Goal: Task Accomplishment & Management: Complete application form

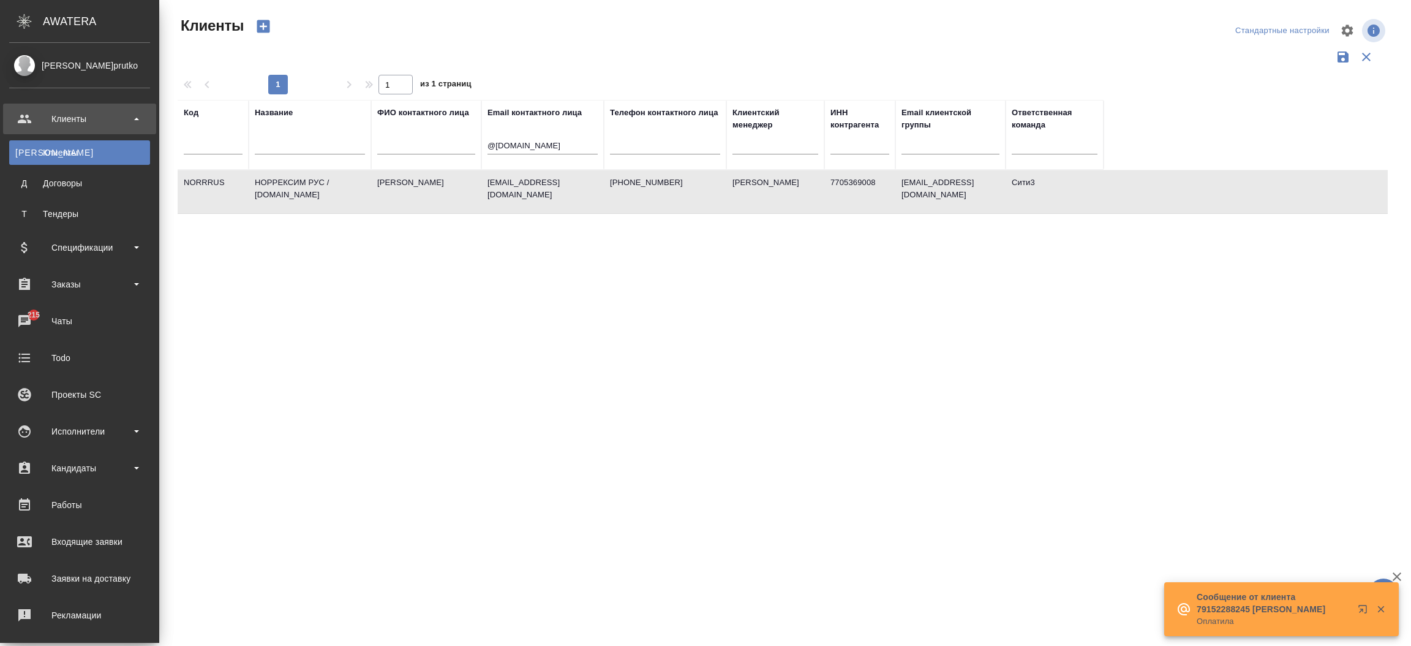
select select "RU"
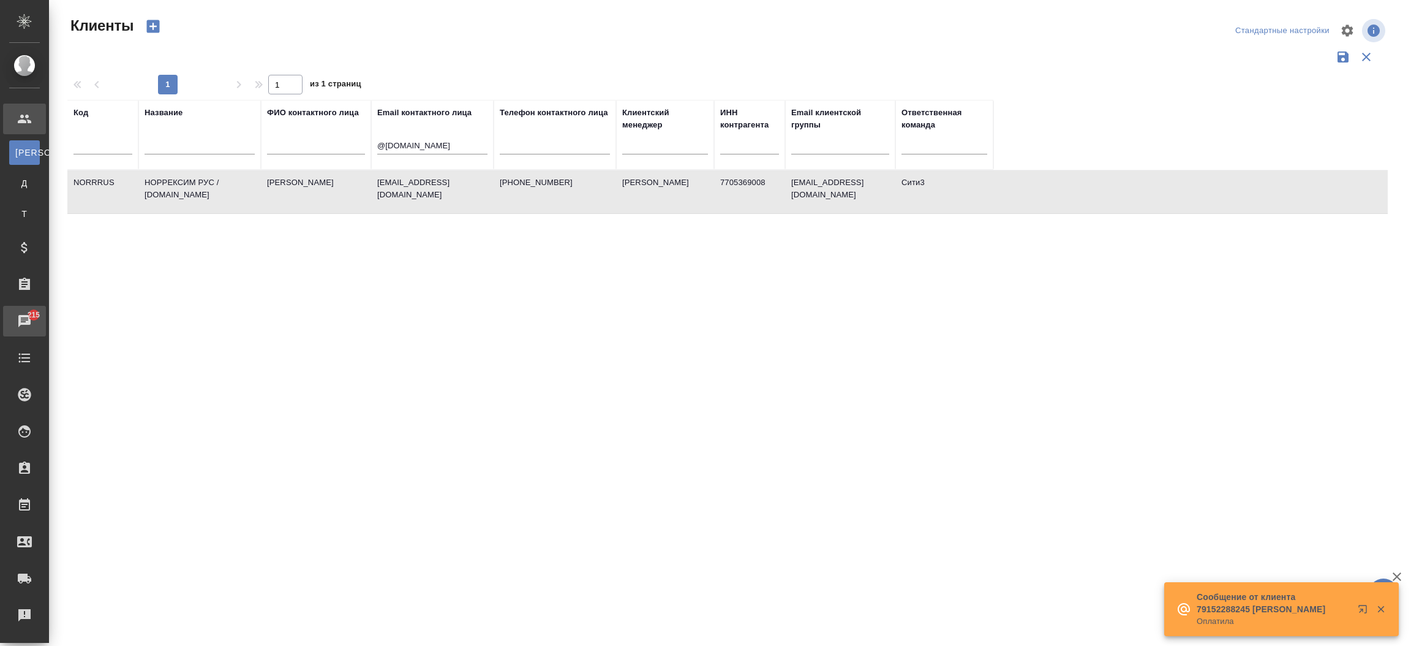
click at [24, 317] on div "Чаты" at bounding box center [9, 321] width 31 height 18
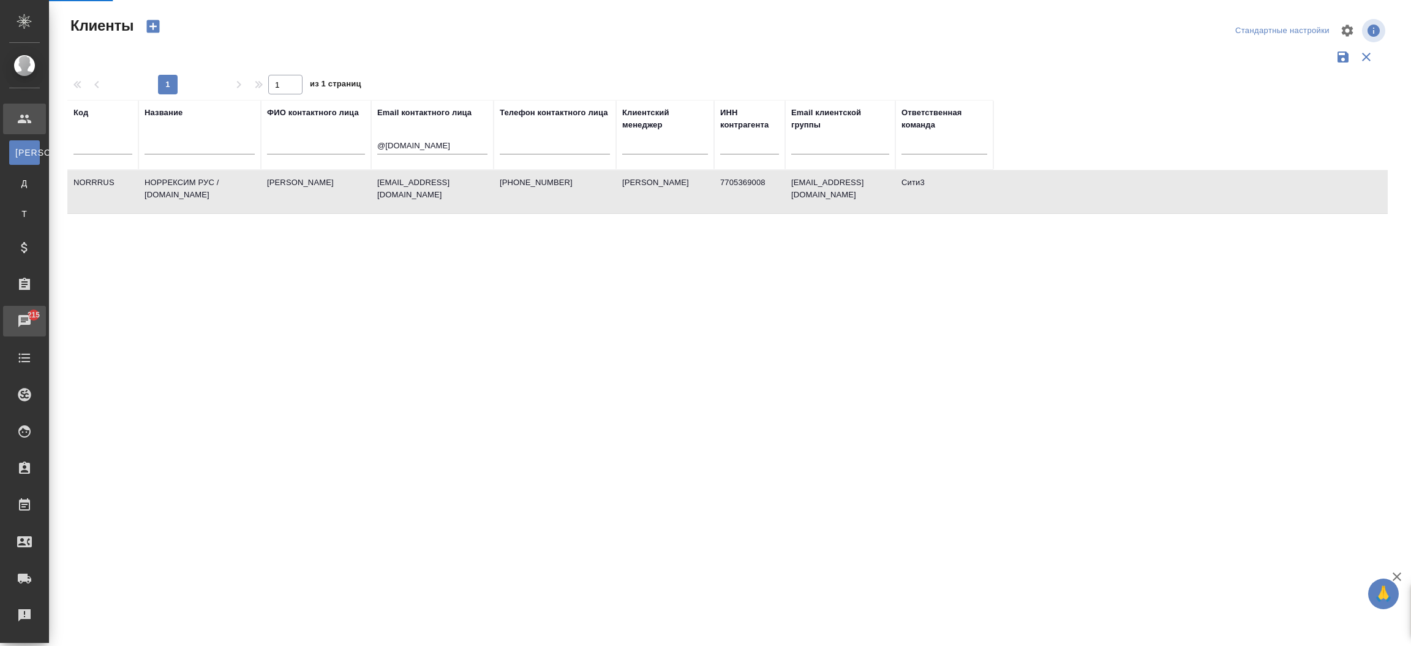
click at [24, 317] on div "Чаты" at bounding box center [9, 321] width 31 height 18
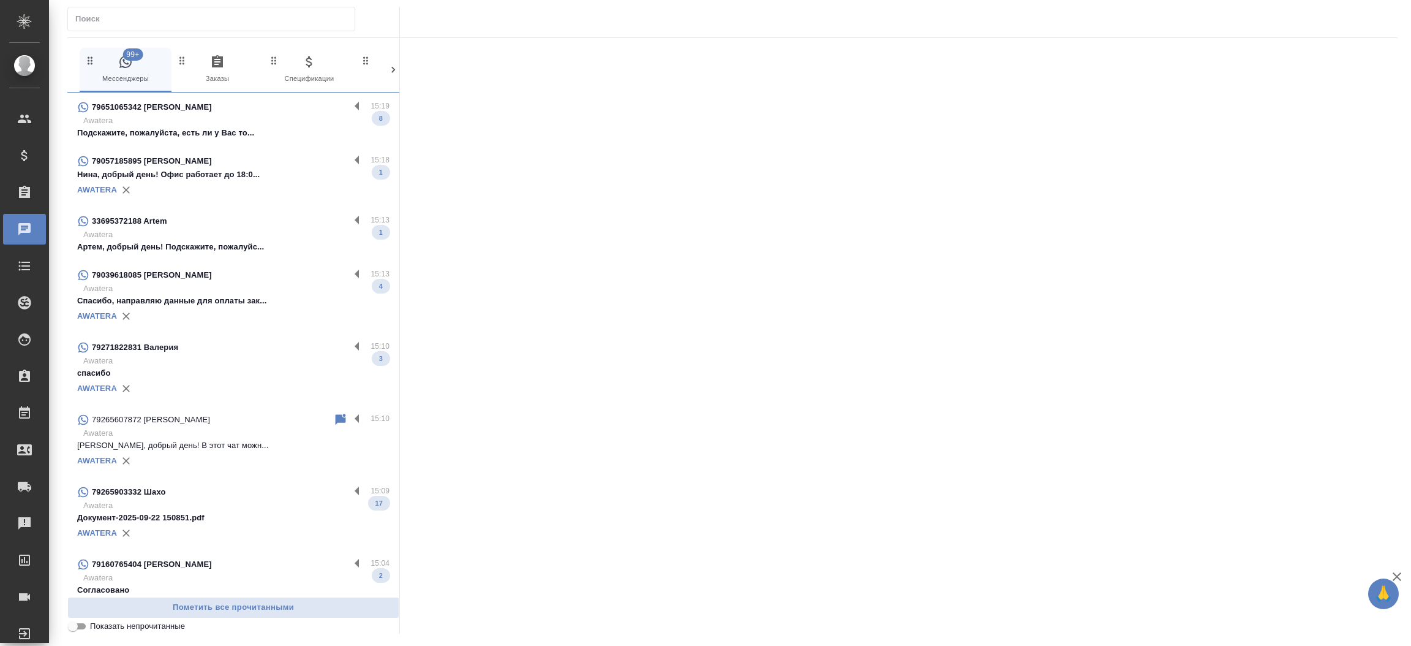
click at [194, 26] on input "text" at bounding box center [214, 18] width 279 height 17
paste input "33 6 95 37 21 88"
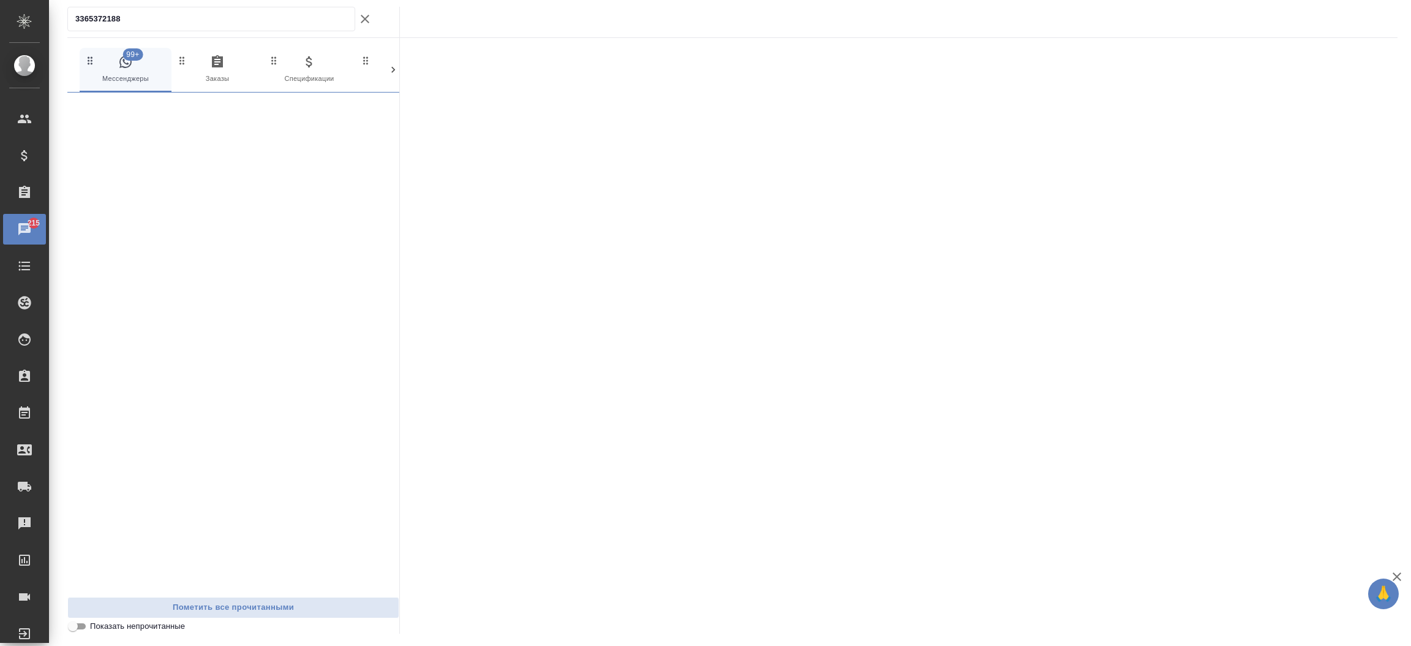
click at [194, 26] on input "3365372188" at bounding box center [214, 18] width 279 height 17
type input "3"
paste input "33 6 95 37 21 88"
click at [176, 13] on input "33695372188" at bounding box center [214, 18] width 279 height 17
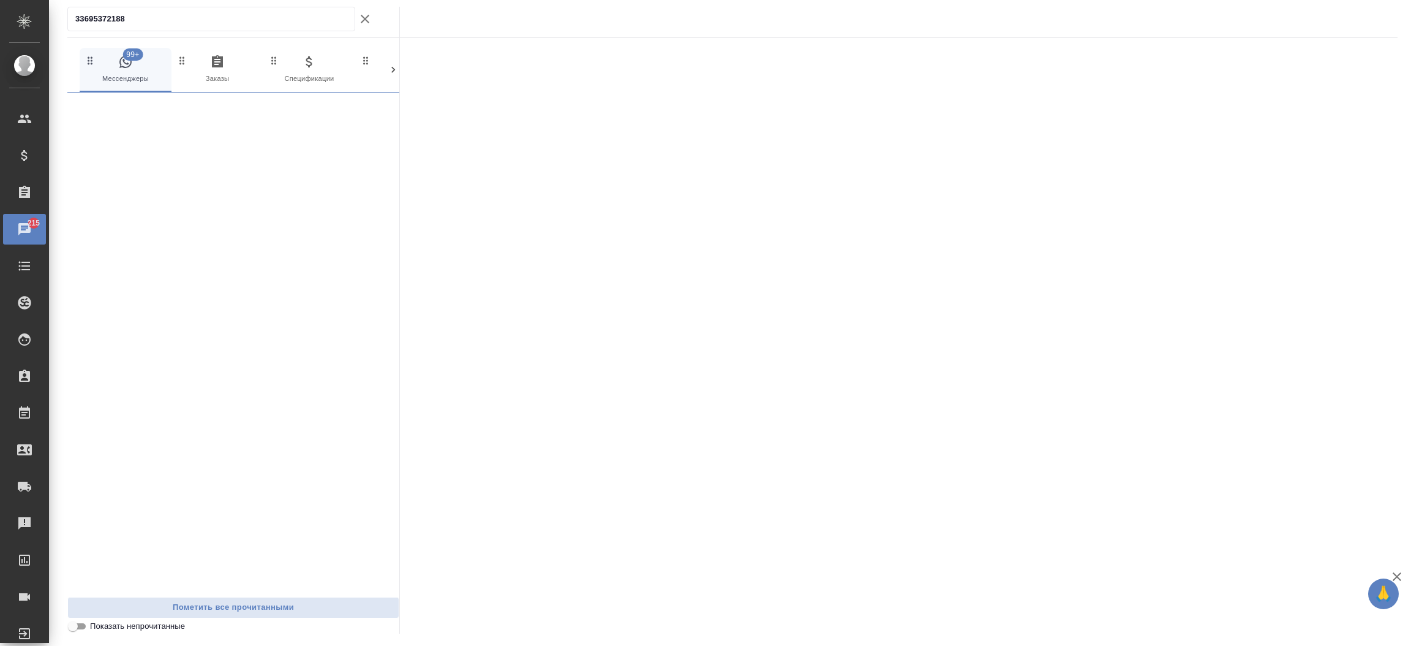
click at [176, 13] on input "33695372188" at bounding box center [214, 18] width 279 height 17
type input "Артем"
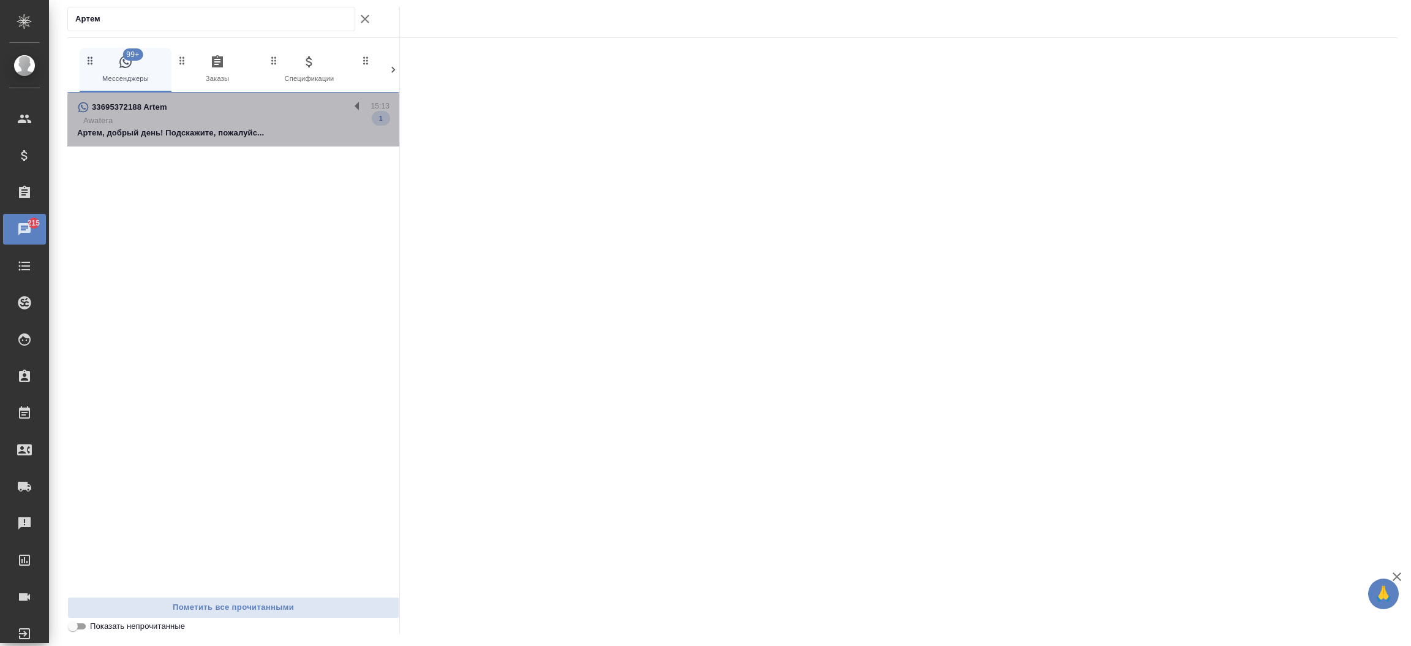
click at [291, 116] on p "Awatera" at bounding box center [236, 121] width 306 height 12
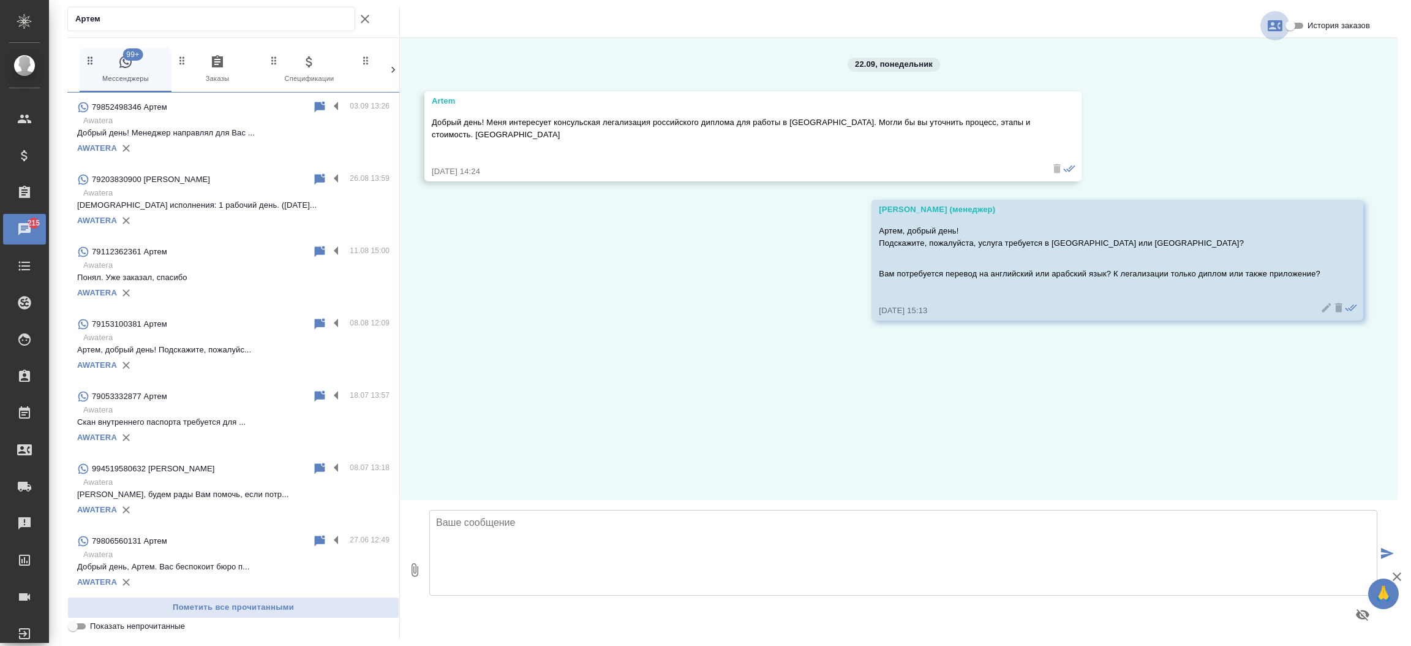
click at [1274, 35] on button "button" at bounding box center [1274, 25] width 29 height 29
click at [1238, 62] on span "Создать заявку" at bounding box center [1222, 59] width 58 height 12
select select "FR"
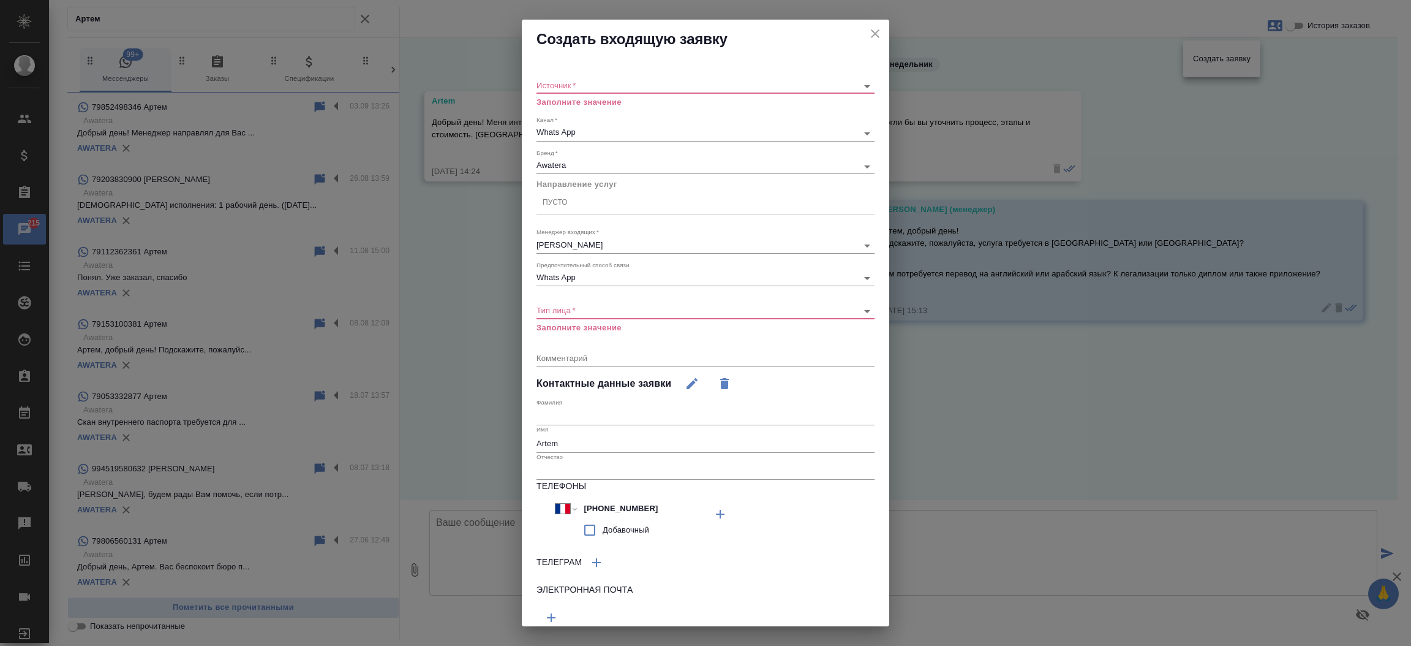
click at [606, 79] on div "​" at bounding box center [705, 85] width 338 height 15
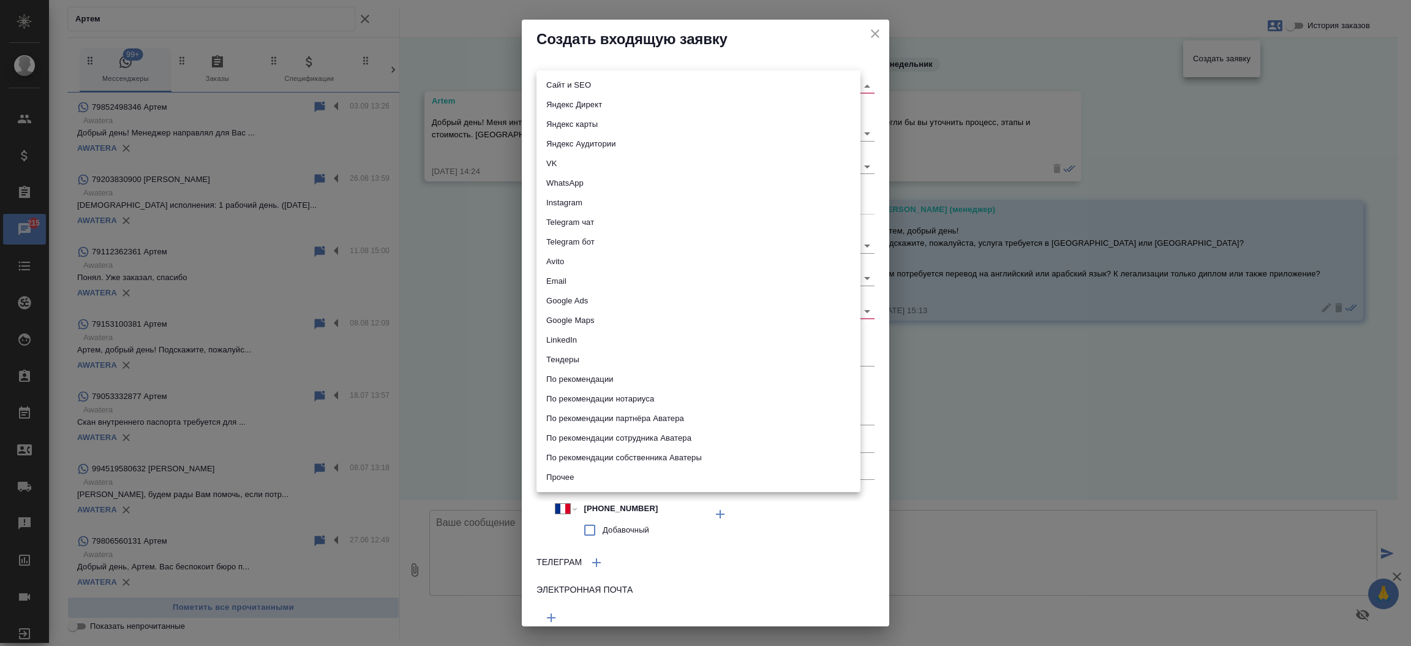
click at [598, 86] on body "🙏 .cls-1 fill:#fff; AWATERA Прутько Ирина i.prutko Клиенты Спецификации Заказы …" at bounding box center [705, 323] width 1411 height 646
click at [598, 86] on li "Сайт и SEO" at bounding box center [698, 85] width 324 height 20
type input "seo"
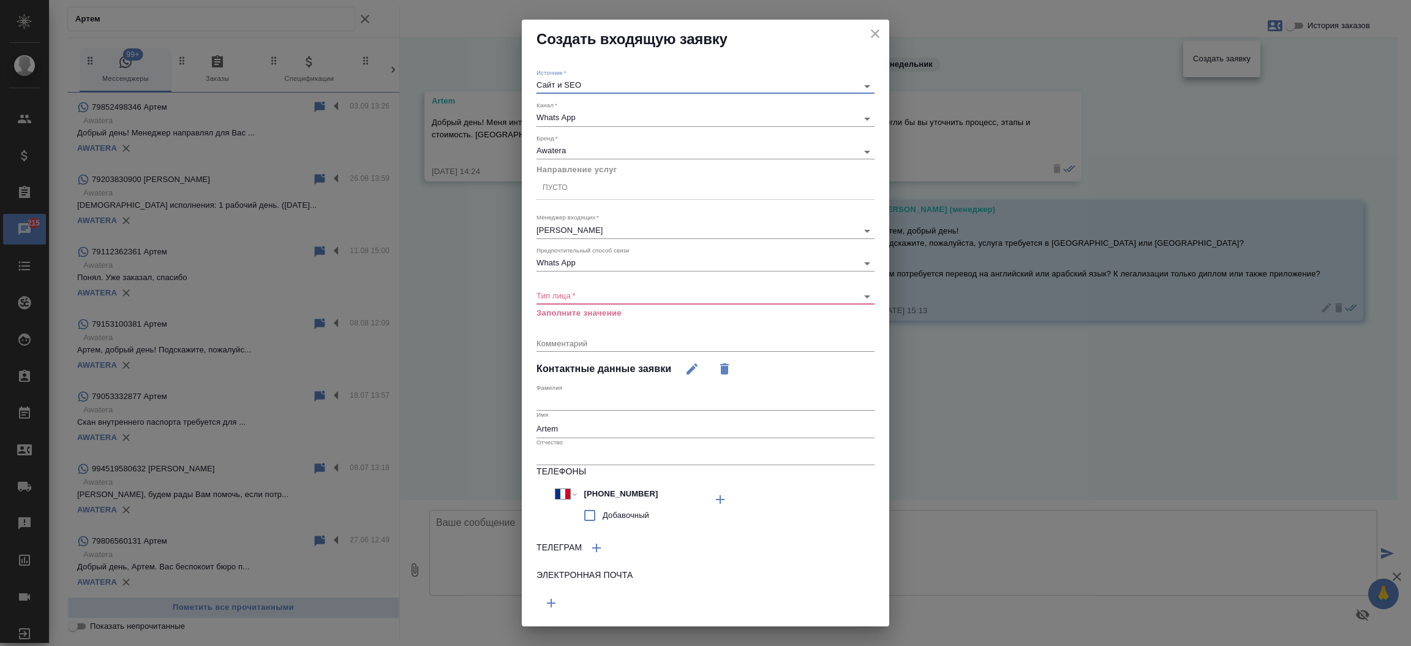
click at [572, 300] on div "​" at bounding box center [705, 295] width 338 height 15
click at [571, 296] on body "🙏 .cls-1 fill:#fff; AWATERA Прутько Ирина i.prutko Клиенты Спецификации Заказы …" at bounding box center [705, 323] width 1411 height 646
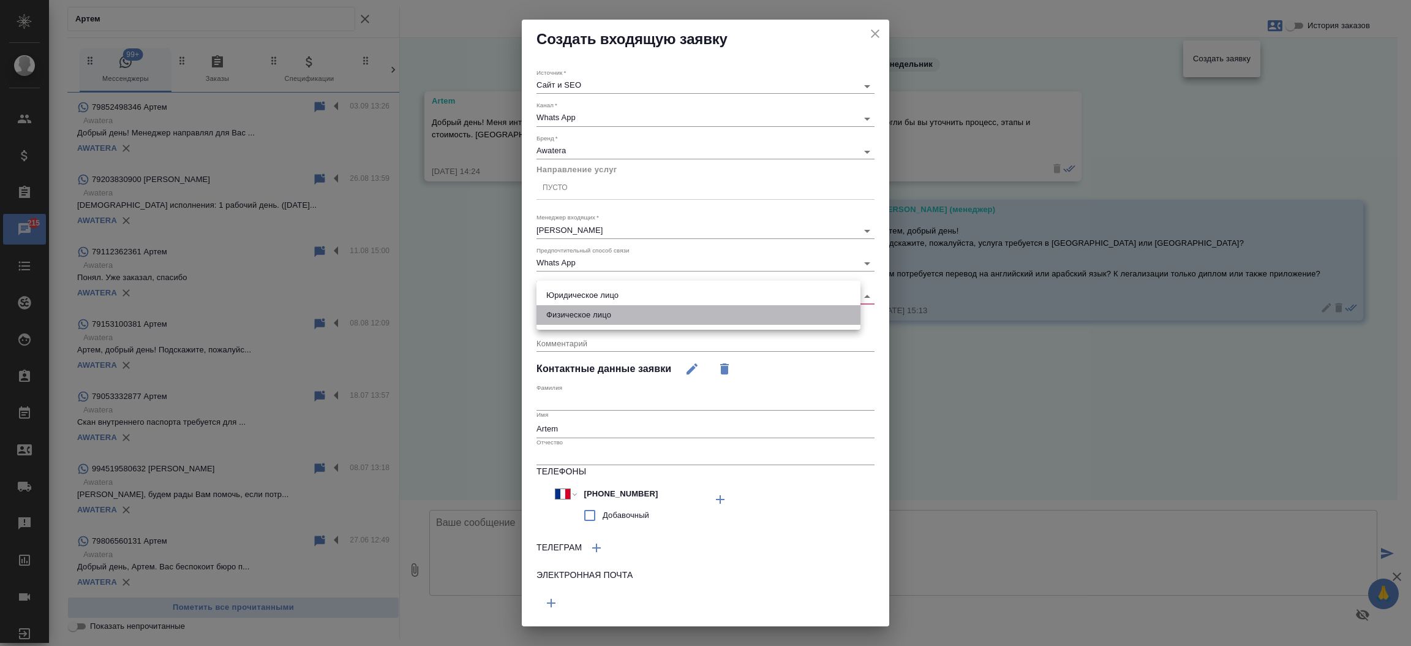
click at [568, 315] on li "Физическое лицо" at bounding box center [698, 315] width 324 height 20
type input "private"
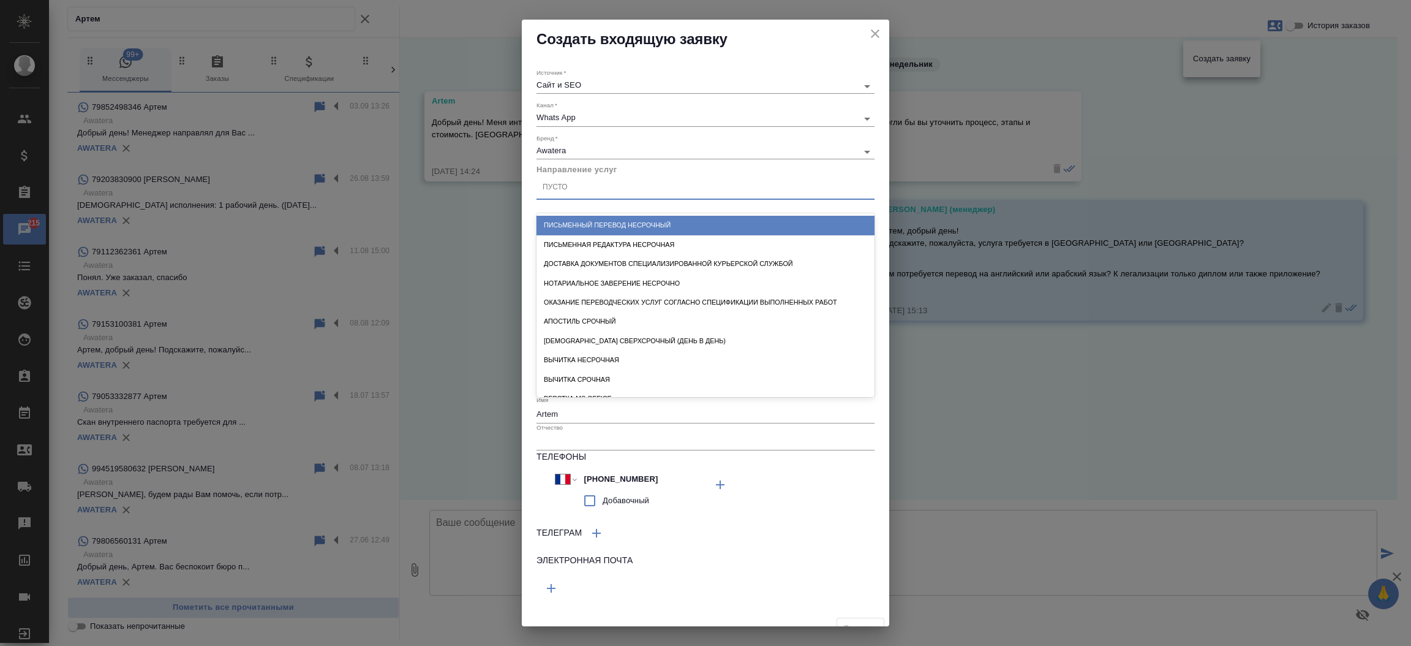
click at [611, 194] on div "Пусто" at bounding box center [705, 188] width 338 height 18
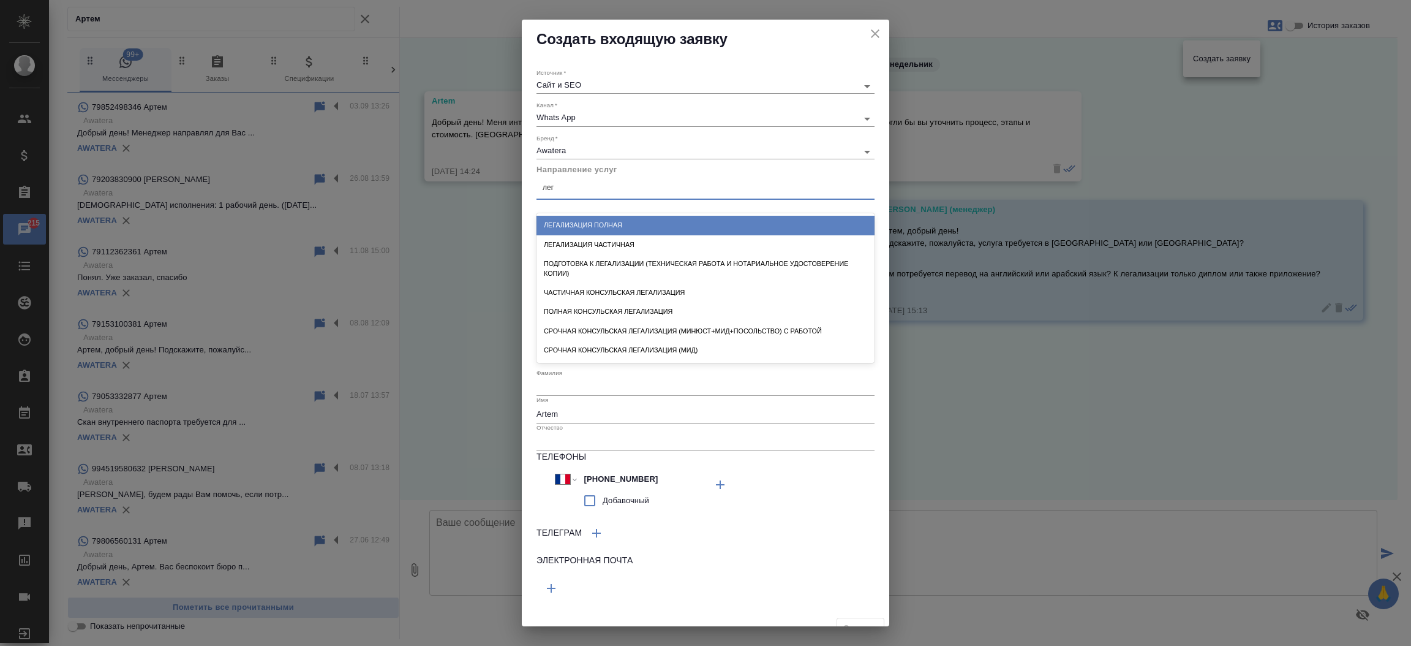
type input "лега"
click at [624, 230] on div "Легализация полная" at bounding box center [705, 225] width 338 height 19
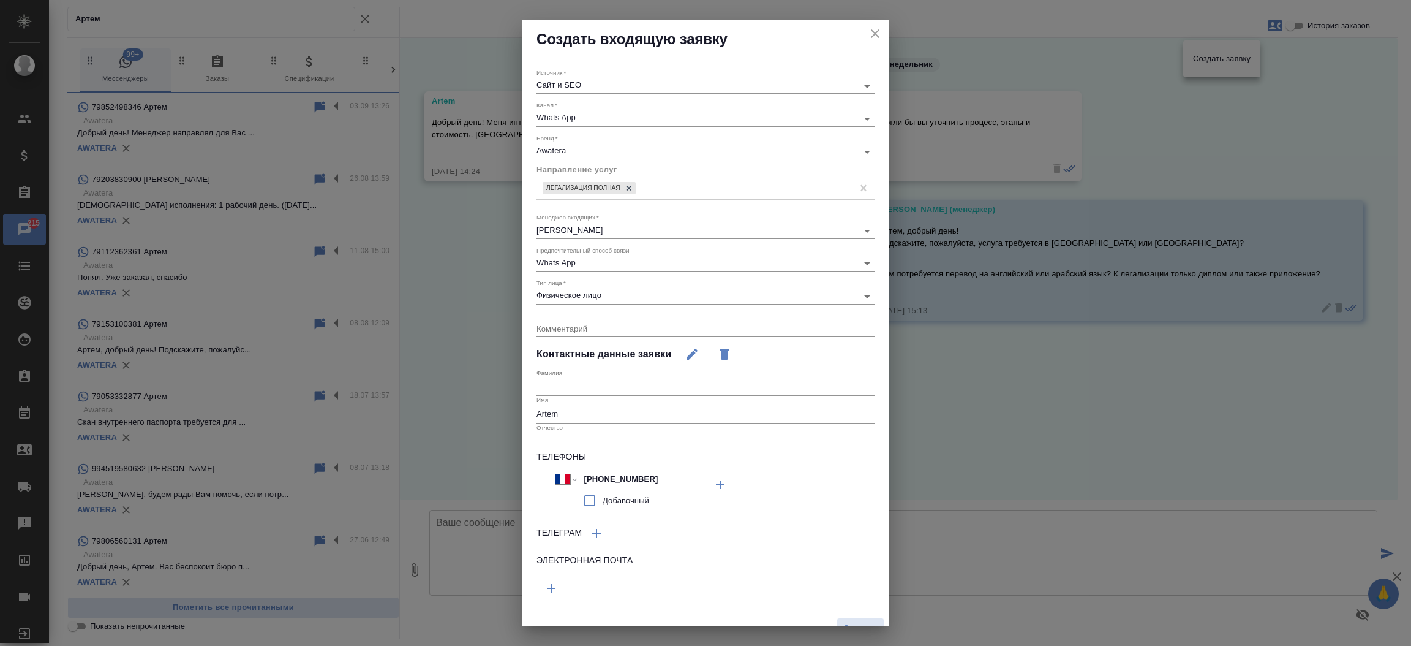
scroll to position [17, 0]
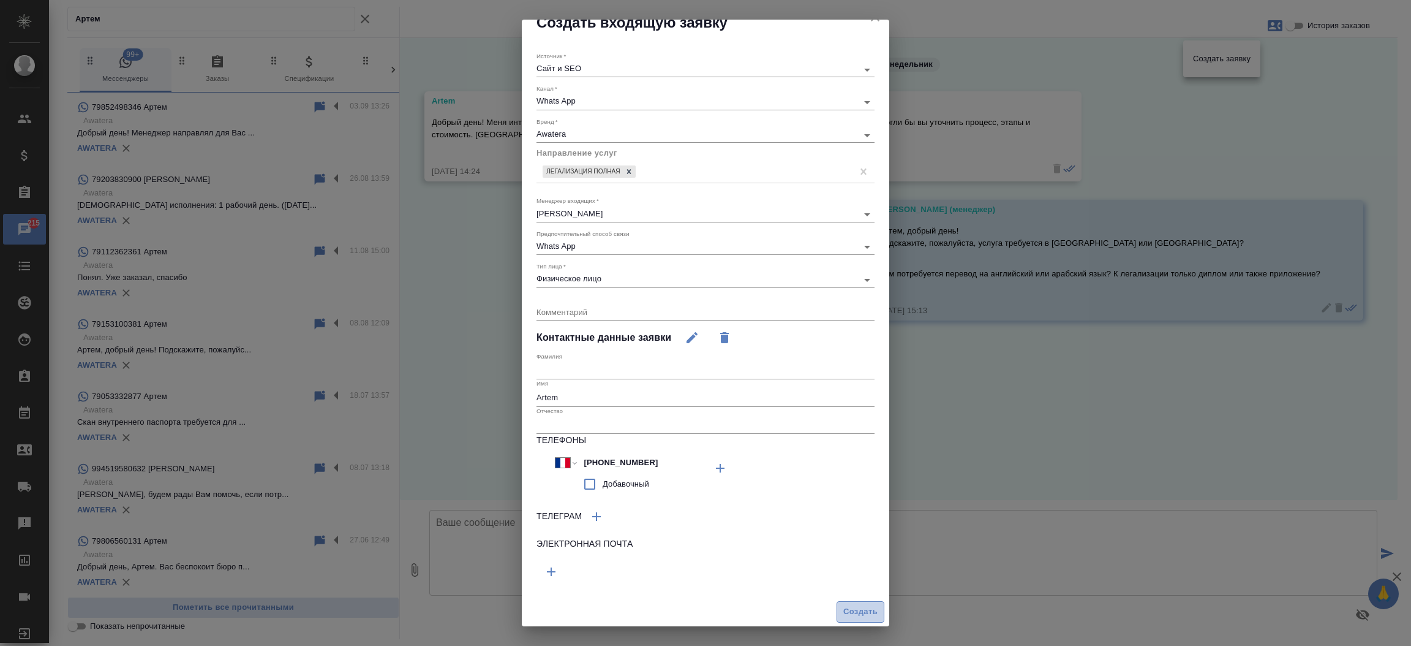
click at [846, 617] on span "Создать" at bounding box center [860, 611] width 34 height 14
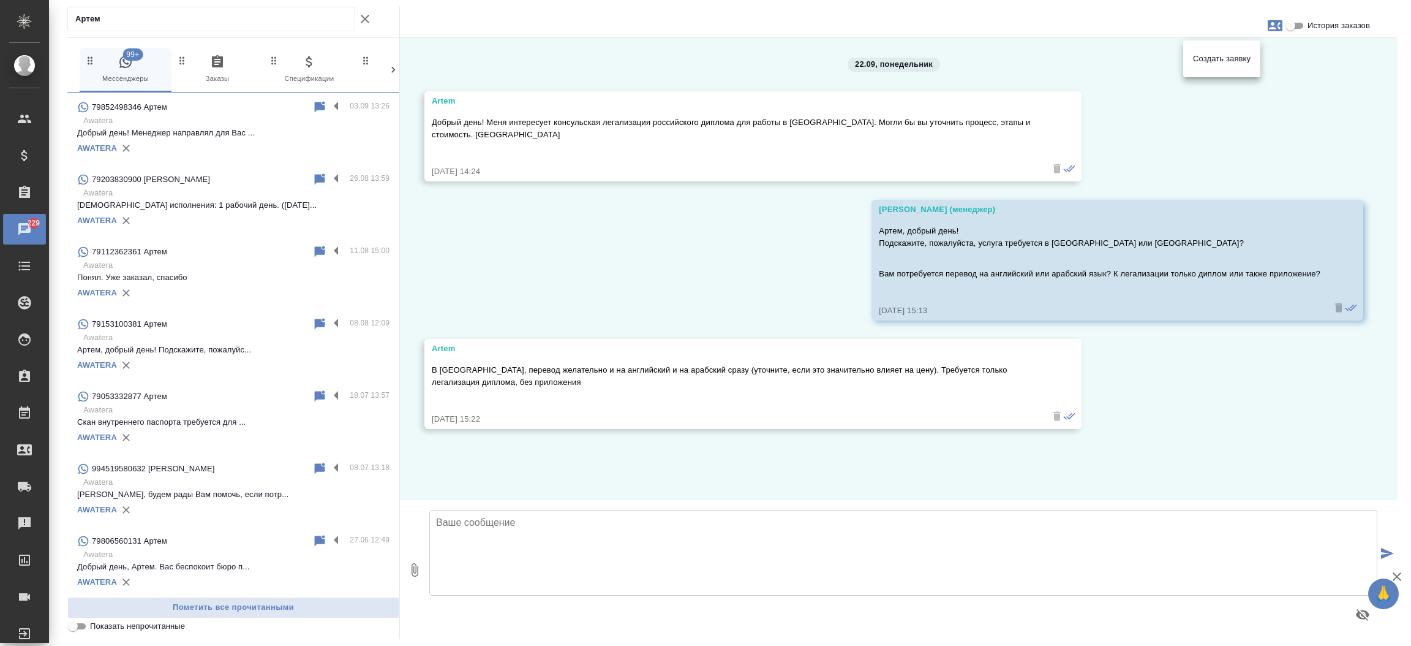
click at [27, 118] on div at bounding box center [705, 323] width 1411 height 646
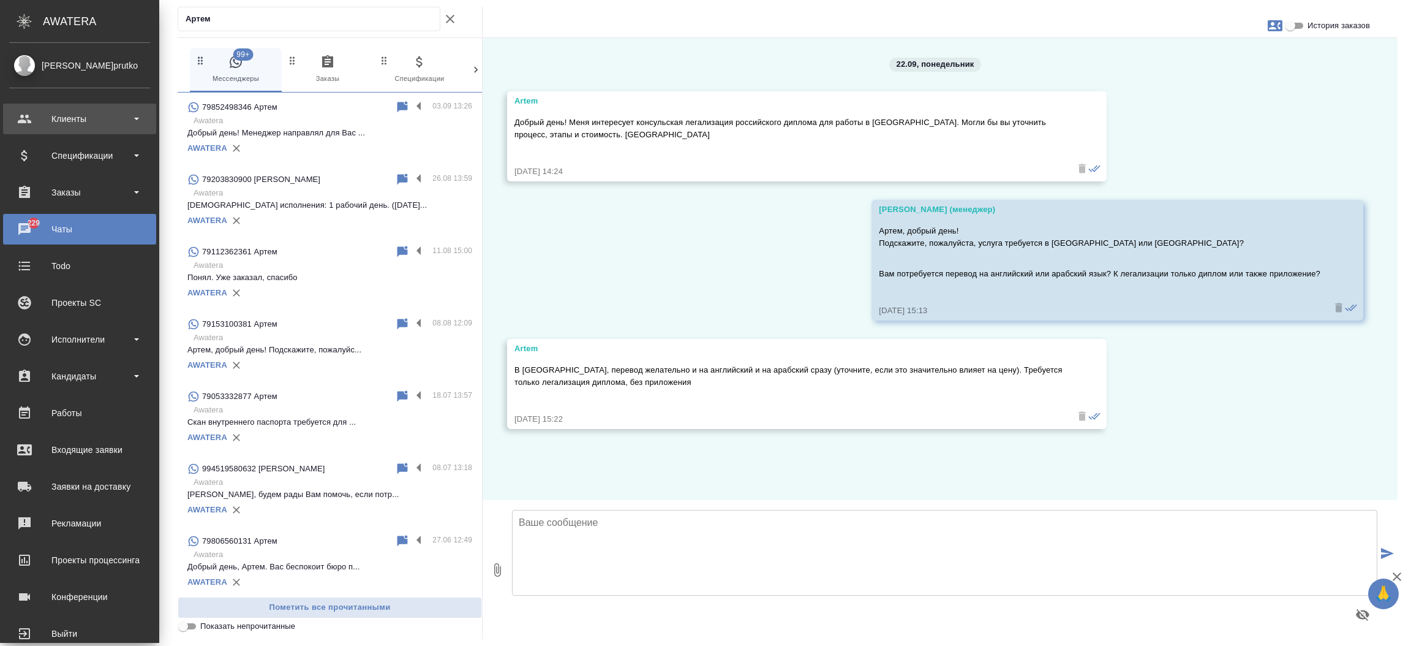
click at [26, 124] on div "Клиенты" at bounding box center [79, 119] width 141 height 18
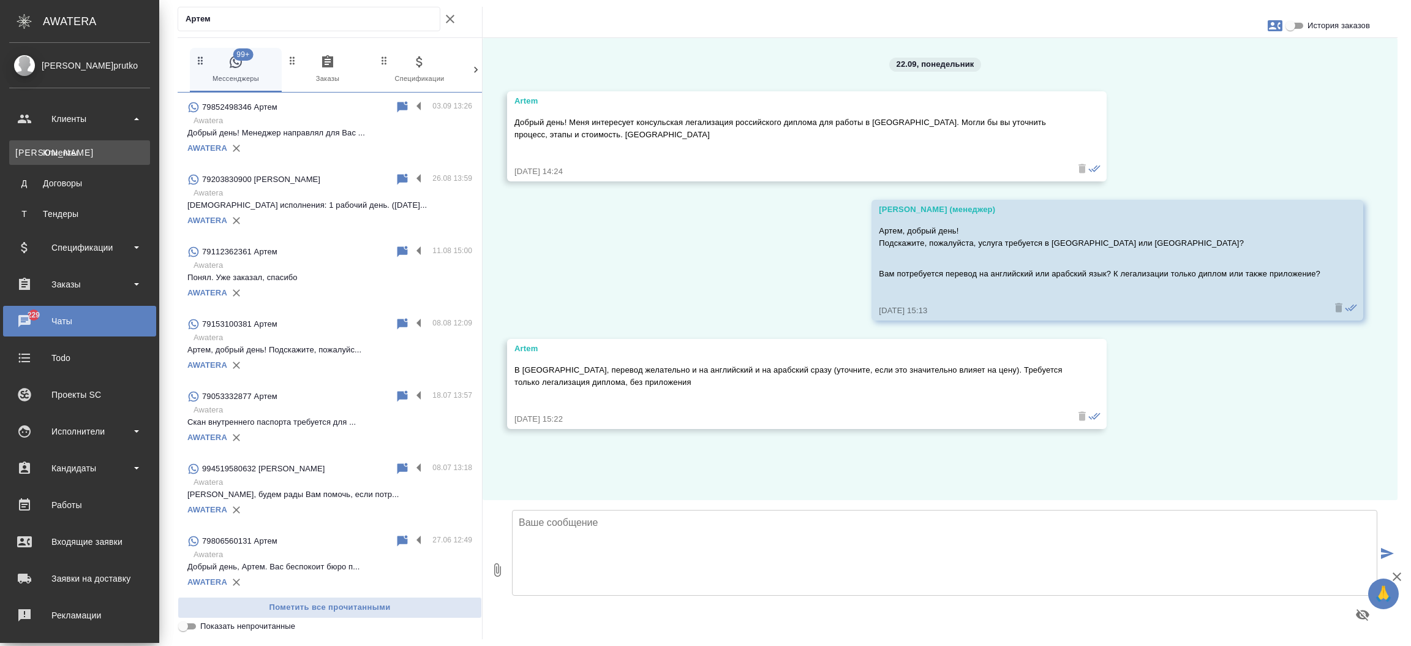
click at [45, 152] on div "Клиенты" at bounding box center [79, 152] width 129 height 12
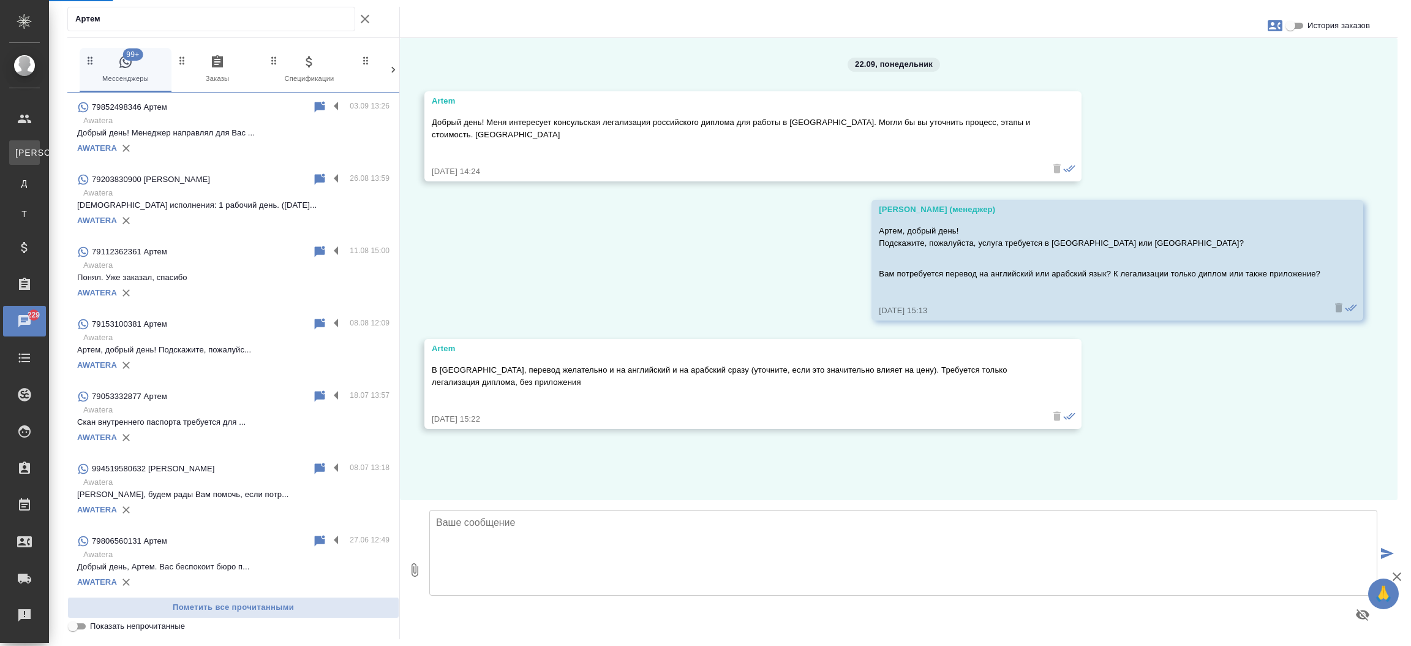
click at [18, 152] on div "Клиенты" at bounding box center [9, 152] width 18 height 12
select select "RU"
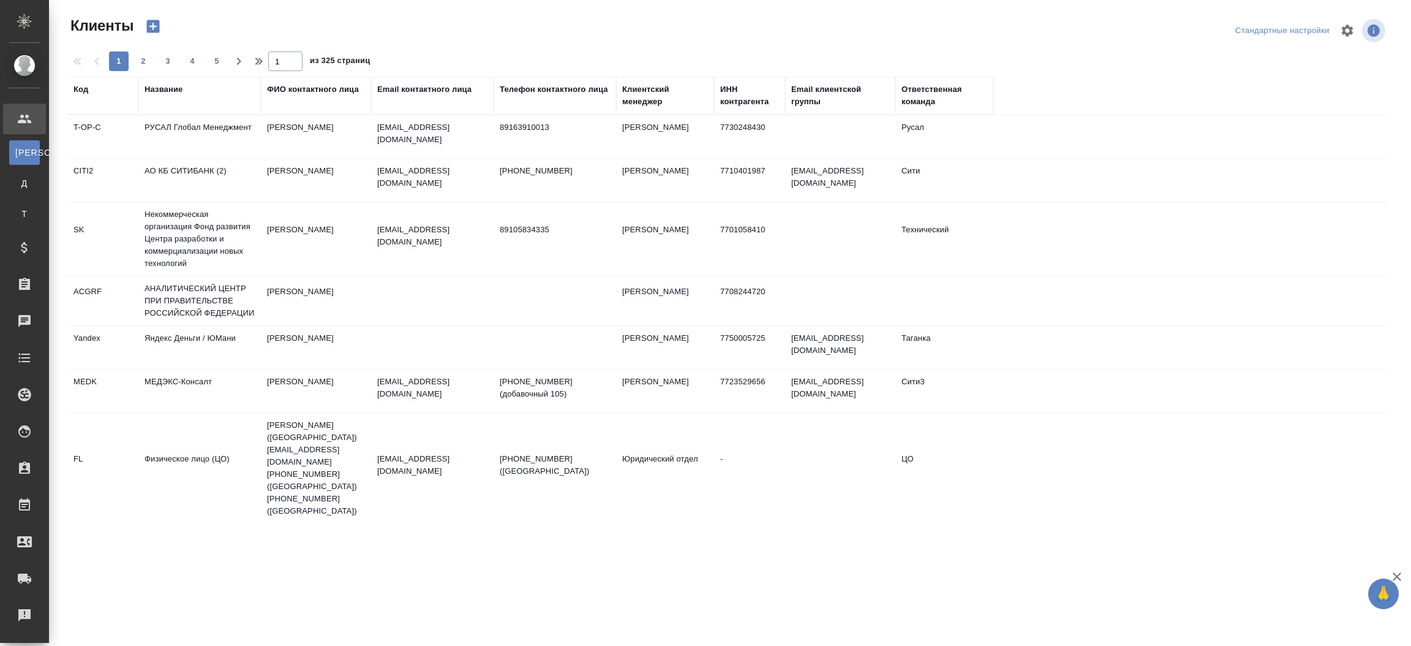
click at [410, 94] on div "Email контактного лица" at bounding box center [424, 89] width 94 height 12
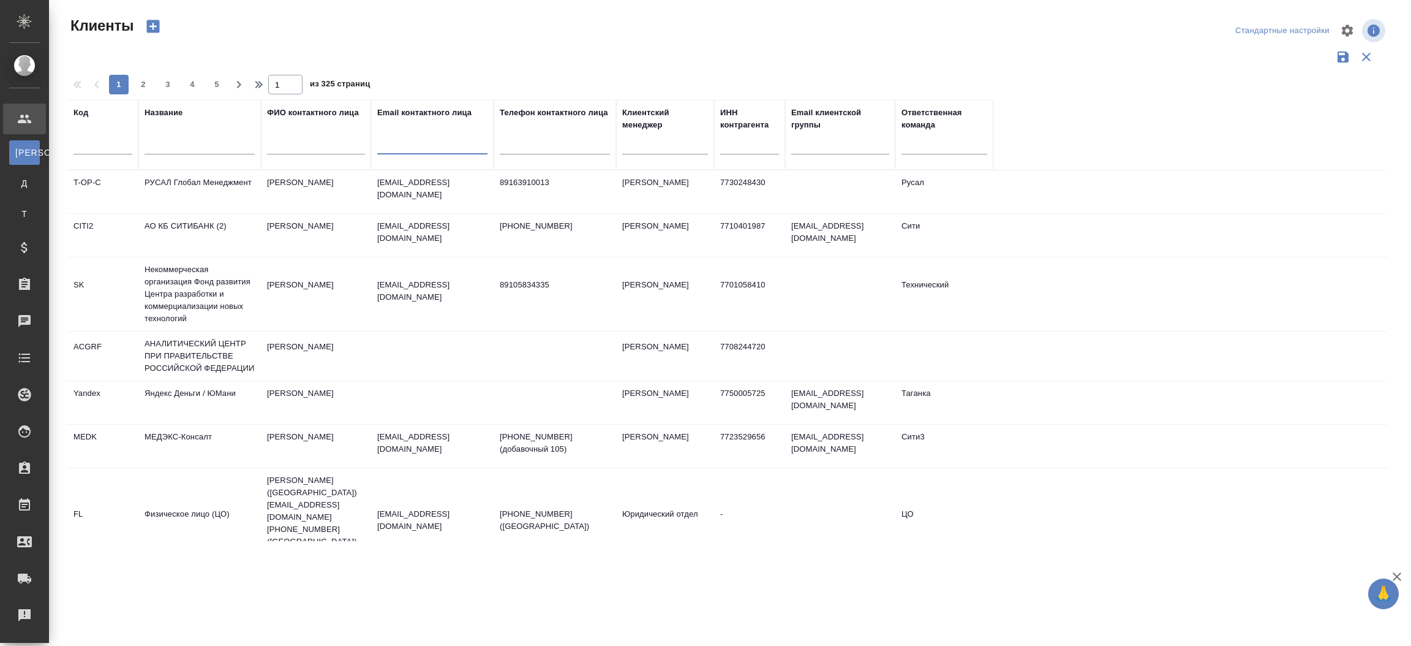
click at [420, 141] on input "text" at bounding box center [432, 146] width 110 height 15
paste input "valeriya.soloveva@sgcp.ru"
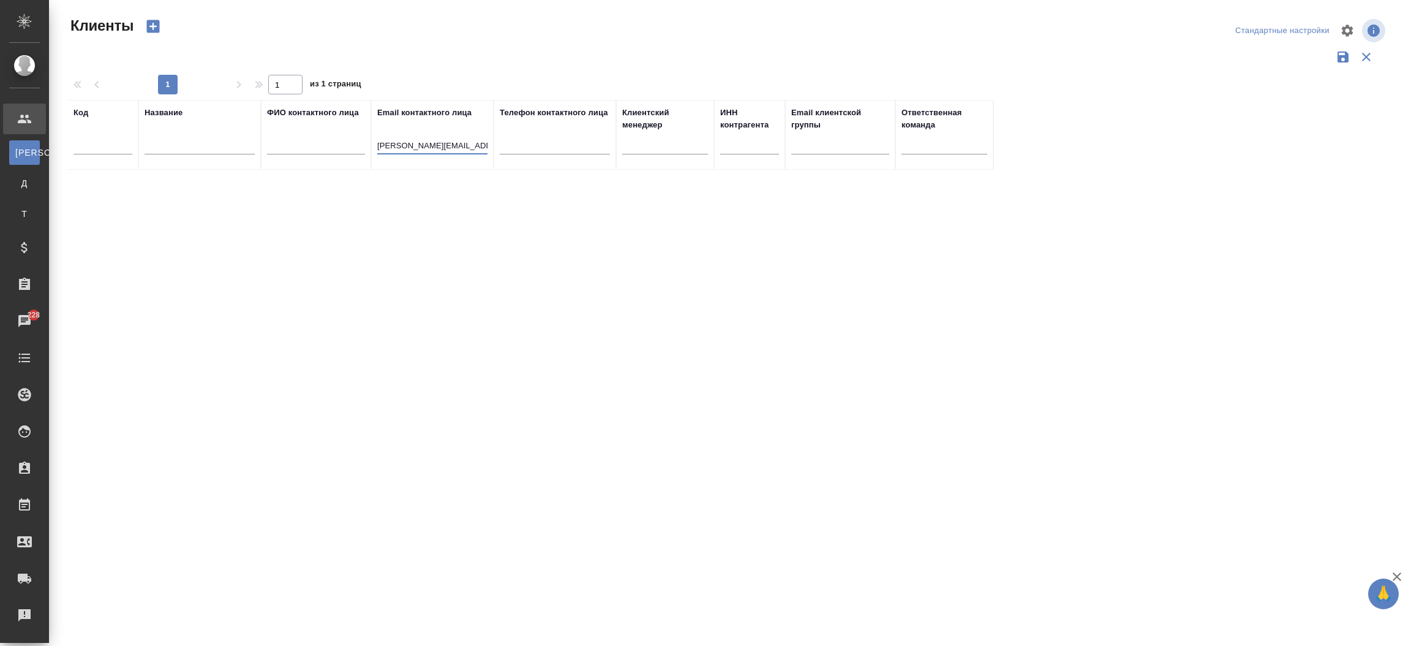
click at [439, 141] on input "valeriya.soloveva@sgcp.ru" at bounding box center [432, 146] width 110 height 15
type input "@sgcp.ru"
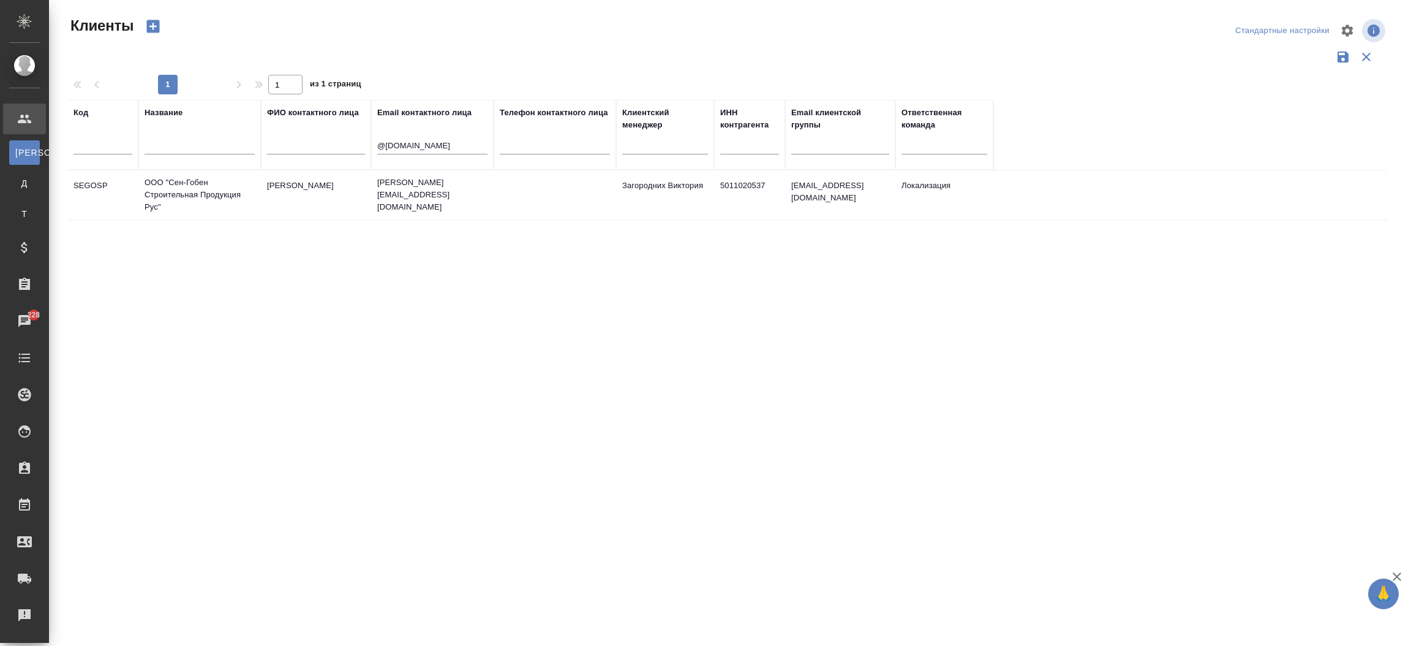
click at [271, 200] on td "Савкин Станислав" at bounding box center [316, 194] width 110 height 43
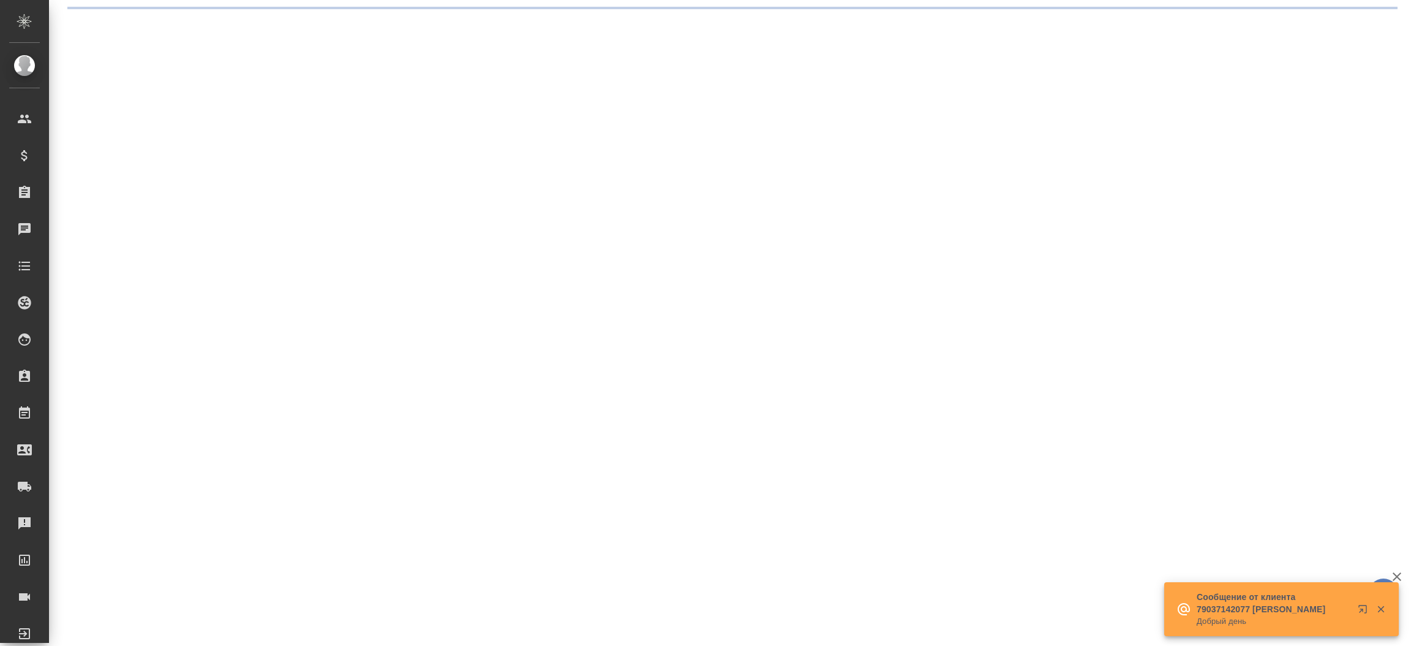
select select "RU"
select select "FR"
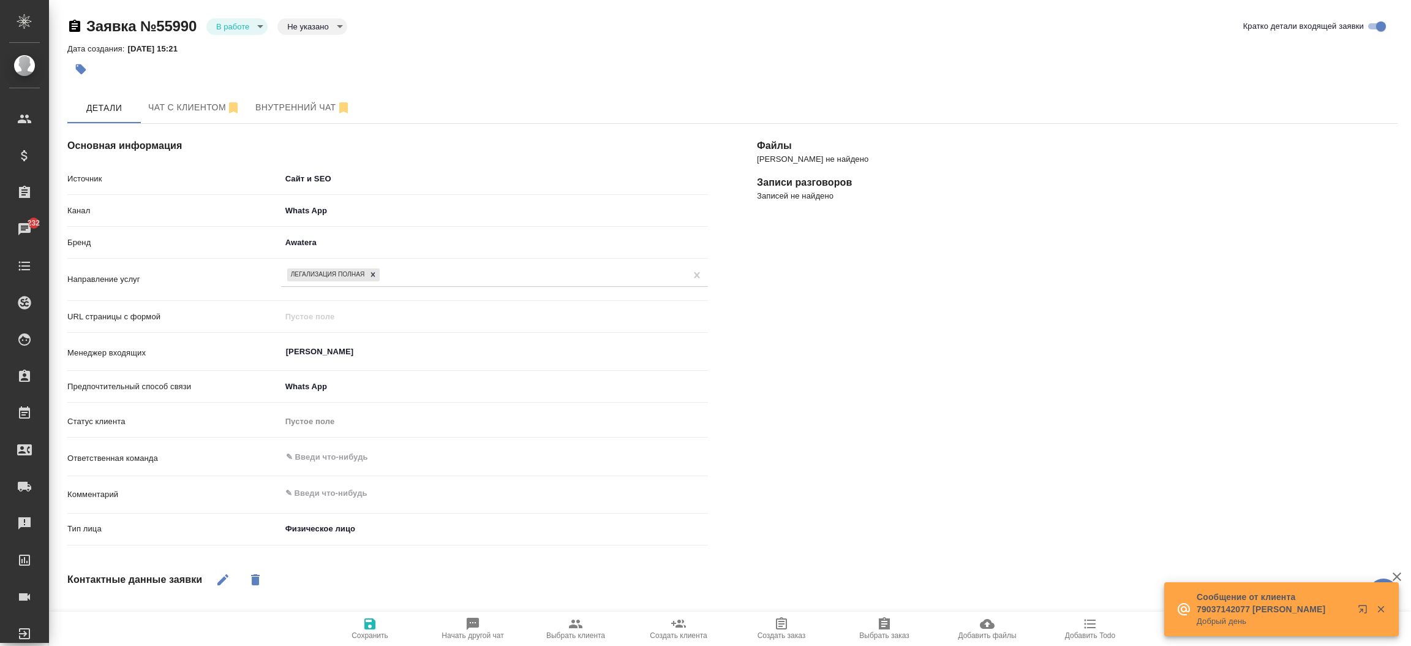
type textarea "x"
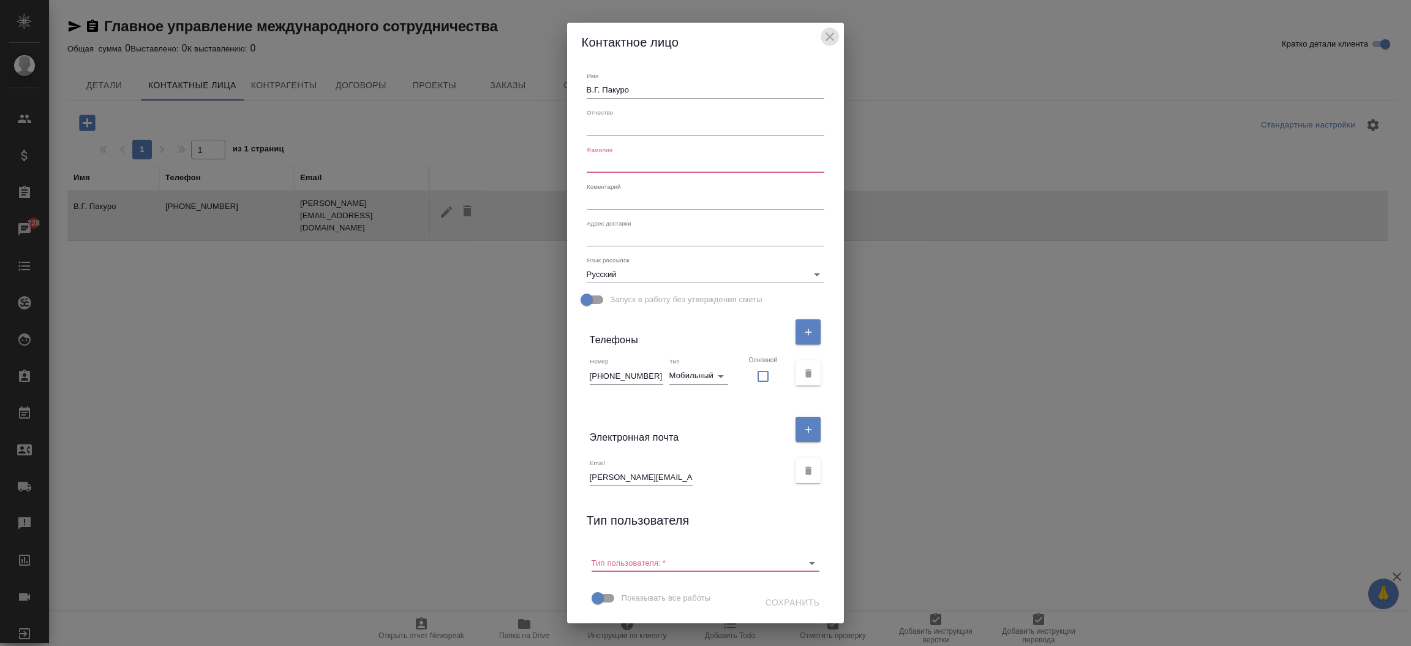
select select "RU"
click at [826, 39] on icon "close" at bounding box center [830, 36] width 9 height 9
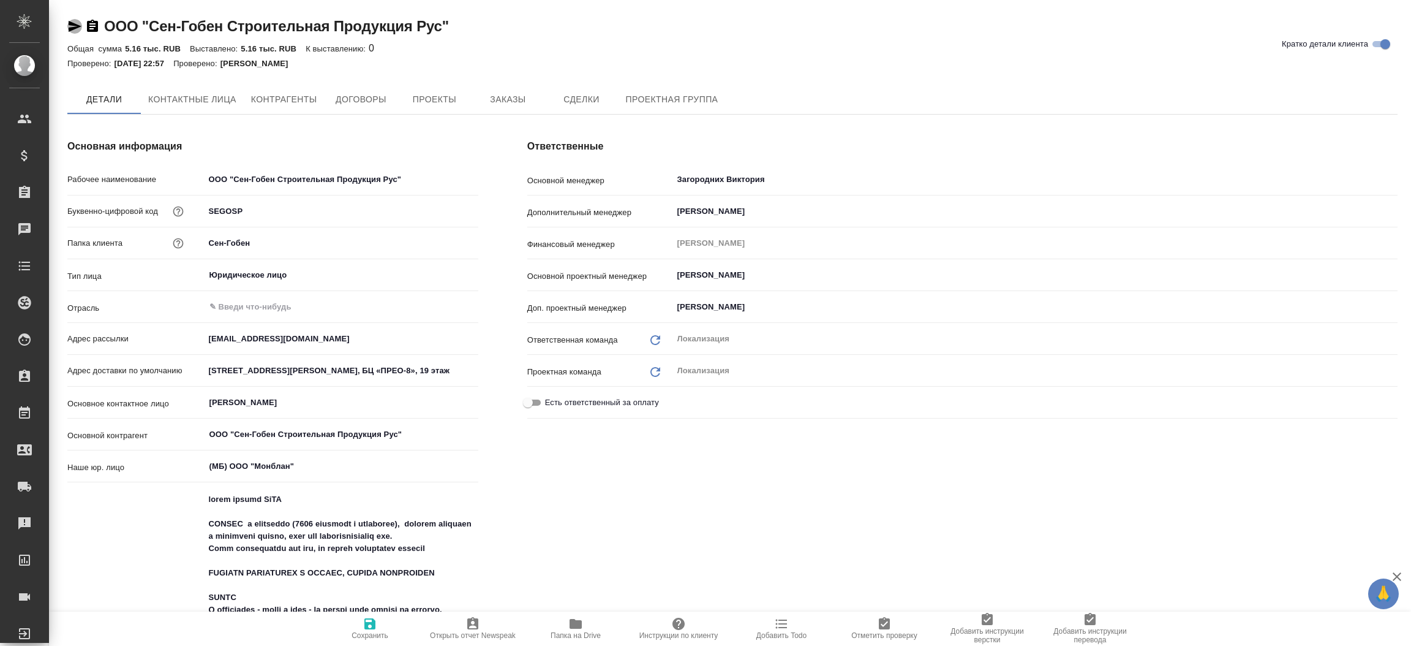
click at [74, 24] on icon "button" at bounding box center [75, 26] width 13 height 11
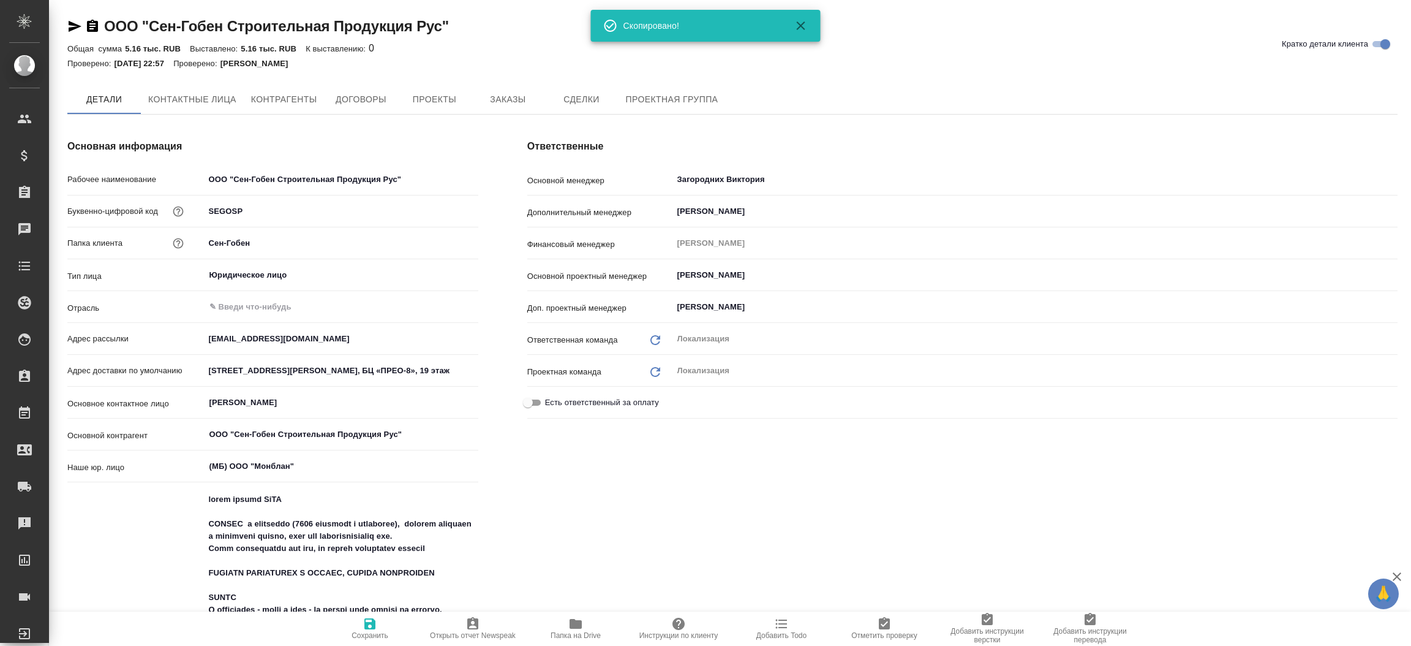
type textarea "x"
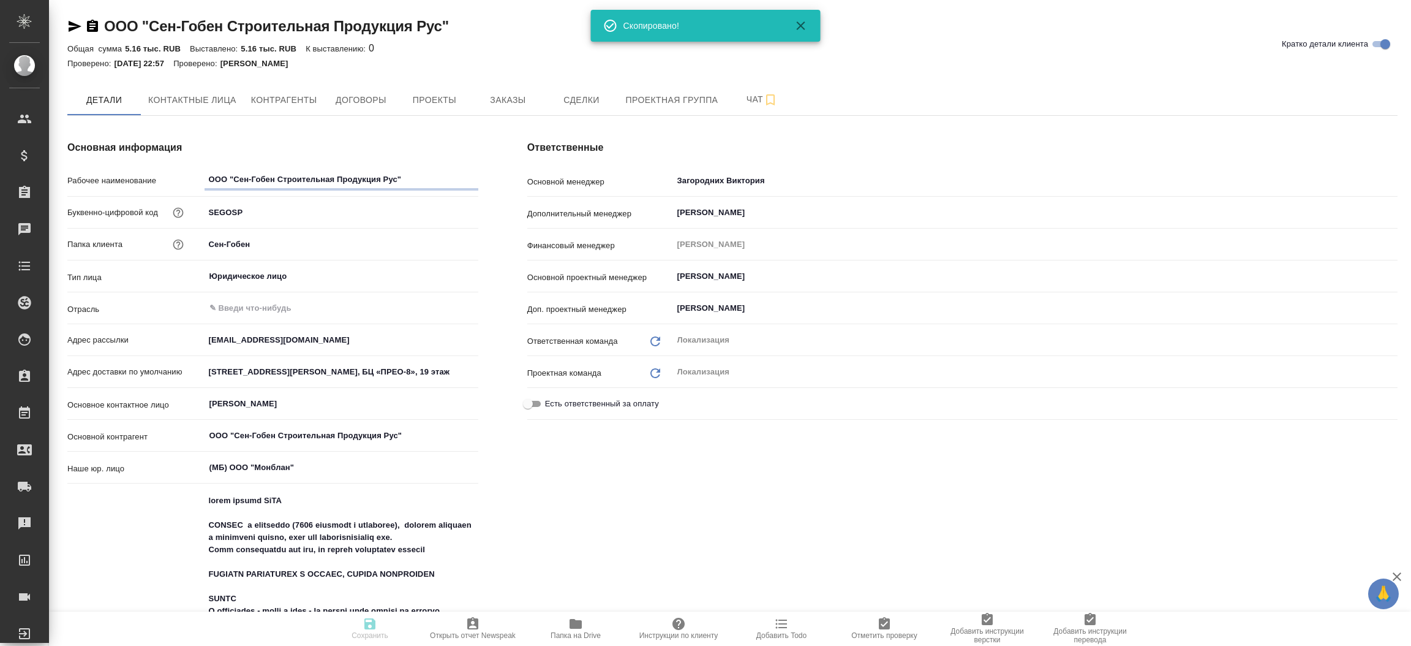
type textarea "x"
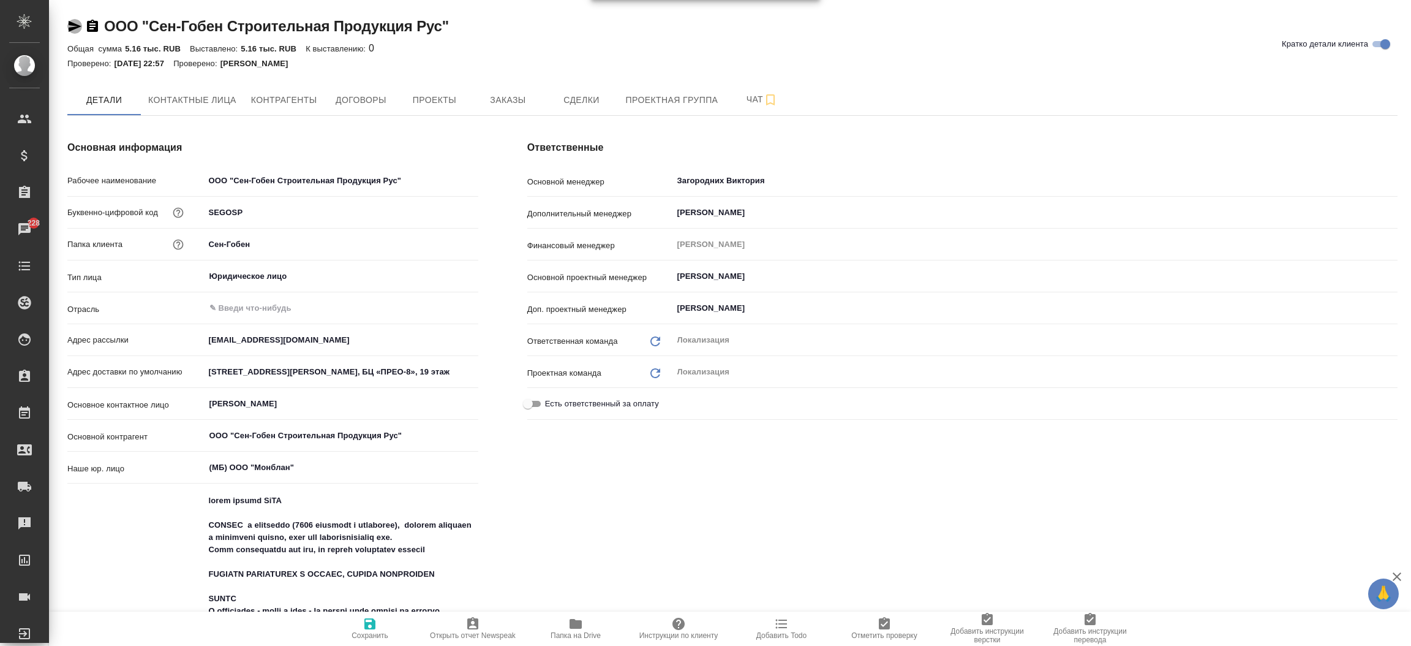
click at [72, 23] on icon "button" at bounding box center [75, 26] width 13 height 11
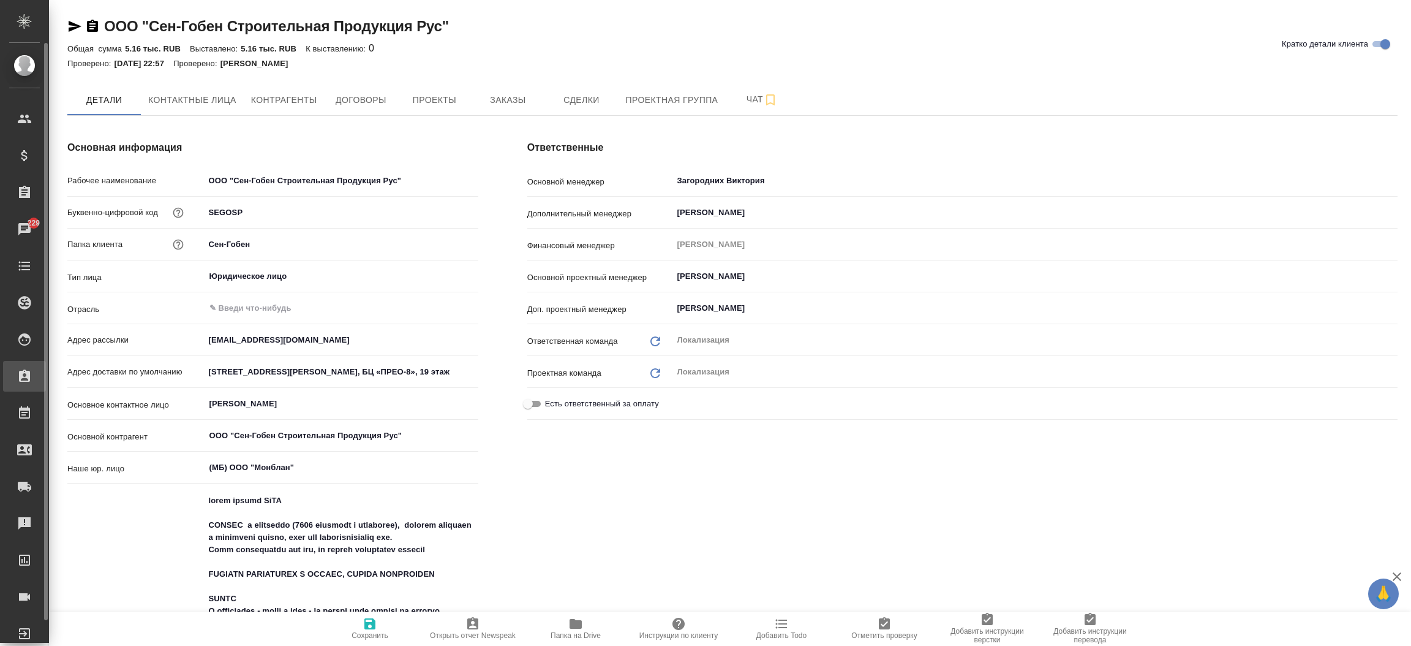
type textarea "x"
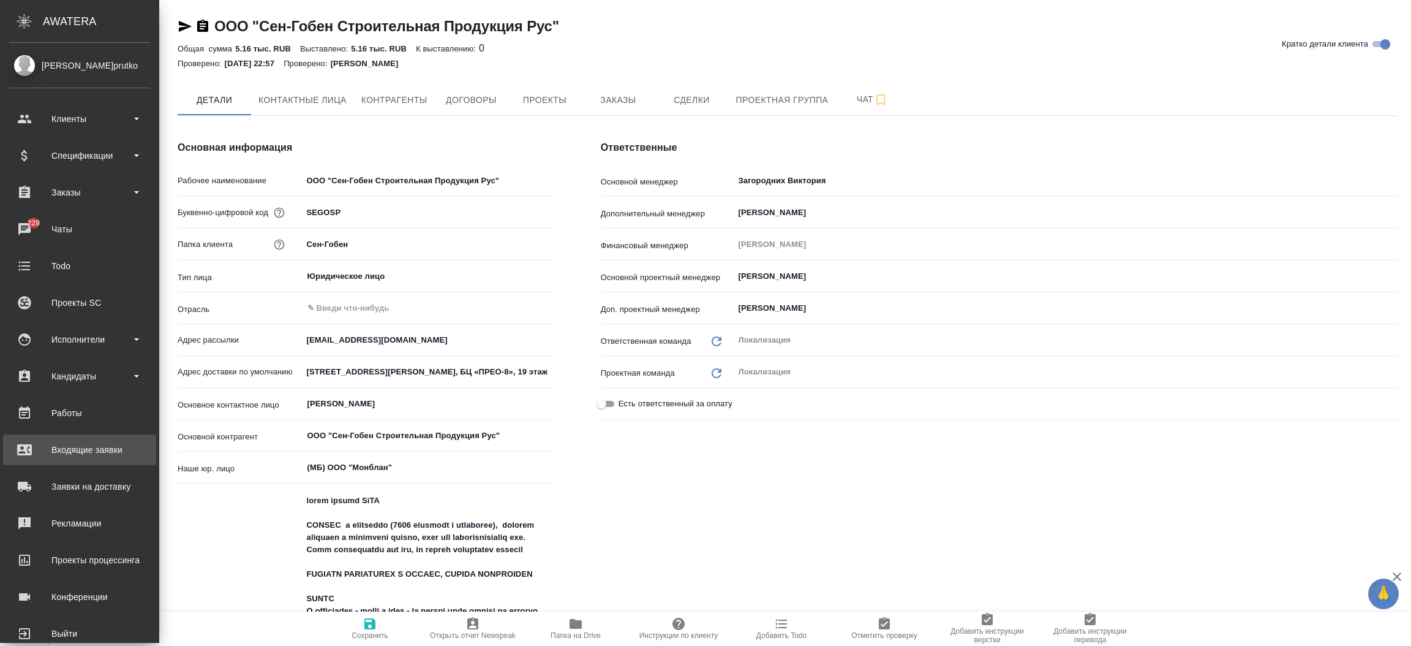
type textarea "x"
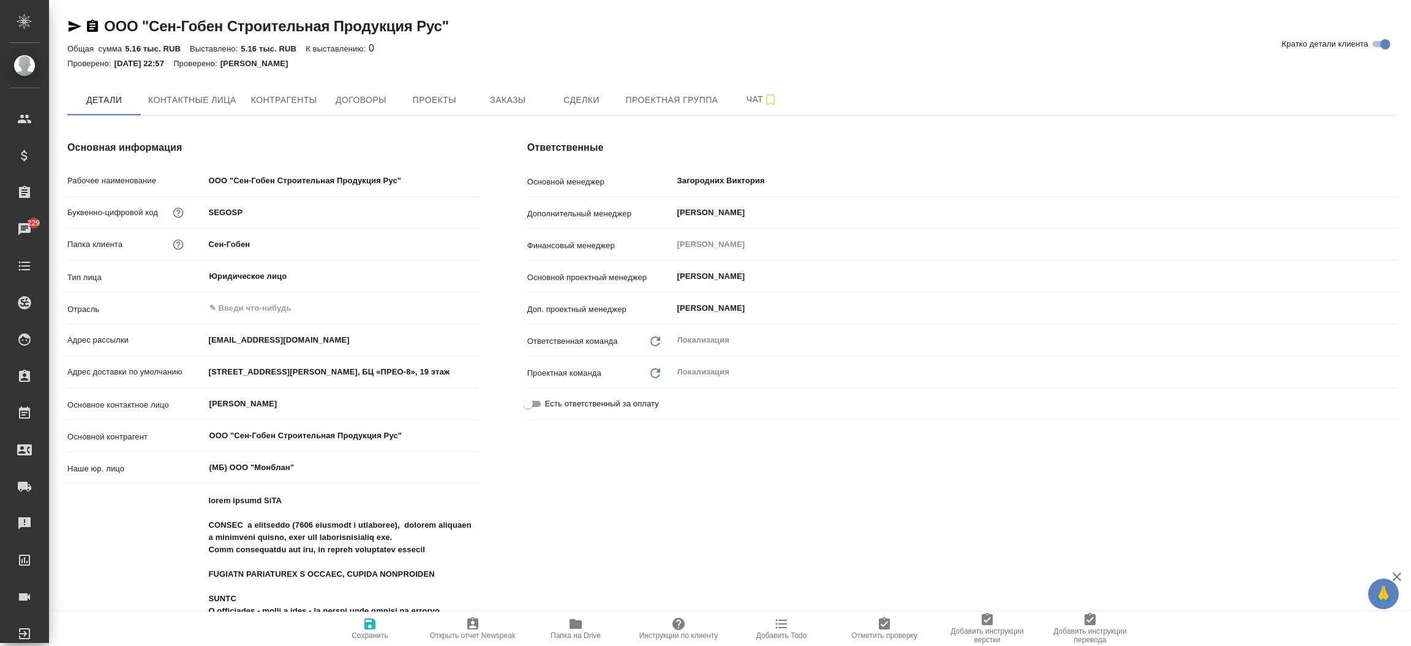
type textarea "x"
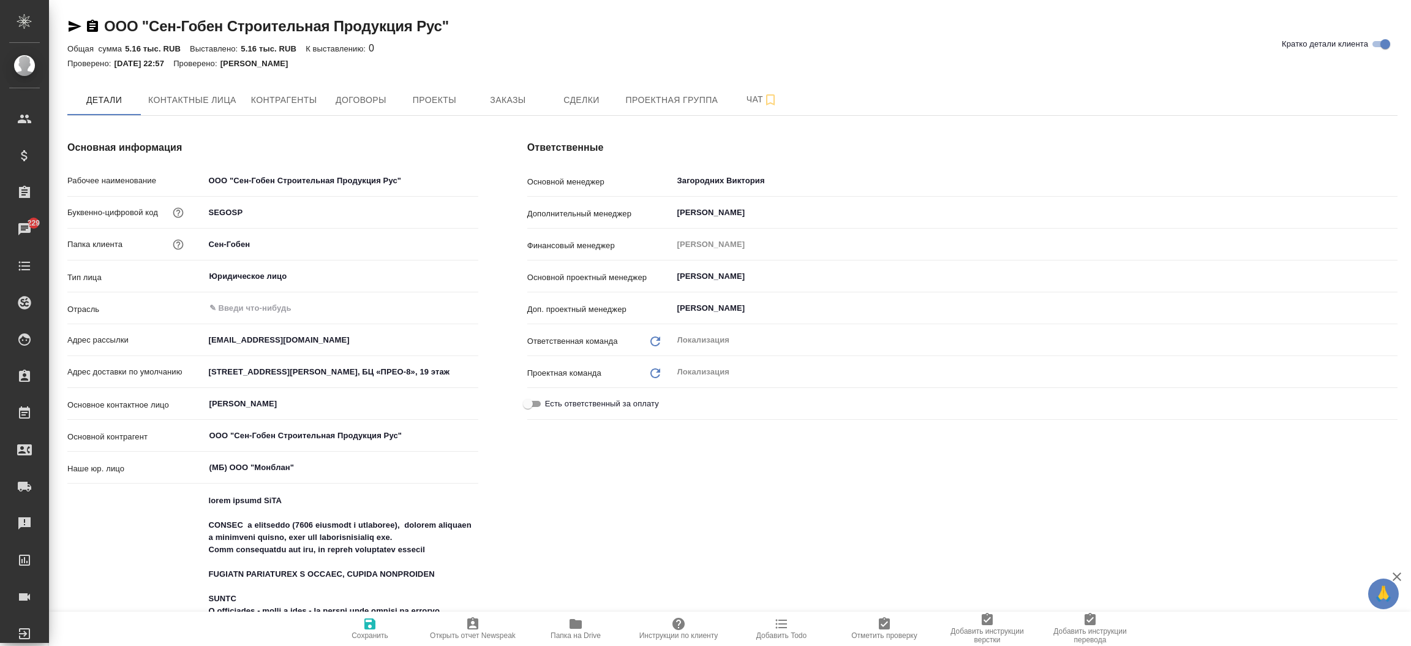
type textarea "x"
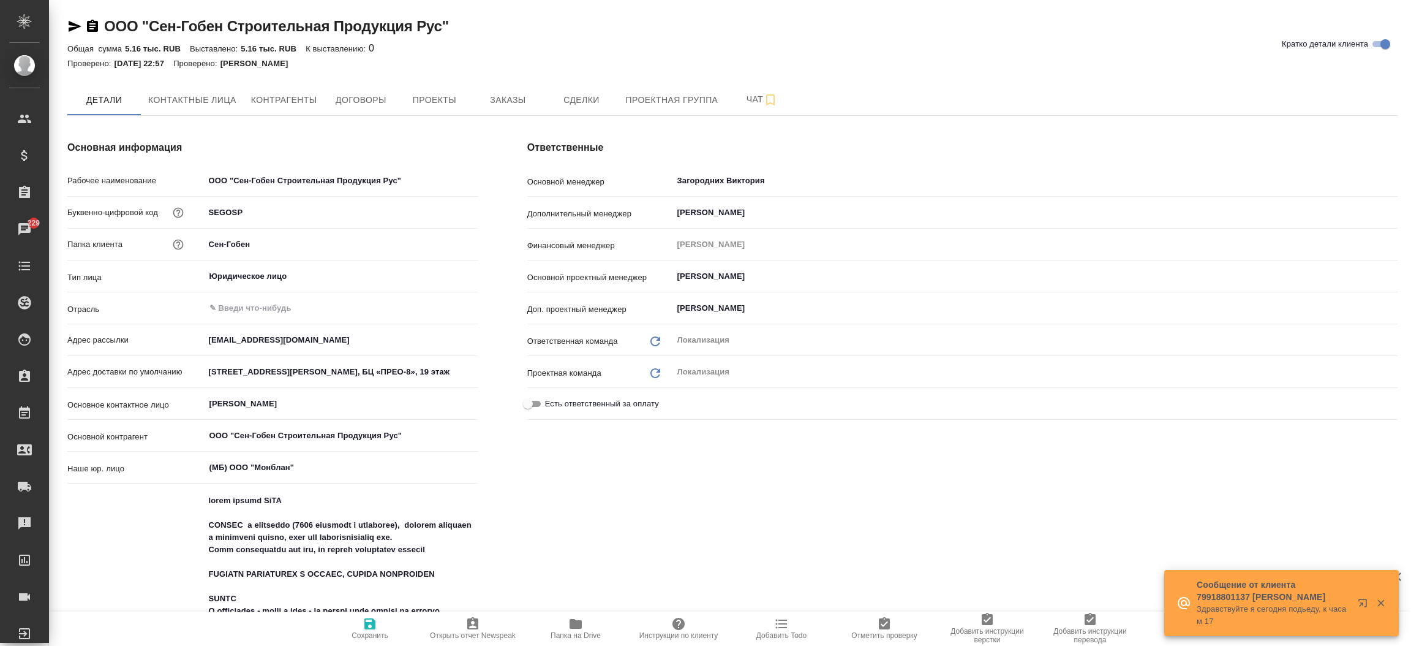
type textarea "x"
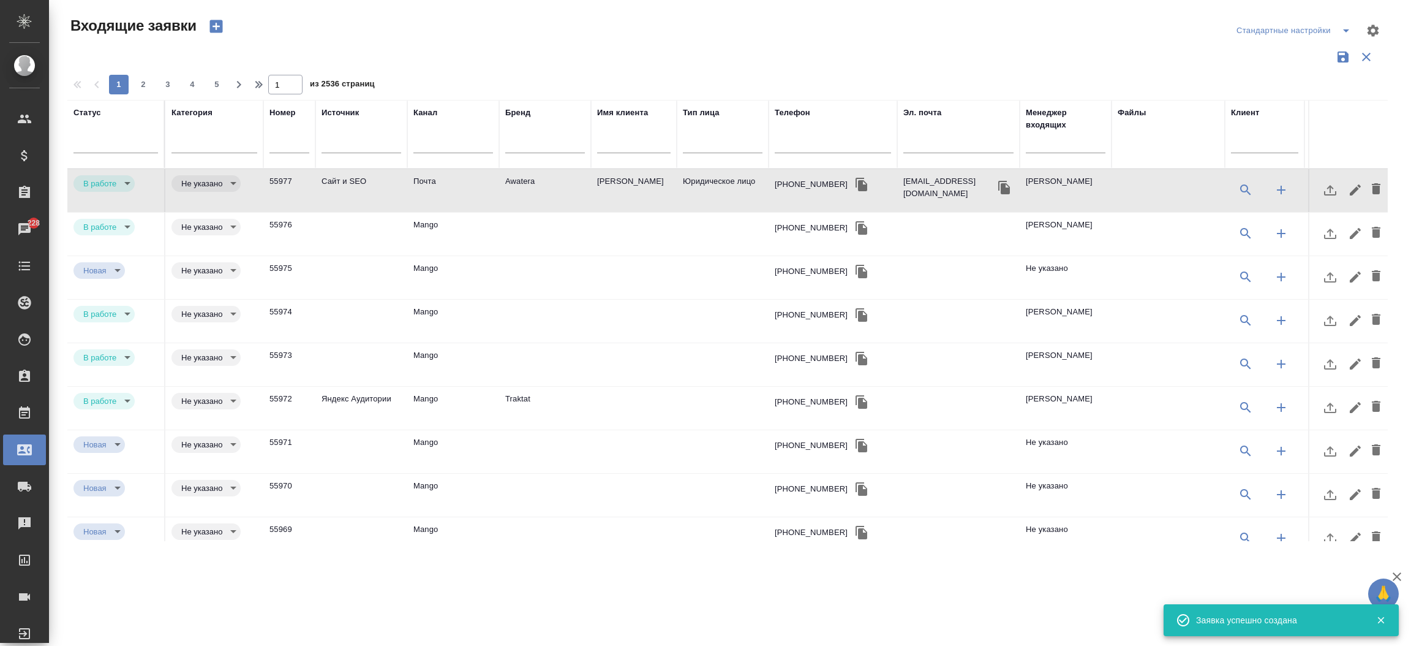
select select "RU"
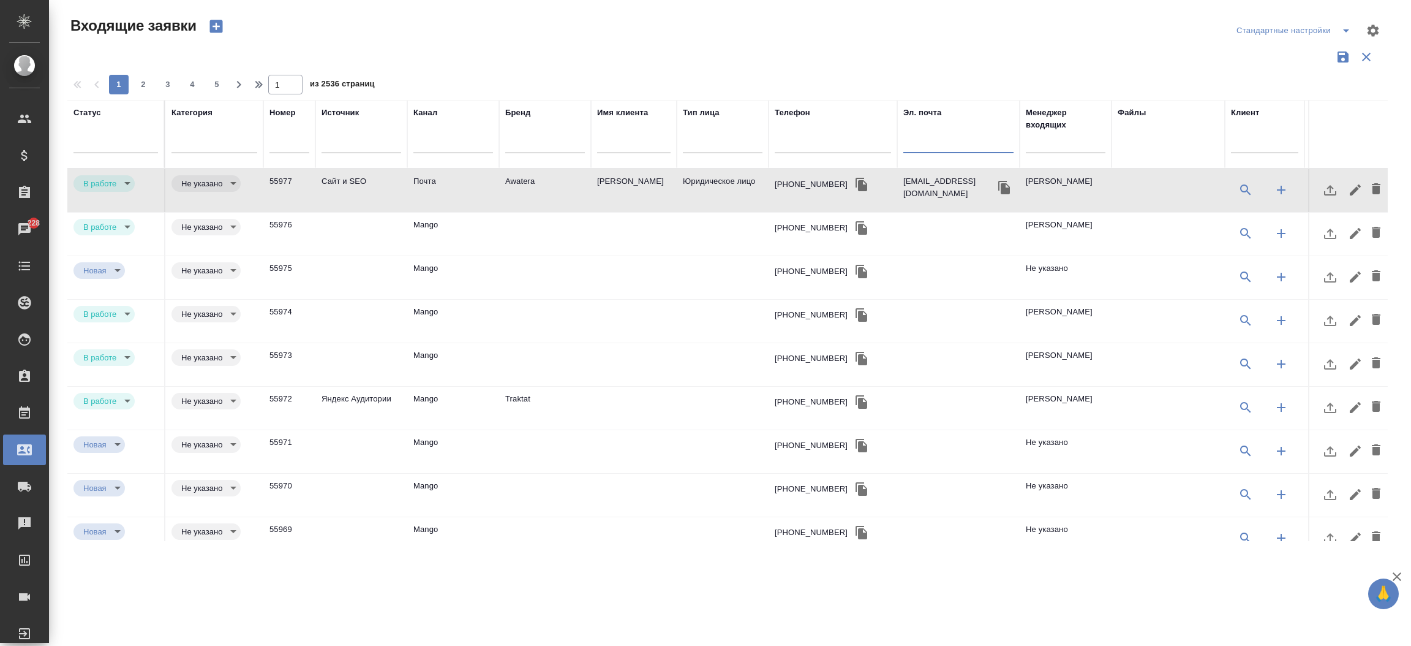
click at [931, 150] on input "text" at bounding box center [958, 144] width 110 height 15
paste input "7 925 076 34 68"
type input "7 925 076 34 68"
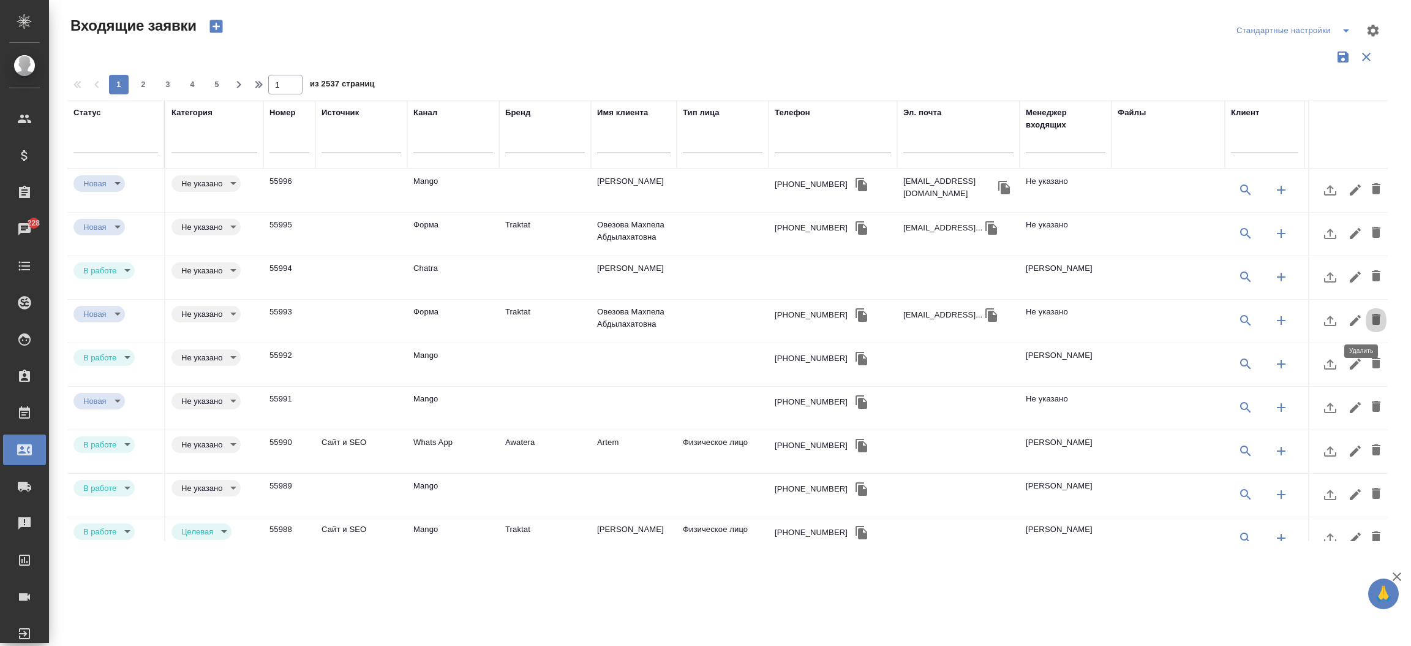
click at [1369, 327] on span "button" at bounding box center [1376, 320] width 15 height 17
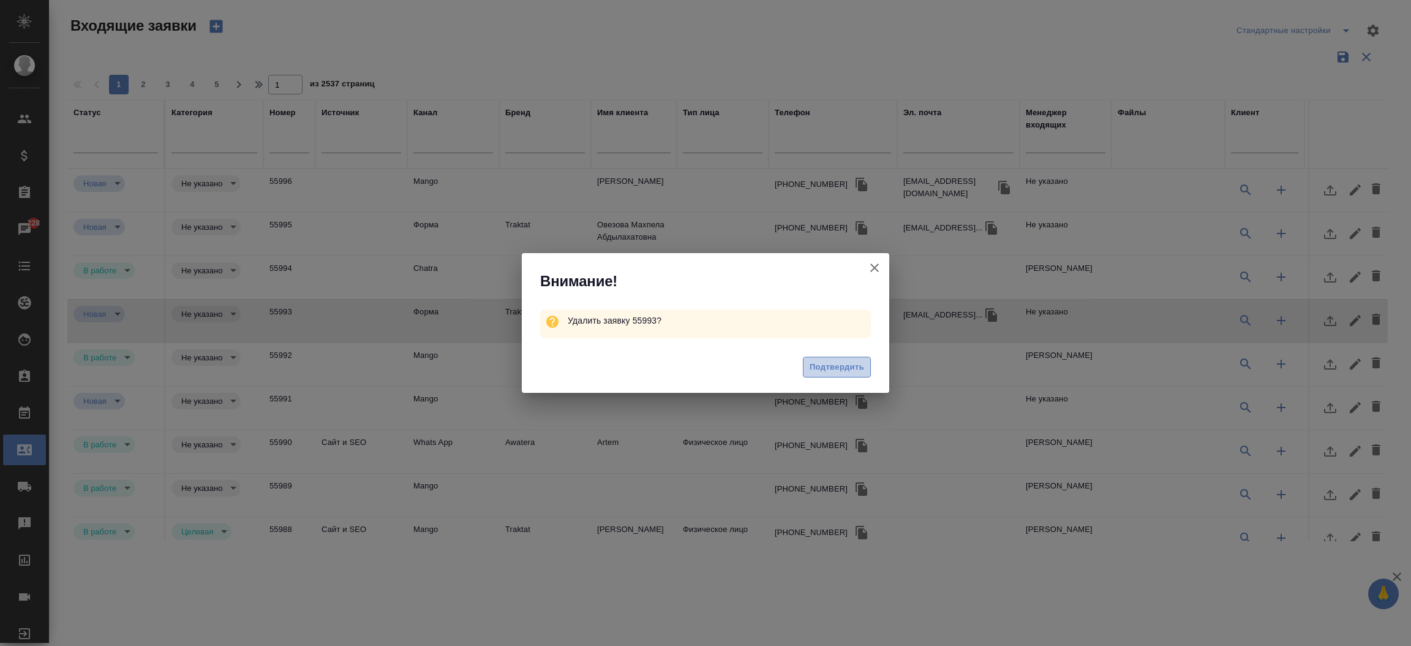
click at [829, 367] on span "Подтвердить" at bounding box center [837, 367] width 55 height 14
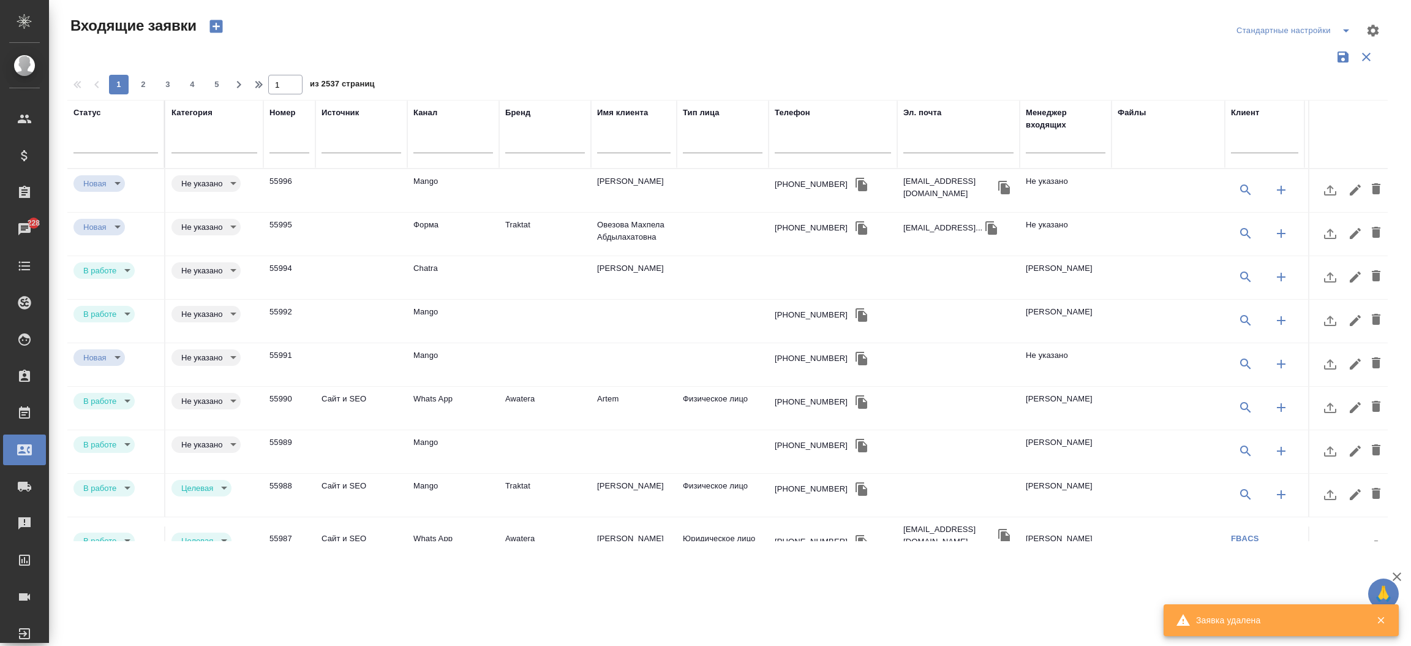
click at [428, 230] on td "Форма" at bounding box center [453, 234] width 92 height 43
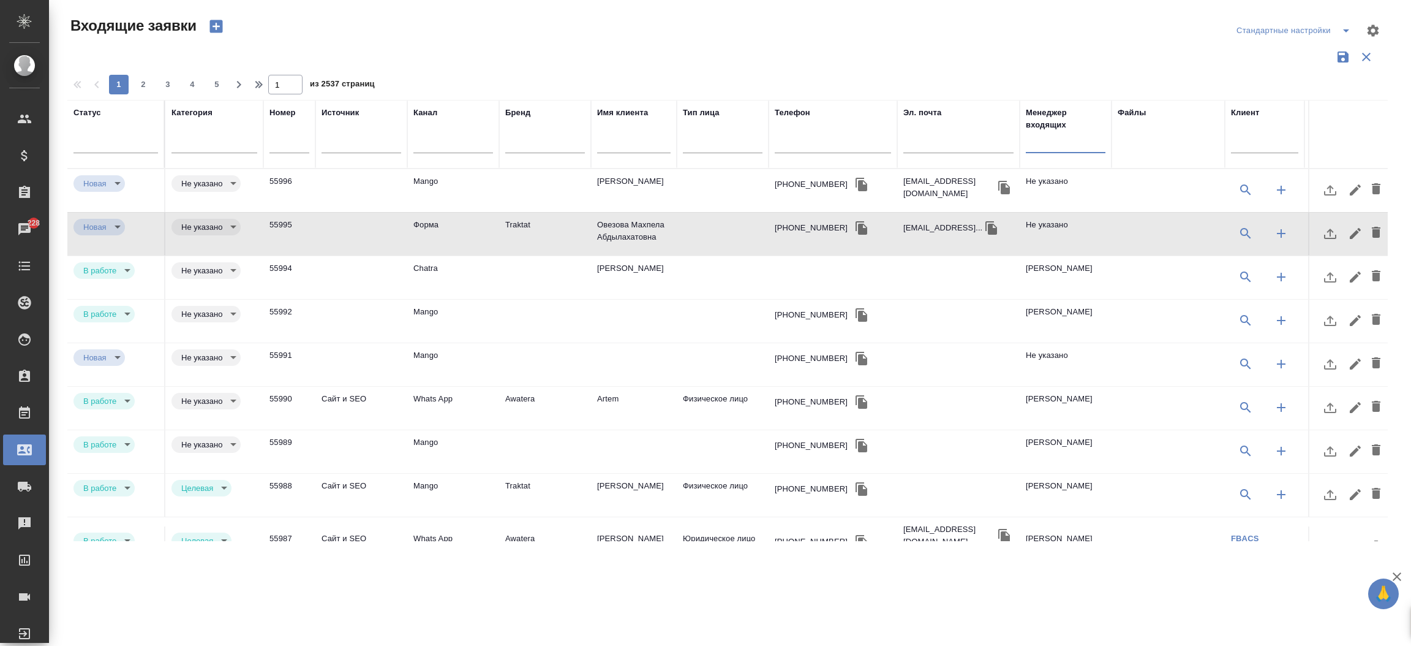
click at [1036, 143] on input "text" at bounding box center [1066, 144] width 80 height 15
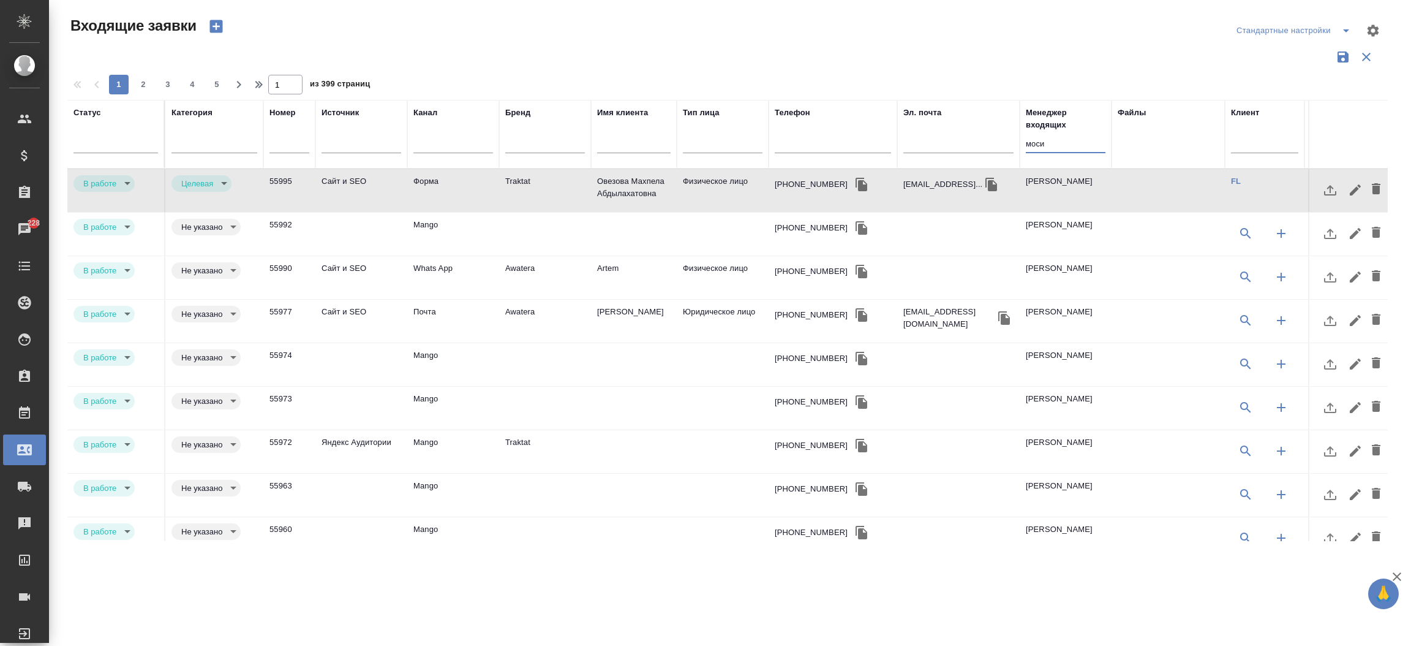
type input "моси"
click at [462, 223] on td "Mango" at bounding box center [453, 234] width 92 height 43
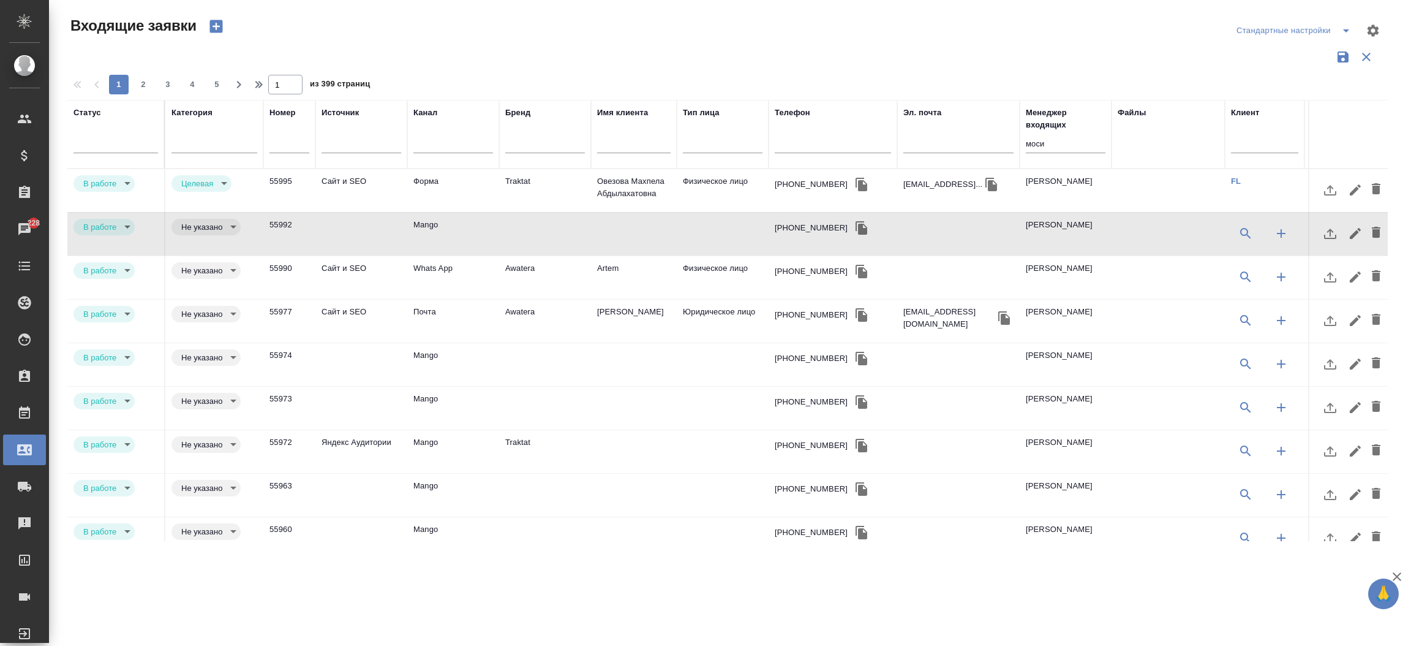
click at [383, 268] on td "Сайт и SEO" at bounding box center [361, 277] width 92 height 43
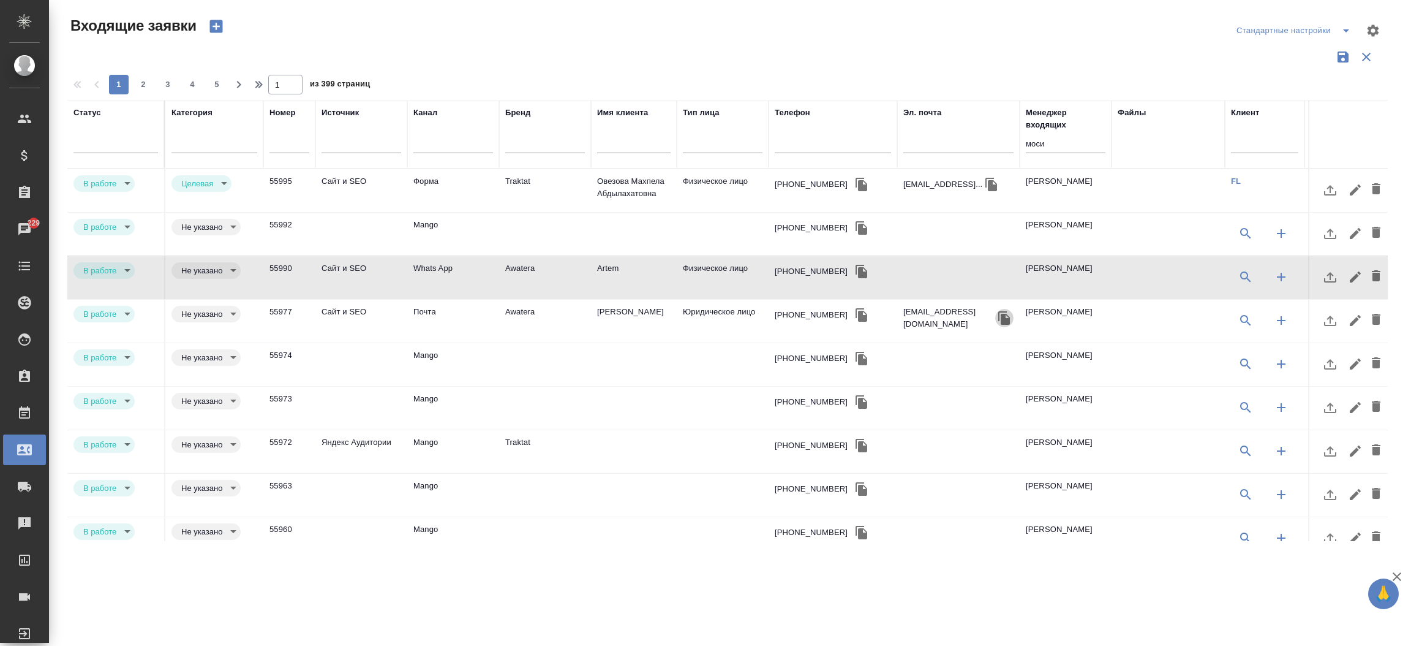
click at [1010, 318] on icon "button" at bounding box center [1004, 317] width 12 height 13
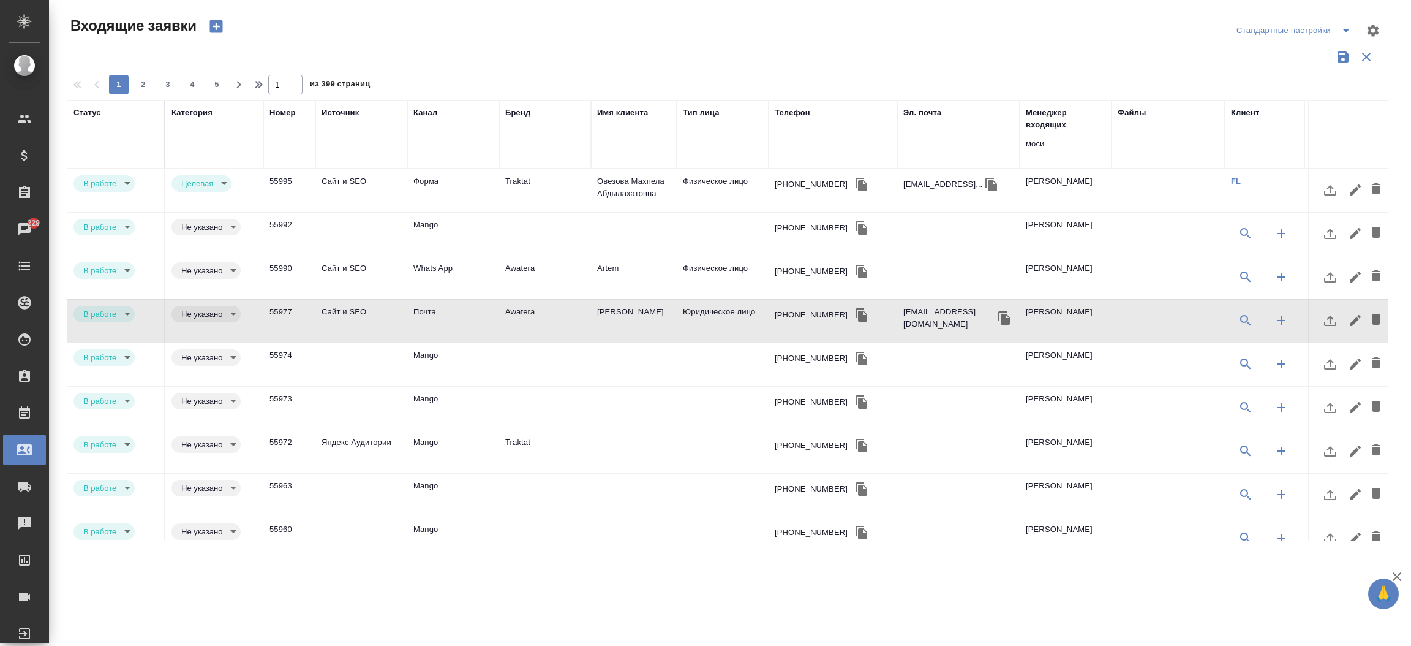
click at [443, 233] on td "Mango" at bounding box center [453, 234] width 92 height 43
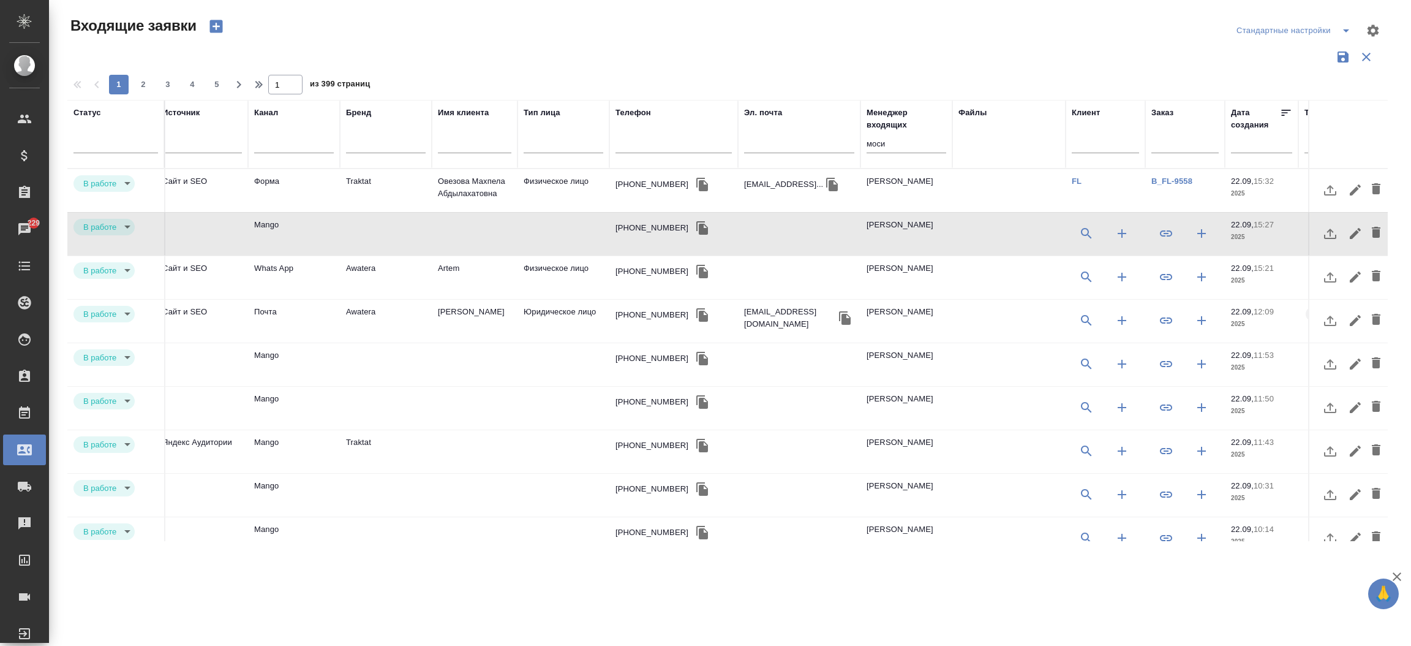
scroll to position [0, 160]
click at [1162, 323] on icon "button" at bounding box center [1165, 320] width 15 height 15
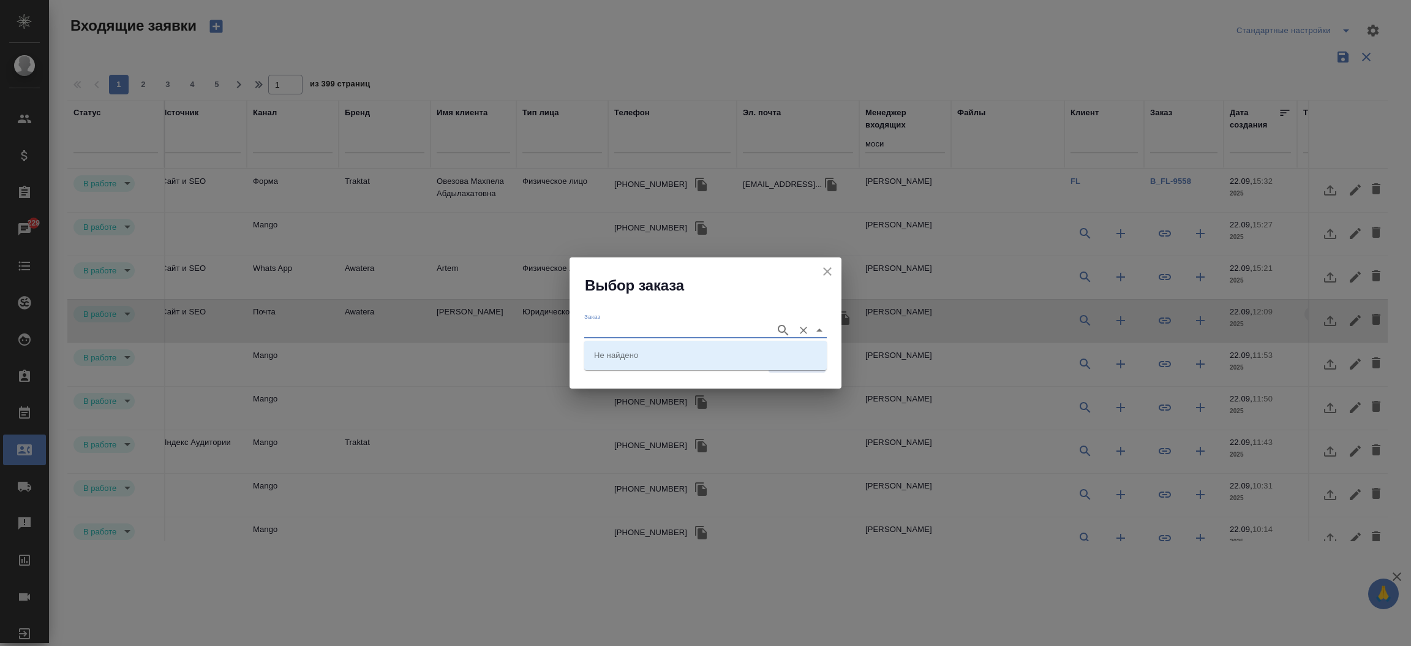
click at [664, 326] on input "Заказ" at bounding box center [676, 329] width 185 height 15
paste input "C3_NORRRUS-11"
type input "C3_NORRRUS-11"
click at [674, 345] on li "C3_NORRRUS-11" at bounding box center [705, 355] width 243 height 22
type input "C3_NORRRUS-11"
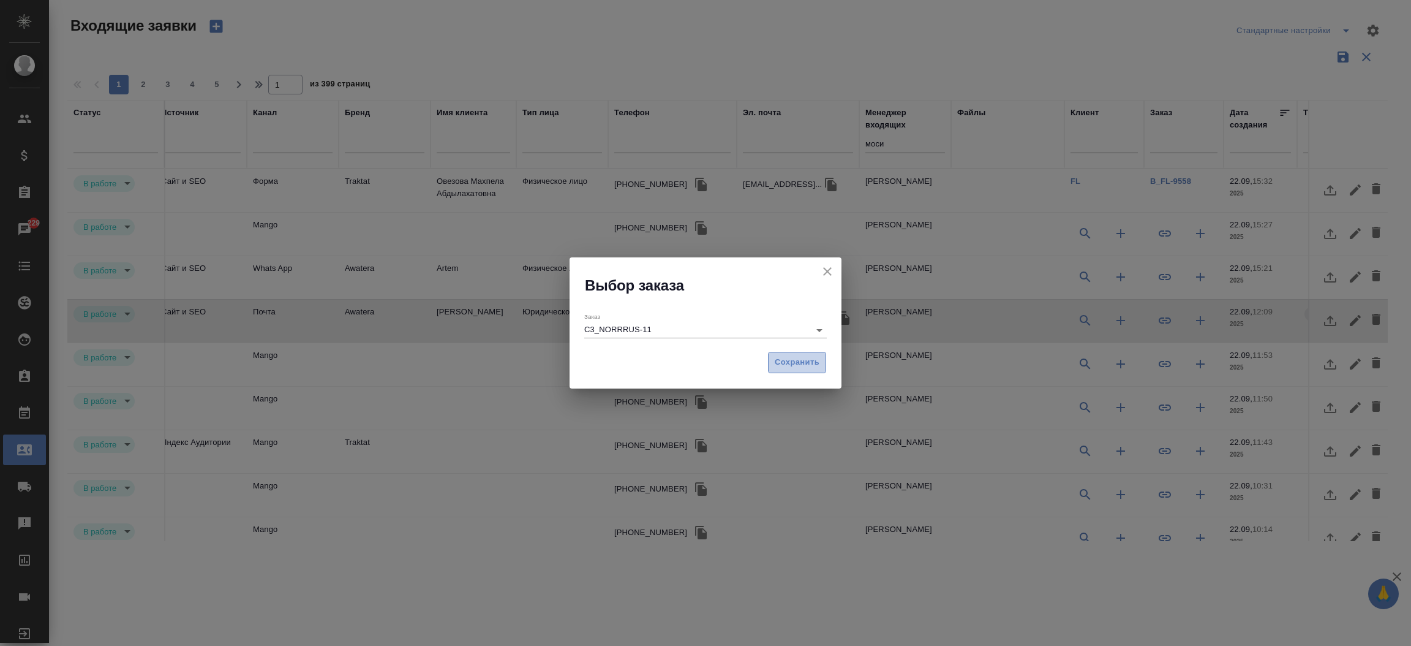
click at [799, 363] on span "Сохранить" at bounding box center [797, 362] width 45 height 14
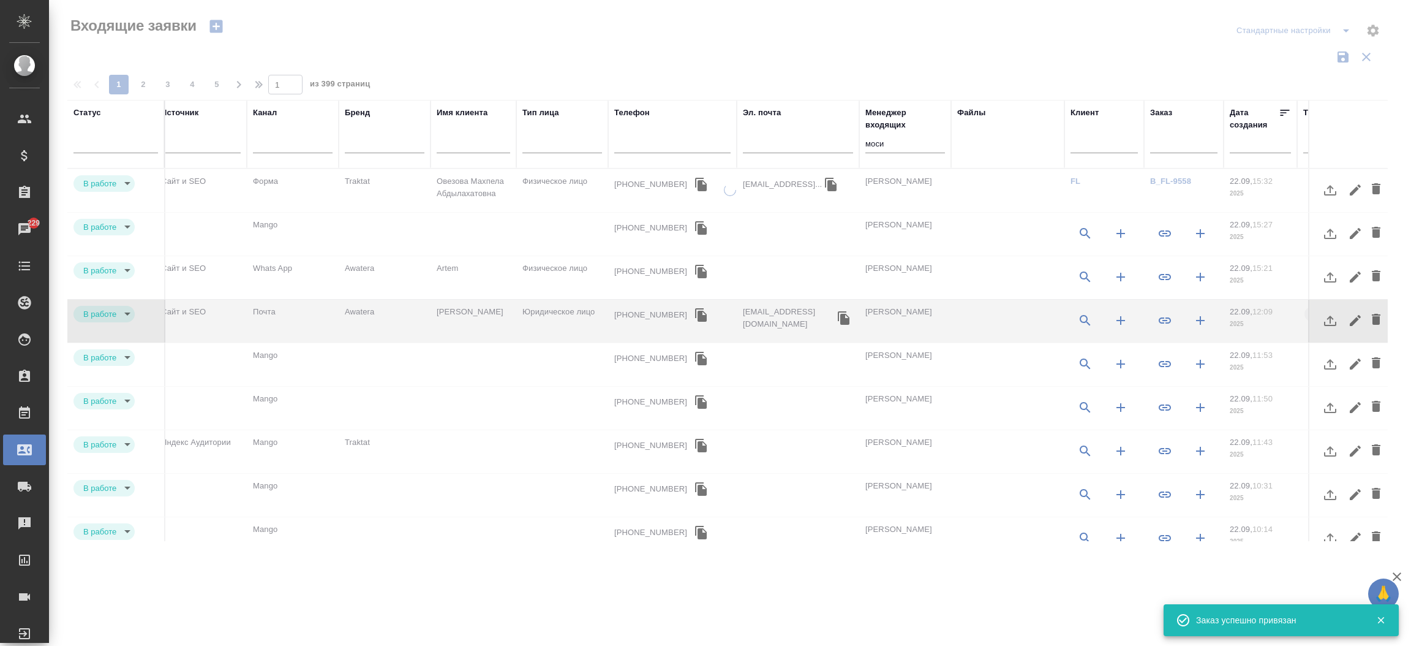
type input "rejection"
type input "target"
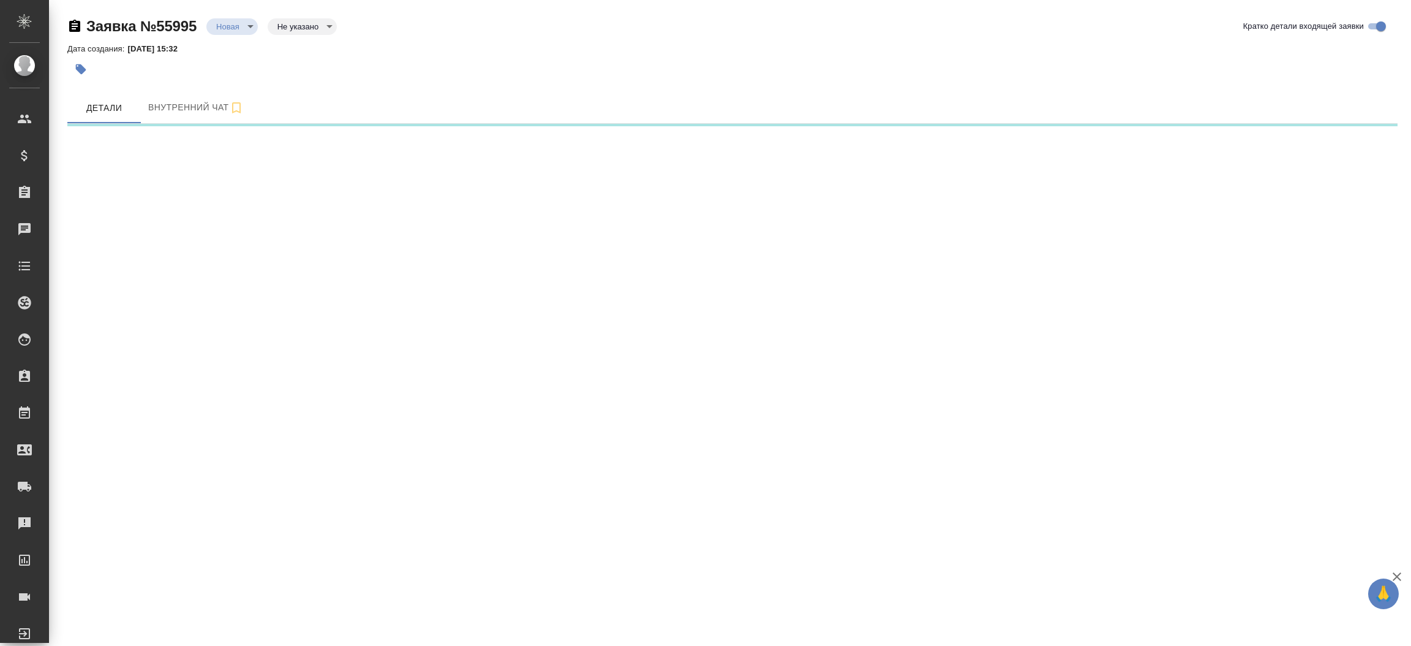
select select "RU"
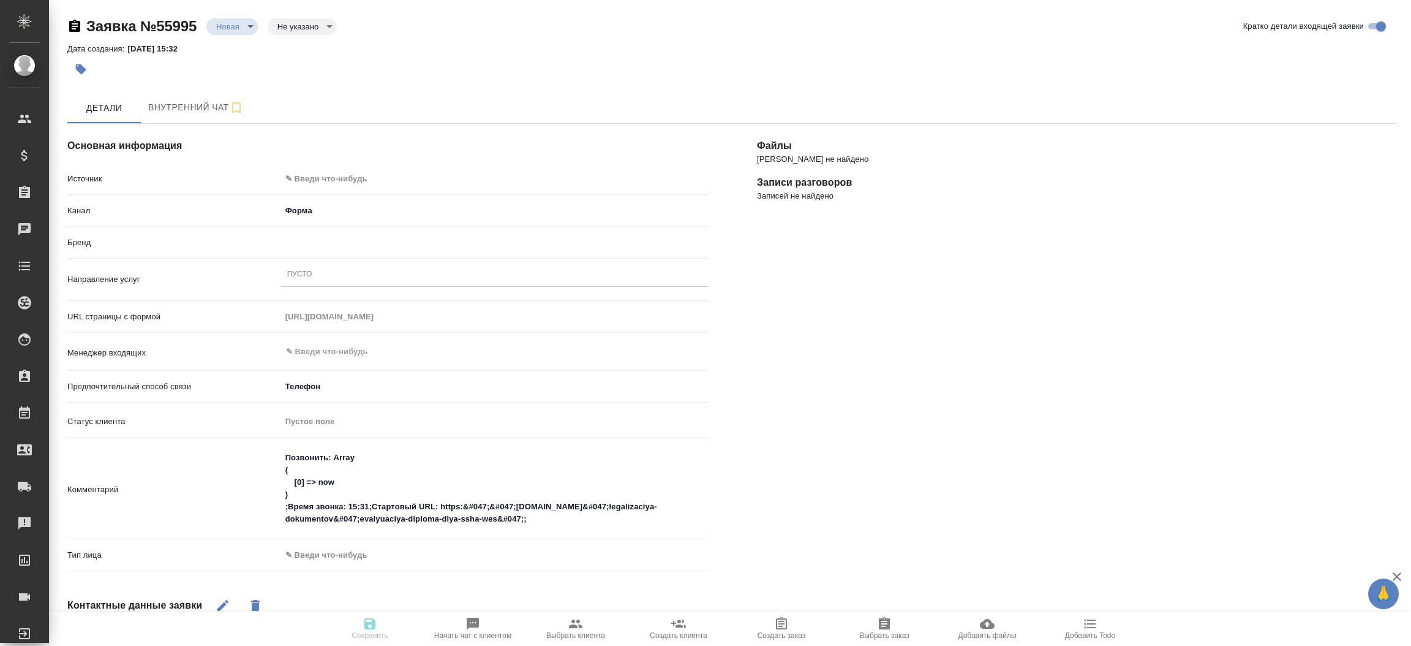
type textarea "x"
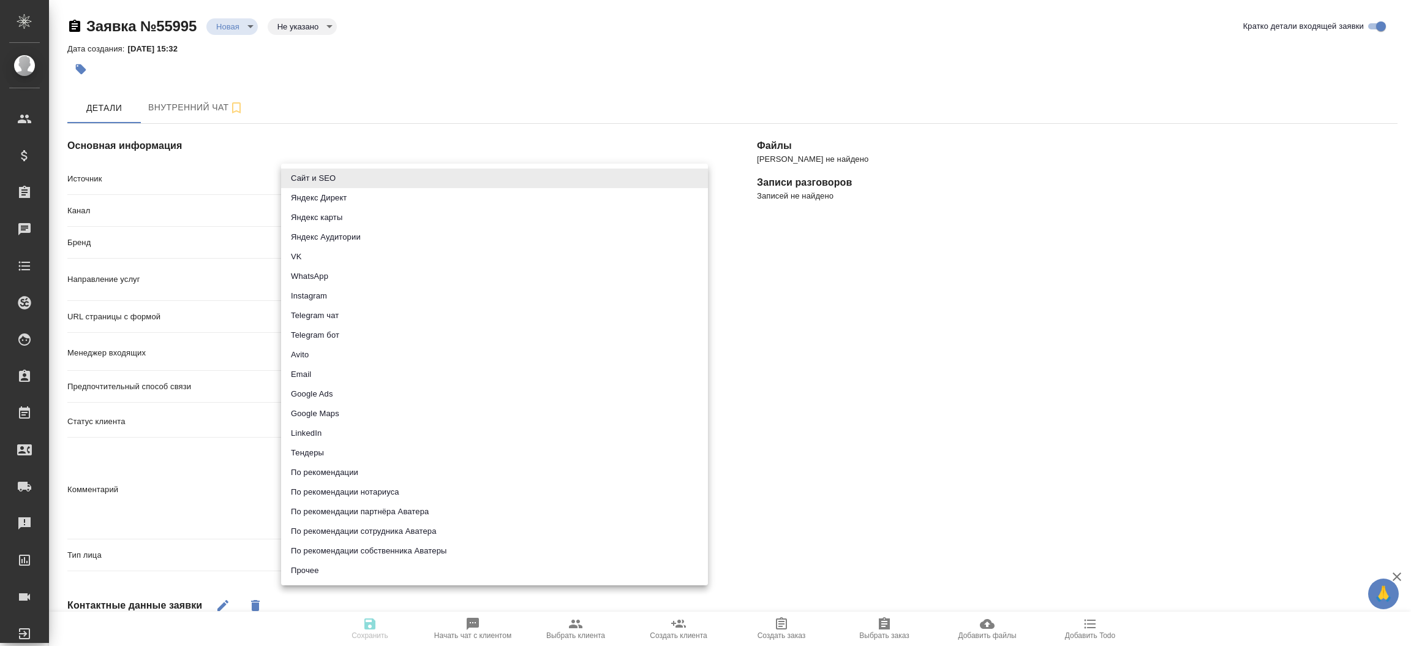
click at [309, 184] on body "🙏 .cls-1 fill:#fff; AWATERA [PERSON_NAME]prutko Клиенты Спецификации Заказы Чат…" at bounding box center [705, 323] width 1411 height 646
click at [309, 184] on li "Сайт и SEO" at bounding box center [494, 178] width 427 height 20
type input "seo"
type textarea "x"
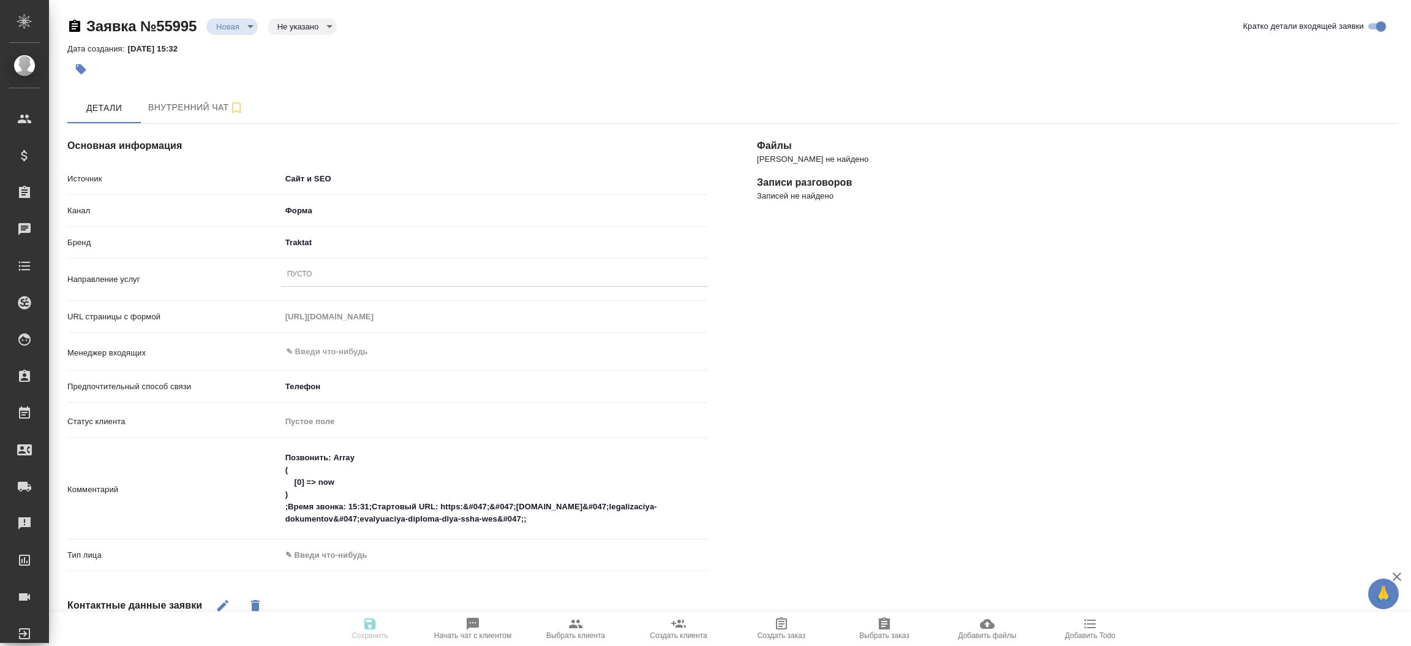
click at [311, 269] on div "Пусто" at bounding box center [299, 274] width 25 height 10
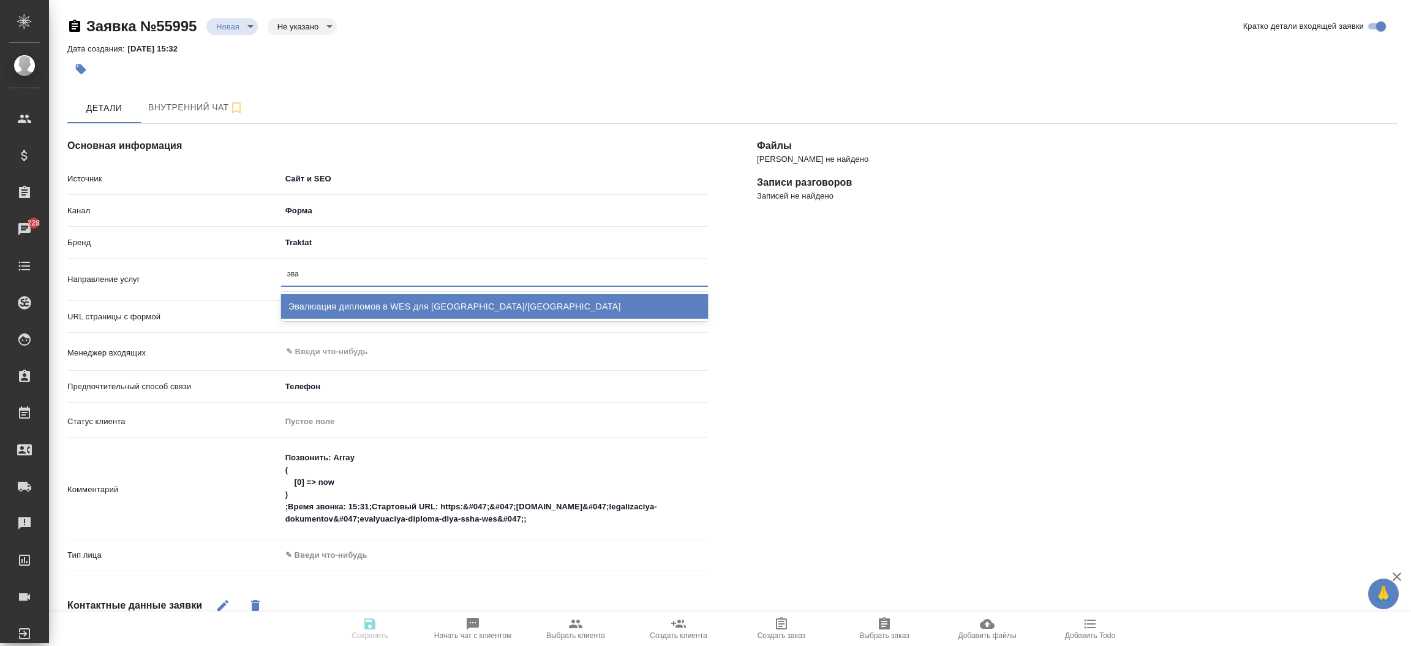
type input "эвал"
click at [346, 303] on div "Эвалюация дипломов в WES для [GEOGRAPHIC_DATA]/[GEOGRAPHIC_DATA]" at bounding box center [494, 306] width 427 height 24
type textarea "x"
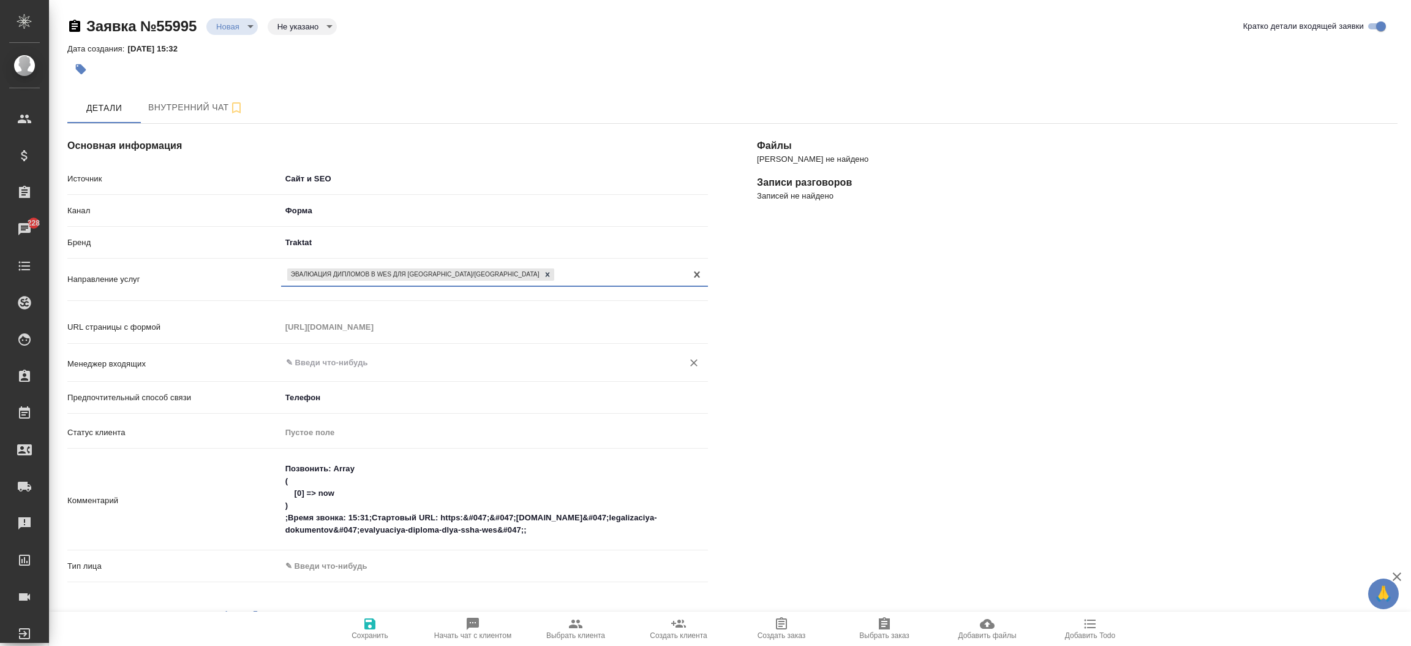
click at [325, 373] on div "​" at bounding box center [494, 364] width 427 height 24
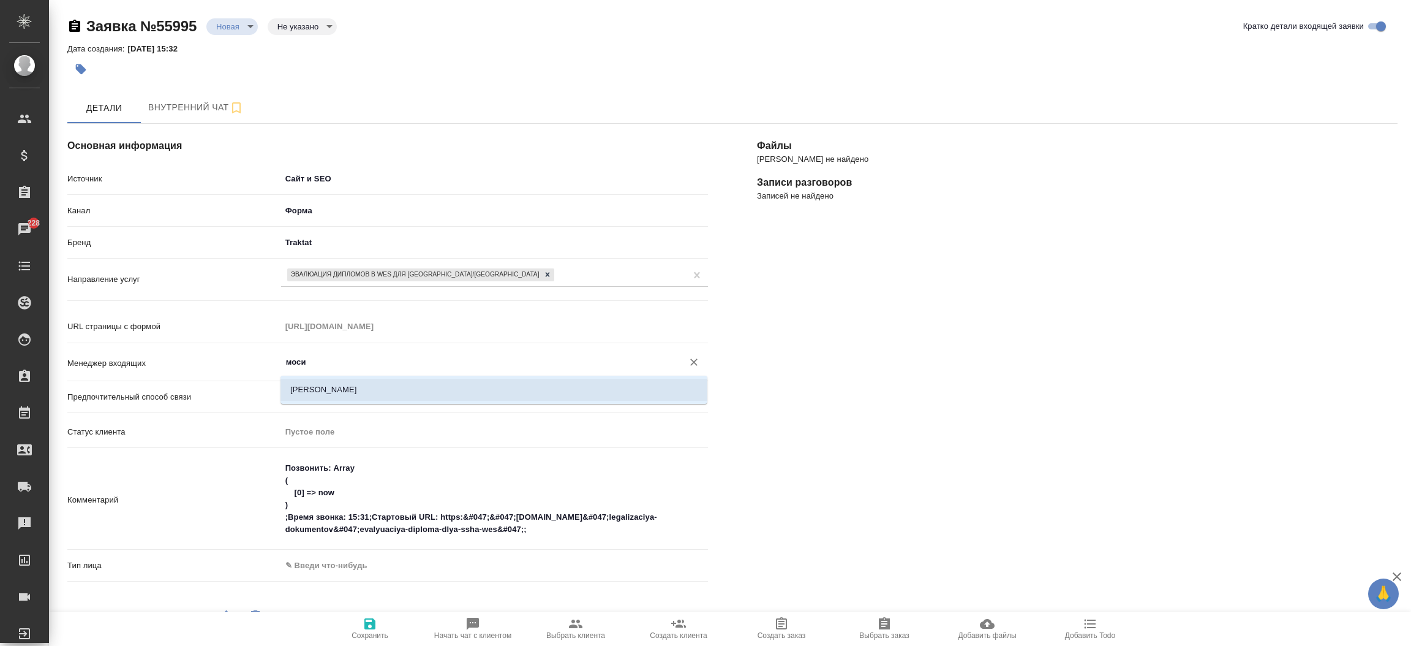
click at [340, 380] on li "[PERSON_NAME]" at bounding box center [493, 389] width 427 height 22
type input "[PERSON_NAME]"
type textarea "x"
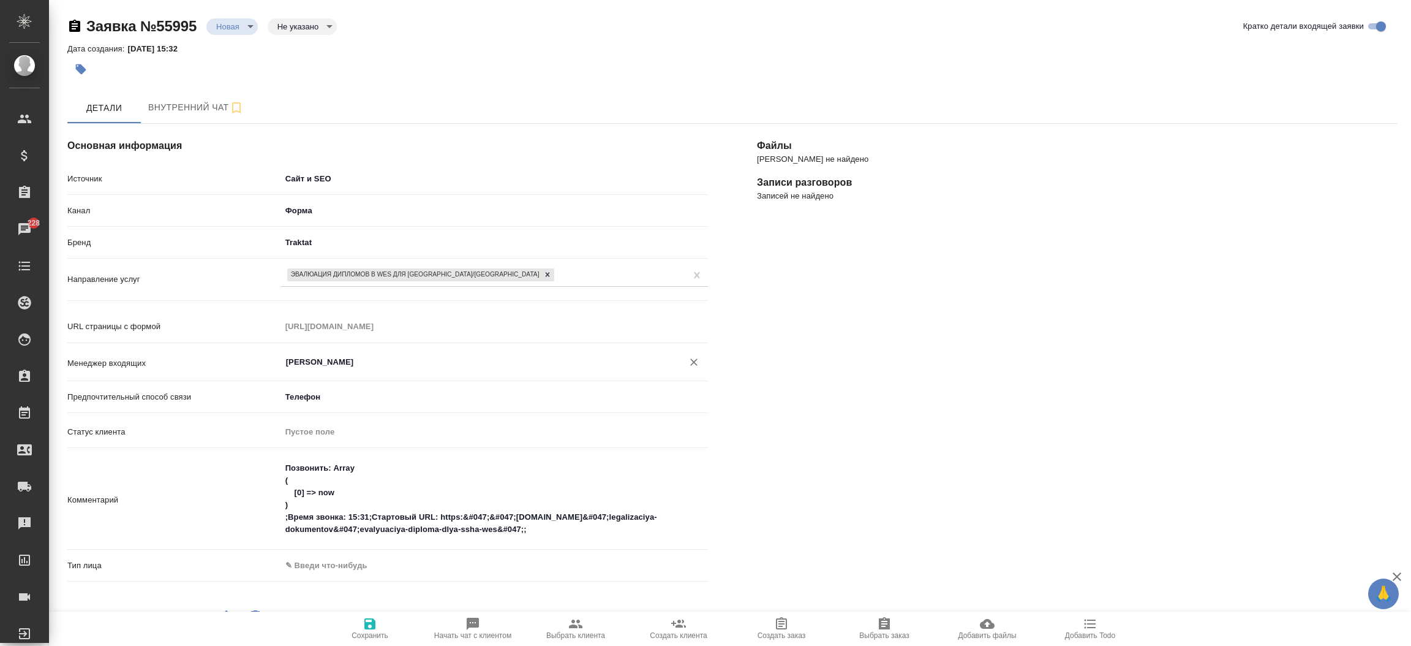
type input "[PERSON_NAME]"
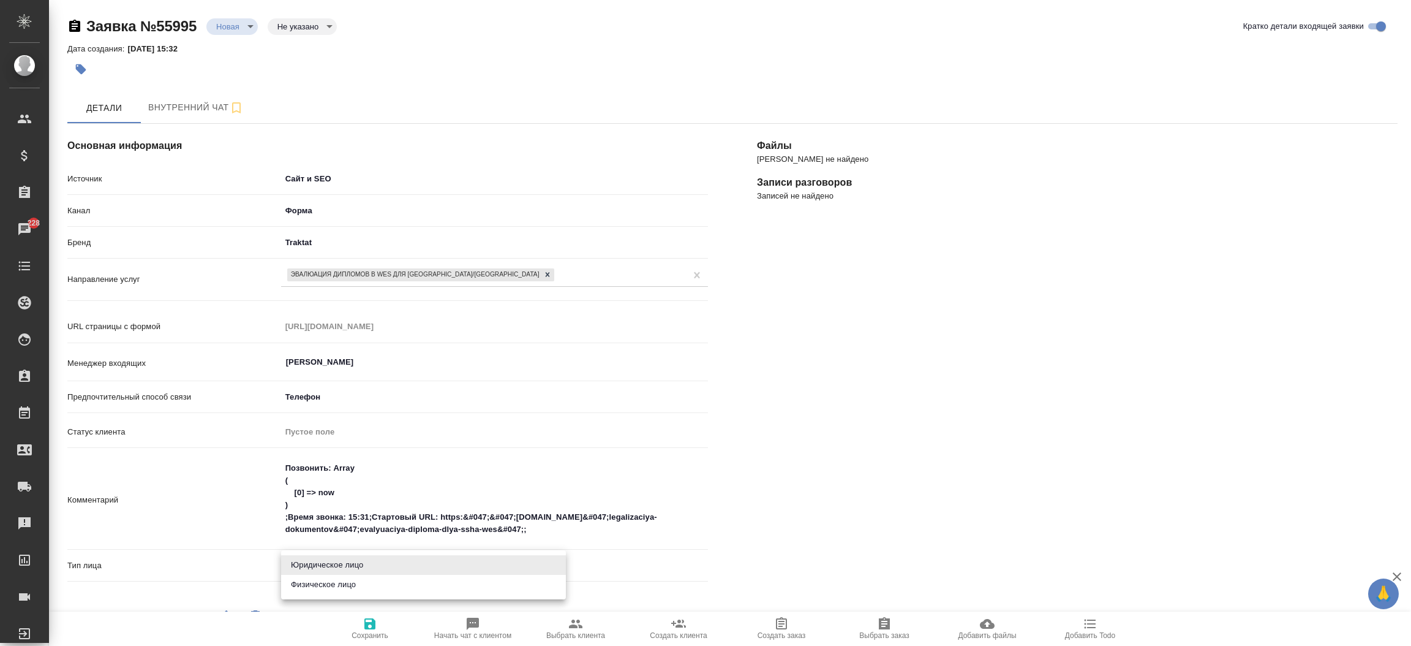
click at [306, 560] on body "🙏 .cls-1 fill:#fff; AWATERA Прутько Ирина i.prutko Клиенты Спецификации Заказы …" at bounding box center [705, 323] width 1411 height 646
click at [306, 587] on li "Физическое лицо" at bounding box center [423, 584] width 285 height 20
type textarea "x"
type input "private"
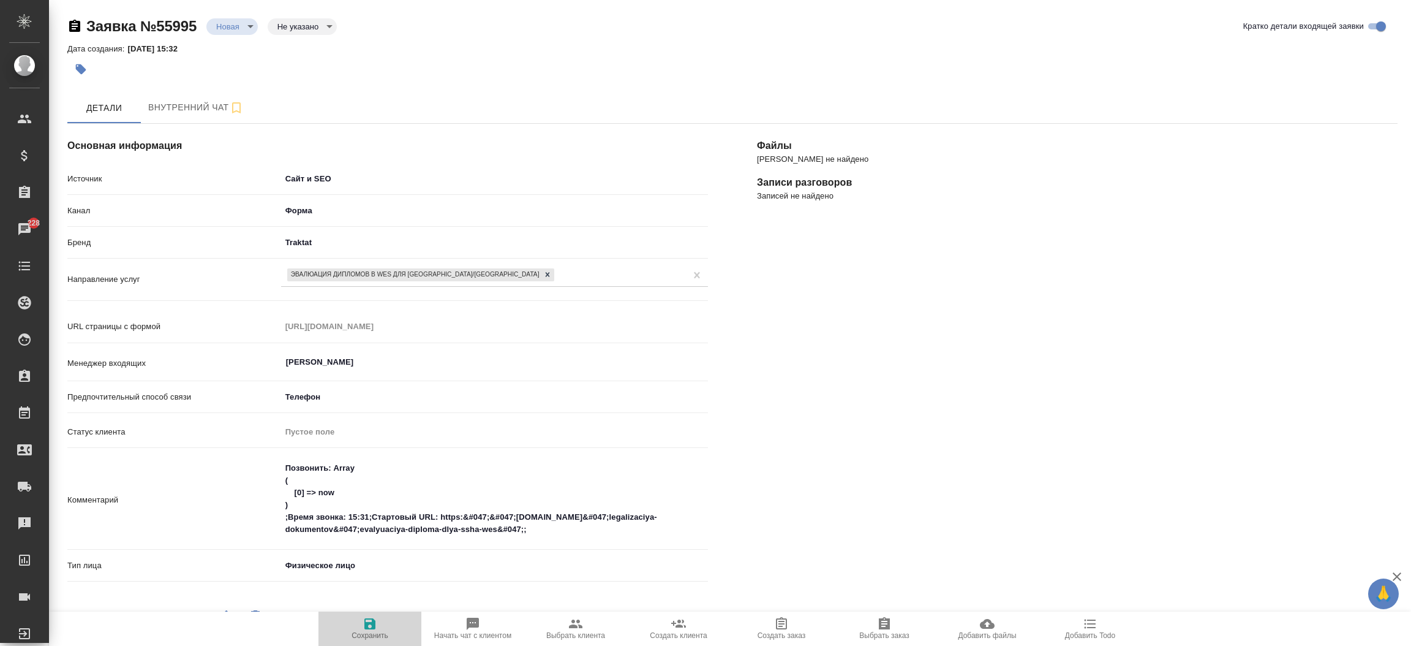
click at [378, 627] on span "Сохранить" at bounding box center [370, 627] width 88 height 23
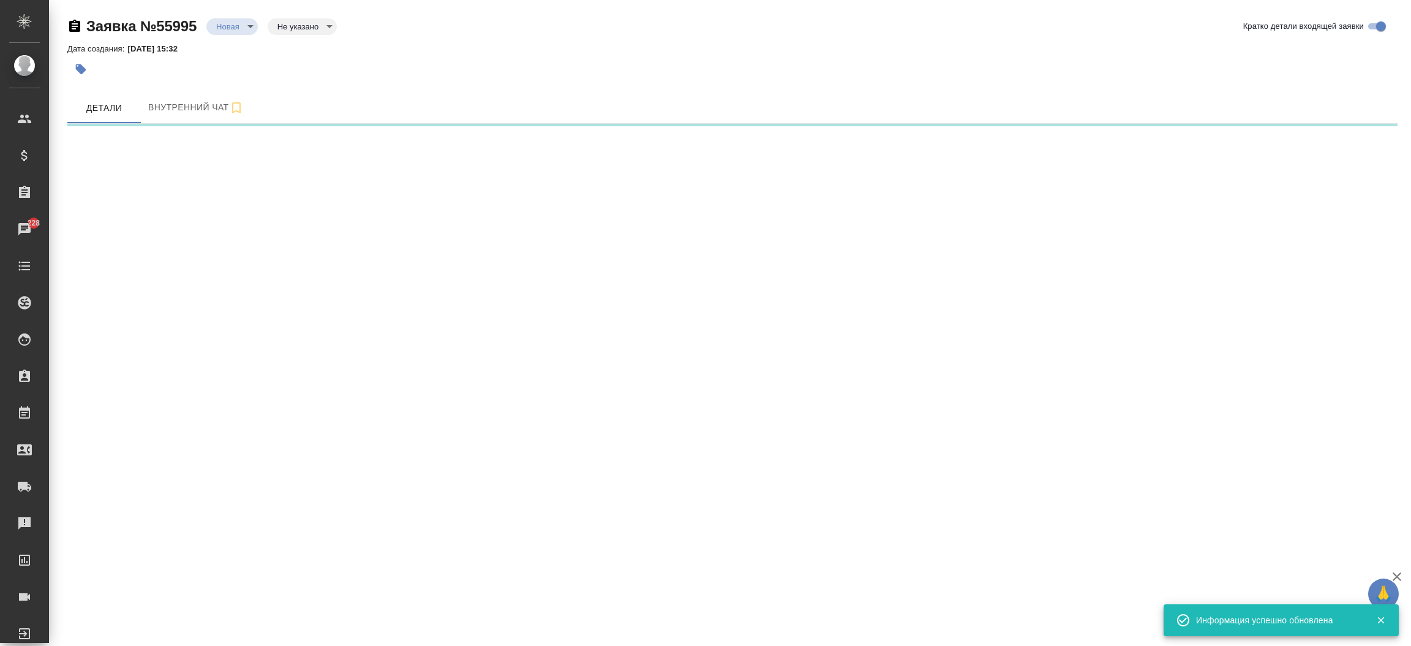
select select "RU"
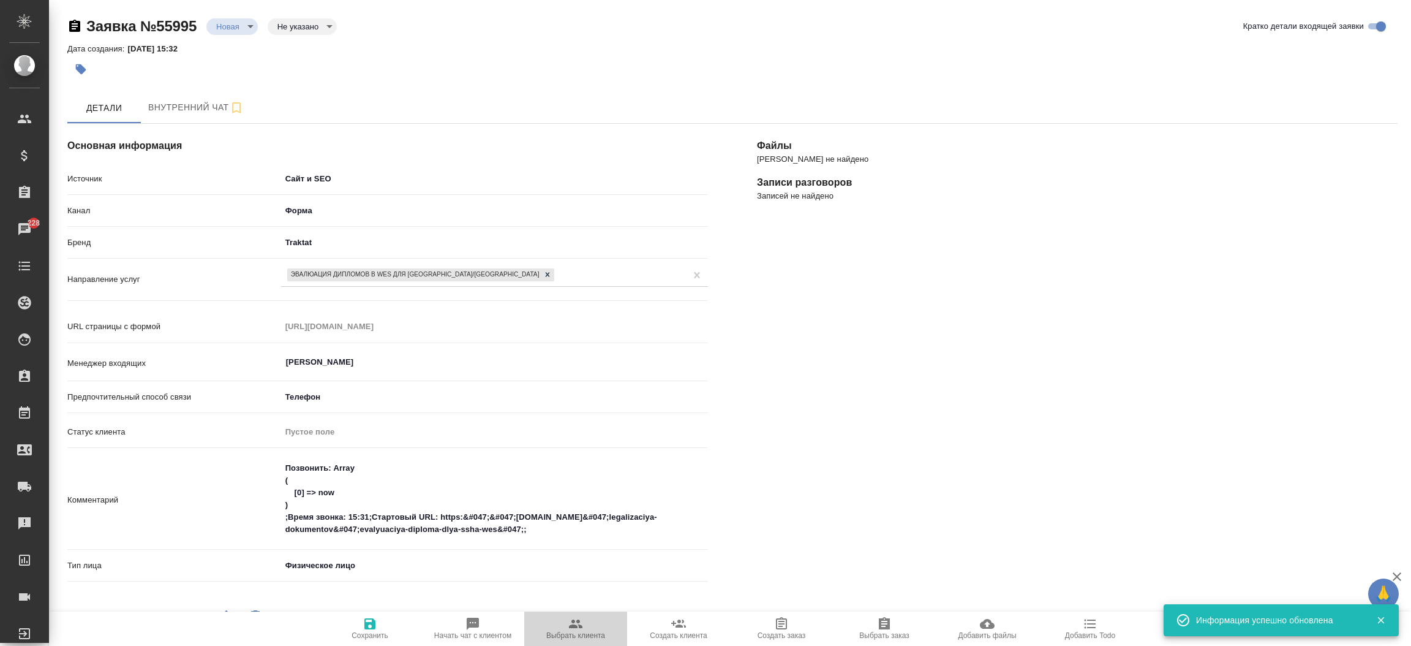
click at [574, 617] on icon "button" at bounding box center [575, 623] width 15 height 15
type textarea "x"
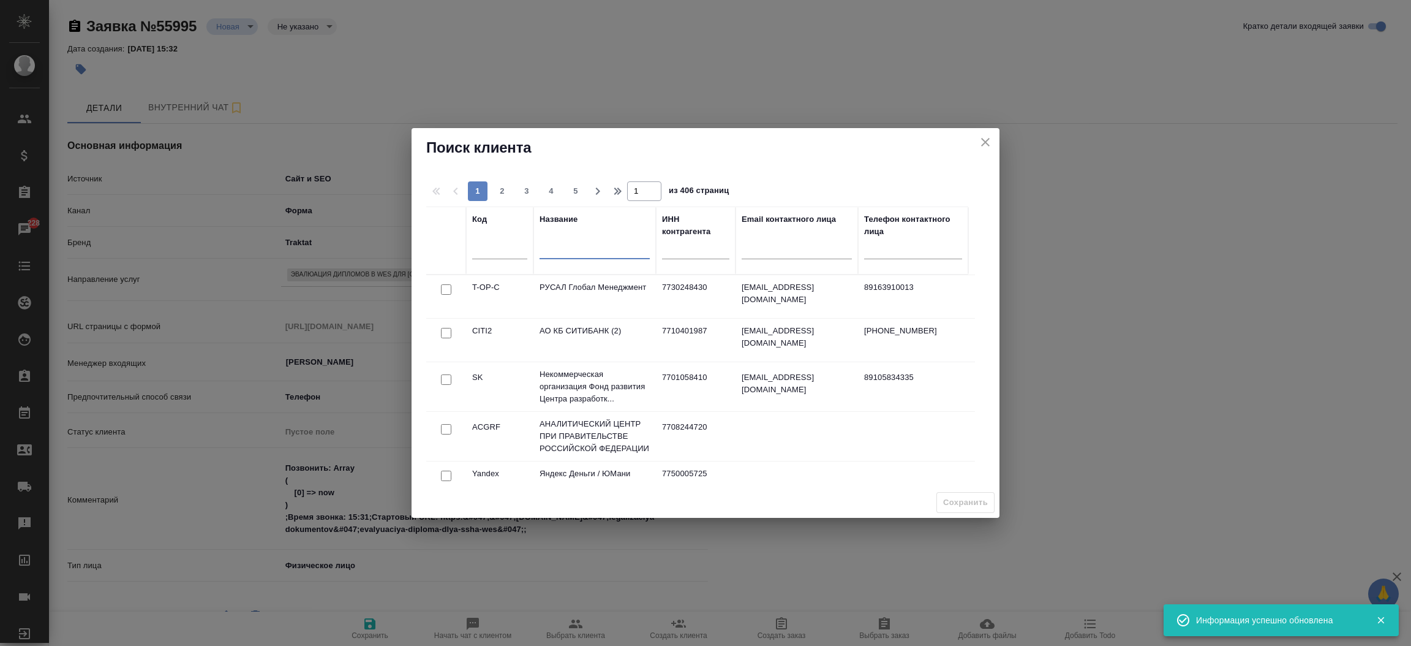
click at [600, 249] on input "text" at bounding box center [595, 251] width 110 height 15
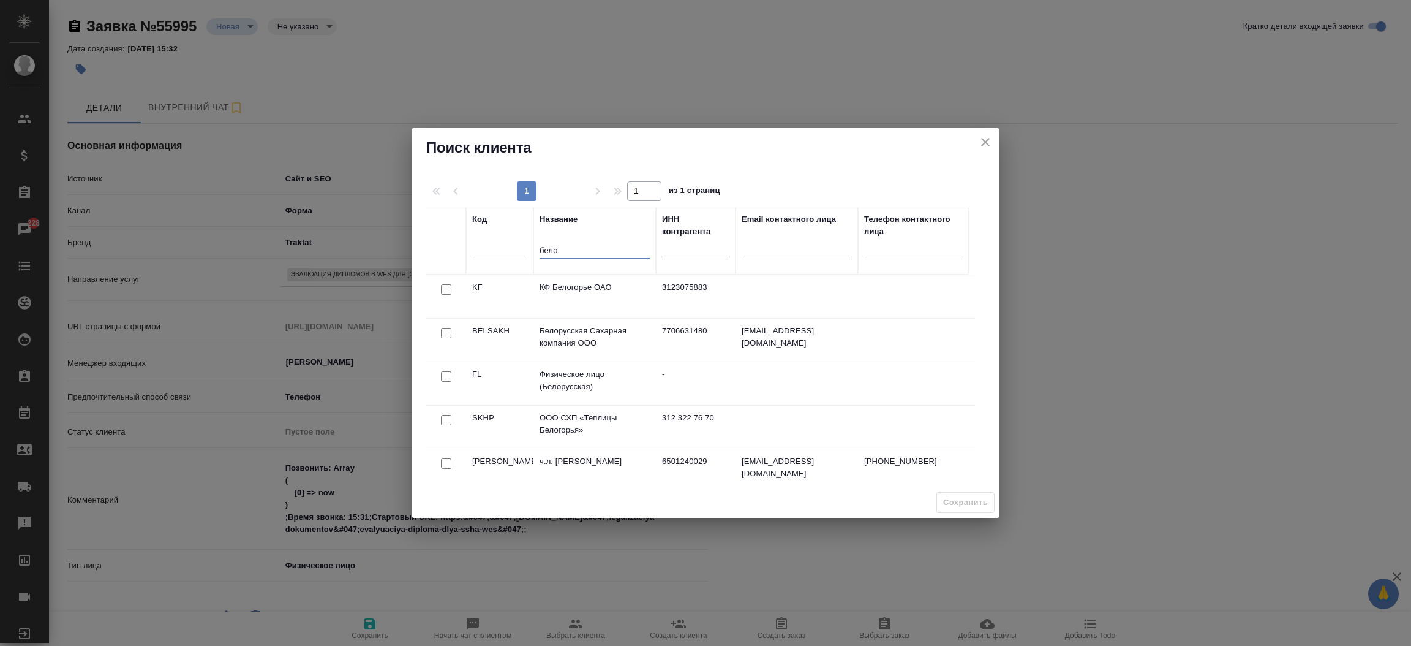
type input "бело"
click at [446, 374] on input "checkbox" at bounding box center [446, 376] width 10 height 10
checkbox input "true"
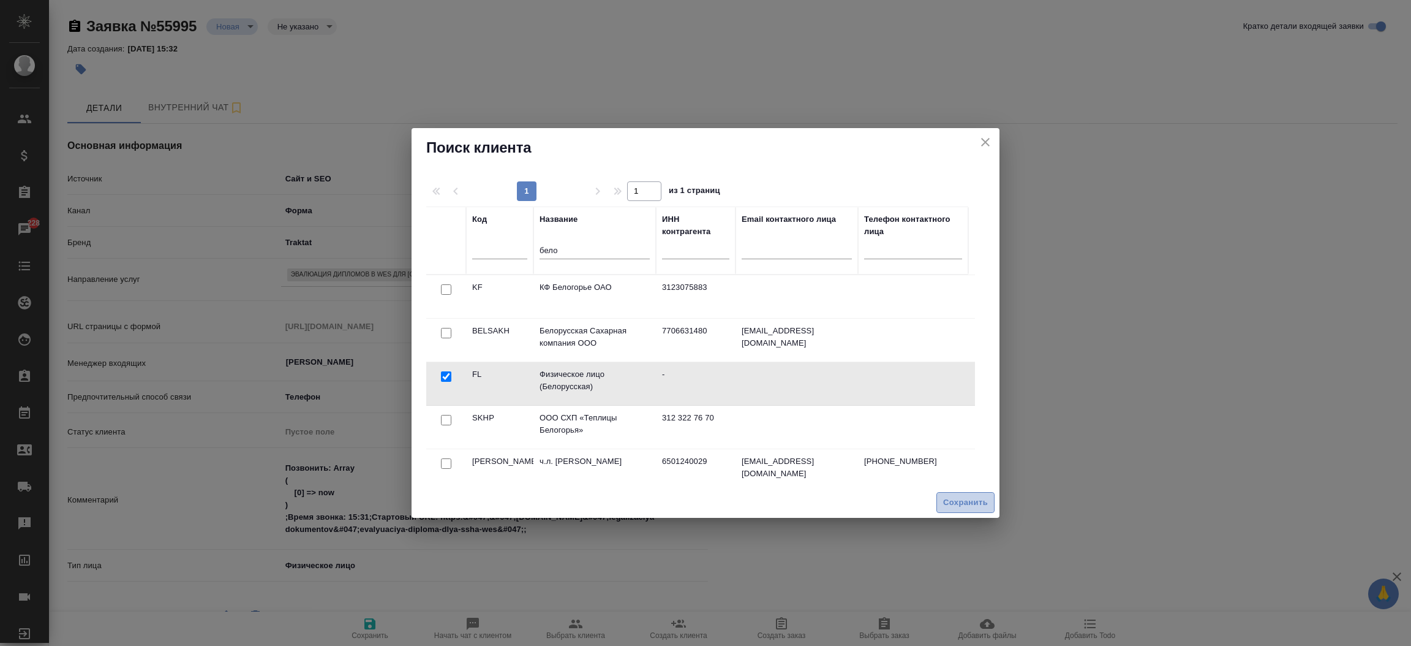
click at [955, 499] on span "Сохранить" at bounding box center [965, 502] width 45 height 14
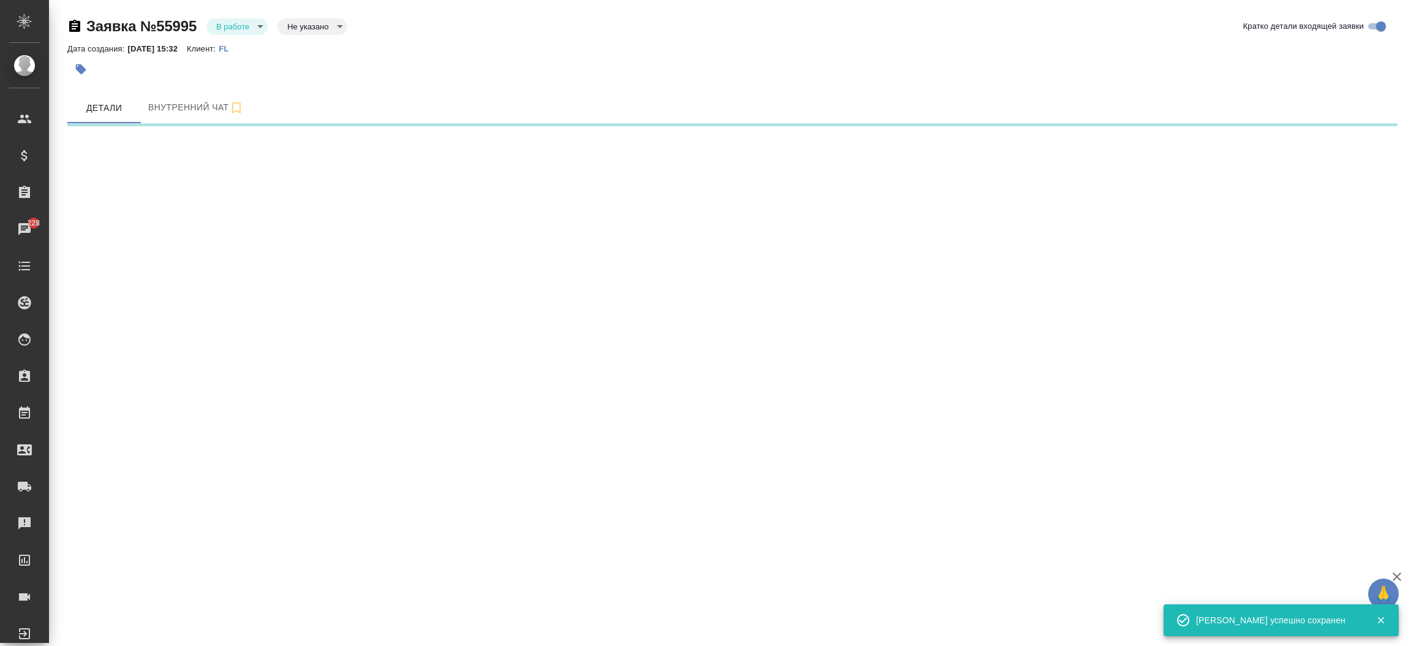
select select "RU"
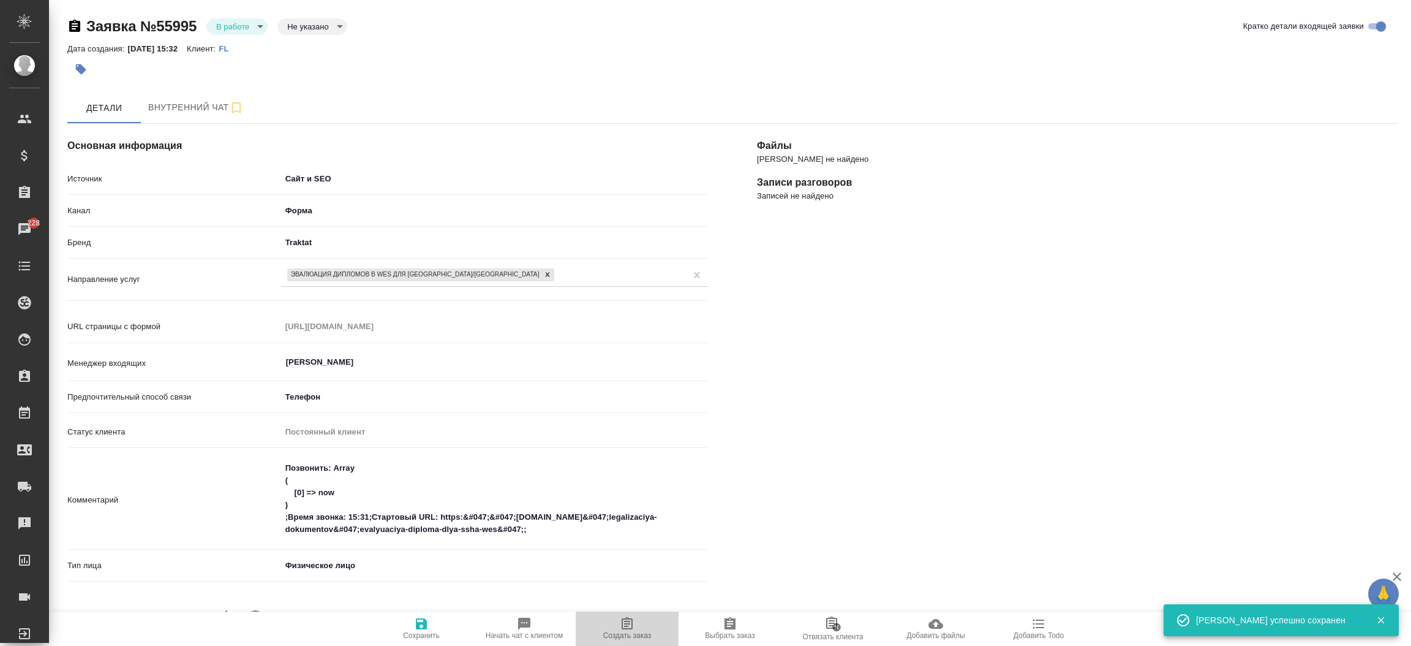
click at [664, 616] on span "Создать заказ" at bounding box center [627, 627] width 88 height 23
type textarea "x"
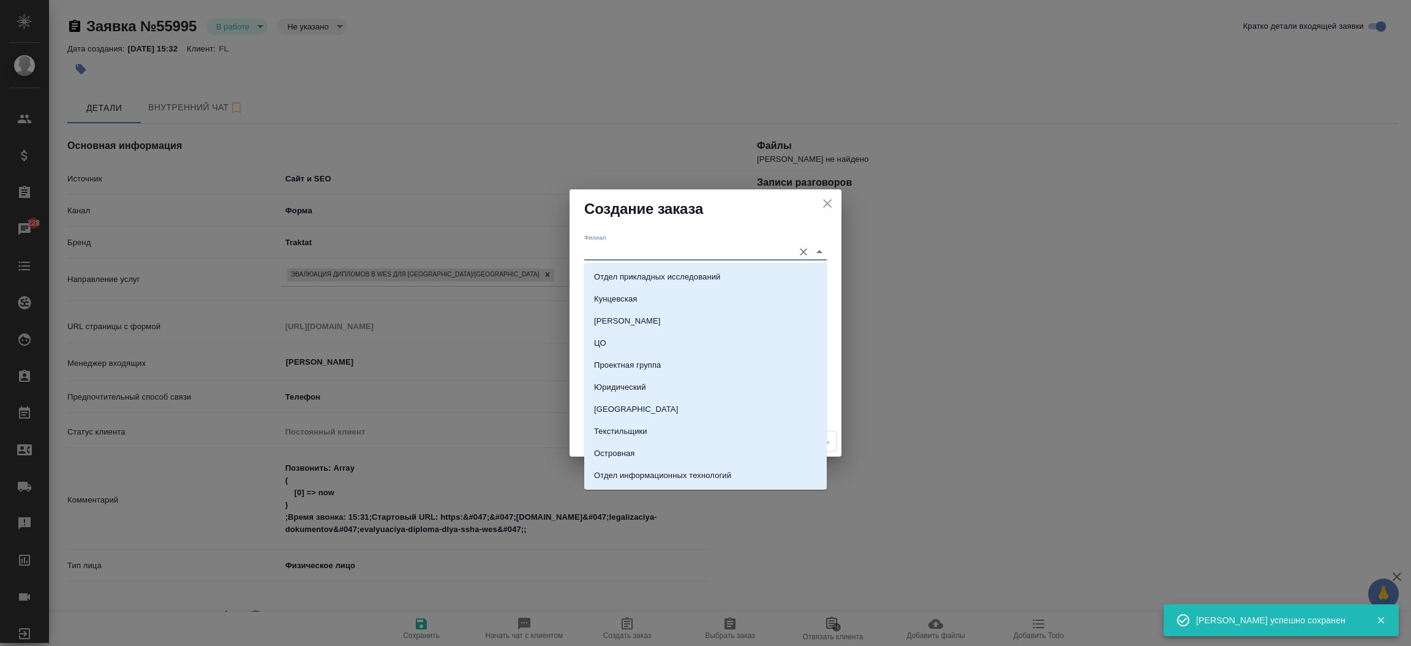
click at [631, 255] on input "Филиал" at bounding box center [685, 251] width 203 height 17
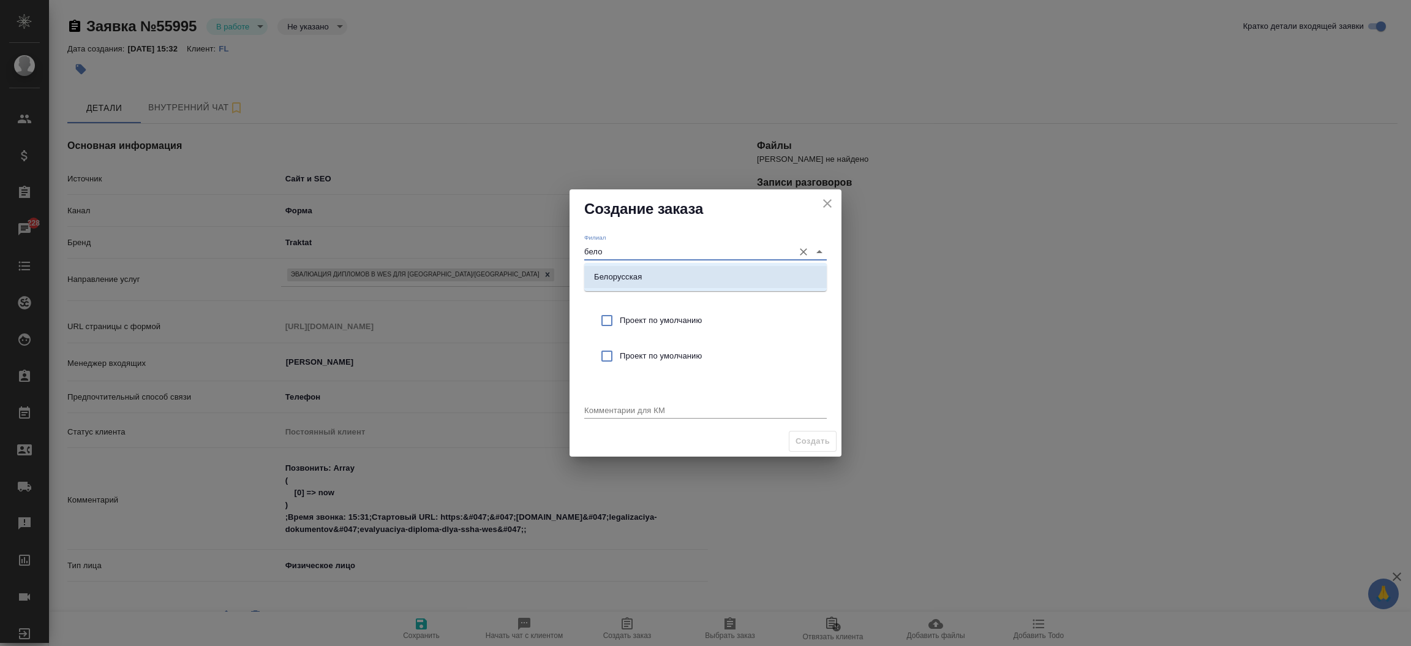
click at [638, 274] on p "Белорусская" at bounding box center [618, 277] width 48 height 12
type input "Белорусская"
click at [612, 316] on input "checkbox" at bounding box center [607, 320] width 26 height 26
checkbox input "true"
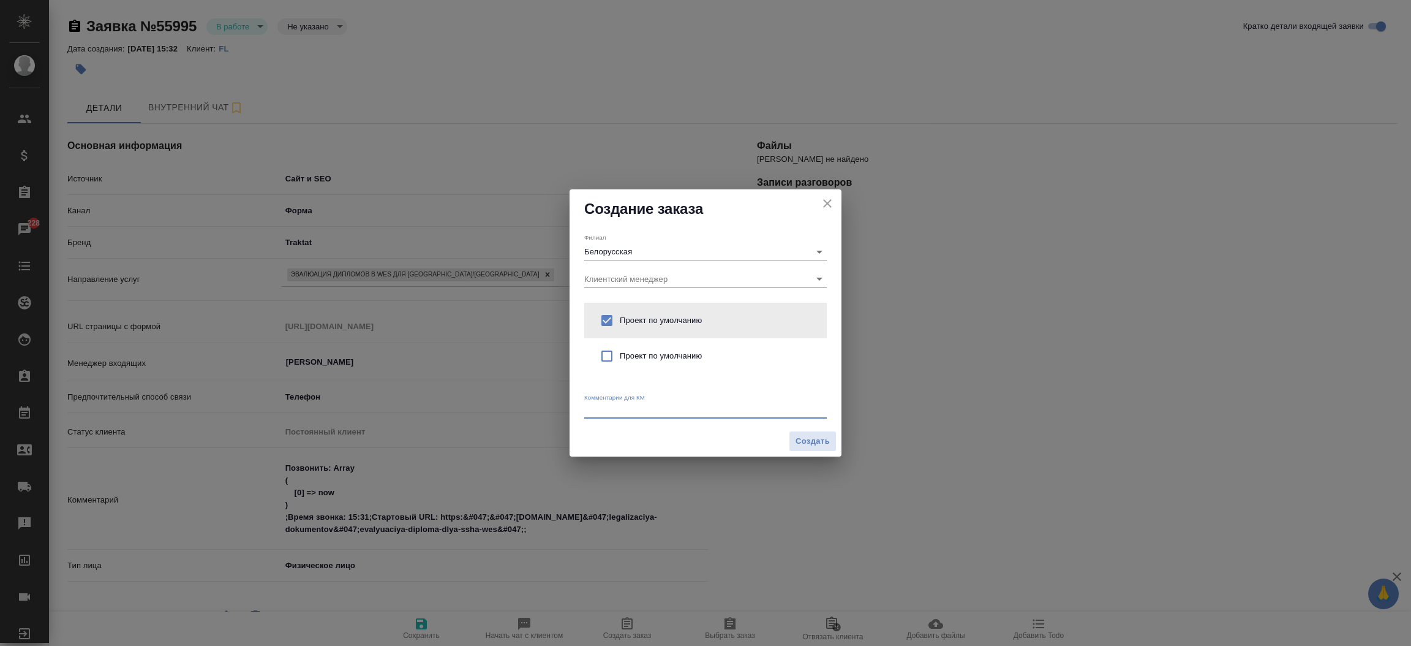
click at [600, 410] on textarea at bounding box center [705, 409] width 243 height 9
type textarea "от КВ: эвалюация диплома для США"
click at [823, 439] on span "Создать" at bounding box center [813, 441] width 34 height 14
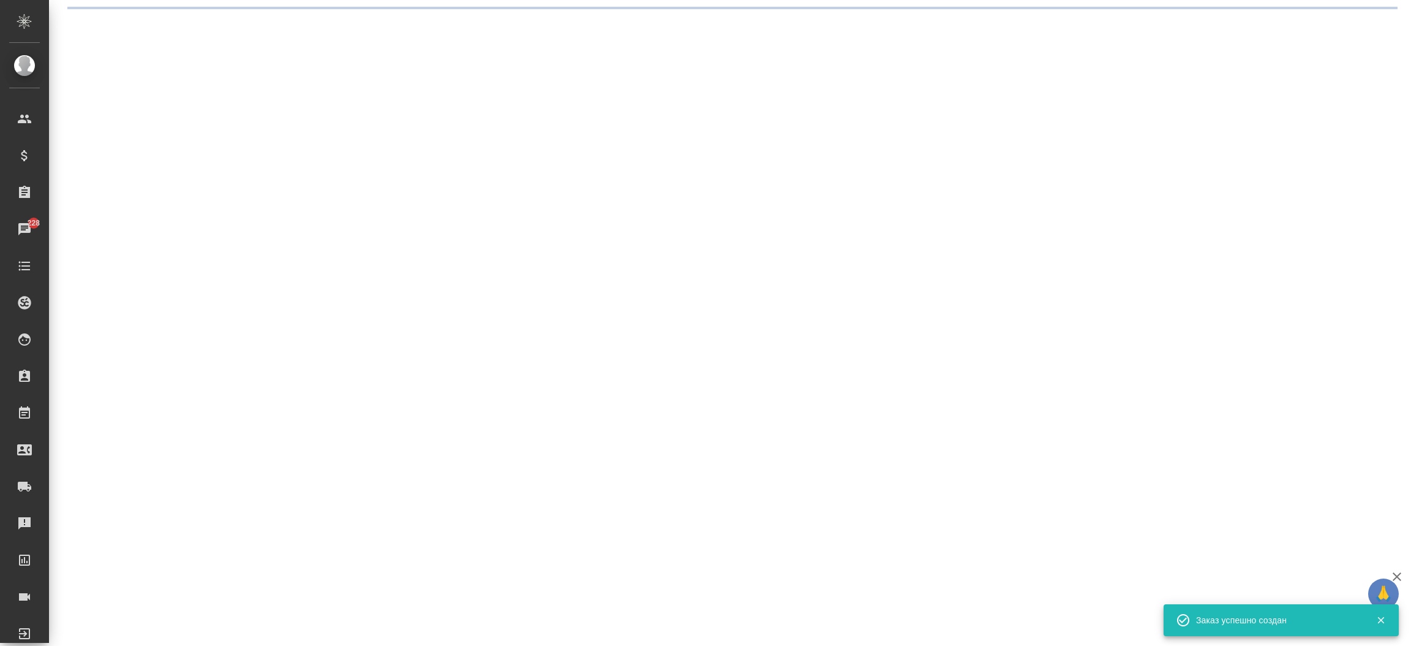
select select "RU"
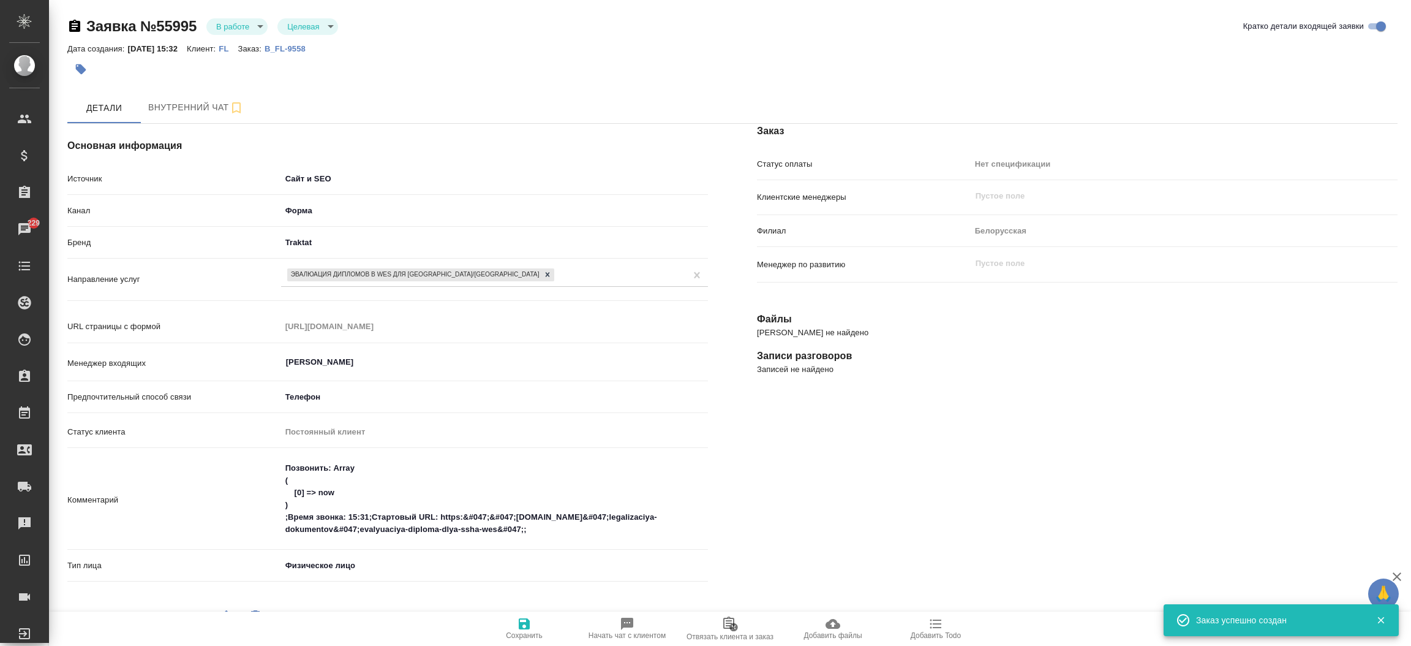
type textarea "x"
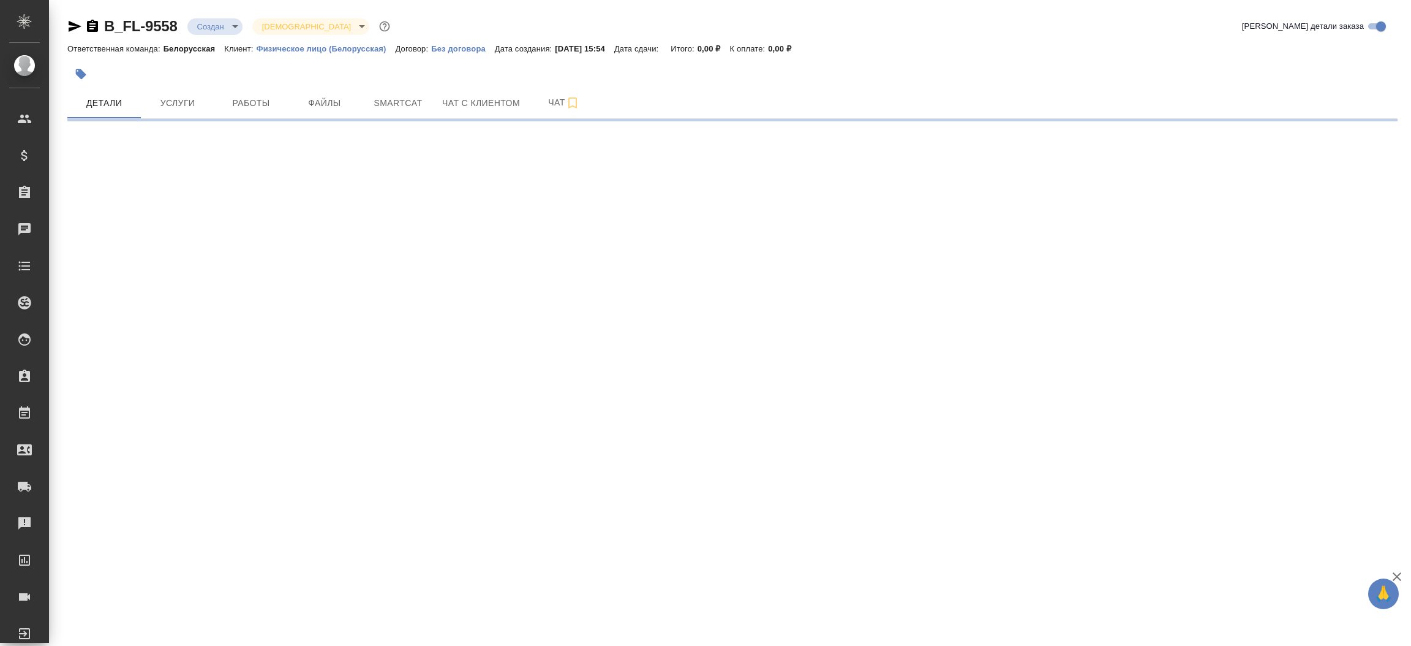
select select "RU"
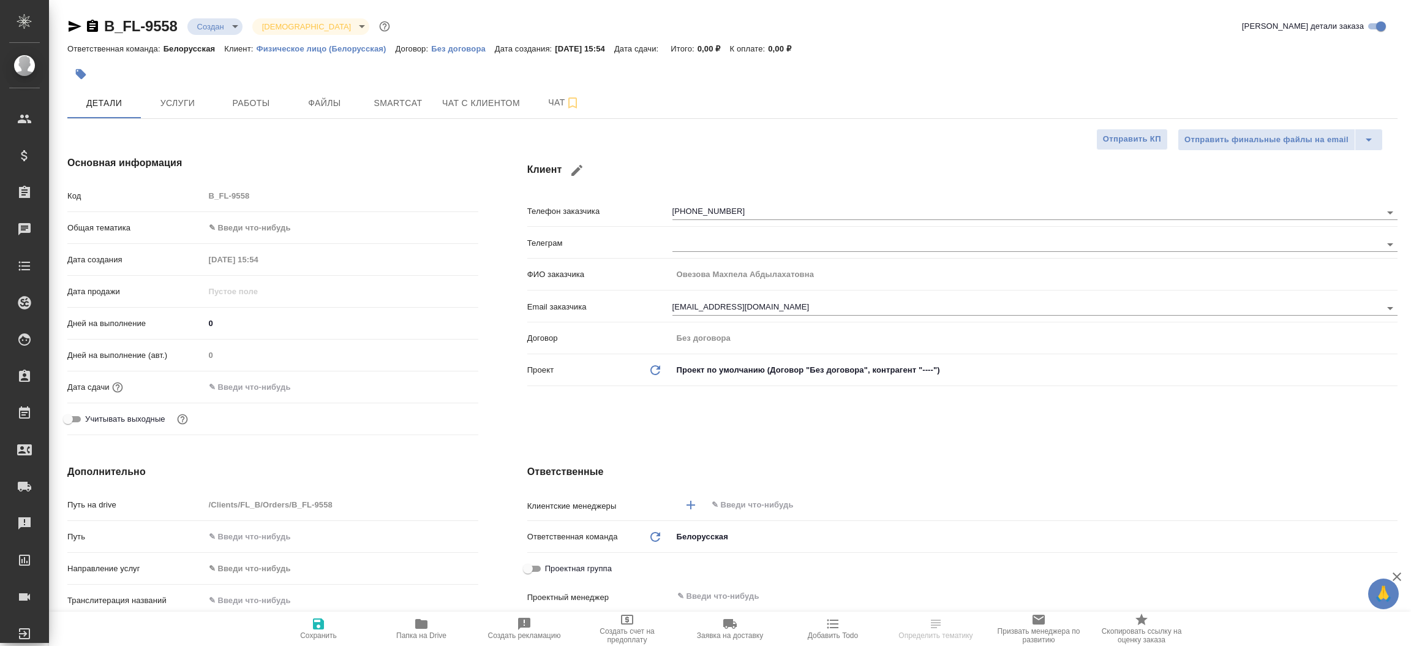
type textarea "x"
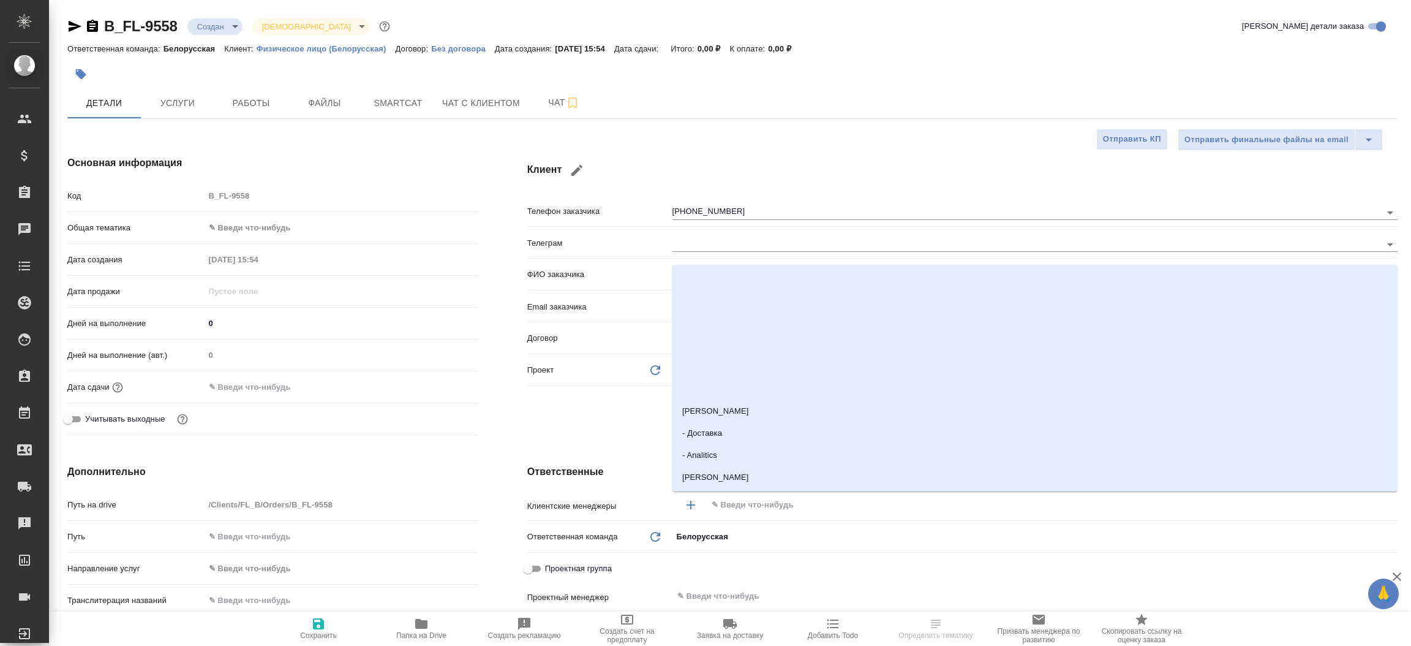
click at [798, 506] on input "text" at bounding box center [1031, 504] width 642 height 15
type input "[PERSON_NAME]"
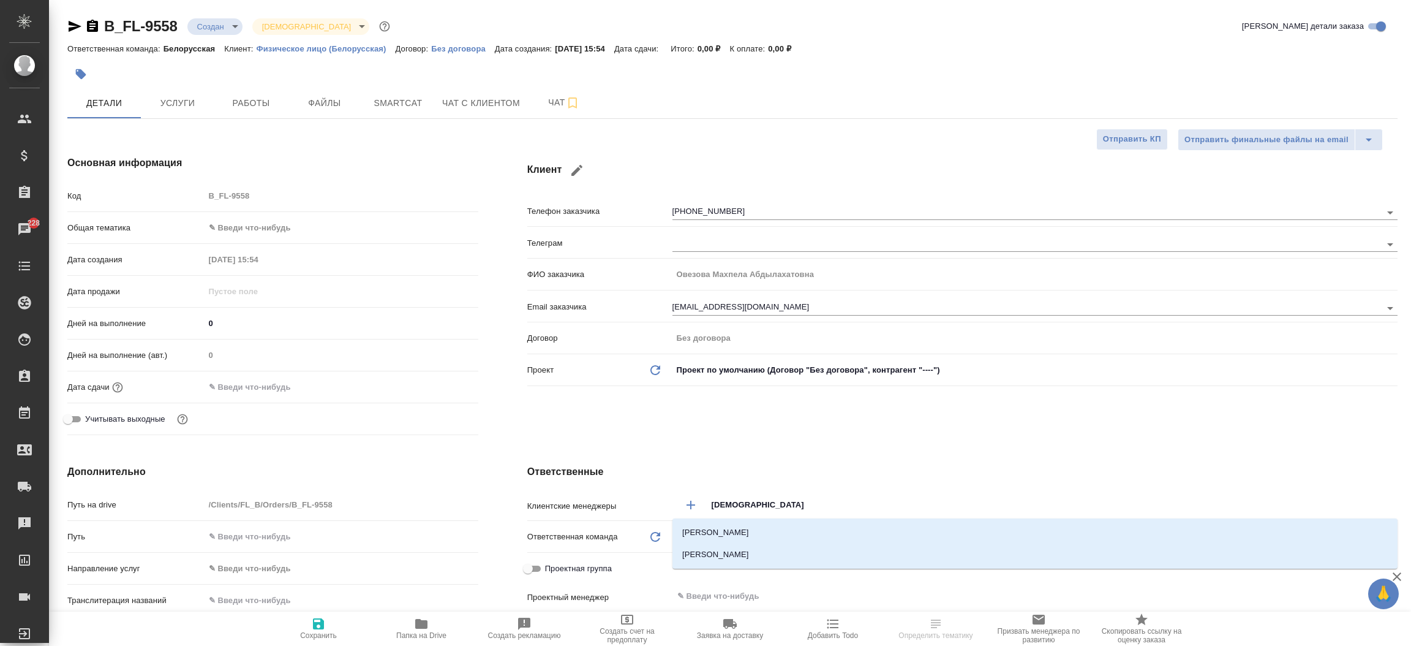
type input "[DEMOGRAPHIC_DATA]"
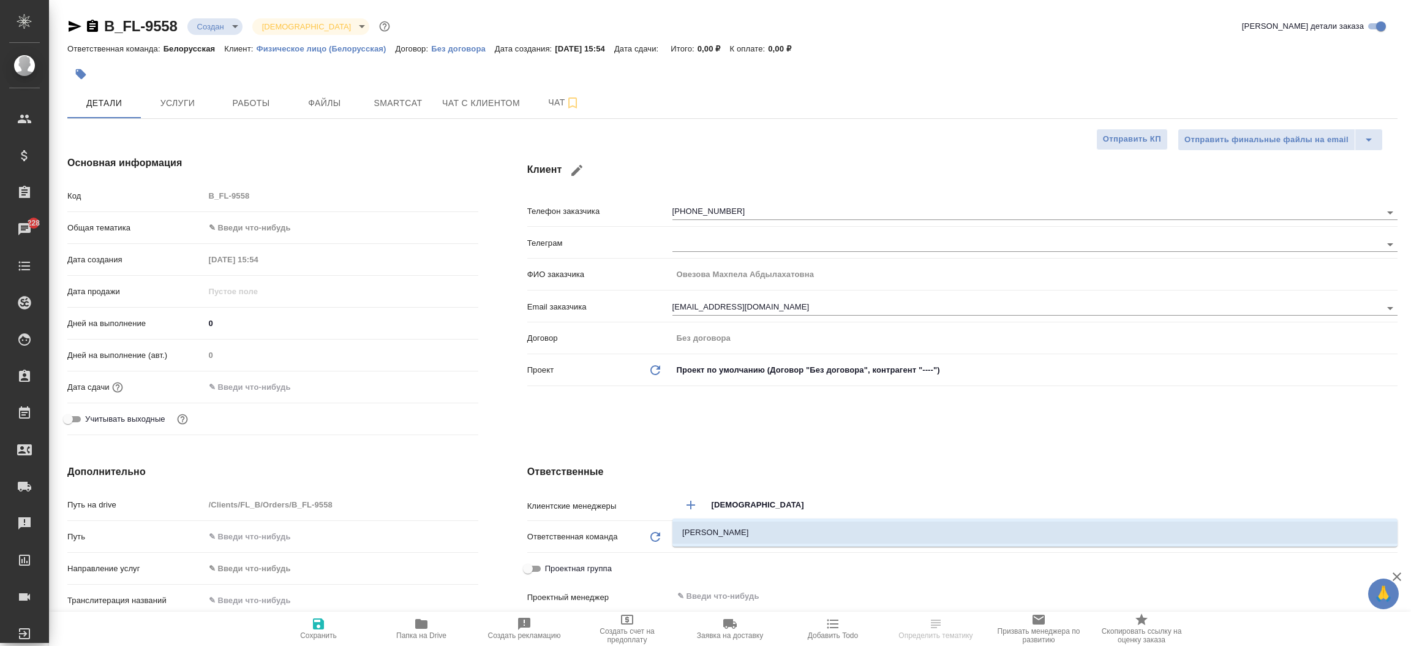
click at [783, 536] on li "[PERSON_NAME]" at bounding box center [1034, 532] width 725 height 22
type textarea "x"
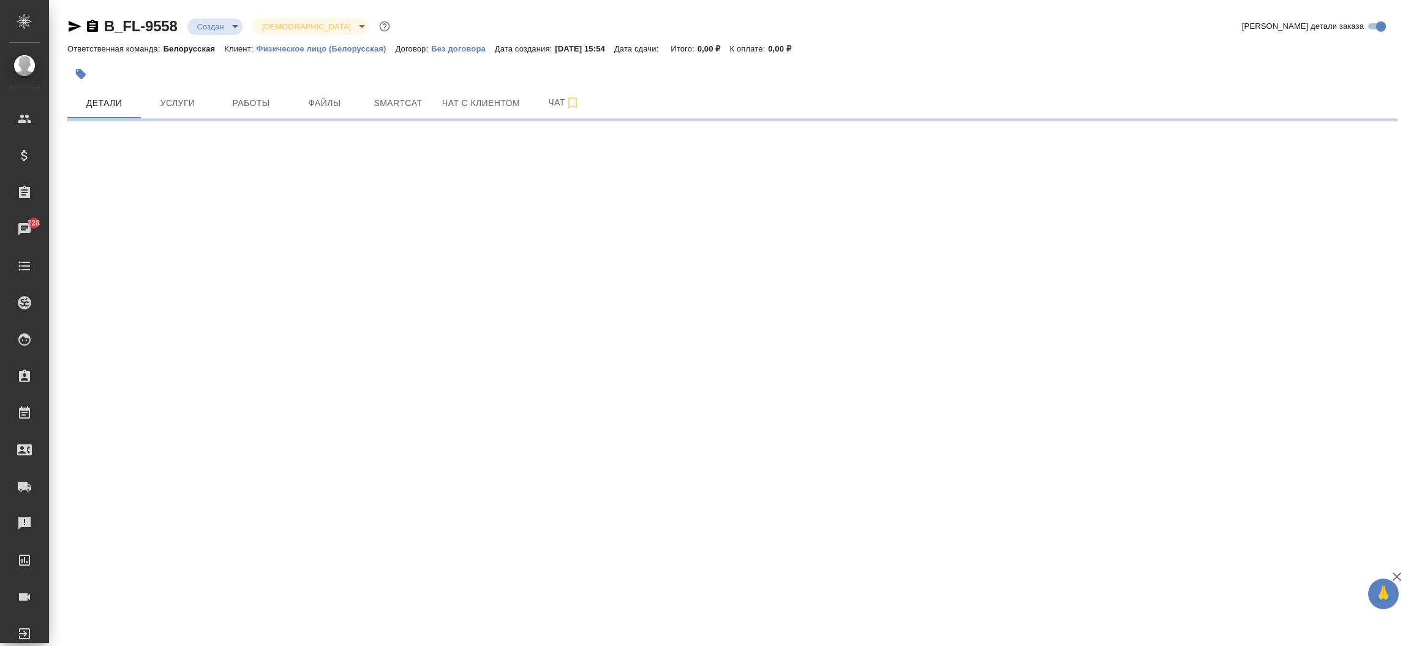
select select "RU"
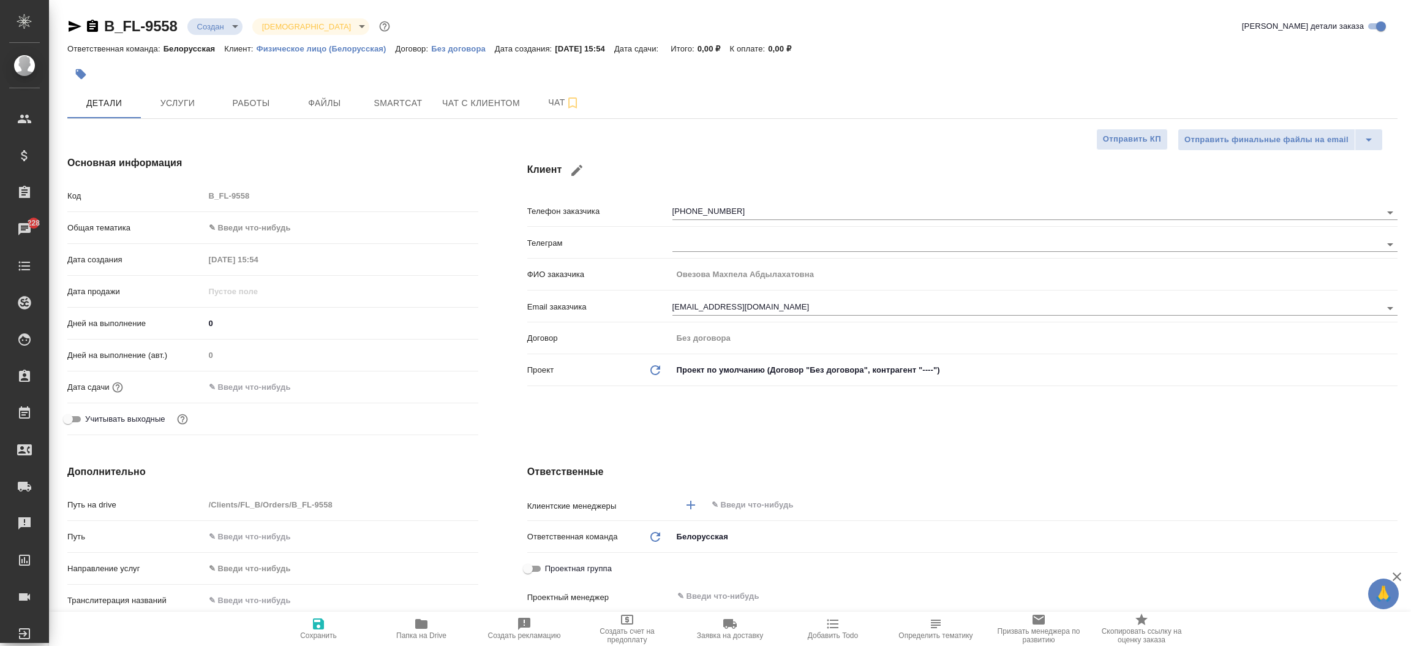
type textarea "x"
click at [76, 31] on icon "button" at bounding box center [74, 26] width 15 height 15
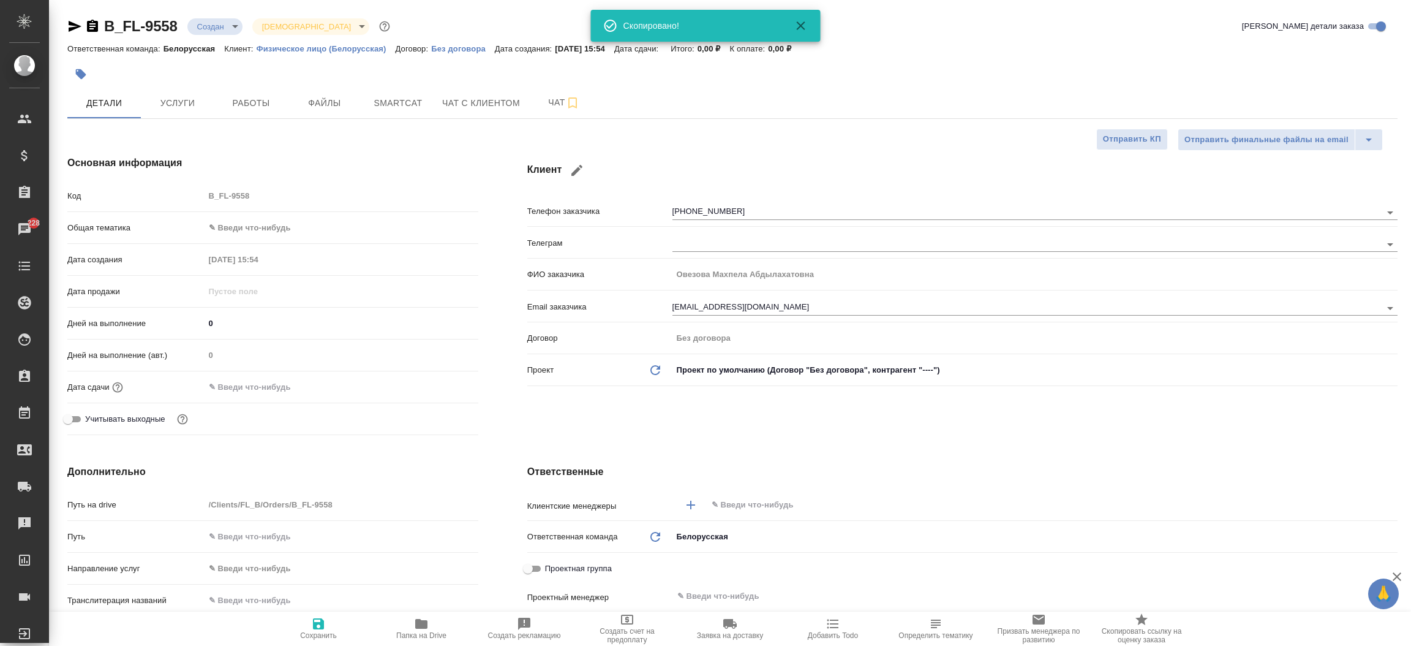
click at [495, 384] on div "Основная информация Код B_FL-9558 Общая тематика ✎ Введи что-нибудь Дата создан…" at bounding box center [273, 297] width 460 height 333
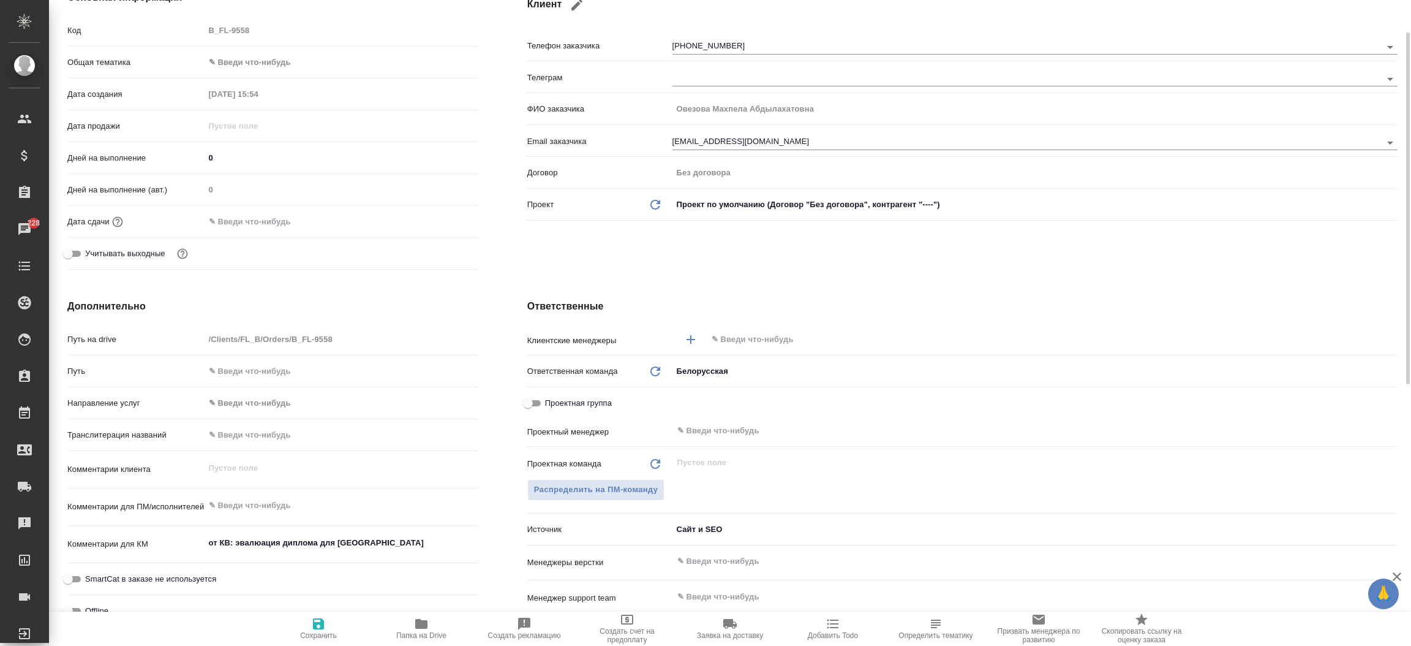
scroll to position [201, 0]
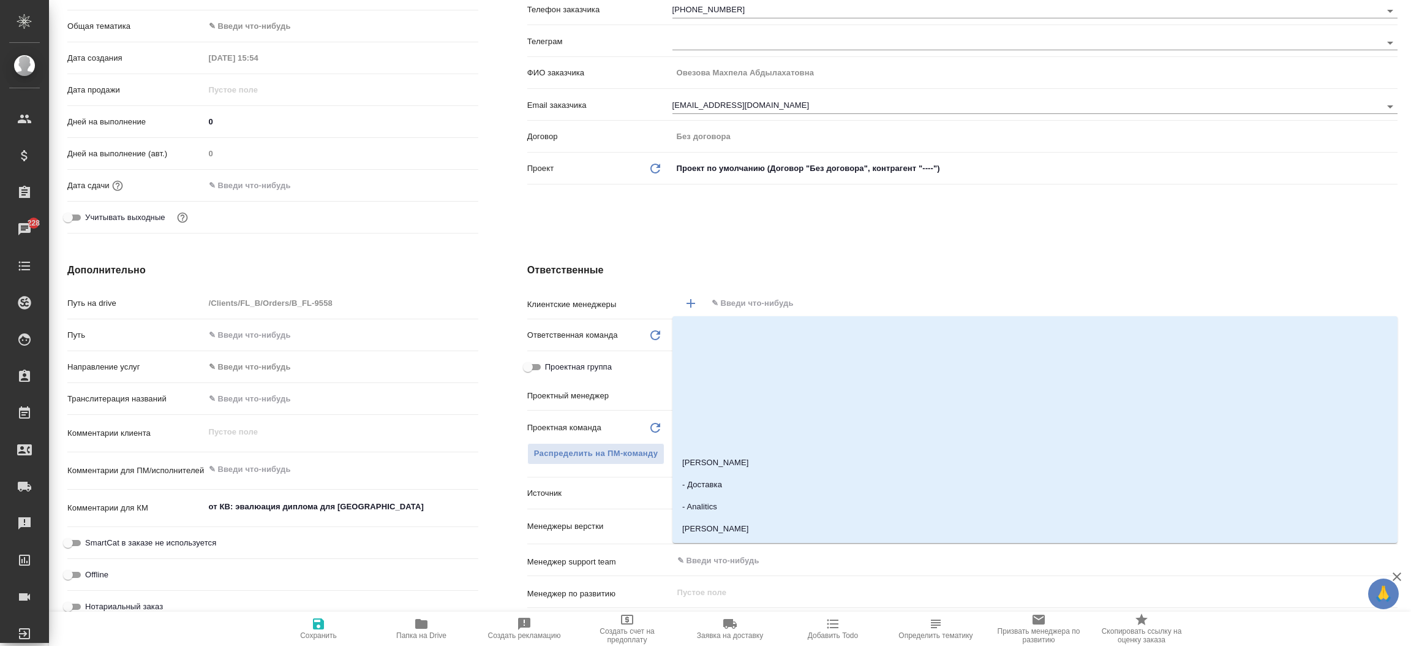
click at [739, 298] on input "text" at bounding box center [1031, 303] width 642 height 15
type input "[DEMOGRAPHIC_DATA]"
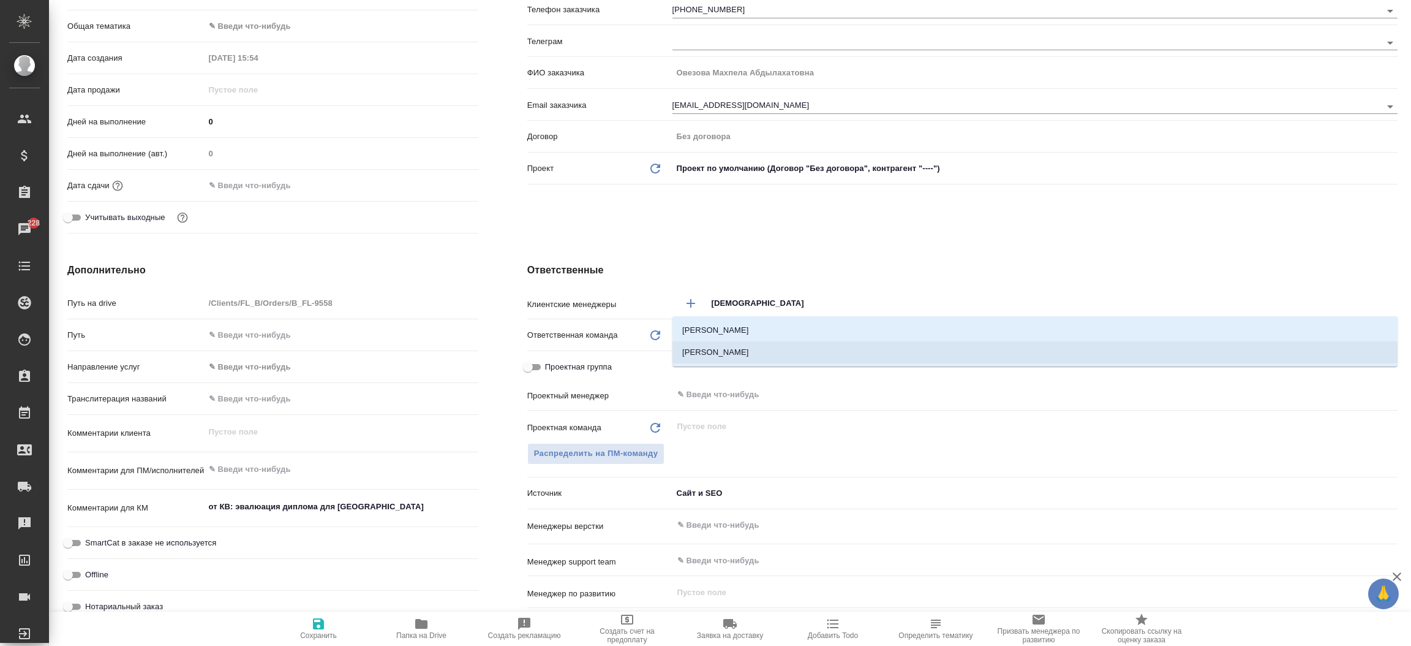
click at [743, 348] on li "Богомолова Анастасия" at bounding box center [1034, 352] width 725 height 22
type textarea "x"
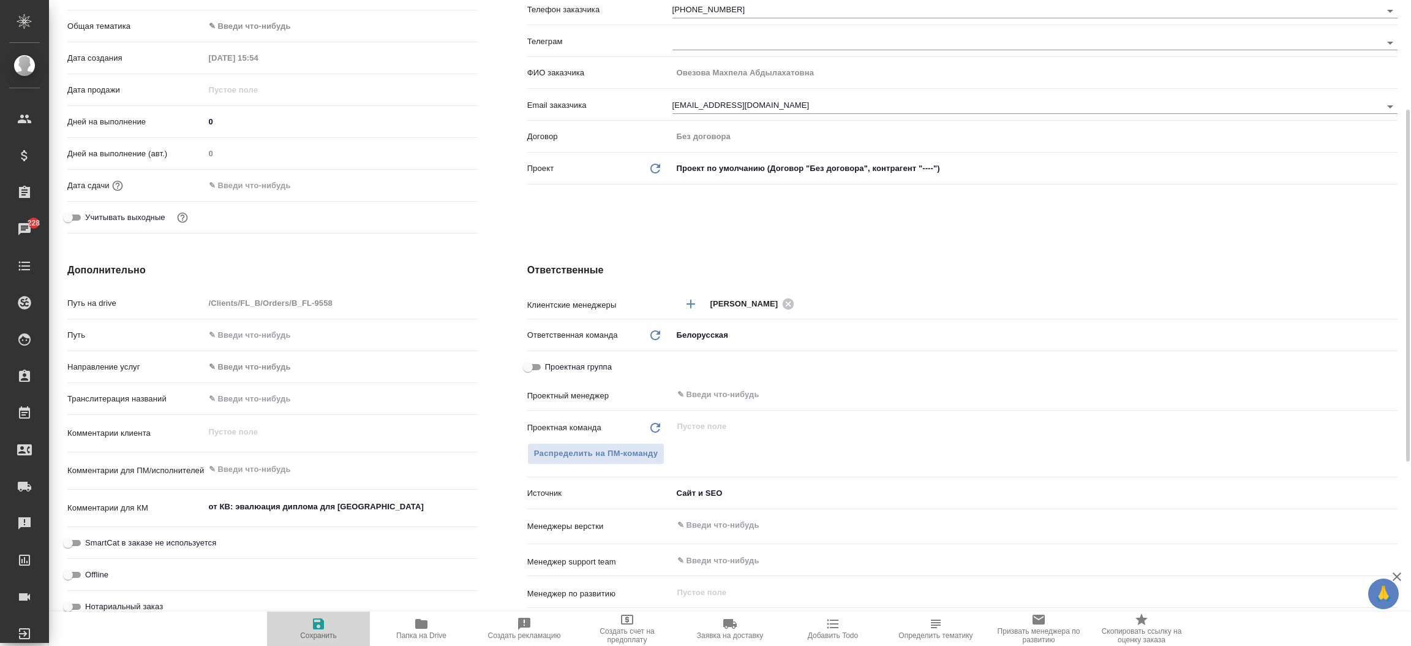
click at [323, 634] on span "Сохранить" at bounding box center [318, 635] width 37 height 9
type textarea "x"
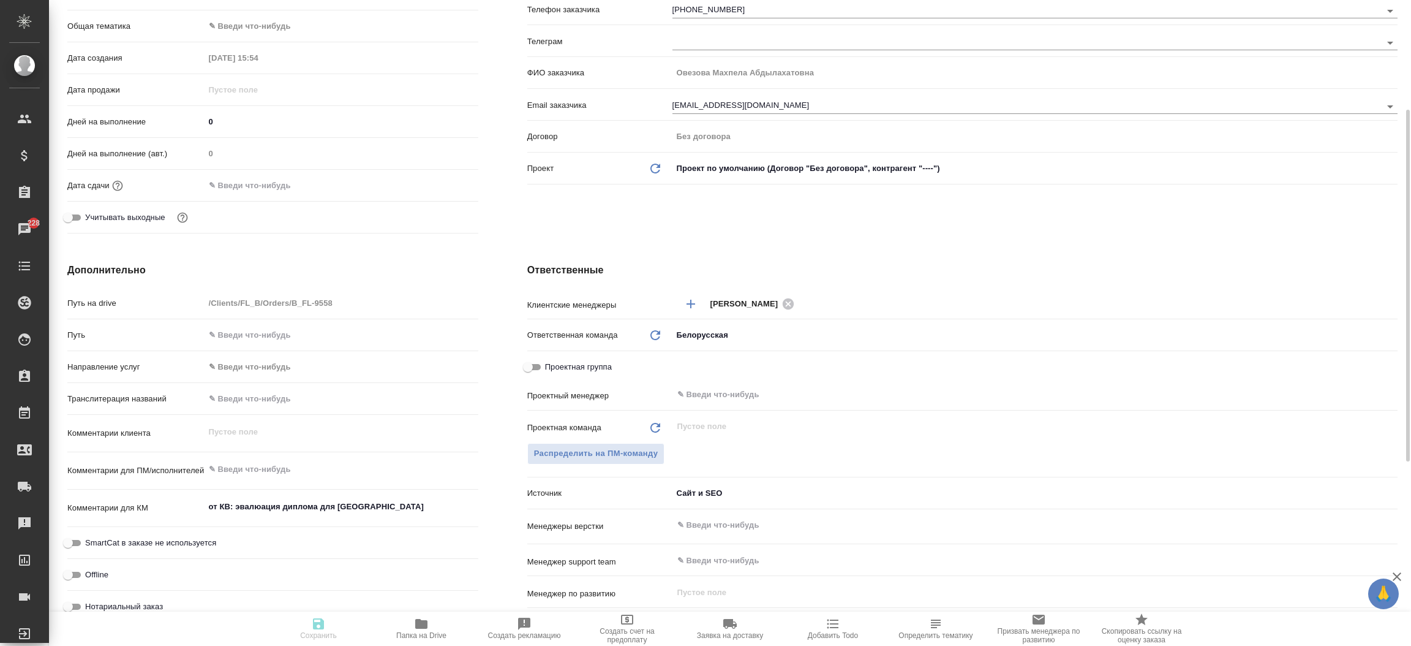
type textarea "x"
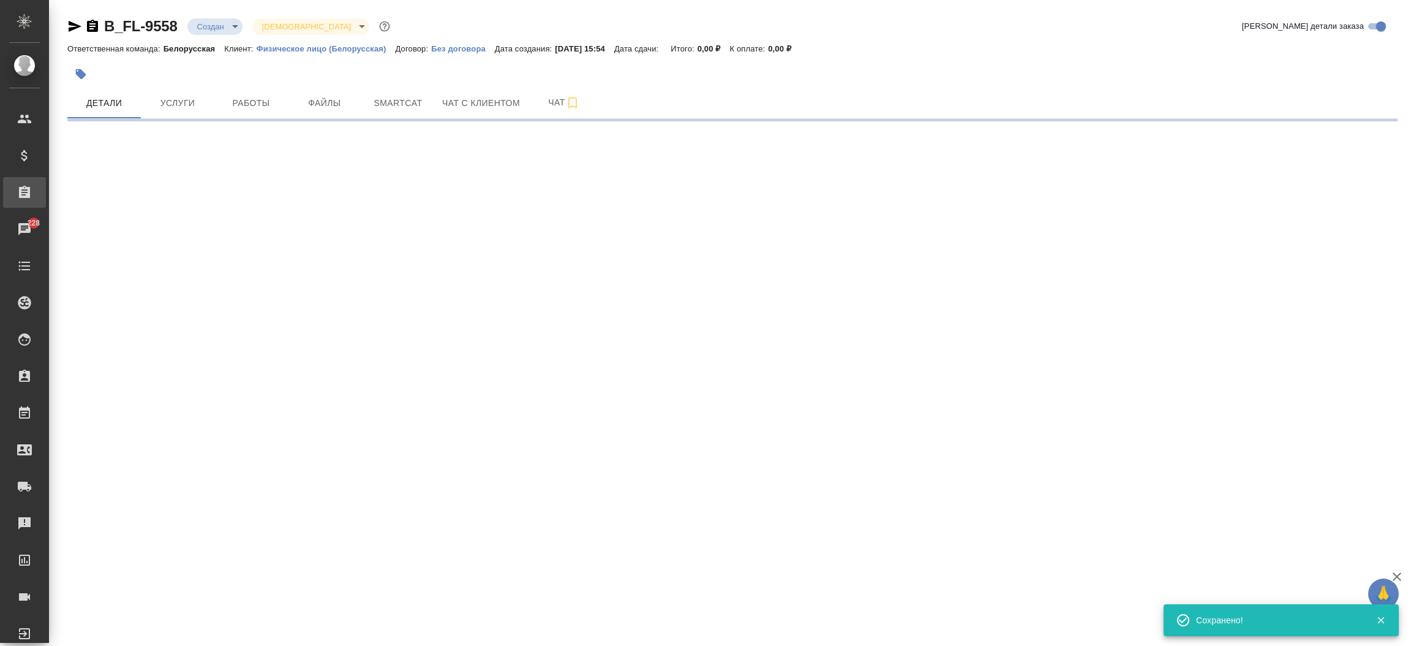
scroll to position [0, 0]
select select "RU"
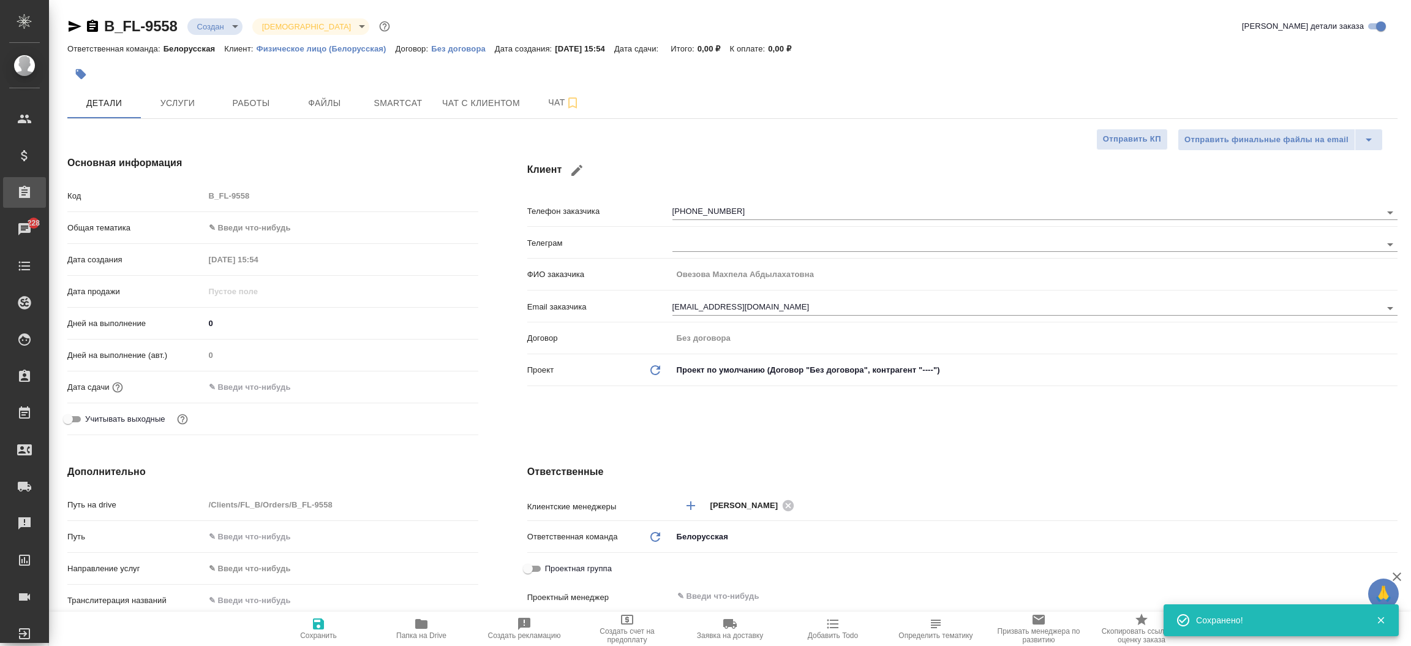
type textarea "x"
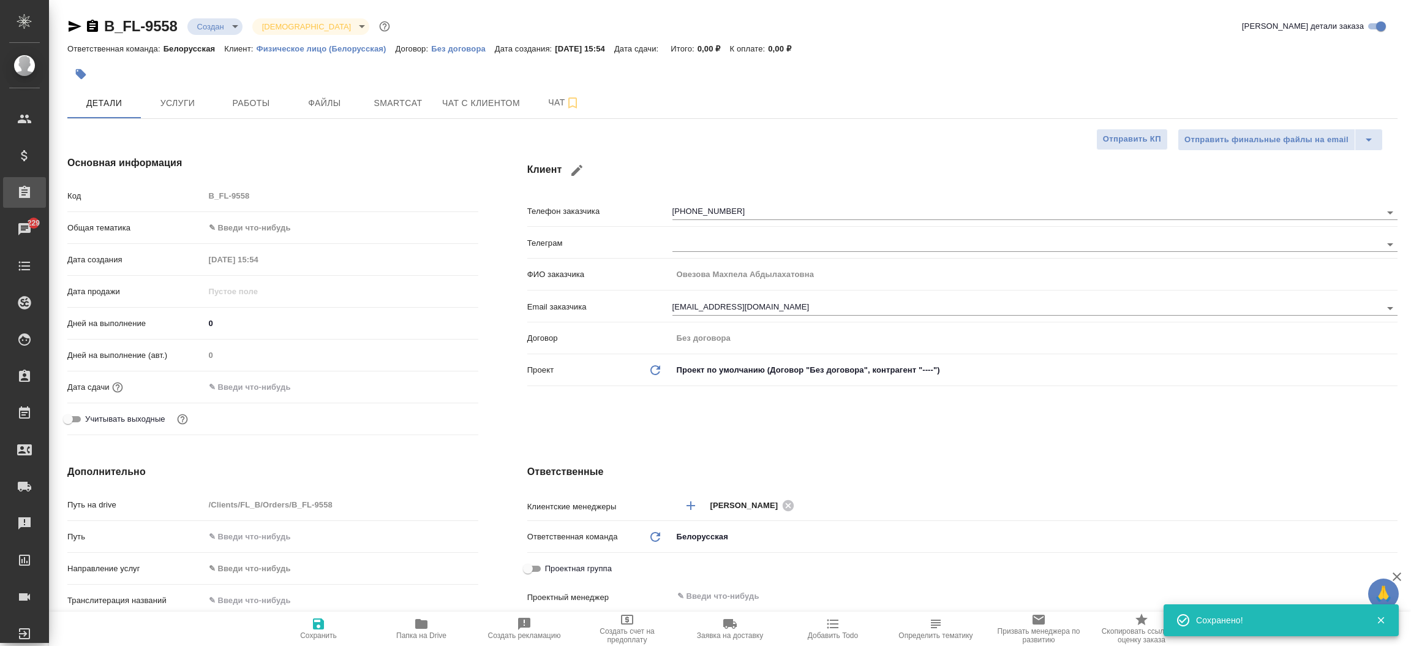
type textarea "x"
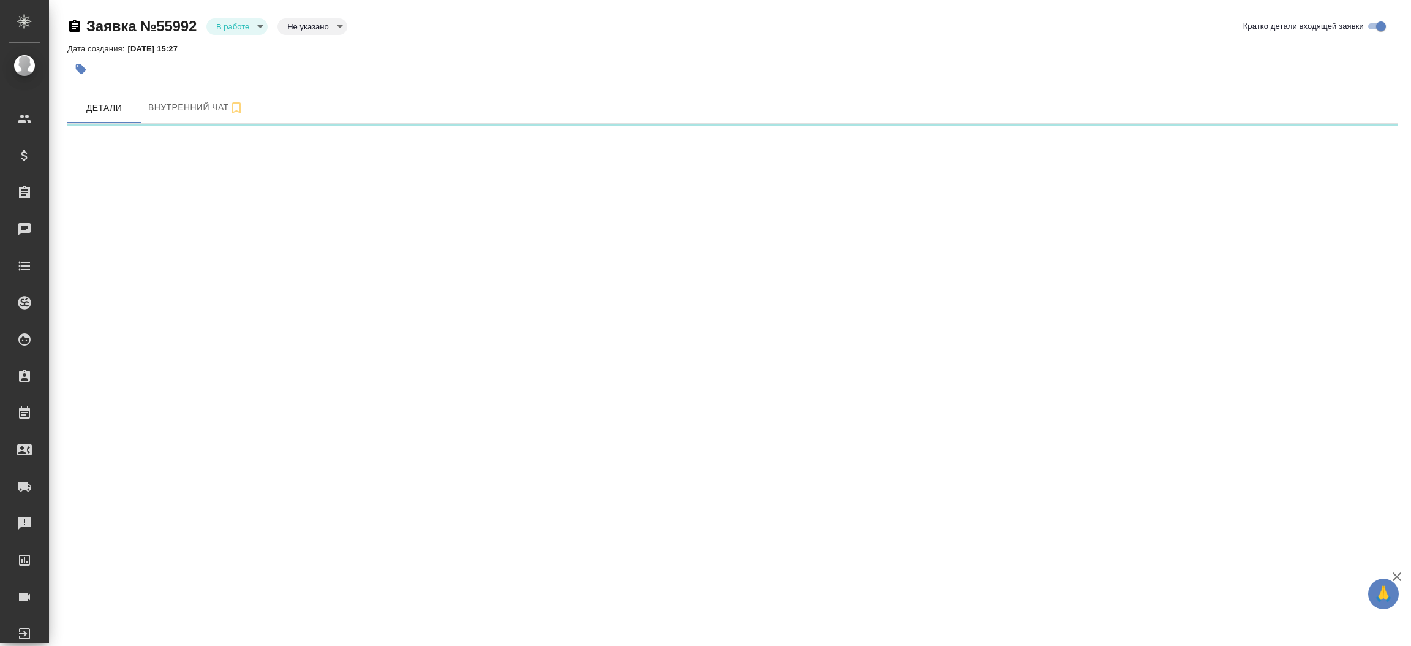
select select "RU"
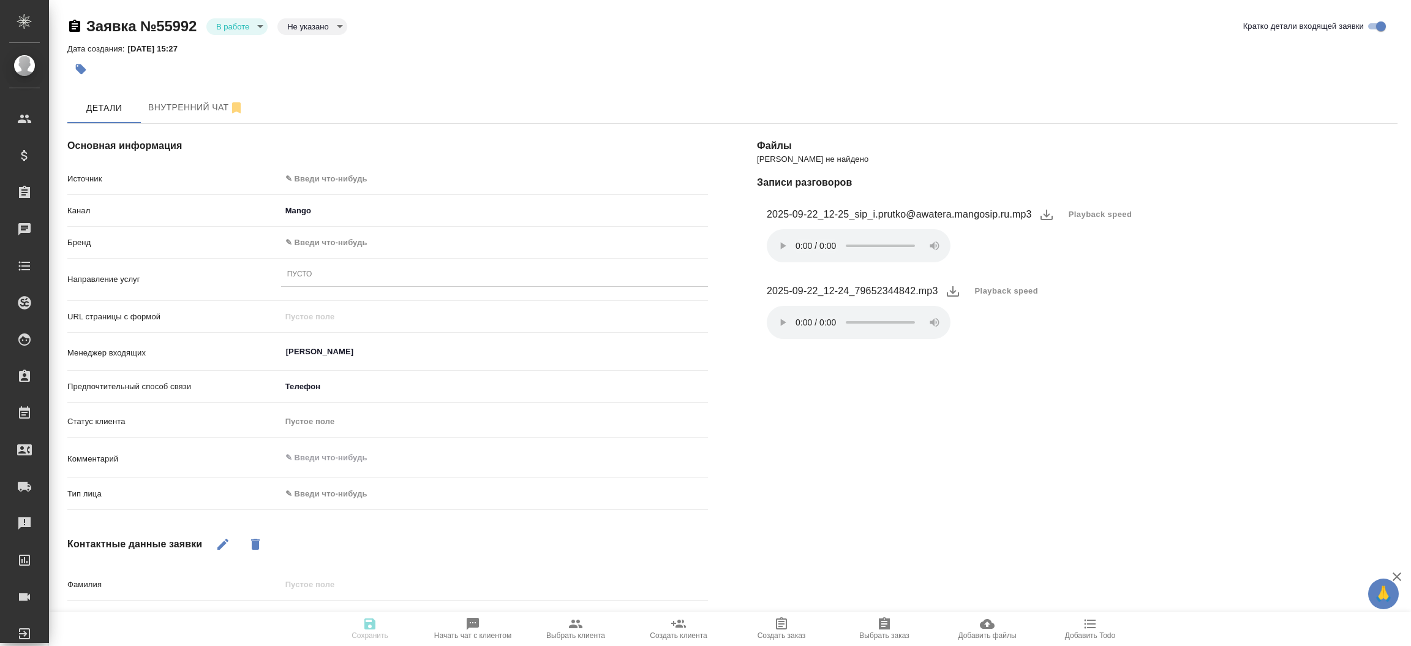
type textarea "x"
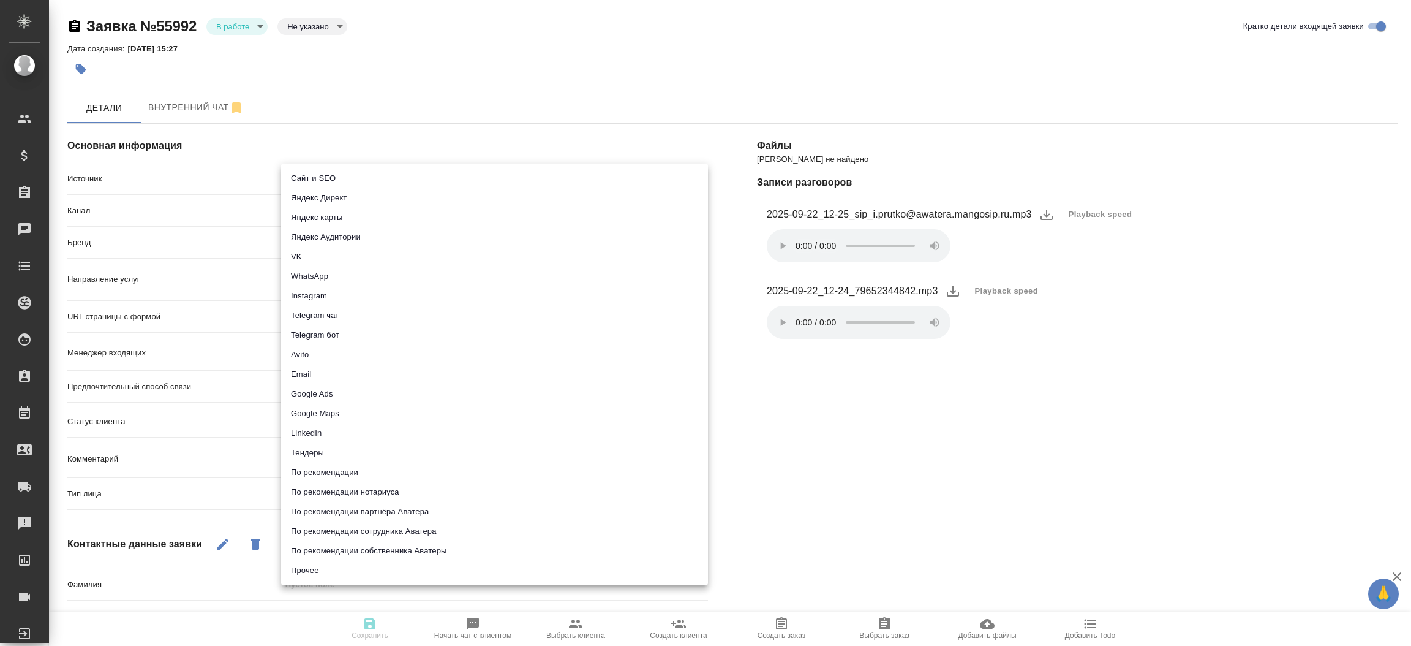
click at [413, 178] on body "🙏 .cls-1 fill:#fff; AWATERA [PERSON_NAME]prutko Клиенты Спецификации Заказы Чат…" at bounding box center [705, 323] width 1411 height 646
click at [413, 178] on li "Сайт и SEO" at bounding box center [494, 178] width 427 height 20
type input "seo"
type textarea "x"
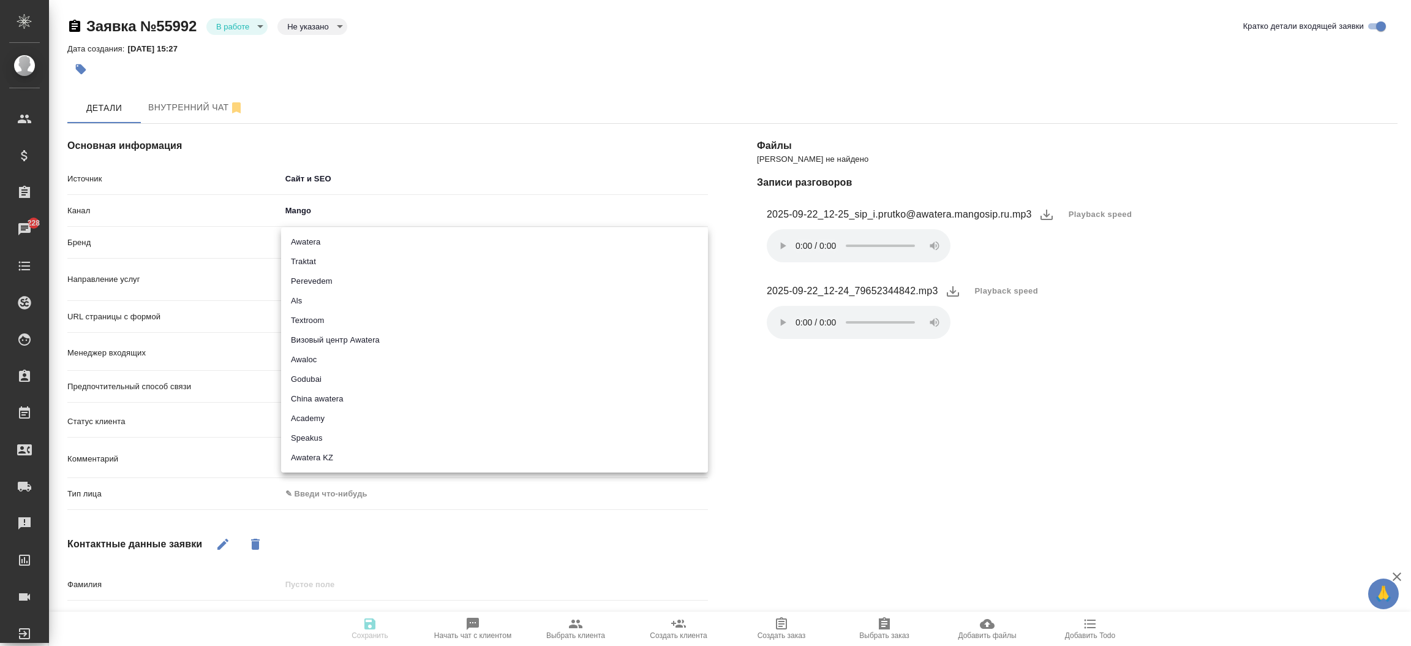
click at [358, 248] on body "🙏 .cls-1 fill:#fff; AWATERA [PERSON_NAME]prutko Клиенты Спецификации Заказы 228…" at bounding box center [705, 323] width 1411 height 646
click at [354, 257] on li "Traktat" at bounding box center [494, 262] width 427 height 20
type input "traktat"
type textarea "x"
click at [344, 282] on div "Пусто" at bounding box center [494, 275] width 427 height 18
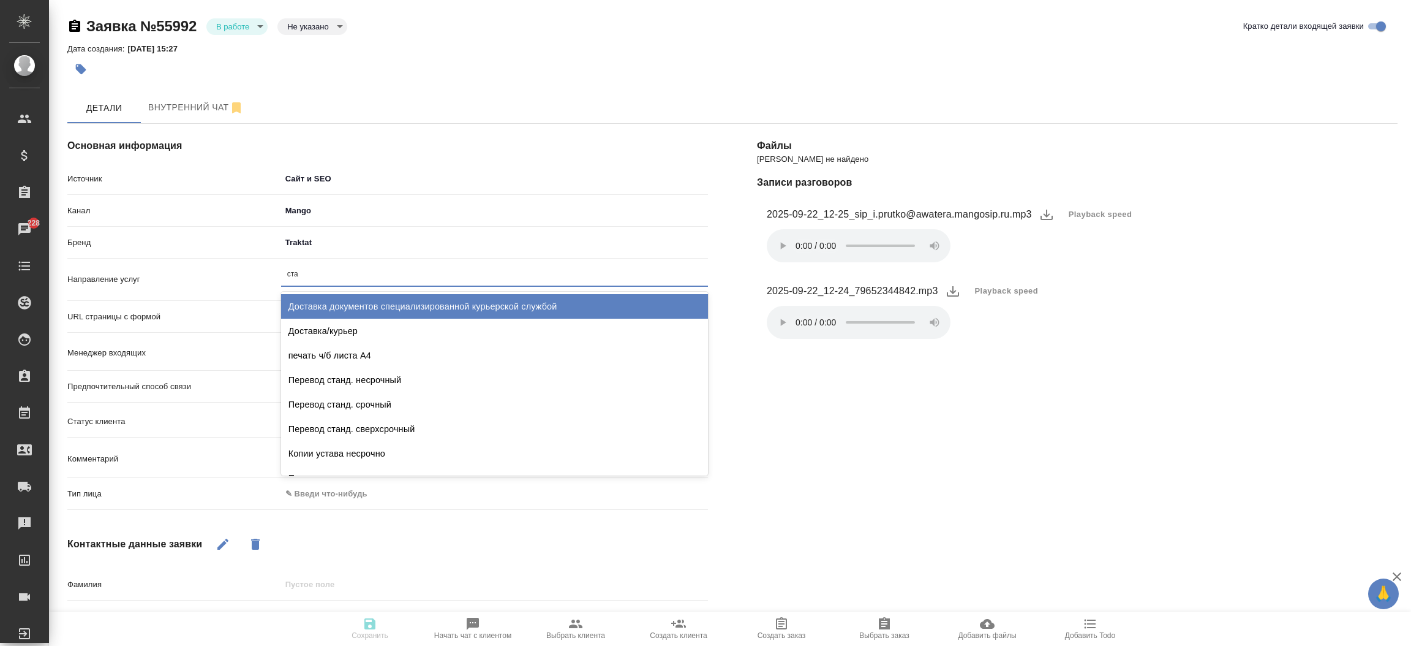
type input "стан"
click at [355, 304] on div "Перевод станд. несрочный" at bounding box center [494, 306] width 427 height 24
type textarea "x"
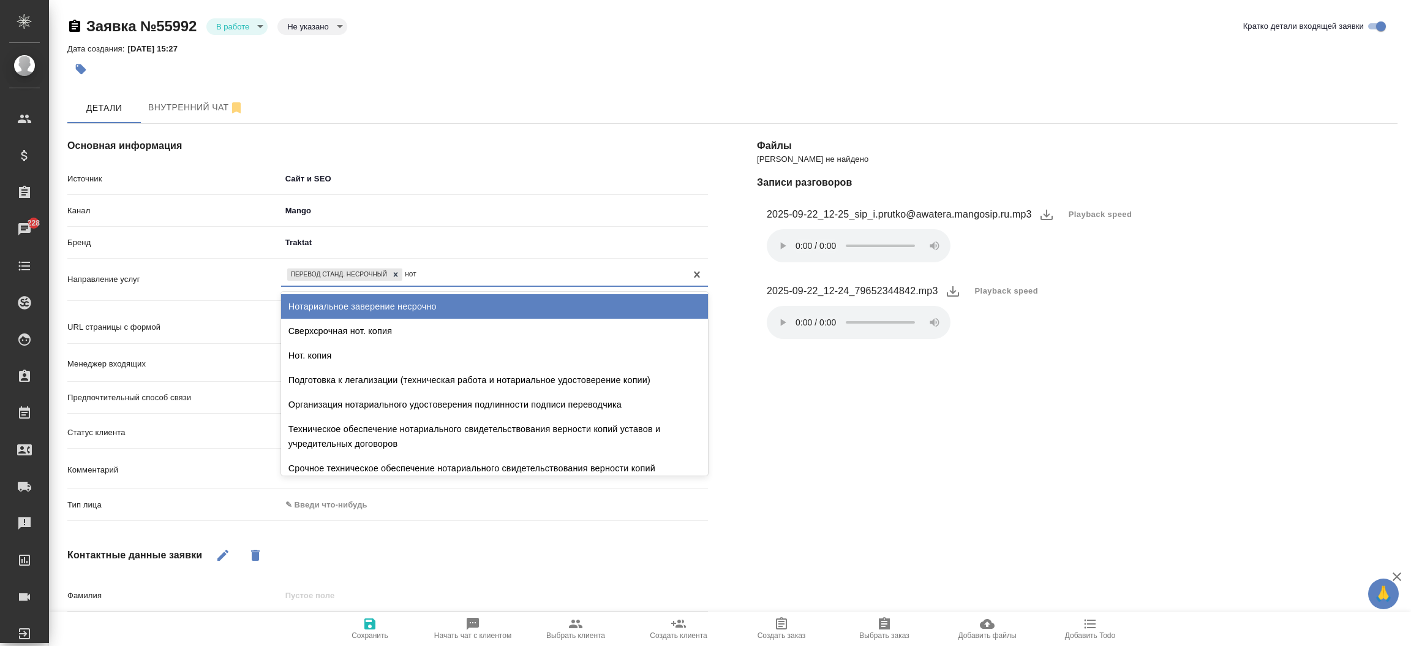
type input "нота"
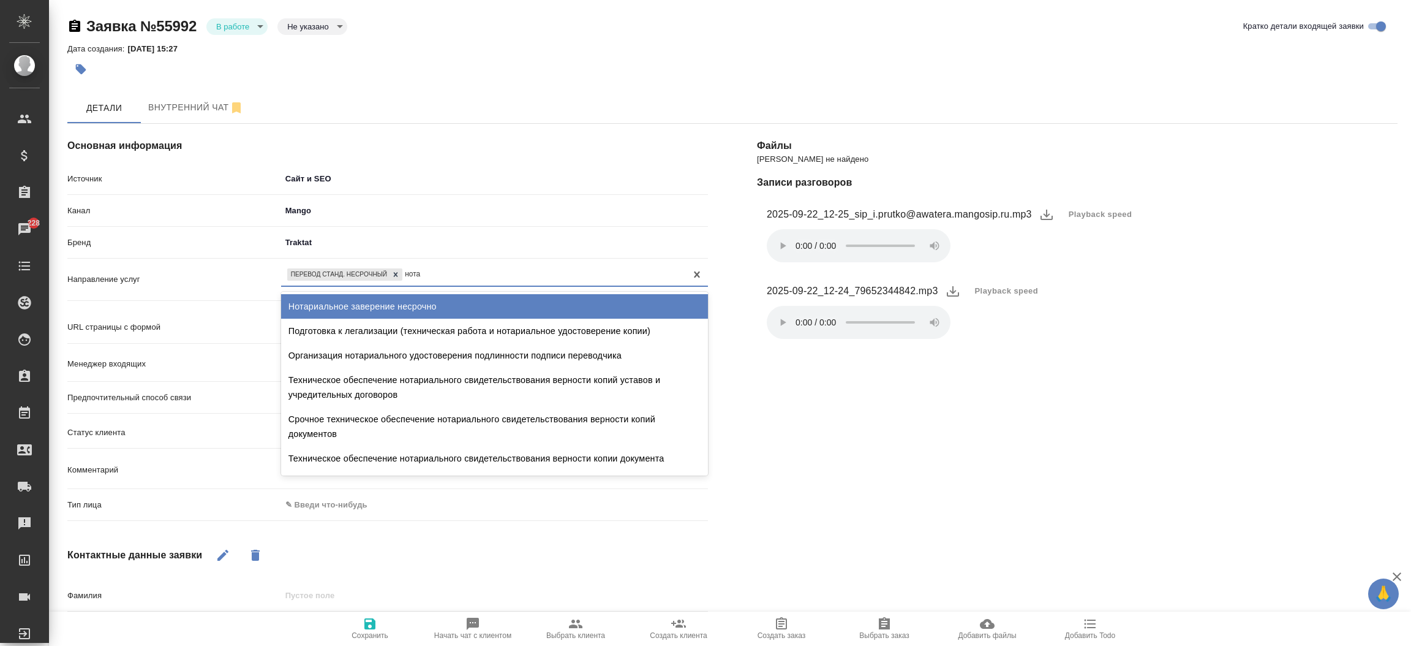
click at [355, 304] on div "Нотариальное заверение несрочно" at bounding box center [494, 306] width 427 height 24
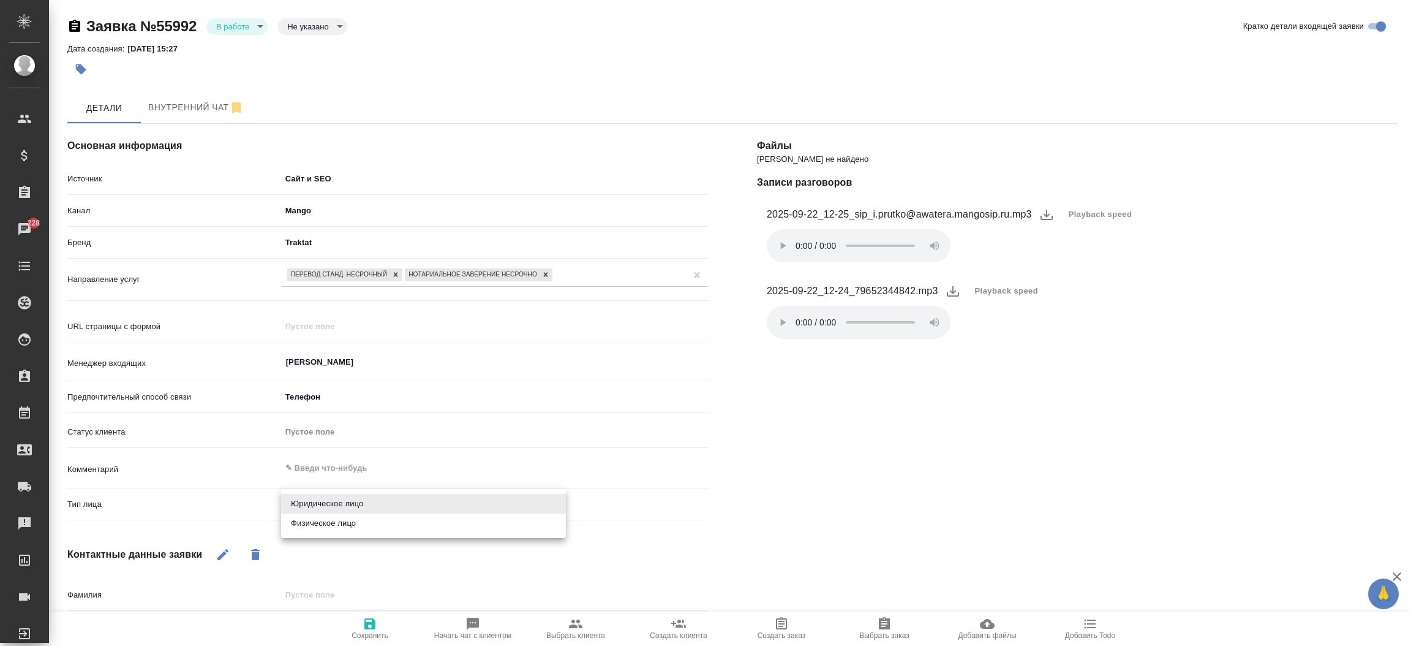
click at [295, 507] on body "🙏 .cls-1 fill:#fff; AWATERA [PERSON_NAME]prutko Клиенты Спецификации Заказы 228…" at bounding box center [705, 323] width 1411 height 646
click at [308, 525] on li "Физическое лицо" at bounding box center [423, 523] width 285 height 20
type textarea "x"
type input "private"
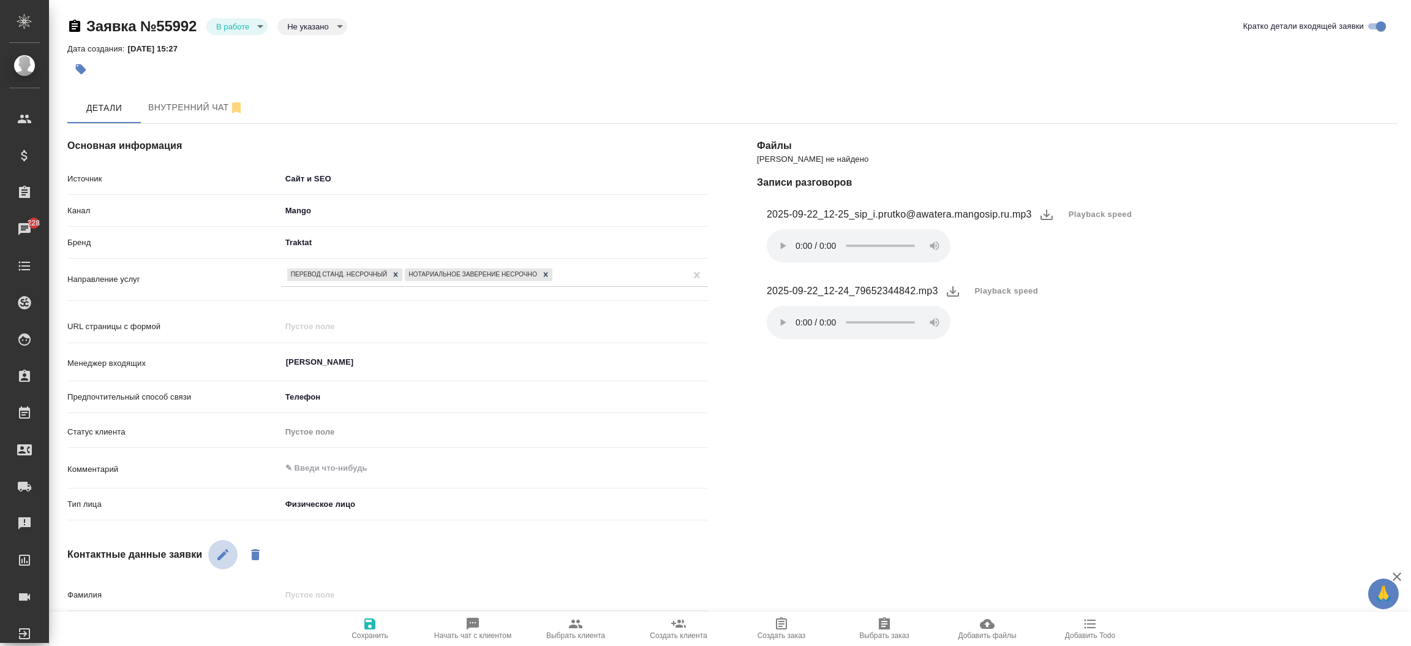
click at [230, 560] on button "button" at bounding box center [222, 554] width 29 height 29
click at [386, 527] on div "Основная информация Источник Сайт и SEO seo Канал Mango 6374e594cd4a952bacdba9a…" at bounding box center [388, 489] width 690 height 781
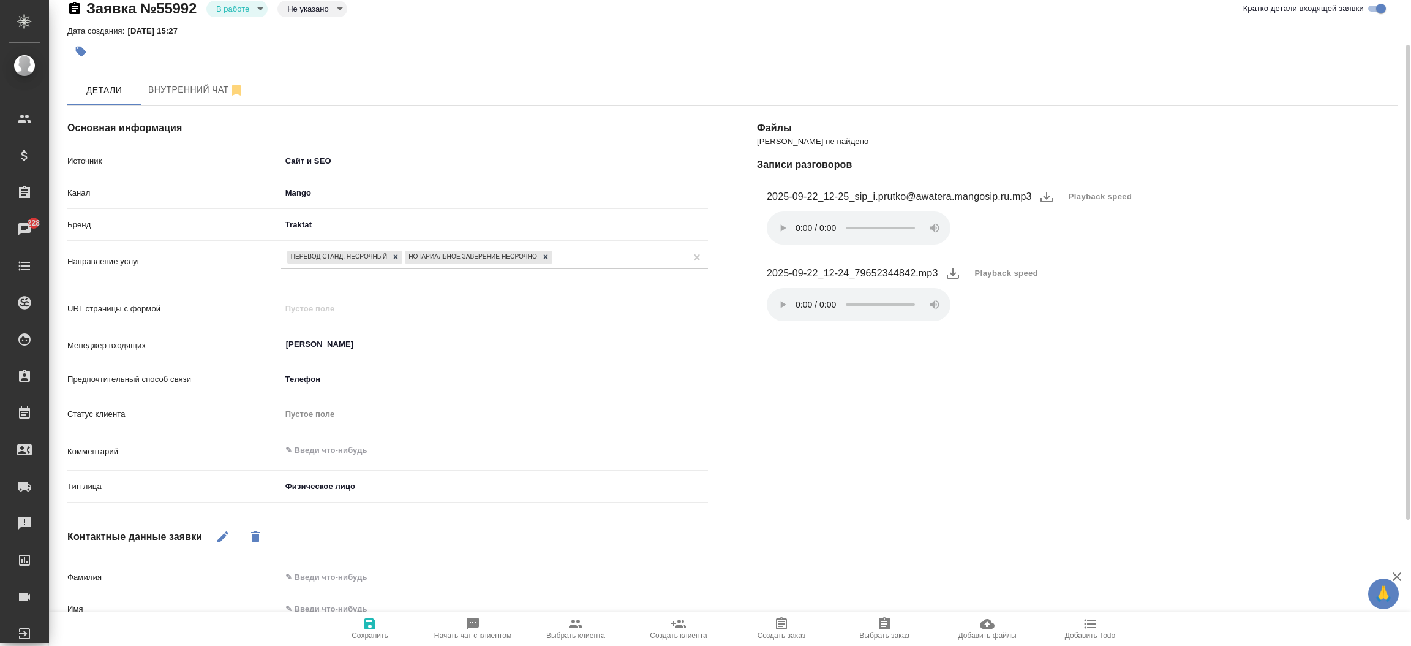
scroll to position [165, 0]
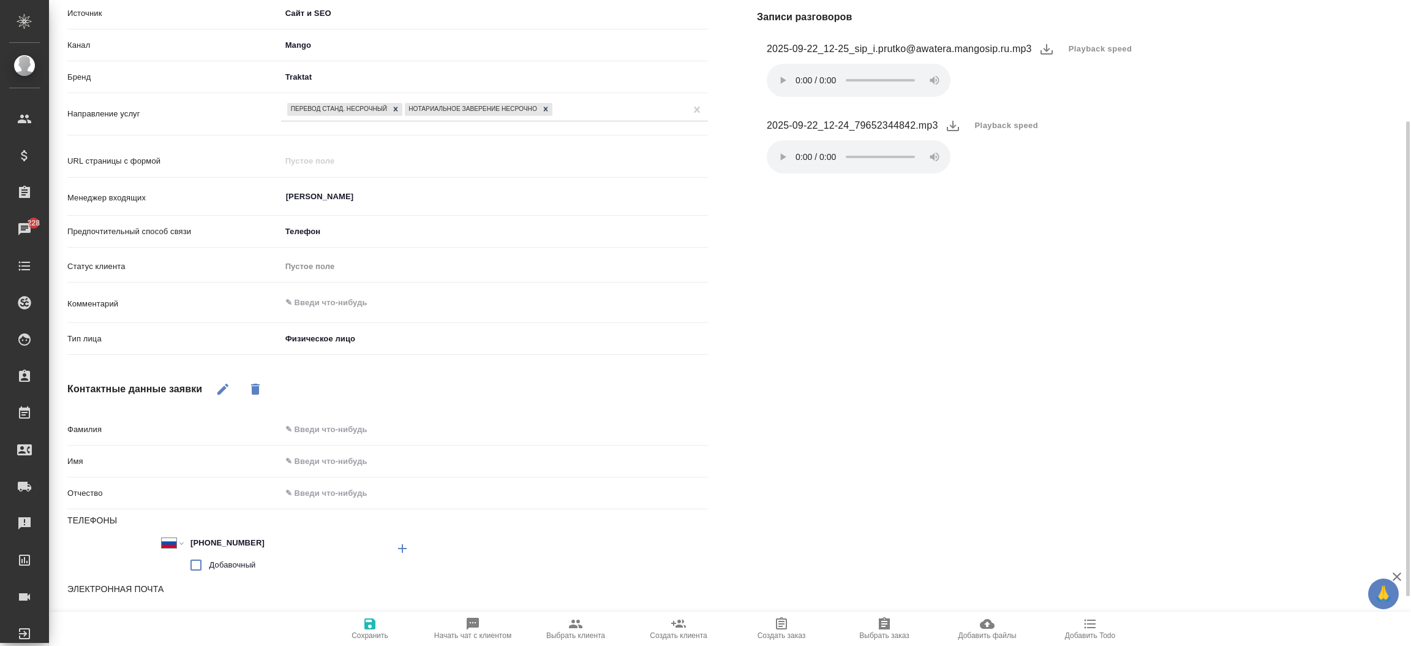
click at [307, 457] on input "text" at bounding box center [494, 461] width 427 height 18
type input "[PERSON_NAME]"
type textarea "x"
type input "[PERSON_NAME]"
type textarea "x"
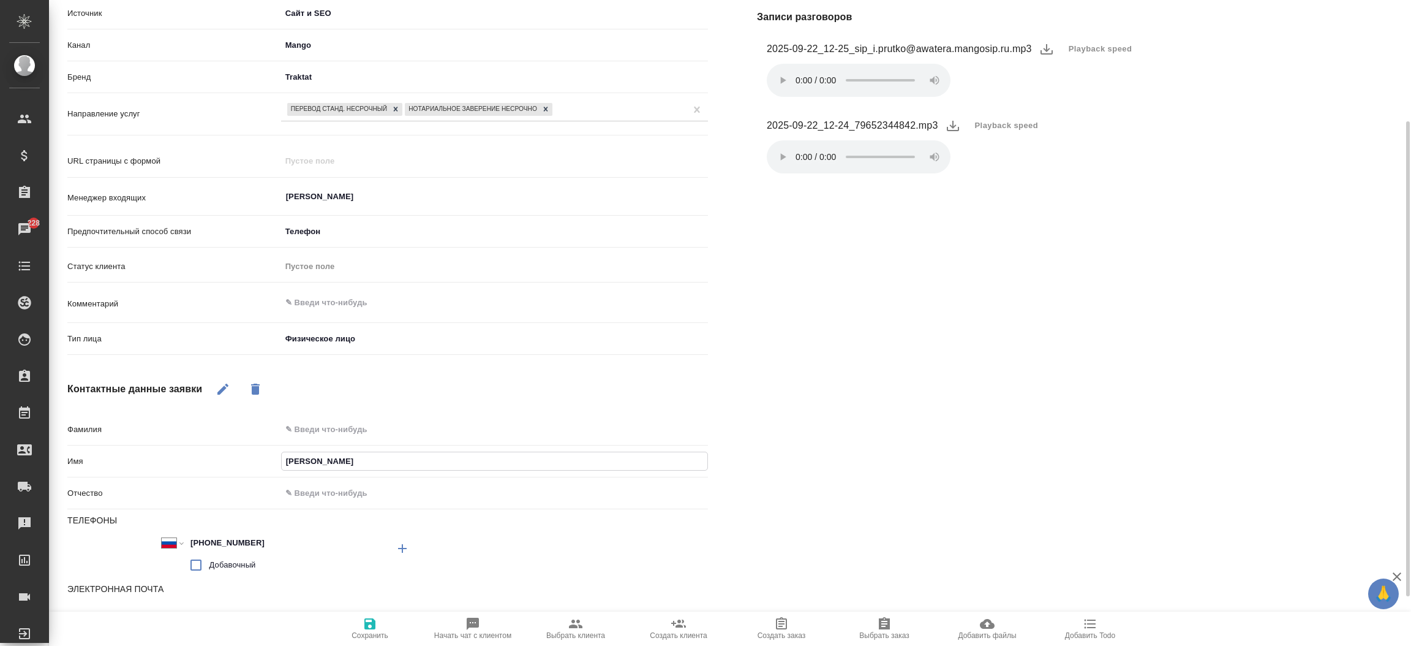
type input "Ани"
type textarea "x"
type input "Ани"
click at [372, 620] on icon "button" at bounding box center [369, 623] width 11 height 11
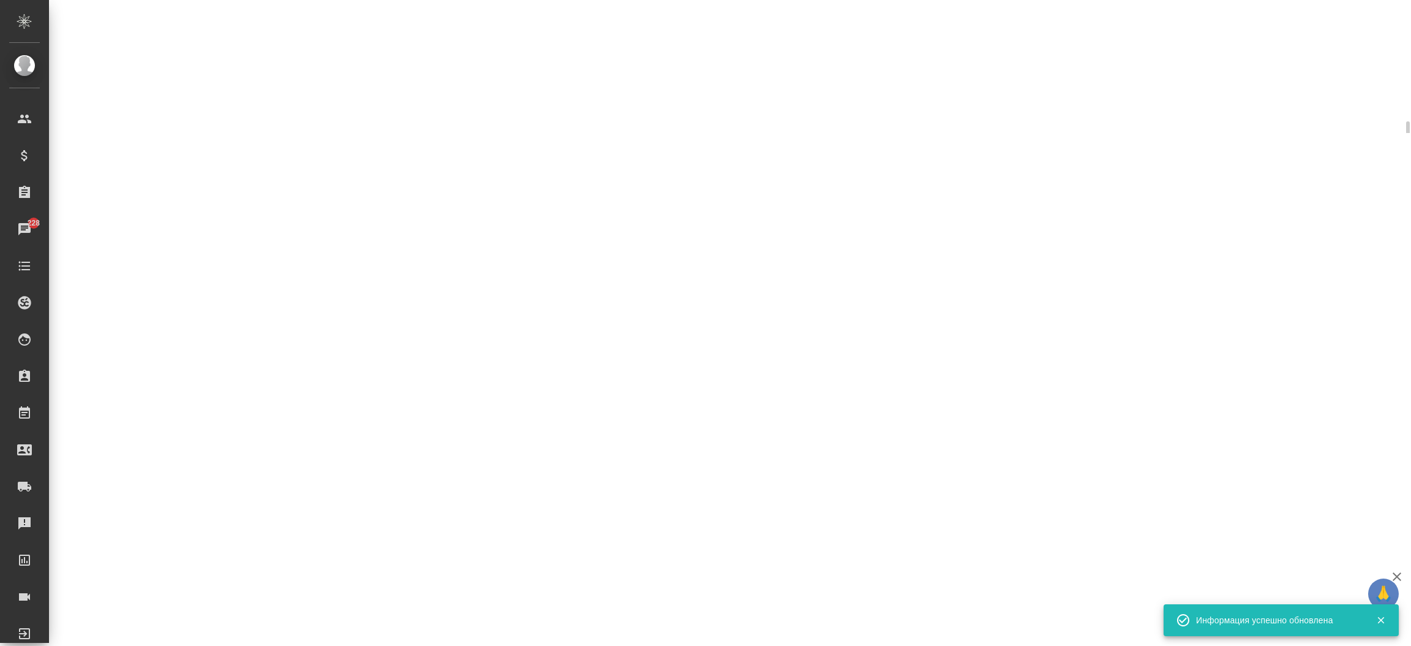
select select "RU"
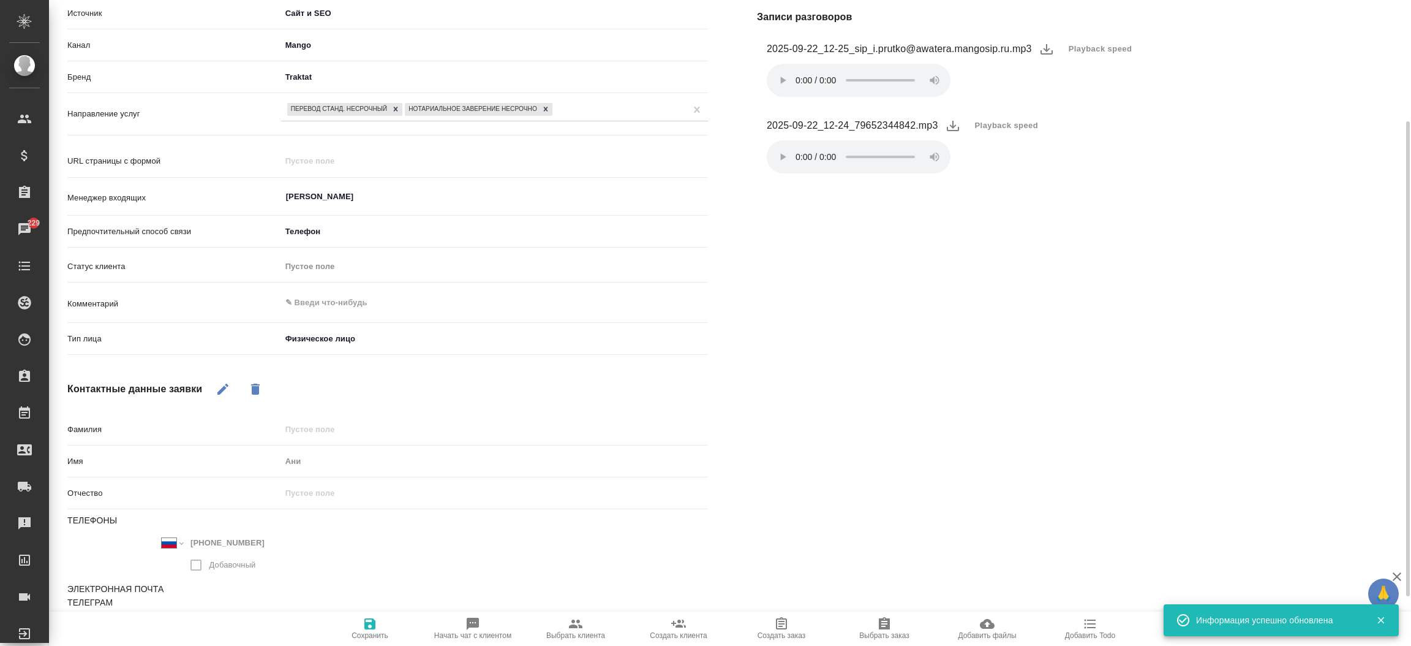
type textarea "x"
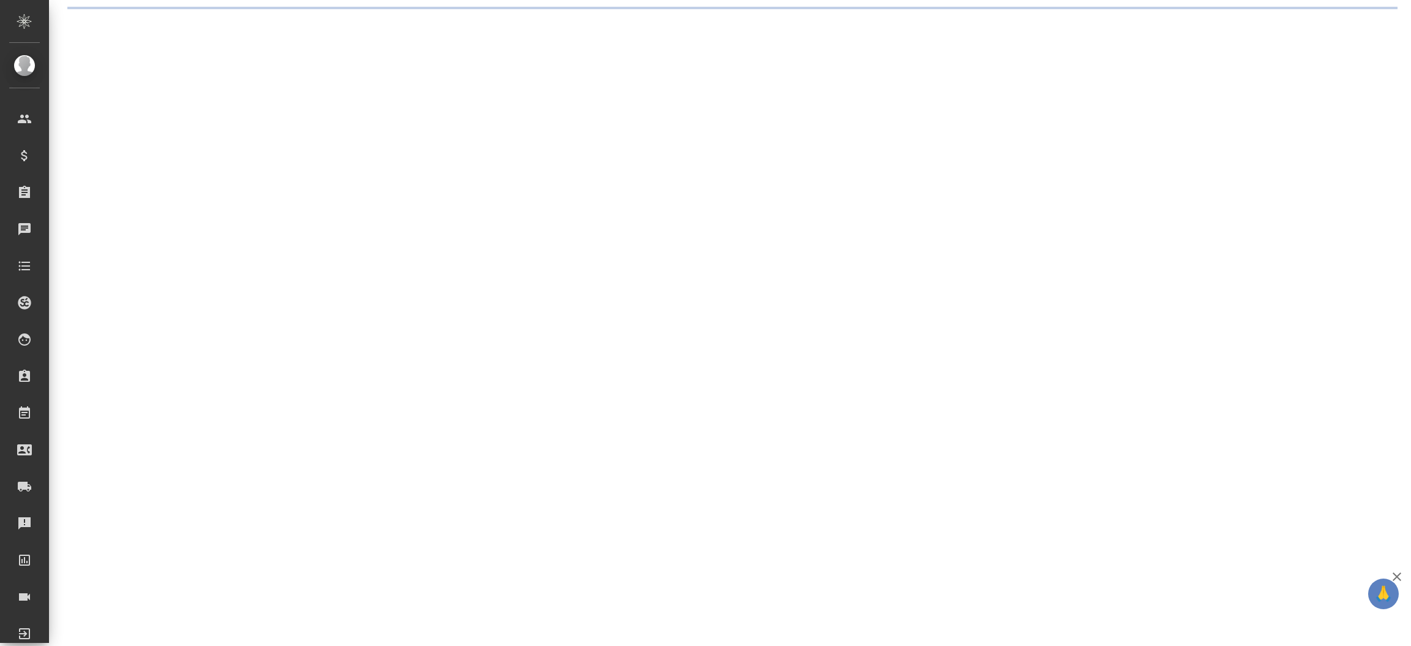
select select "RU"
select select "FR"
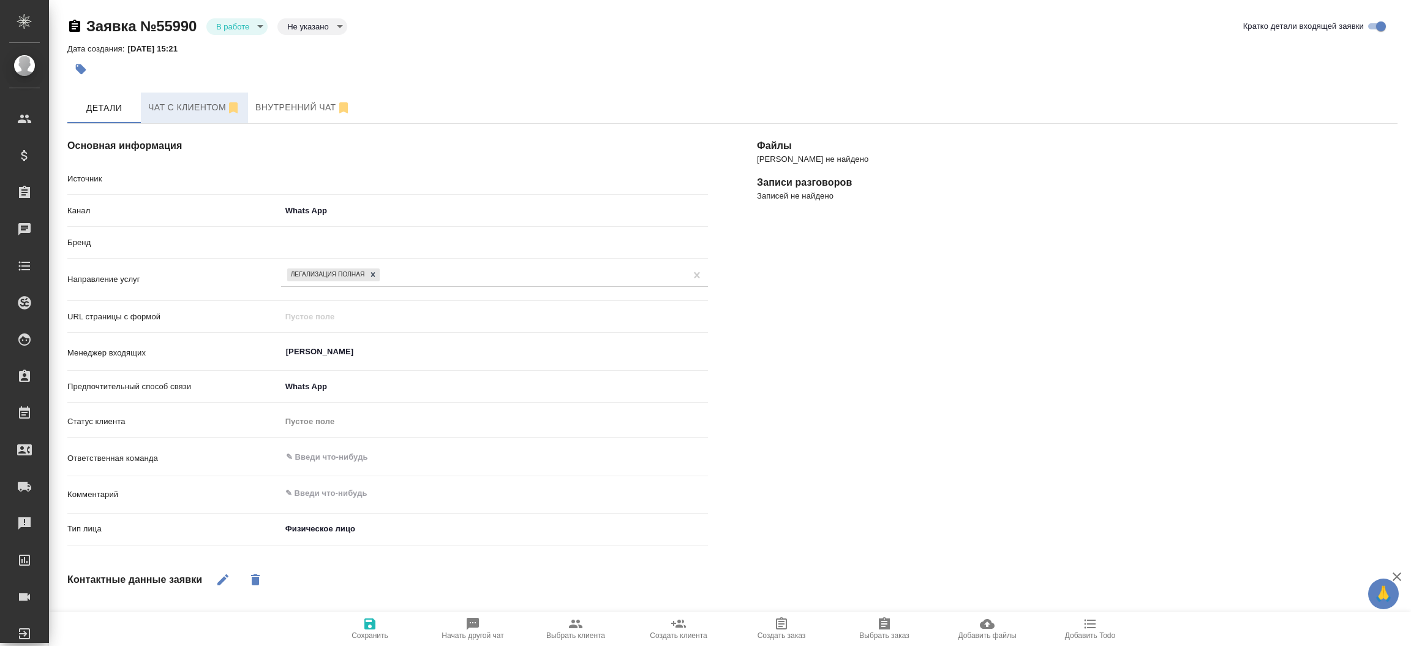
type textarea "x"
click at [184, 98] on button "Чат с клиентом" at bounding box center [194, 107] width 107 height 31
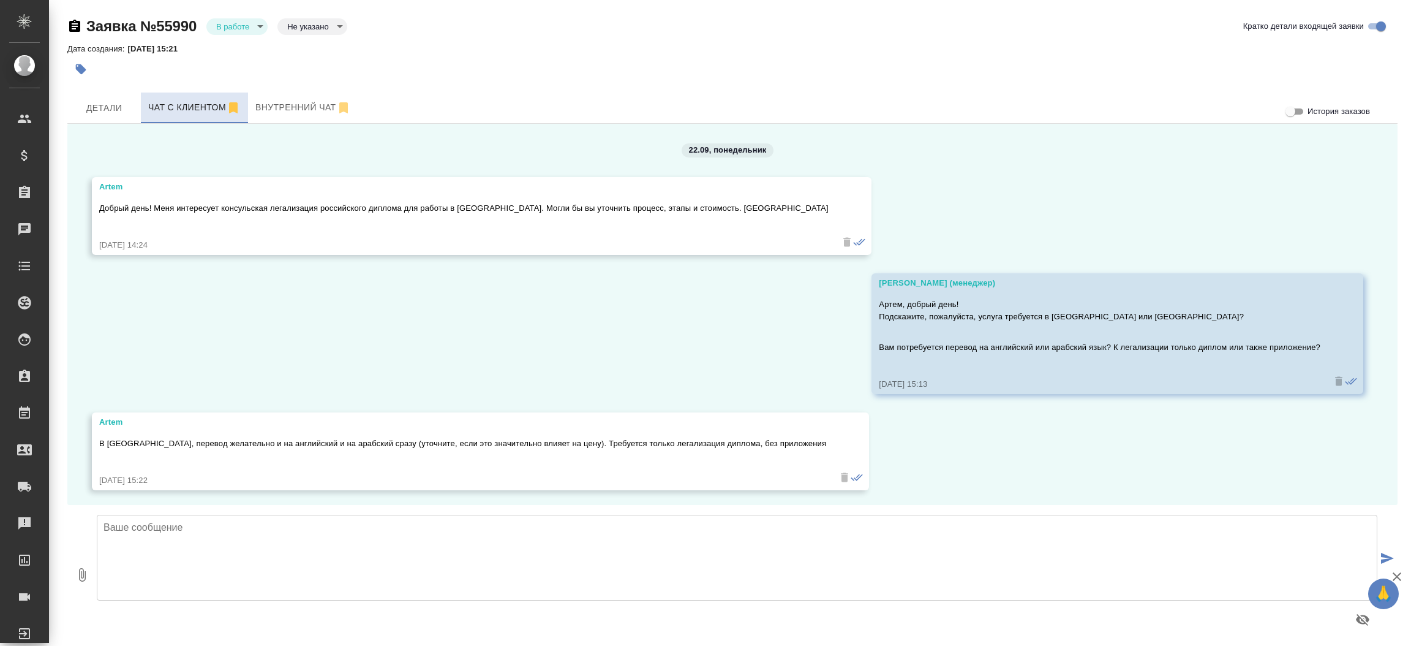
scroll to position [2, 0]
click at [1370, 26] on input "Кратко детали входящей заявки" at bounding box center [1381, 26] width 44 height 15
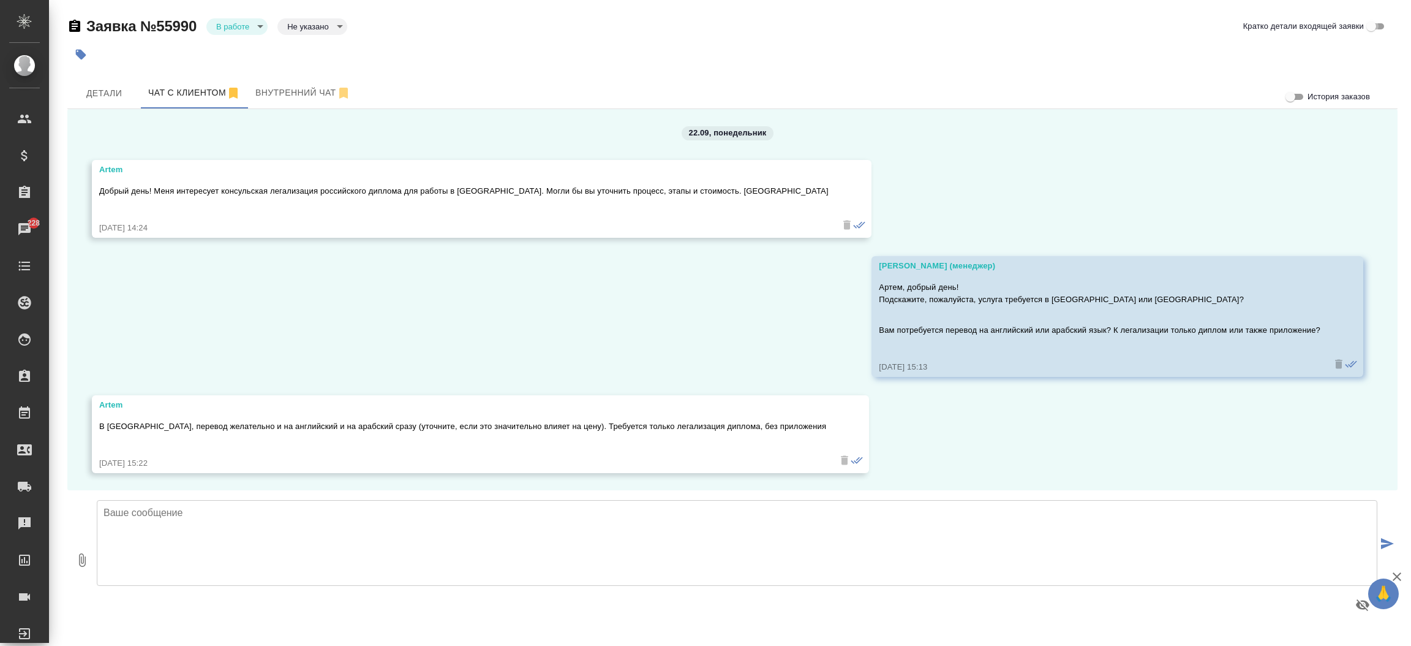
click at [1370, 26] on input "Кратко детали входящей заявки" at bounding box center [1371, 26] width 44 height 15
checkbox input "true"
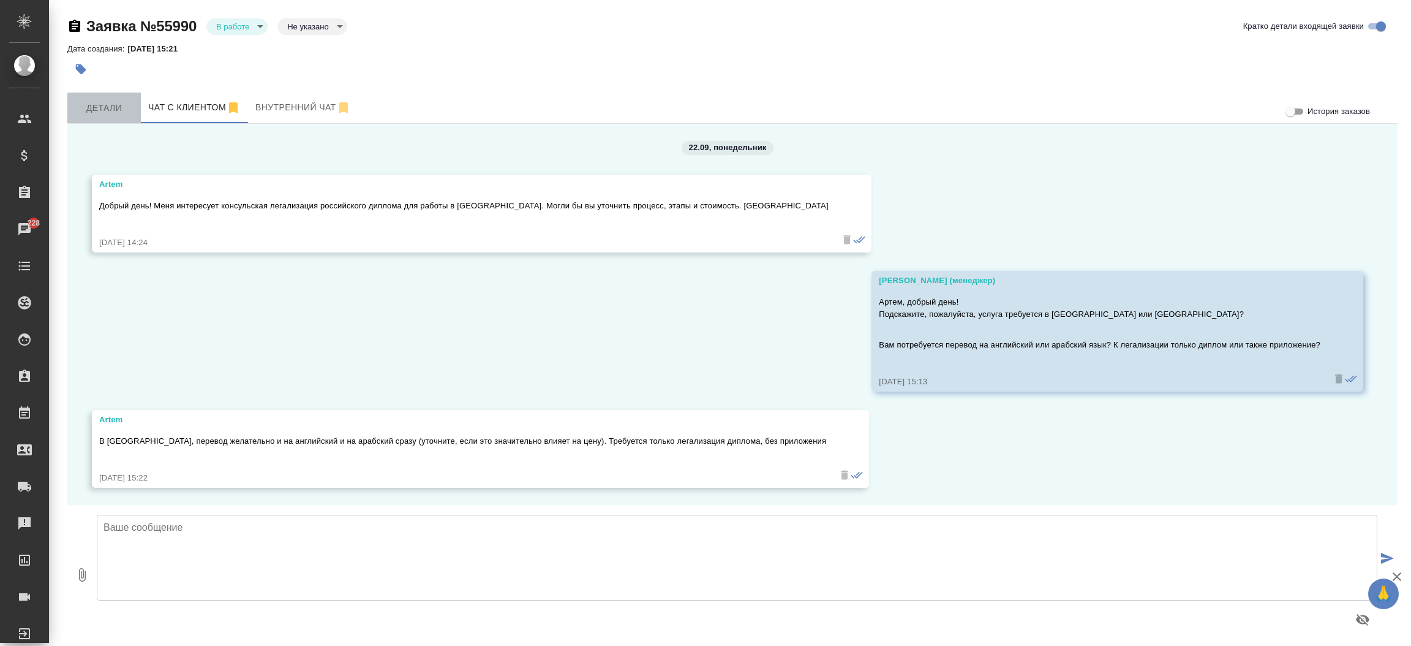
click at [99, 118] on button "Детали" at bounding box center [103, 107] width 73 height 31
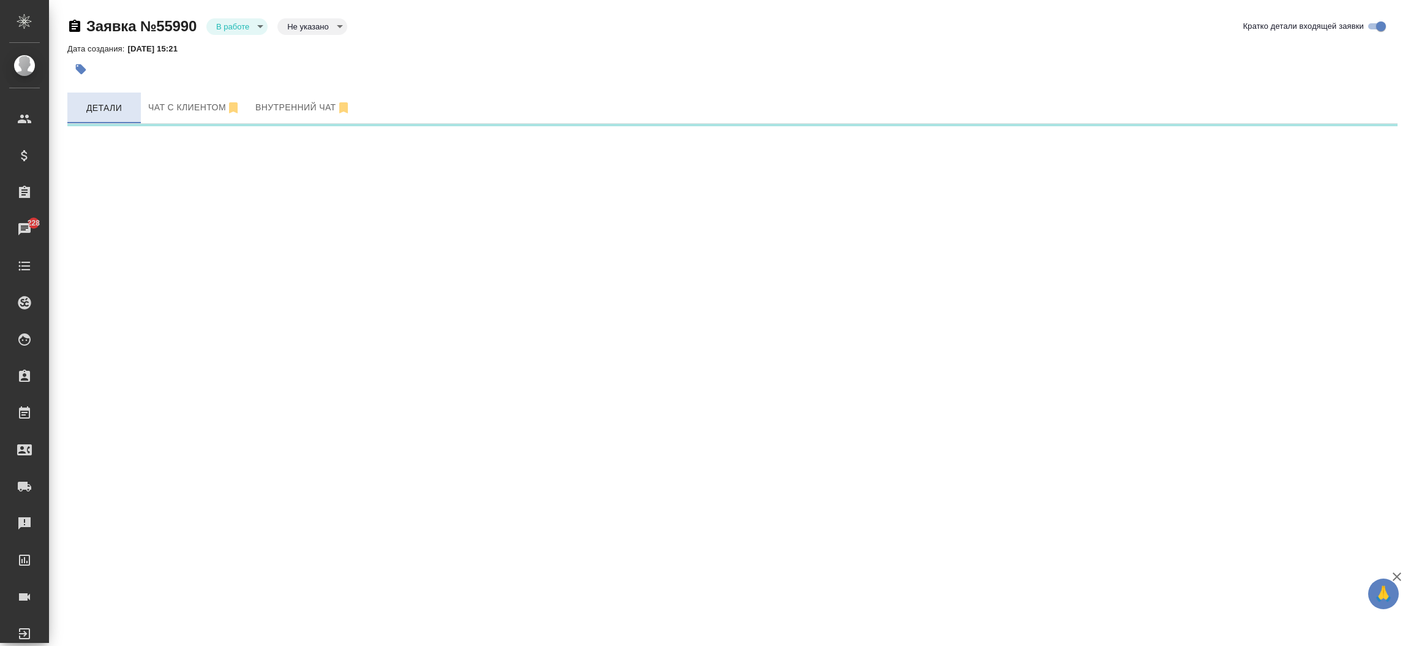
select select "RU"
select select "FR"
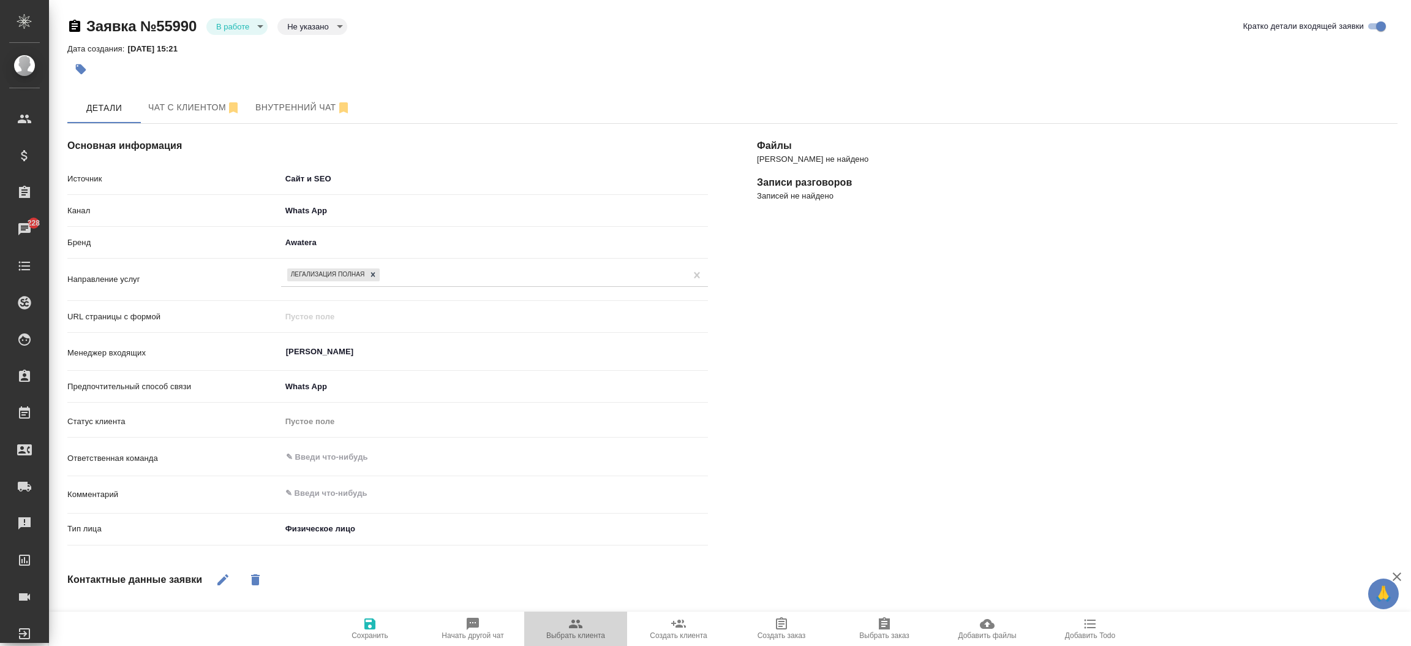
click at [585, 639] on span "Выбрать клиента" at bounding box center [575, 635] width 59 height 9
type textarea "x"
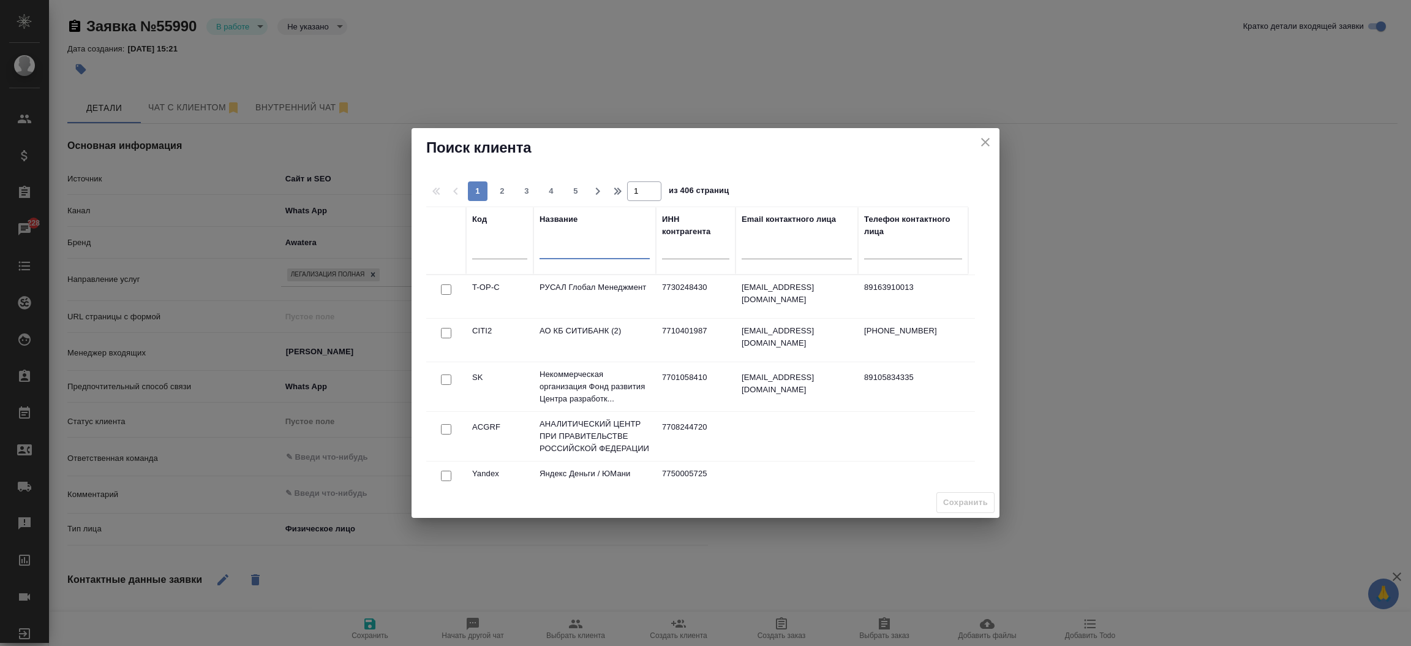
click at [558, 244] on input "text" at bounding box center [595, 251] width 110 height 15
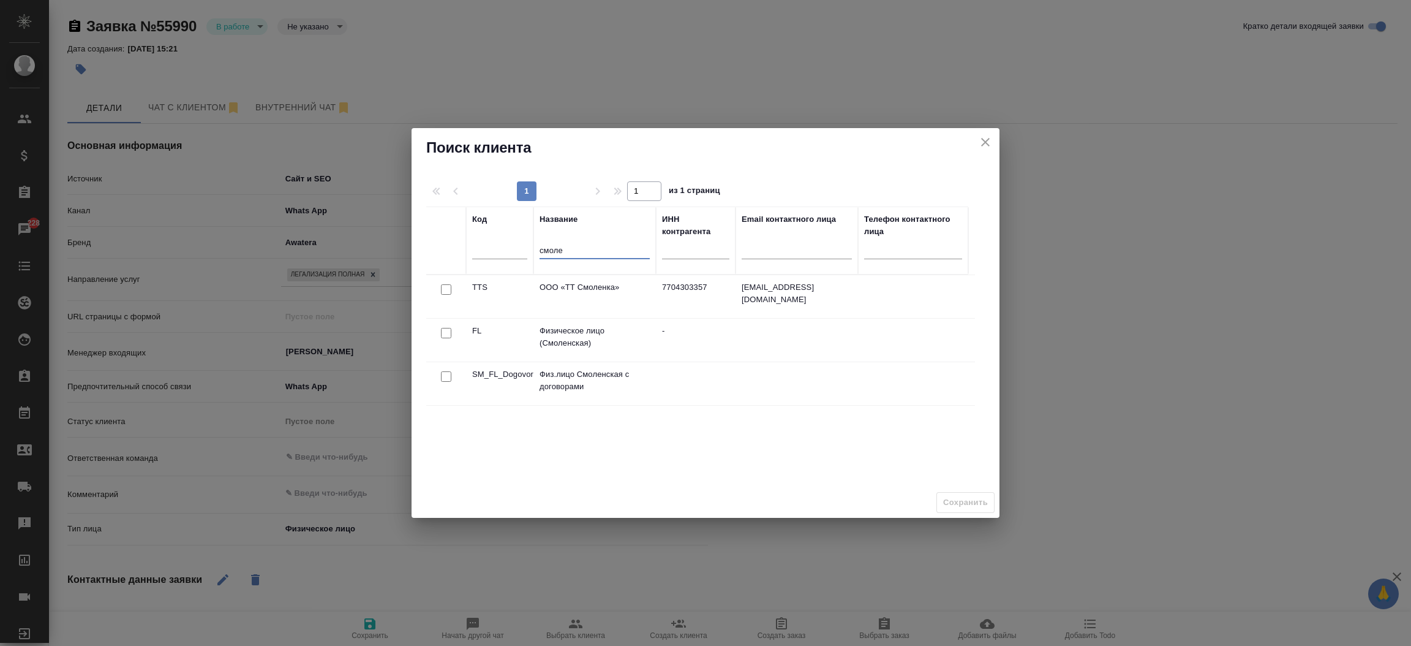
type input "смоле"
click at [448, 334] on input "checkbox" at bounding box center [446, 333] width 10 height 10
checkbox input "true"
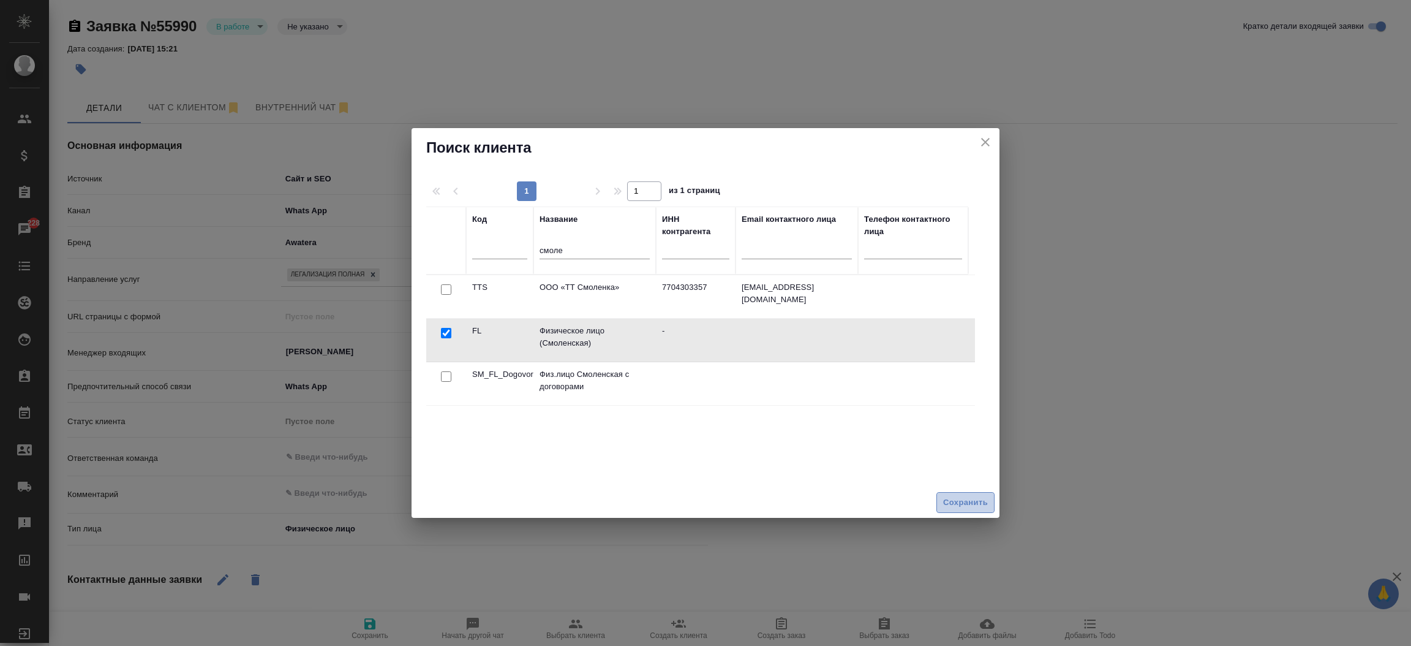
click at [955, 501] on span "Сохранить" at bounding box center [965, 502] width 45 height 14
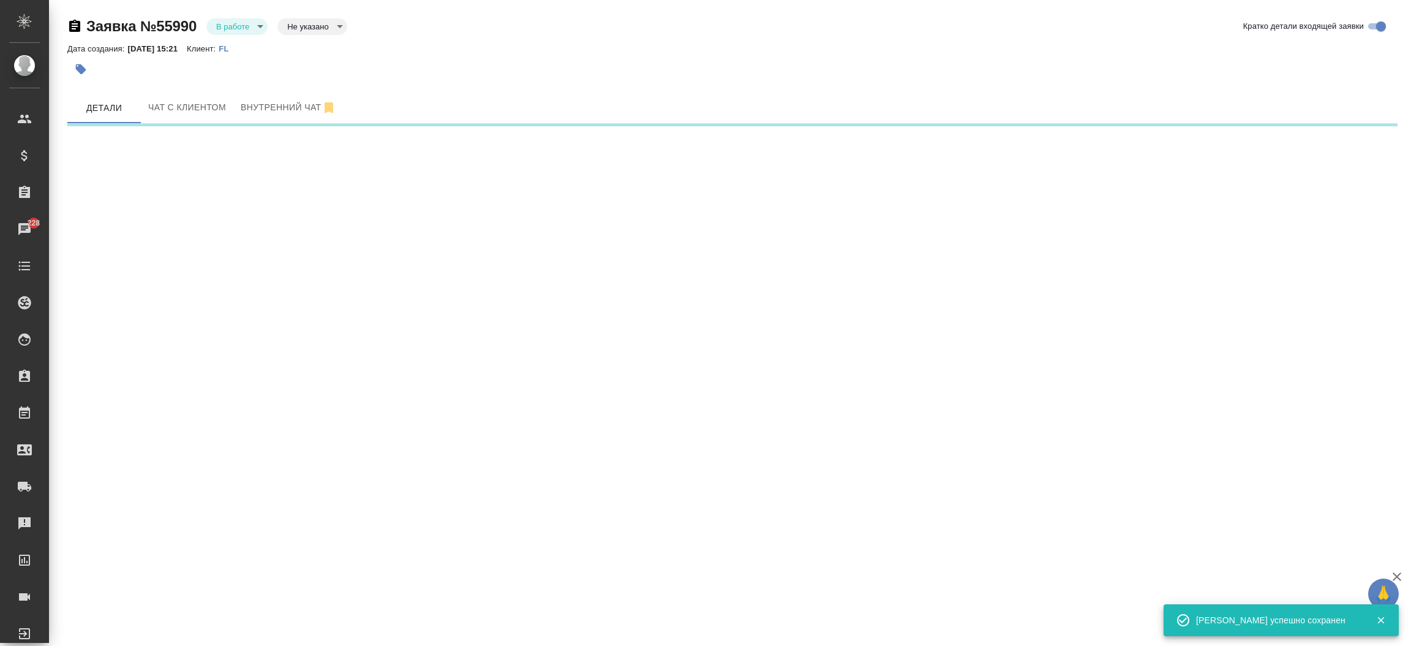
select select "RU"
select select "FR"
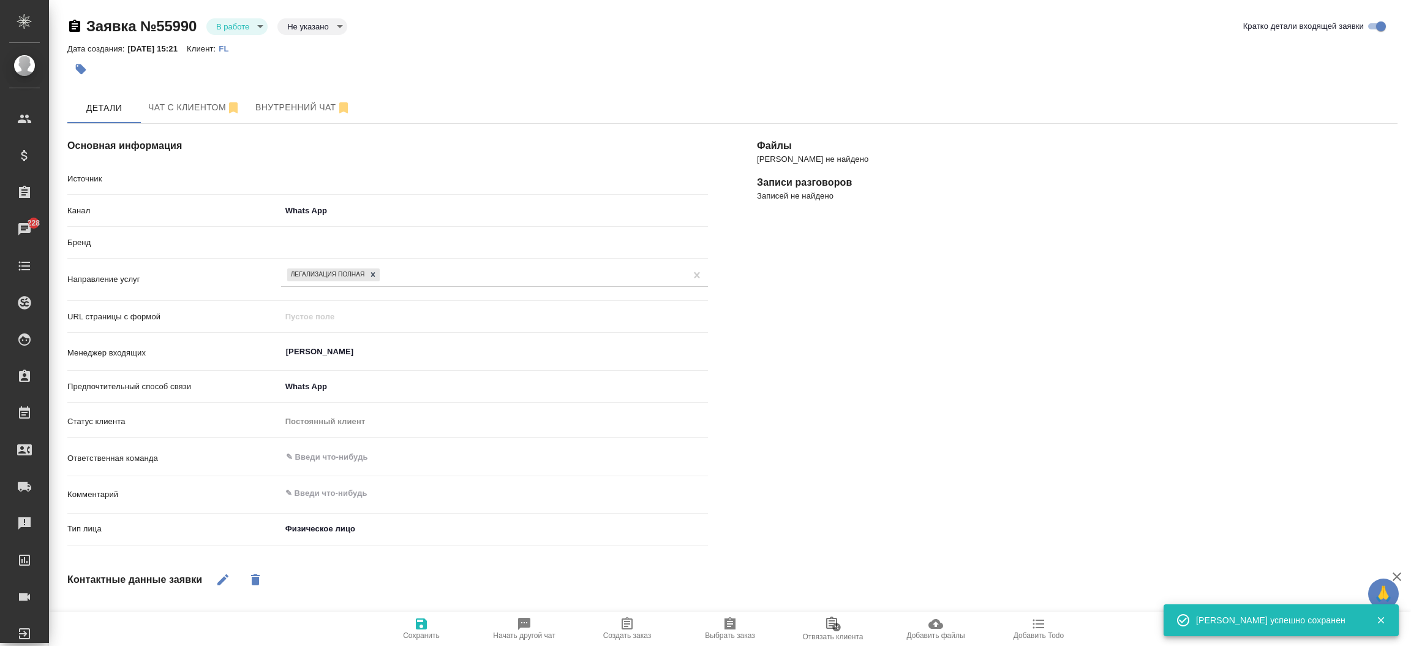
type textarea "x"
click at [163, 100] on span "Чат с клиентом" at bounding box center [194, 107] width 92 height 15
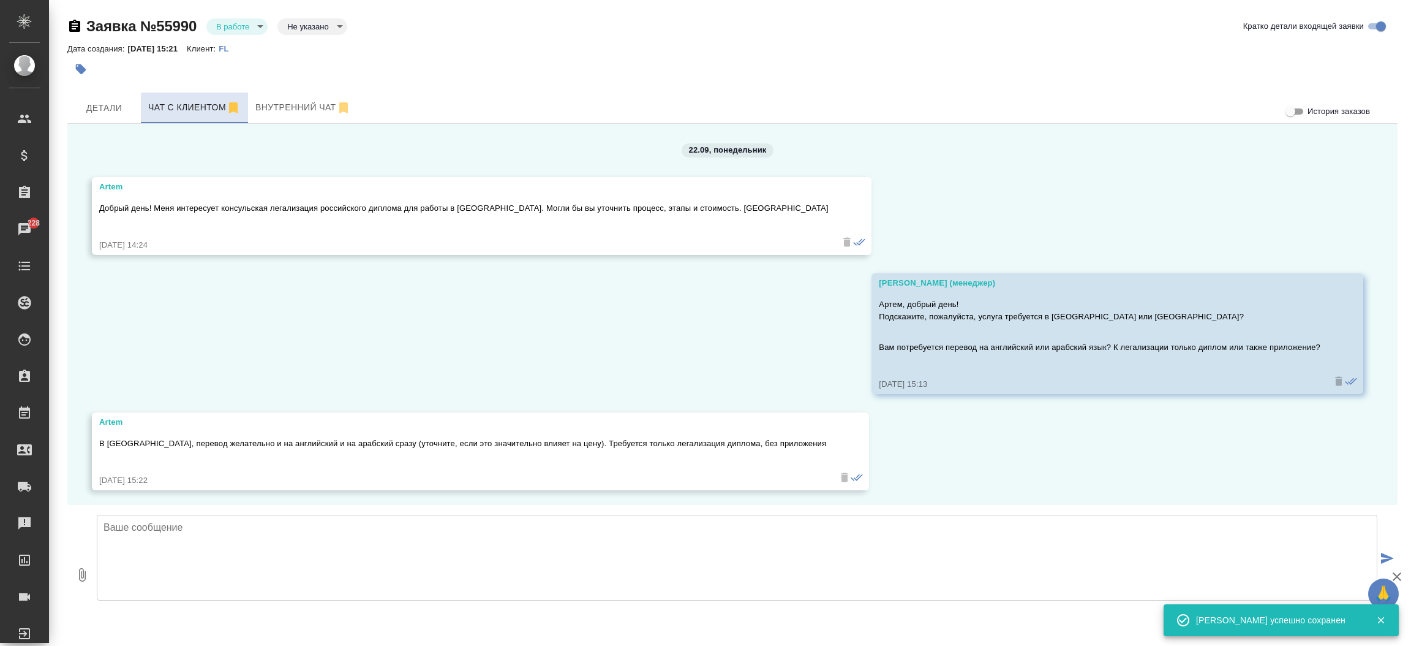
scroll to position [2, 0]
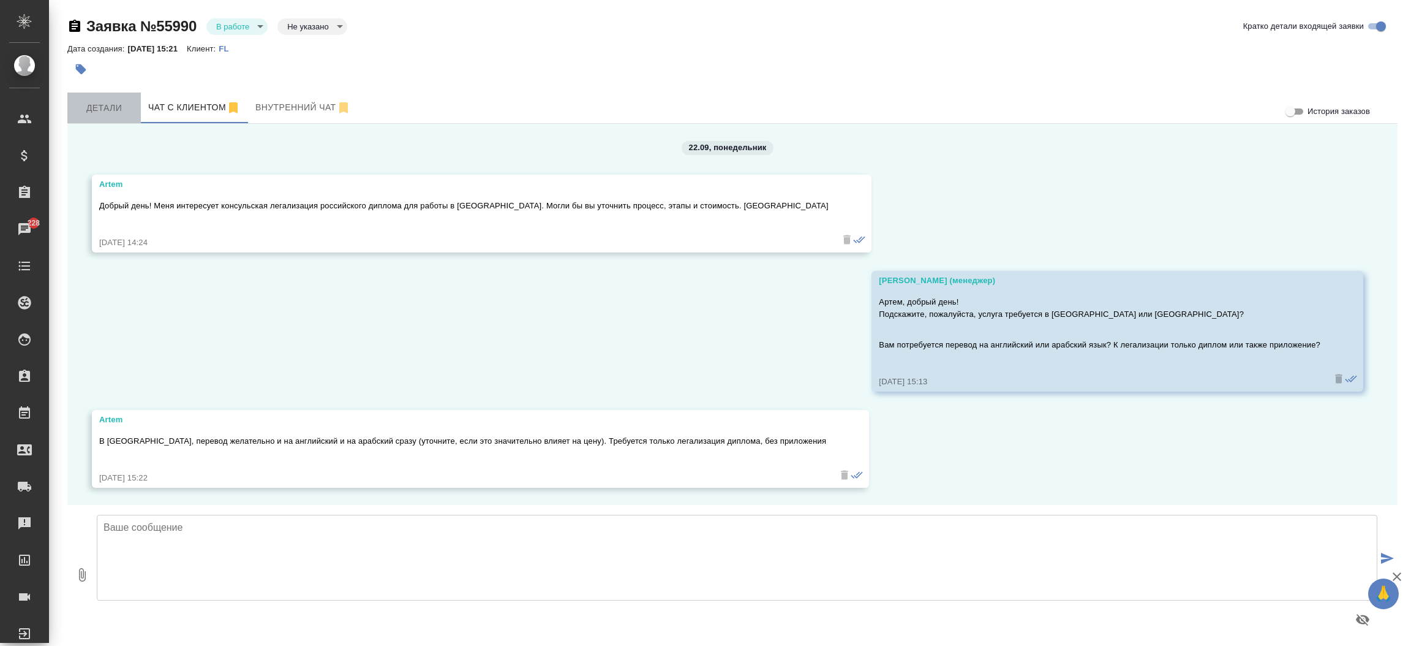
click at [113, 103] on span "Детали" at bounding box center [104, 107] width 59 height 15
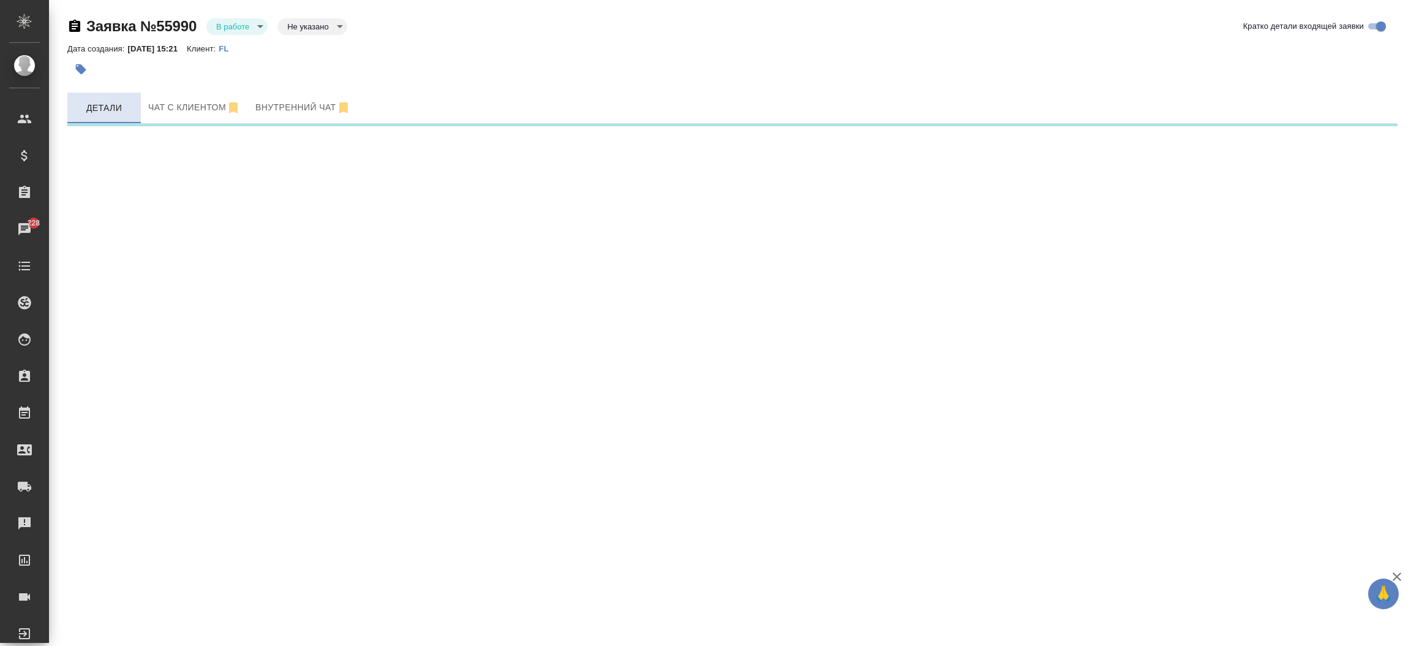
select select "RU"
select select "FR"
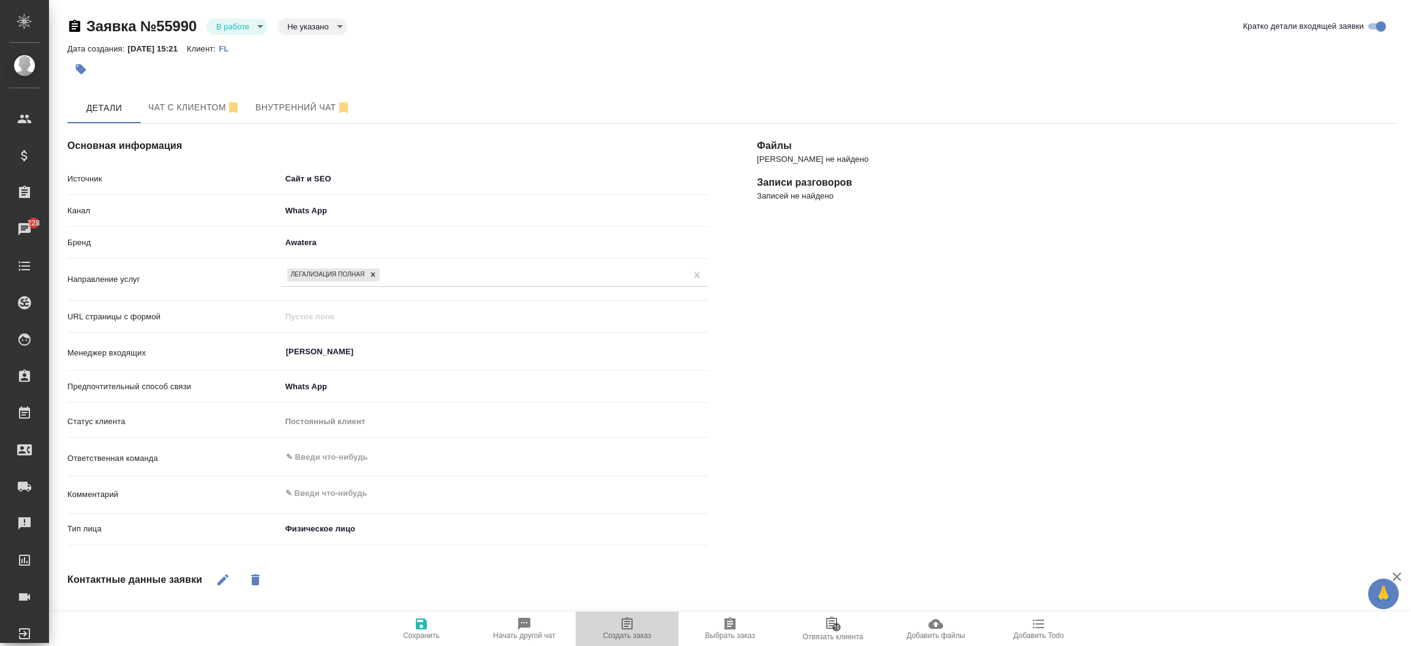
click at [619, 623] on span "Создать заказ" at bounding box center [627, 627] width 88 height 23
type textarea "x"
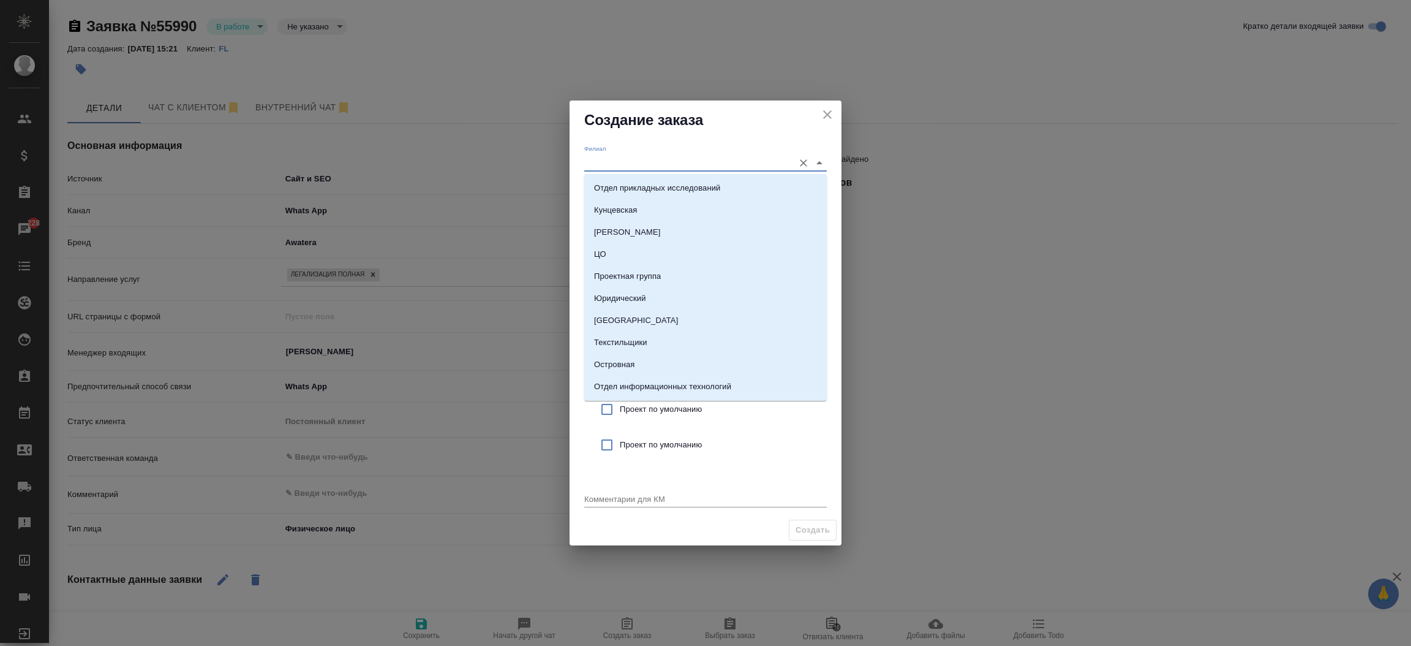
click at [630, 164] on input "Филиал" at bounding box center [685, 162] width 203 height 17
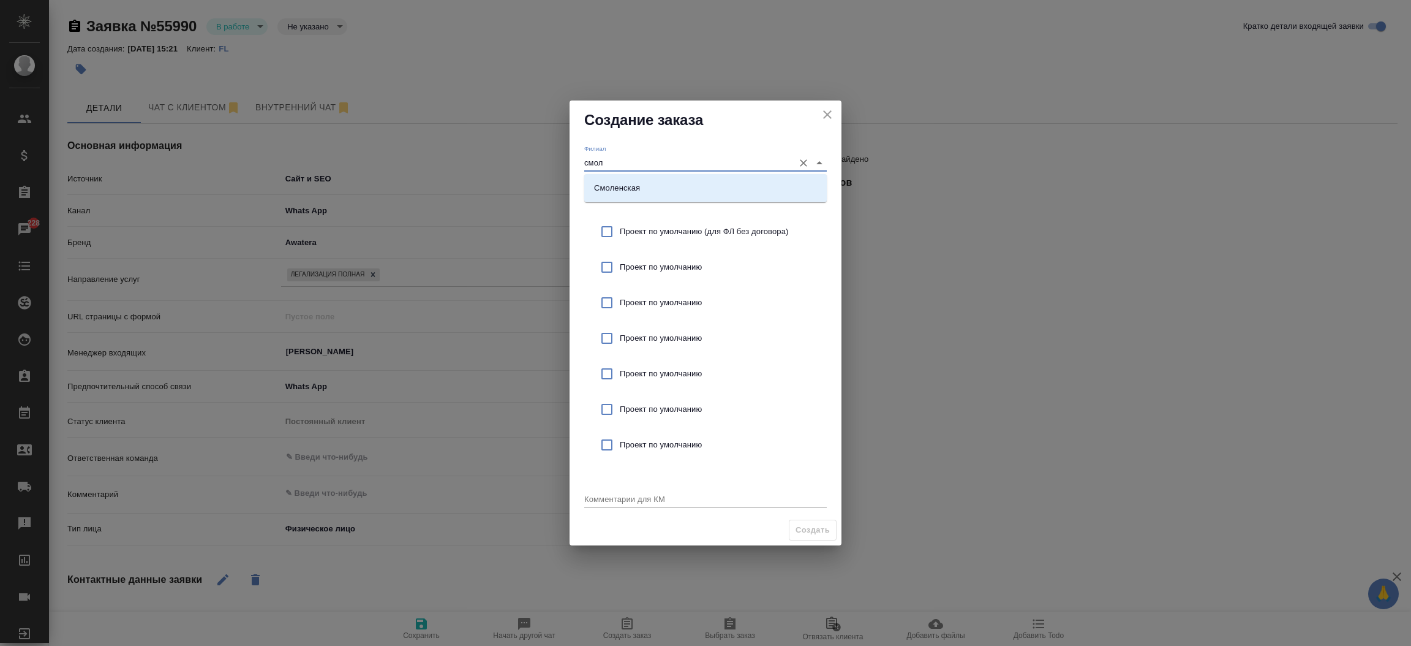
drag, startPoint x: 634, startPoint y: 174, endPoint x: 627, endPoint y: 195, distance: 21.9
click at [627, 195] on div "Смоленская" at bounding box center [705, 188] width 243 height 28
click at [627, 195] on li "Смоленская" at bounding box center [705, 188] width 243 height 22
type input "Смоленская"
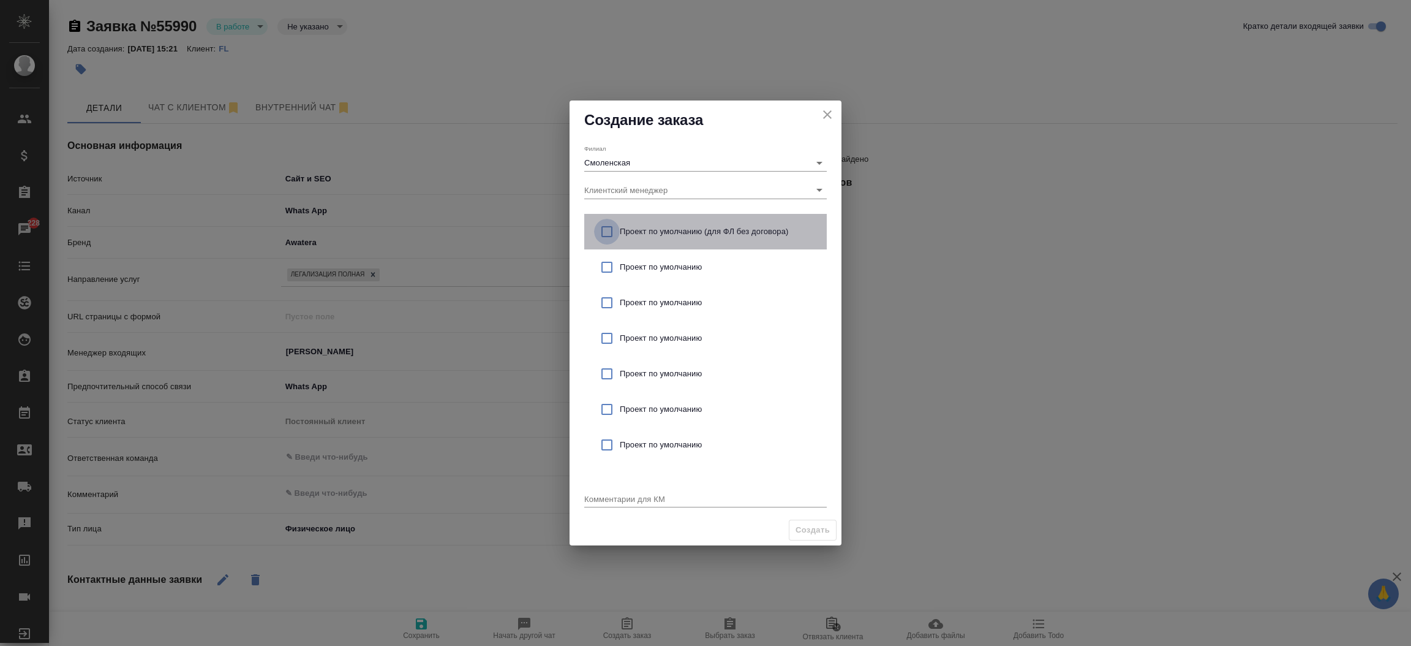
click at [606, 233] on input "checkbox" at bounding box center [607, 232] width 26 height 26
checkbox input "true"
drag, startPoint x: 608, startPoint y: 487, endPoint x: 601, endPoint y: 491, distance: 8.0
click at [601, 491] on div "Комментарии для КМ x" at bounding box center [705, 494] width 243 height 25
click at [601, 492] on div "x" at bounding box center [705, 499] width 243 height 15
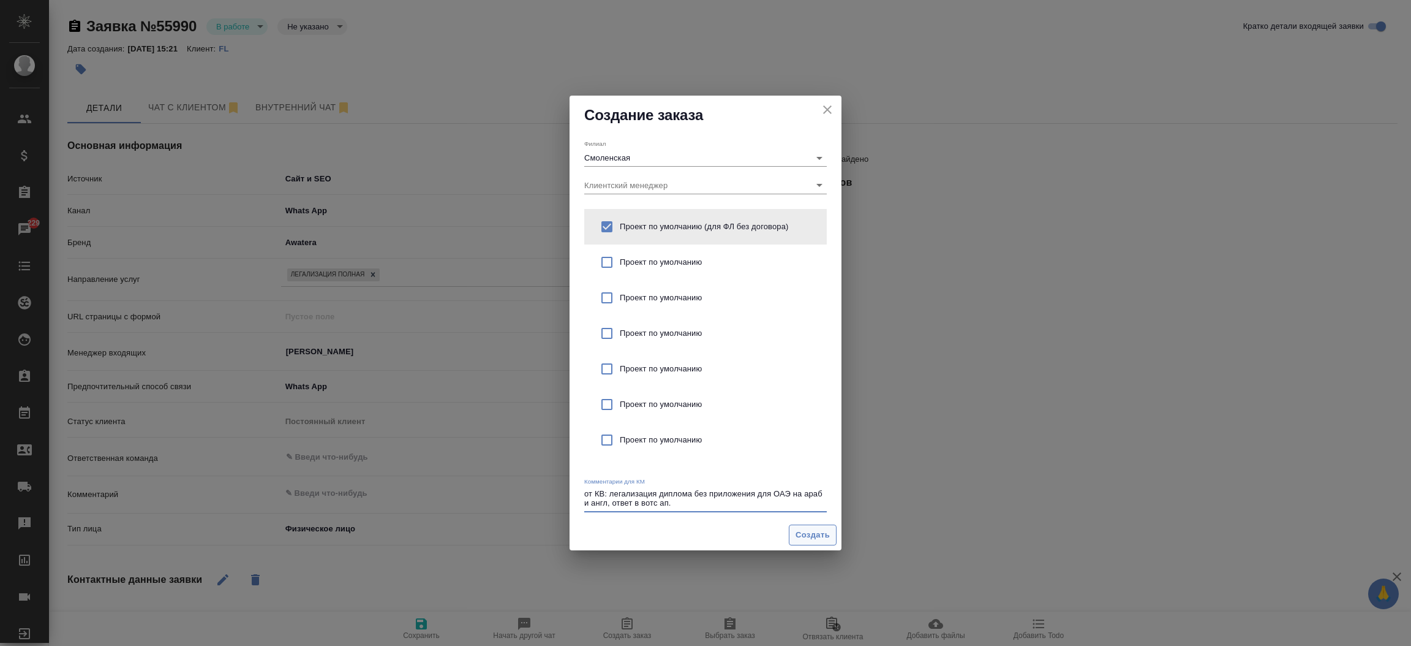
type textarea "от КВ: легализация диплома без приложения для ОАЭ на араб и англ, ответ в вотс …"
click at [820, 532] on span "Создать" at bounding box center [813, 535] width 34 height 14
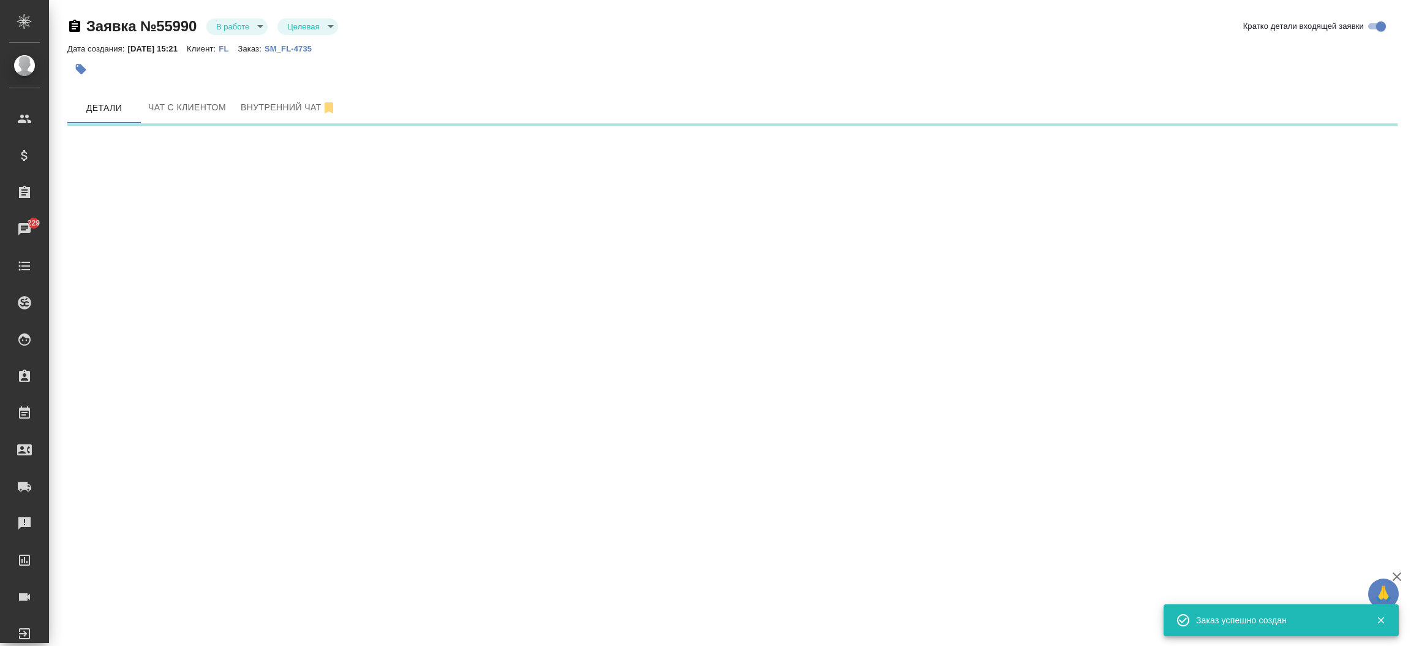
select select "RU"
select select "FR"
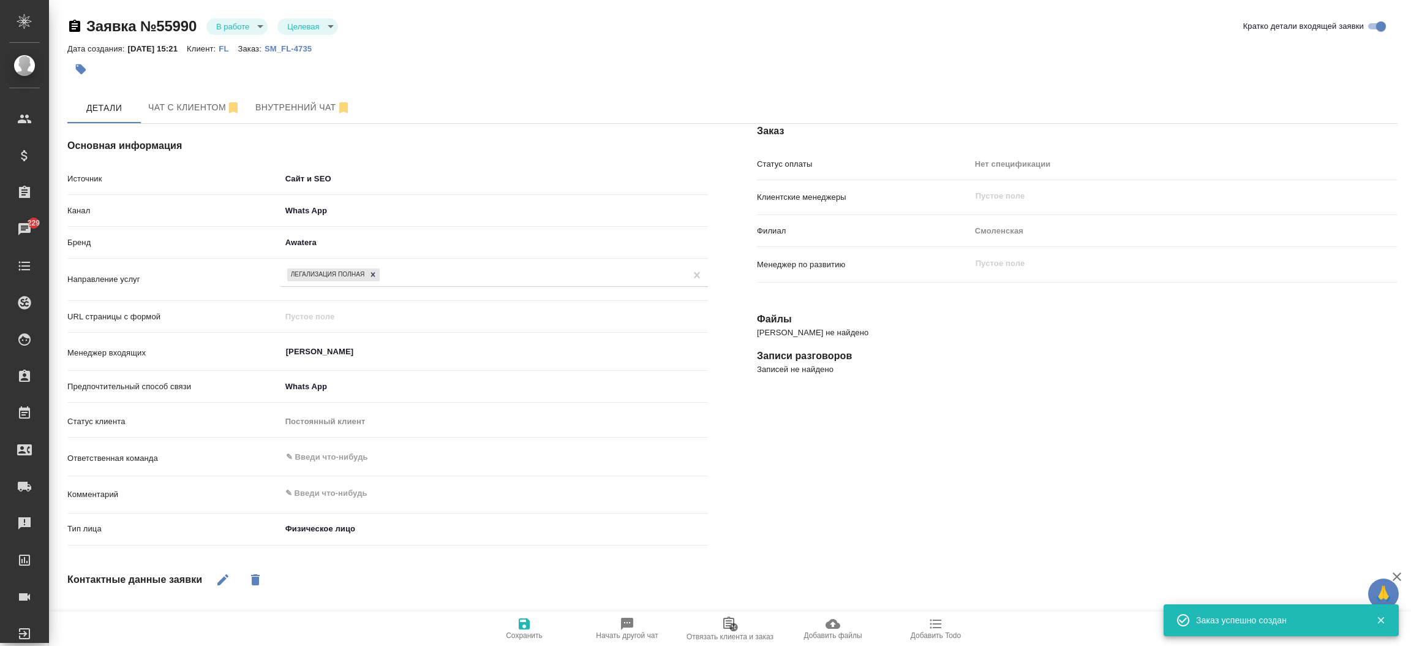
type textarea "x"
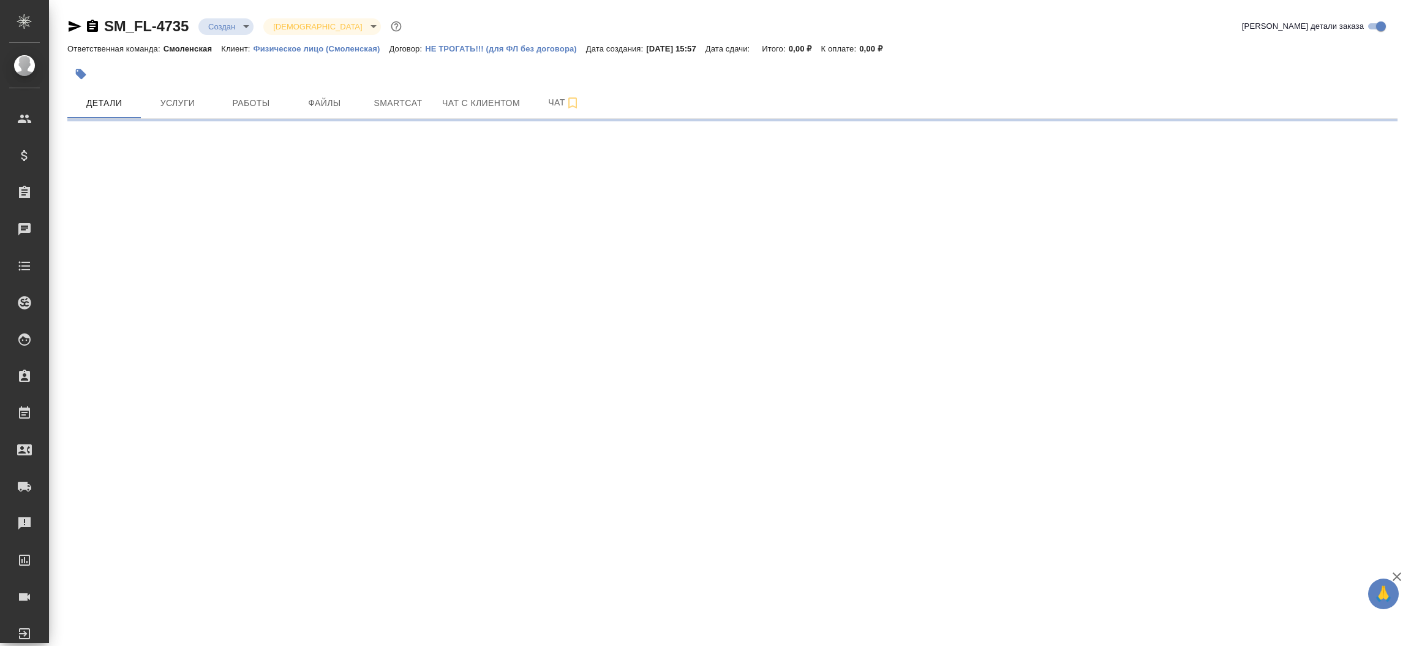
select select "RU"
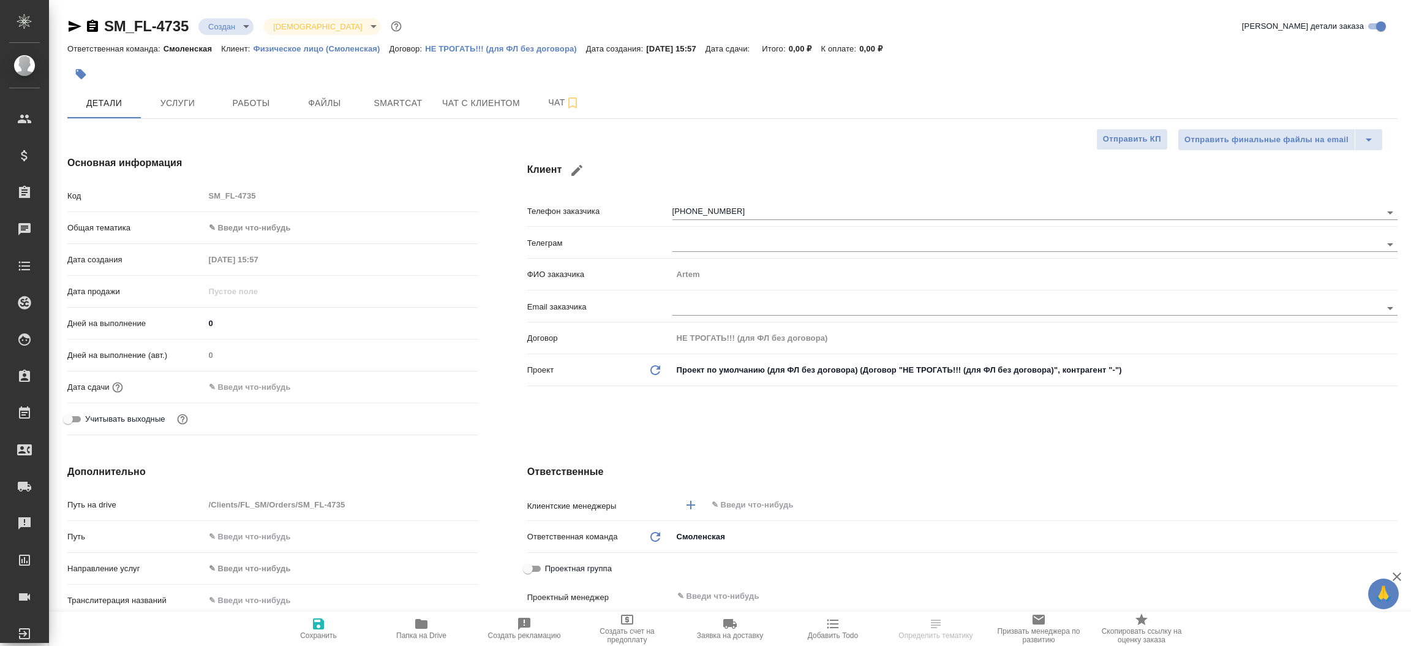
type textarea "x"
click at [75, 22] on icon "button" at bounding box center [74, 26] width 15 height 15
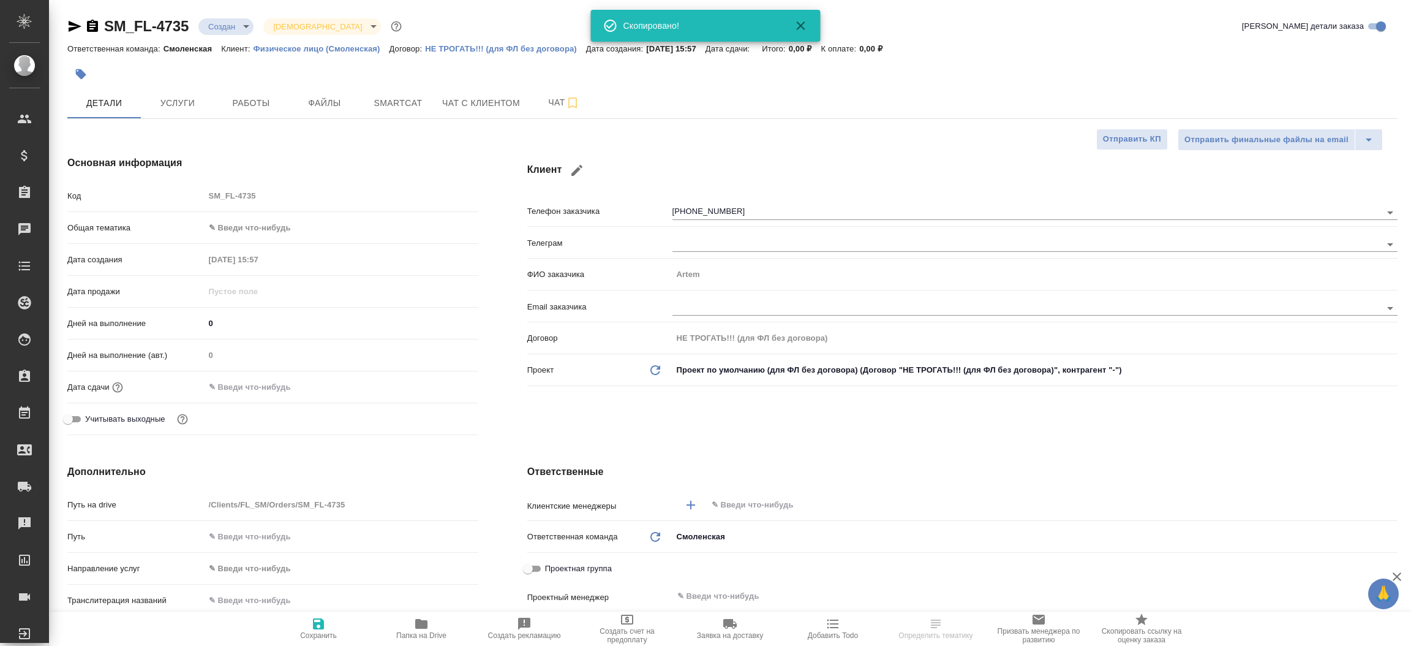
type textarea "x"
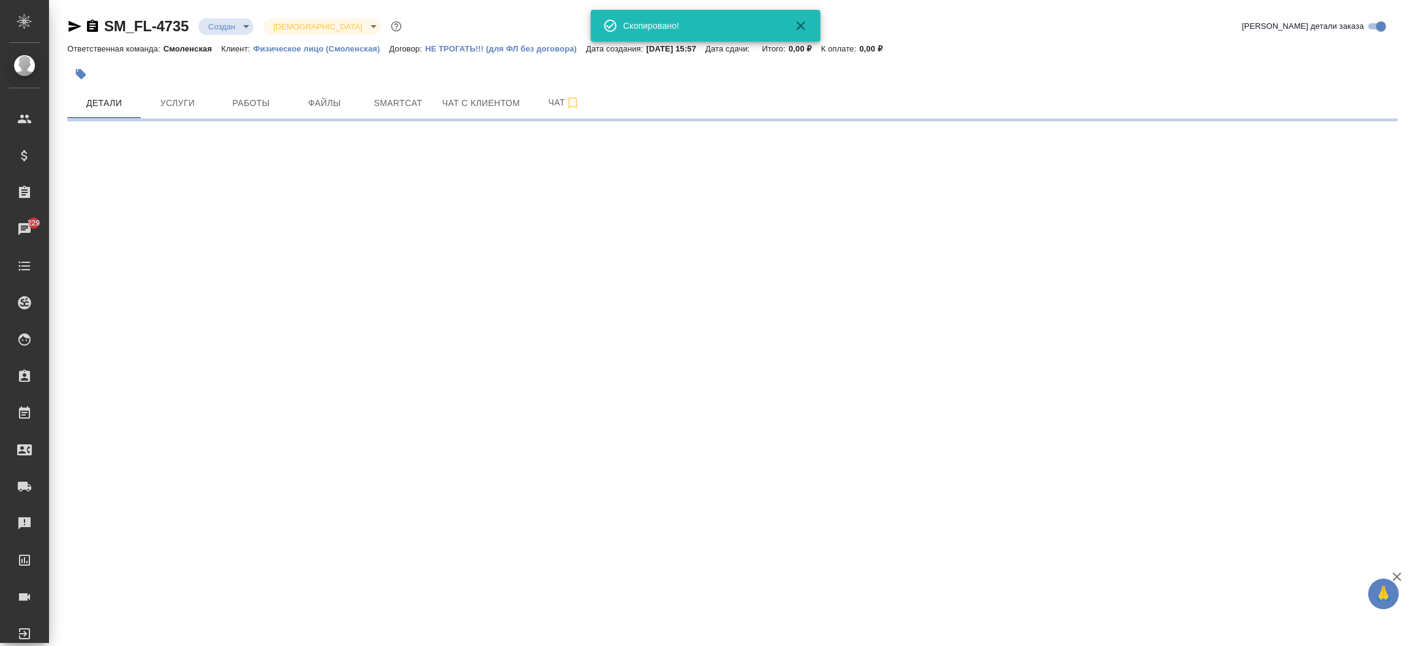
select select "RU"
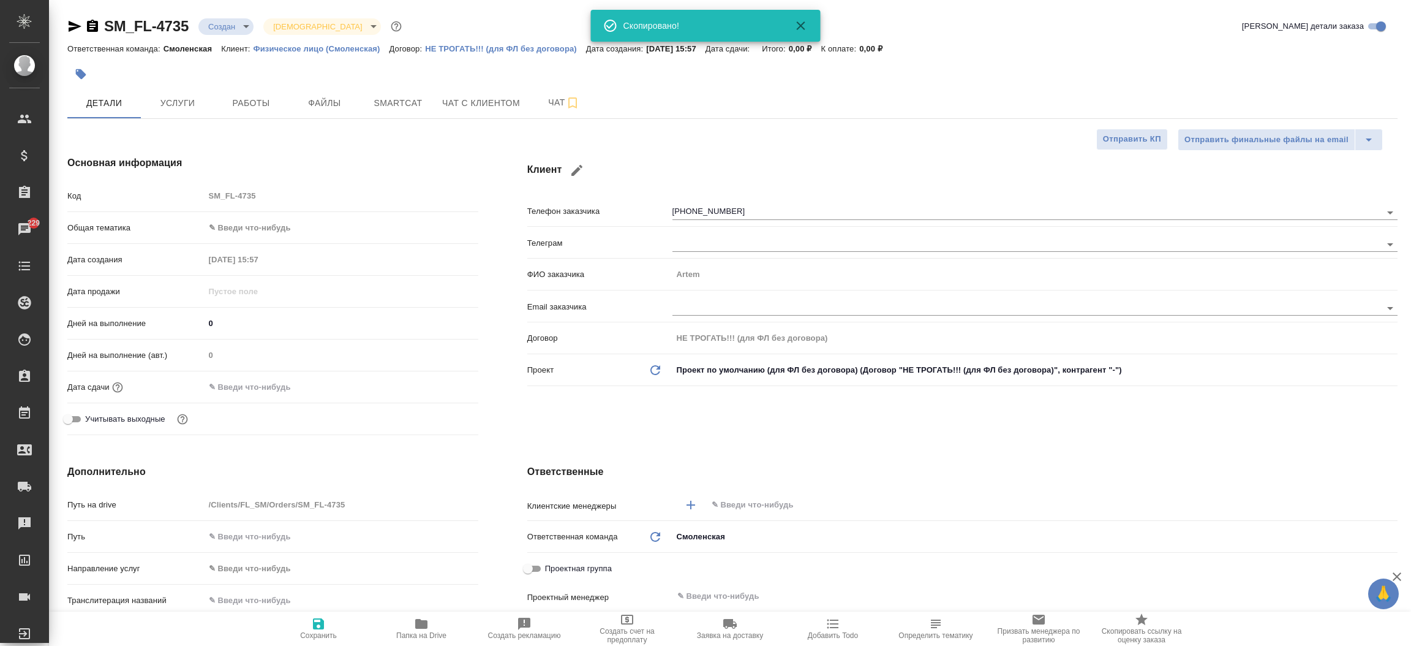
type textarea "x"
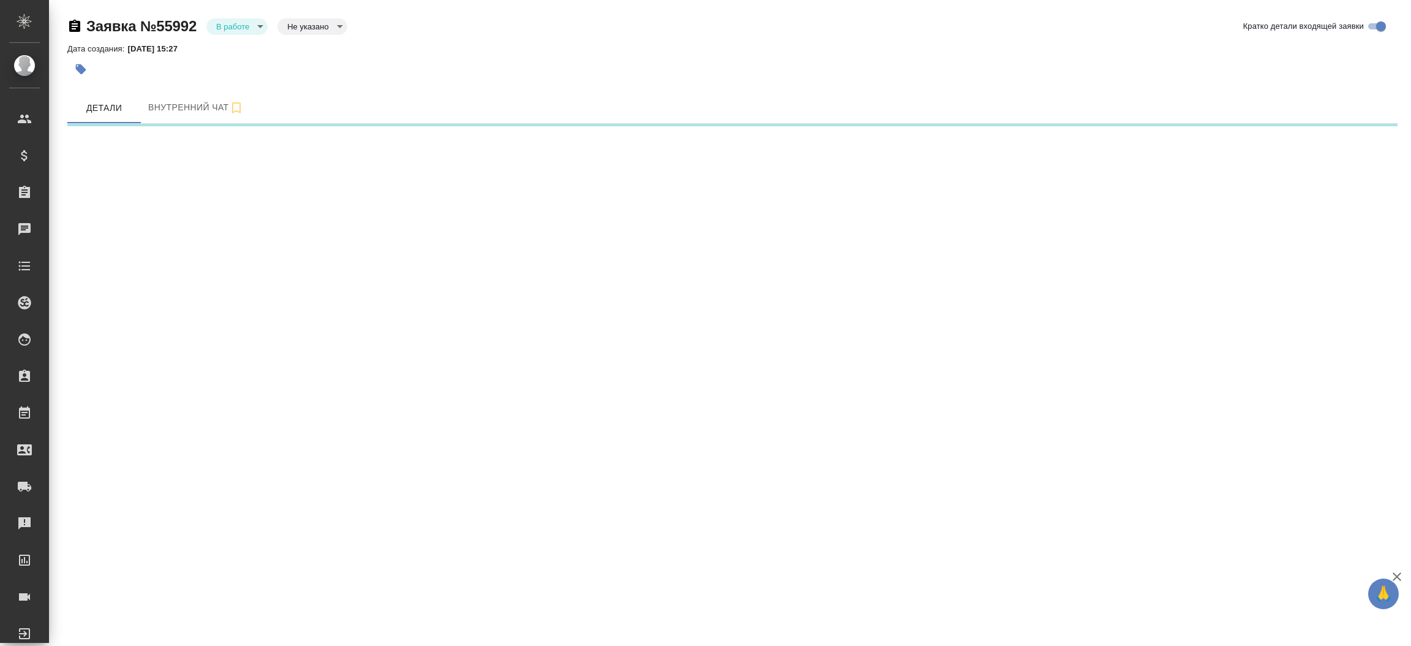
select select "RU"
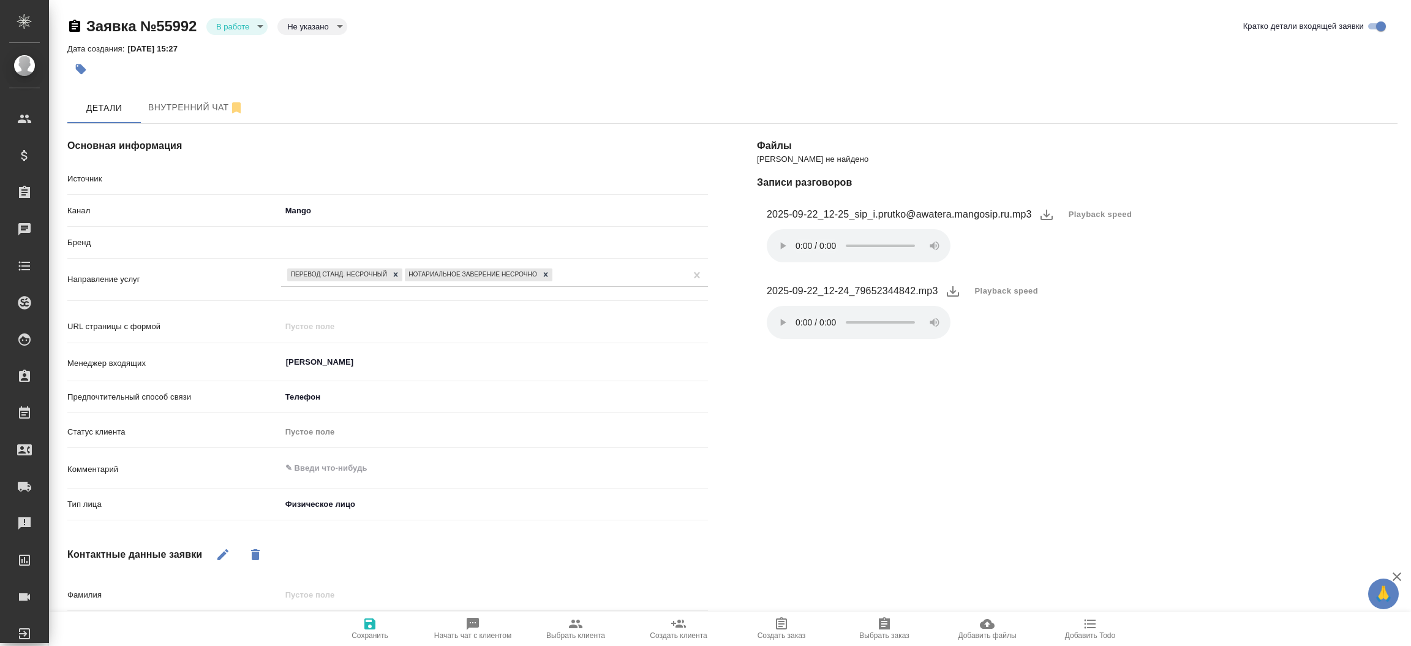
type textarea "x"
click at [258, 29] on body "🙏 .cls-1 fill:#fff; AWATERA [PERSON_NAME]prutko Клиенты Спецификации Заказы 229…" at bounding box center [705, 323] width 1411 height 646
click at [244, 51] on button "Отказ" at bounding box center [230, 46] width 29 height 13
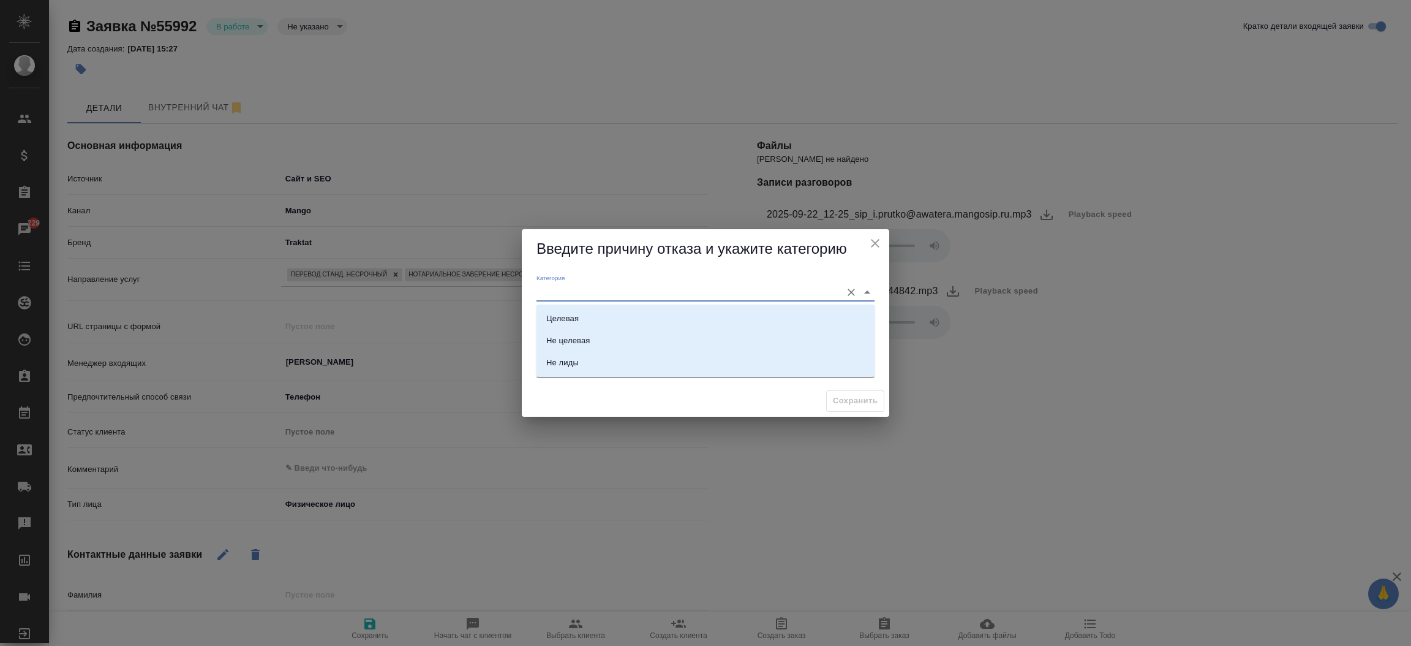
click at [561, 286] on input "Категория" at bounding box center [685, 292] width 299 height 17
click at [611, 276] on div "Категория" at bounding box center [705, 287] width 338 height 27
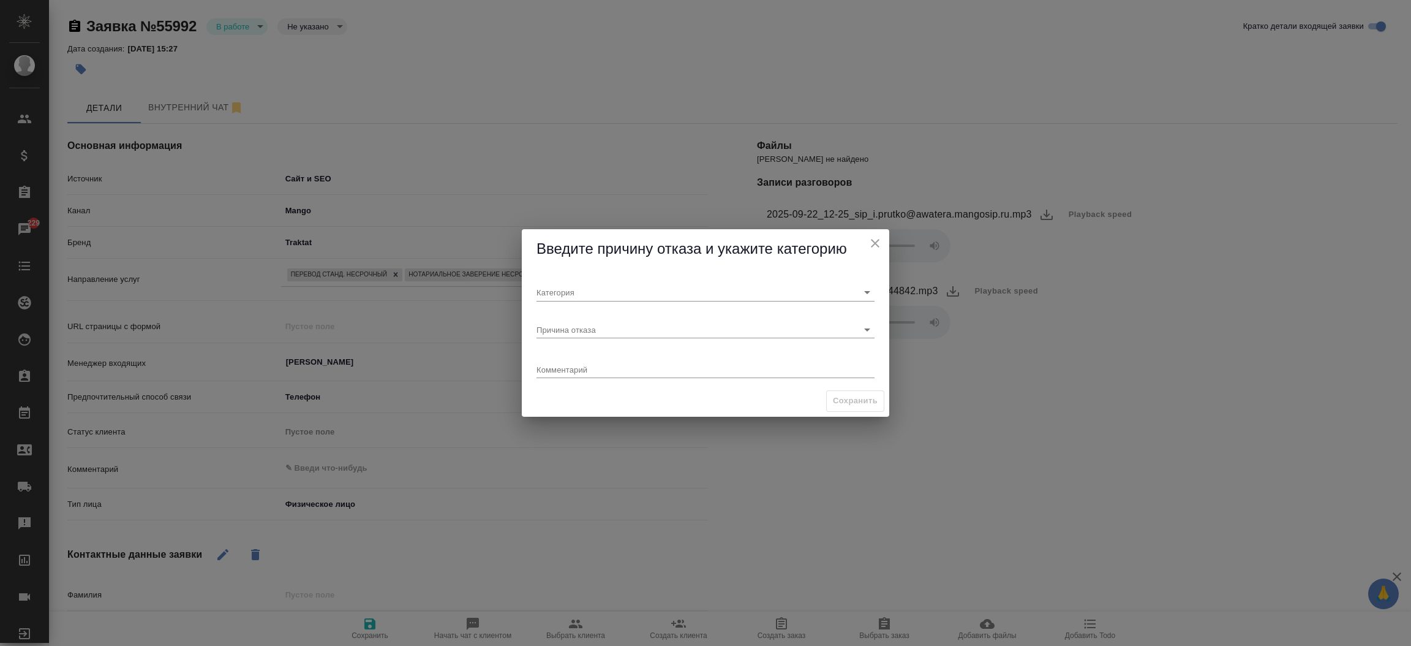
click at [581, 389] on div "Сохранить" at bounding box center [705, 400] width 367 height 31
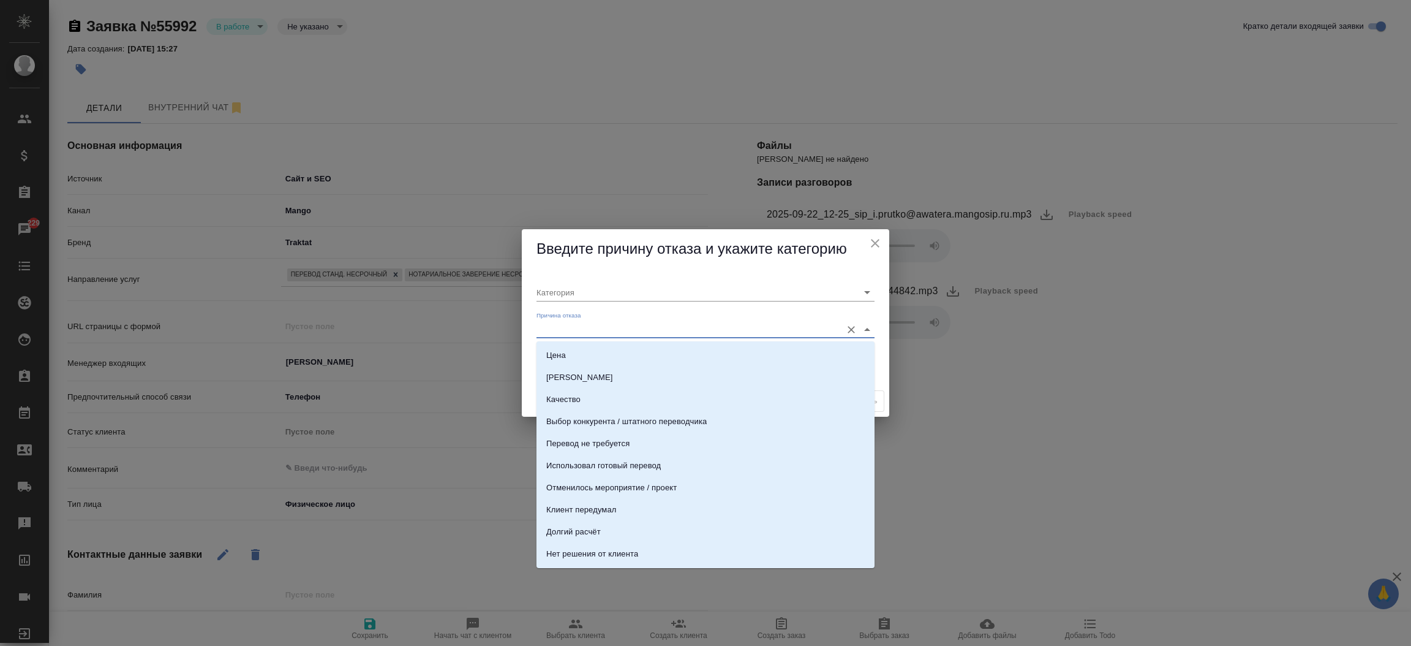
click at [557, 331] on input "Причина отказа" at bounding box center [685, 329] width 299 height 17
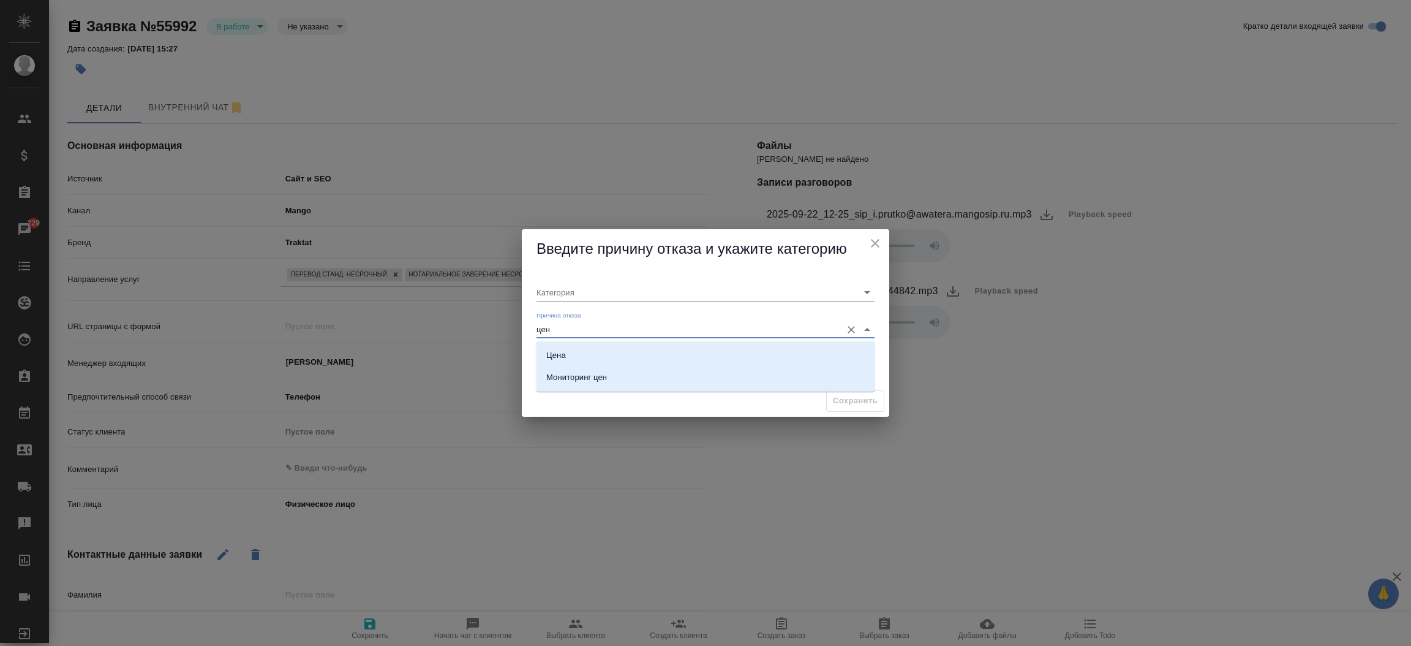
type input "цена"
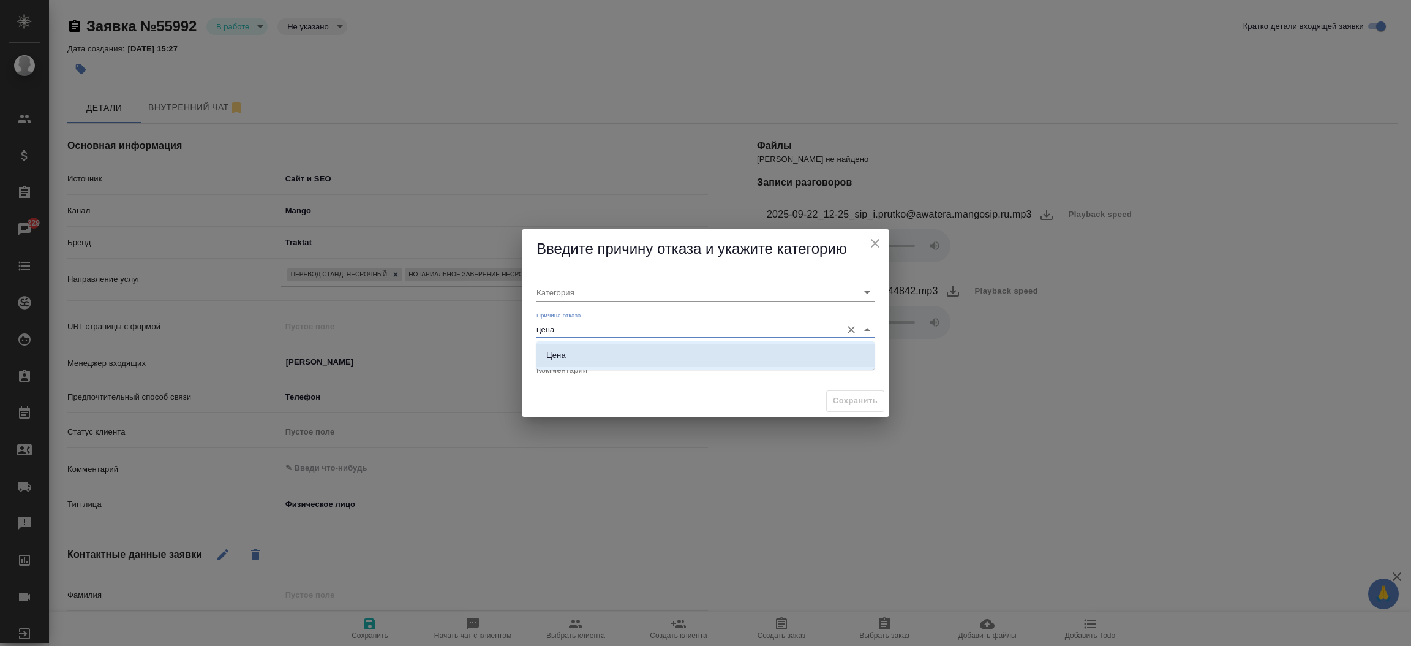
click at [571, 360] on li "Цена" at bounding box center [705, 355] width 338 height 22
type input "Целевая"
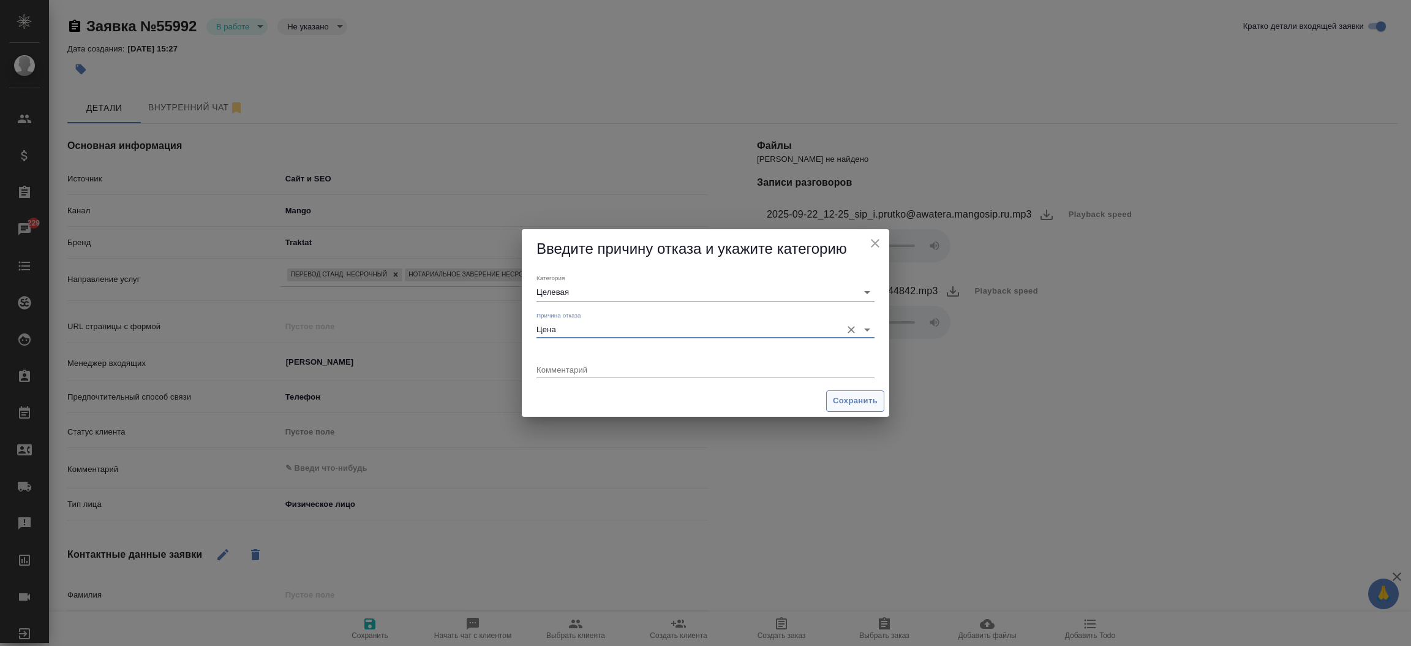
type input "Цена"
click at [868, 396] on span "Сохранить" at bounding box center [855, 401] width 45 height 14
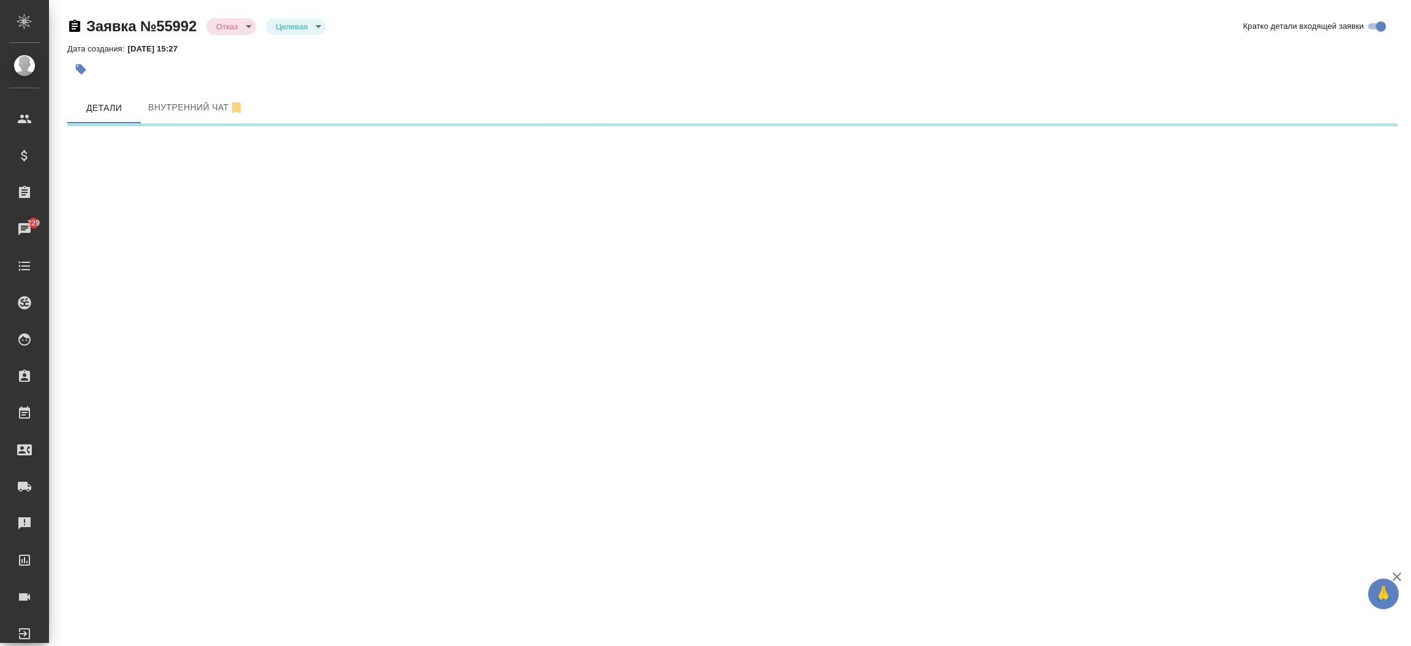
select select "RU"
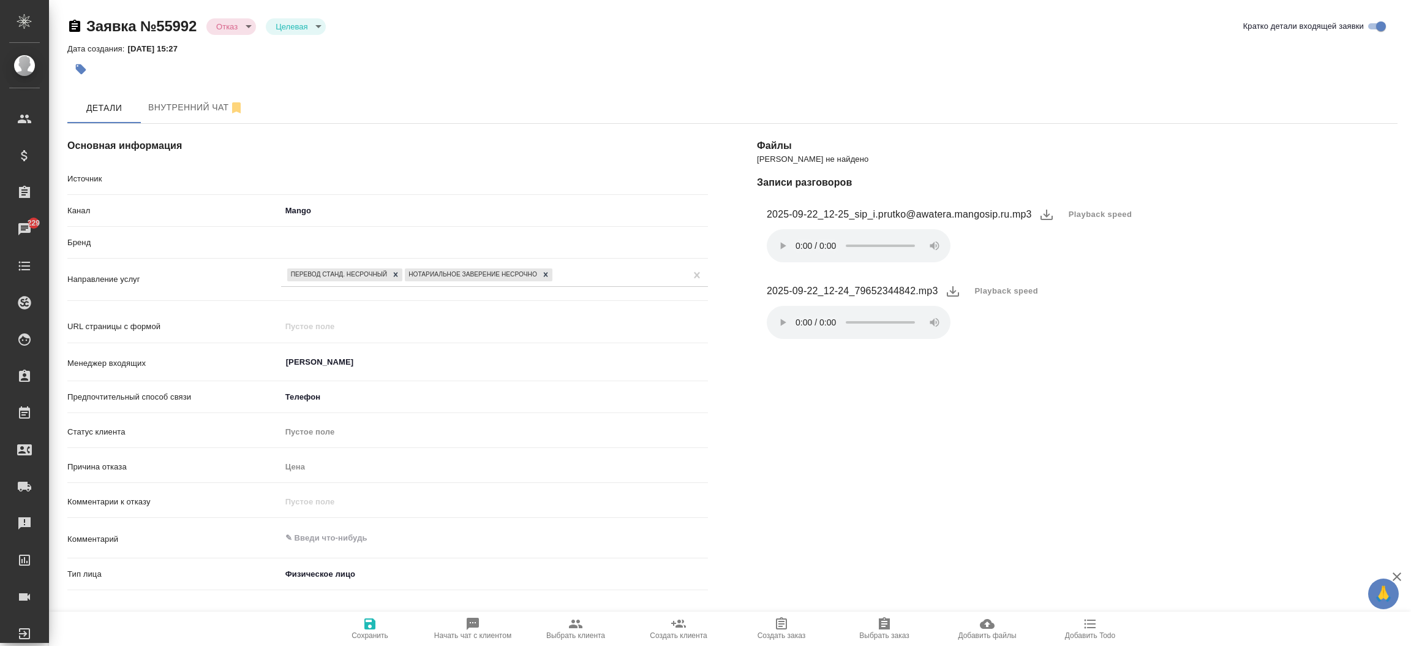
type textarea "x"
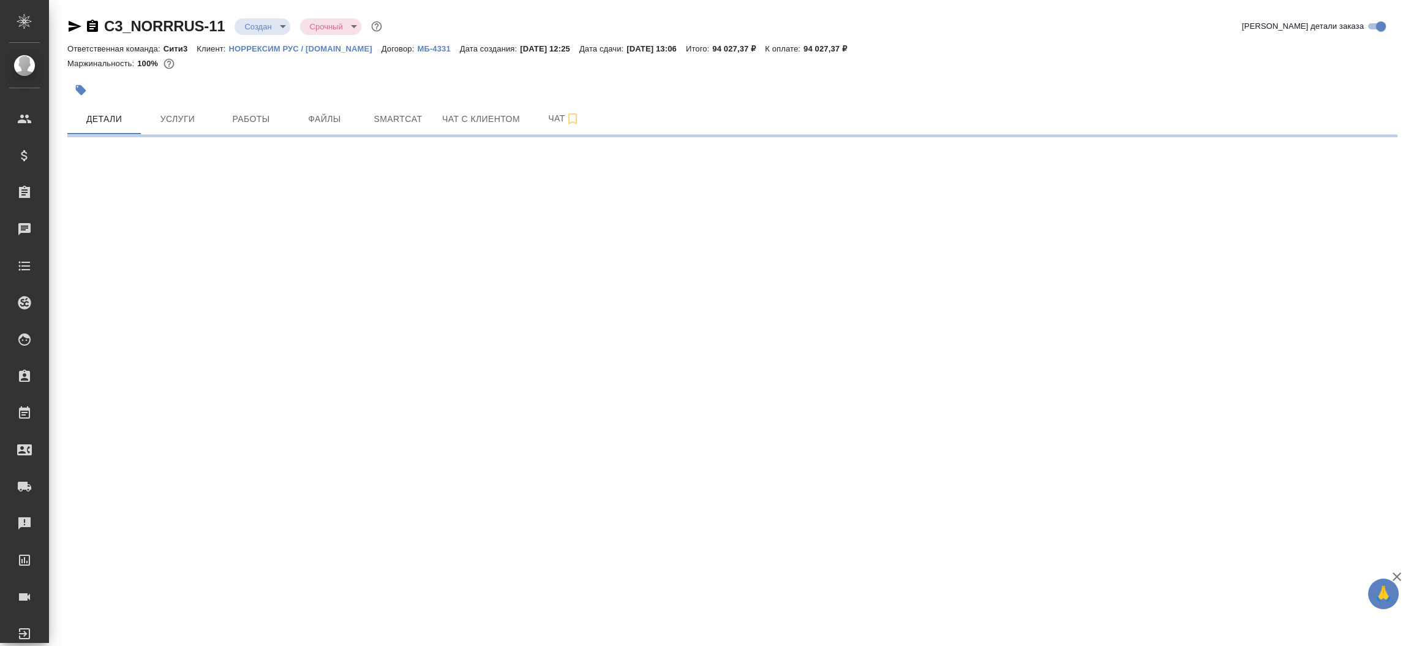
select select "RU"
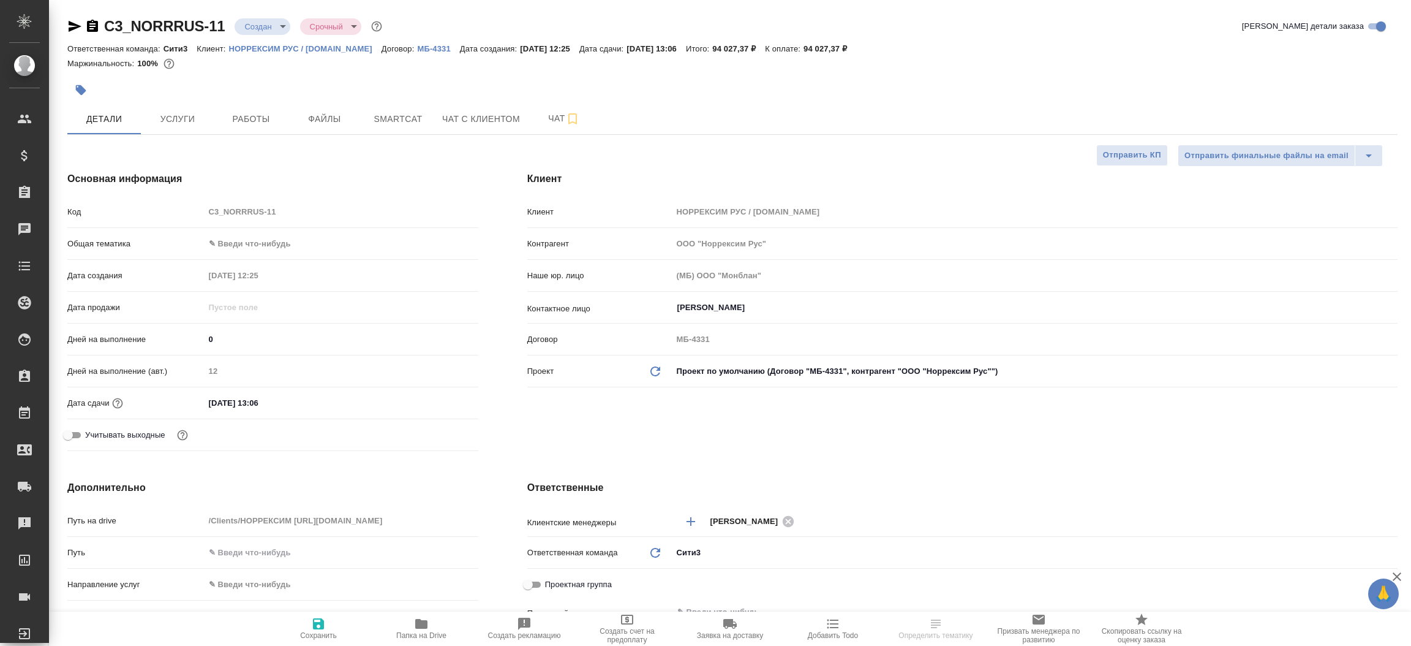
type textarea "x"
click at [86, 26] on icon "button" at bounding box center [92, 26] width 15 height 15
type textarea "x"
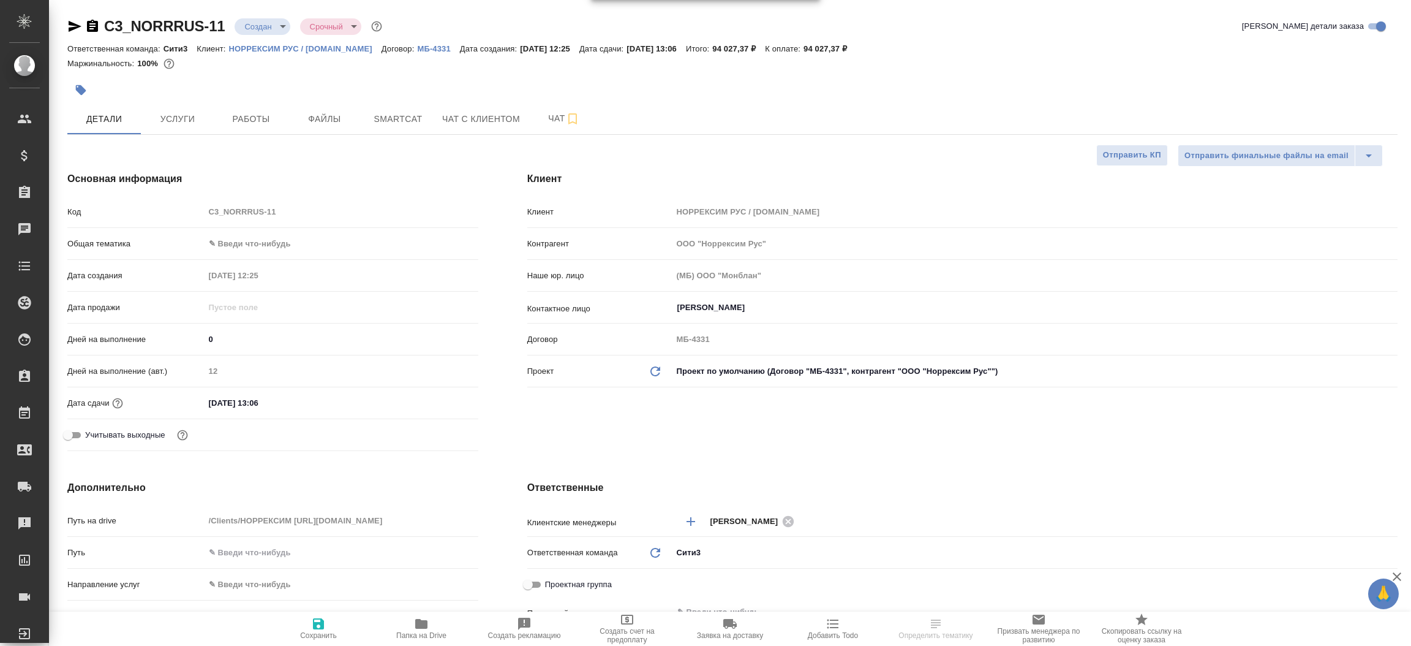
type textarea "x"
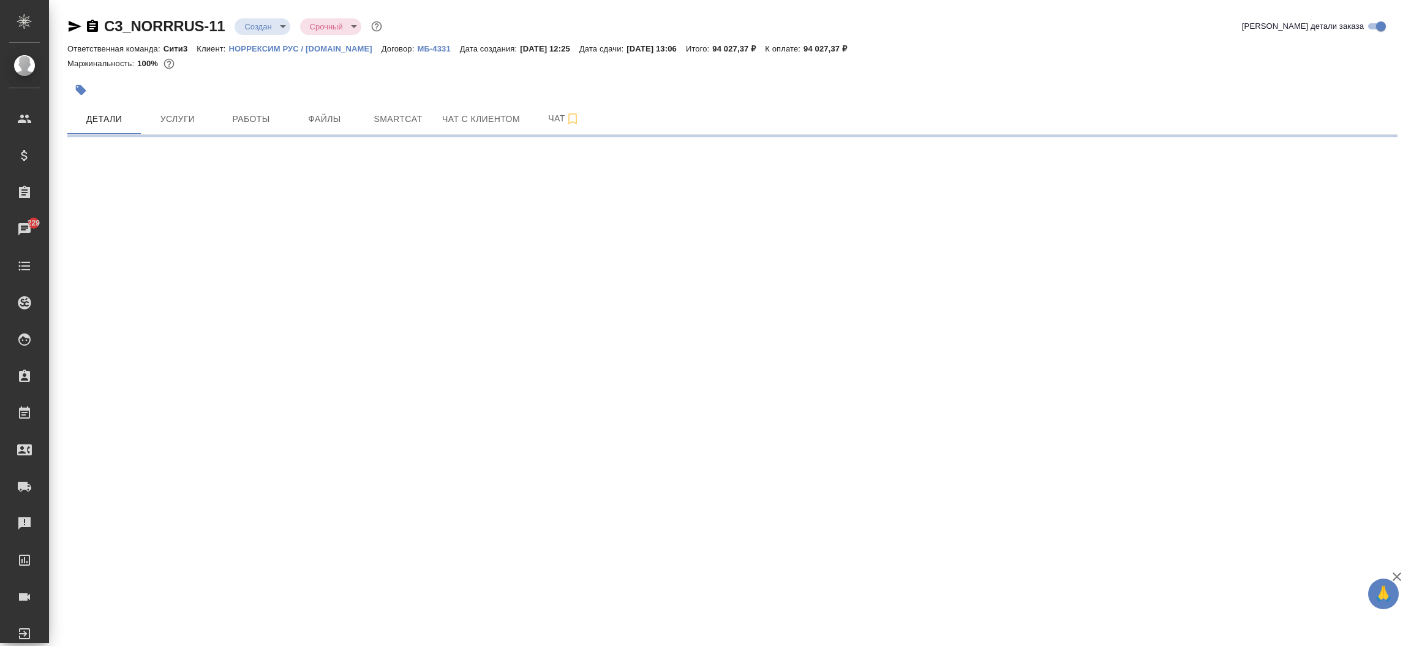
select select "RU"
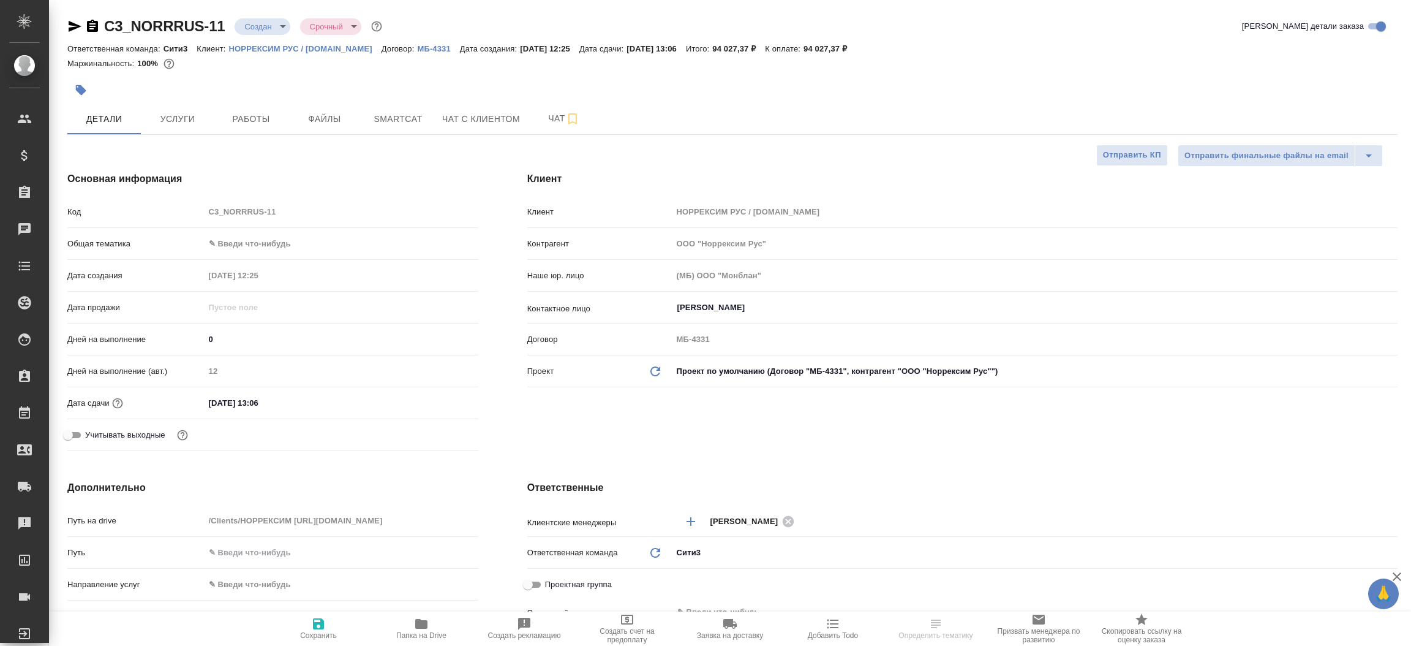
type textarea "x"
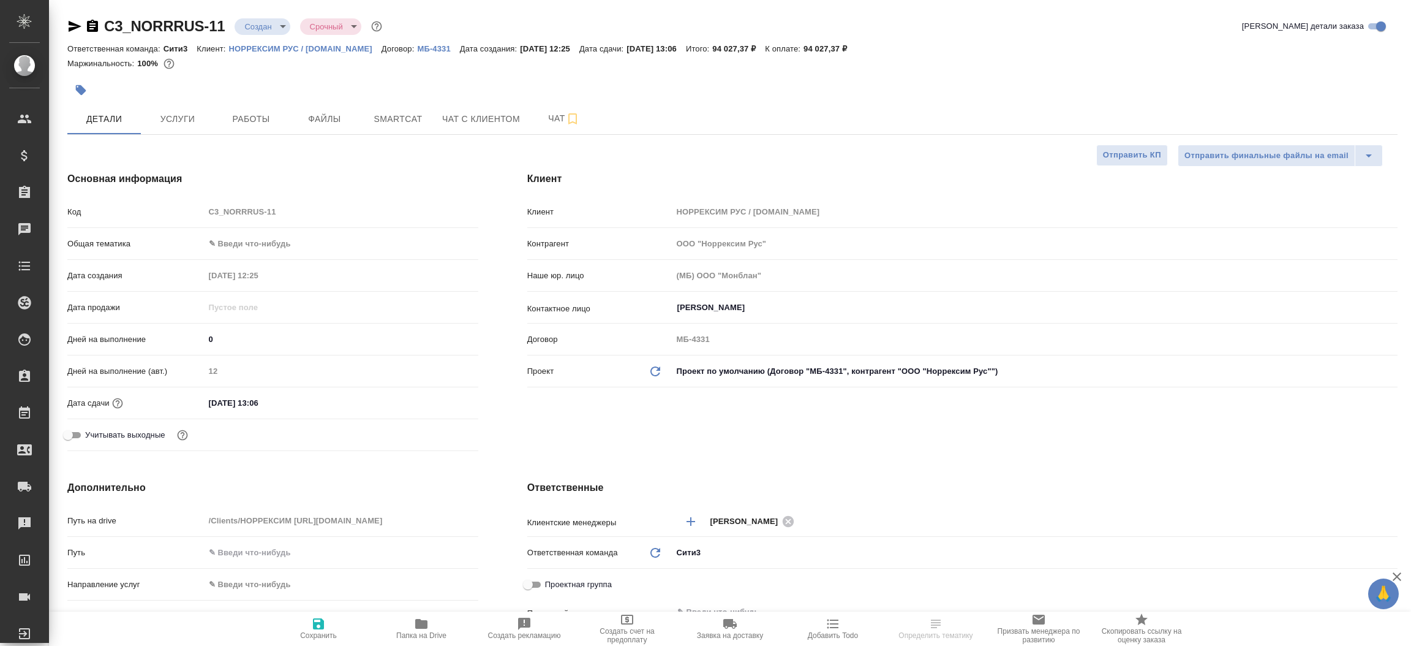
type textarea "x"
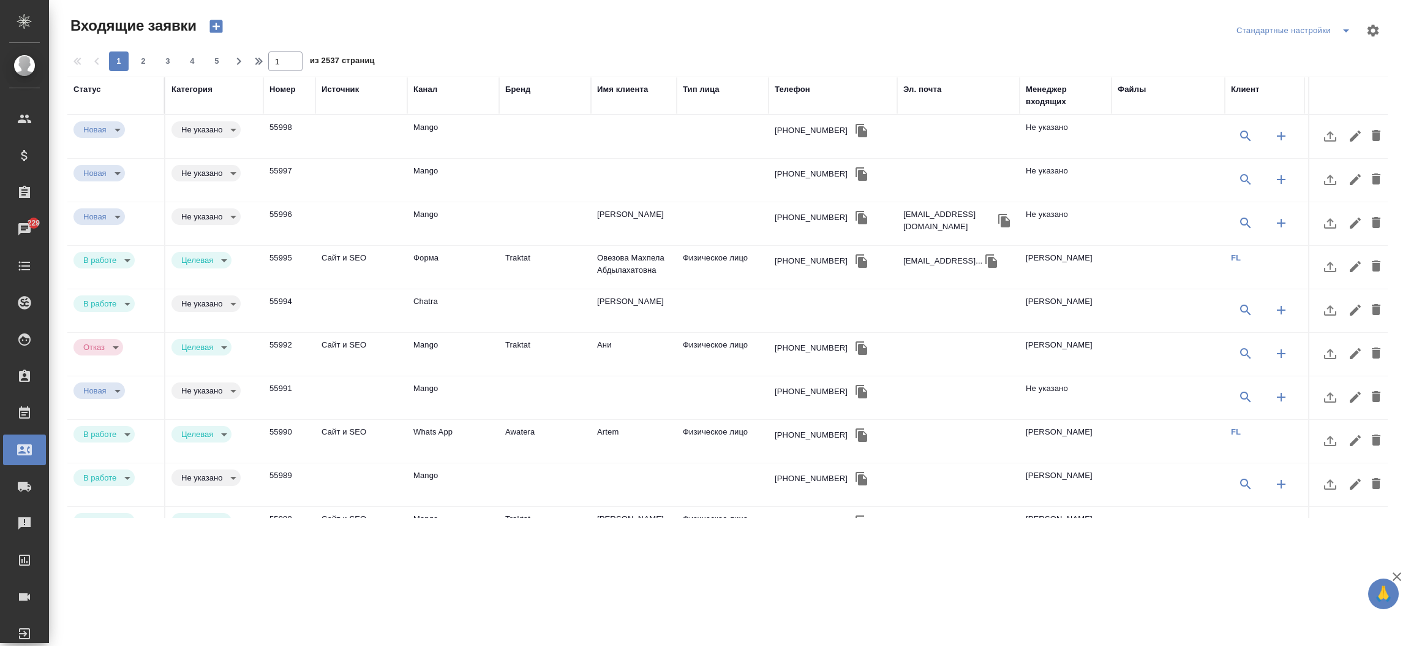
select select "RU"
click at [580, 220] on td at bounding box center [545, 223] width 92 height 43
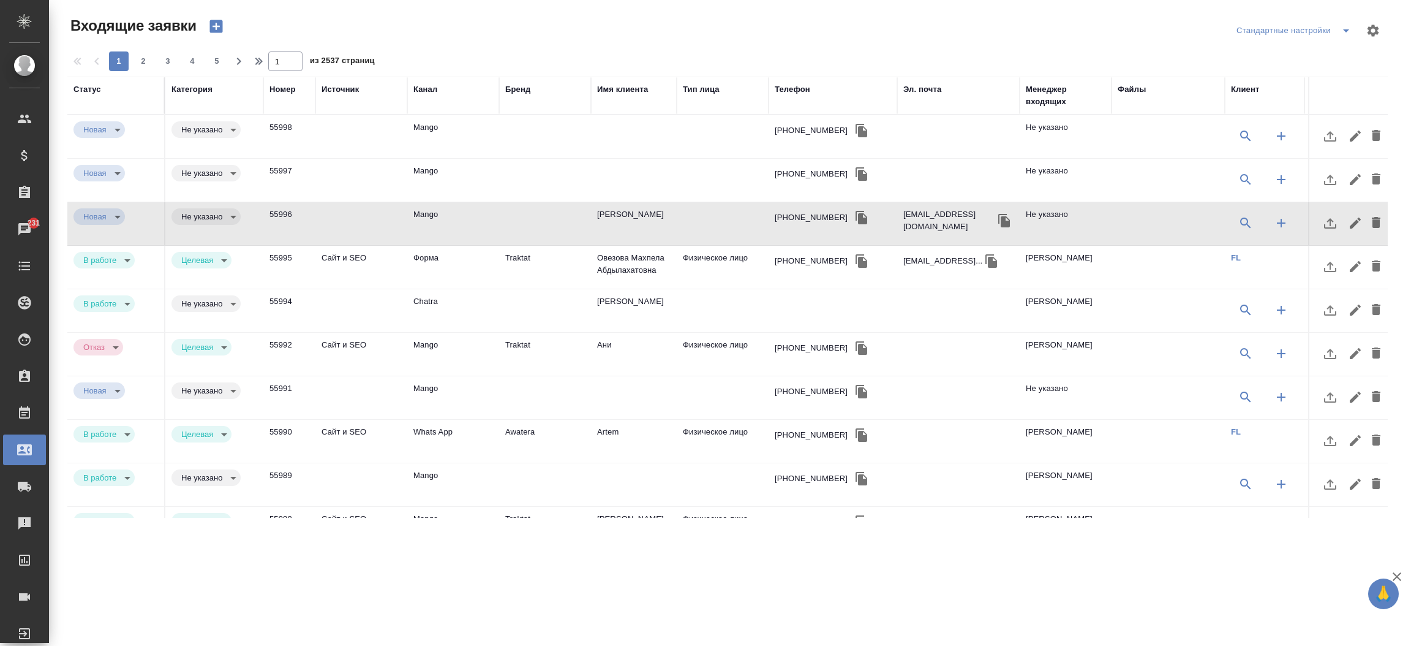
click at [1047, 102] on div "Менеджер входящих" at bounding box center [1066, 95] width 80 height 24
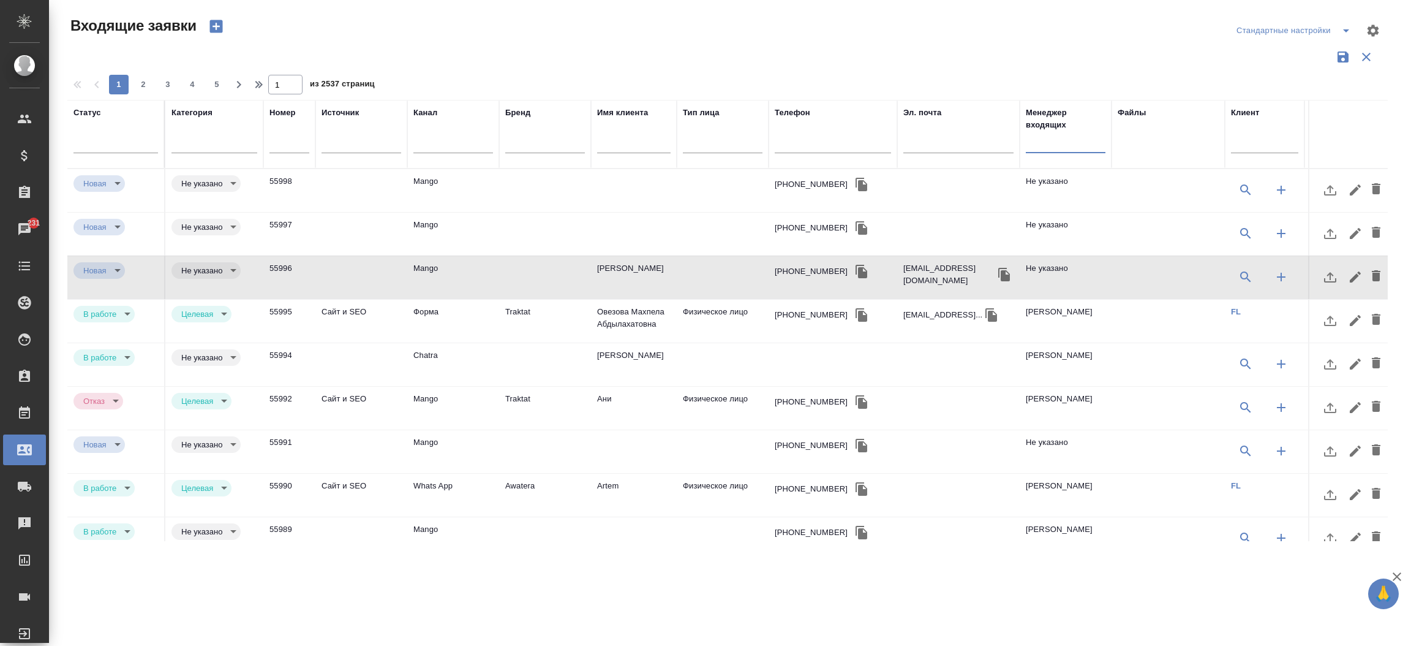
click at [1031, 140] on input "text" at bounding box center [1066, 144] width 80 height 15
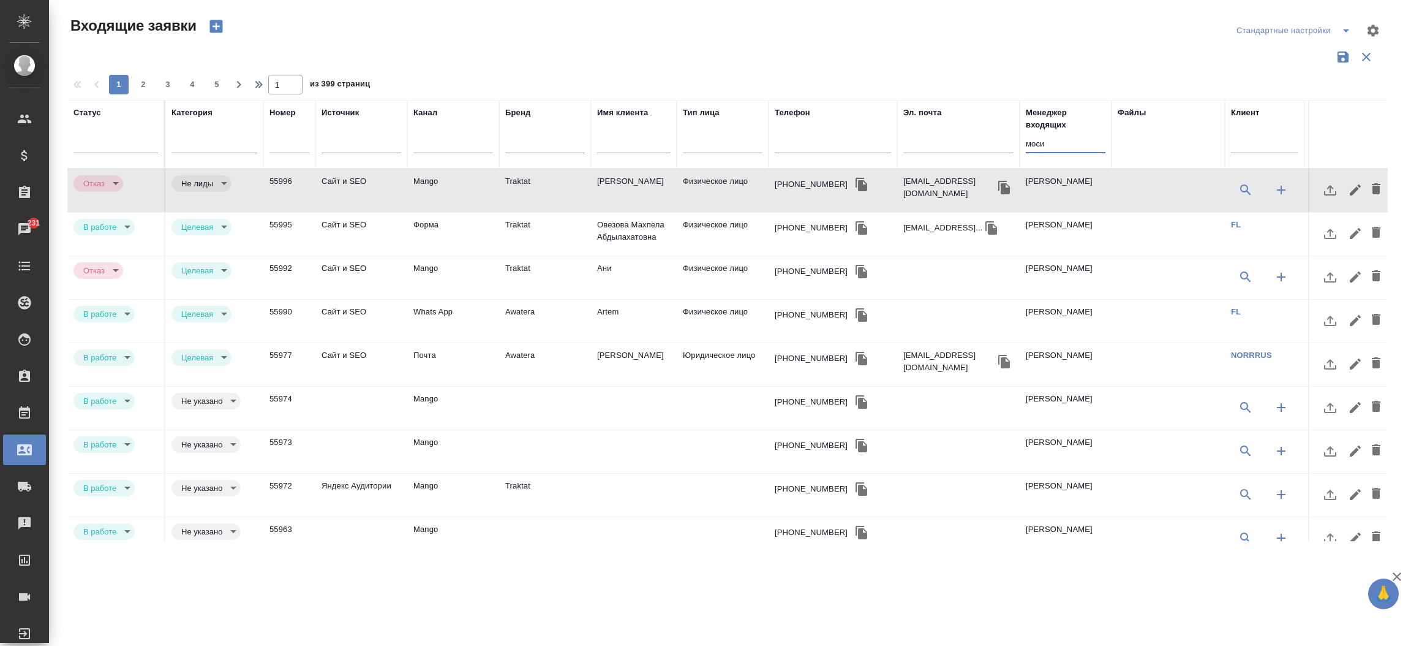
type input "моси"
click at [471, 403] on td "Mango" at bounding box center [453, 407] width 92 height 43
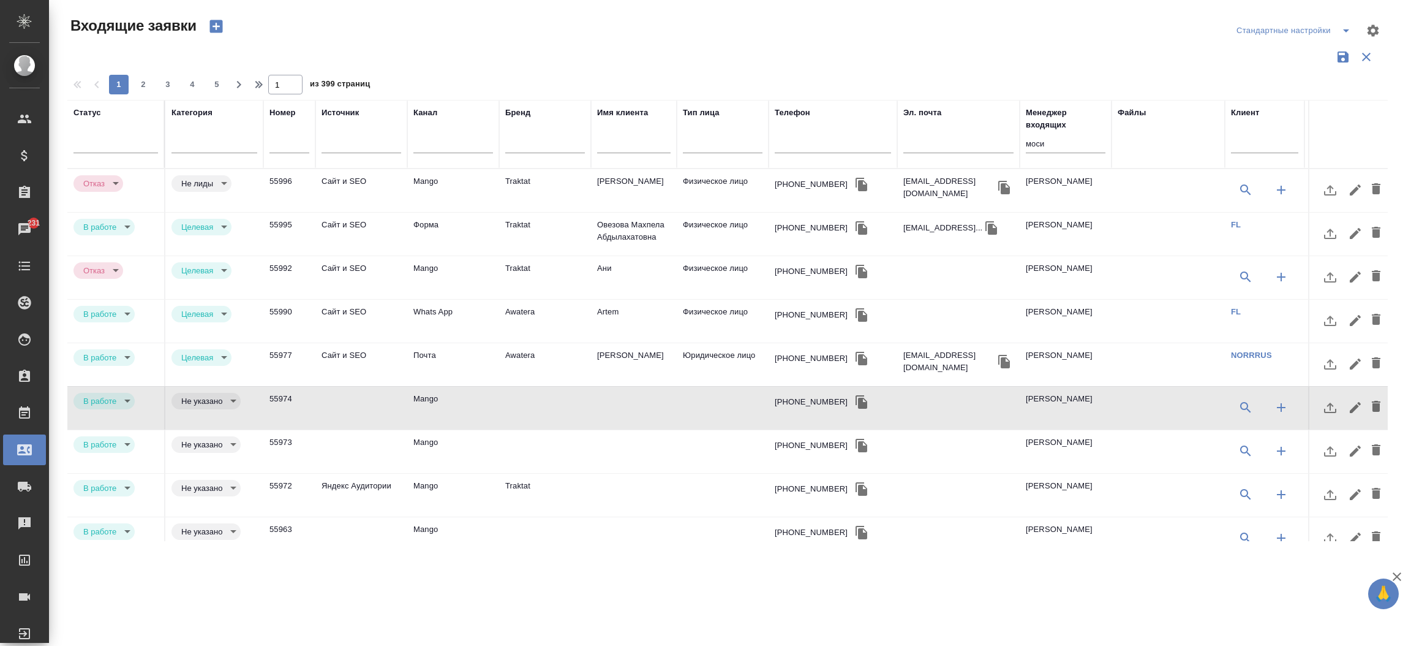
click at [435, 437] on td "Mango" at bounding box center [453, 451] width 92 height 43
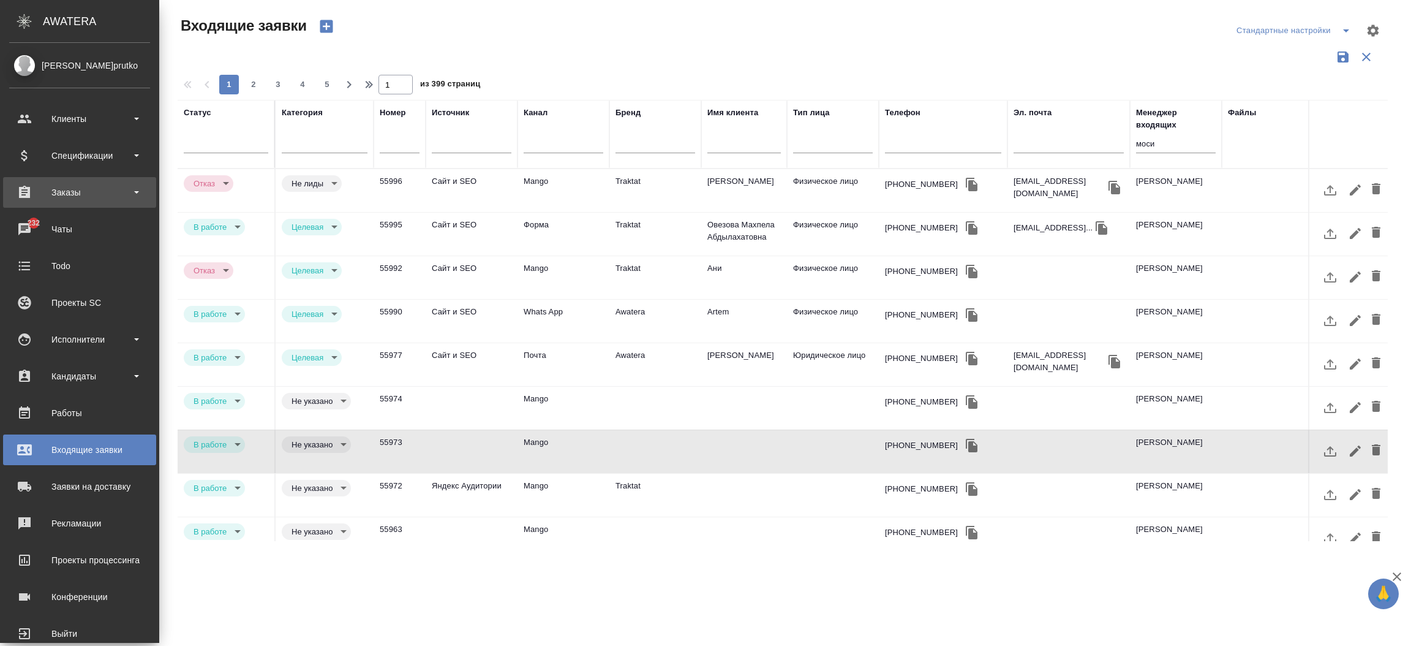
click at [53, 187] on div "Заказы" at bounding box center [79, 192] width 141 height 18
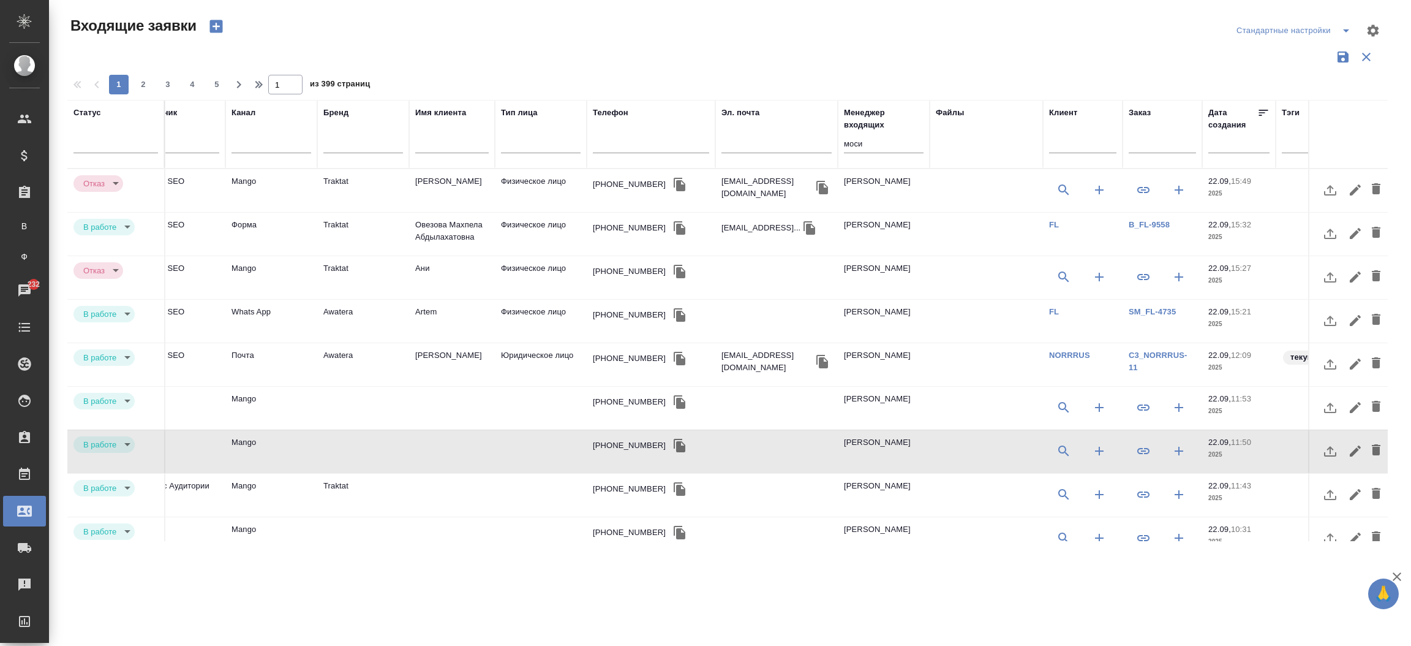
scroll to position [0, 181]
click at [1142, 446] on icon "button" at bounding box center [1144, 450] width 15 height 15
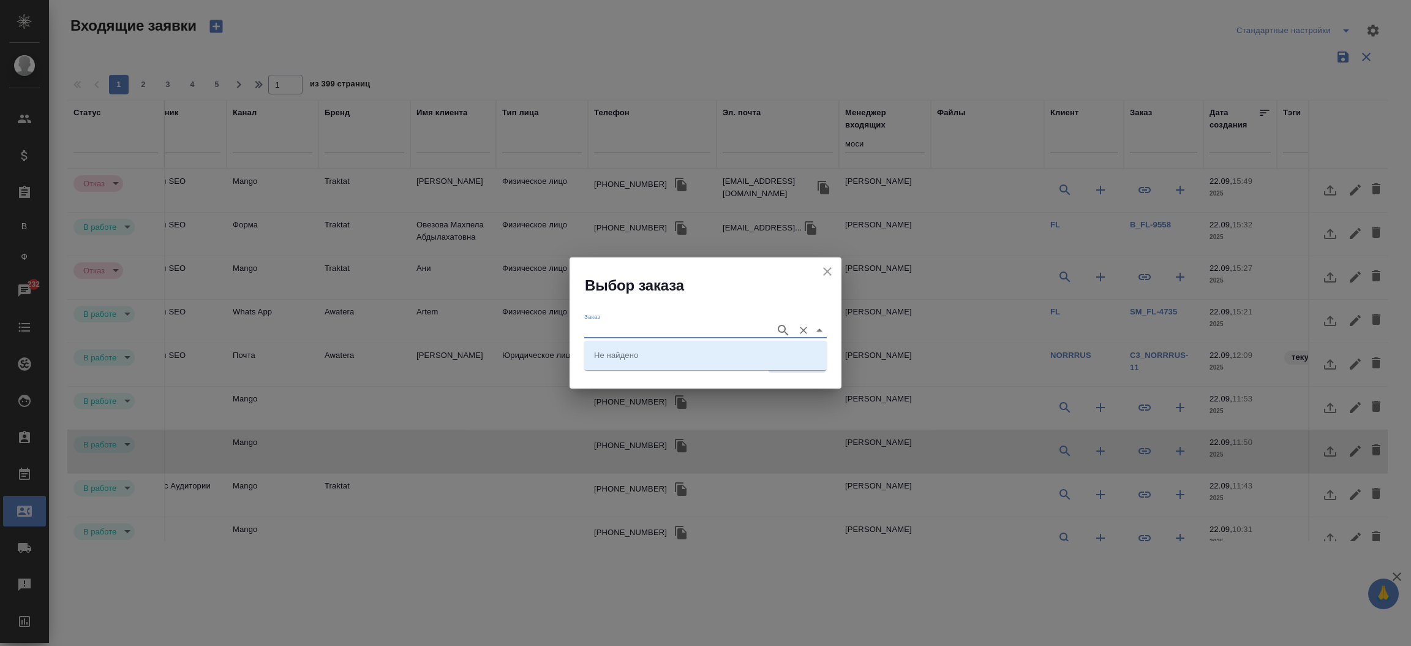
click at [728, 330] on input "Заказ" at bounding box center [676, 329] width 185 height 15
paste input "BAB_FL-16549"
type input "BAB_FL-16549"
click at [684, 351] on li "BAB_FL-16549" at bounding box center [705, 355] width 243 height 22
type input "BAB_FL-16549"
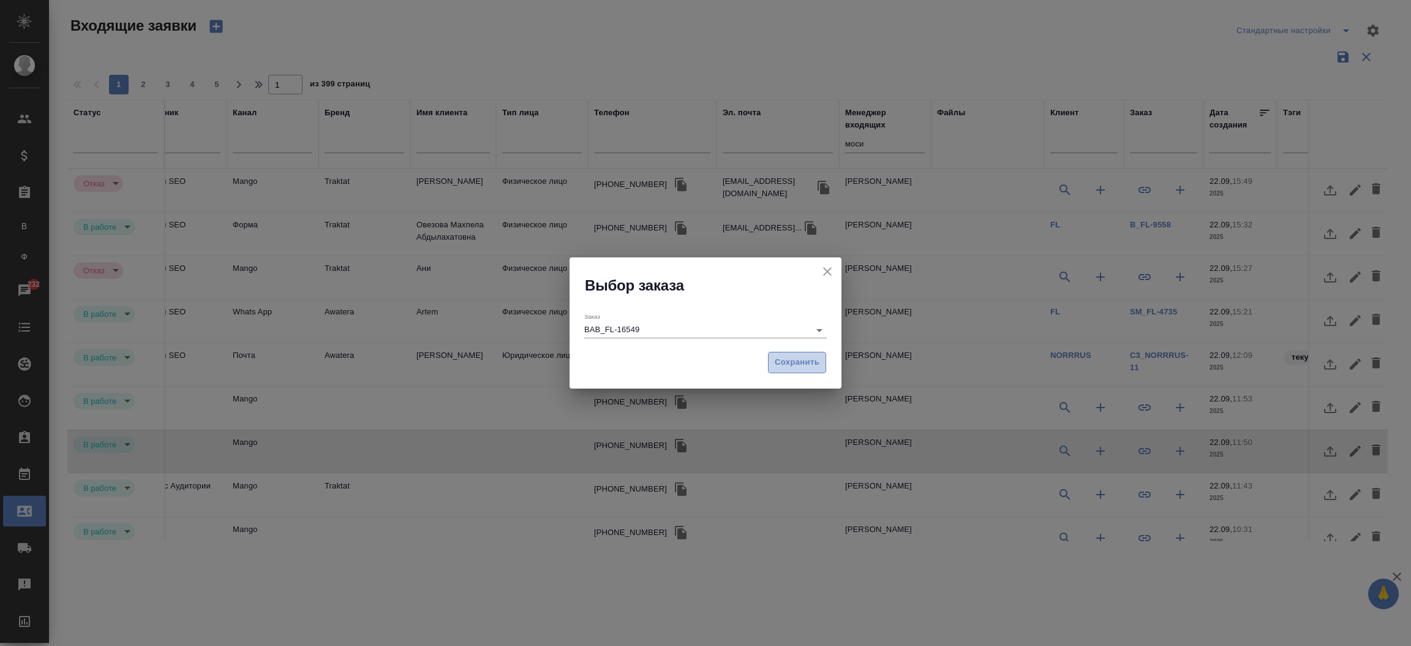
click at [782, 360] on span "Сохранить" at bounding box center [797, 362] width 45 height 14
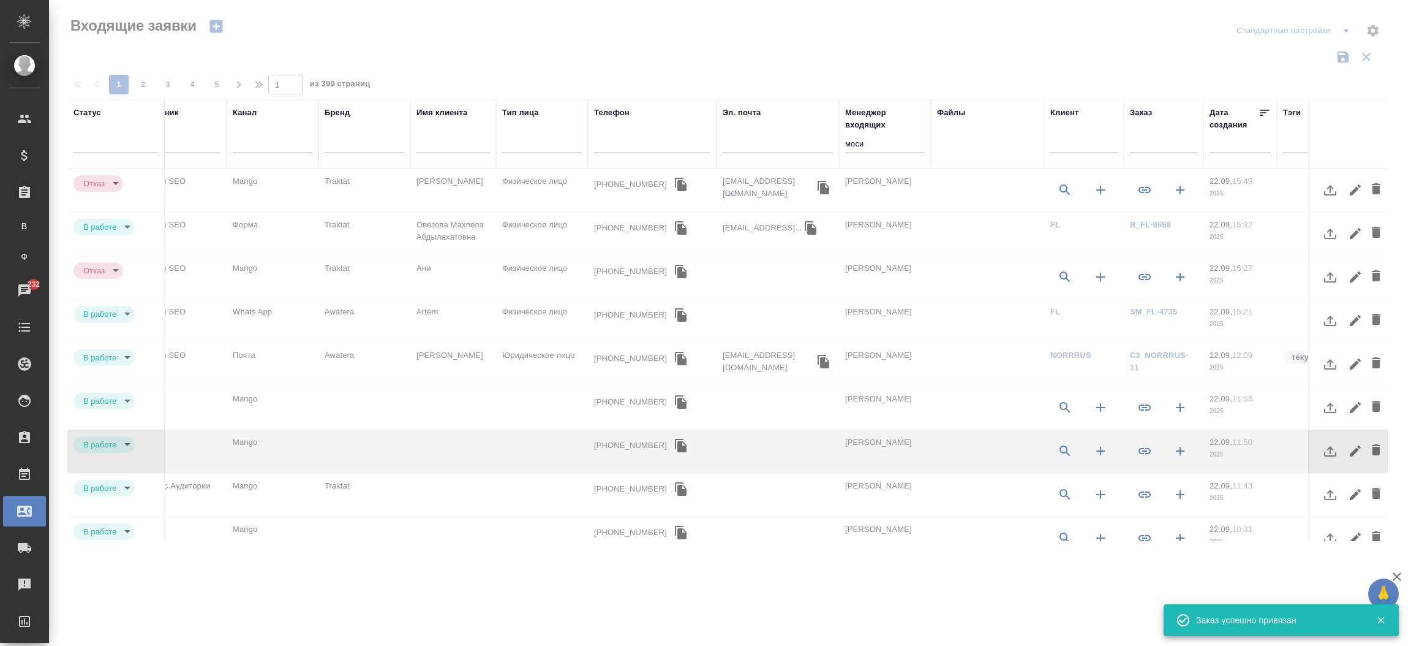
type input "rejection"
type input "notLead"
type input "completed"
type input "target"
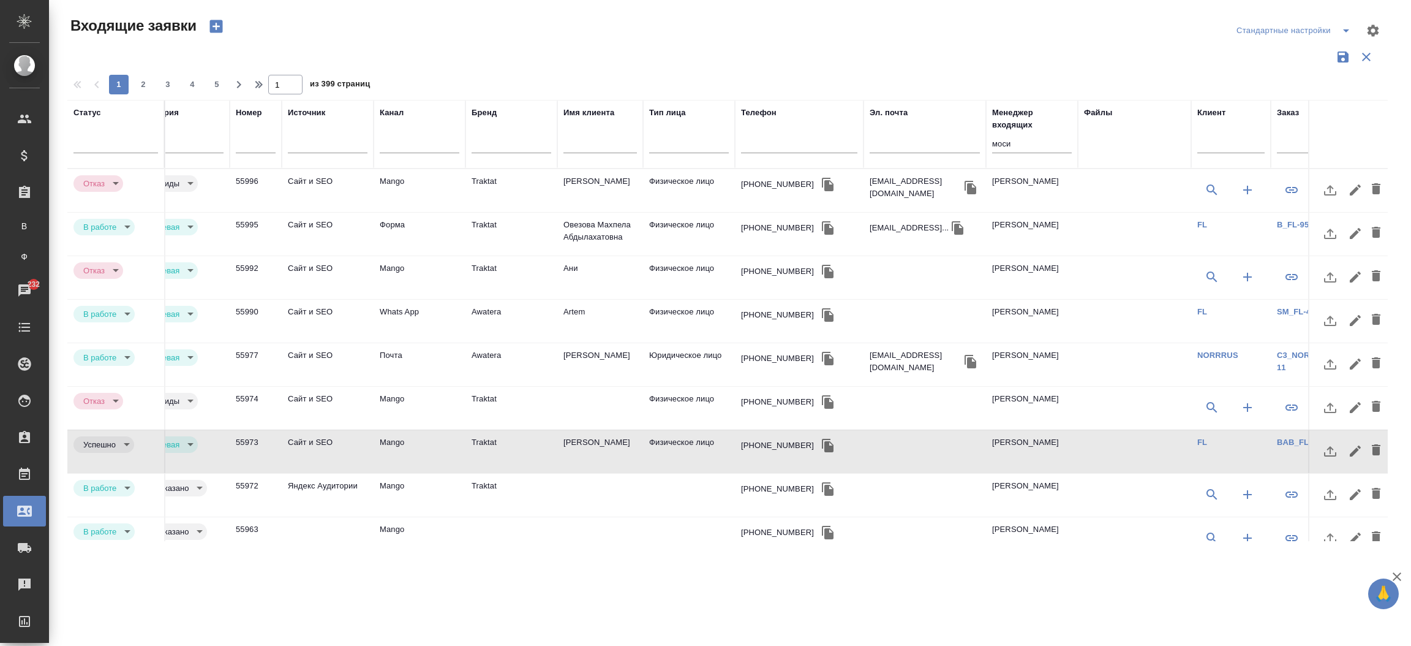
scroll to position [0, 0]
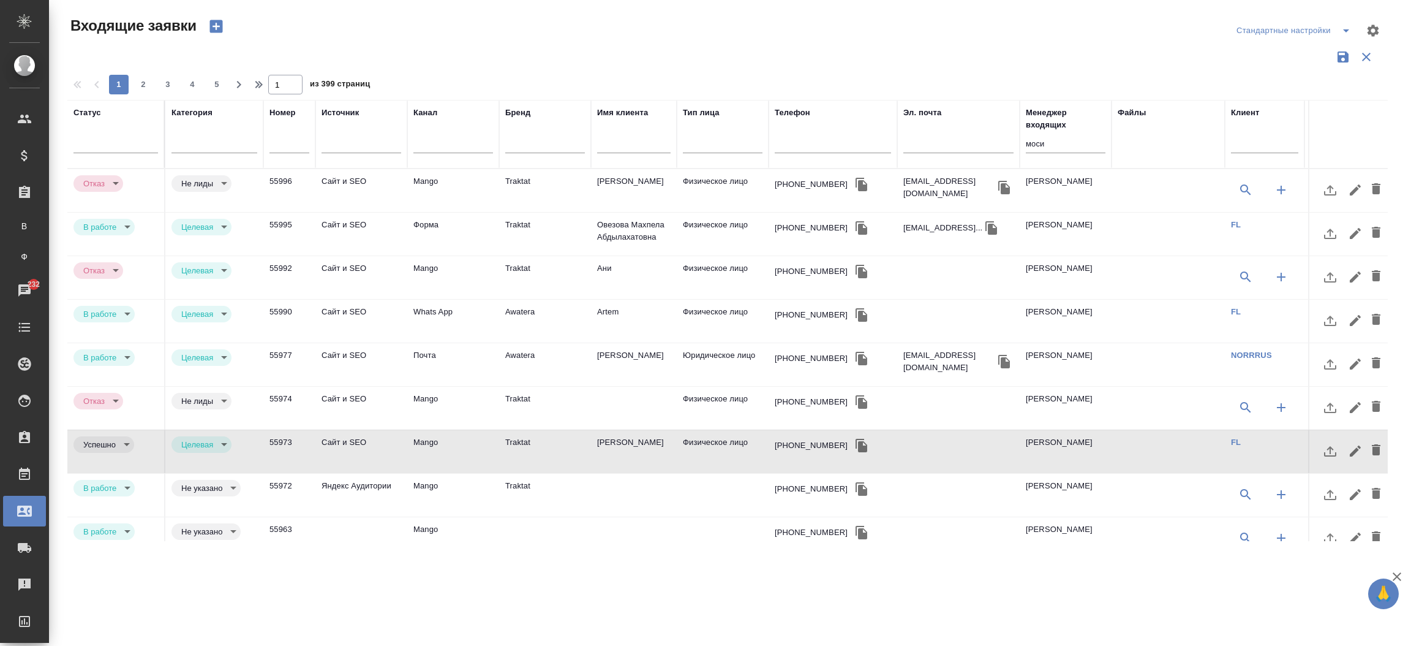
click at [505, 483] on td "Traktat" at bounding box center [545, 494] width 92 height 43
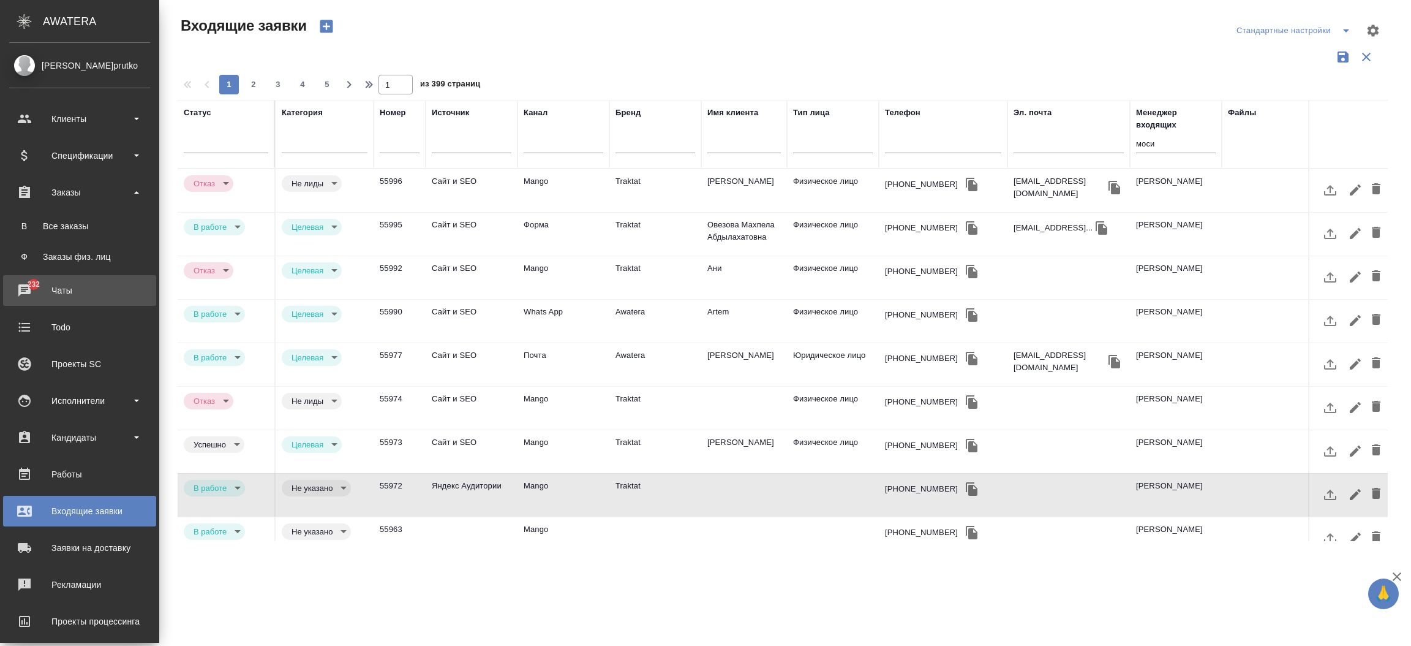
click at [34, 294] on div "Чаты" at bounding box center [79, 290] width 141 height 18
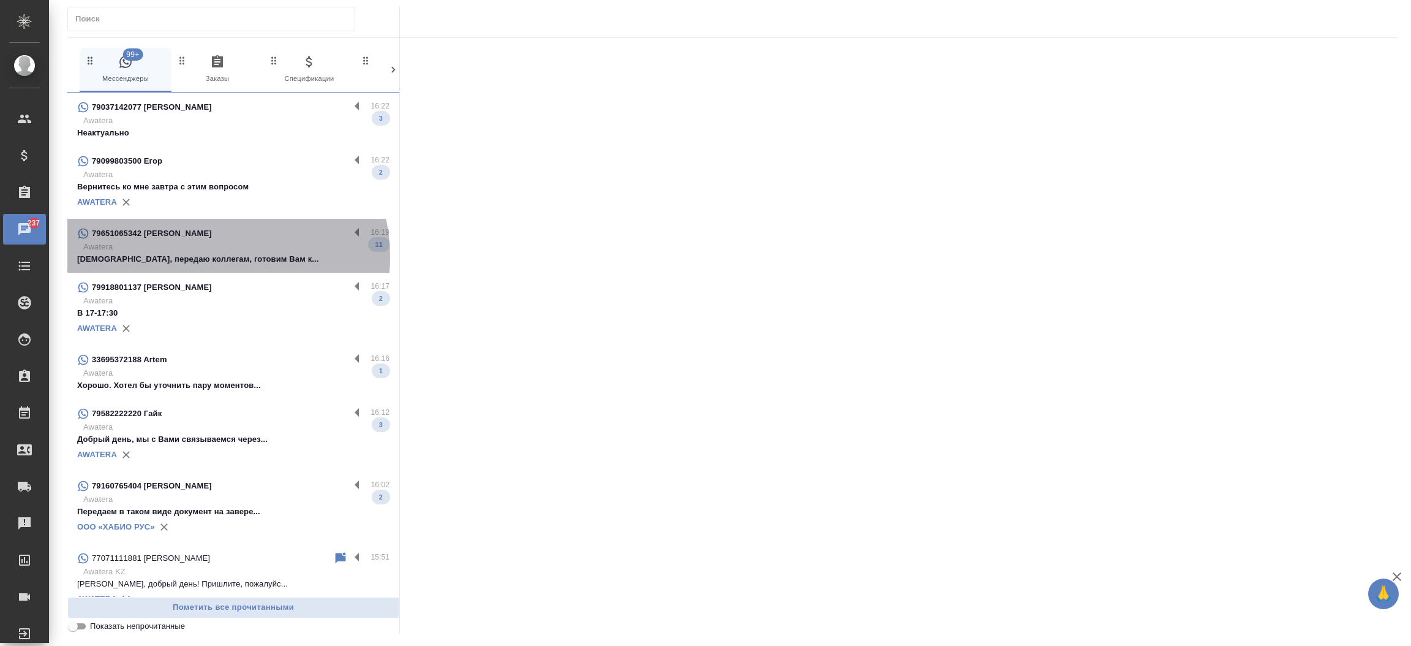
click at [206, 257] on p "Спасибо, передаю коллегам, готовим Вам к..." at bounding box center [233, 259] width 312 height 12
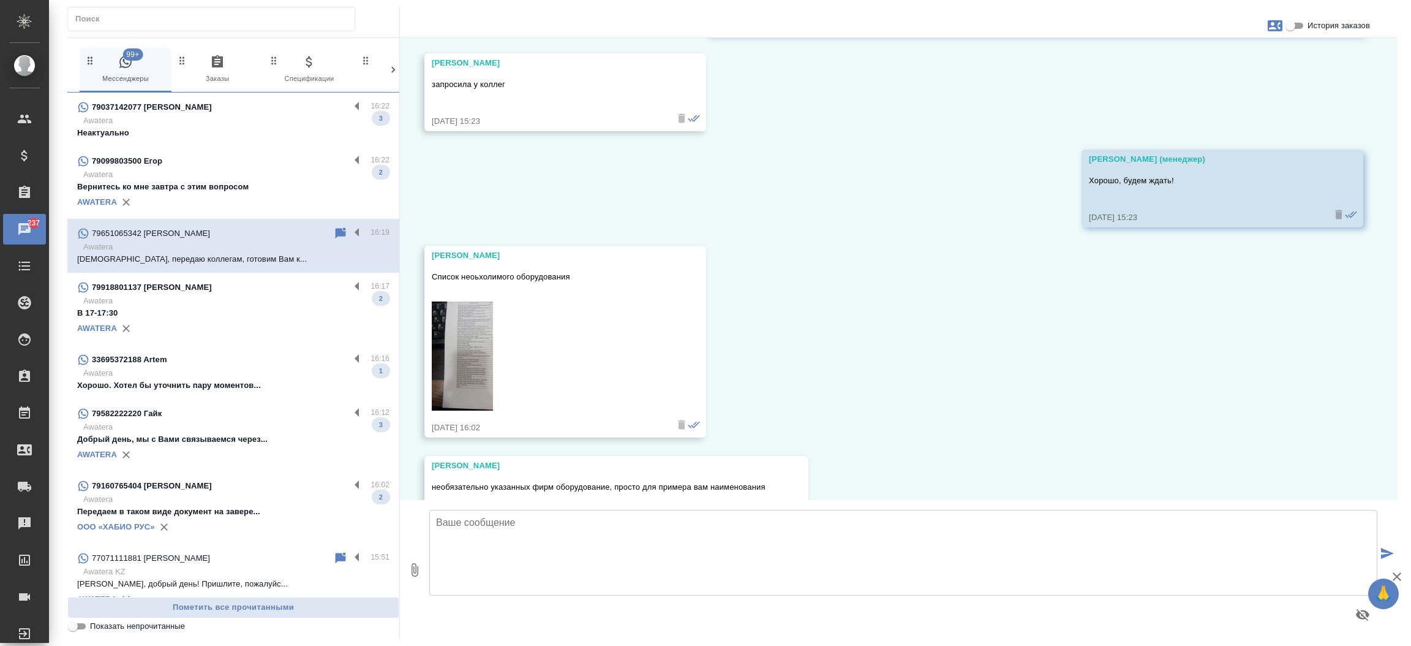
scroll to position [1644, 0]
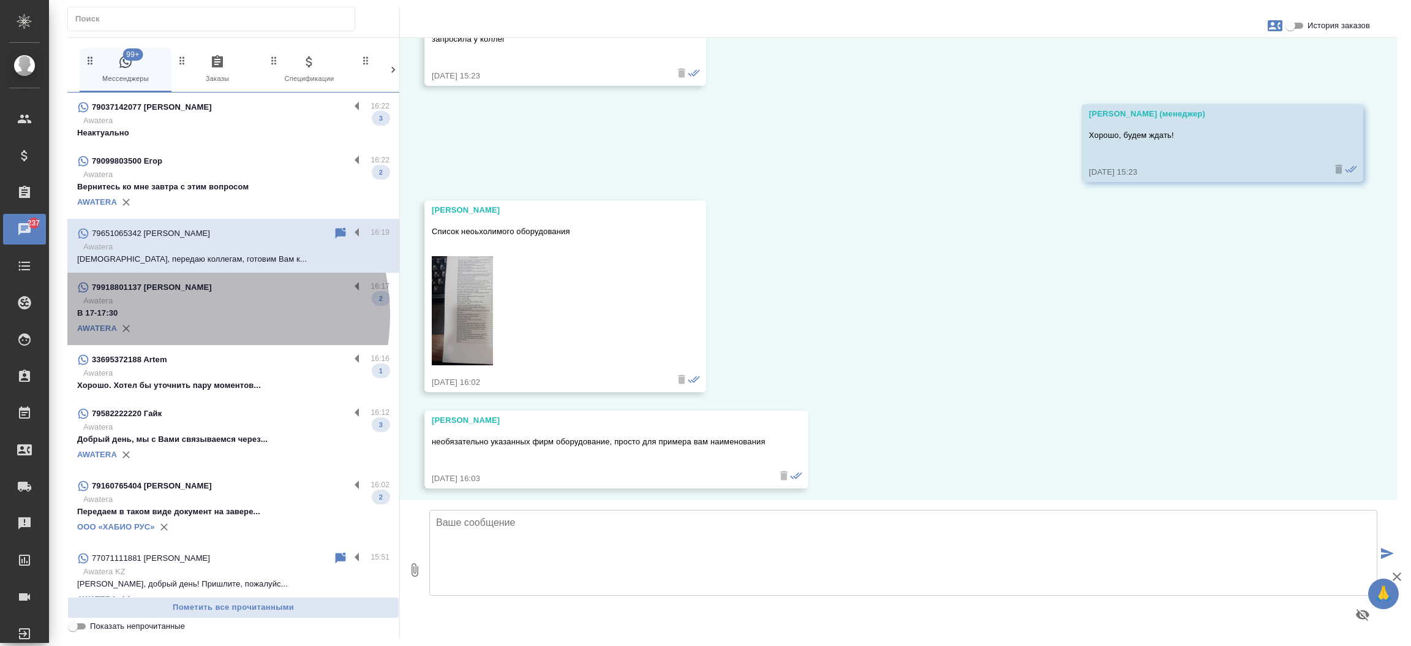
click at [186, 315] on p "В 17-17:30" at bounding box center [233, 313] width 312 height 12
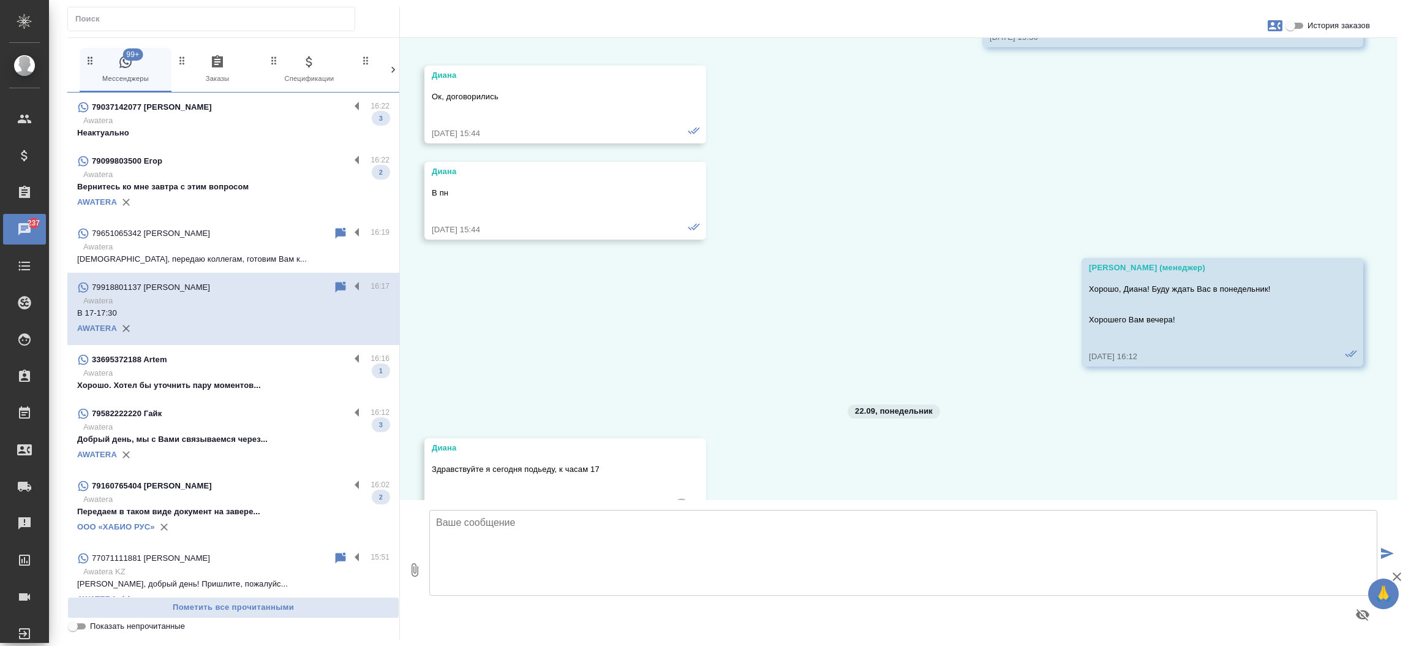
scroll to position [2700, 0]
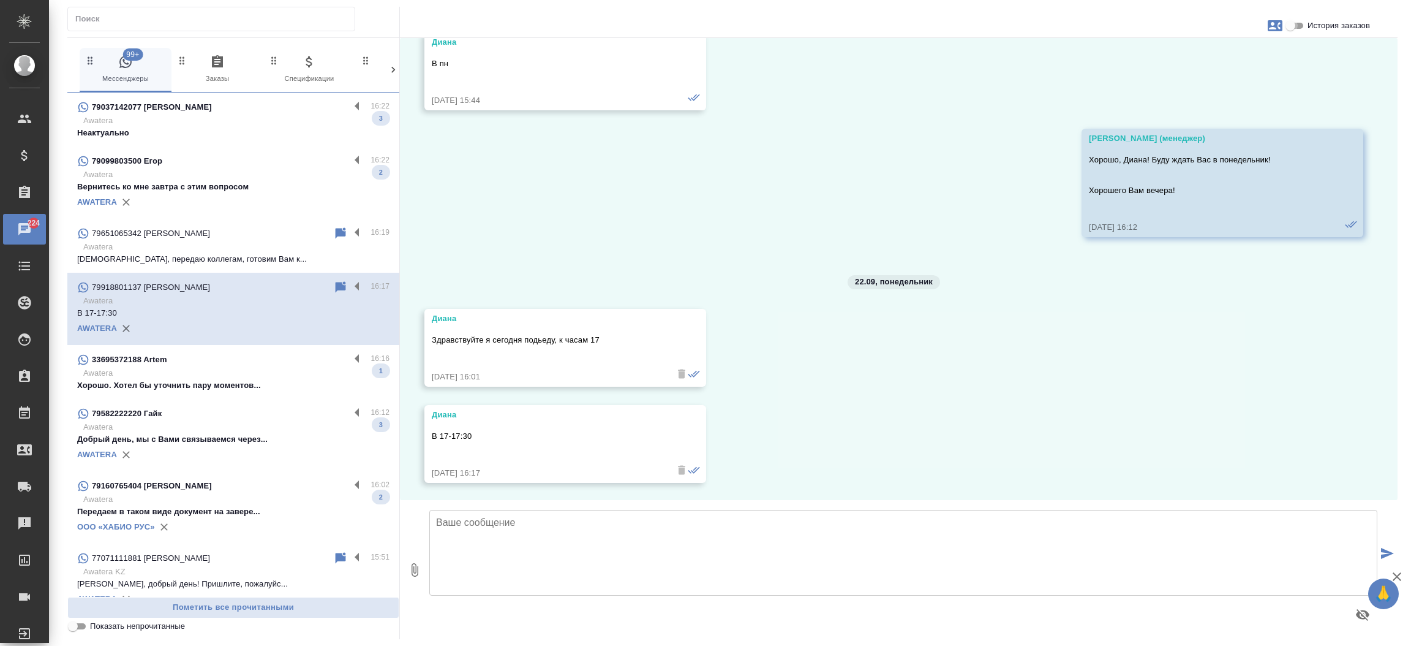
click at [1298, 21] on input "История заказов" at bounding box center [1290, 25] width 44 height 15
checkbox input "true"
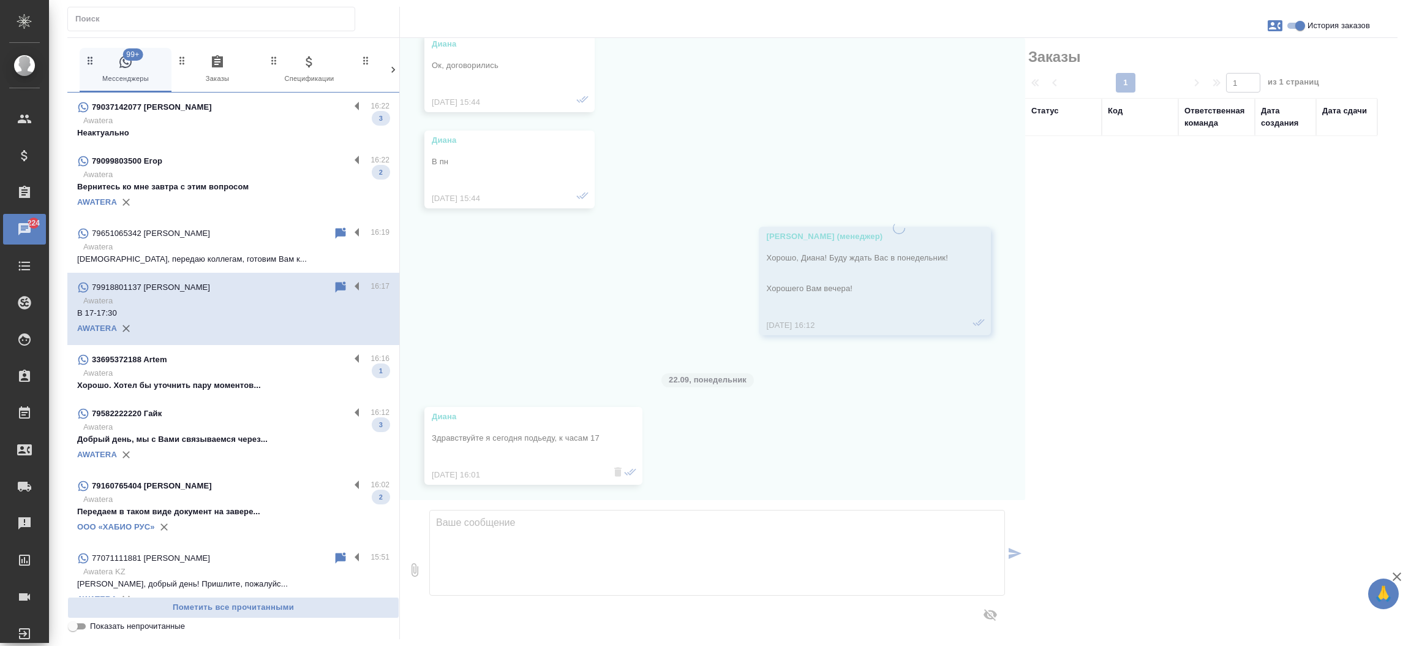
scroll to position [2785, 0]
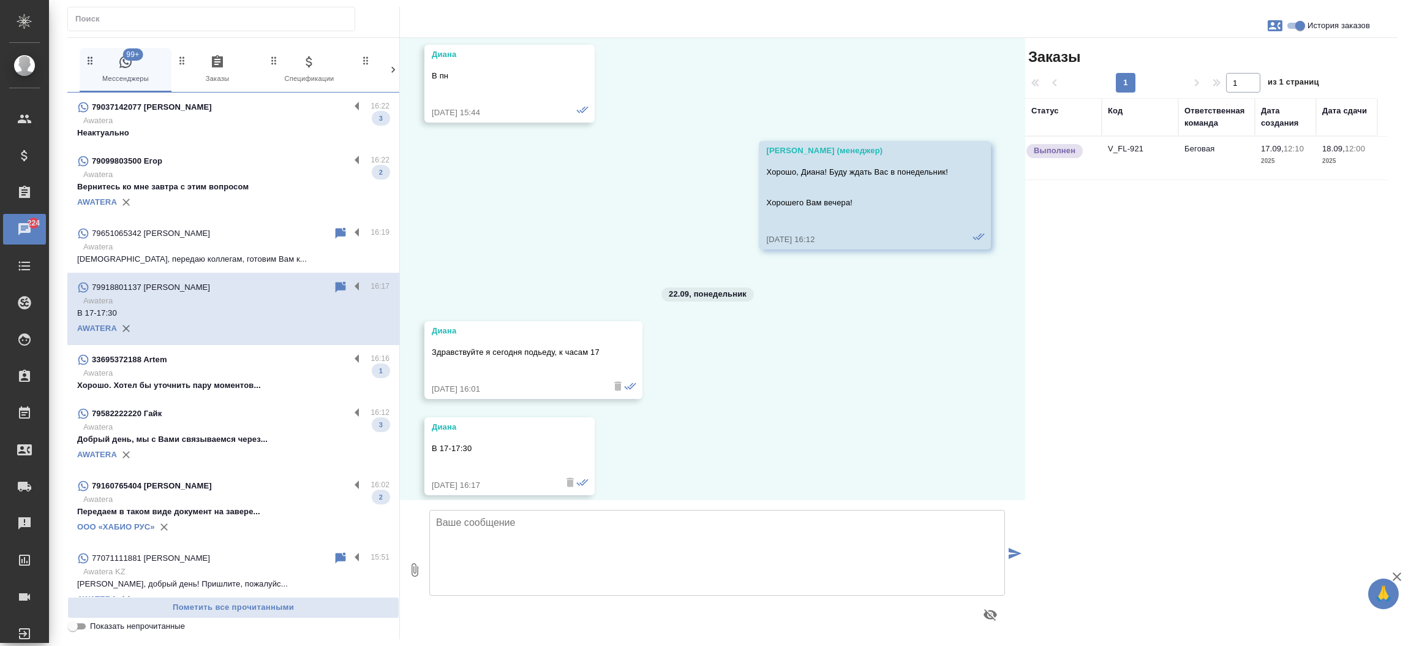
click at [1127, 154] on td "V_FL-921" at bounding box center [1140, 158] width 77 height 43
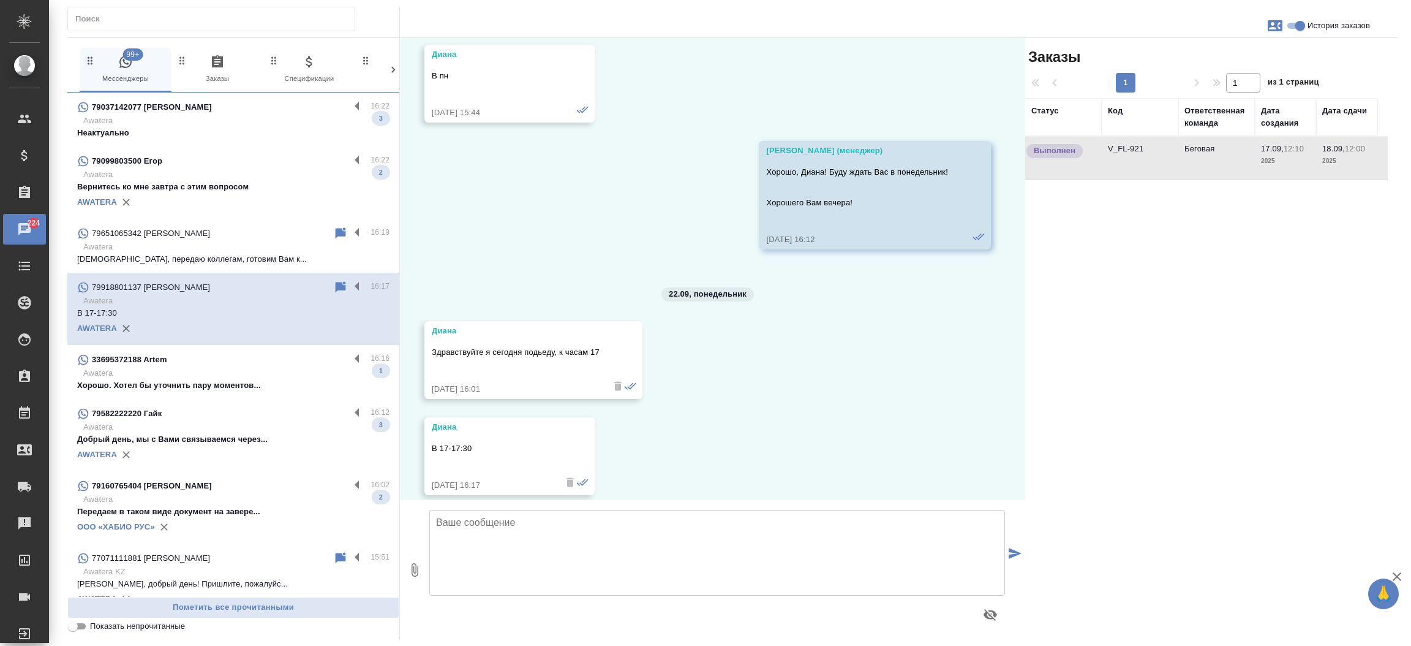
click at [1127, 154] on td "V_FL-921" at bounding box center [1140, 158] width 77 height 43
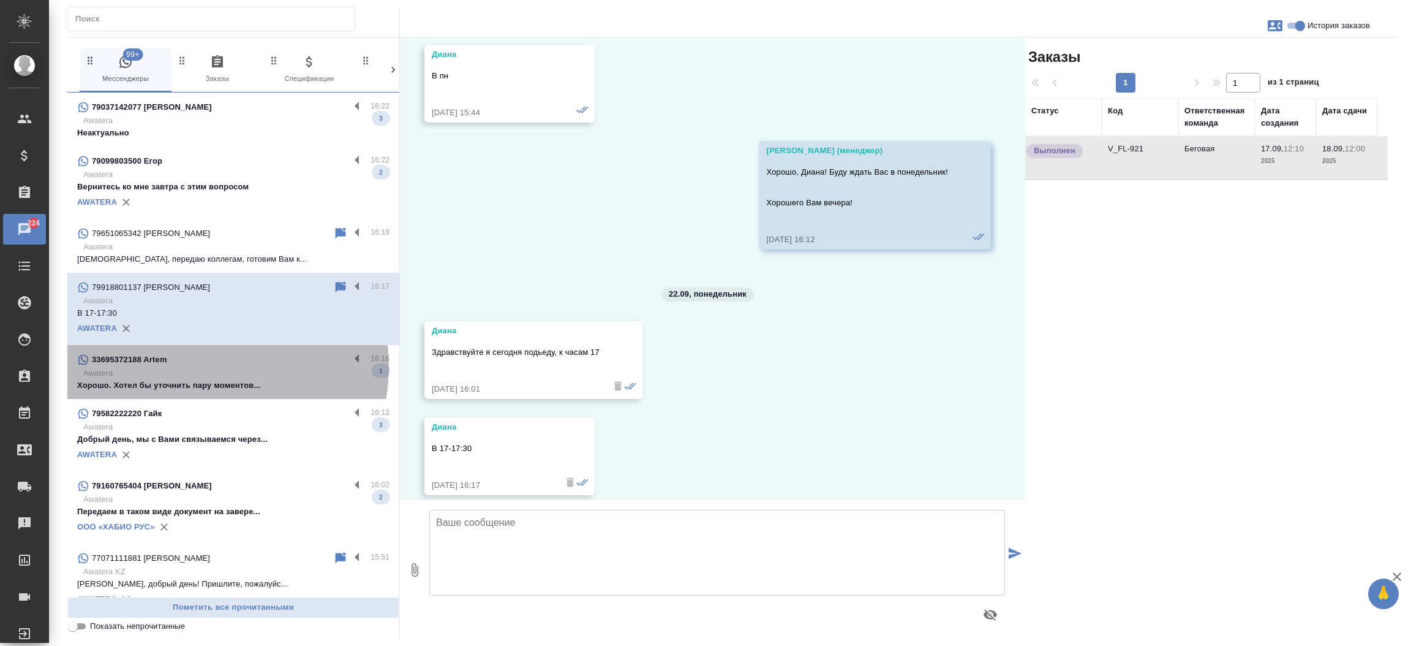
click at [211, 367] on p "Awatera" at bounding box center [236, 373] width 306 height 12
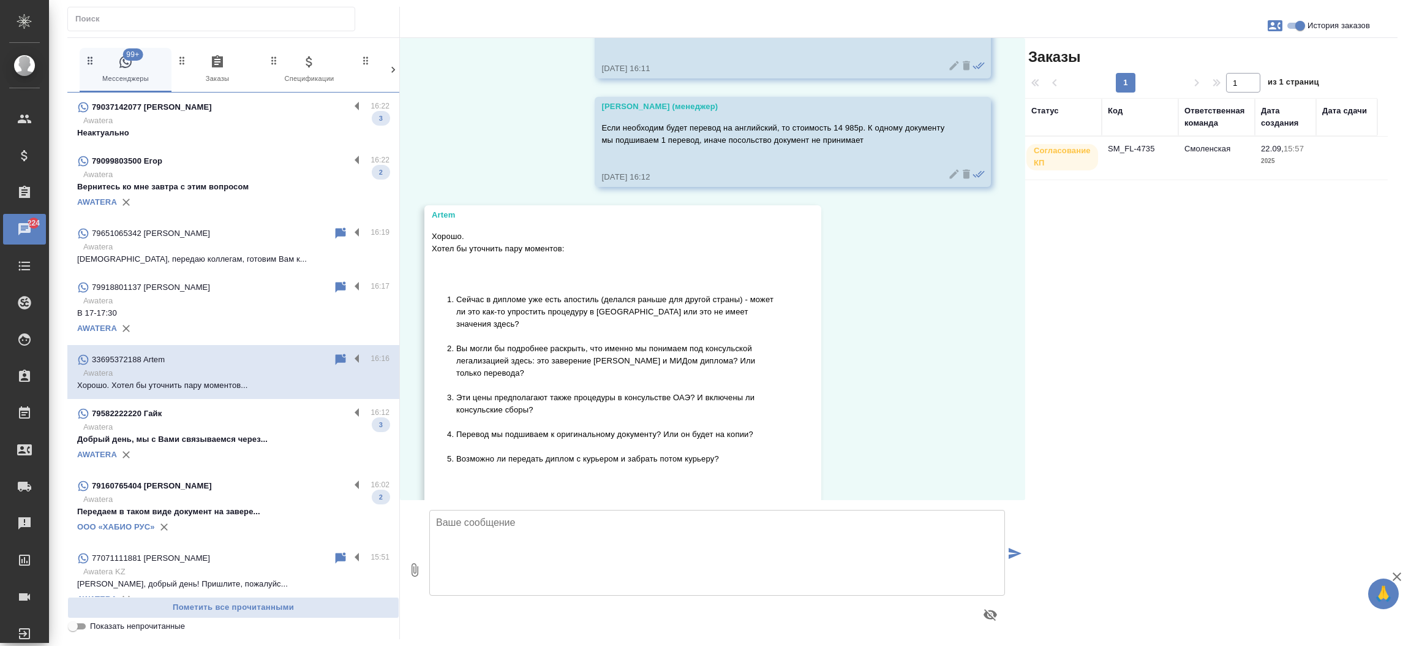
scroll to position [604, 0]
click at [1131, 146] on td "SM_FL-4735" at bounding box center [1140, 158] width 77 height 43
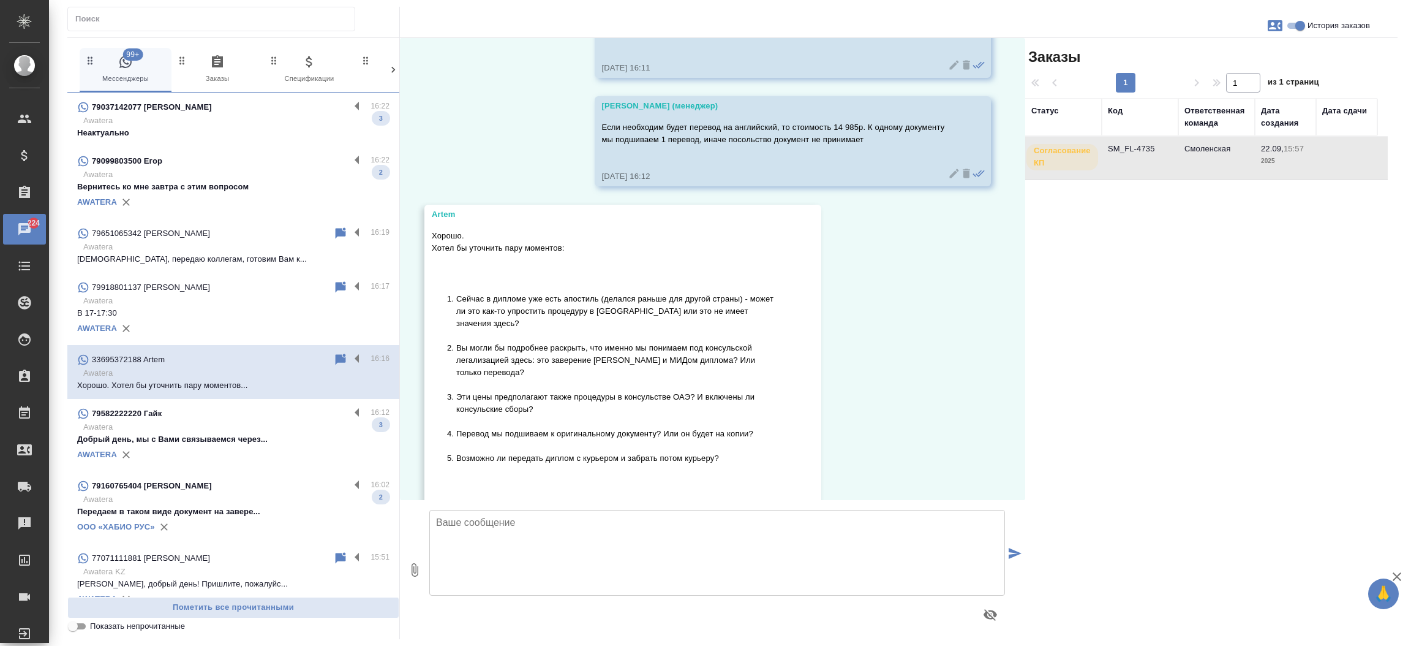
click at [1131, 146] on td "SM_FL-4735" at bounding box center [1140, 158] width 77 height 43
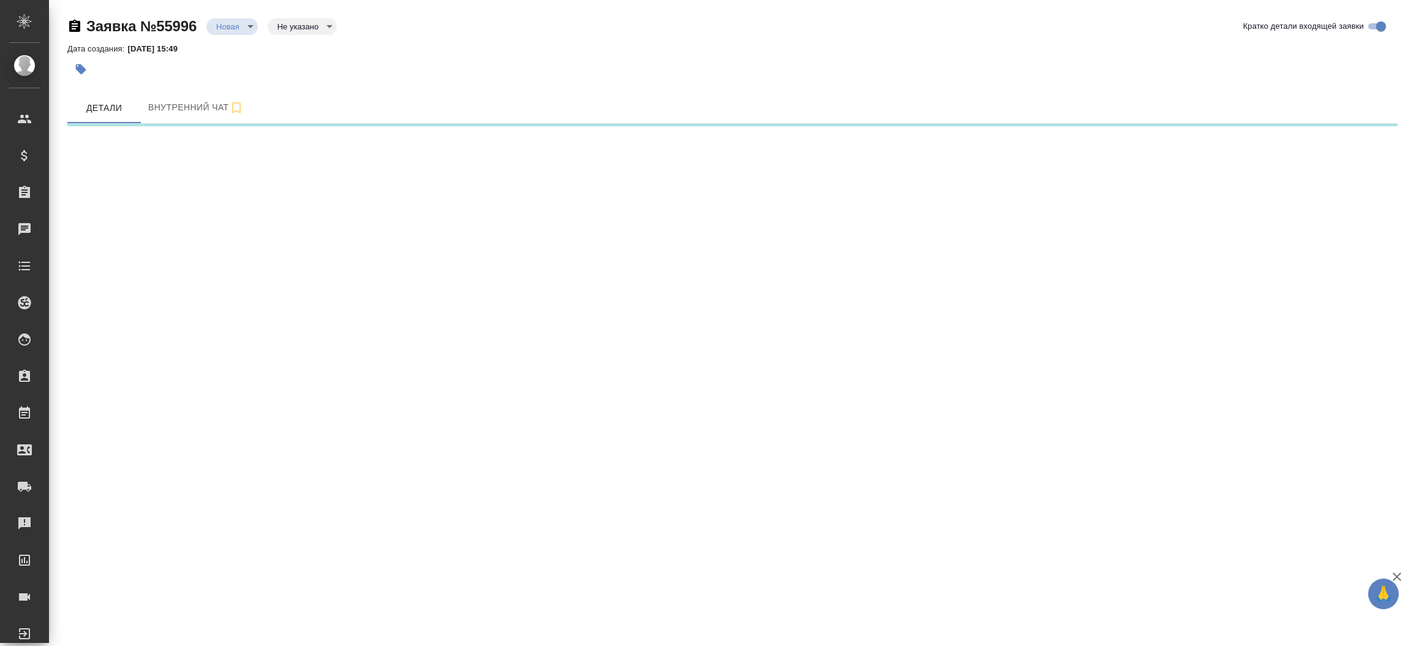
select select "RU"
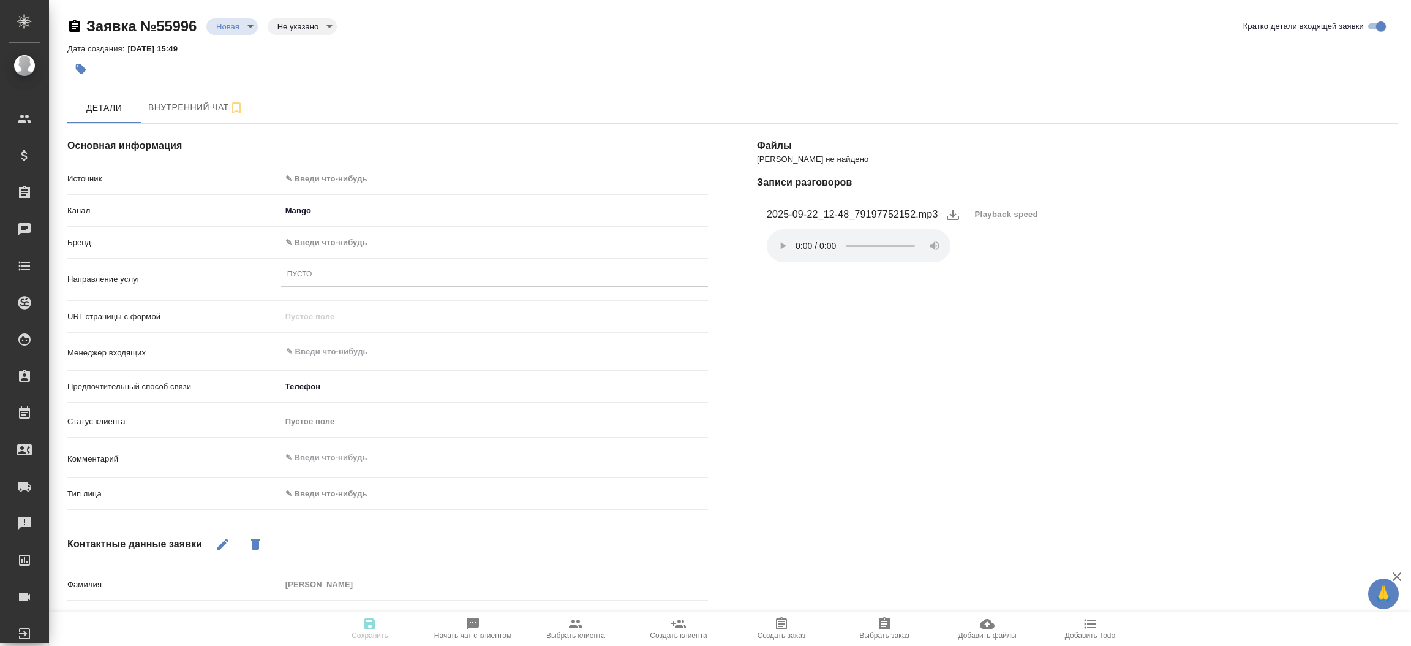
type textarea "x"
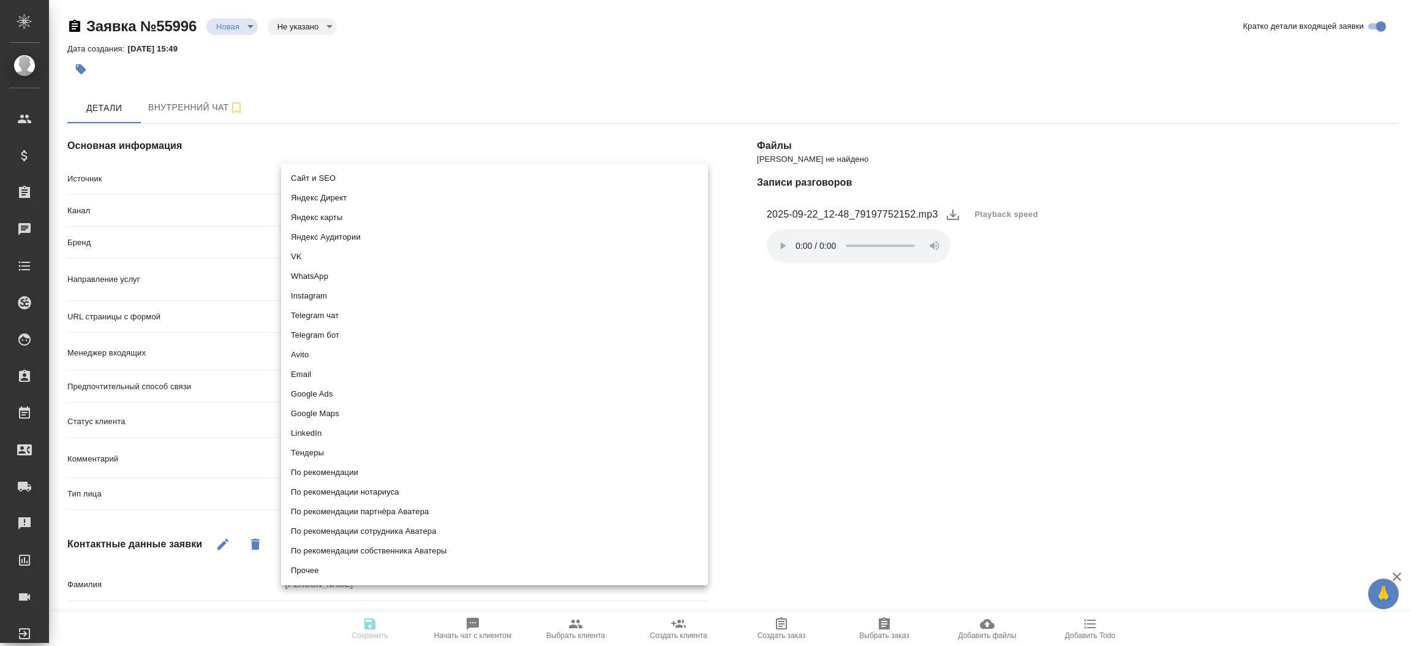
click at [363, 178] on body "🙏 .cls-1 fill:#fff; AWATERA [PERSON_NAME]prutko Клиенты Спецификации Заказы Чат…" at bounding box center [705, 323] width 1411 height 646
click at [363, 178] on li "Сайт и SEO" at bounding box center [494, 178] width 427 height 20
type input "seo"
type textarea "x"
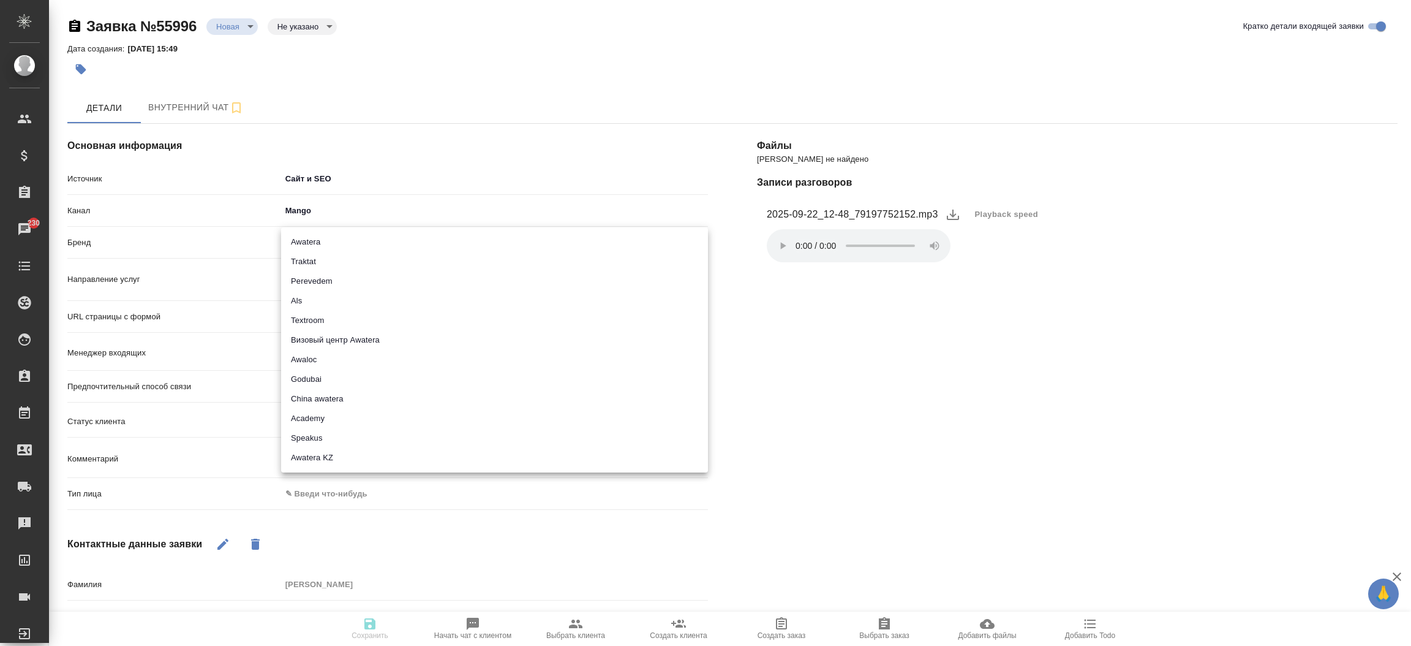
click at [346, 236] on body "🙏 .cls-1 fill:#fff; AWATERA [PERSON_NAME]prutko Клиенты Спецификации Заказы 230…" at bounding box center [705, 323] width 1411 height 646
click at [322, 256] on li "Traktat" at bounding box center [494, 262] width 427 height 20
type input "traktat"
type textarea "x"
click at [314, 276] on div "Пусто" at bounding box center [494, 275] width 427 height 18
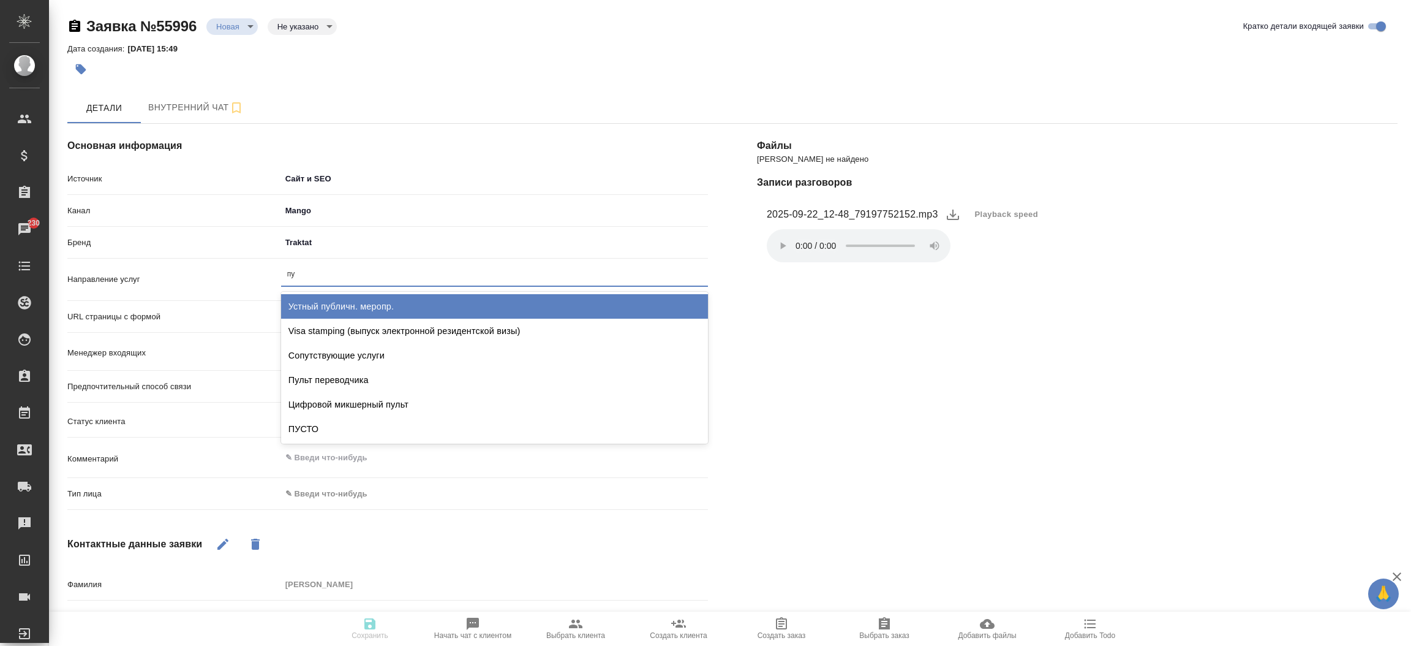
type input "пус"
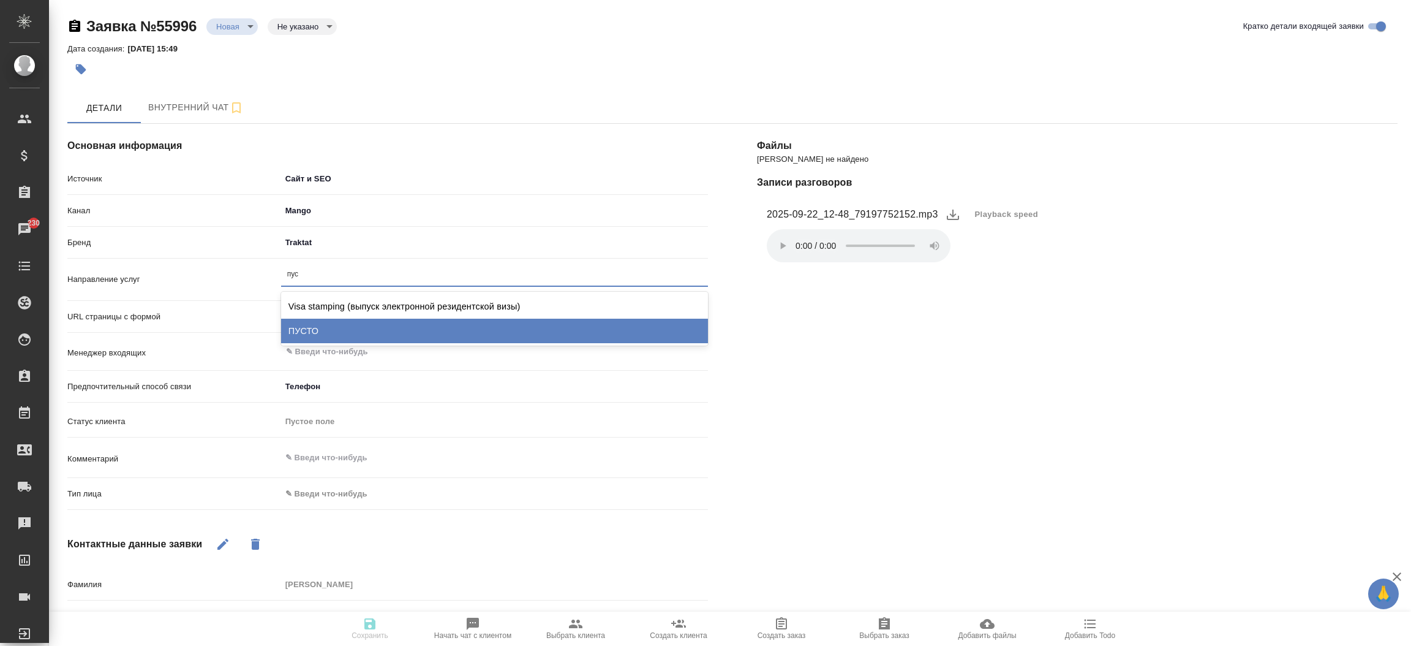
click at [318, 318] on div "ПУСТО" at bounding box center [494, 330] width 427 height 24
type textarea "x"
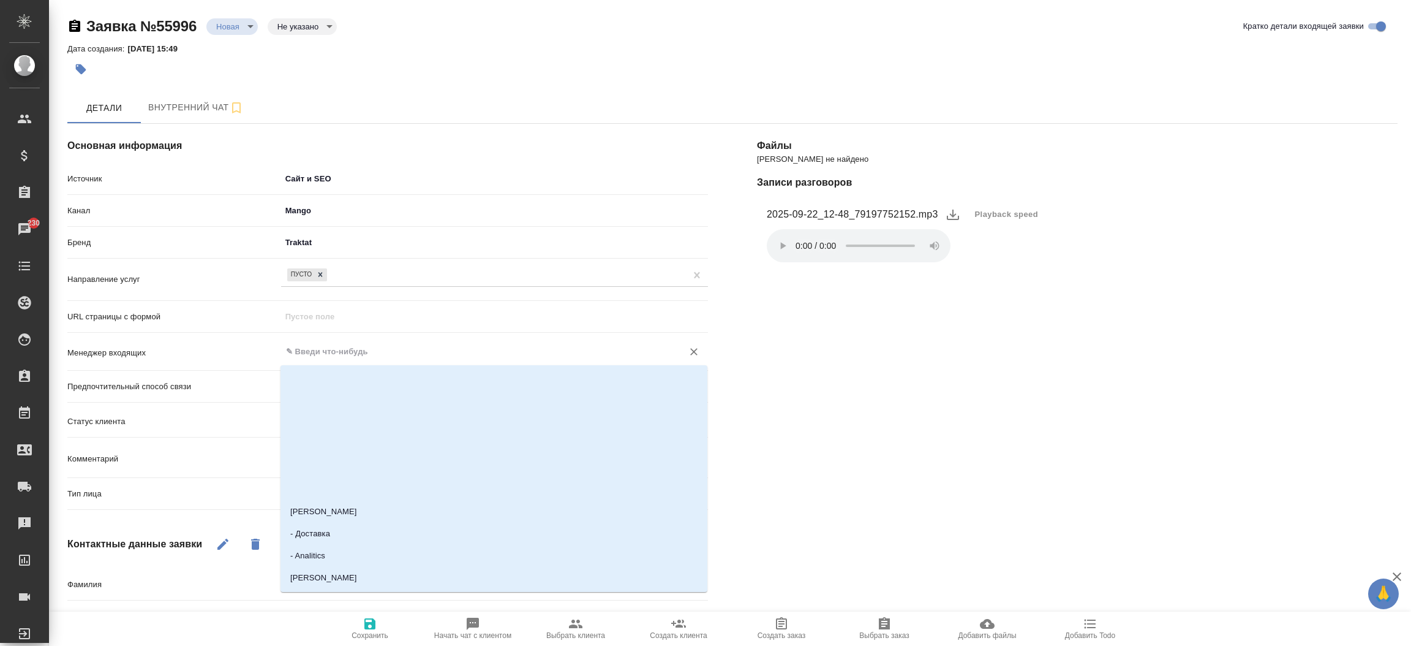
click at [304, 356] on input "text" at bounding box center [474, 351] width 378 height 15
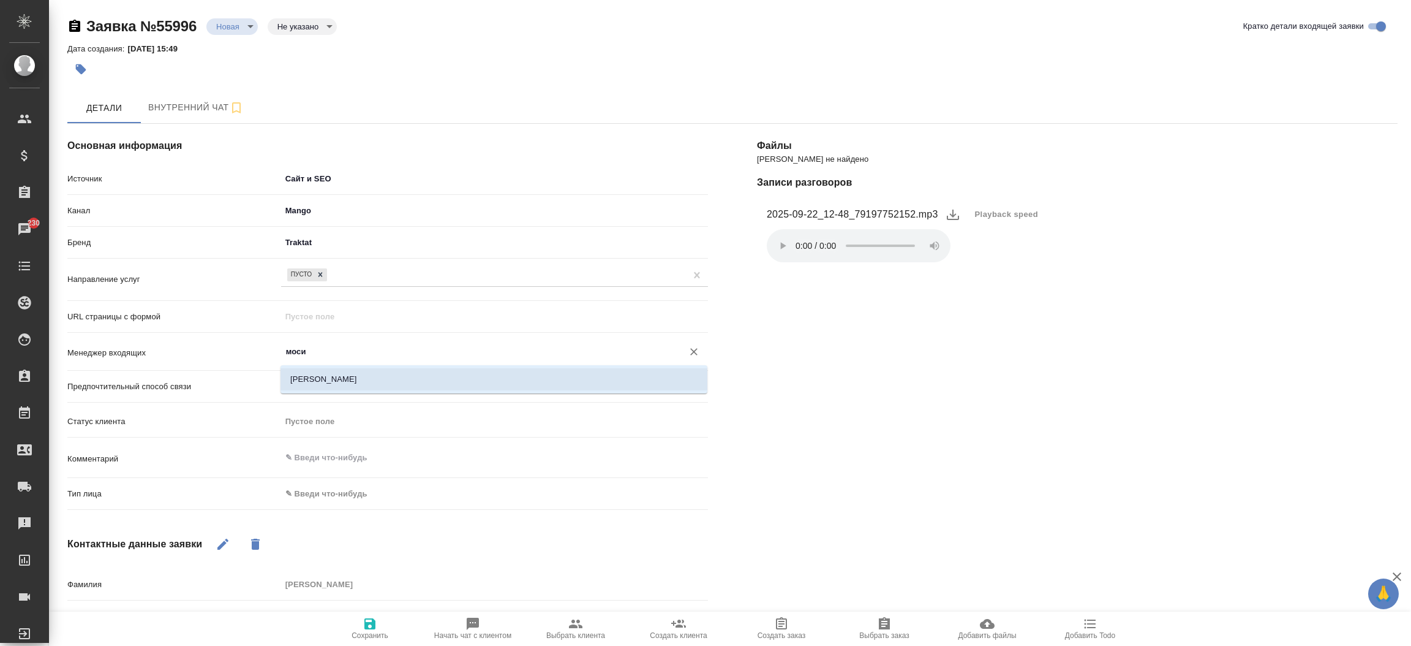
click at [314, 375] on li "[PERSON_NAME]" at bounding box center [493, 379] width 427 height 22
type input "[PERSON_NAME]"
type textarea "x"
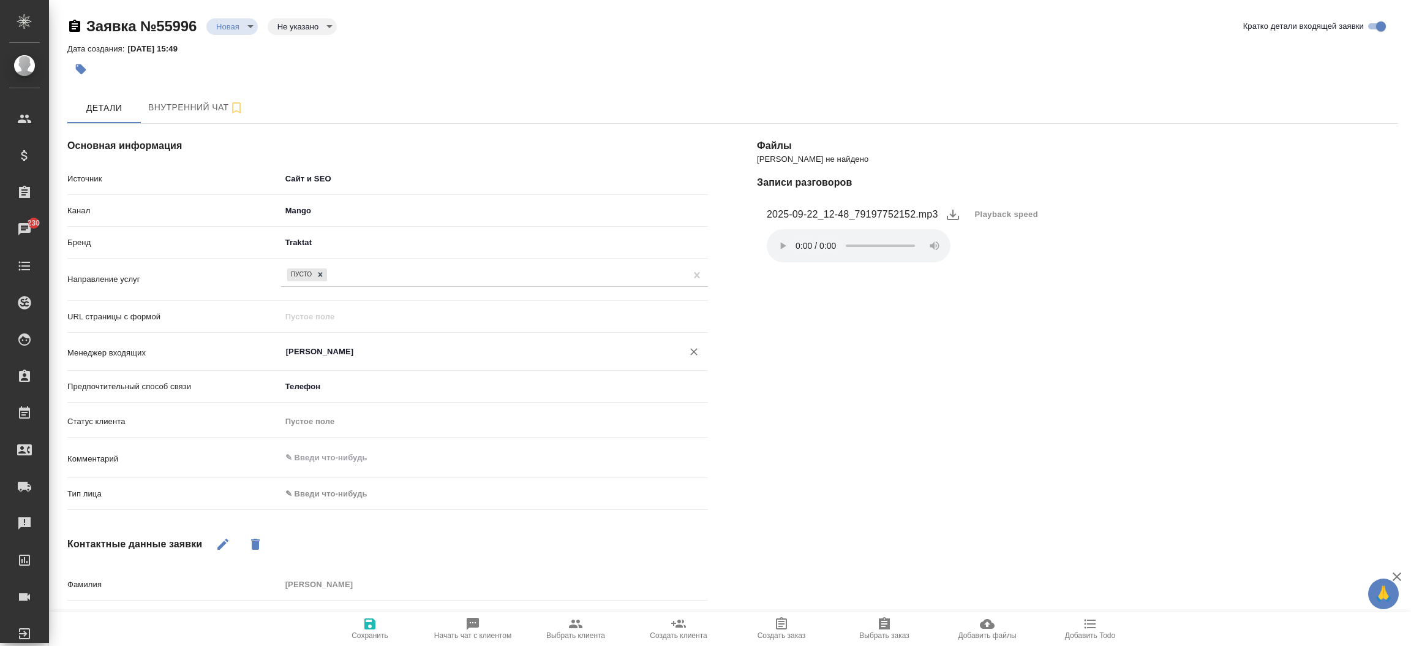
type input "[PERSON_NAME]"
click at [318, 497] on body "🙏 .cls-1 fill:#fff; AWATERA [PERSON_NAME]prutko Клиенты Спецификации Заказы 230…" at bounding box center [705, 323] width 1411 height 646
click at [323, 511] on li "Физическое лицо" at bounding box center [423, 513] width 285 height 20
type textarea "x"
type input "private"
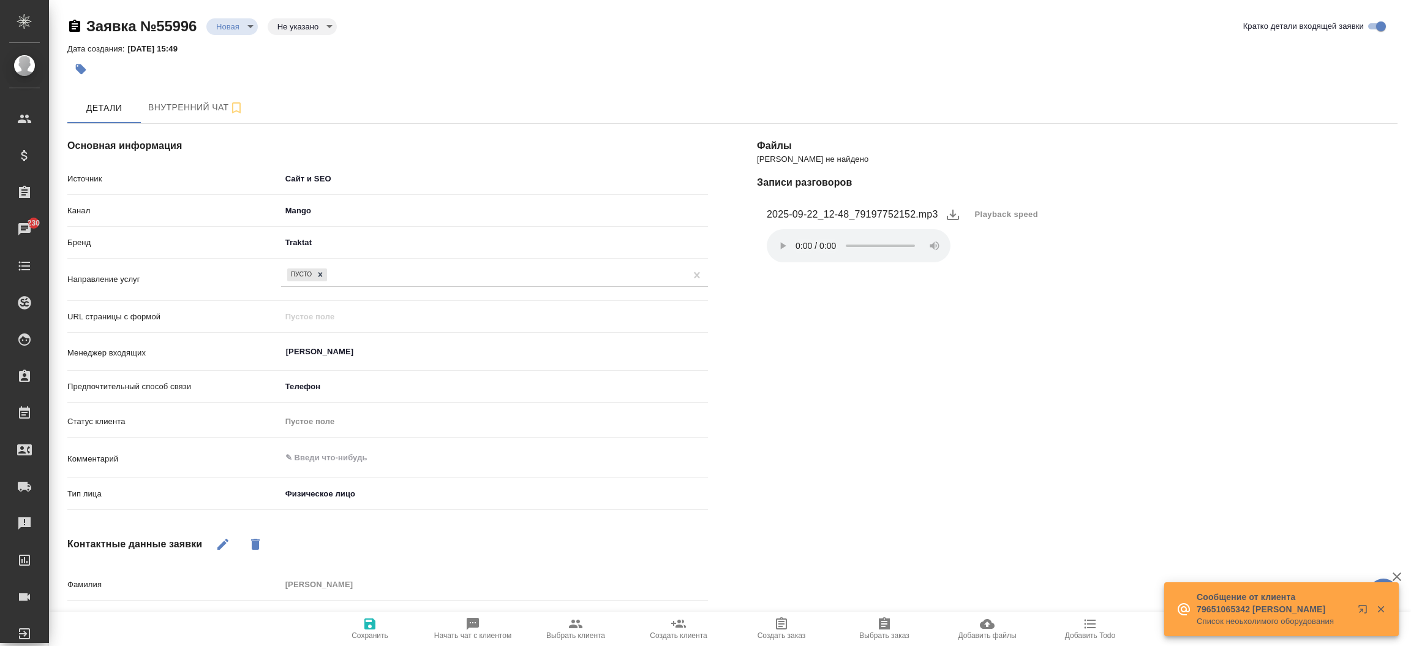
click at [372, 638] on span "Сохранить" at bounding box center [370, 635] width 37 height 9
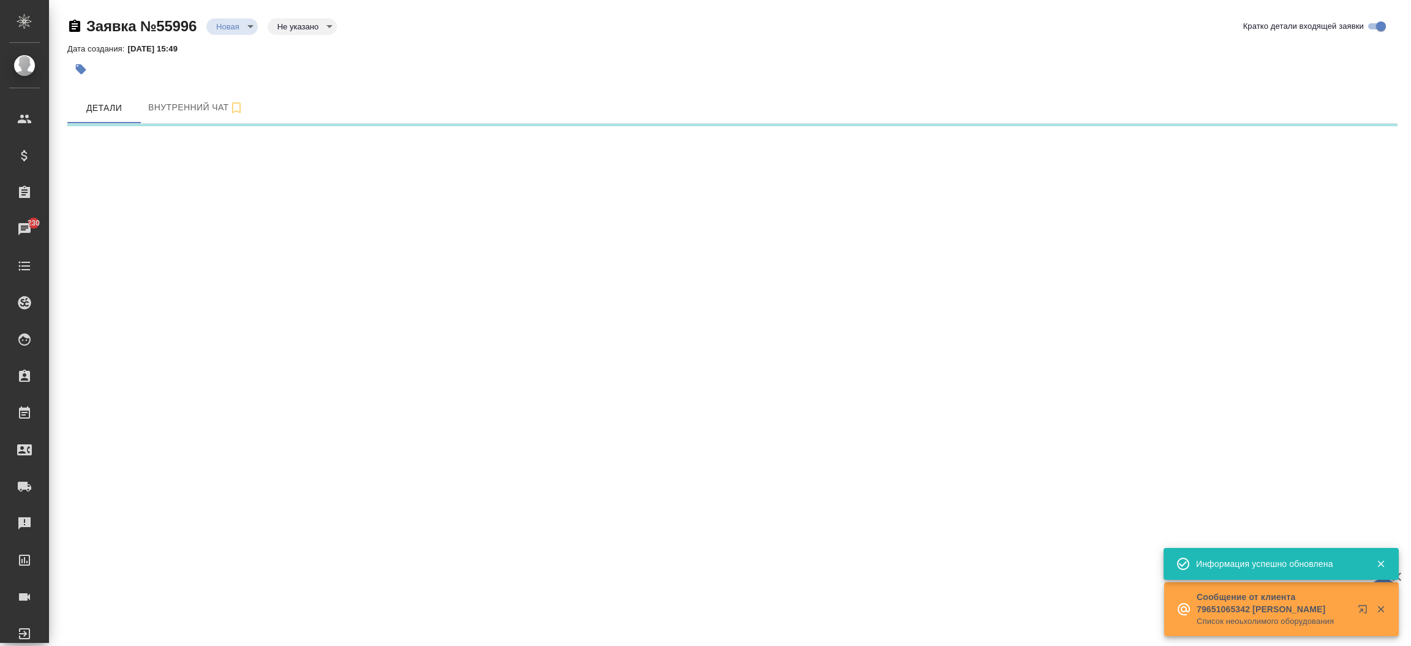
select select "RU"
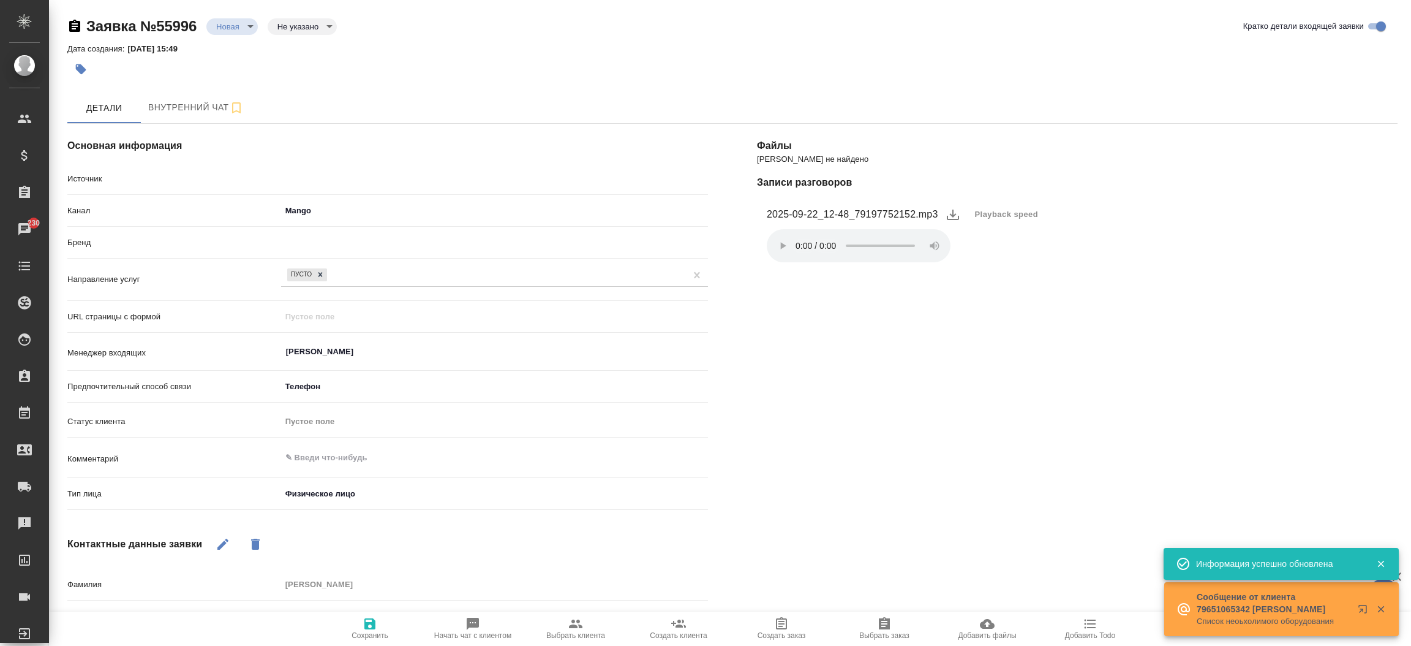
type textarea "x"
click at [230, 21] on body "🙏 .cls-1 fill:#fff; AWATERA [PERSON_NAME]prutko Клиенты Спецификации Заказы 230…" at bounding box center [705, 323] width 1411 height 646
click at [230, 48] on button "Отказ" at bounding box center [230, 46] width 29 height 13
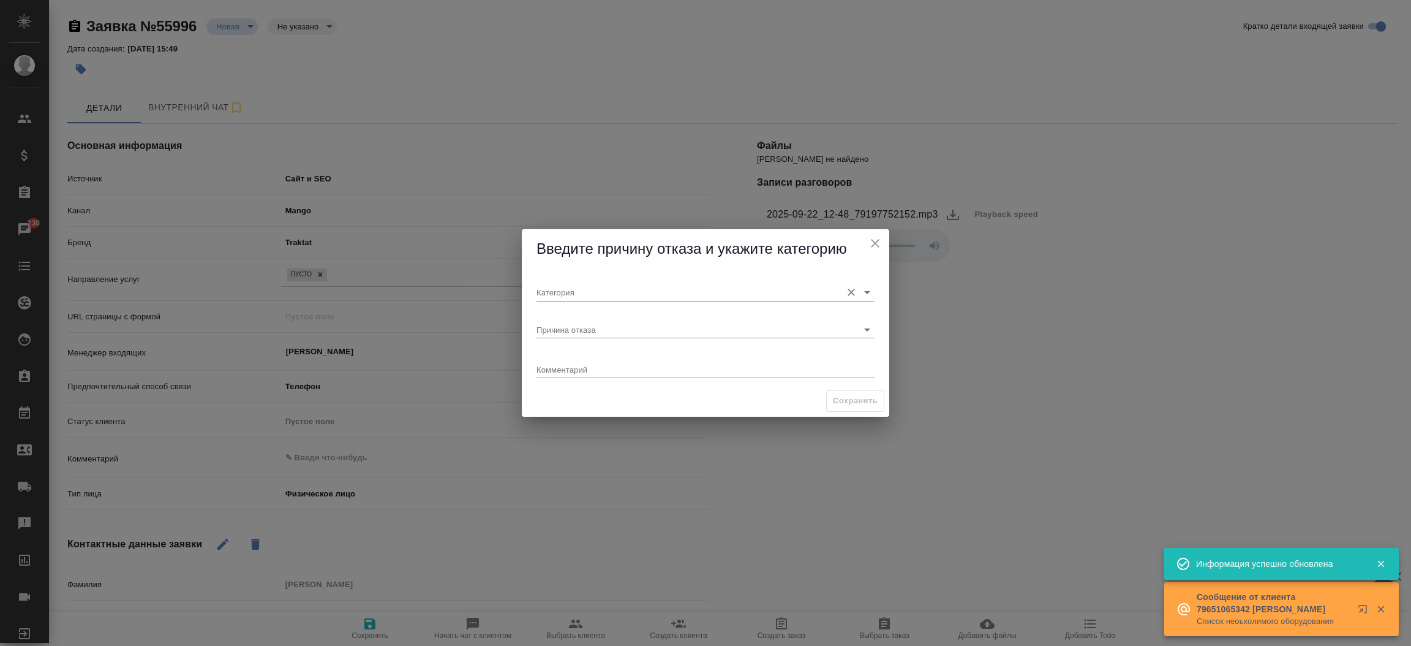
drag, startPoint x: 568, startPoint y: 278, endPoint x: 562, endPoint y: 285, distance: 9.5
click at [562, 285] on div "Категория" at bounding box center [705, 287] width 338 height 27
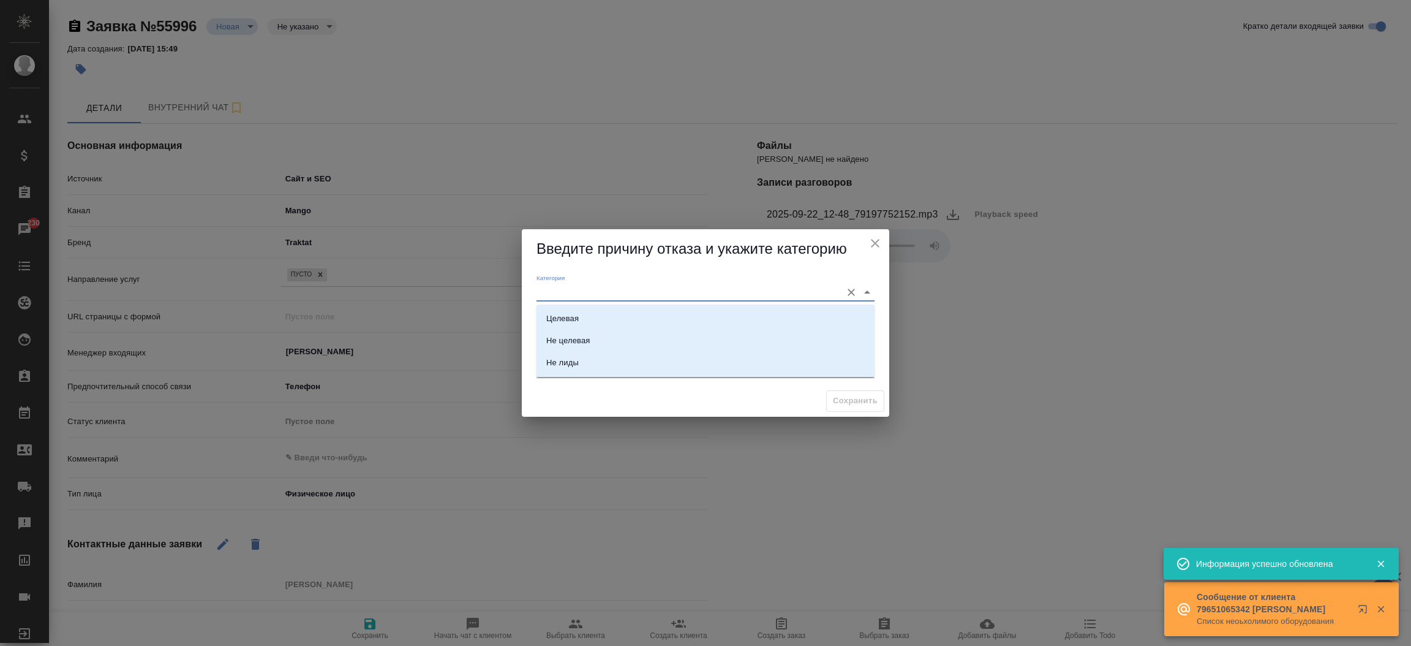
click at [562, 285] on input "Категория" at bounding box center [685, 292] width 299 height 17
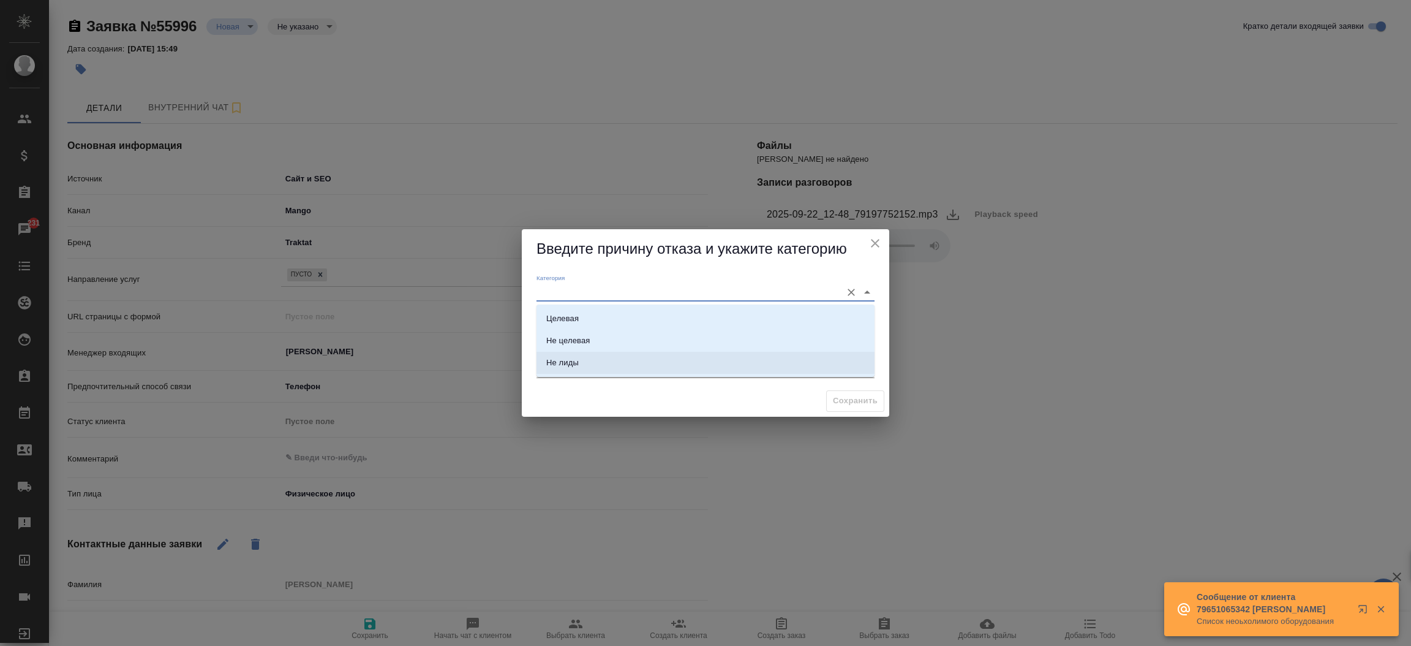
click at [570, 356] on div "Не лиды" at bounding box center [562, 362] width 32 height 12
type input "Не лиды"
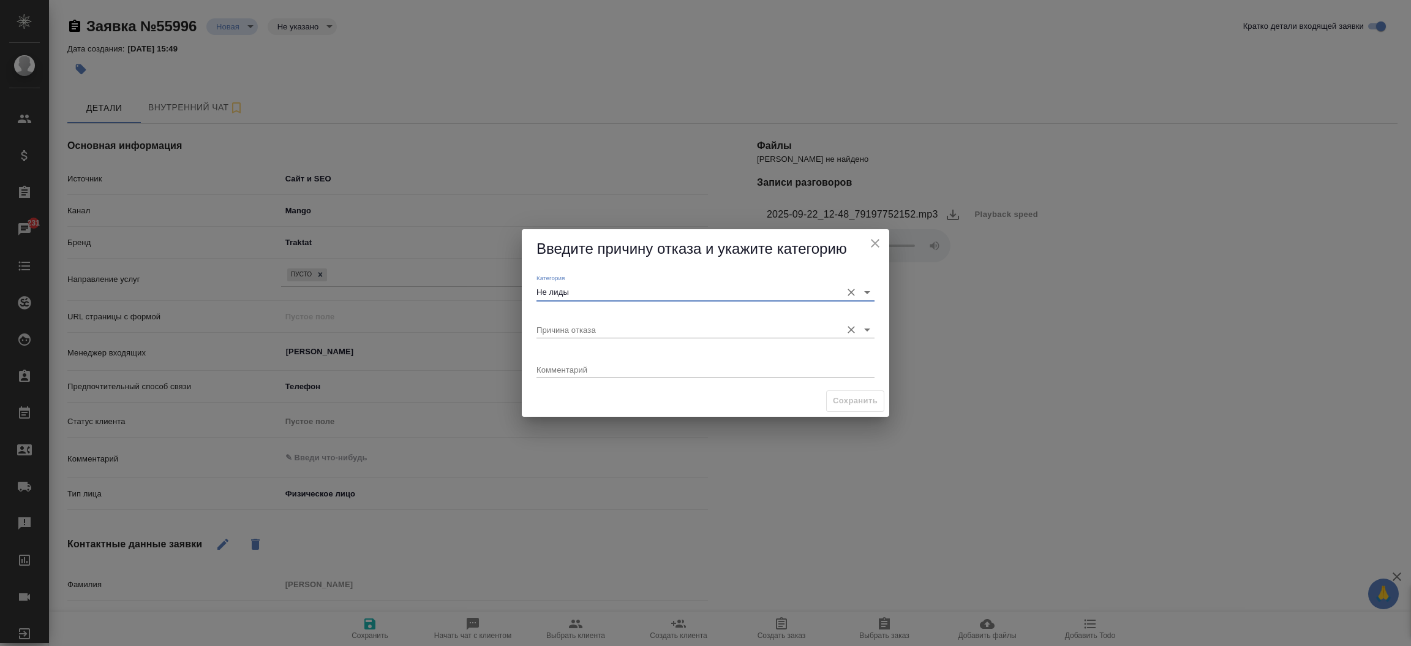
click at [560, 320] on div "Причина отказа" at bounding box center [705, 324] width 338 height 27
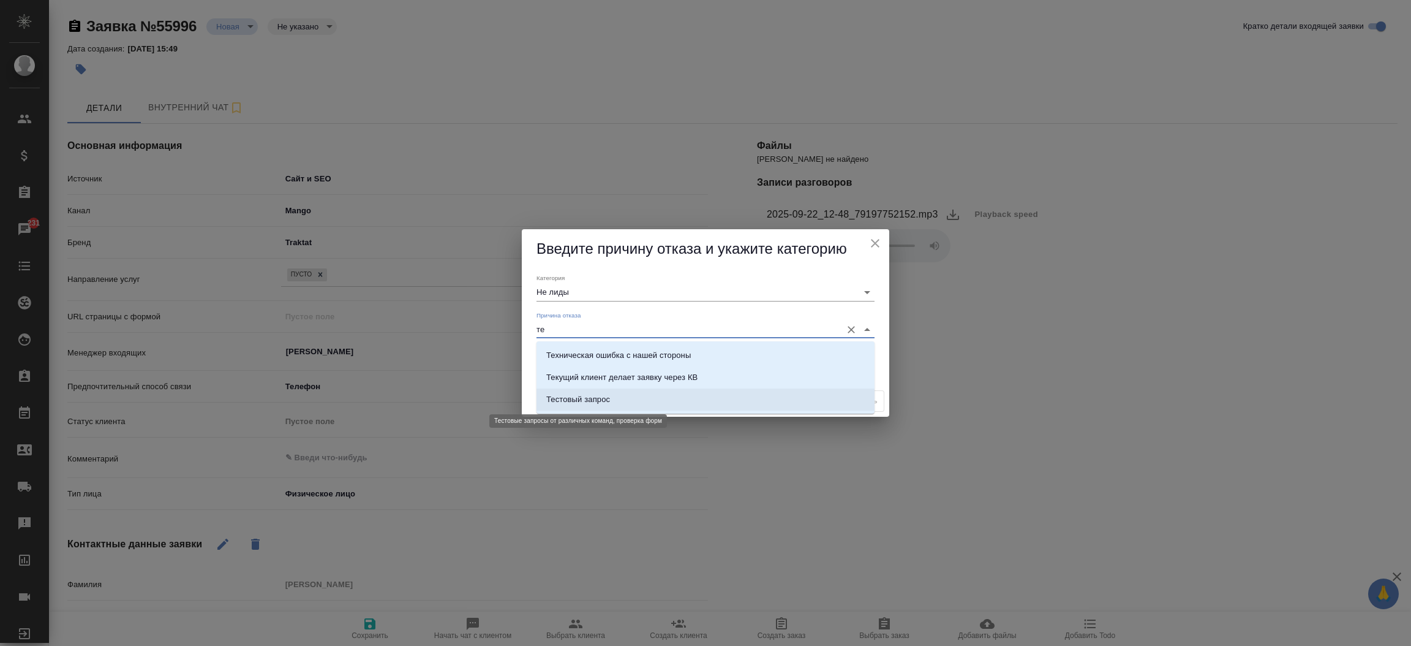
type input "т"
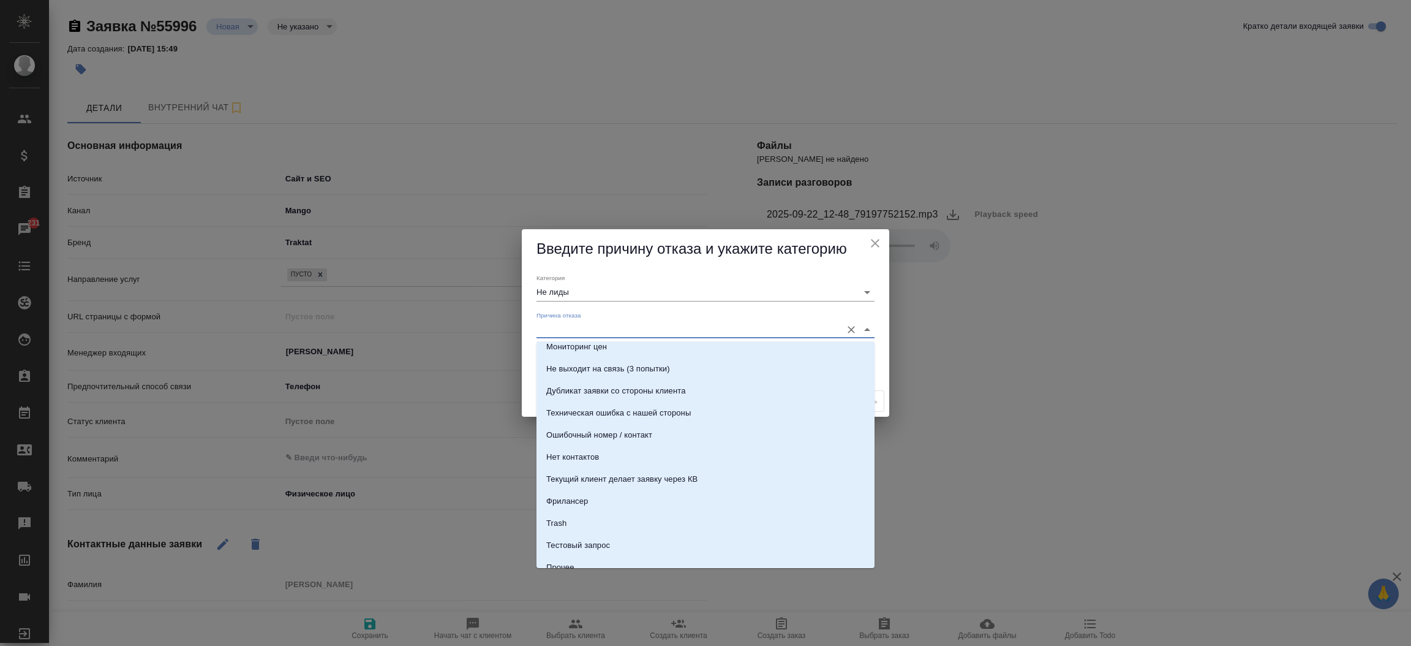
scroll to position [372, 0]
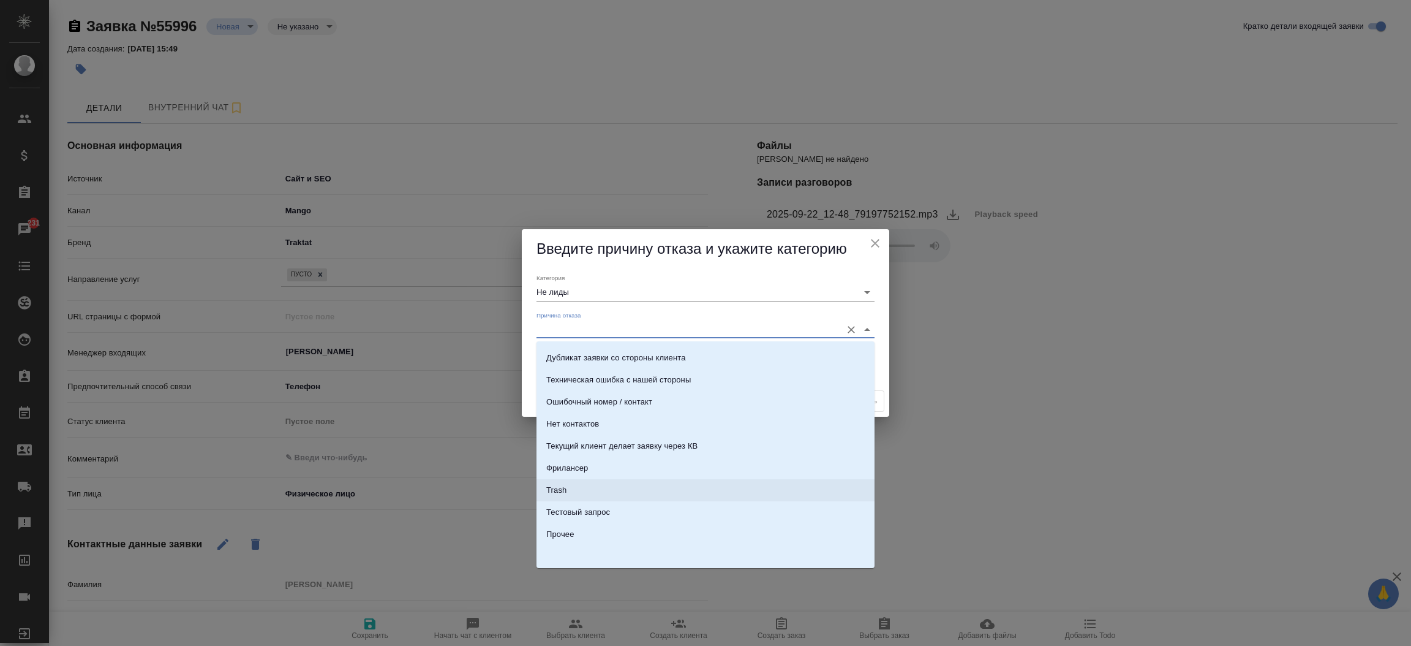
click at [690, 483] on li "Trash" at bounding box center [705, 490] width 338 height 22
type input "Trash"
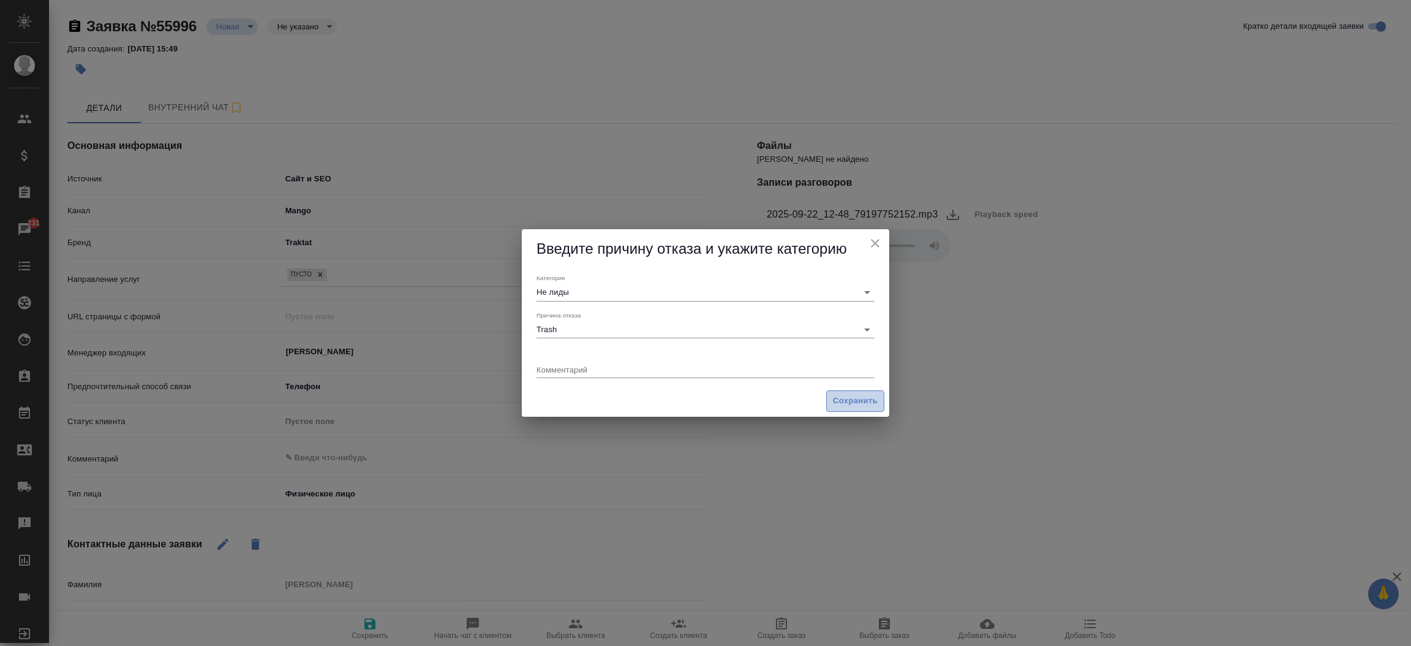
click at [848, 395] on span "Сохранить" at bounding box center [855, 401] width 45 height 14
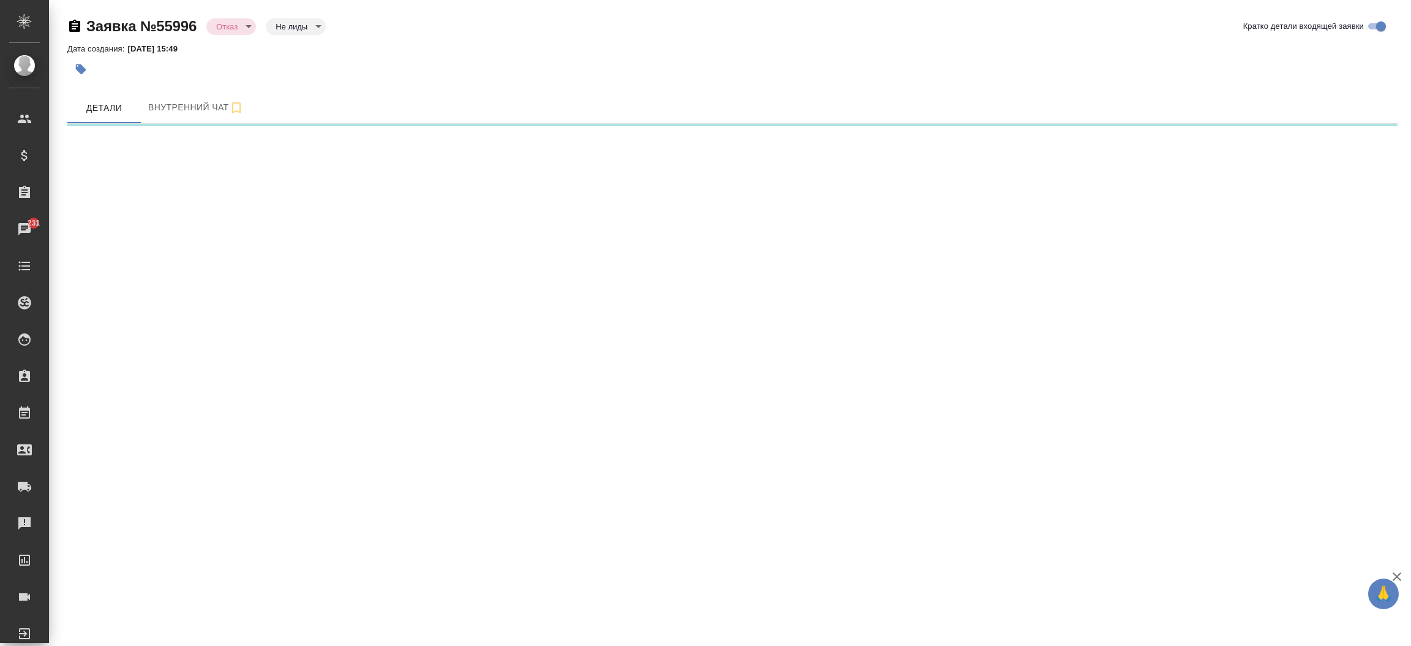
select select "RU"
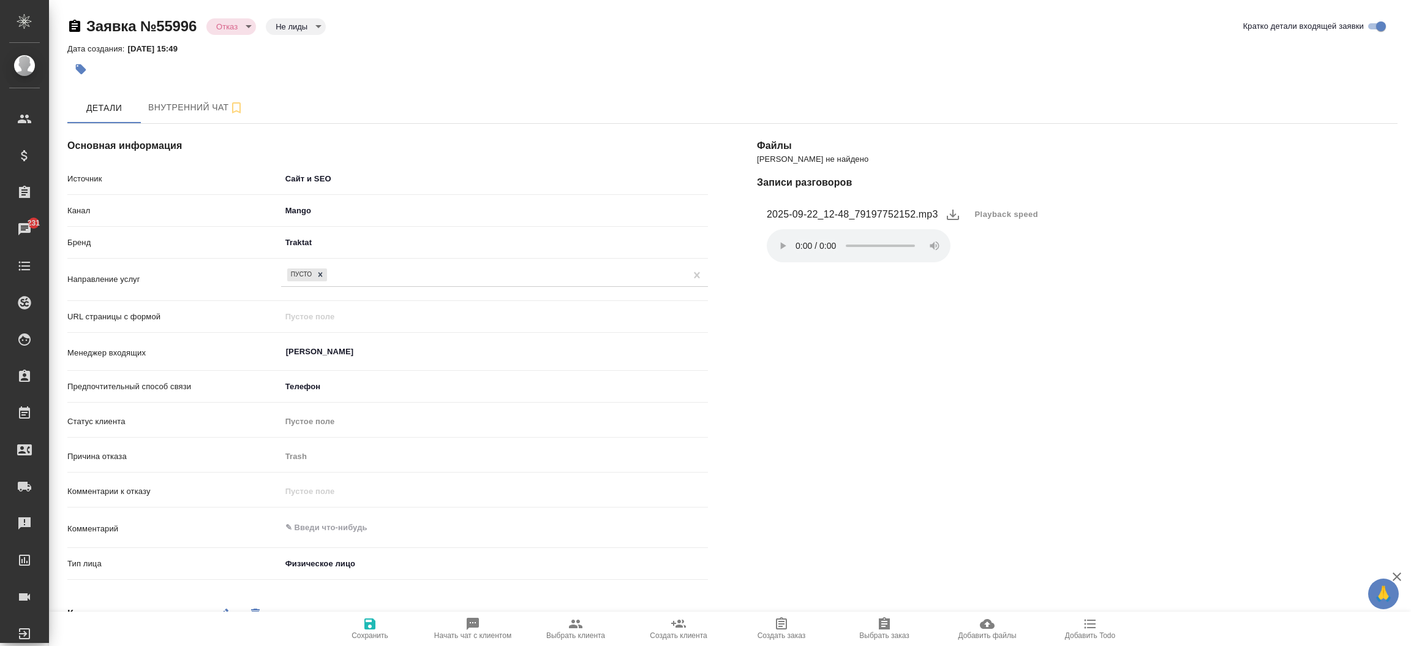
type textarea "x"
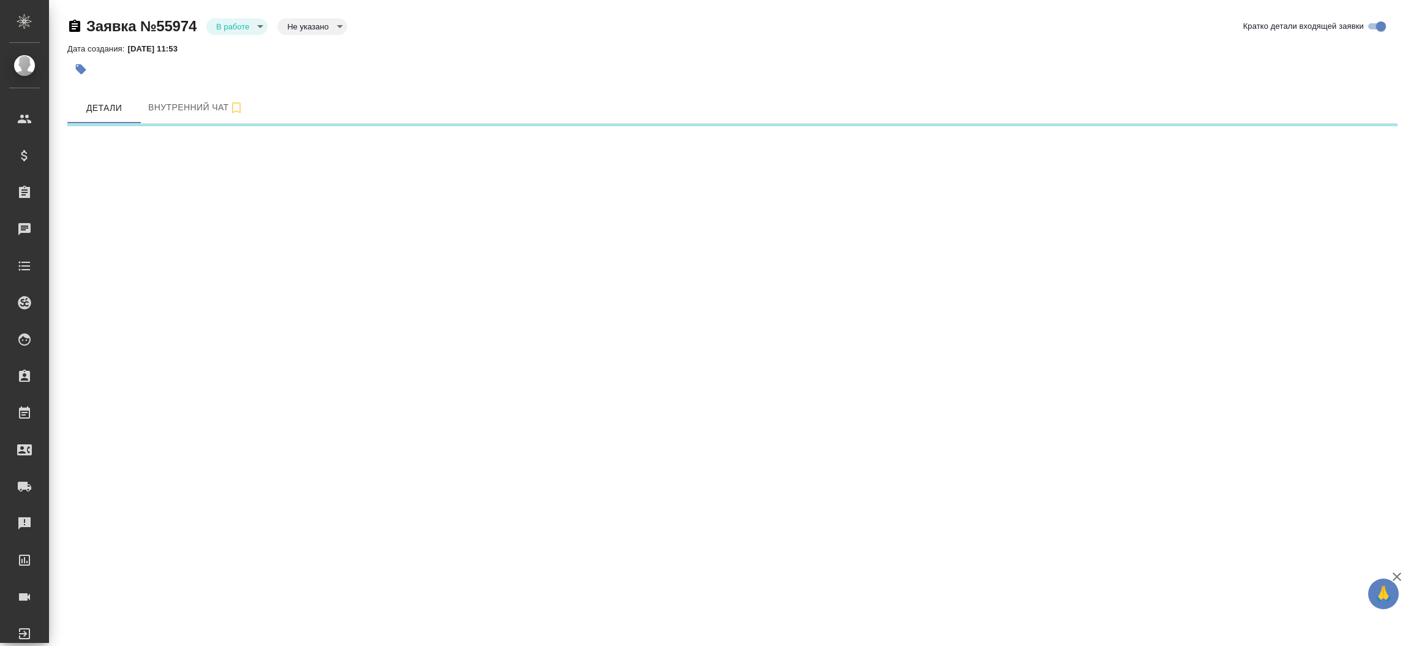
select select "RU"
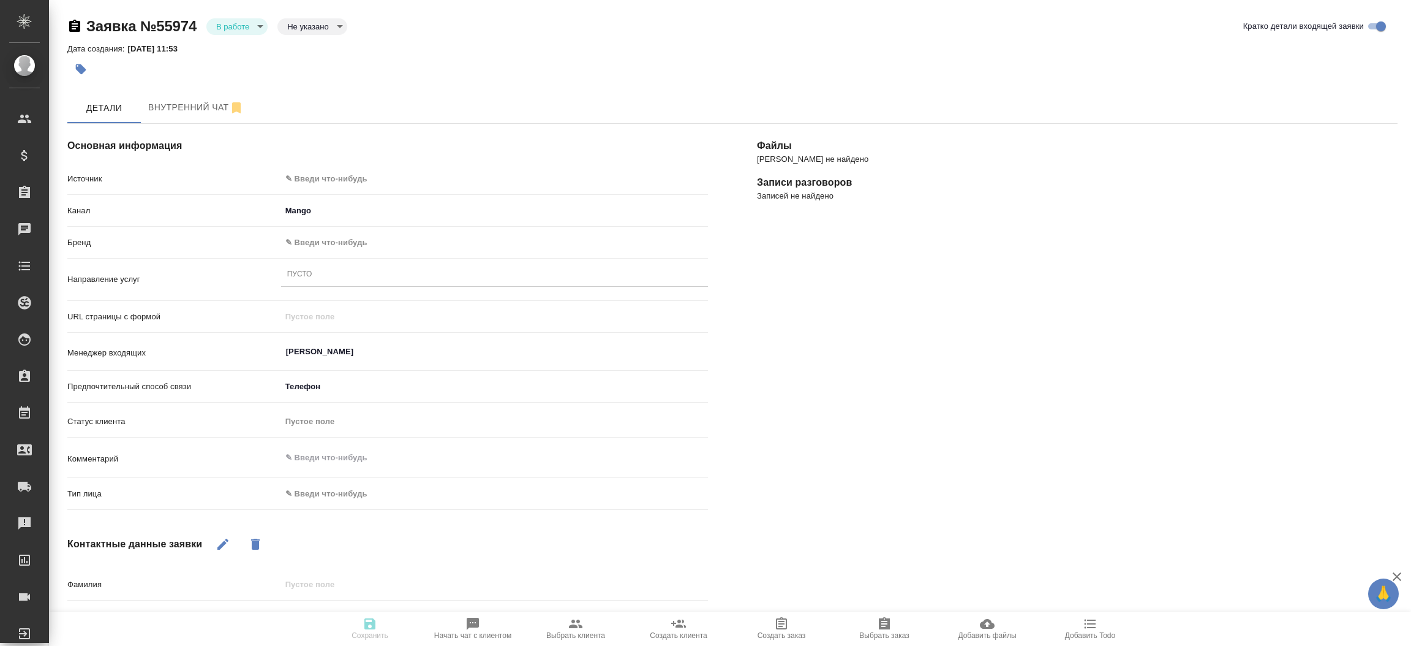
type textarea "x"
click at [477, 181] on body "🙏 .cls-1 fill:#fff; AWATERA [PERSON_NAME]prutko Клиенты Спецификации Заказы Чат…" at bounding box center [705, 323] width 1411 height 646
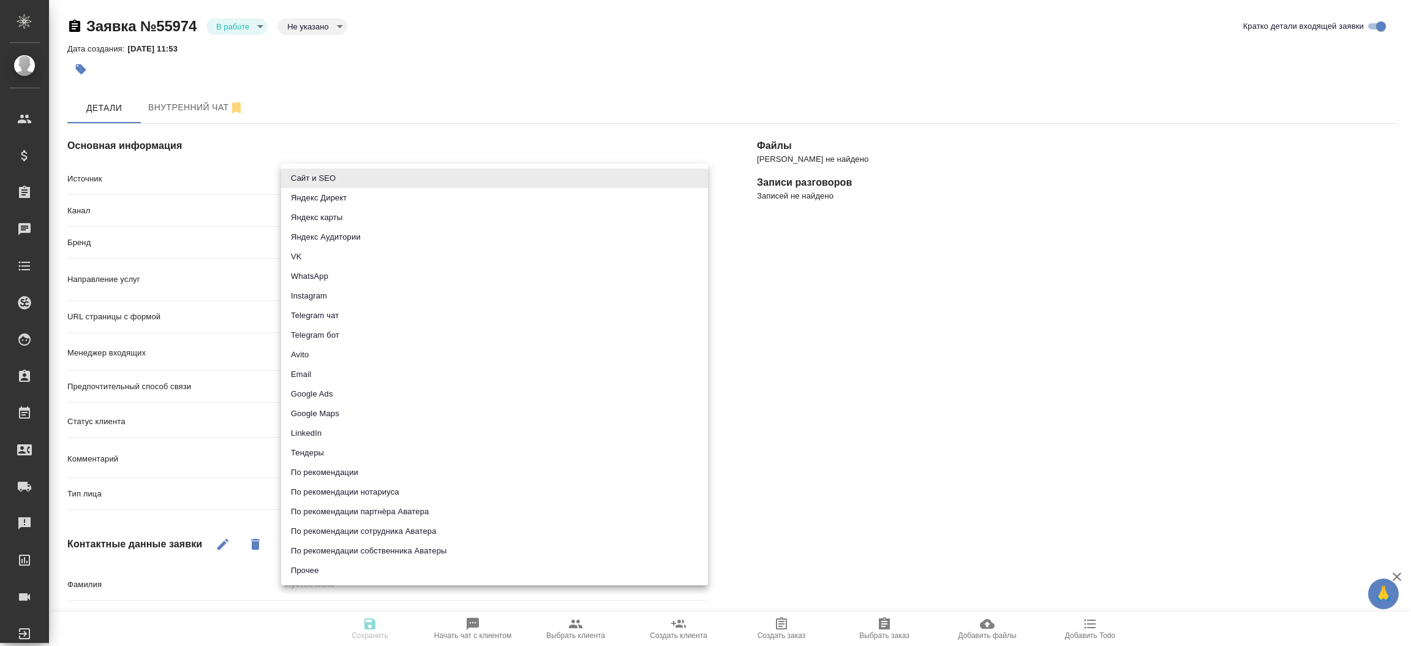
click at [477, 181] on li "Сайт и SEO" at bounding box center [494, 178] width 427 height 20
type input "seo"
type textarea "x"
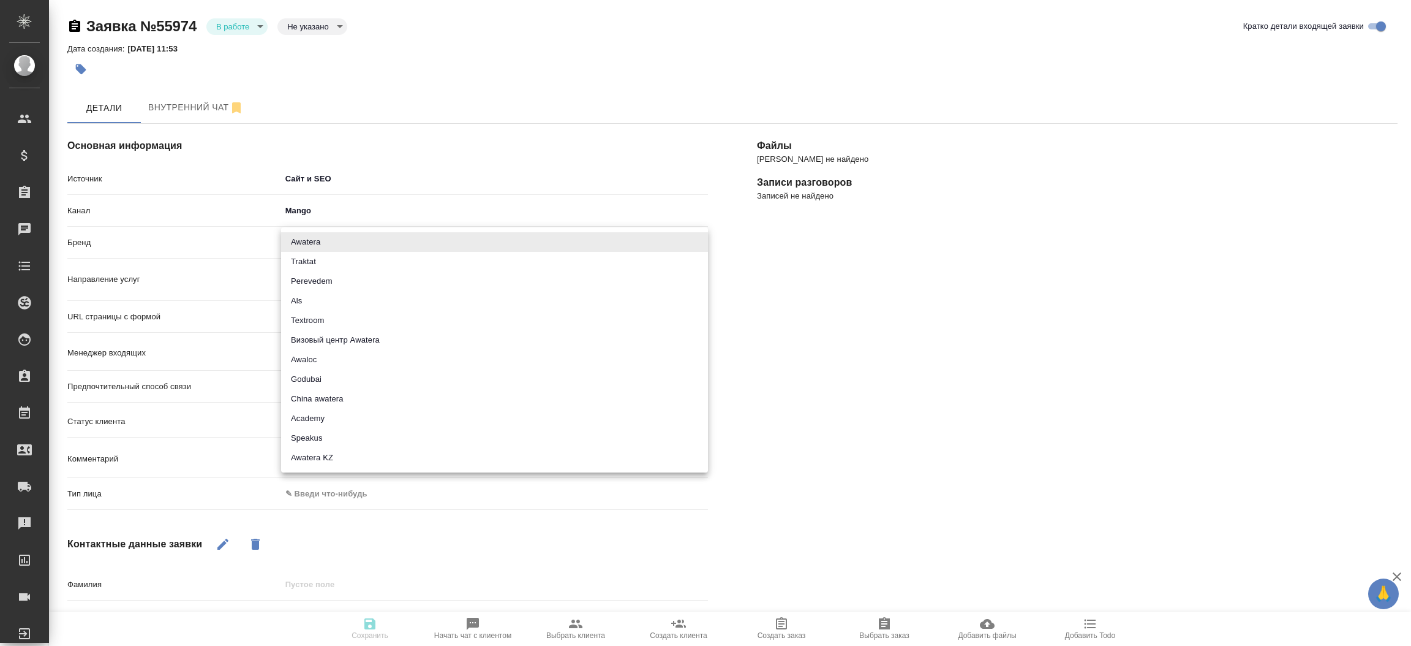
click at [394, 240] on body "🙏 .cls-1 fill:#fff; AWATERA [PERSON_NAME]prutko Клиенты Спецификации Заказы Чат…" at bounding box center [705, 323] width 1411 height 646
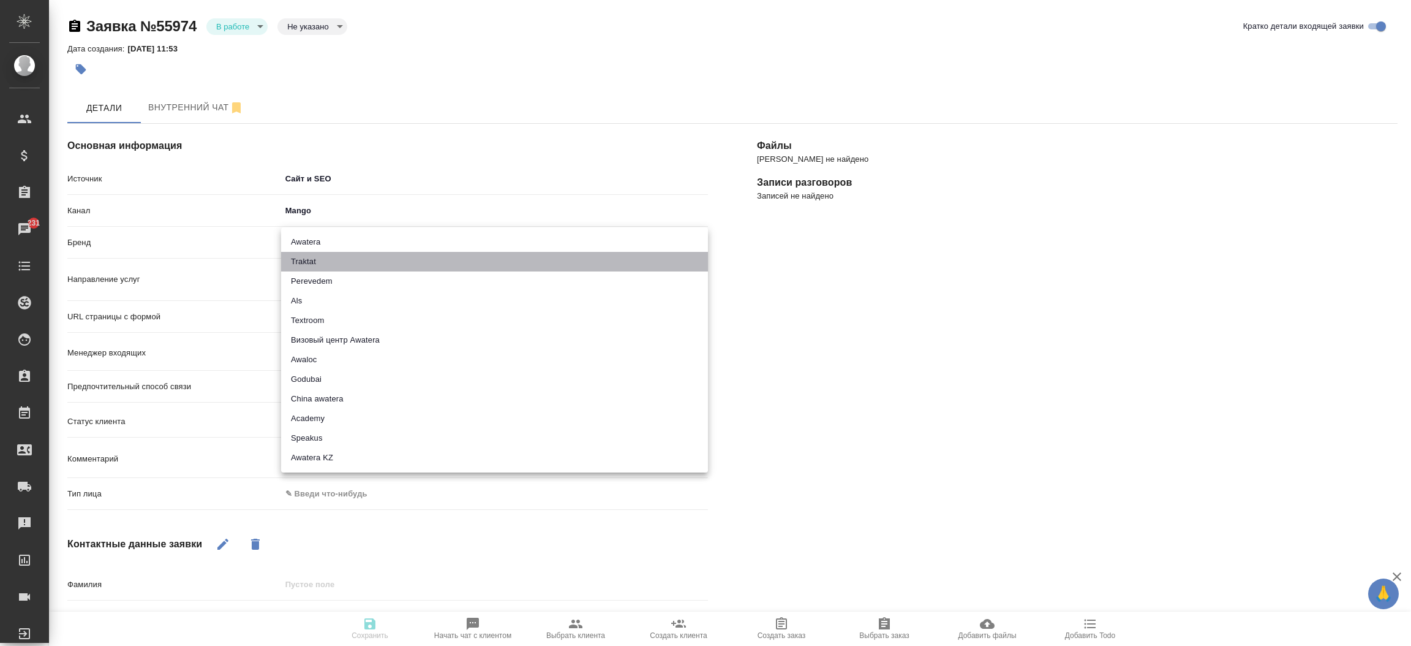
click at [341, 260] on li "Traktat" at bounding box center [494, 262] width 427 height 20
type input "traktat"
type textarea "x"
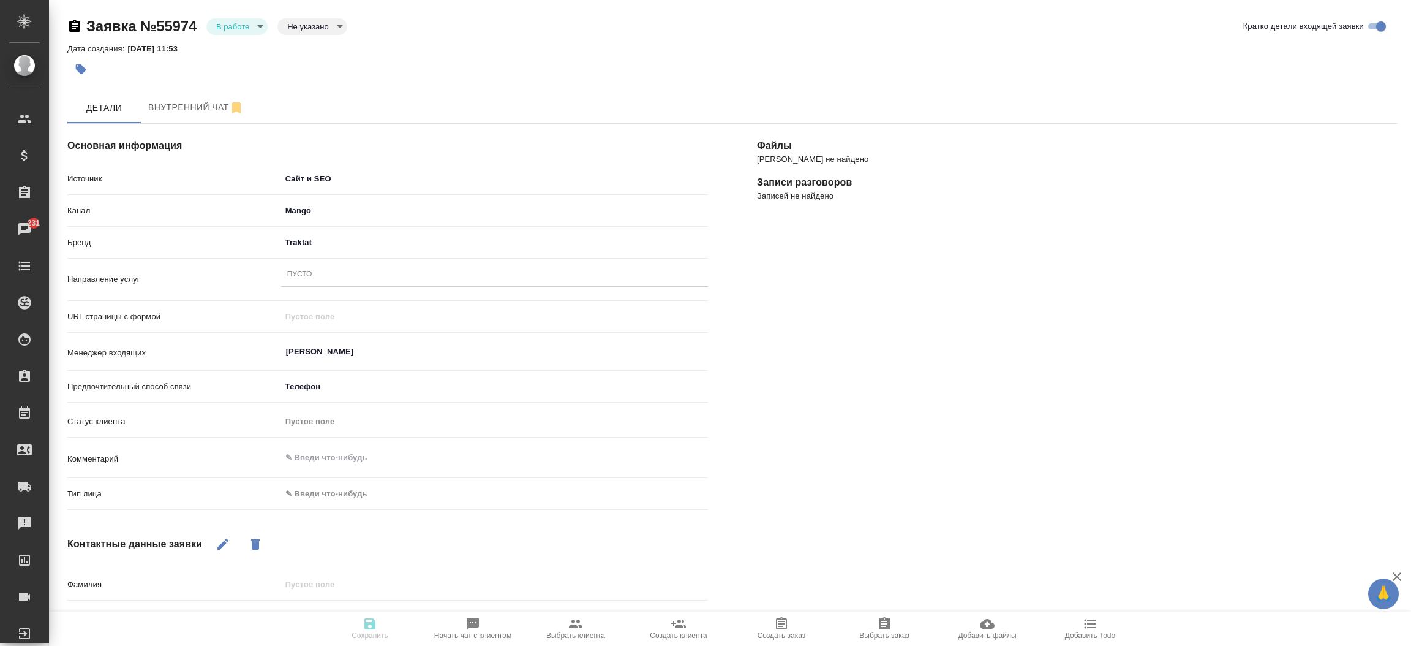
click at [330, 269] on div "Пусто" at bounding box center [494, 275] width 427 height 18
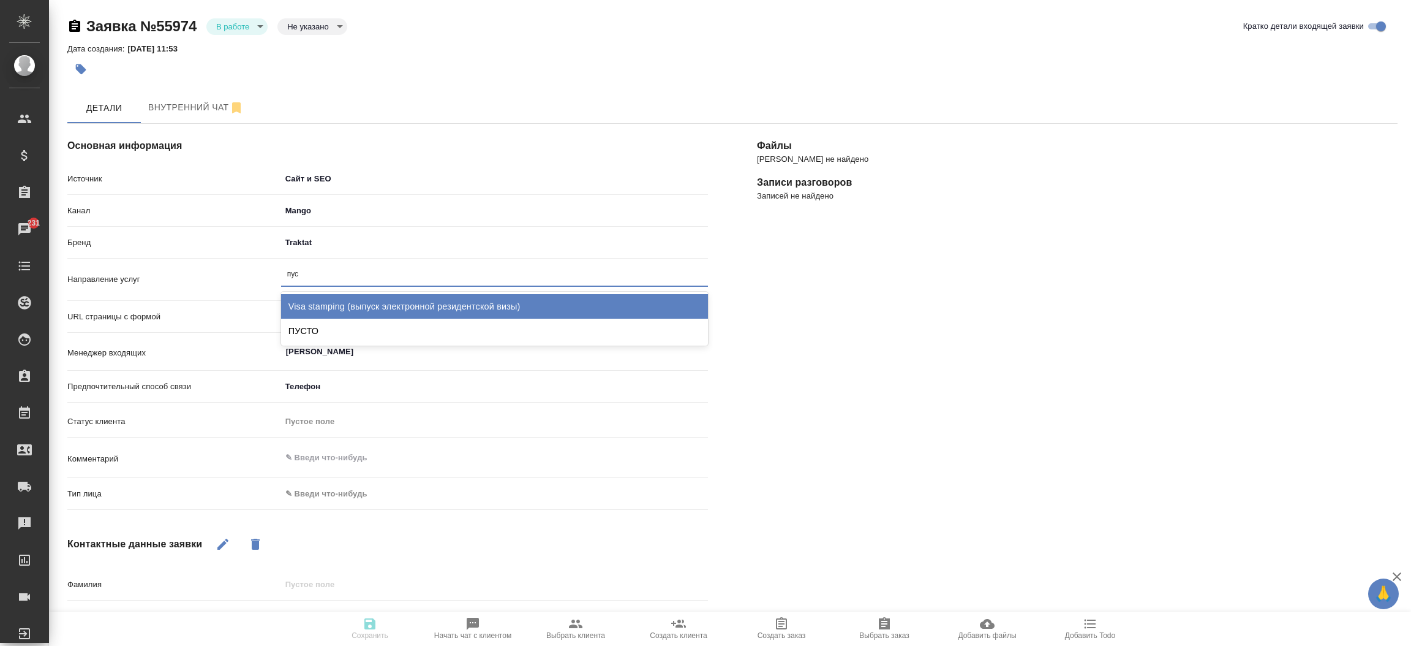
type input "пуст"
click at [317, 309] on div "ПУСТО" at bounding box center [494, 306] width 427 height 24
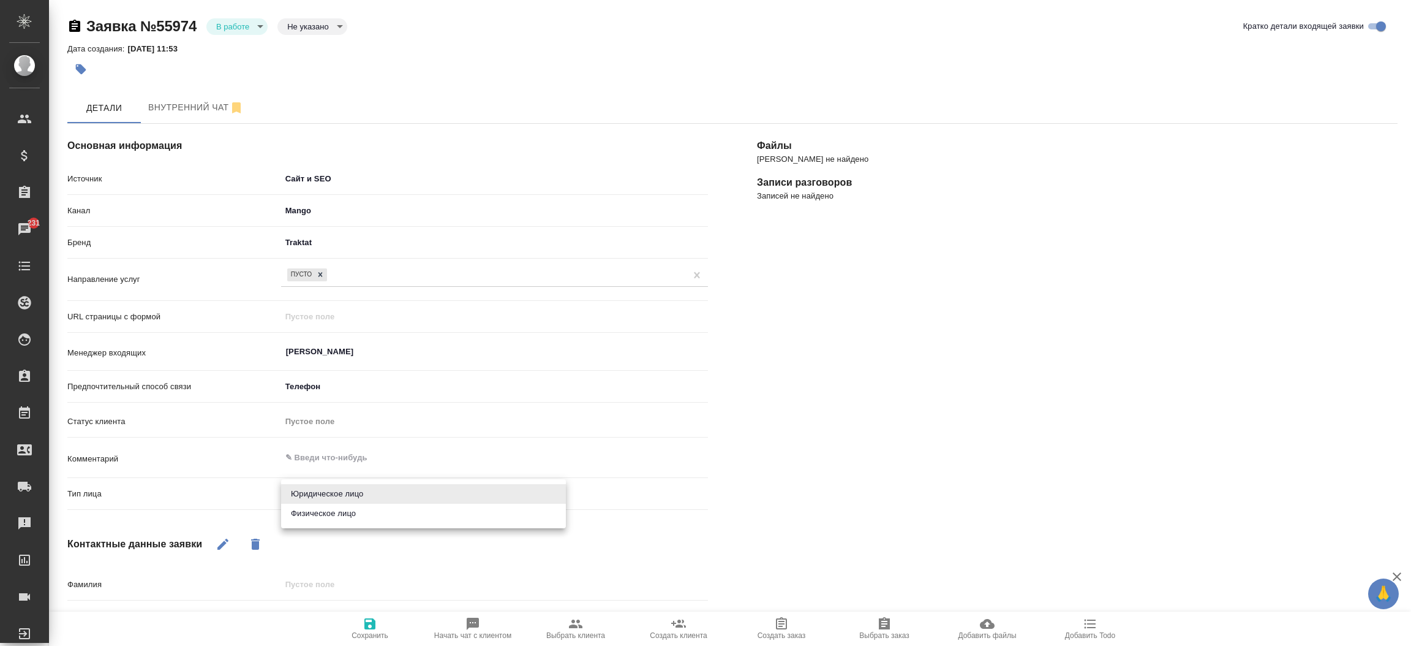
click at [310, 497] on body "🙏 .cls-1 fill:#fff; AWATERA [PERSON_NAME]prutko Клиенты Спецификации Заказы 231…" at bounding box center [705, 323] width 1411 height 646
click at [315, 516] on li "Физическое лицо" at bounding box center [423, 513] width 285 height 20
type textarea "x"
type input "private"
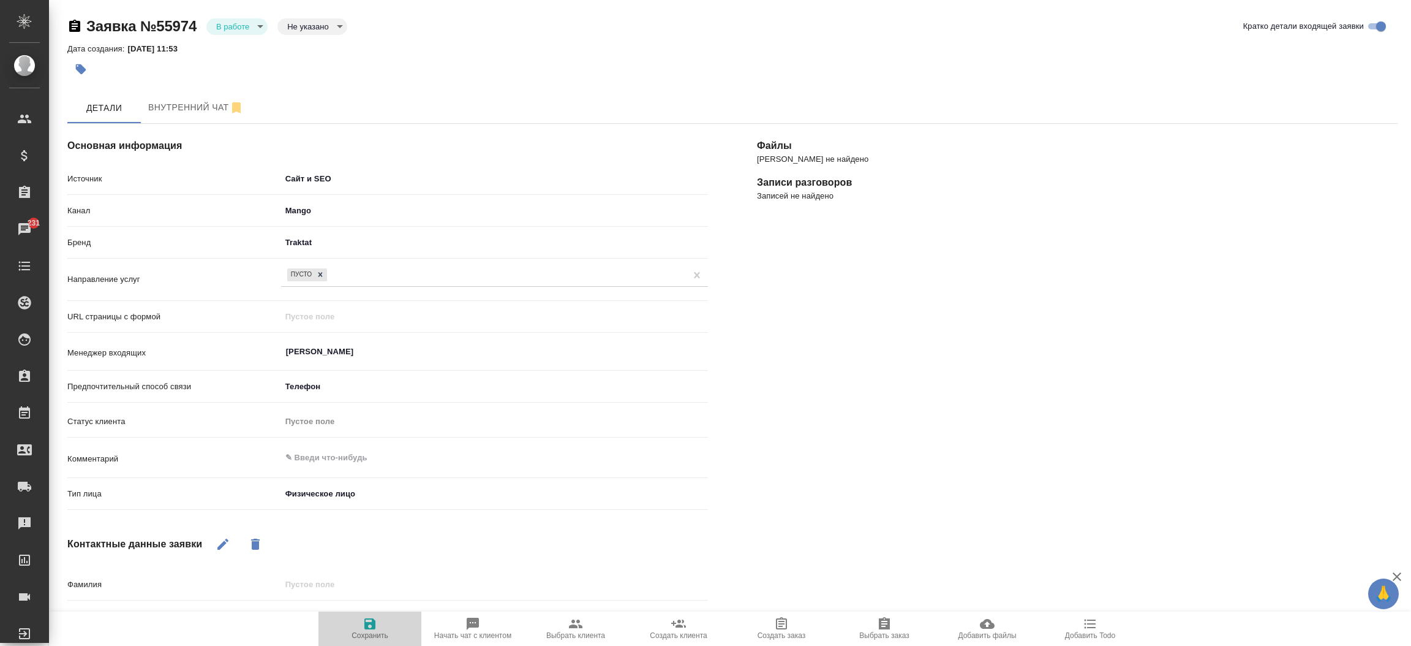
click at [364, 623] on icon "button" at bounding box center [369, 623] width 11 height 11
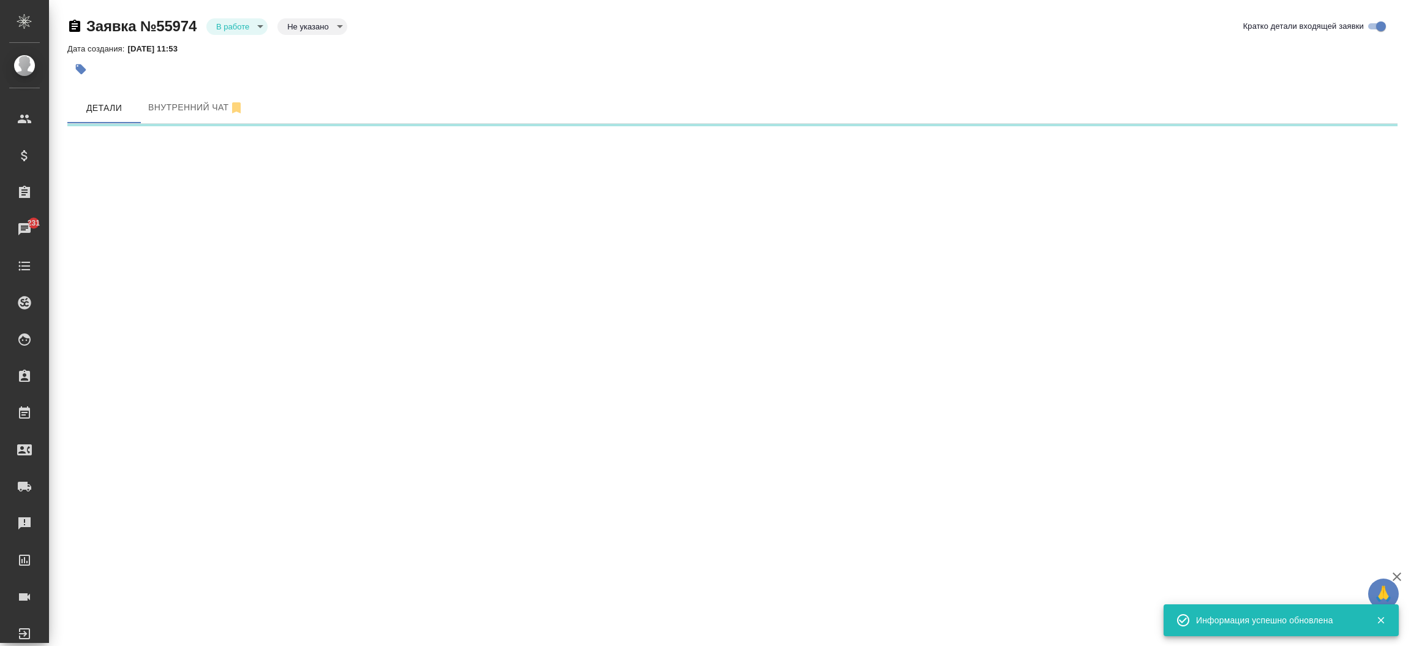
select select "RU"
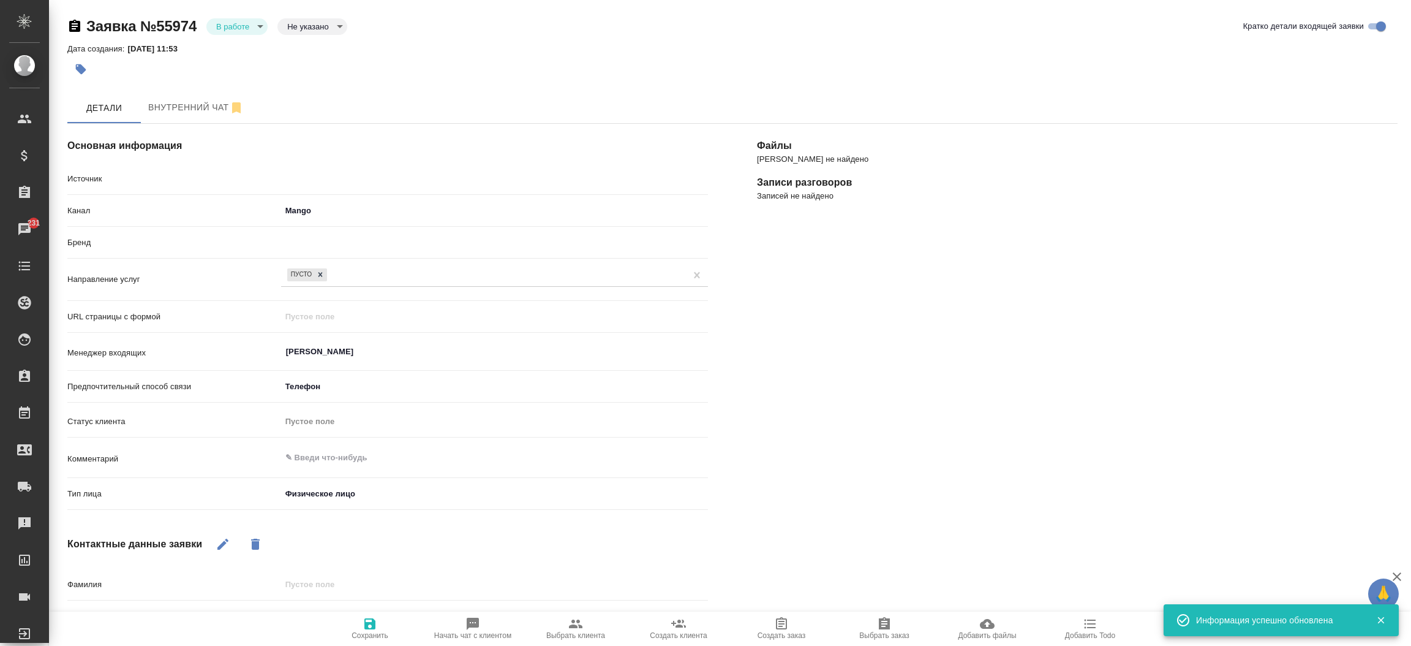
type textarea "x"
click at [244, 26] on body "🙏 .cls-1 fill:#fff; AWATERA [PERSON_NAME]prutko Клиенты Спецификации Заказы 231…" at bounding box center [705, 323] width 1411 height 646
click at [243, 45] on button "Отказ" at bounding box center [230, 46] width 29 height 13
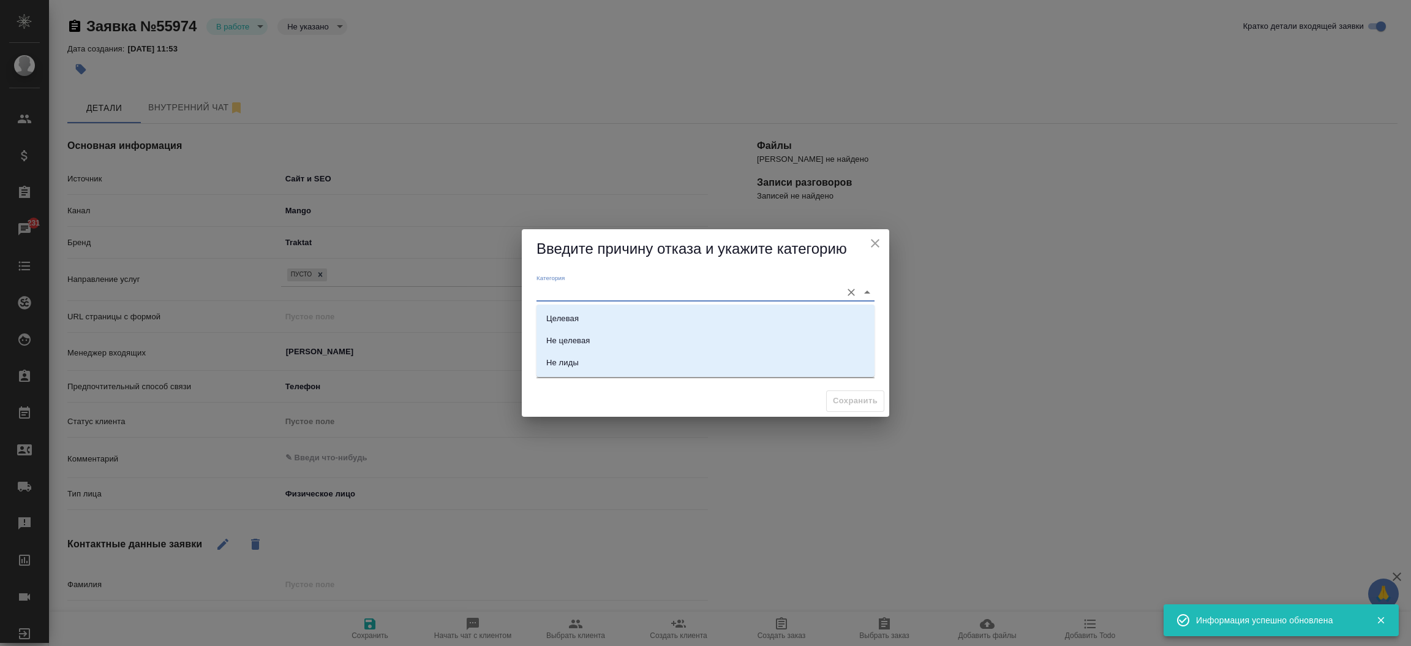
click at [557, 292] on input "Категория" at bounding box center [685, 292] width 299 height 17
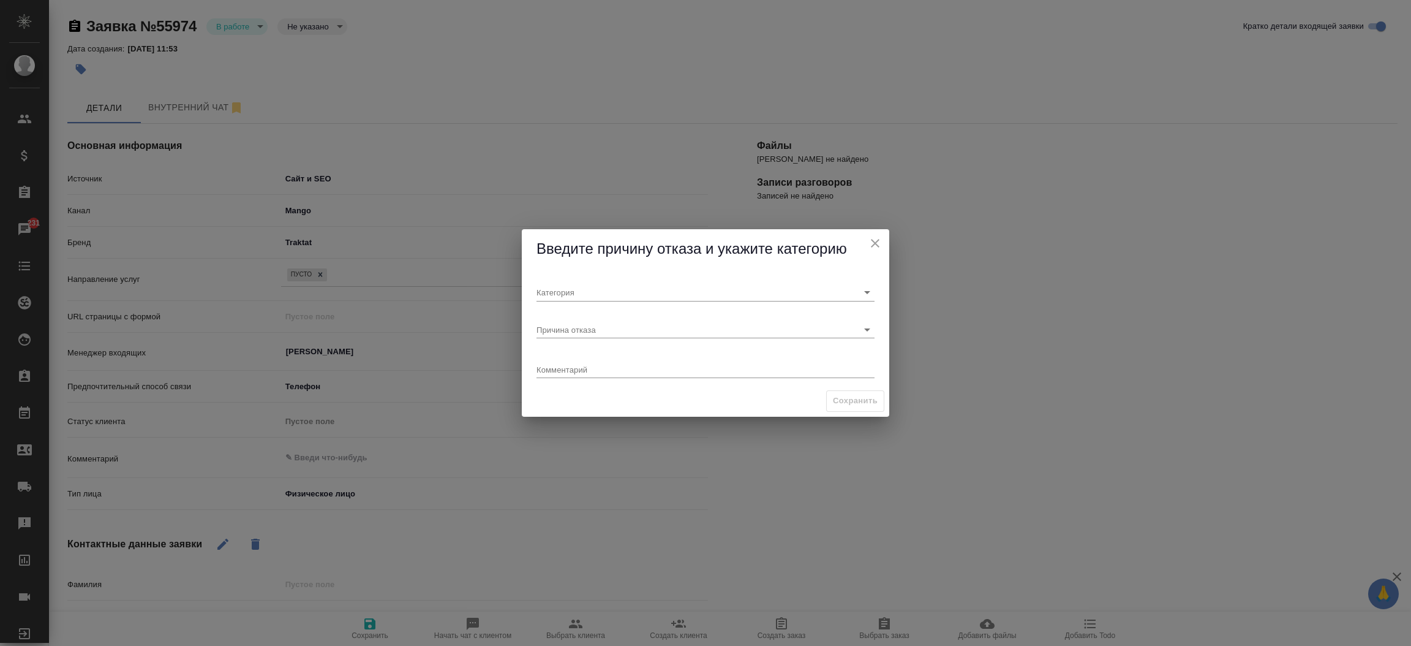
click at [551, 249] on span "Введите причину отказа и укажите категорию" at bounding box center [691, 248] width 311 height 17
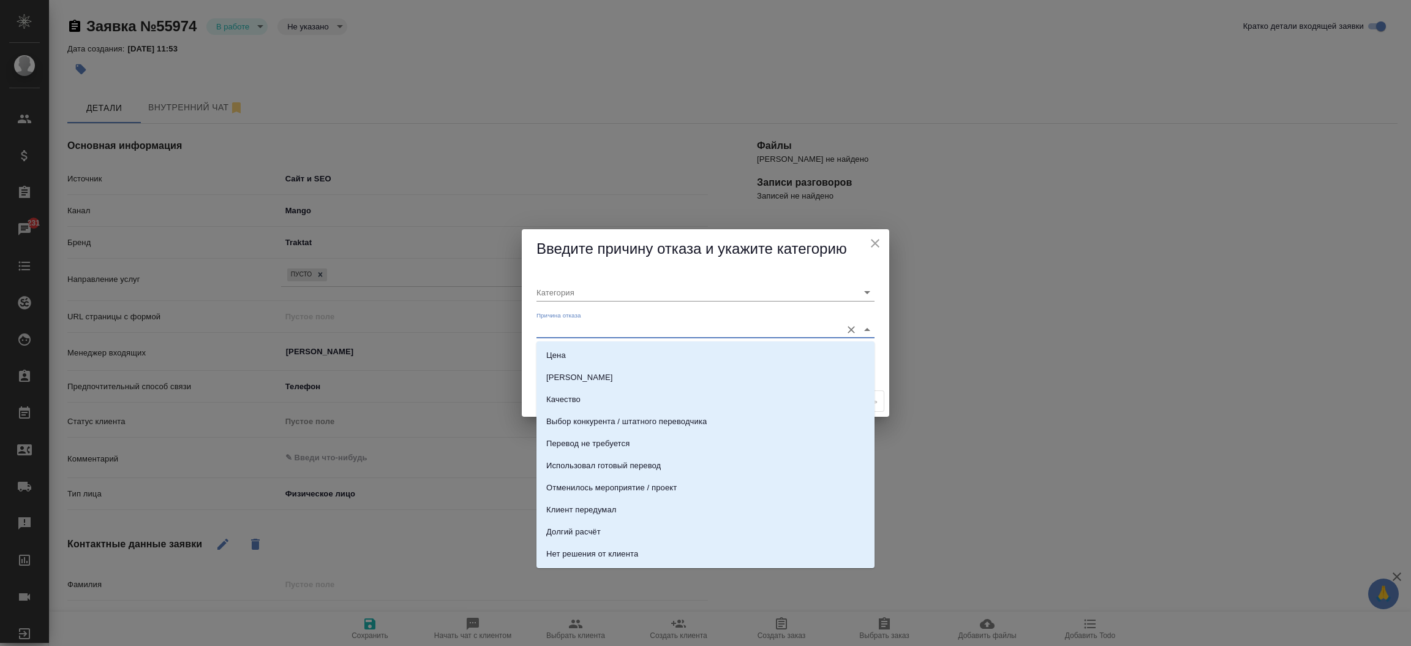
click at [573, 330] on input "Причина отказа" at bounding box center [685, 329] width 299 height 17
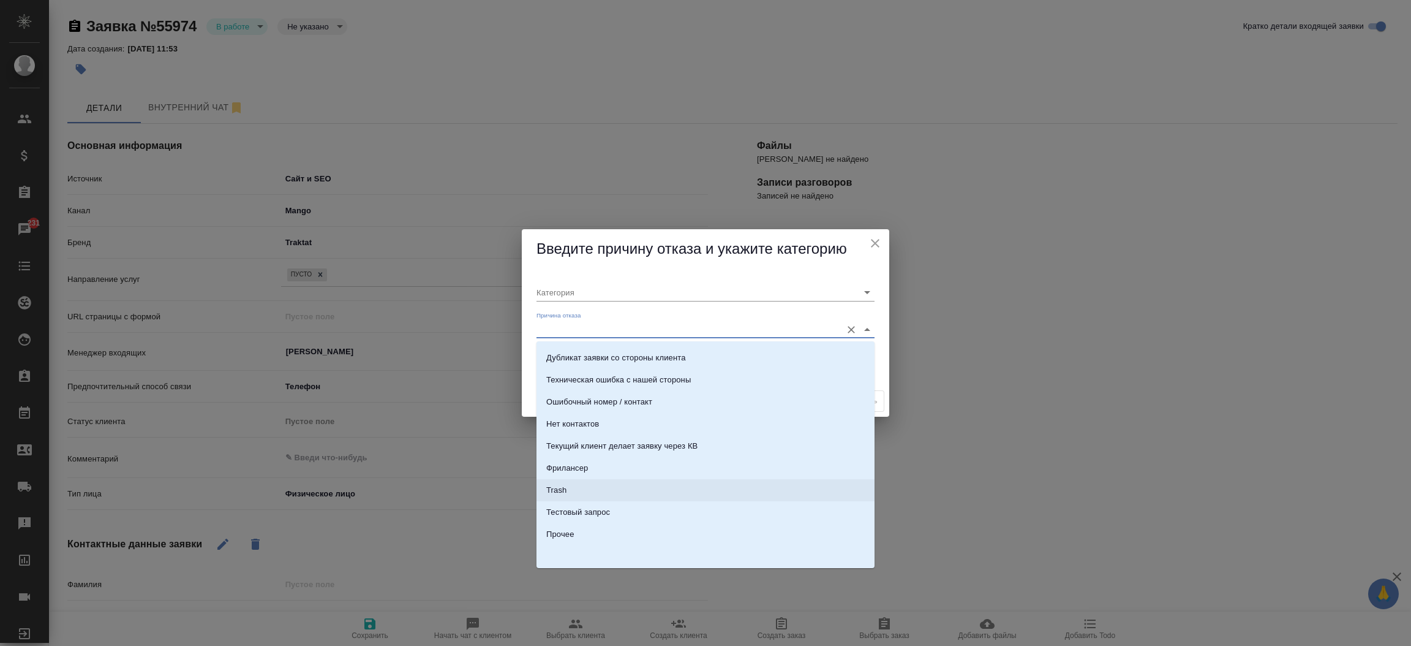
click at [726, 496] on li "Trash" at bounding box center [705, 490] width 338 height 22
type input "Не лиды"
type input "Trash"
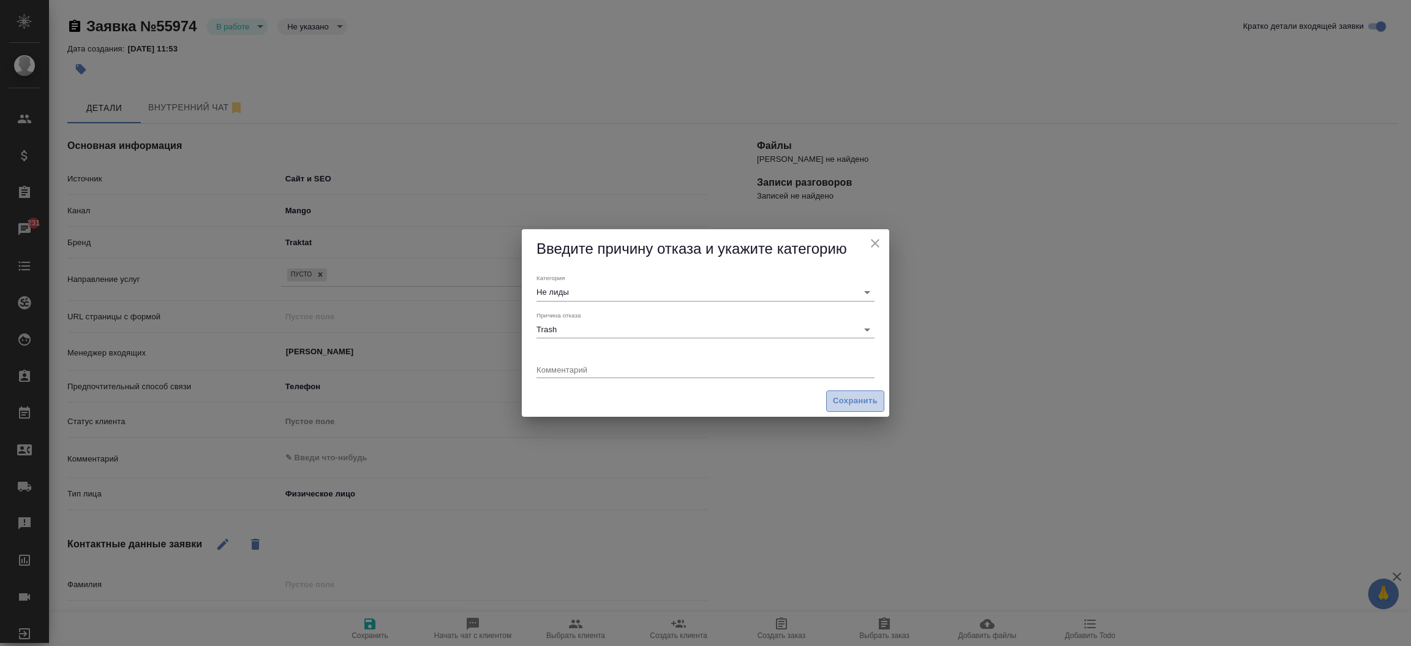
click at [858, 396] on span "Сохранить" at bounding box center [855, 401] width 45 height 14
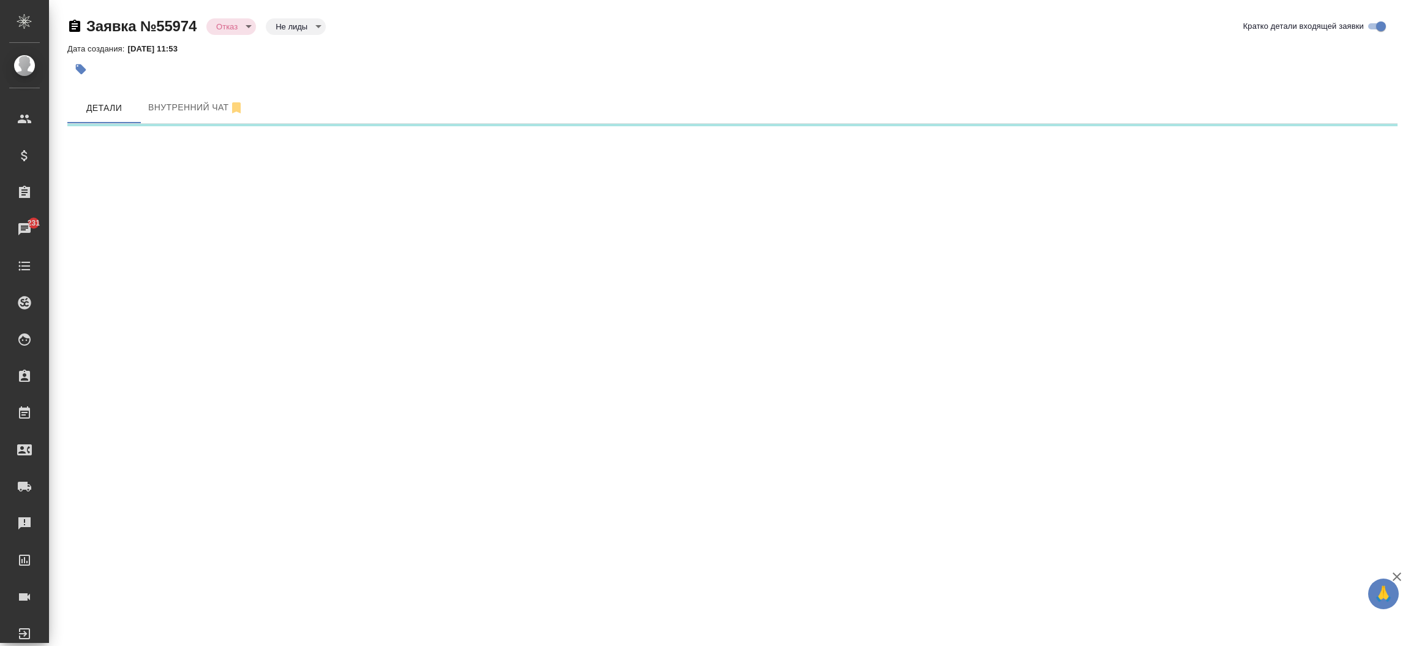
select select "RU"
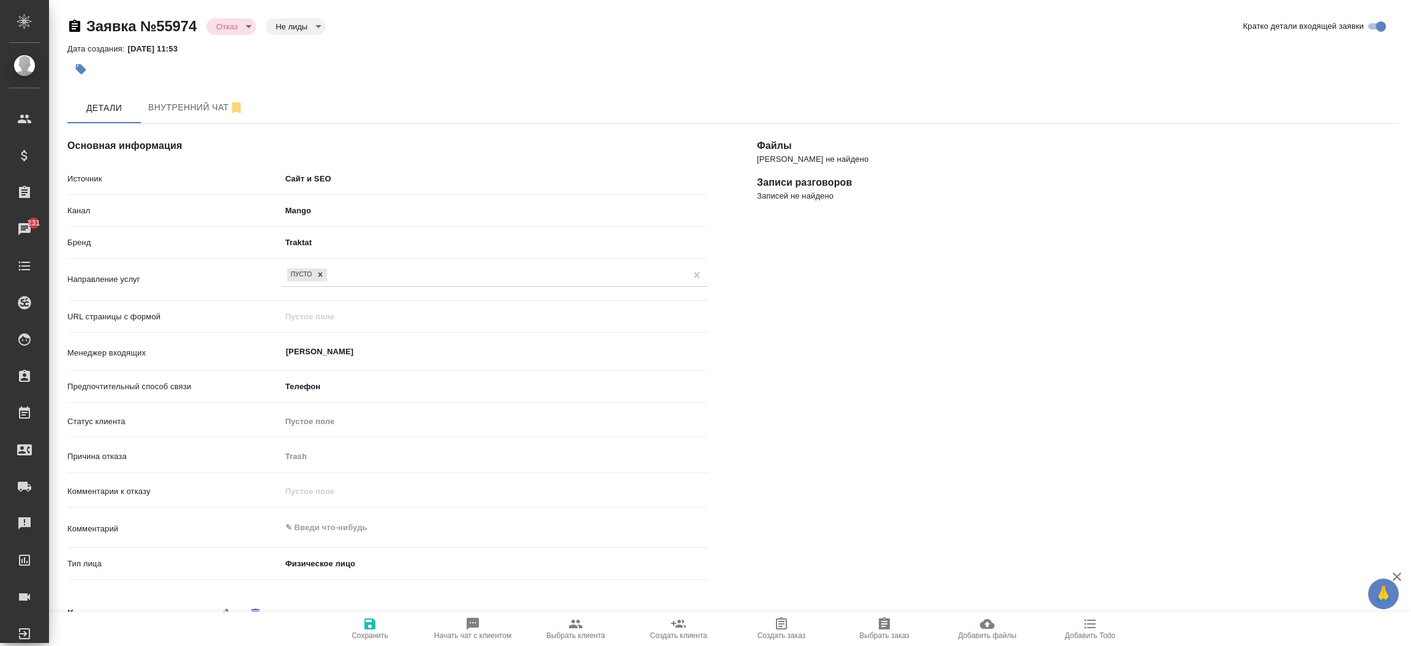
type textarea "x"
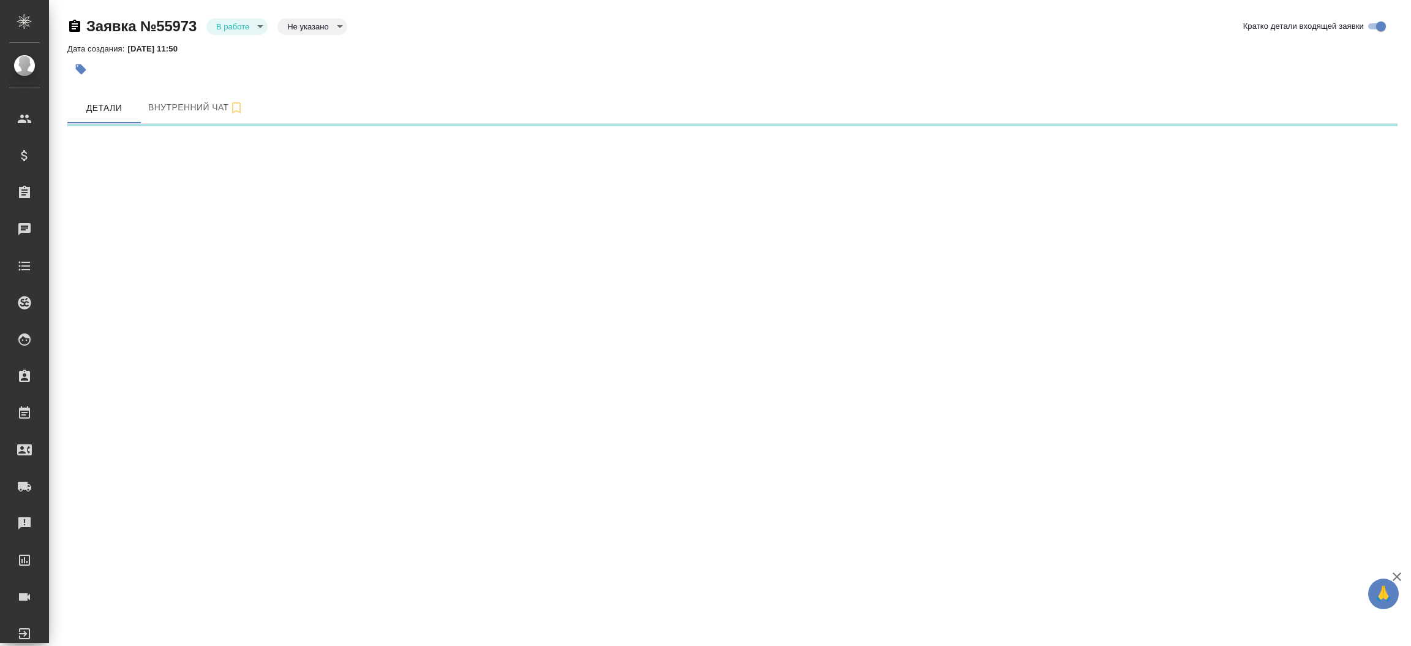
select select "RU"
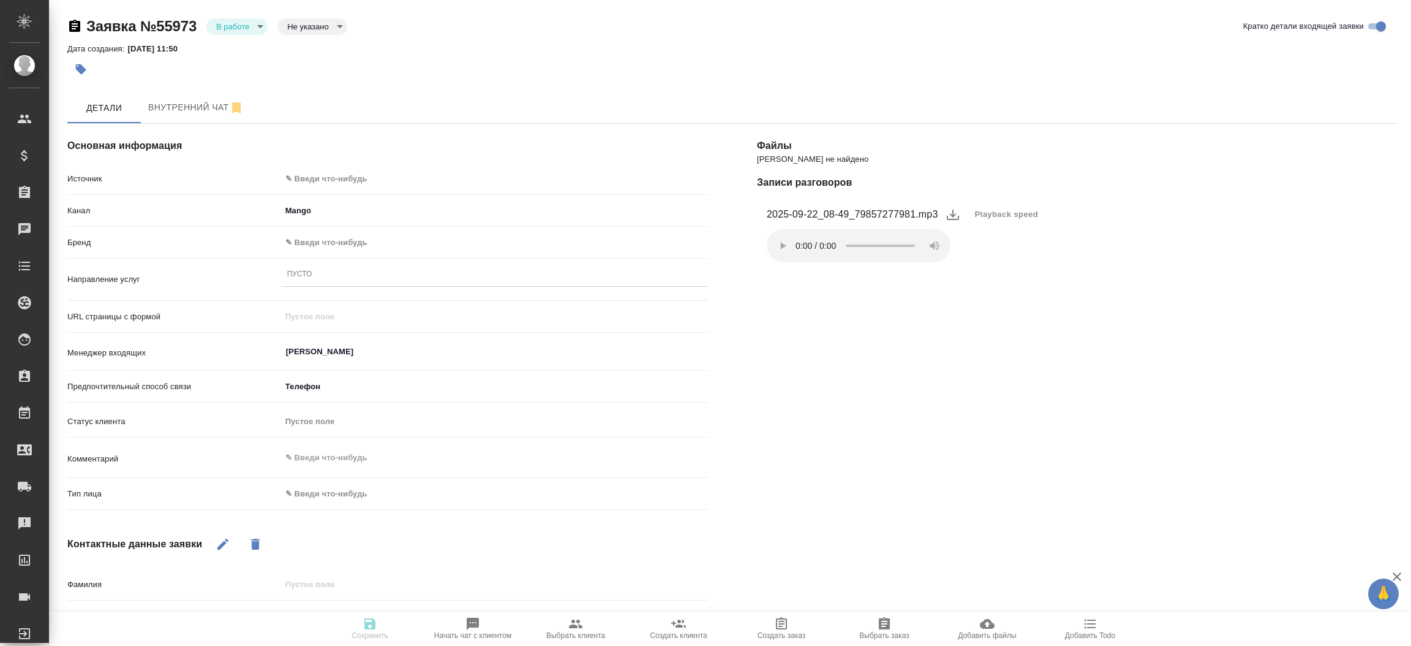
type textarea "x"
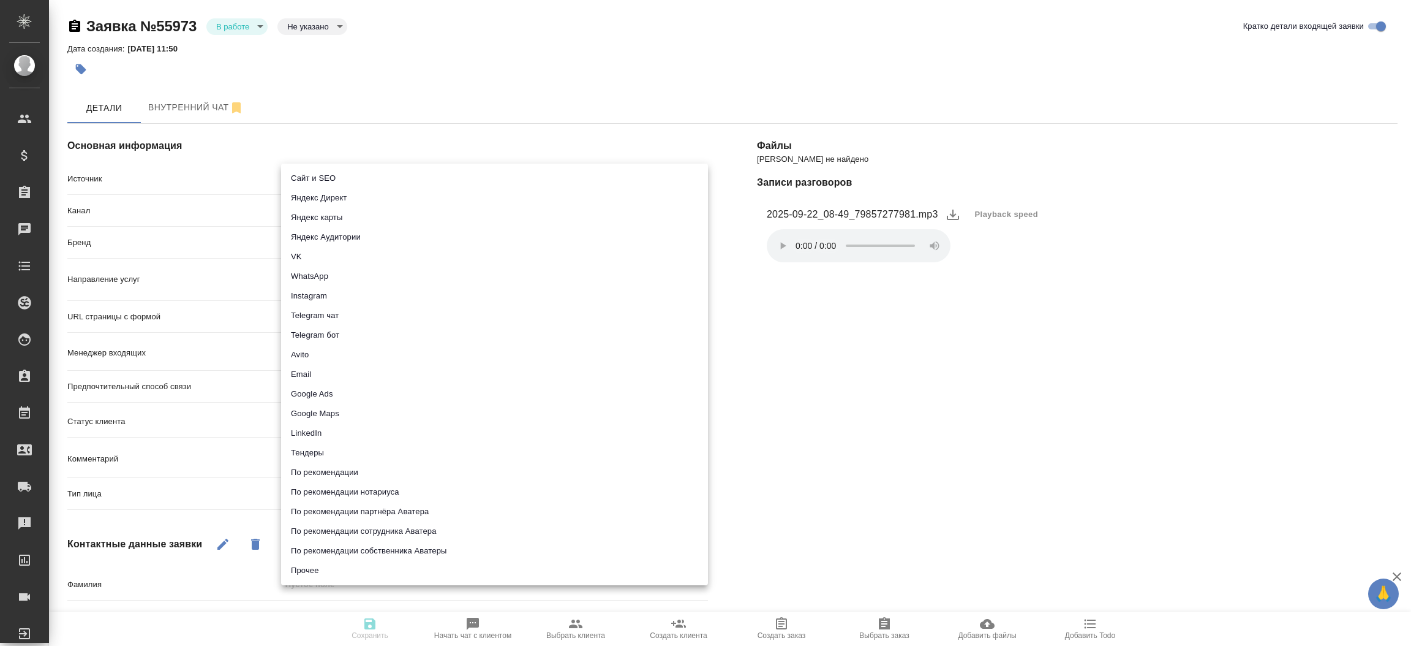
click at [320, 176] on body "🙏 .cls-1 fill:#fff; AWATERA [PERSON_NAME]prutko Клиенты Спецификации Заказы Чат…" at bounding box center [705, 323] width 1411 height 646
click at [320, 176] on li "Сайт и SEO" at bounding box center [494, 178] width 427 height 20
type input "seo"
type textarea "x"
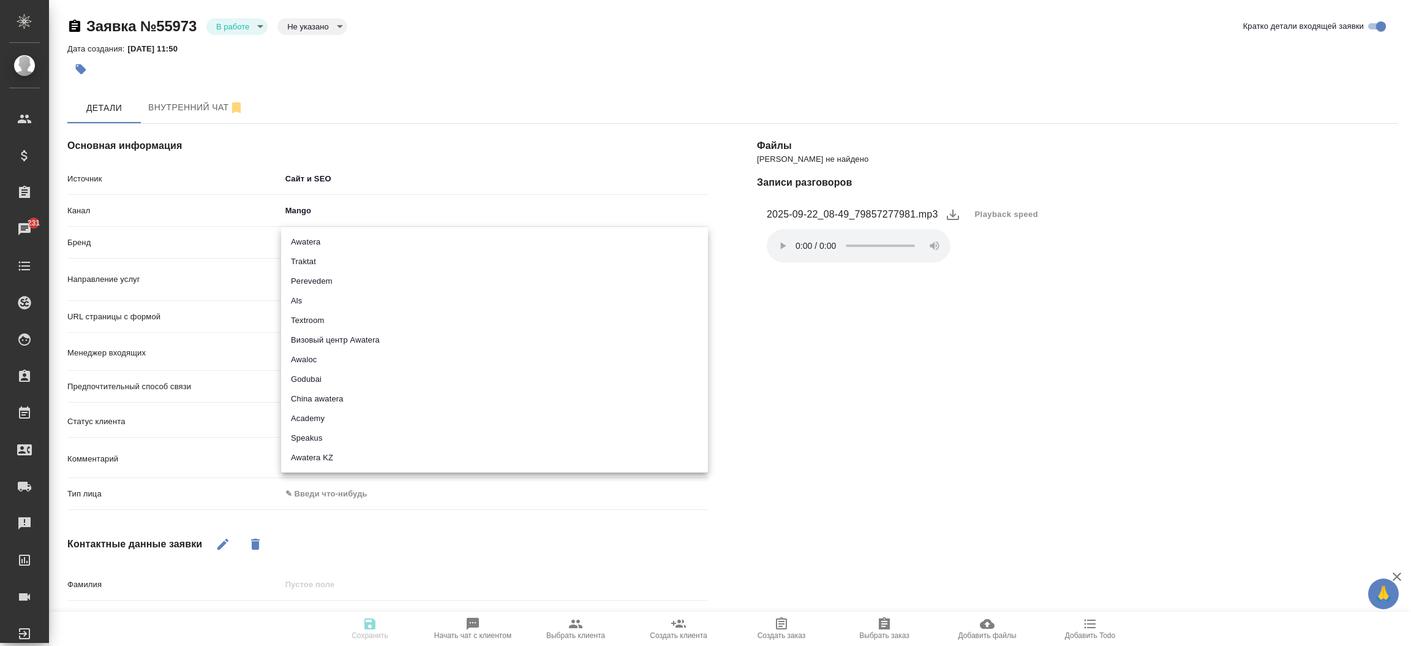
click at [315, 241] on body "🙏 .cls-1 fill:#fff; AWATERA [PERSON_NAME]prutko Клиенты Спецификации Заказы 231…" at bounding box center [705, 323] width 1411 height 646
click at [319, 257] on li "Traktat" at bounding box center [494, 262] width 427 height 20
type input "traktat"
click at [317, 494] on body "🙏 .cls-1 fill:#fff; AWATERA [PERSON_NAME]prutko Клиенты Спецификации Заказы 231…" at bounding box center [705, 323] width 1411 height 646
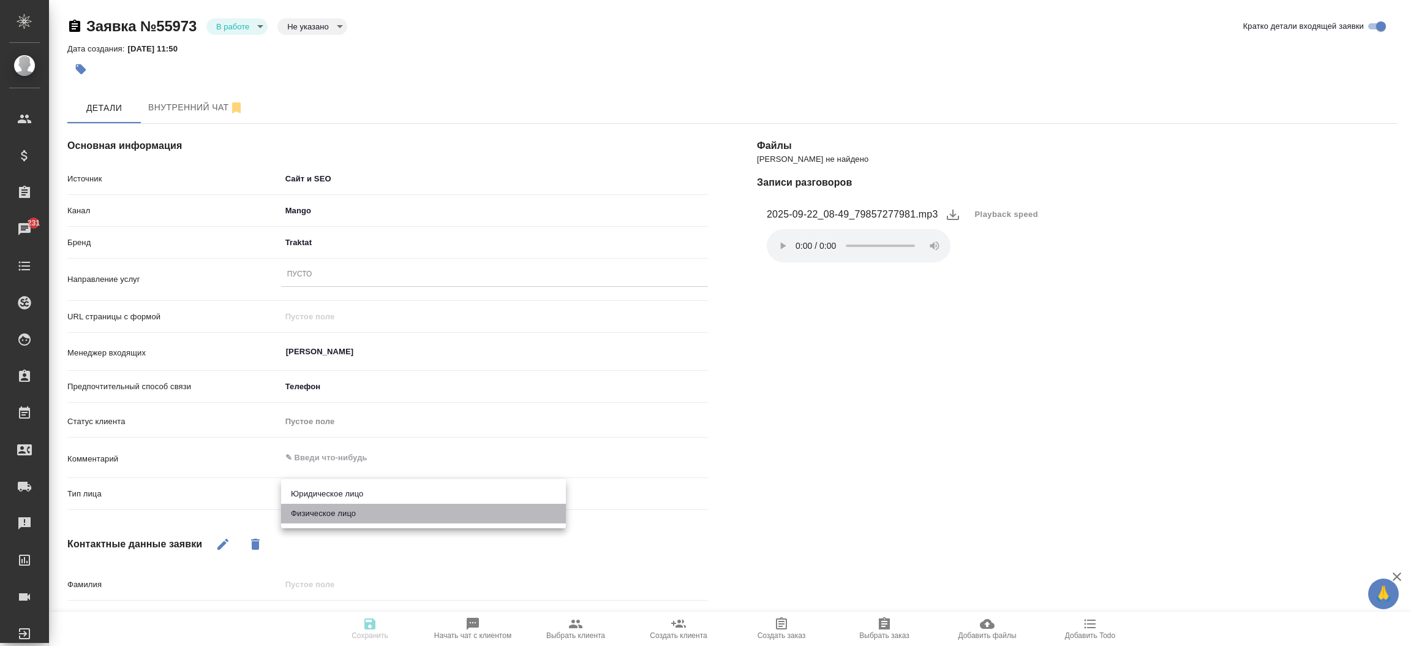
click at [325, 507] on li "Физическое лицо" at bounding box center [423, 513] width 285 height 20
type textarea "x"
type input "private"
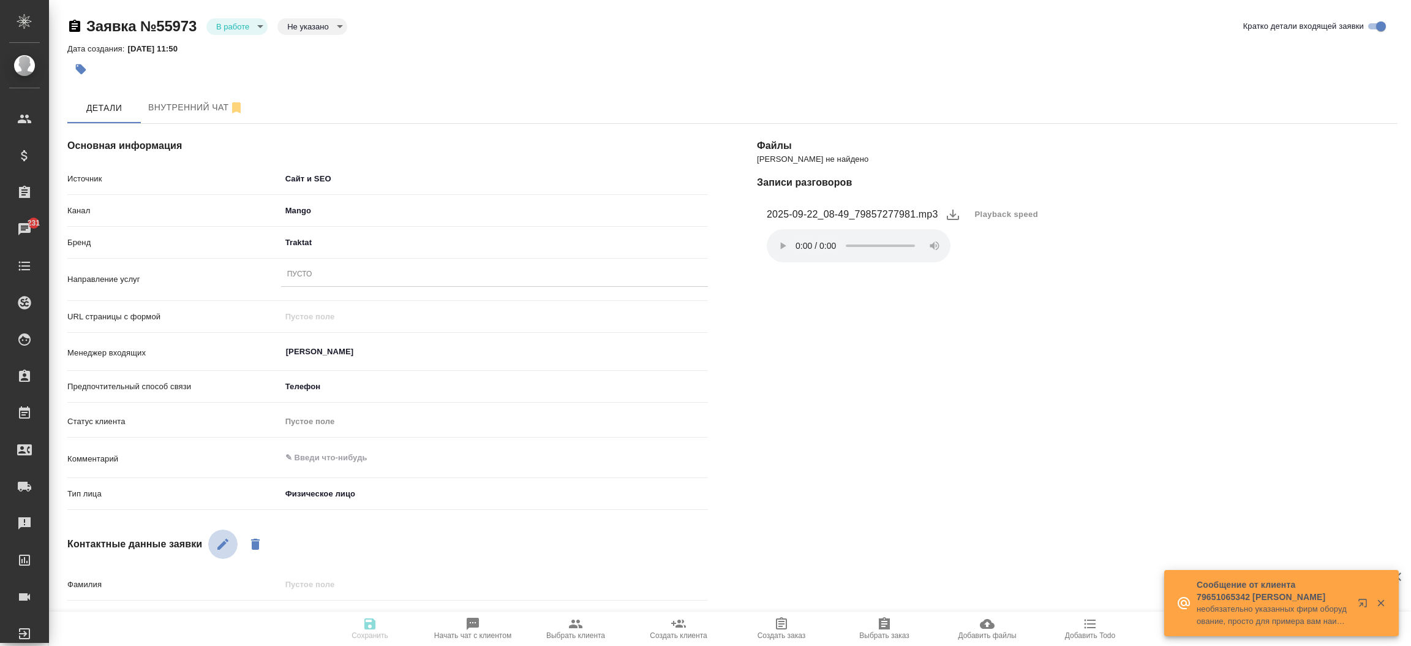
click at [221, 540] on icon "button" at bounding box center [223, 543] width 15 height 15
click at [320, 525] on div "Основная информация Источник Сайт и SEO seo Канал Mango 6374e594cd4a952bacdba9a…" at bounding box center [388, 484] width 690 height 770
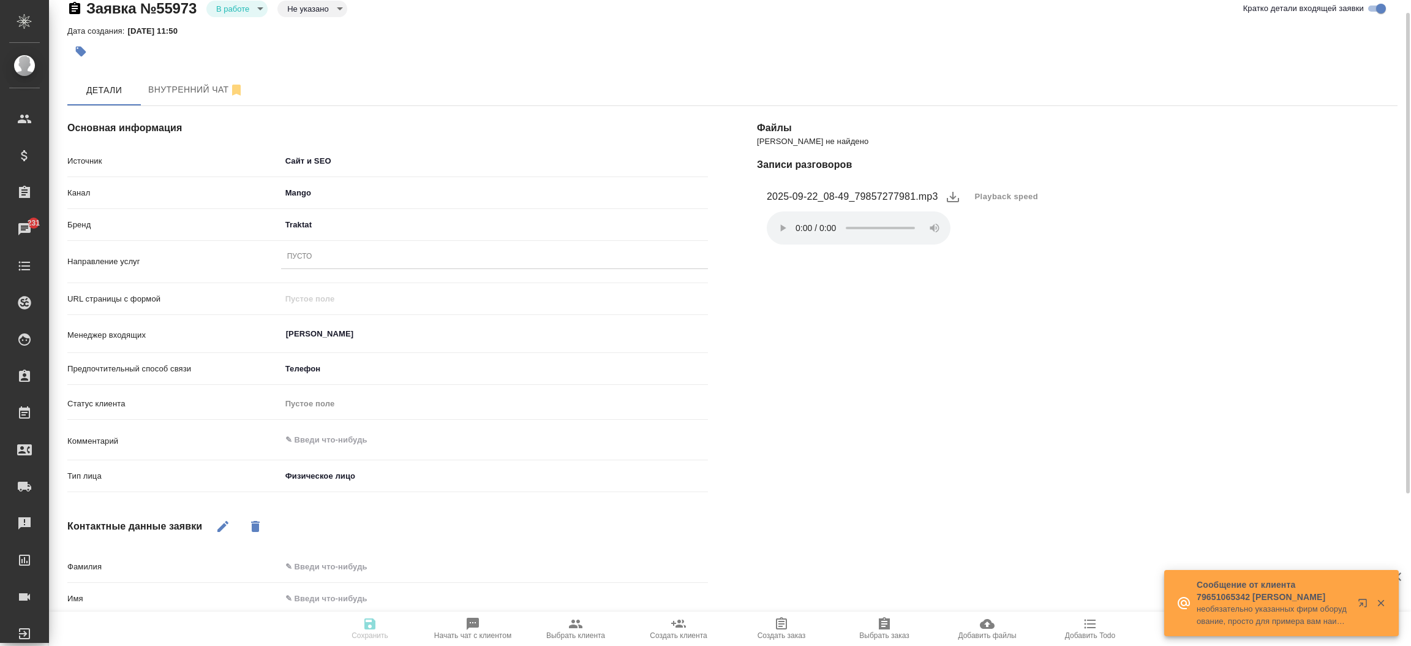
scroll to position [110, 0]
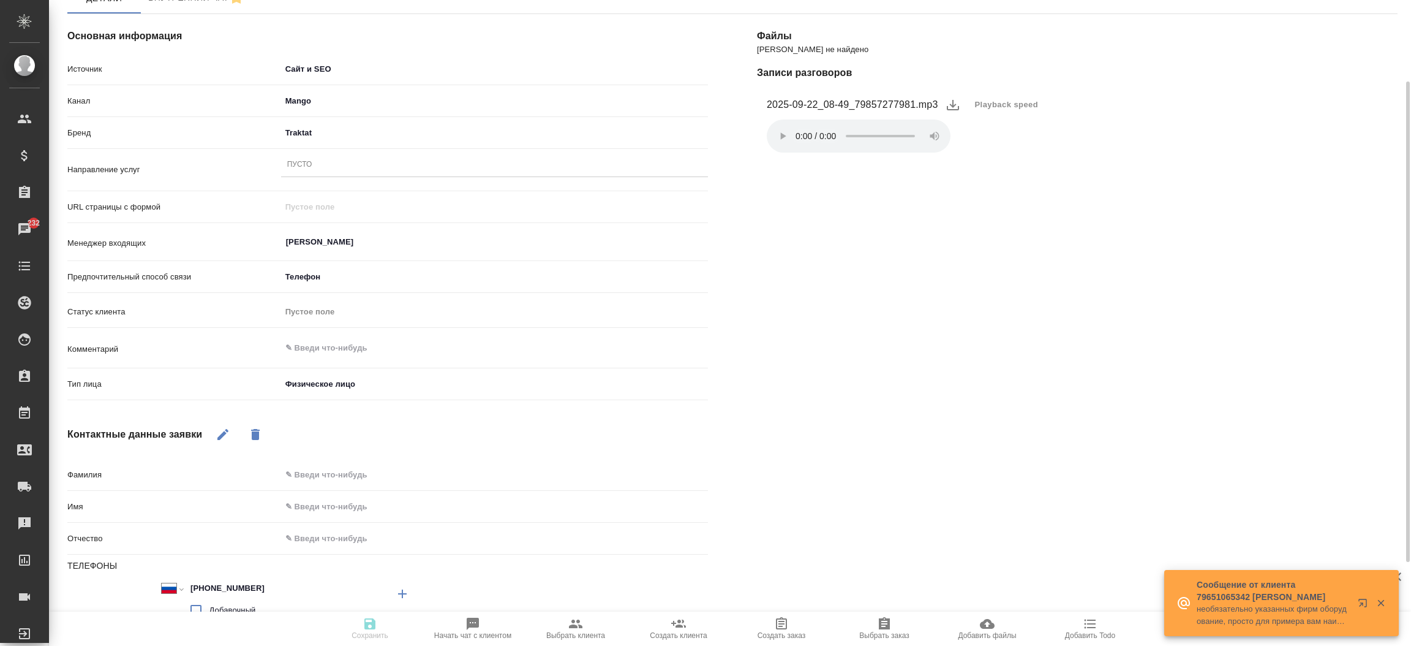
click at [320, 491] on div "Фамилия" at bounding box center [387, 480] width 641 height 32
click at [318, 499] on input "text" at bounding box center [495, 506] width 426 height 18
type input "[PERSON_NAME]"
type textarea "x"
type input "Ири"
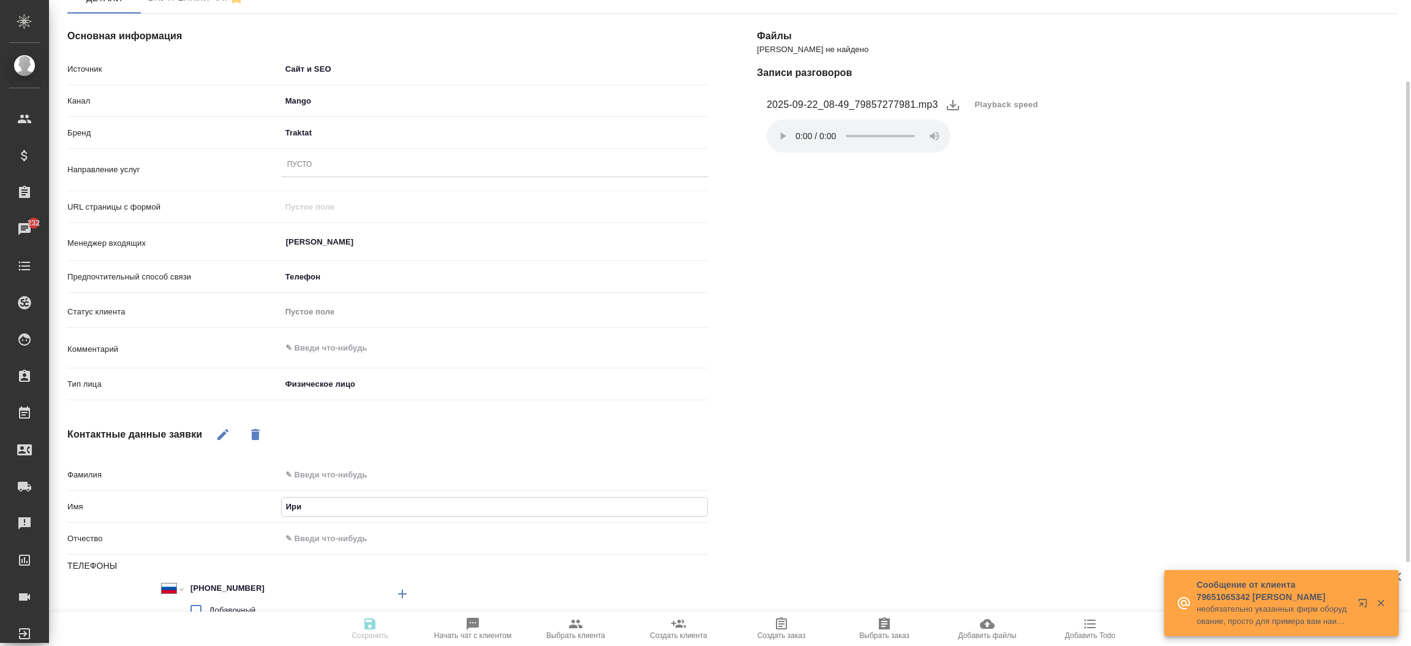
type textarea "x"
type input "Ирин"
type textarea "x"
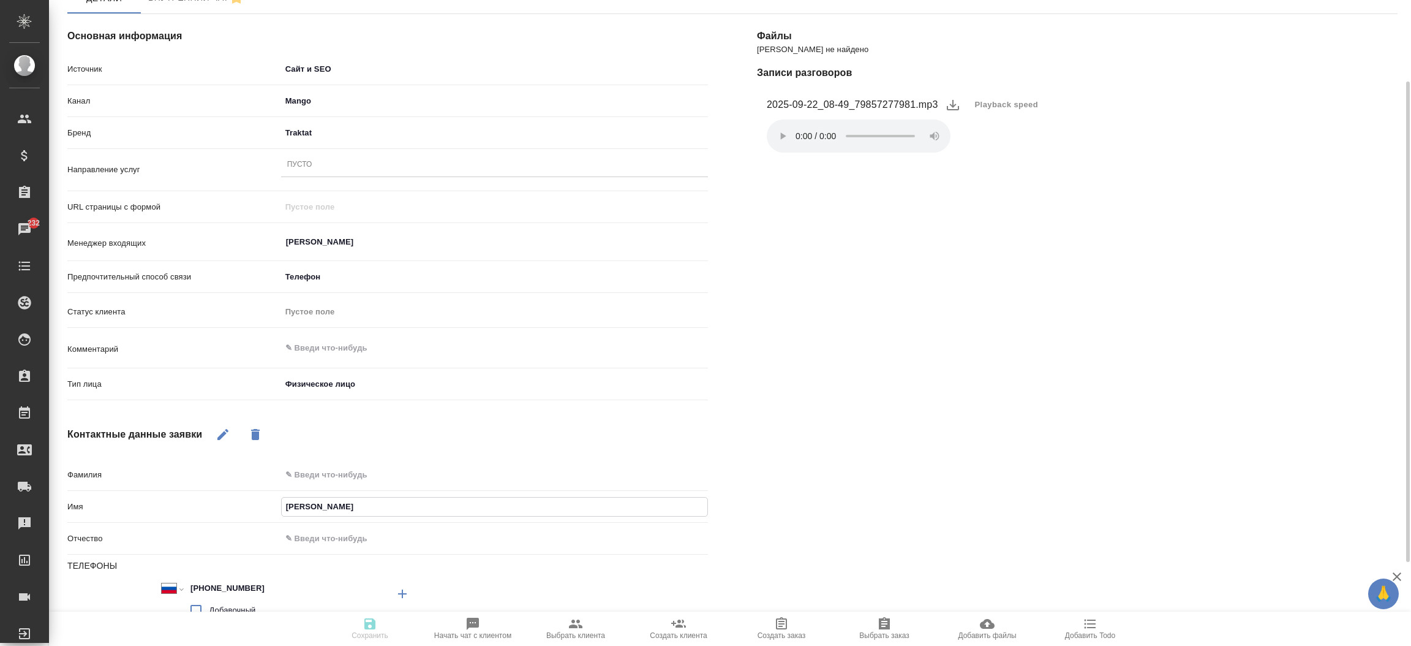
type input "[PERSON_NAME]"
click at [879, 446] on div "[PERSON_NAME] не найдено Записи разговоров 2025-09-22_08-49_79857277981.mp3 Pla…" at bounding box center [1077, 375] width 690 height 770
click at [427, 160] on div "Пусто" at bounding box center [494, 165] width 427 height 18
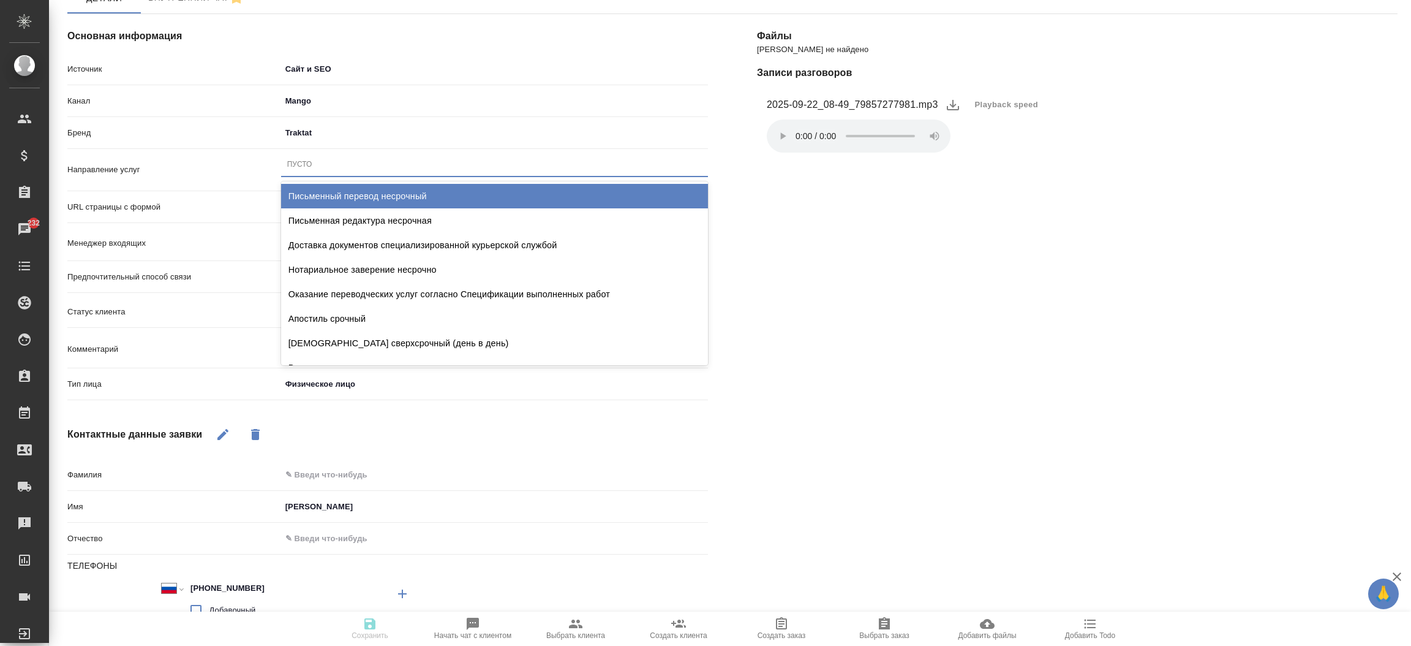
click at [411, 186] on div "Письменный перевод несрочный" at bounding box center [494, 196] width 427 height 24
type textarea "x"
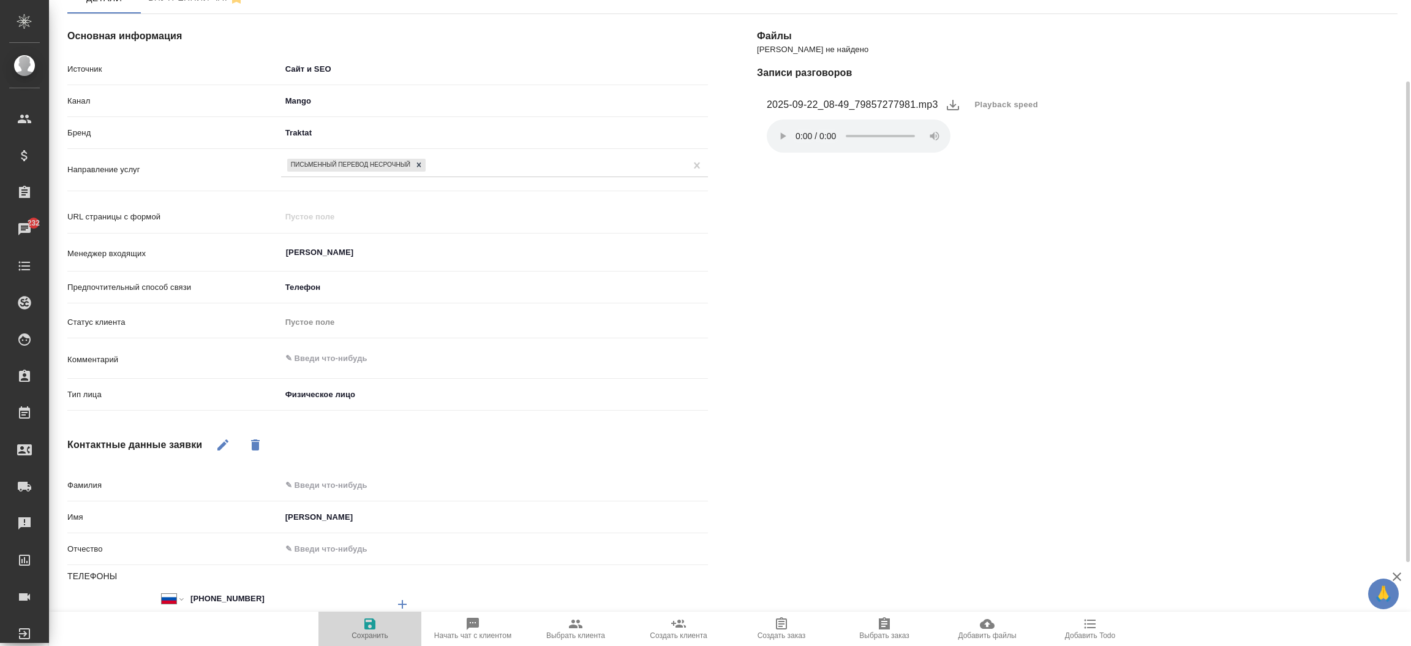
click at [365, 632] on span "Сохранить" at bounding box center [370, 635] width 37 height 9
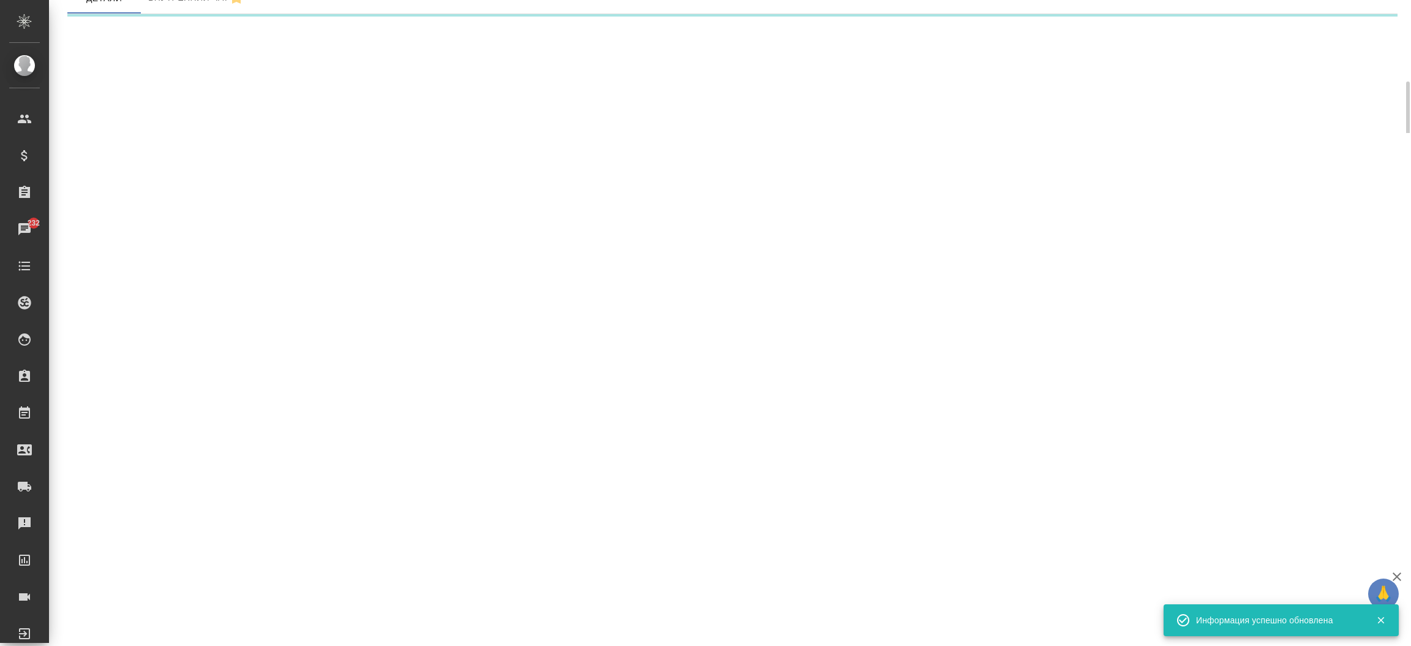
select select "RU"
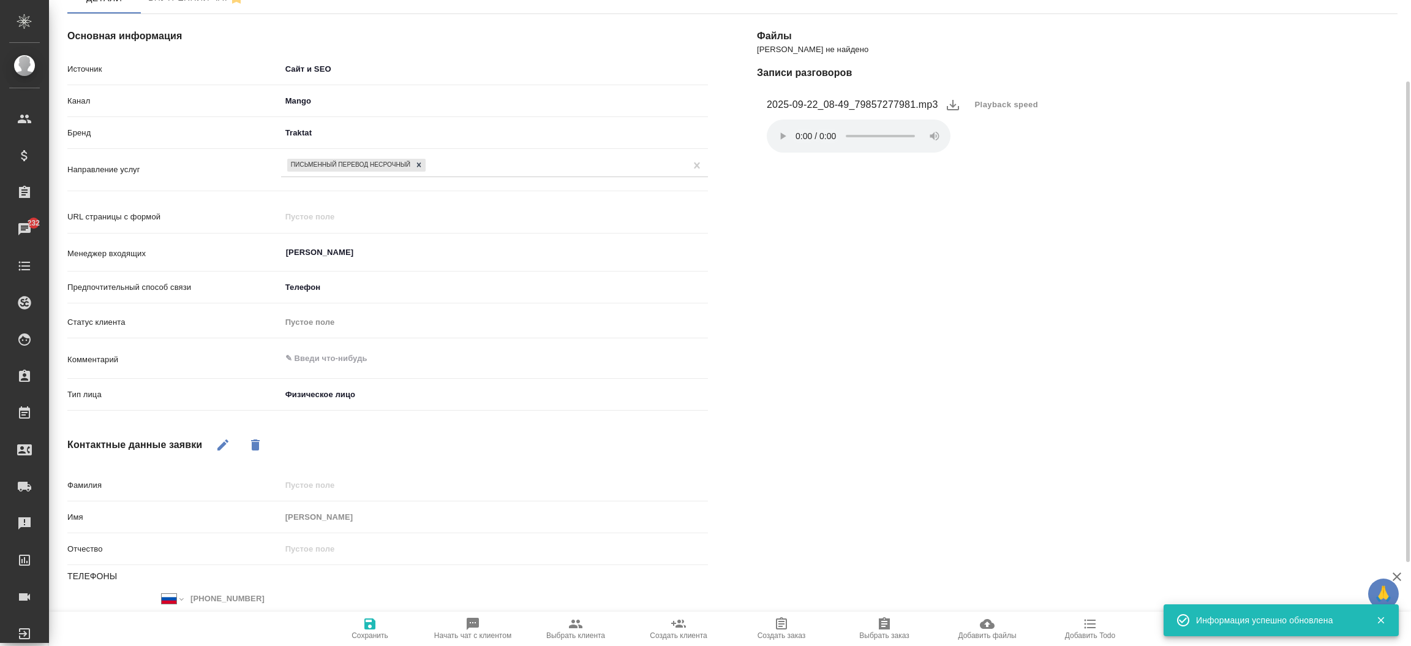
type textarea "x"
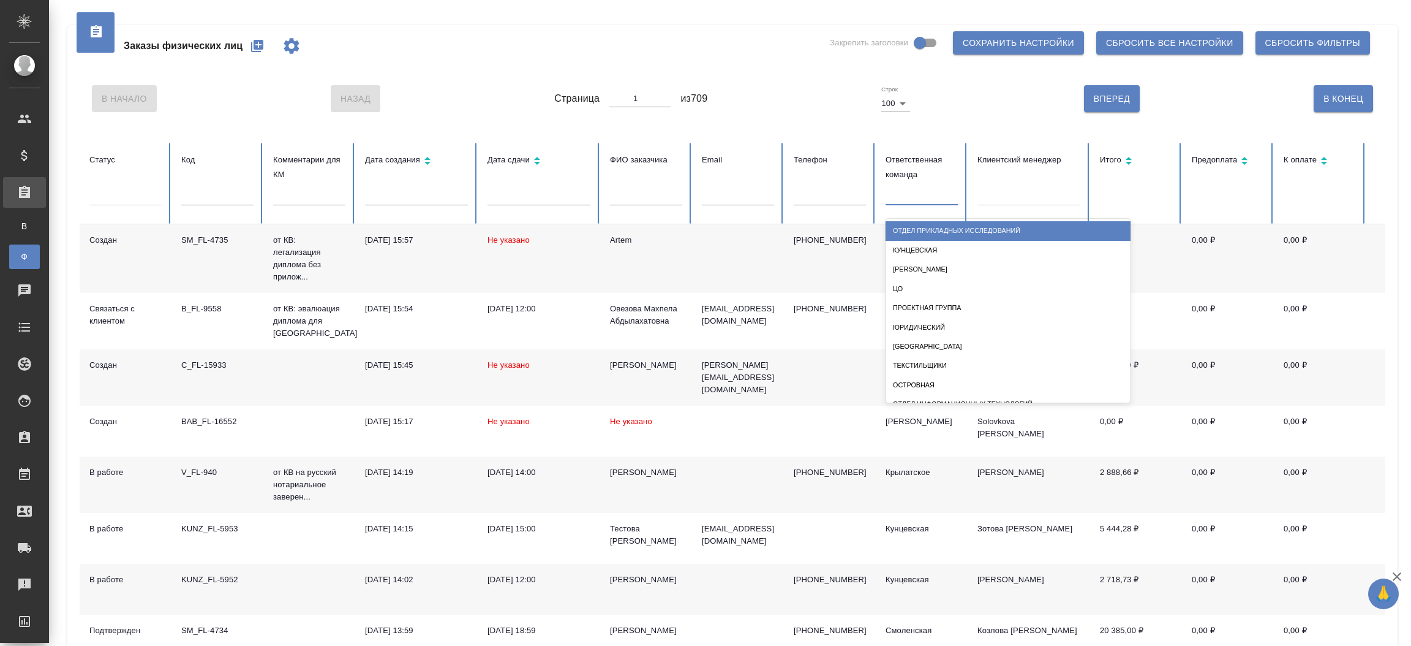
click at [946, 193] on div at bounding box center [922, 193] width 72 height 18
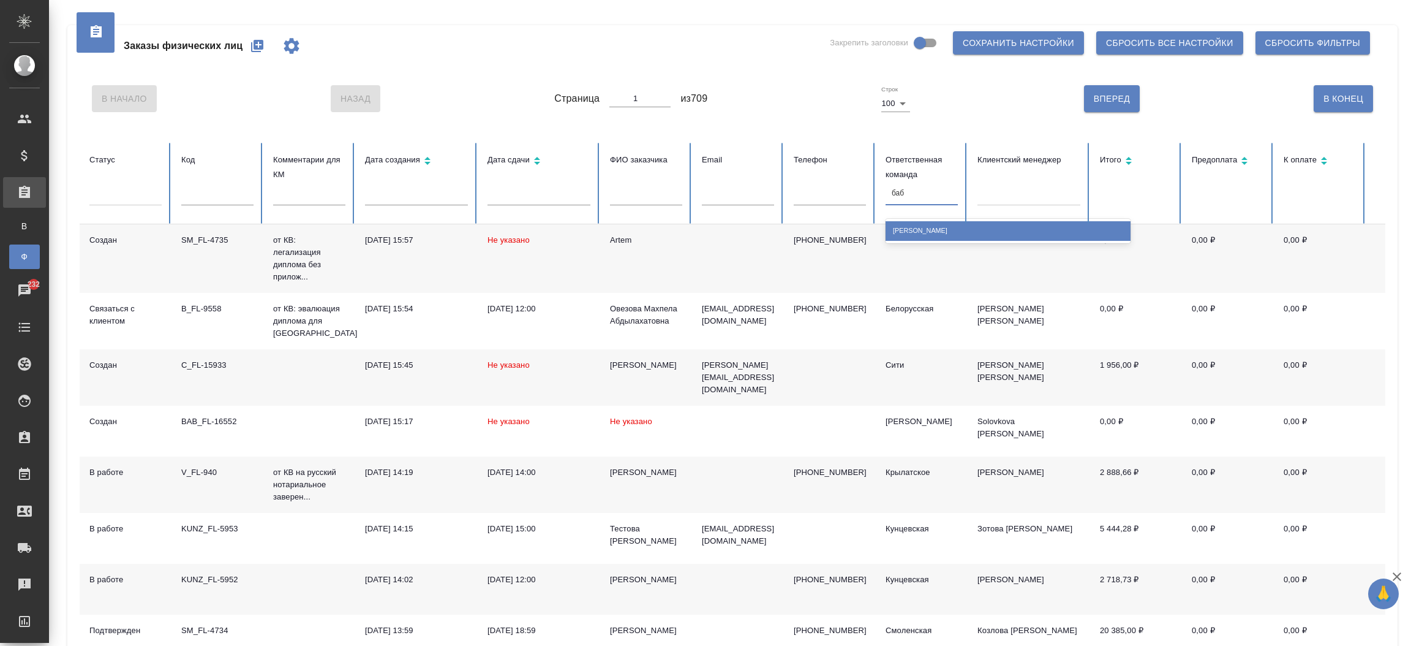
type input "баб"
click at [925, 218] on th "Ответственная команда" at bounding box center [922, 183] width 92 height 81
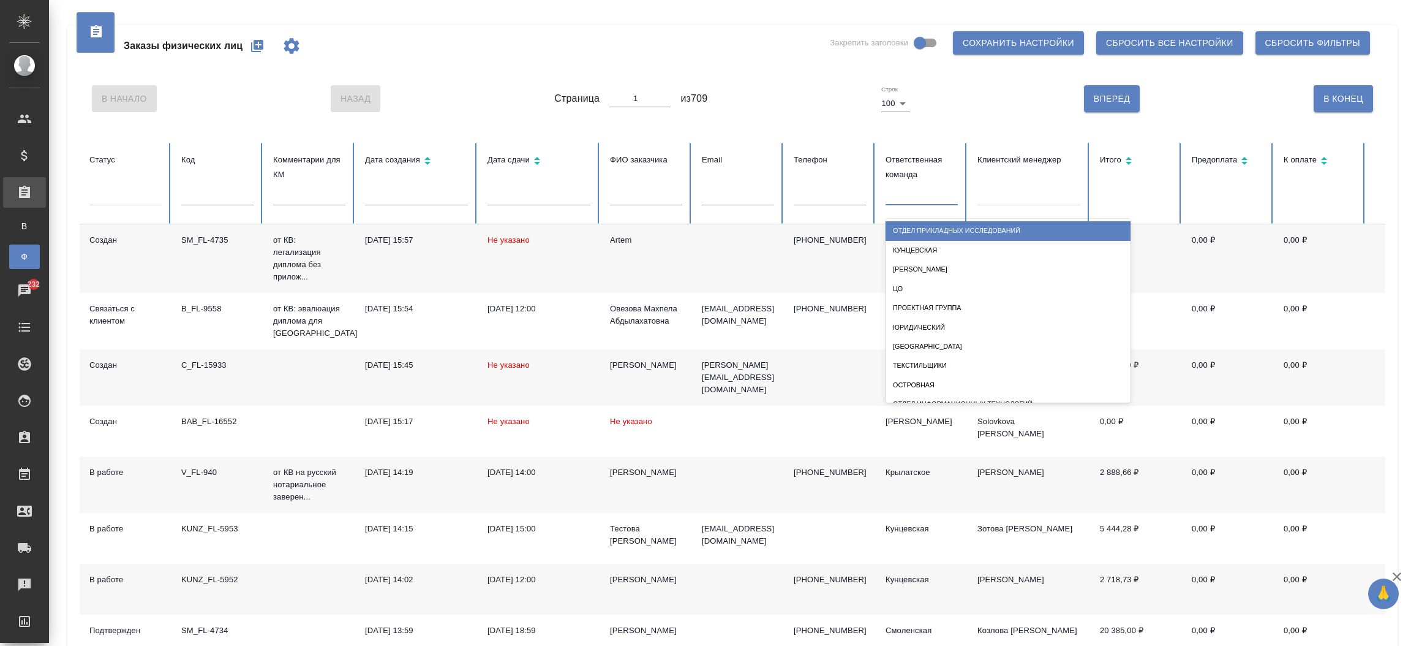
click at [902, 185] on div at bounding box center [922, 193] width 72 height 18
type input "баб"
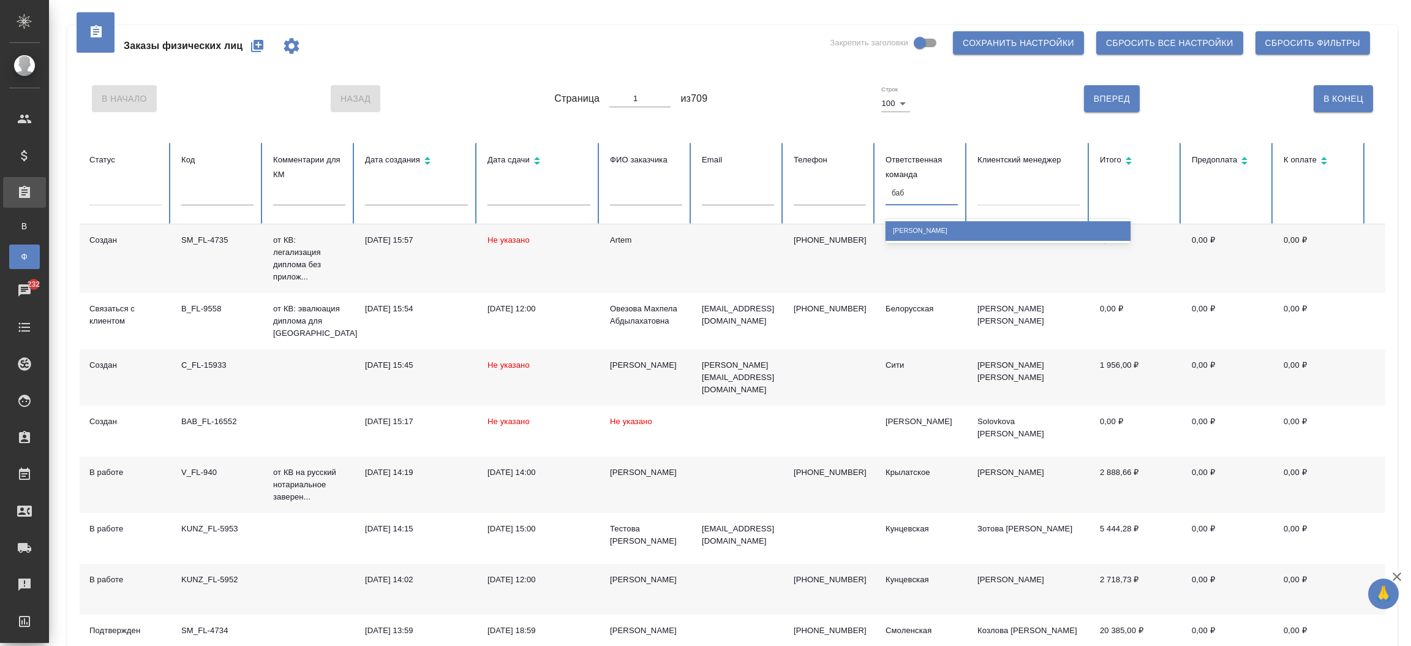
click at [916, 229] on div "[PERSON_NAME]" at bounding box center [1008, 230] width 245 height 19
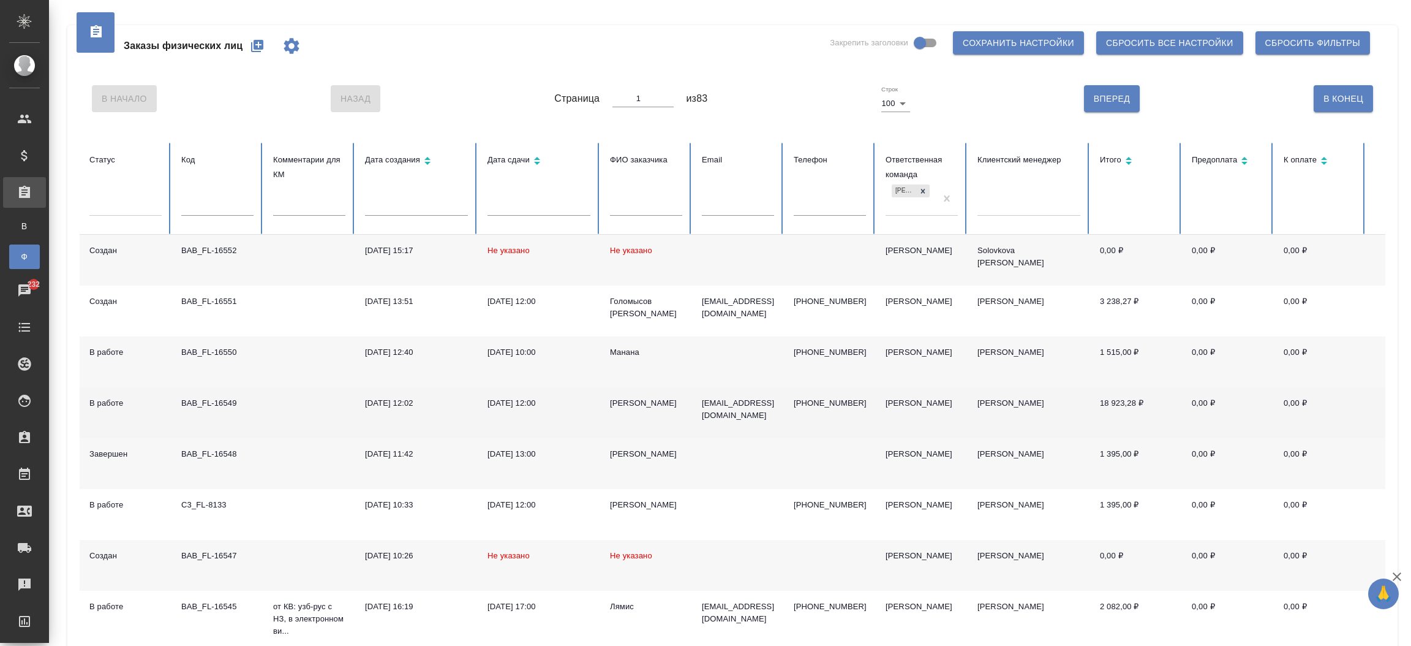
click at [405, 398] on div "[DATE] 12:02" at bounding box center [416, 403] width 103 height 12
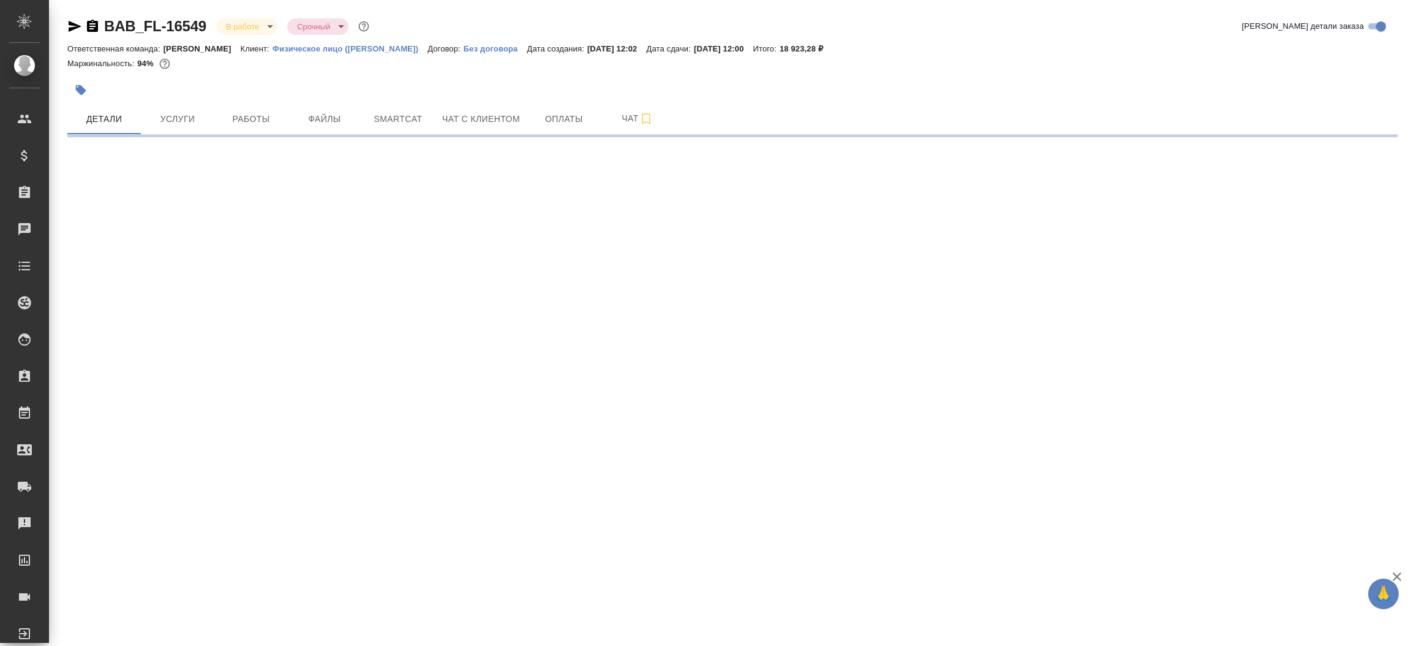
click at [91, 27] on icon "button" at bounding box center [92, 26] width 11 height 12
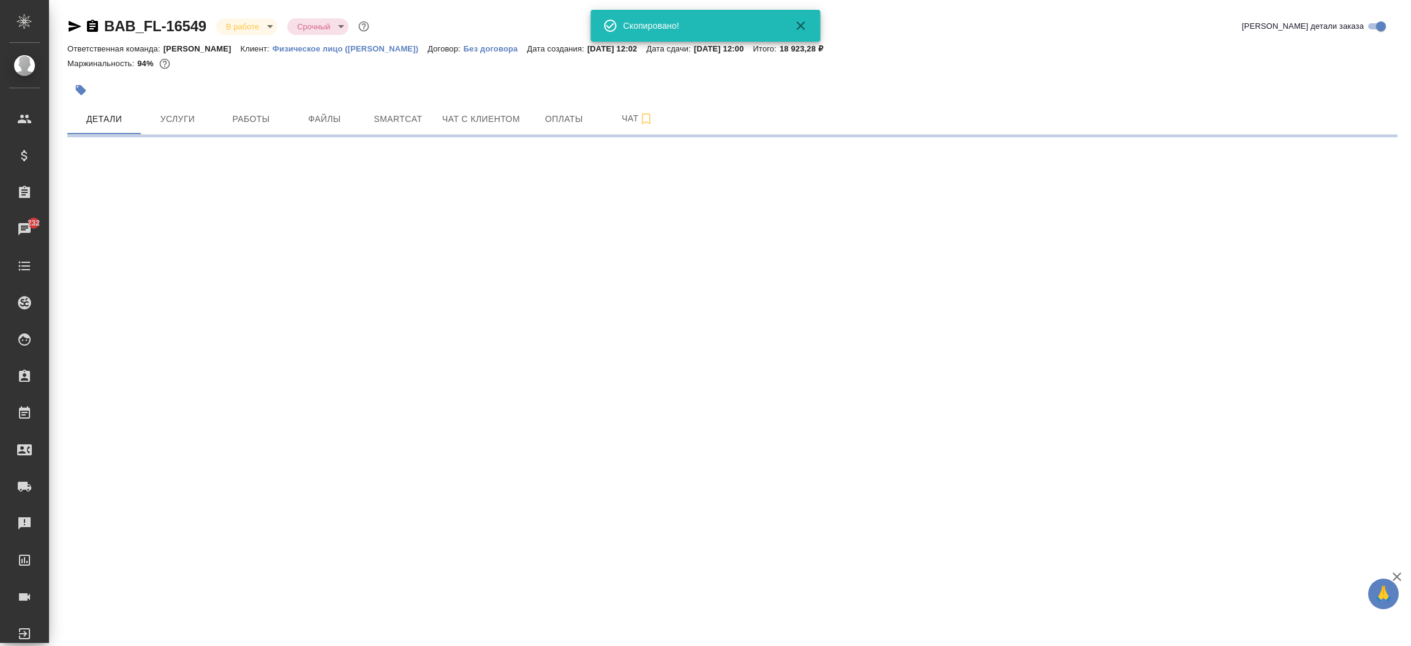
select select "RU"
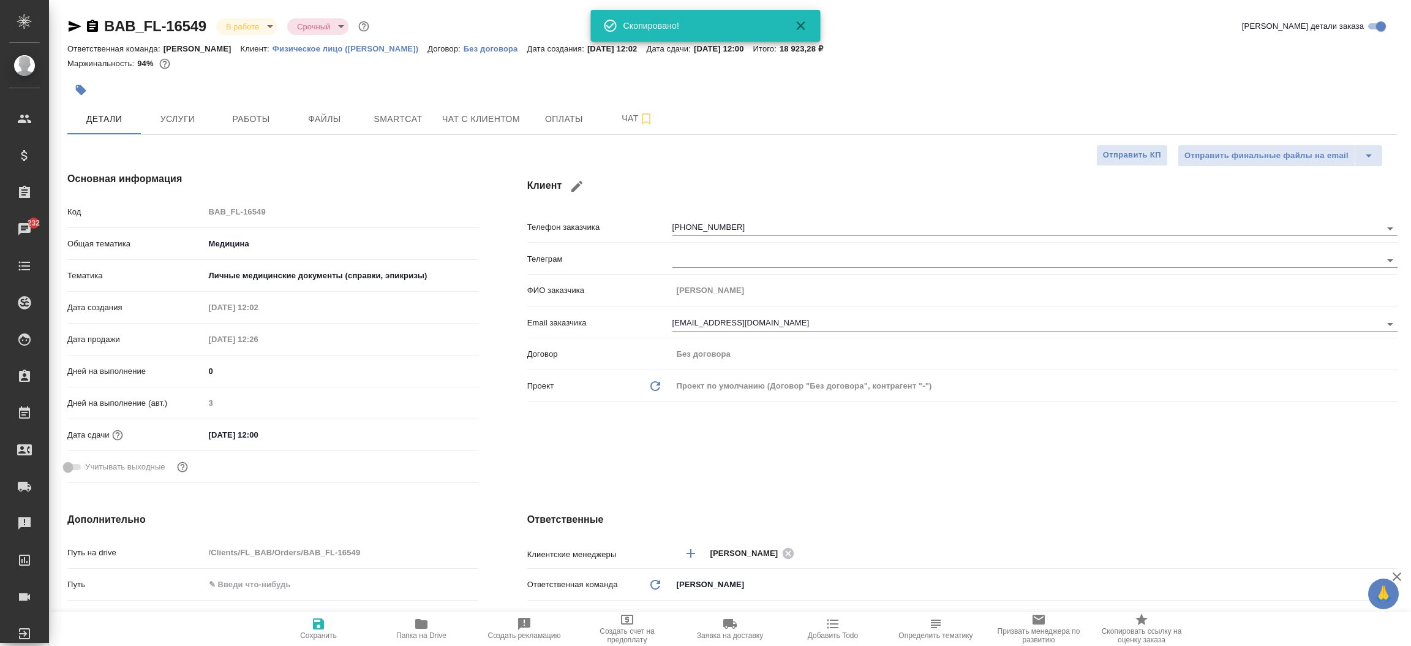
type textarea "x"
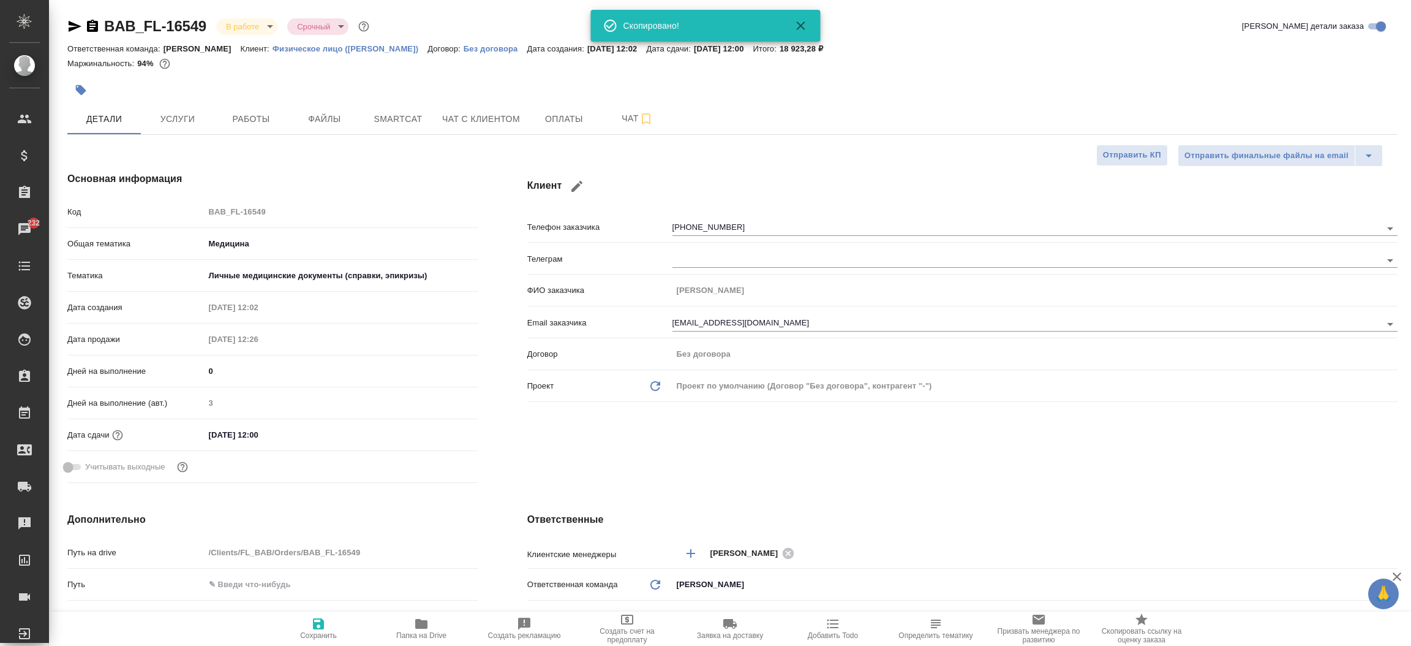
type textarea "x"
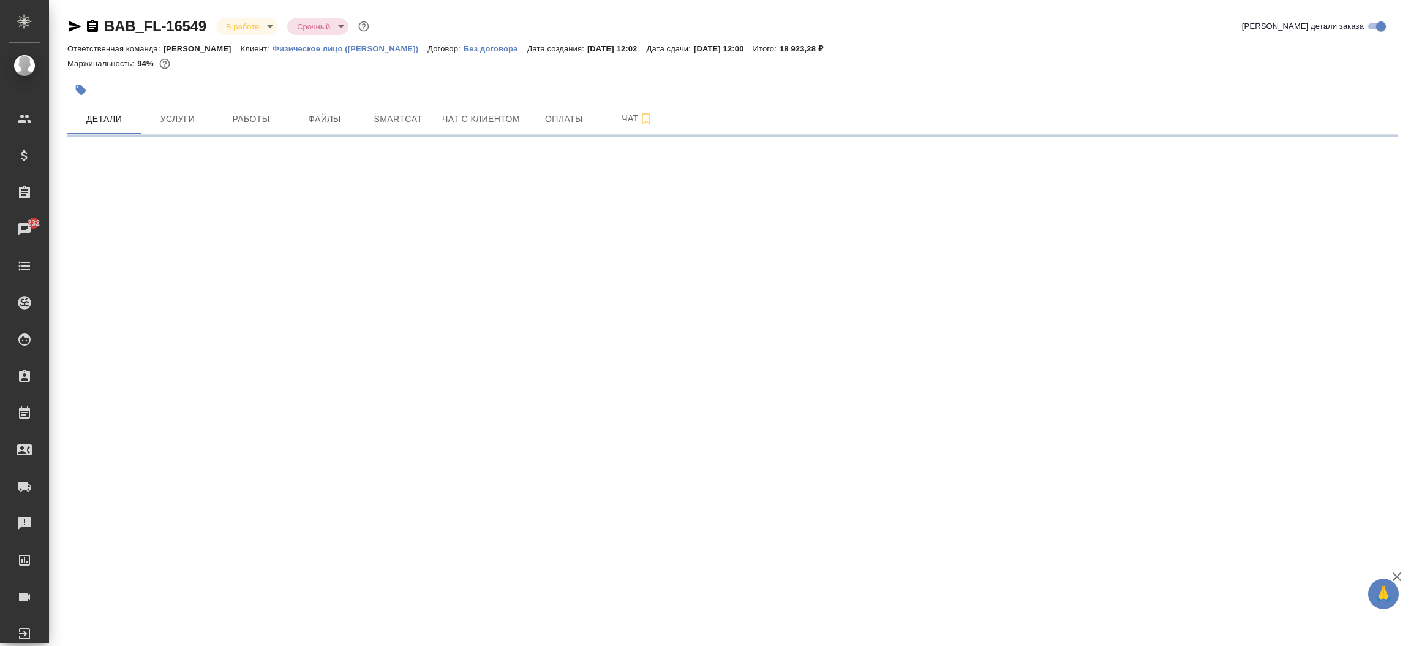
select select "RU"
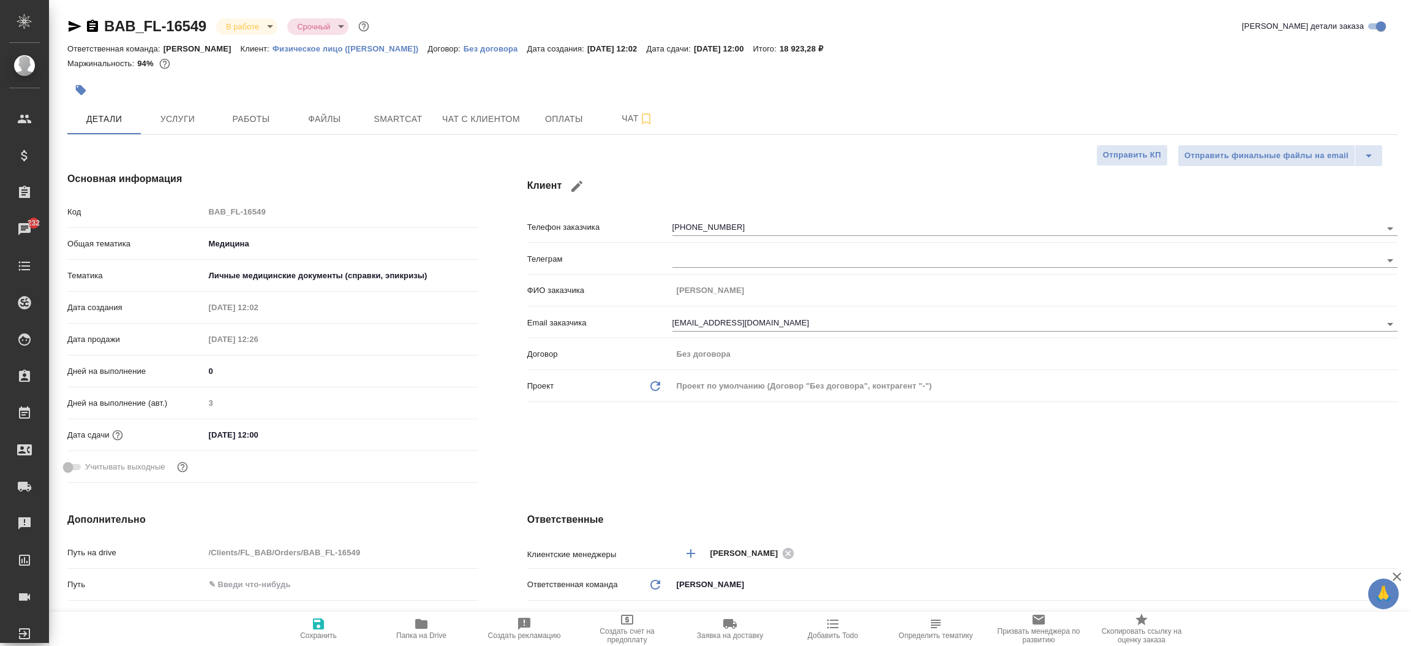
type textarea "x"
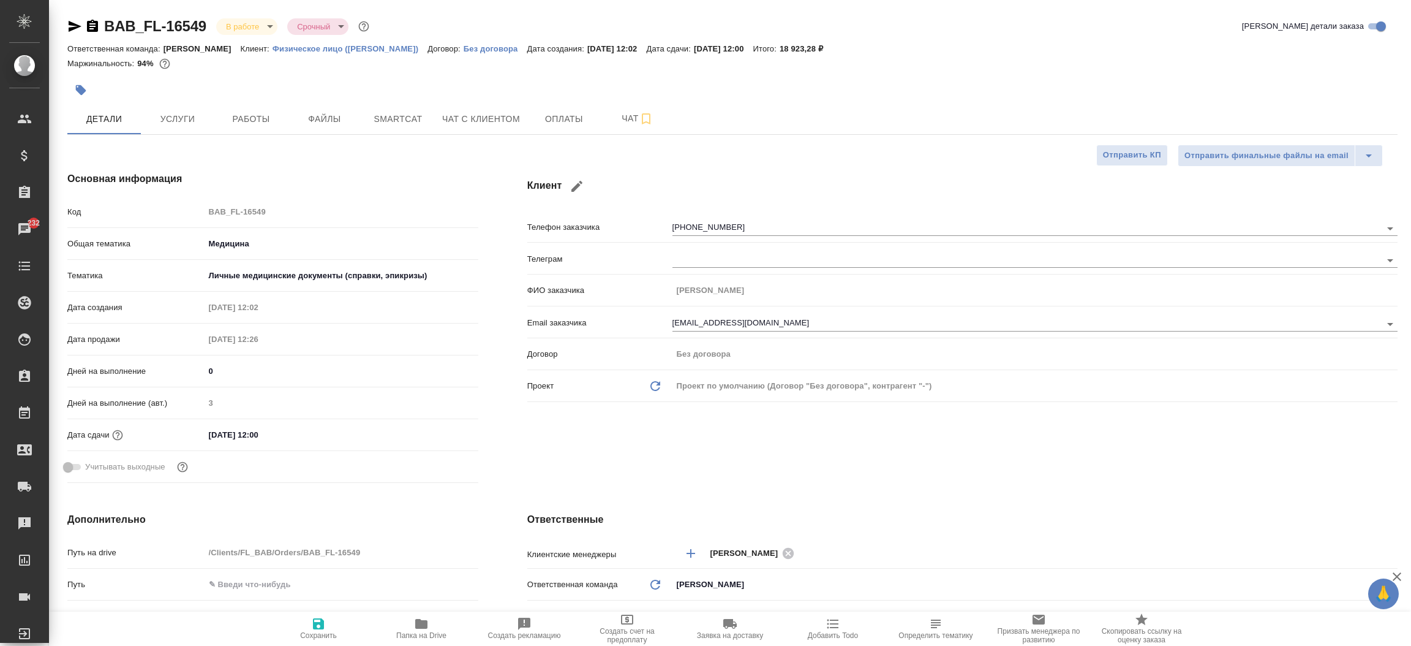
type textarea "x"
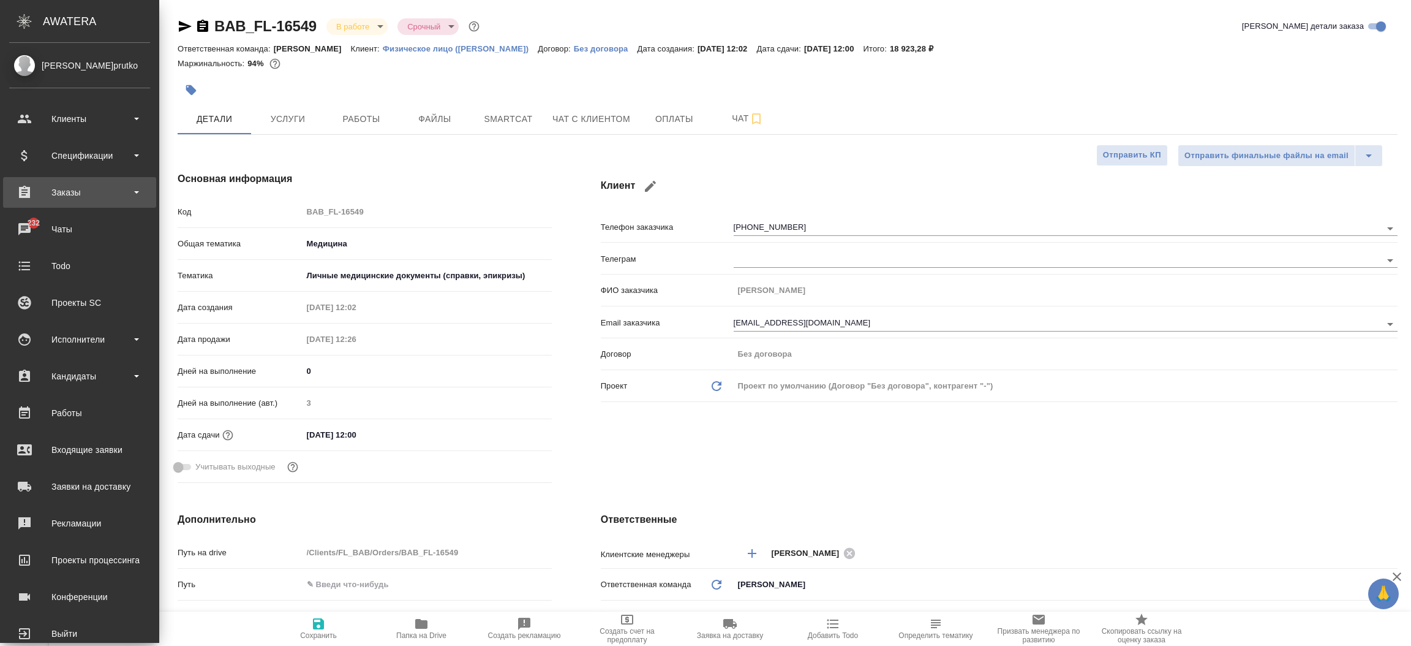
click at [86, 202] on div "Заказы" at bounding box center [79, 192] width 153 height 31
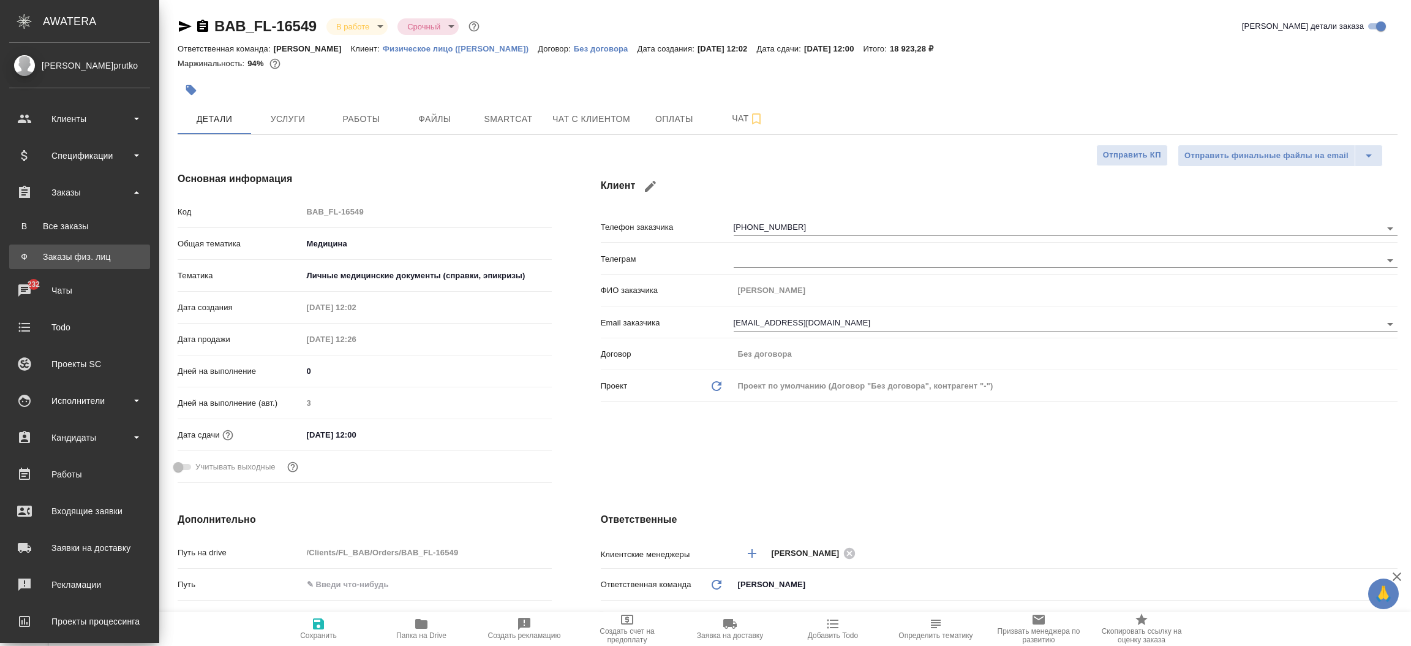
click at [91, 248] on link "Ф Заказы физ. лиц" at bounding box center [79, 256] width 141 height 24
type textarea "x"
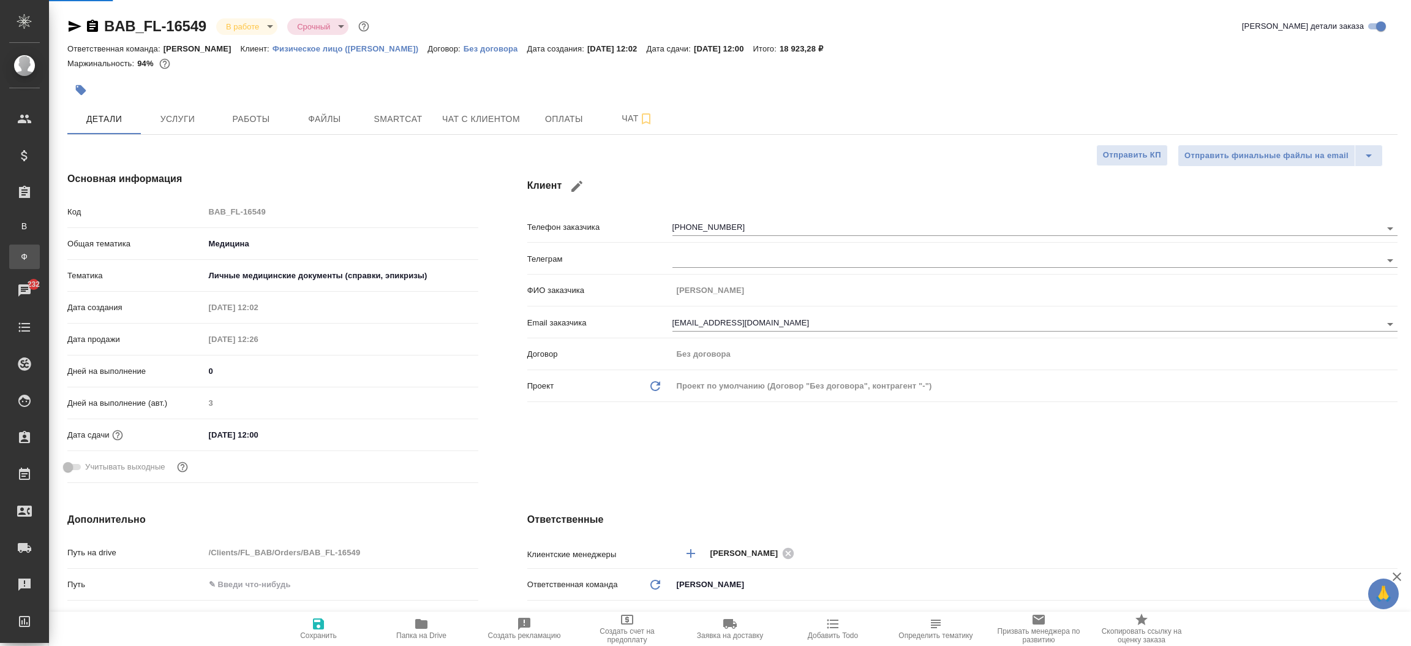
click at [91, 248] on div ".cls-1 fill:#fff; AWATERA [PERSON_NAME]prutko Клиенты Спецификации Заказы В Все…" at bounding box center [705, 323] width 1411 height 646
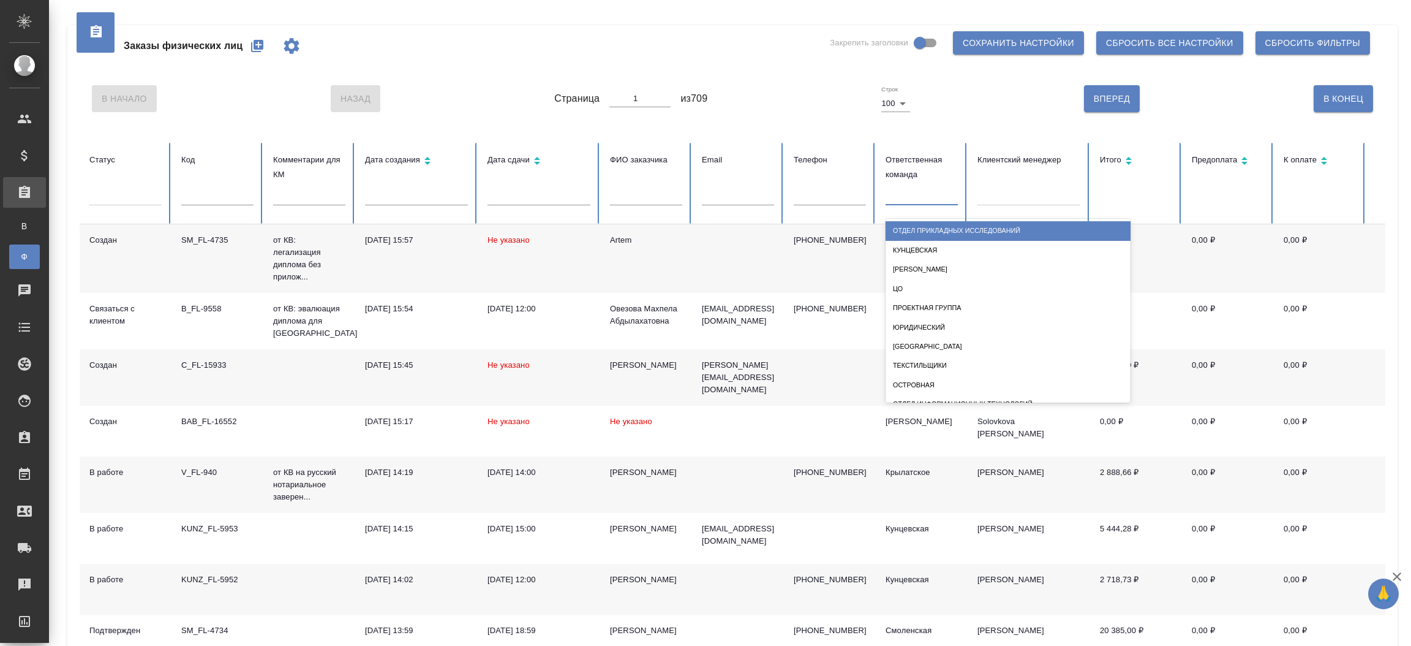
click at [947, 201] on div at bounding box center [922, 193] width 72 height 18
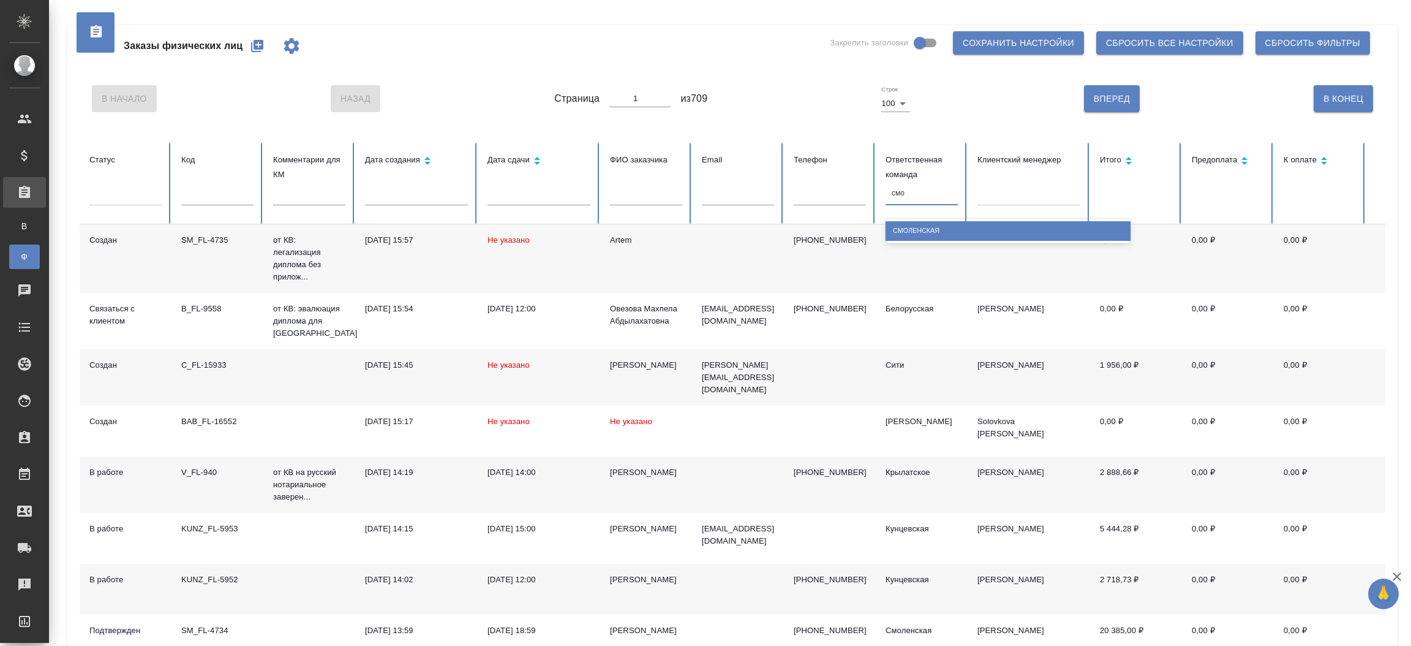
type input "смол"
click at [924, 230] on div "Смоленская" at bounding box center [1008, 230] width 245 height 19
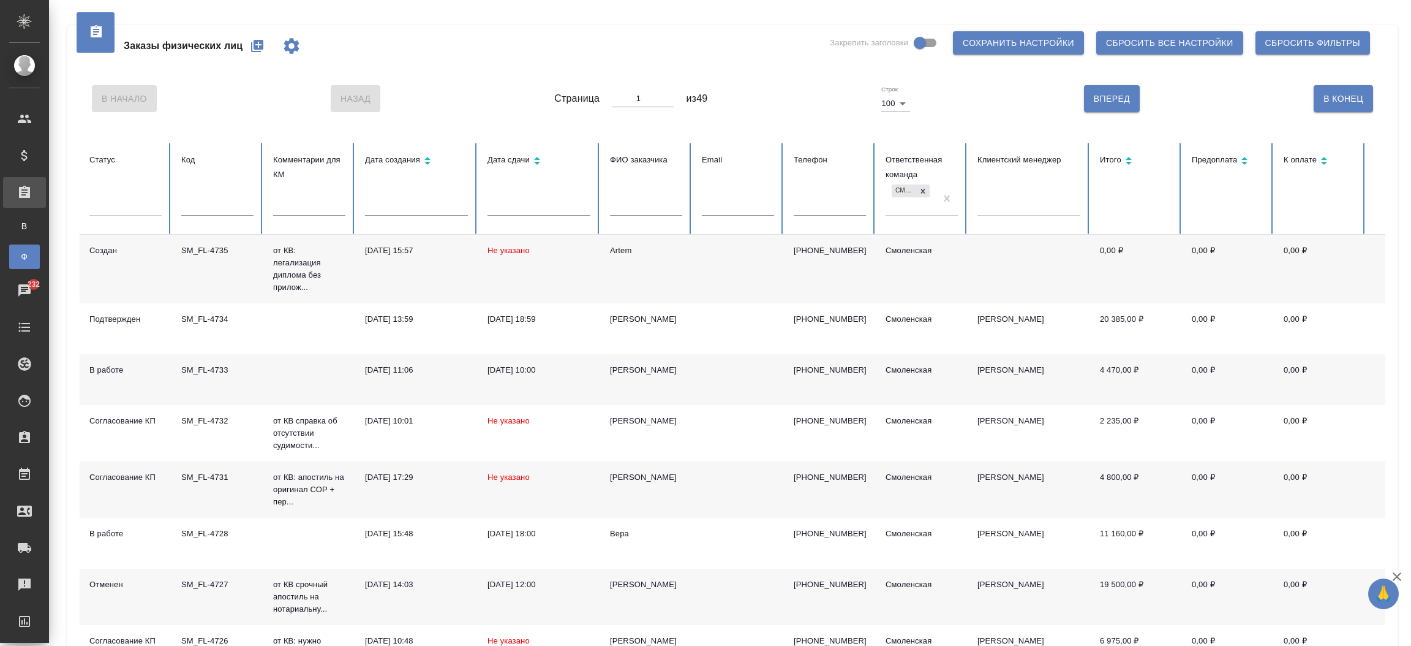
drag, startPoint x: 1408, startPoint y: 87, endPoint x: 1410, endPoint y: 205, distance: 118.2
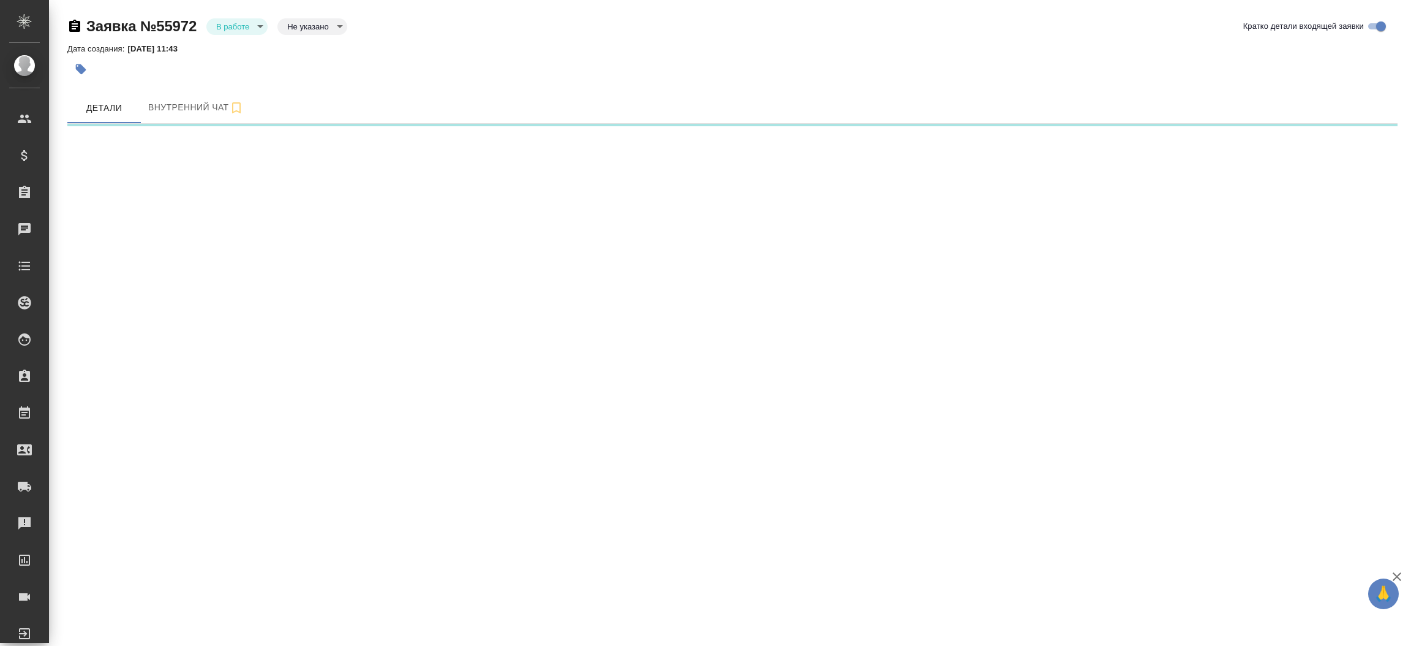
select select "RU"
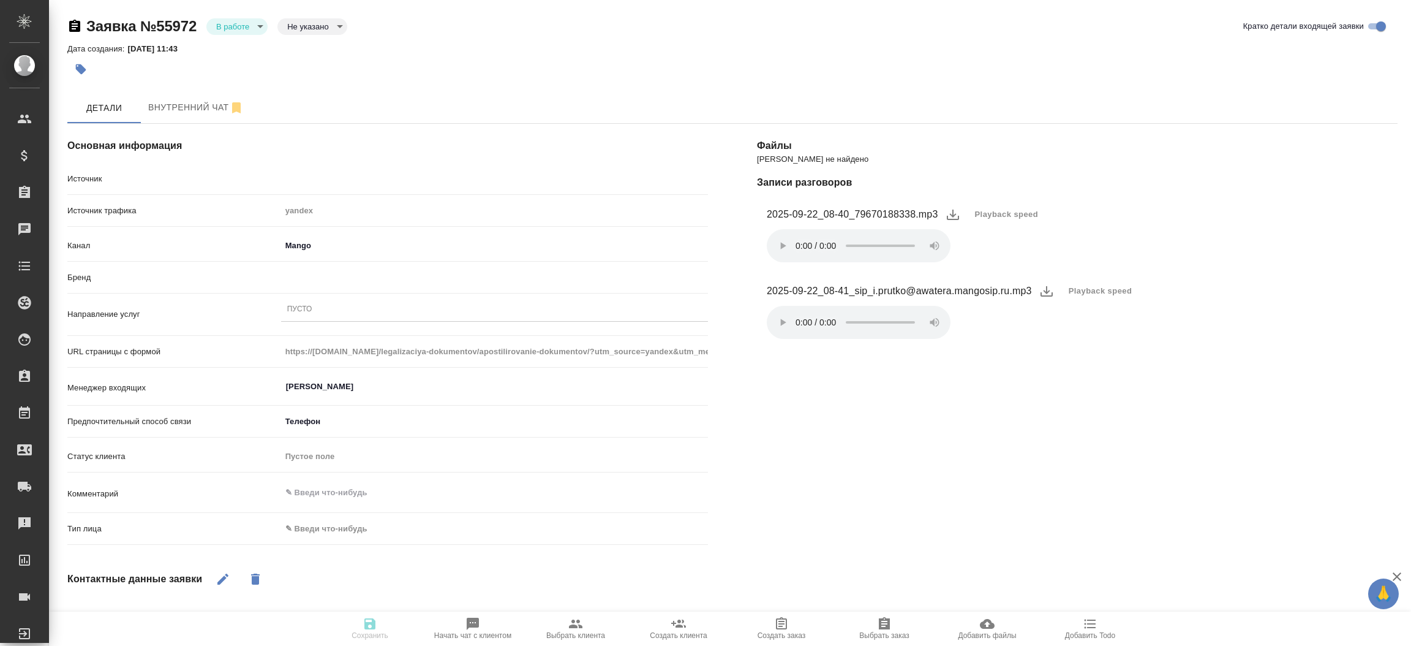
type textarea "x"
click at [370, 305] on div "Пусто" at bounding box center [494, 310] width 427 height 18
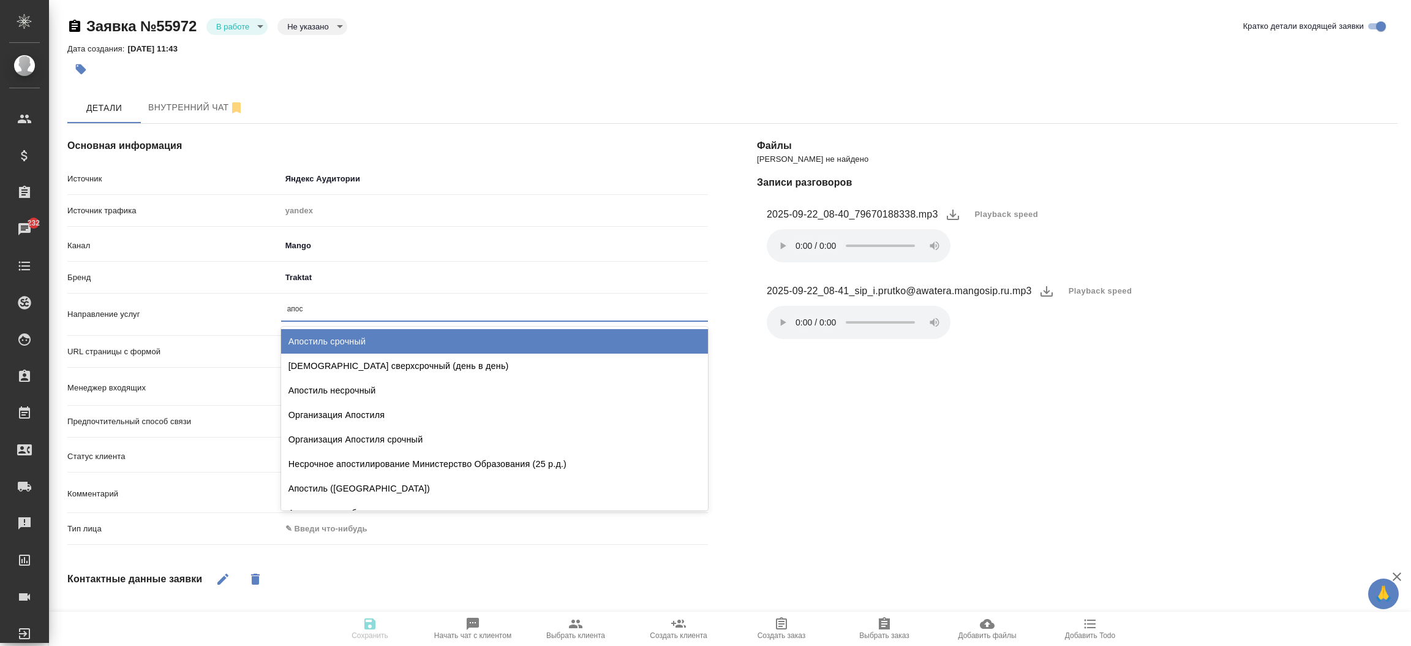
type input "[DEMOGRAPHIC_DATA]"
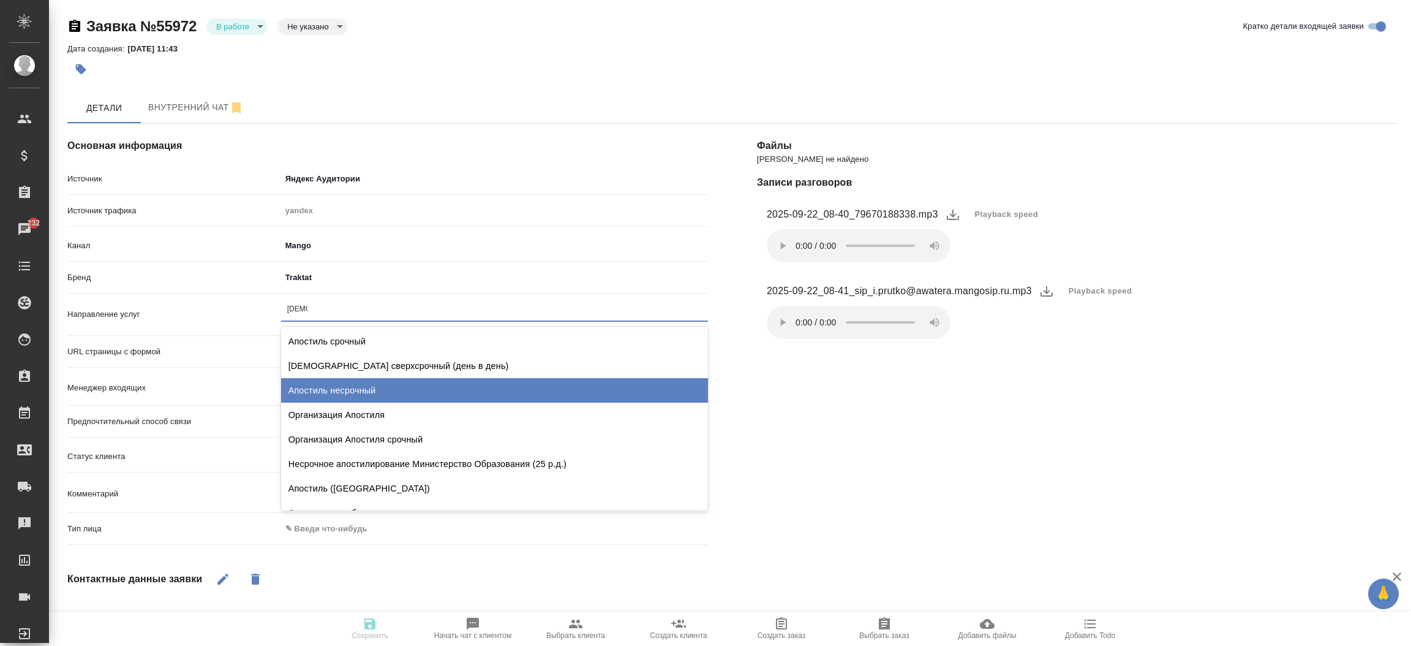
click at [476, 391] on div "Апостиль несрочный" at bounding box center [494, 390] width 427 height 24
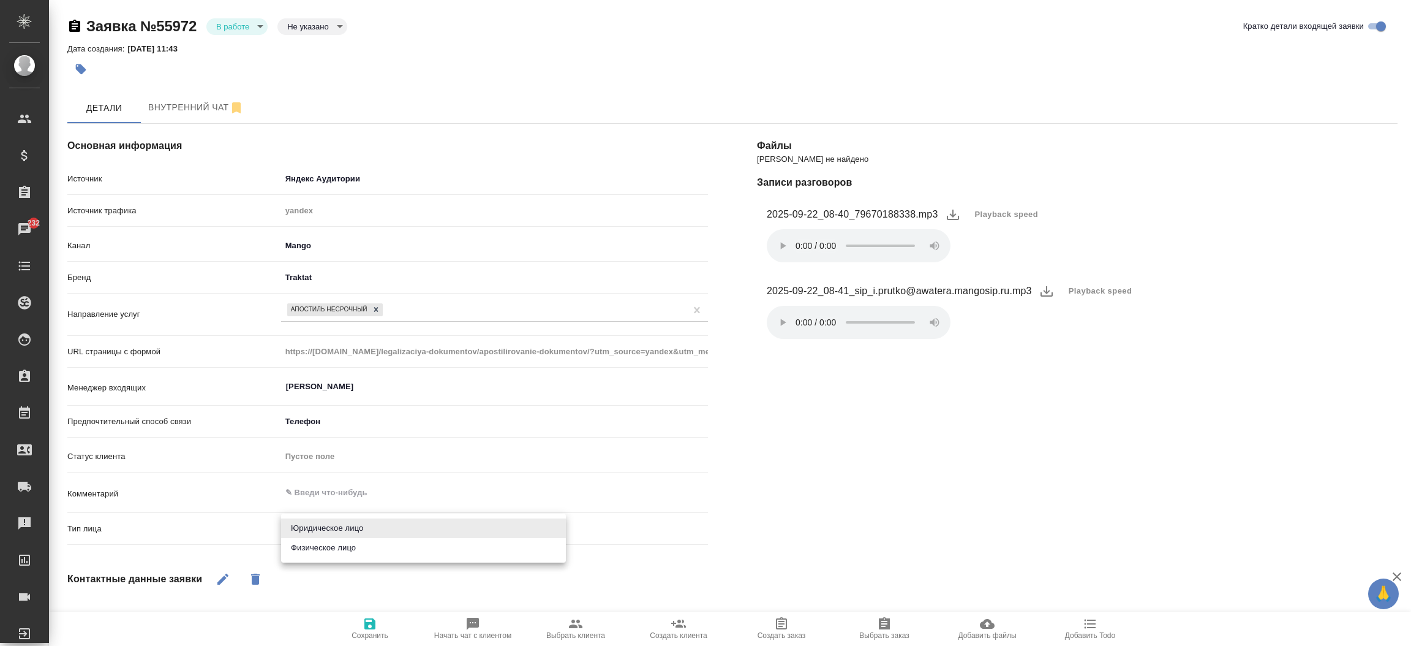
click at [362, 535] on body "🙏 .cls-1 fill:#fff; AWATERA [PERSON_NAME]prutko Клиенты Спецификации Заказы 232…" at bounding box center [705, 323] width 1411 height 646
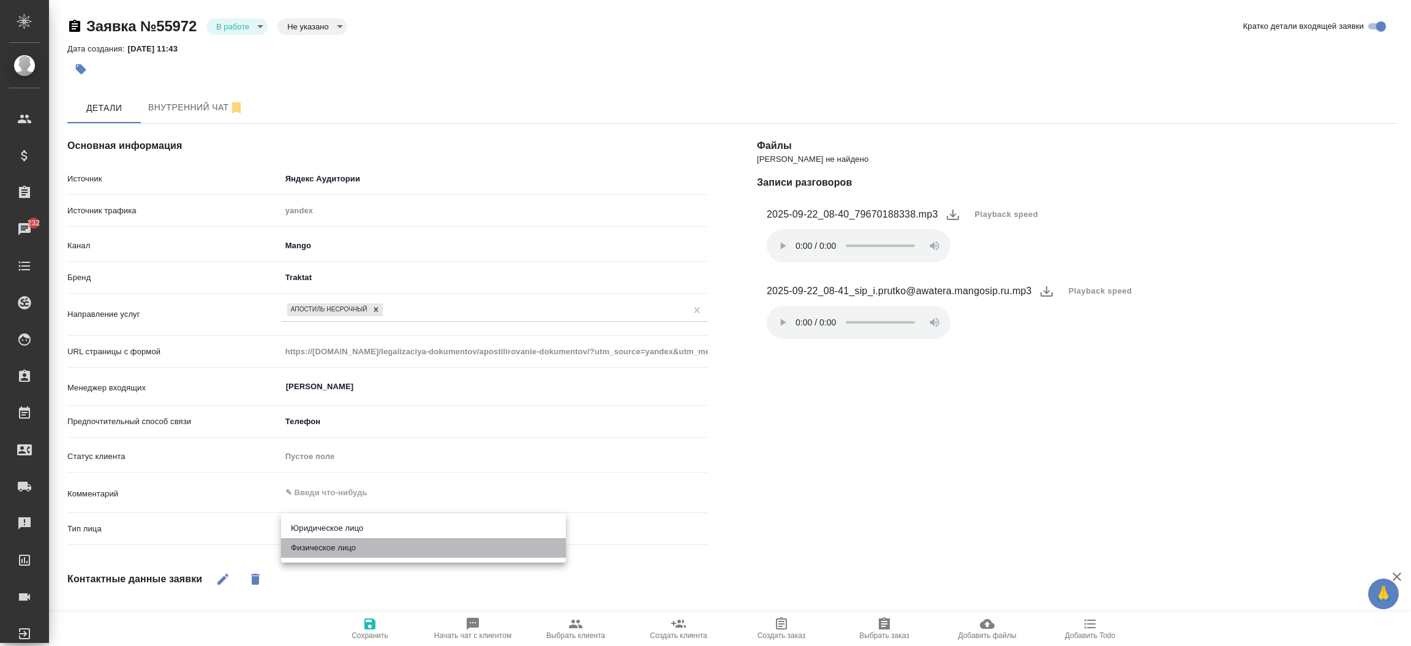
click at [357, 546] on li "Физическое лицо" at bounding box center [423, 548] width 285 height 20
type textarea "x"
type input "private"
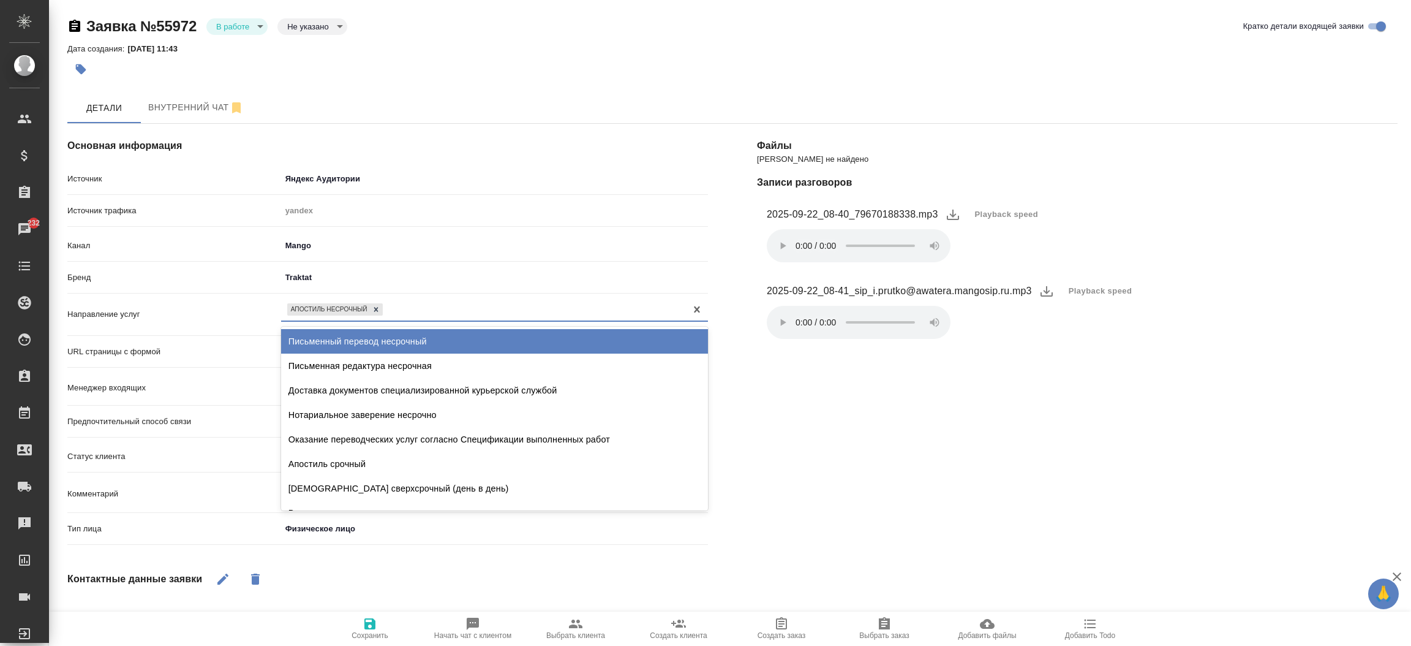
click at [454, 299] on div "Апостиль несрочный" at bounding box center [494, 309] width 427 height 23
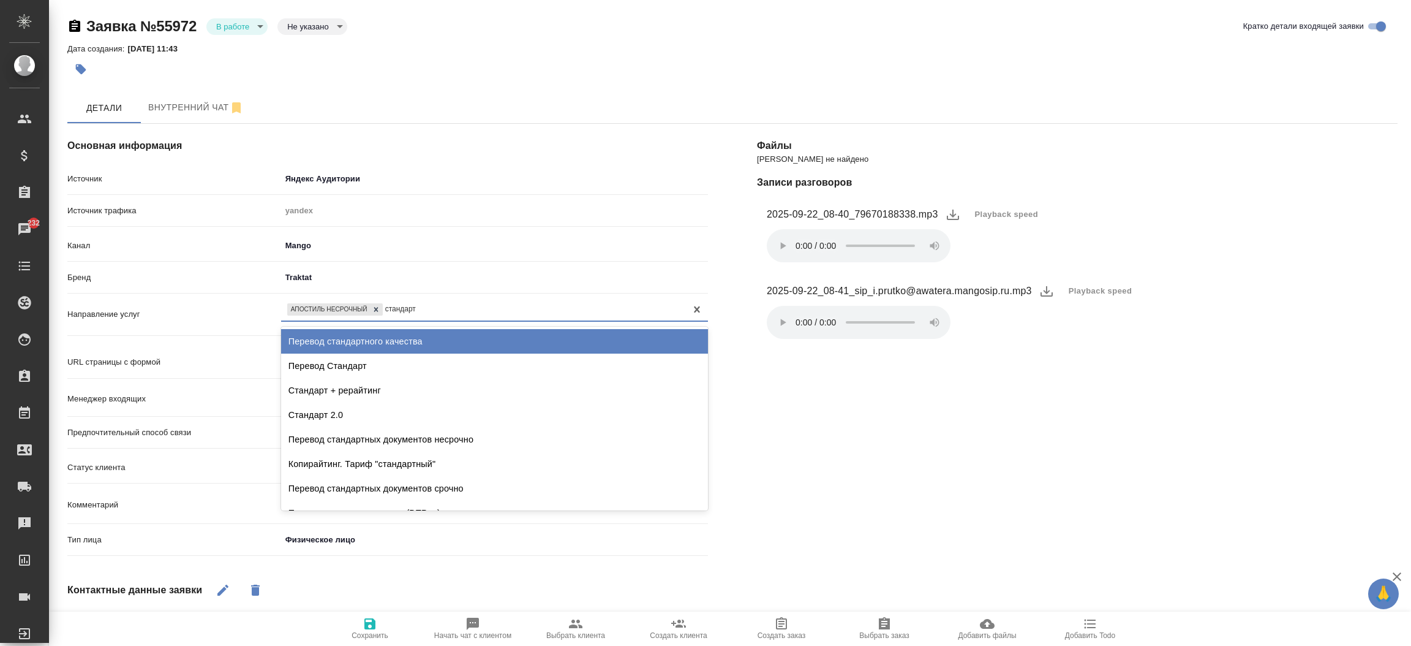
type input "стандартн"
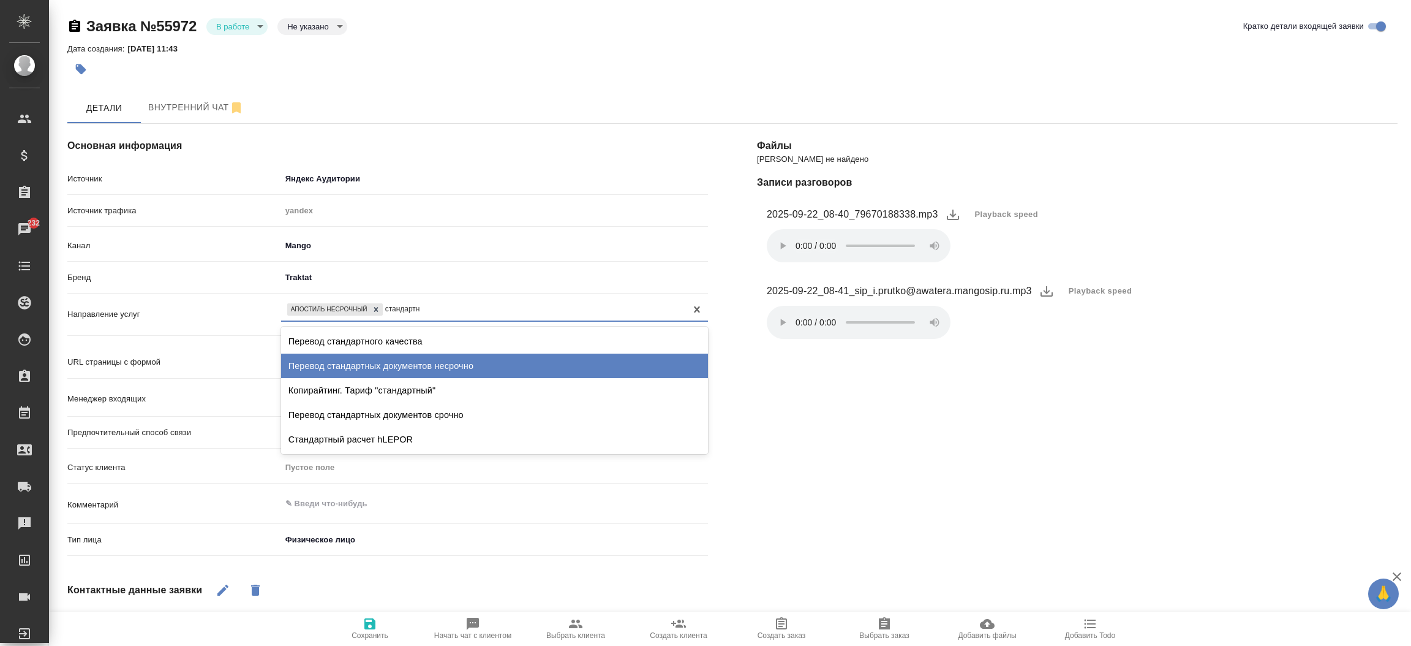
click at [415, 369] on div "Перевод стандартных документов несрочно" at bounding box center [494, 365] width 427 height 24
type textarea "x"
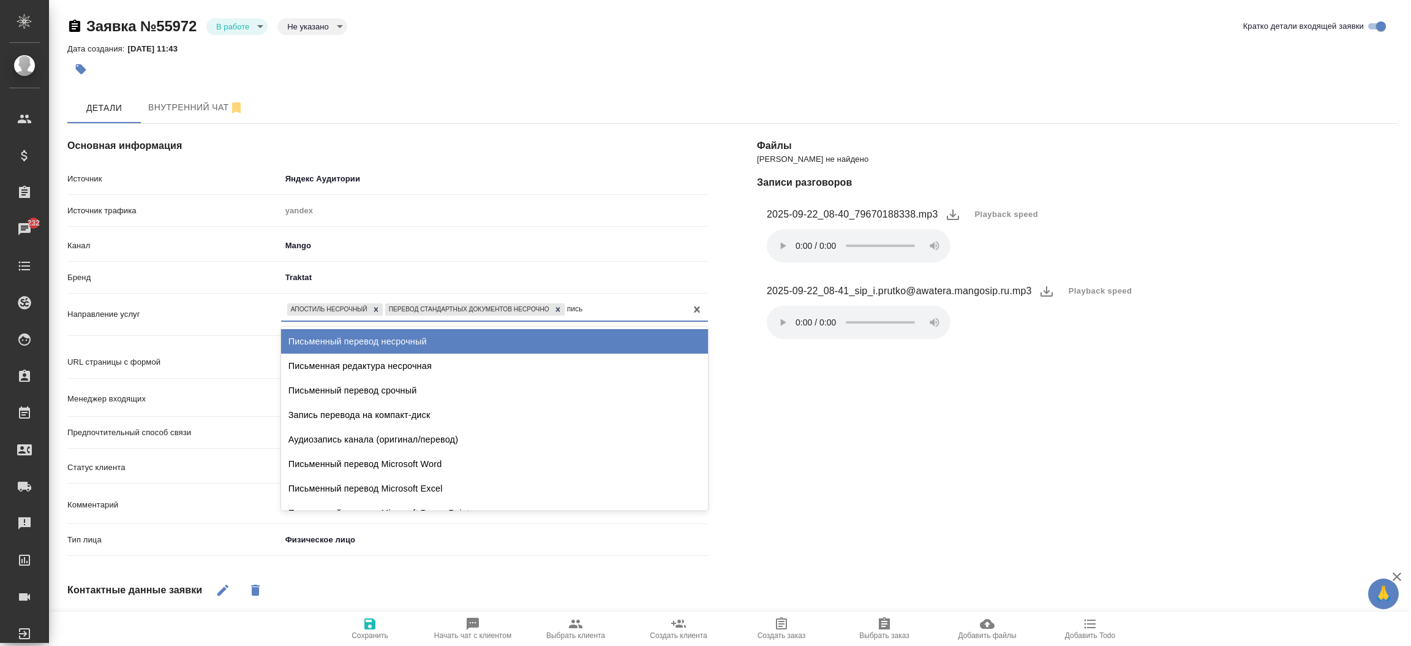
type input "письм"
click at [408, 336] on div "Письменный перевод несрочный" at bounding box center [494, 341] width 427 height 24
type textarea "x"
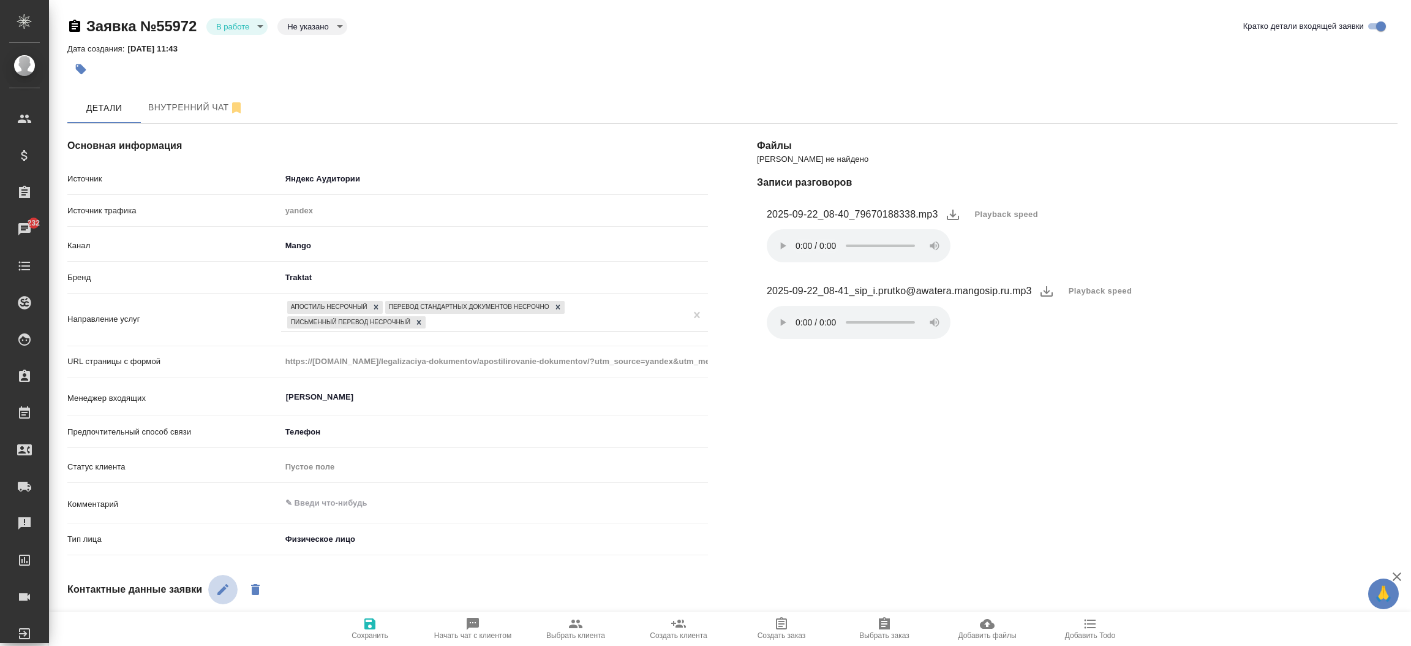
click at [221, 580] on button "button" at bounding box center [222, 588] width 29 height 29
click at [346, 571] on div "Основная информация Источник Яндекс Аудитории yandexAudience Источник трафика y…" at bounding box center [388, 507] width 690 height 816
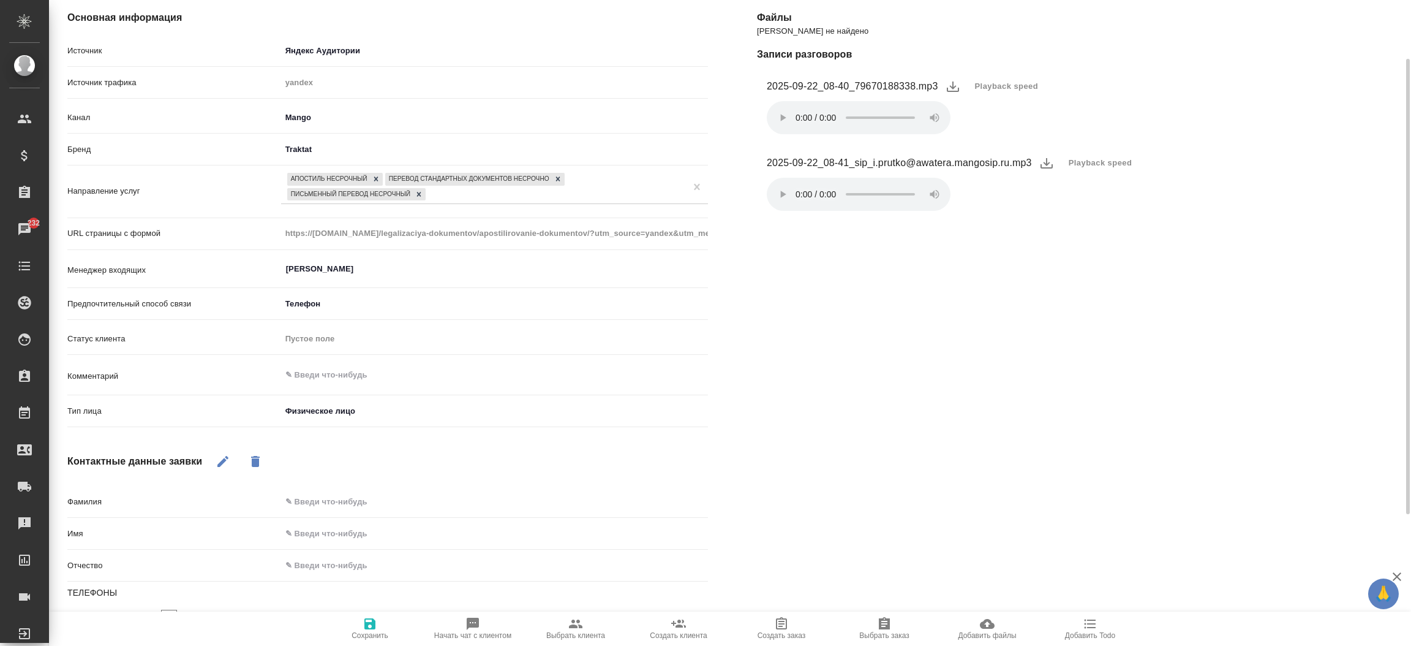
scroll to position [146, 0]
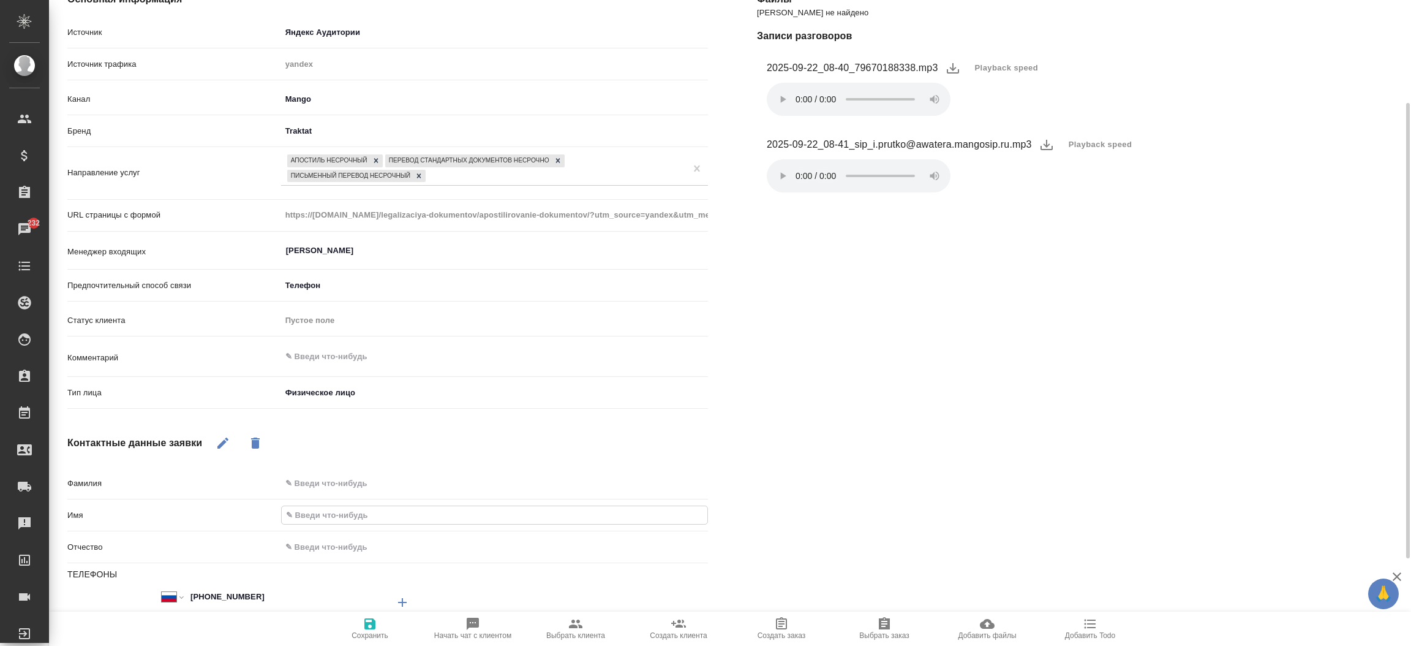
click at [304, 518] on input "text" at bounding box center [495, 515] width 426 height 18
type input "В"
type textarea "x"
type input "Вл"
type textarea "x"
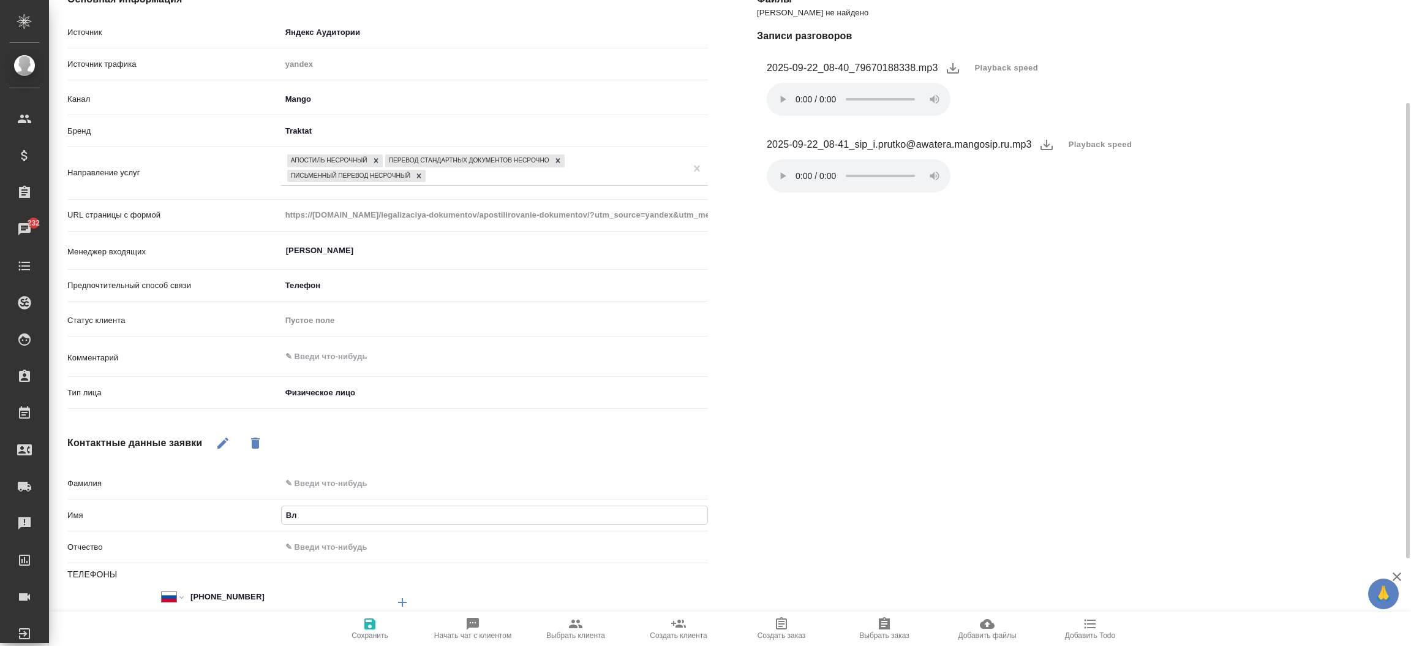
type input "Вла"
type textarea "x"
type input "Влади"
type textarea "x"
type input "Владим"
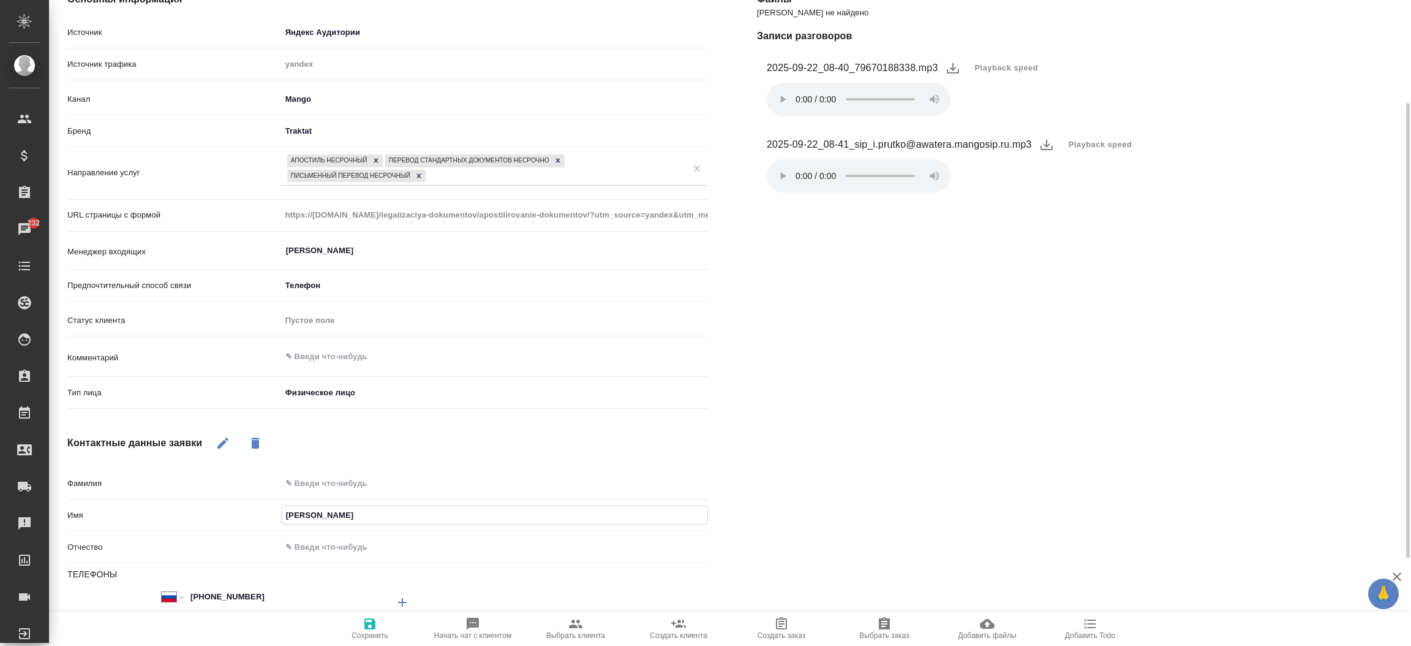
type textarea "x"
type input "Владимир"
type textarea "x"
type input "Владимир"
click at [366, 623] on icon "button" at bounding box center [369, 623] width 11 height 11
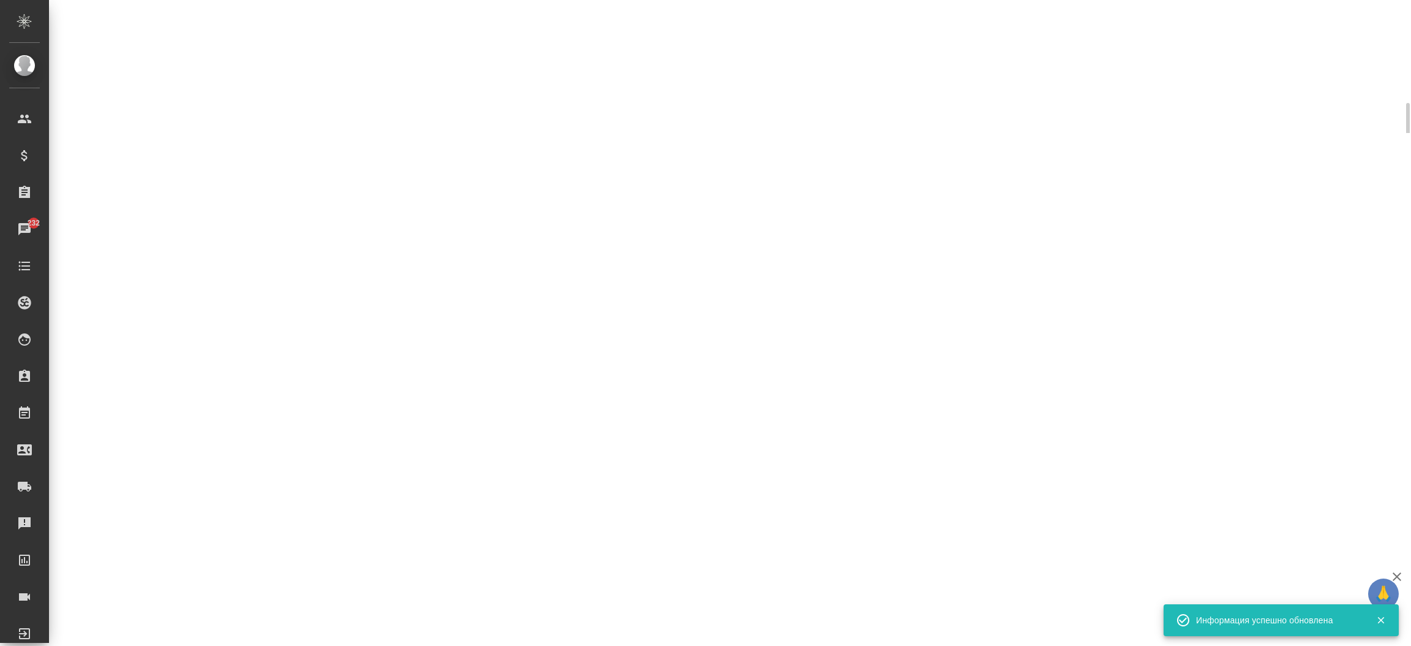
select select "RU"
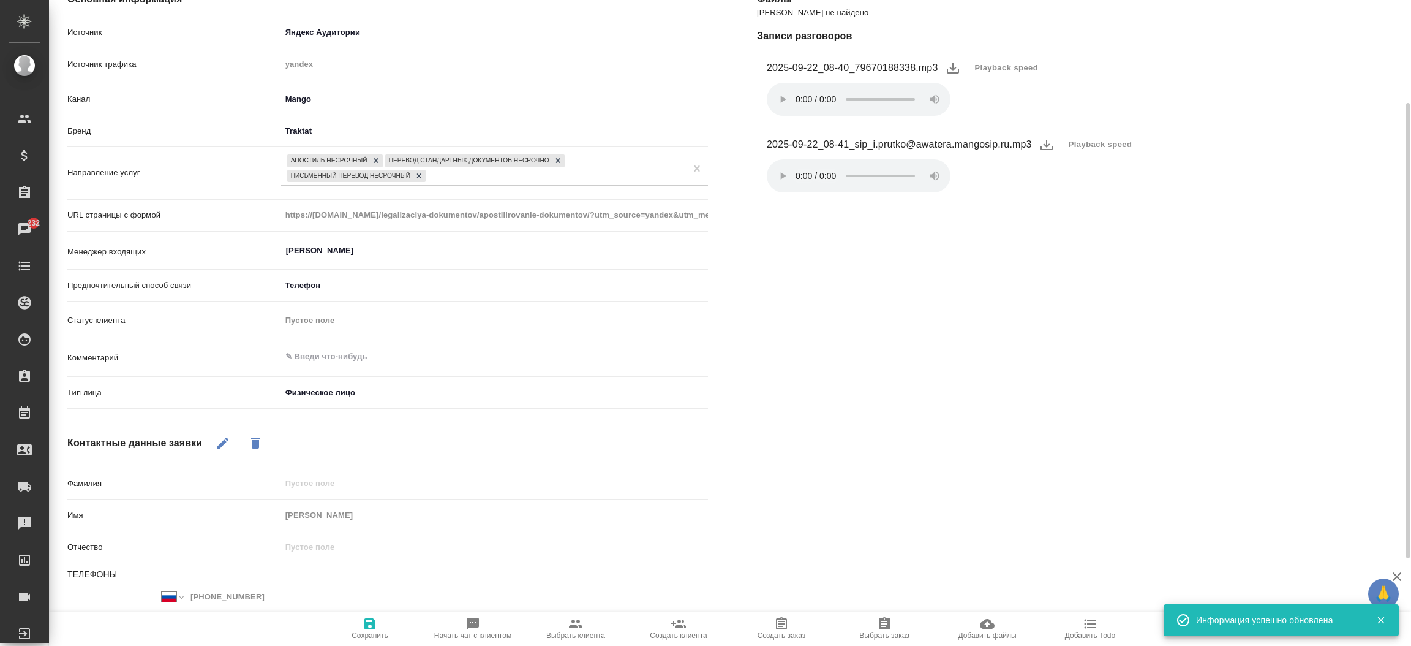
click at [816, 455] on div "Файлы Файлов не найдено Записи разговоров 2025-09-22_08-40_79670188338.mp3 Play…" at bounding box center [1077, 332] width 690 height 759
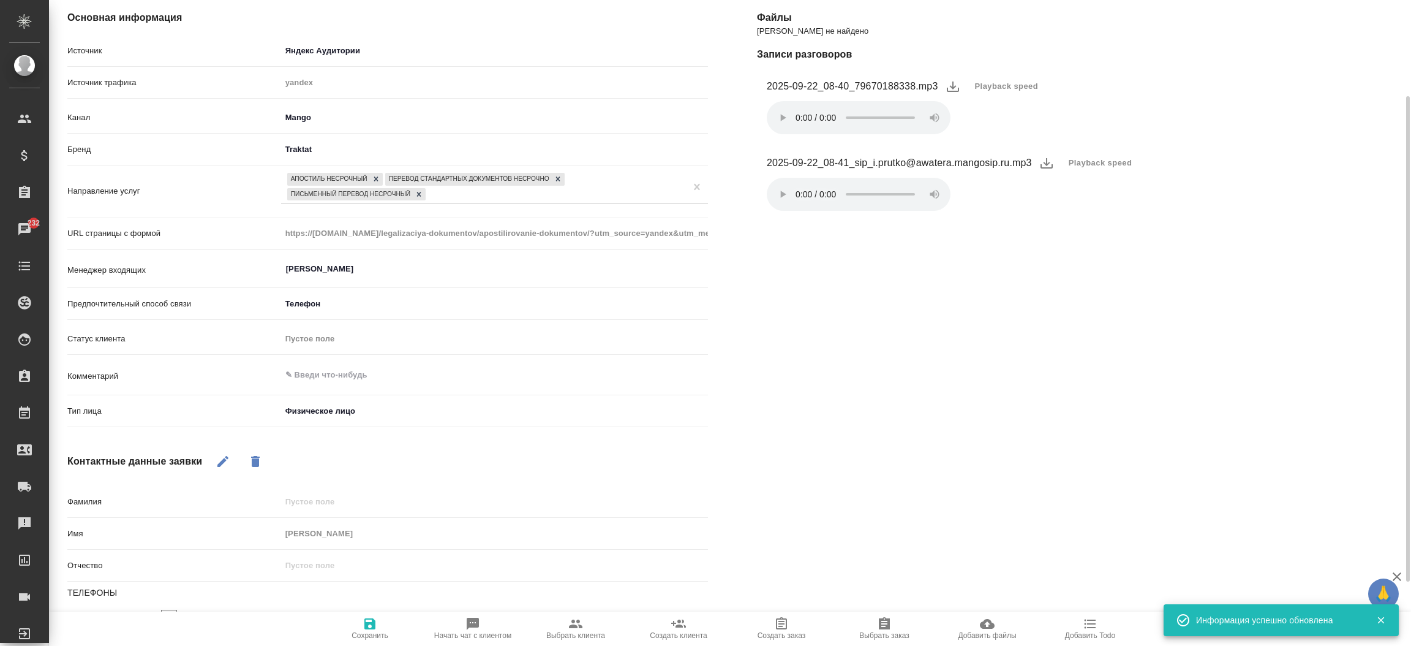
click at [593, 625] on span "Выбрать клиента" at bounding box center [576, 627] width 88 height 23
type textarea "x"
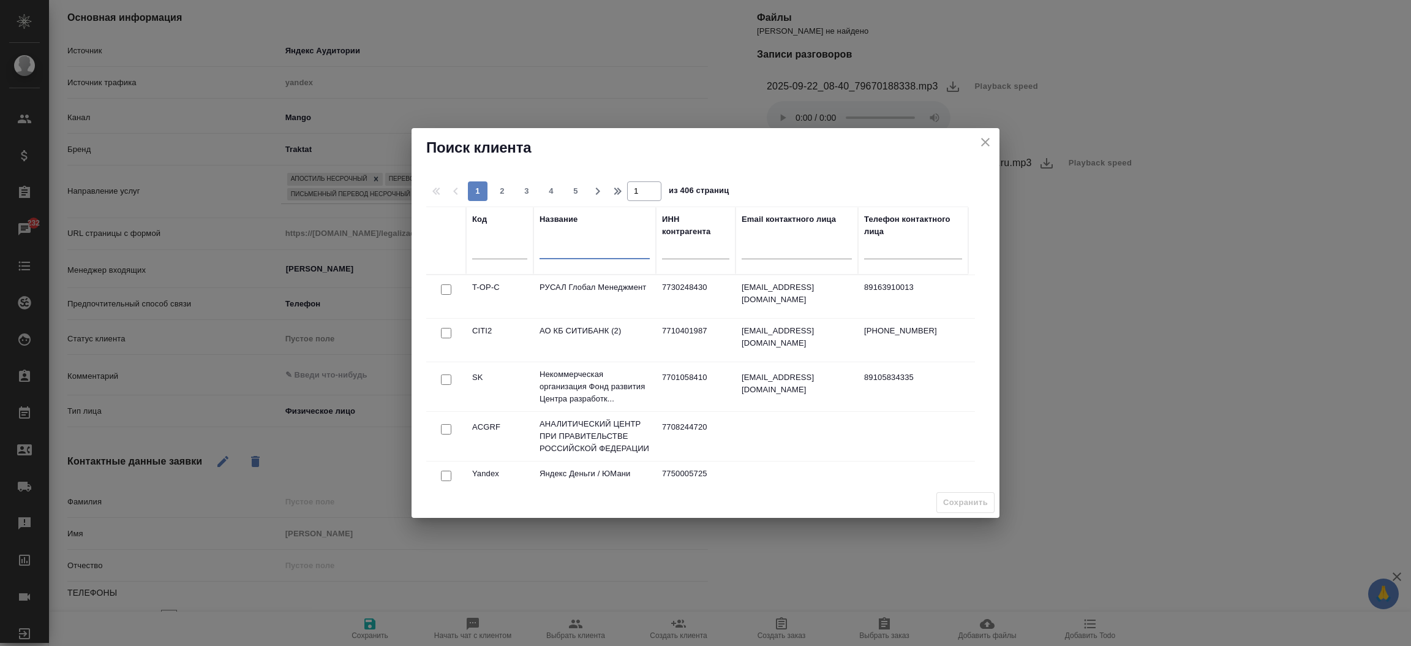
click at [562, 257] on input "text" at bounding box center [595, 251] width 110 height 15
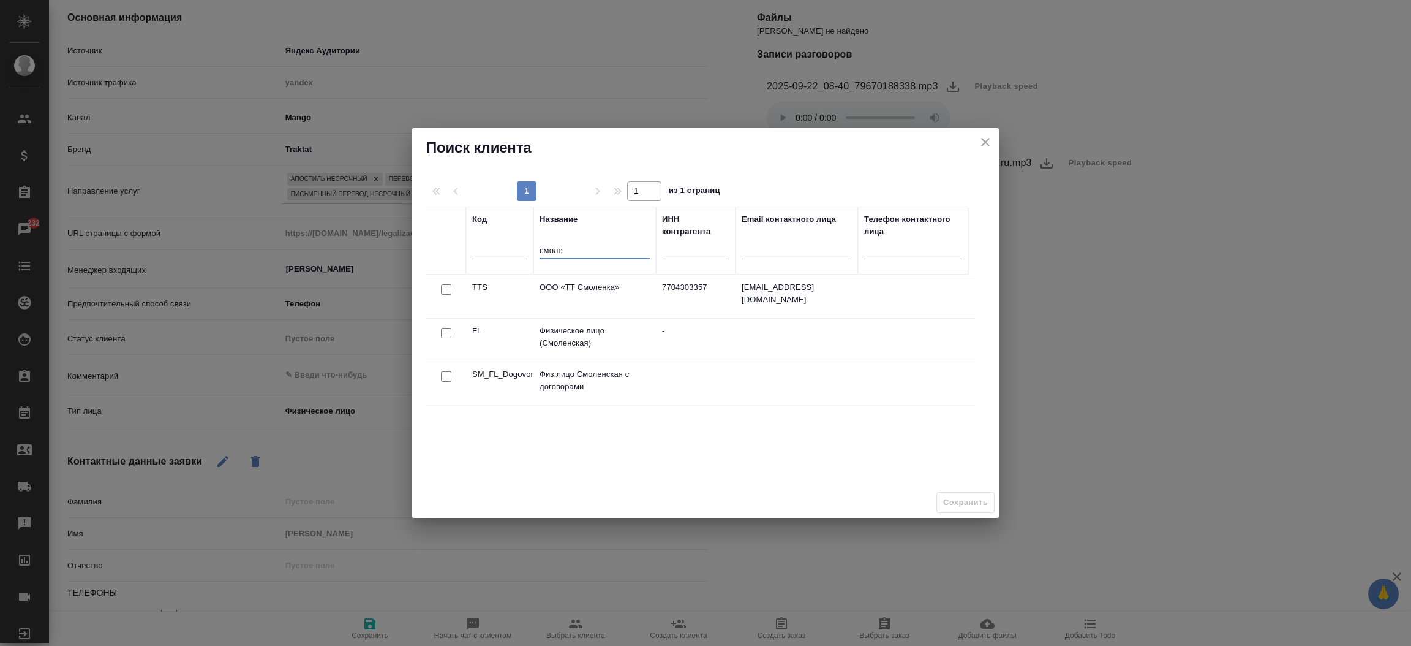
type input "смоле"
click at [444, 333] on input "checkbox" at bounding box center [446, 333] width 10 height 10
checkbox input "true"
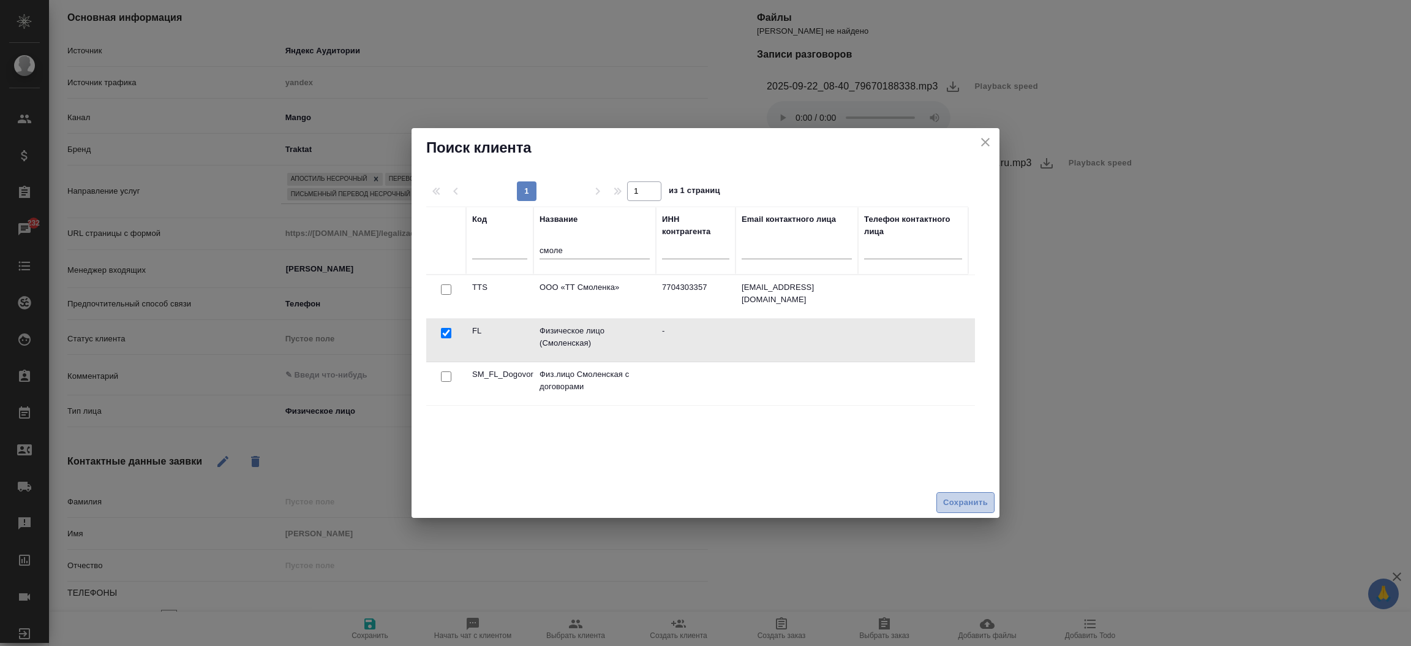
click at [962, 494] on button "Сохранить" at bounding box center [965, 502] width 58 height 21
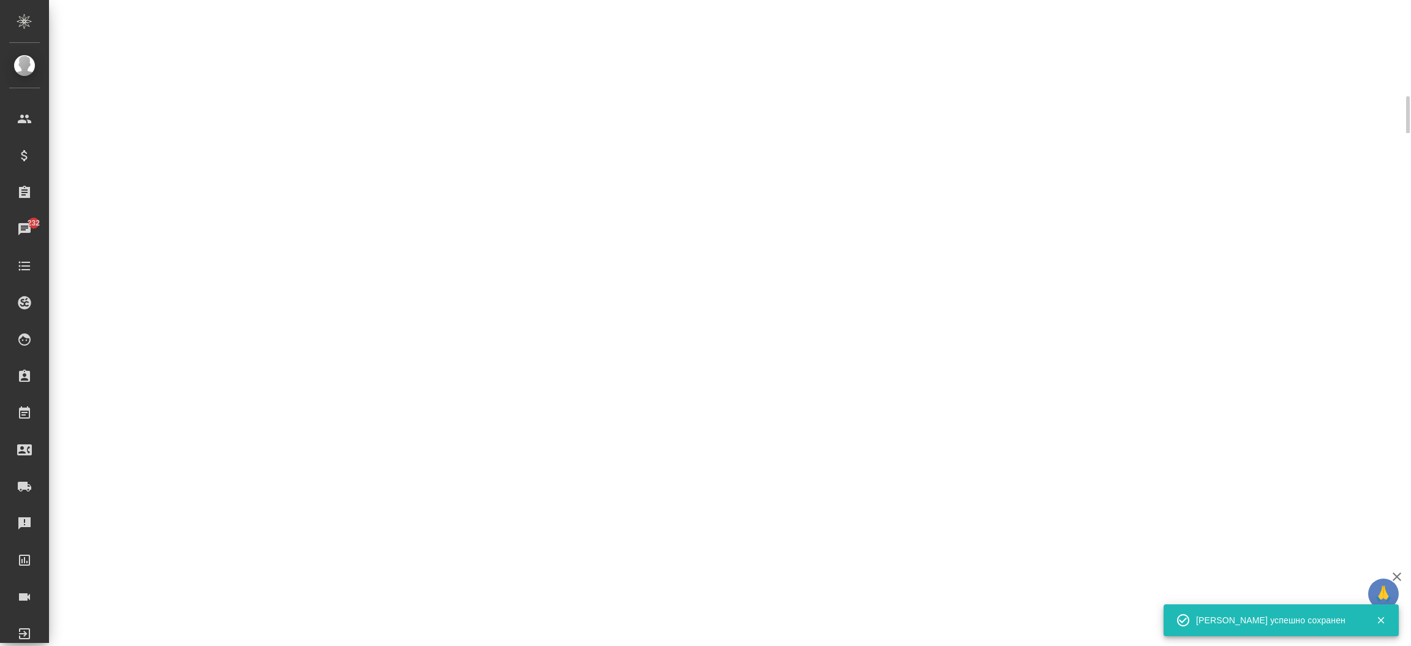
select select "RU"
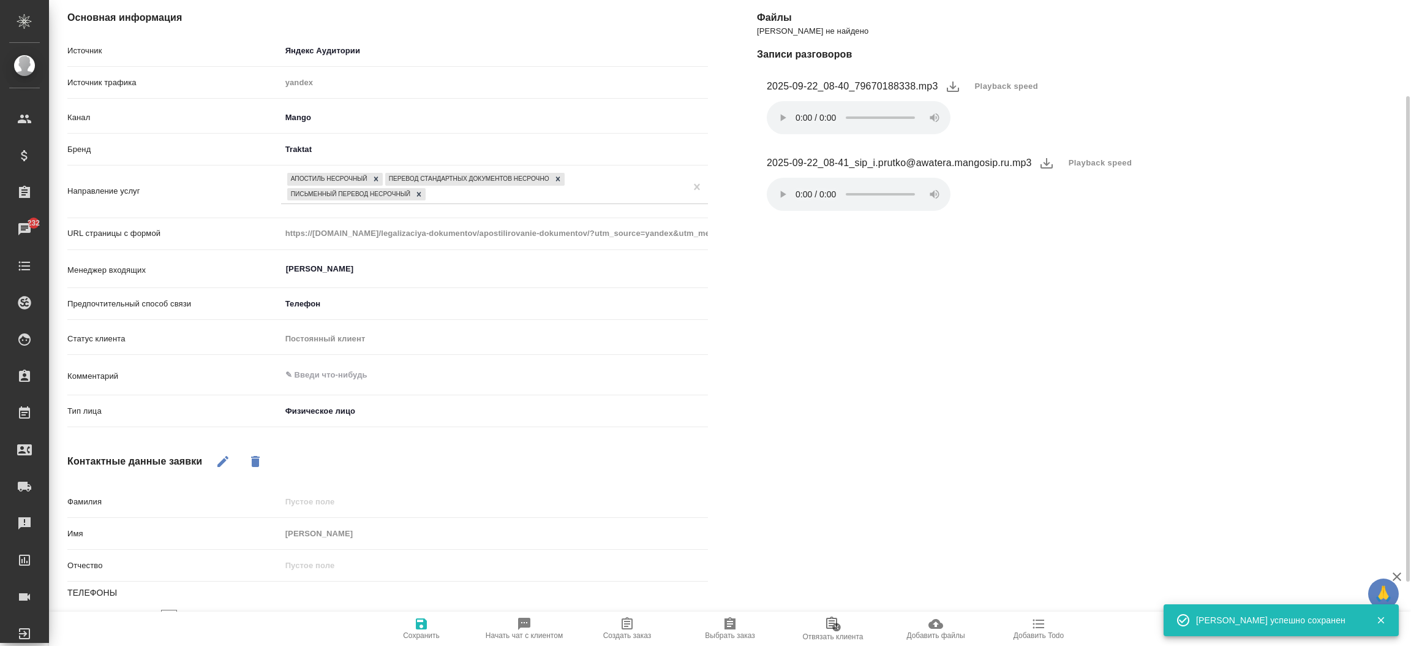
type textarea "x"
click at [774, 422] on div "Файлы Файлов не найдено Записи разговоров 2025-09-22_08-40_79670188338.mp3 Play…" at bounding box center [1077, 350] width 690 height 759
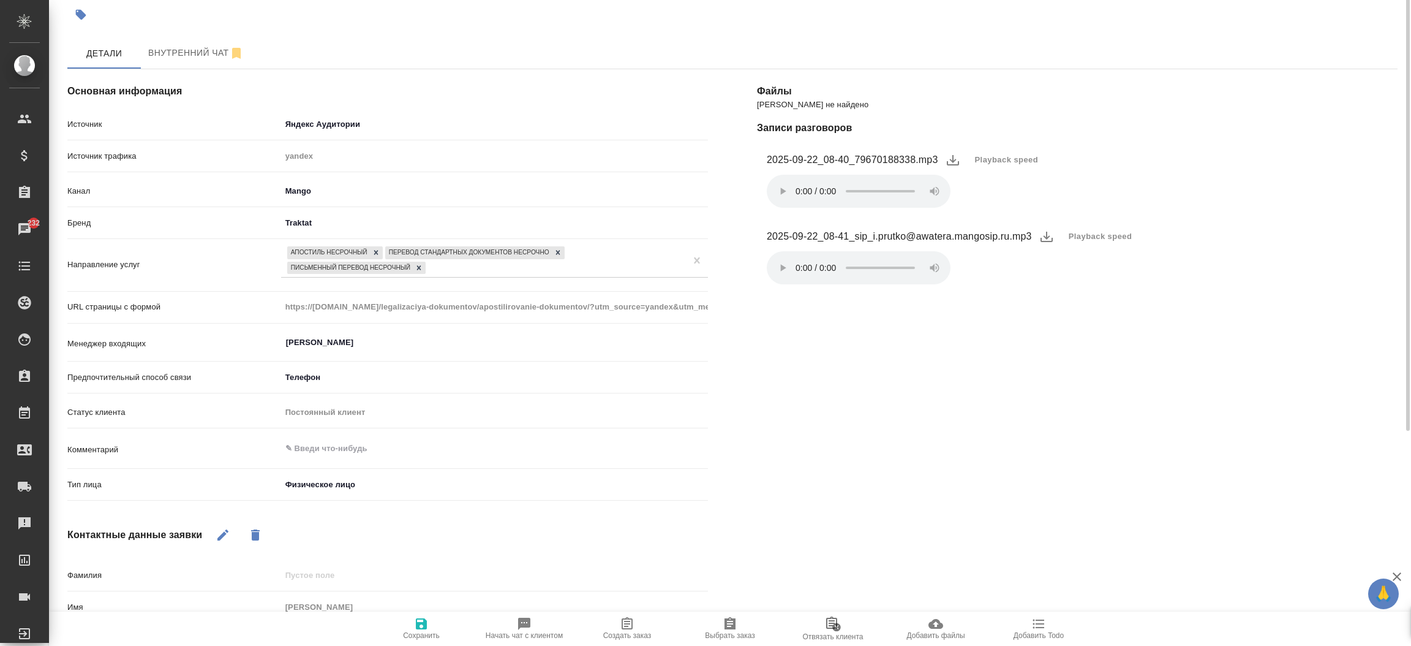
scroll to position [0, 0]
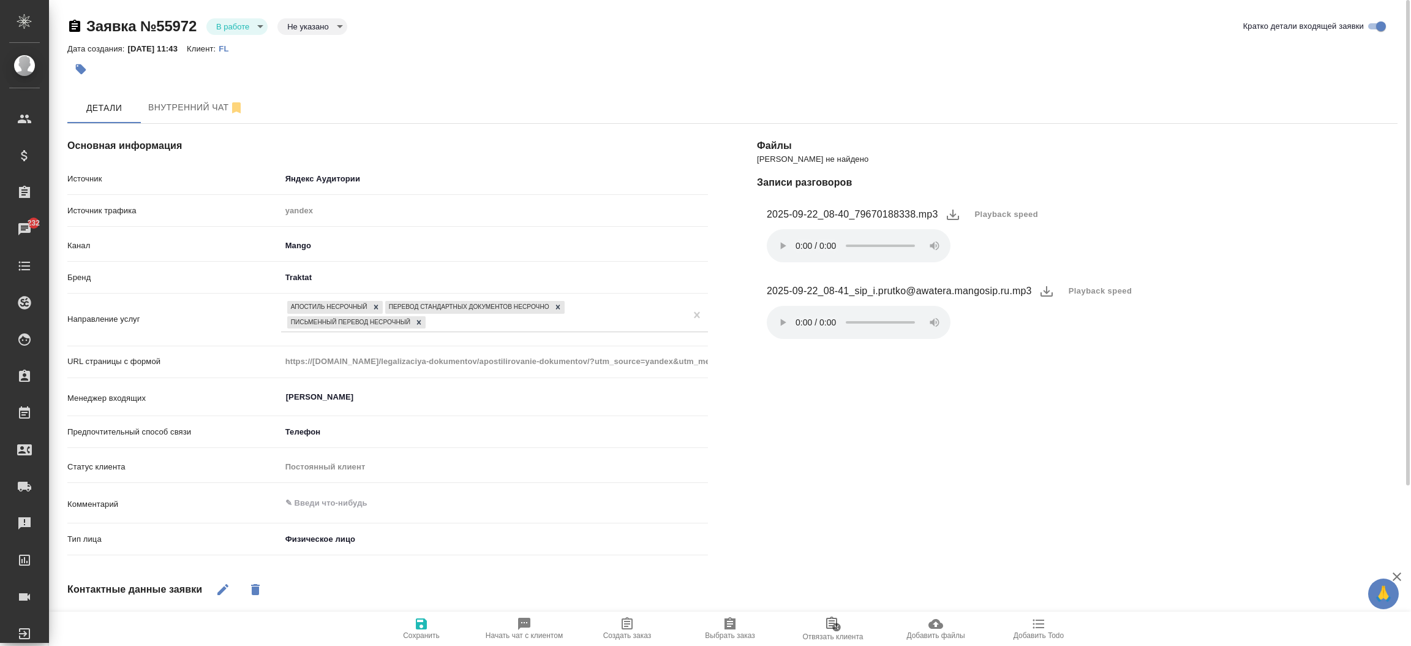
click at [244, 37] on div "Заявка №55972 В работе inProcess Не указано notSelected Кратко детали входящей …" at bounding box center [732, 29] width 1330 height 24
click at [219, 20] on body "🙏 .cls-1 fill:#fff; AWATERA Прутько Ирина i.prutko Клиенты Спецификации Заказы …" at bounding box center [705, 323] width 1411 height 646
click at [224, 43] on button "Отказ" at bounding box center [230, 46] width 29 height 13
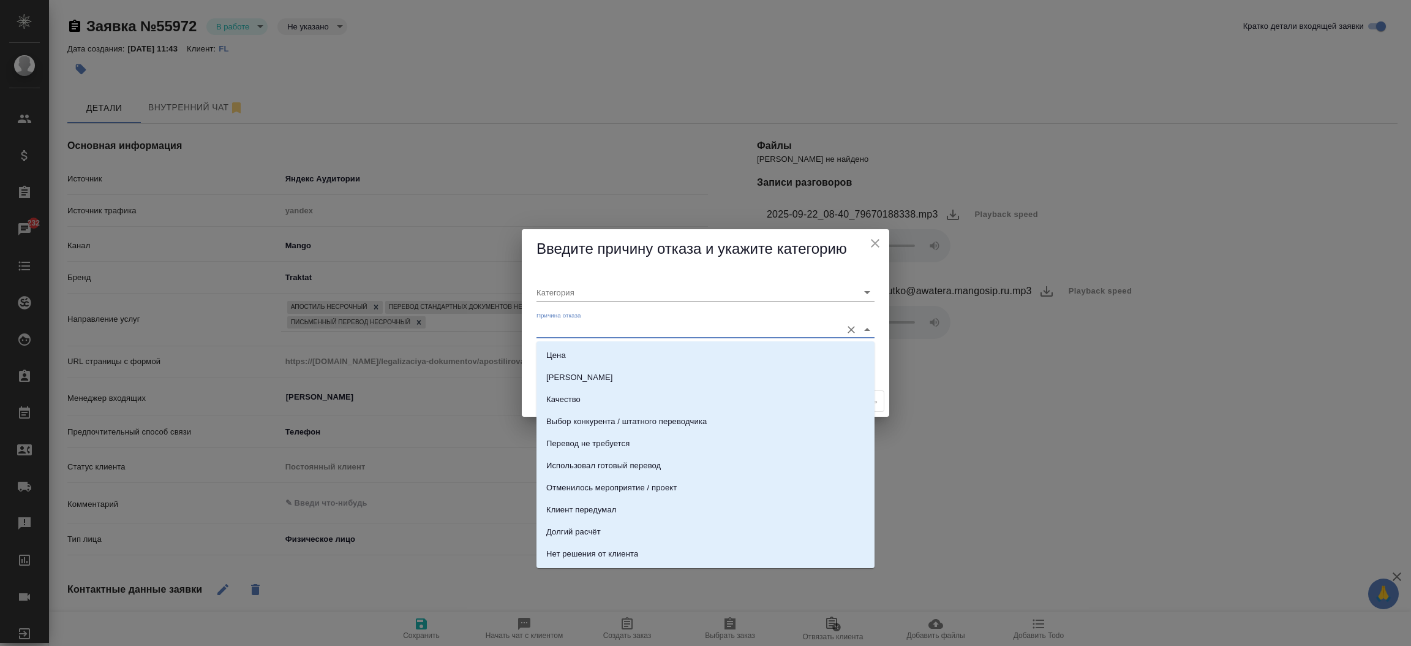
click at [585, 326] on input "Причина отказа" at bounding box center [685, 329] width 299 height 17
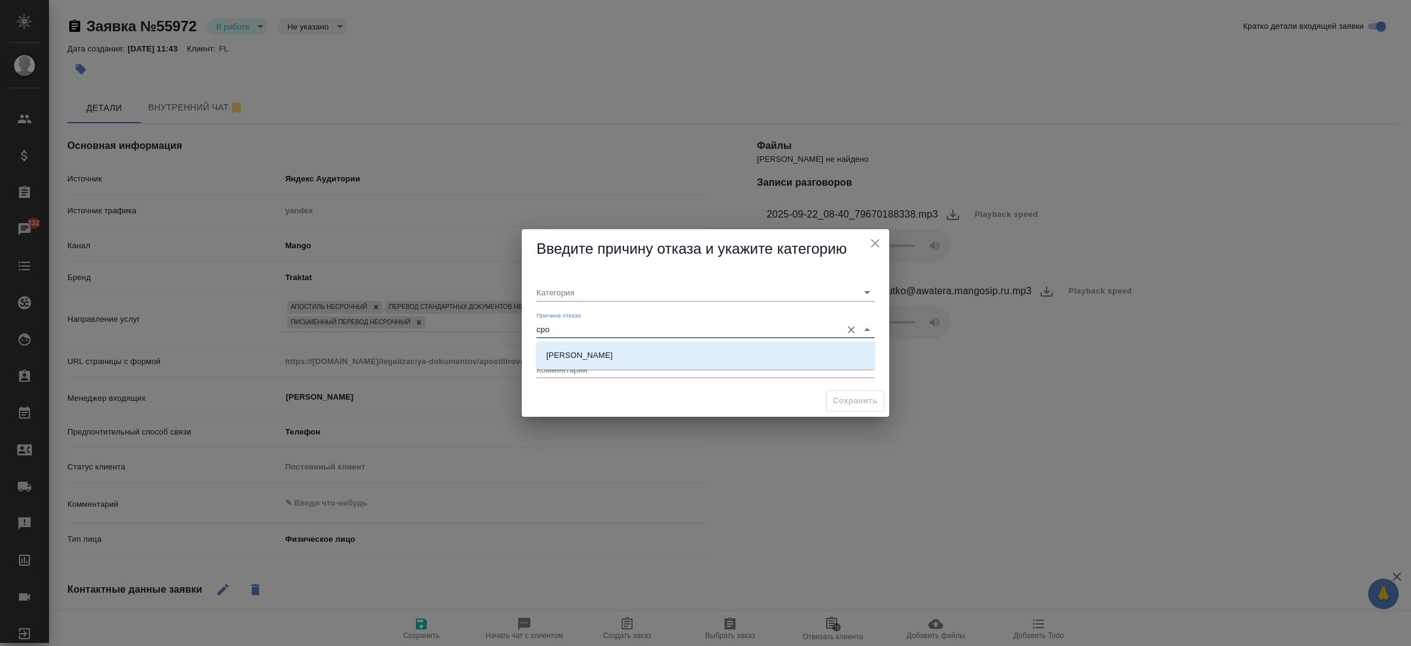
type input "срок"
click at [593, 352] on li "Сроки" at bounding box center [705, 355] width 338 height 22
type input "Целевая"
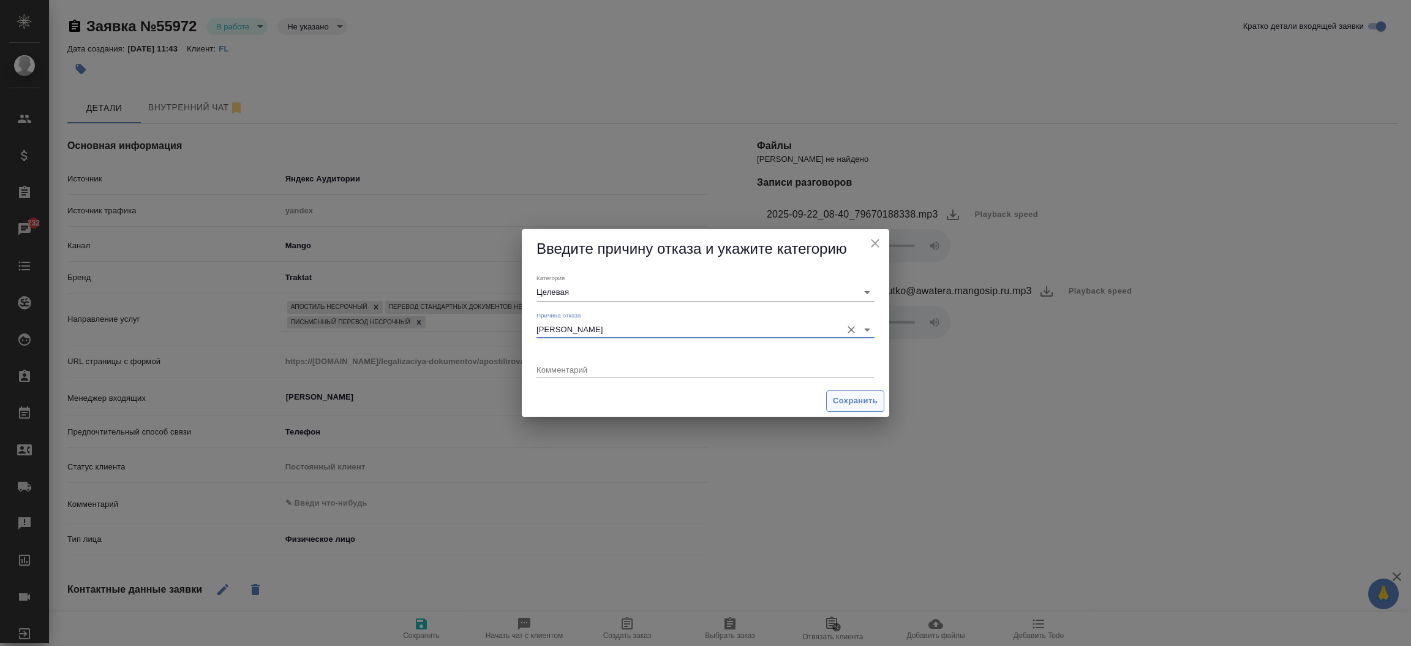
type input "Сроки"
click at [859, 403] on span "Сохранить" at bounding box center [855, 401] width 45 height 14
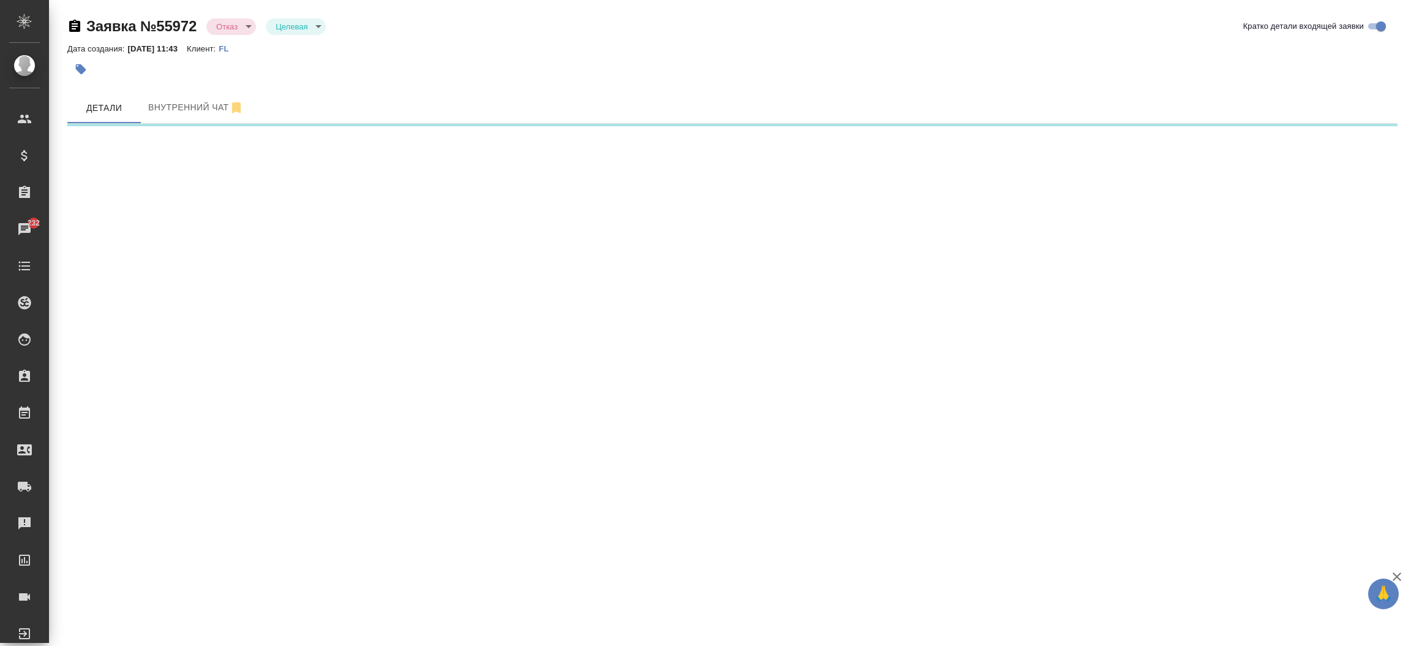
select select "RU"
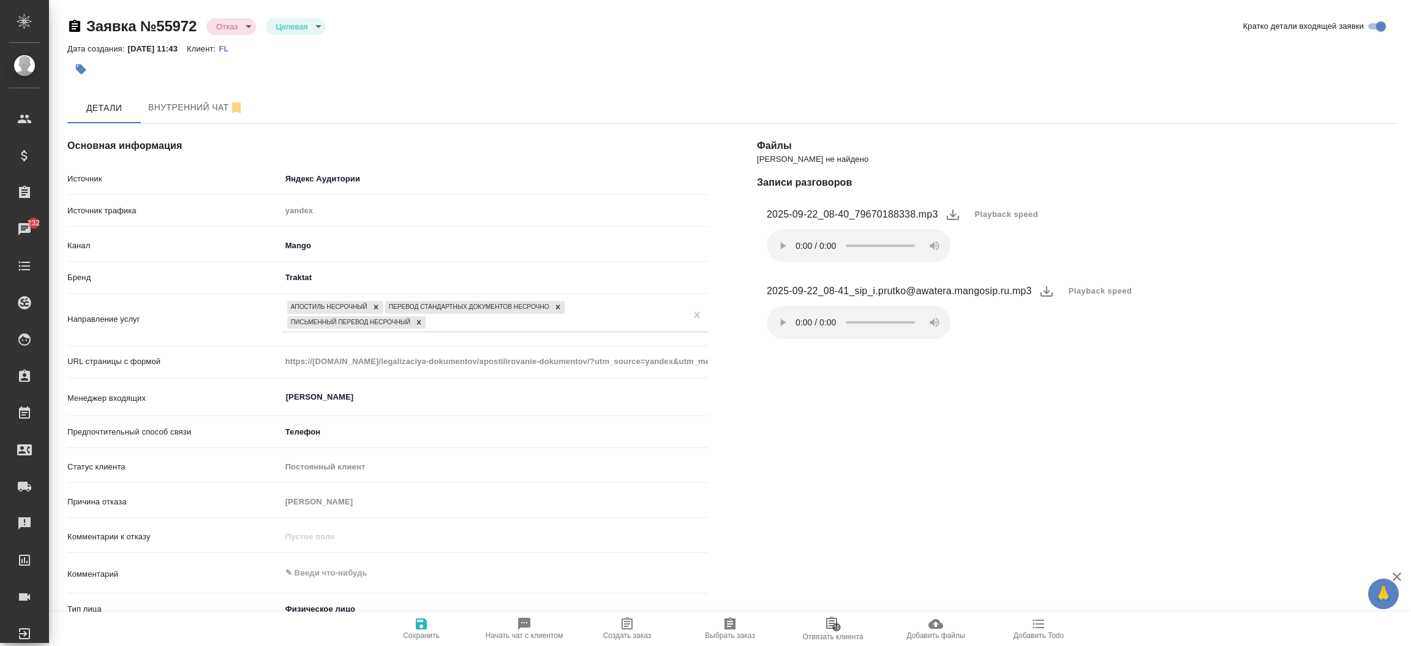
type textarea "x"
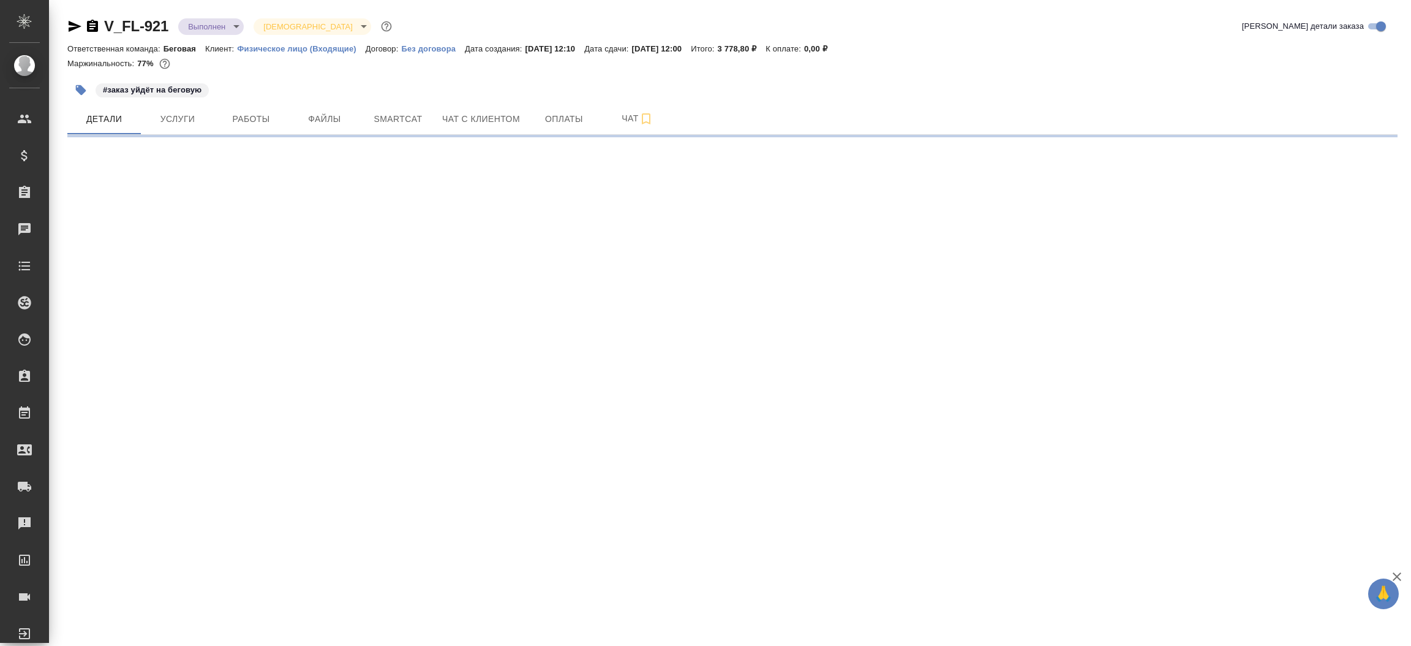
select select "RU"
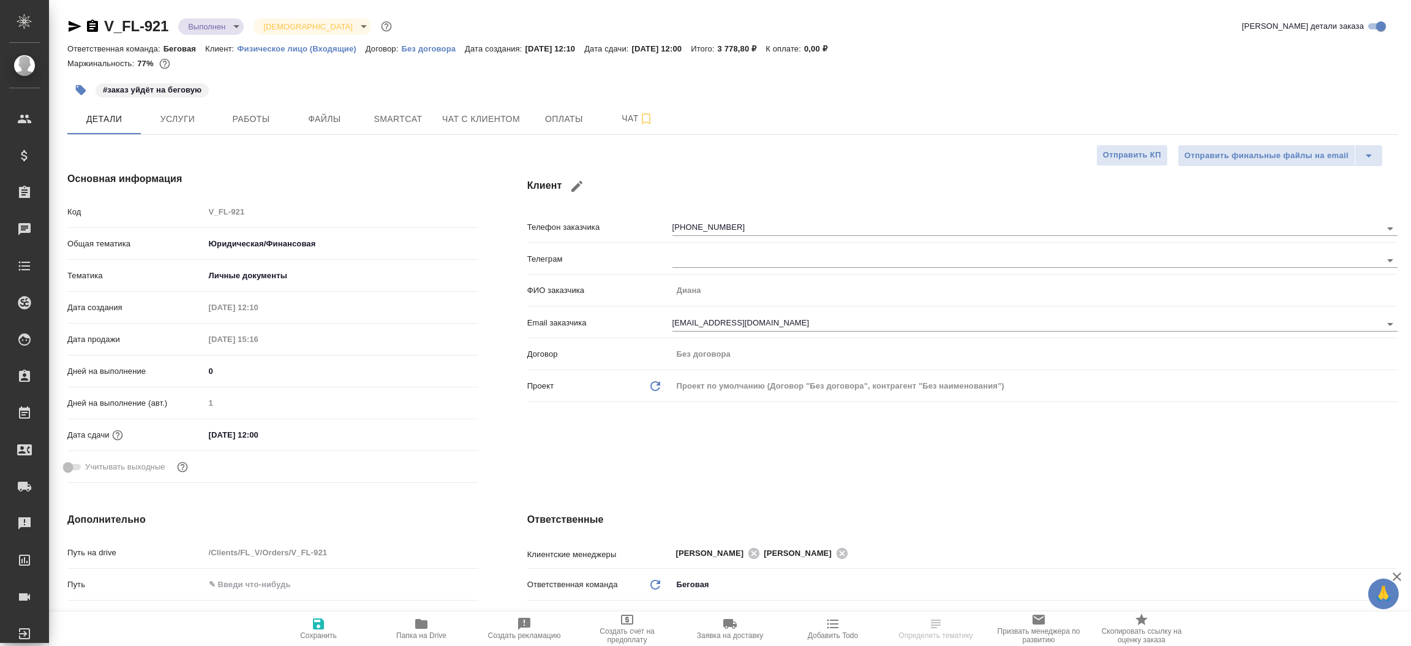
type textarea "x"
click at [73, 22] on icon "button" at bounding box center [74, 26] width 15 height 15
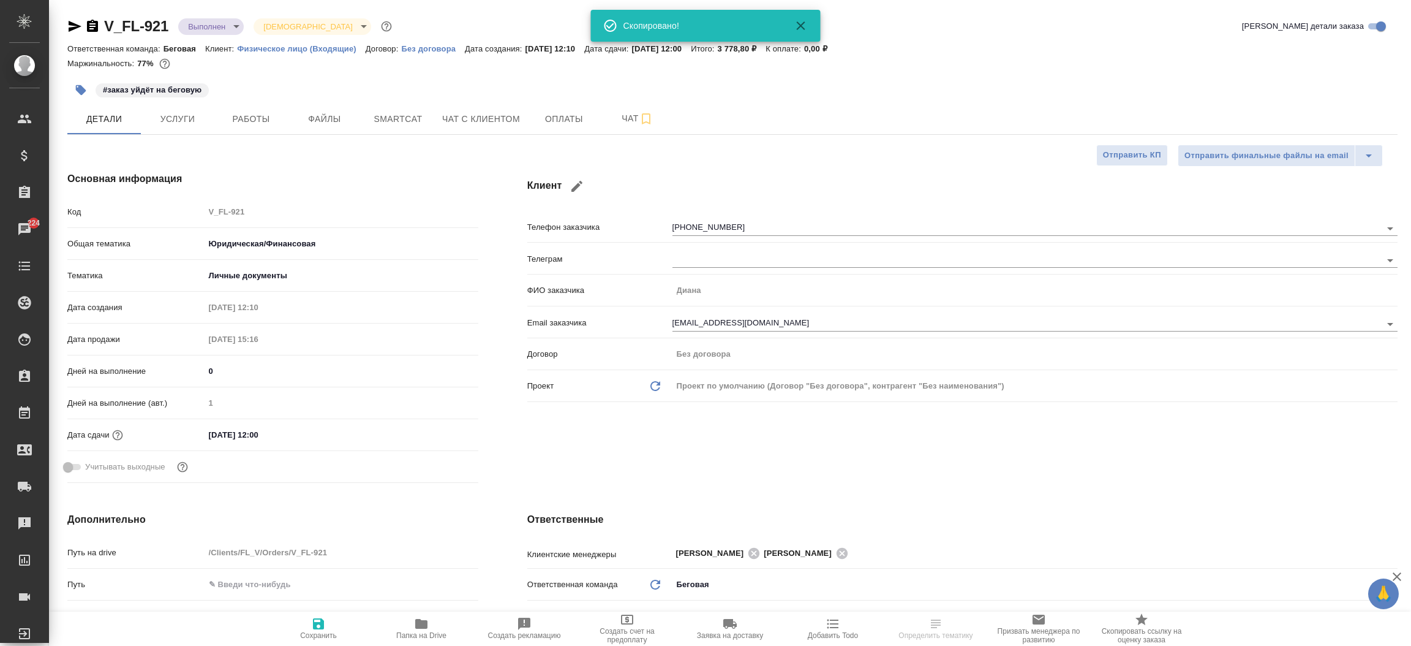
select select "RU"
type textarea "x"
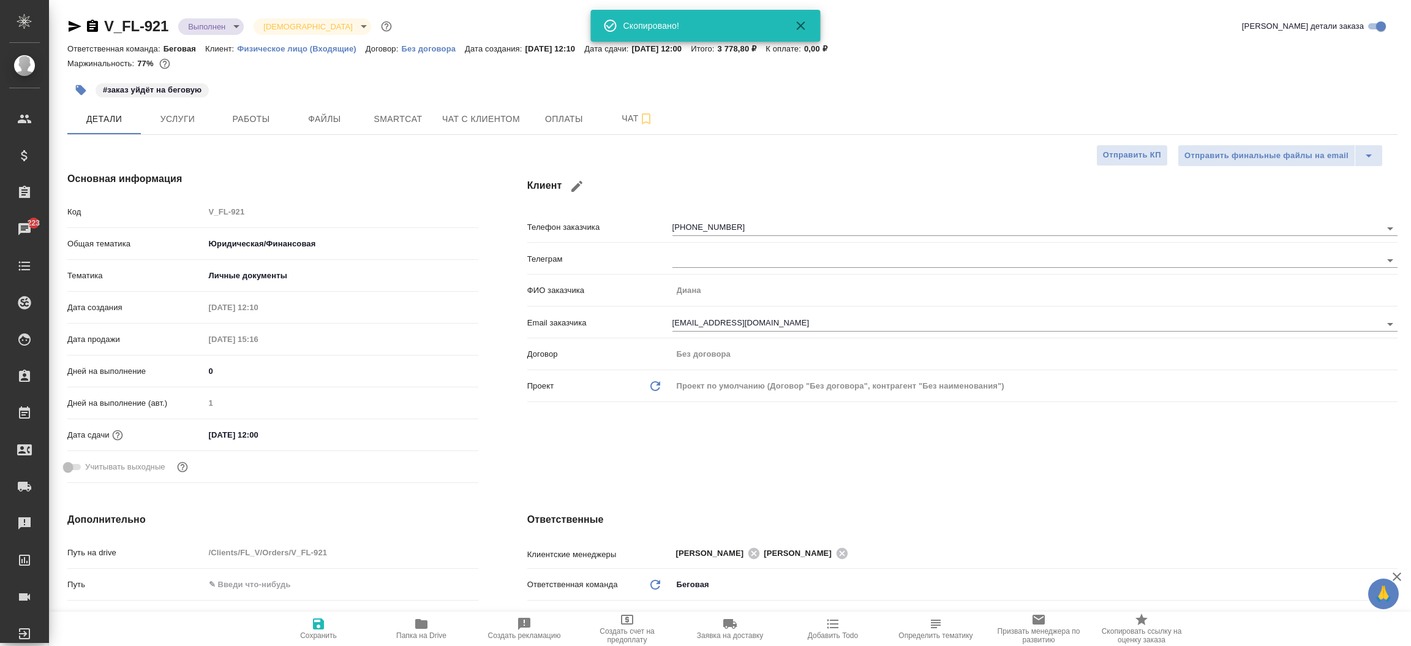
type textarea "x"
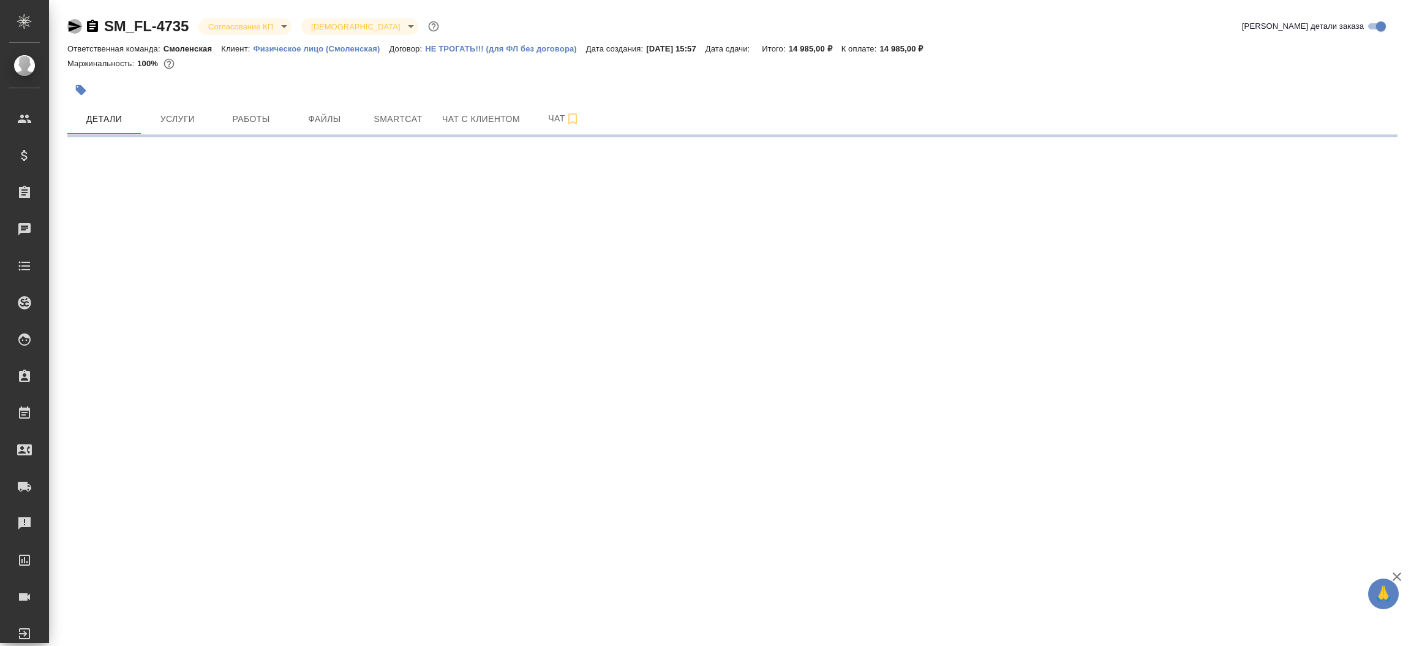
click at [68, 20] on icon "button" at bounding box center [74, 26] width 15 height 15
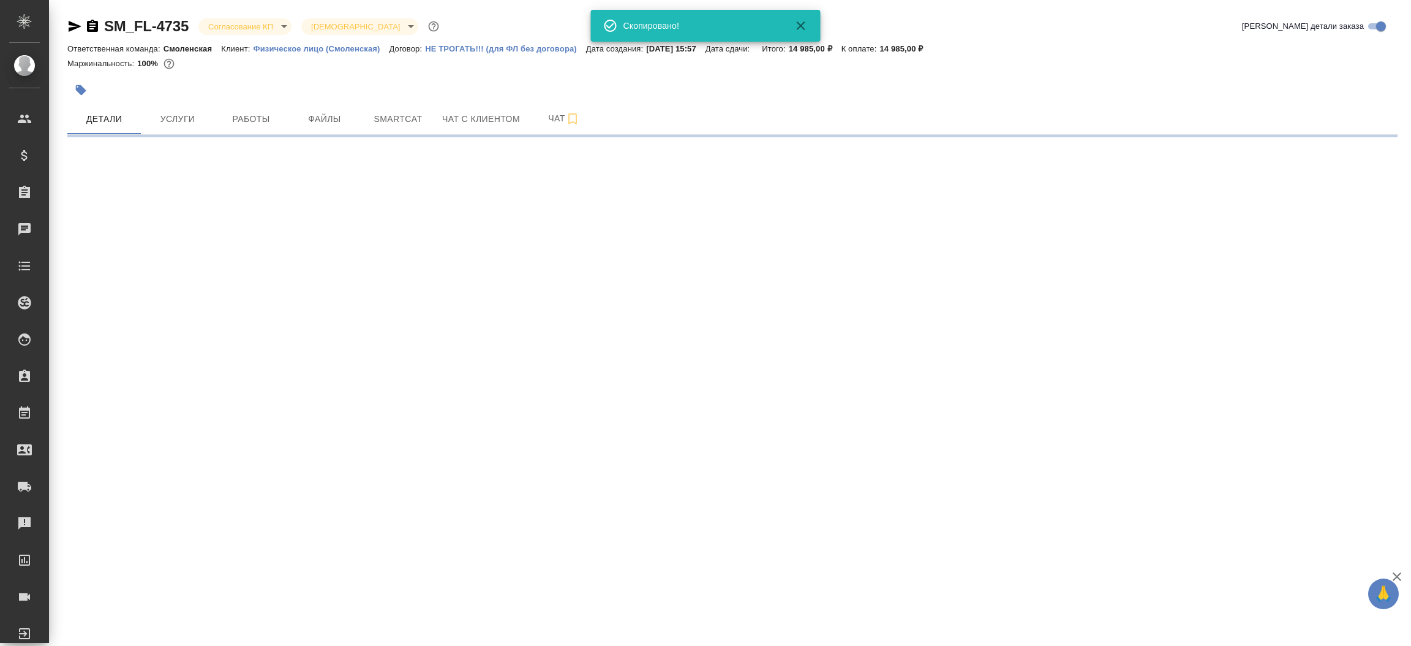
select select "RU"
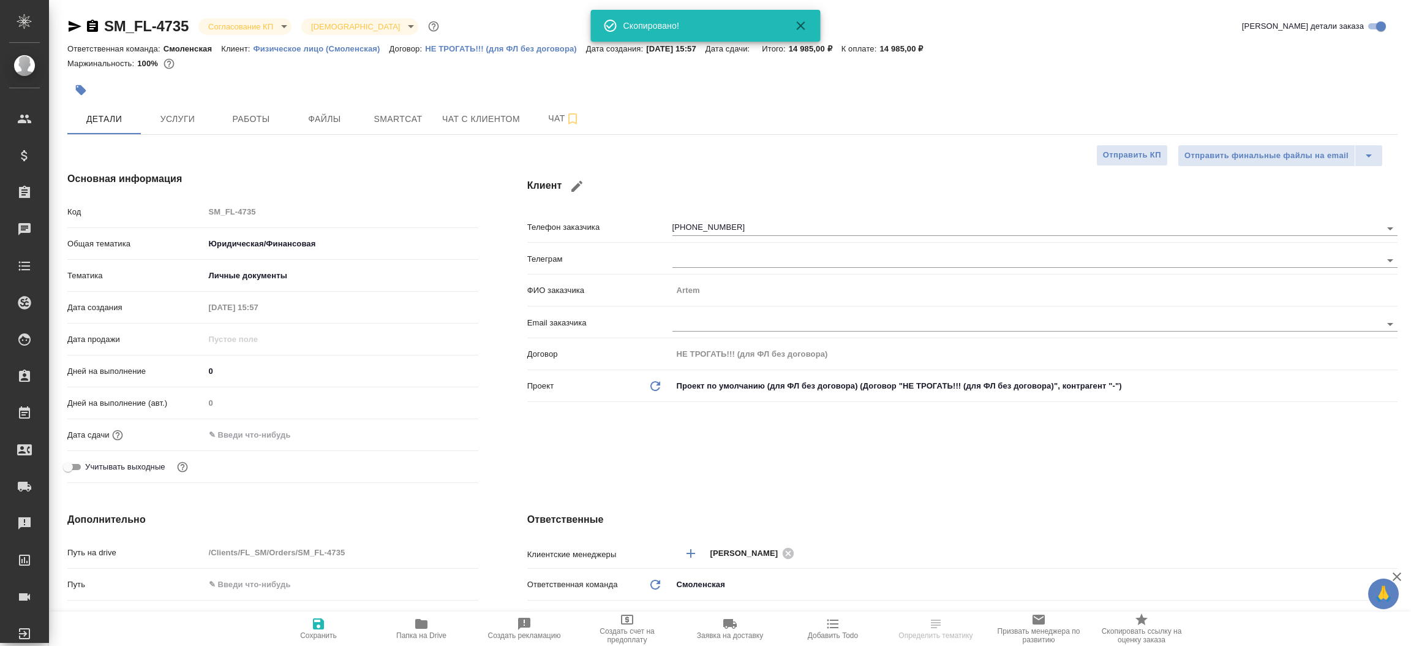
type textarea "x"
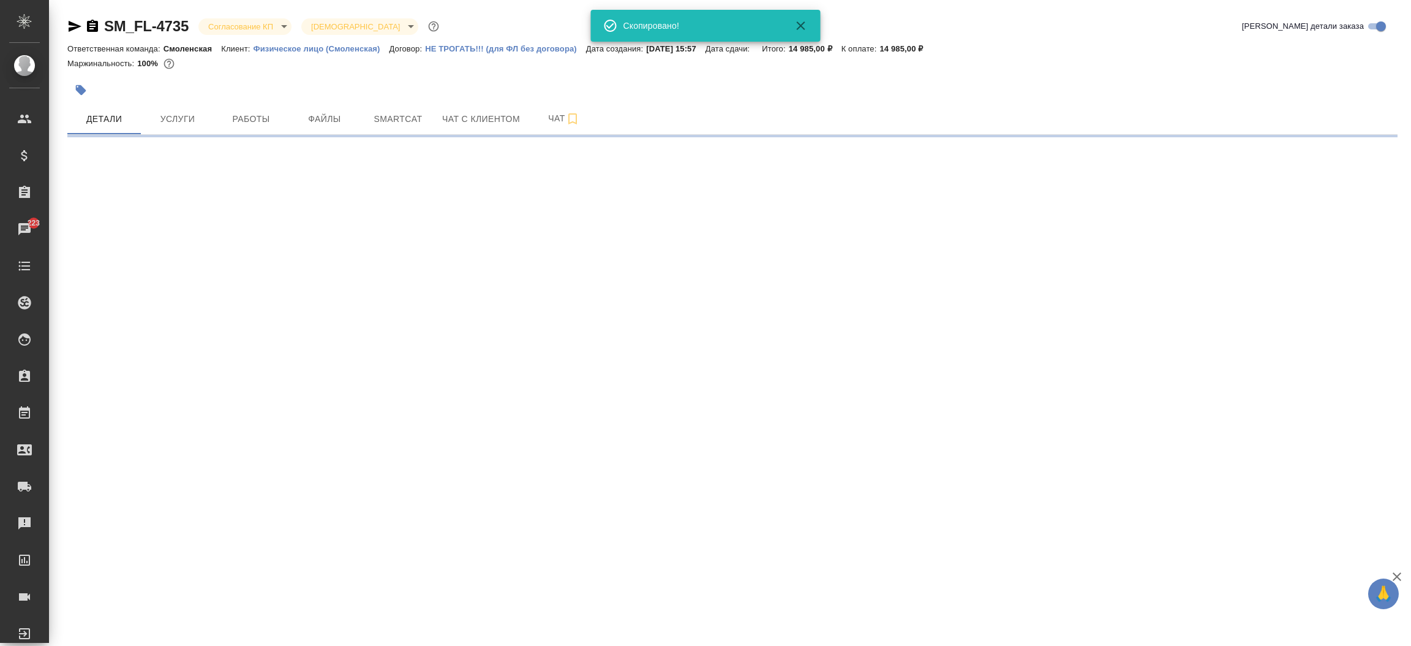
select select "RU"
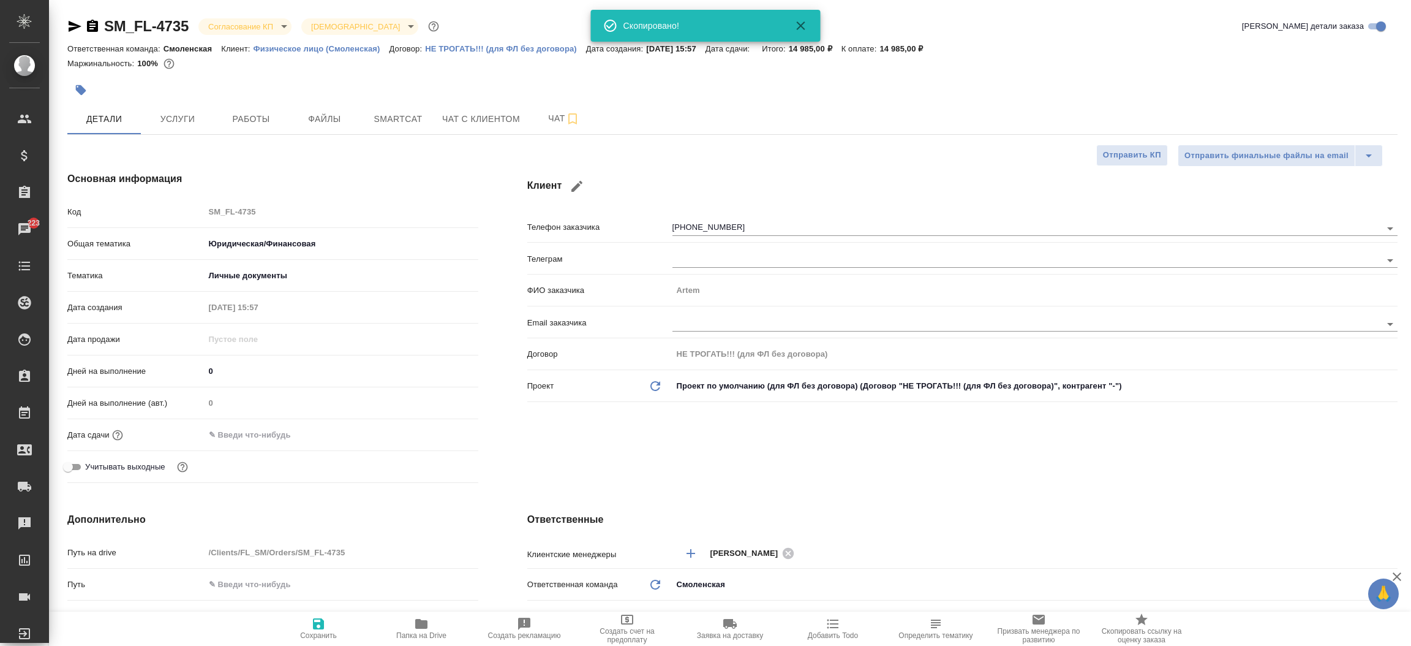
type textarea "x"
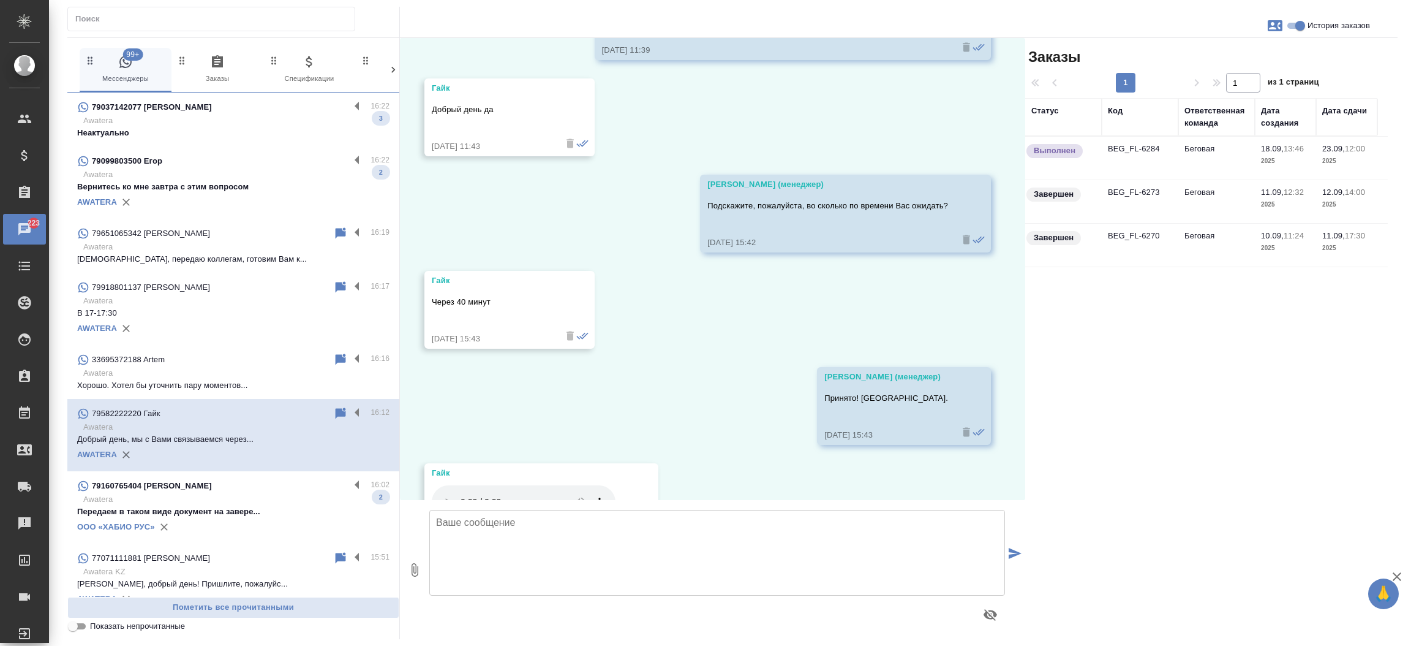
scroll to position [5073, 0]
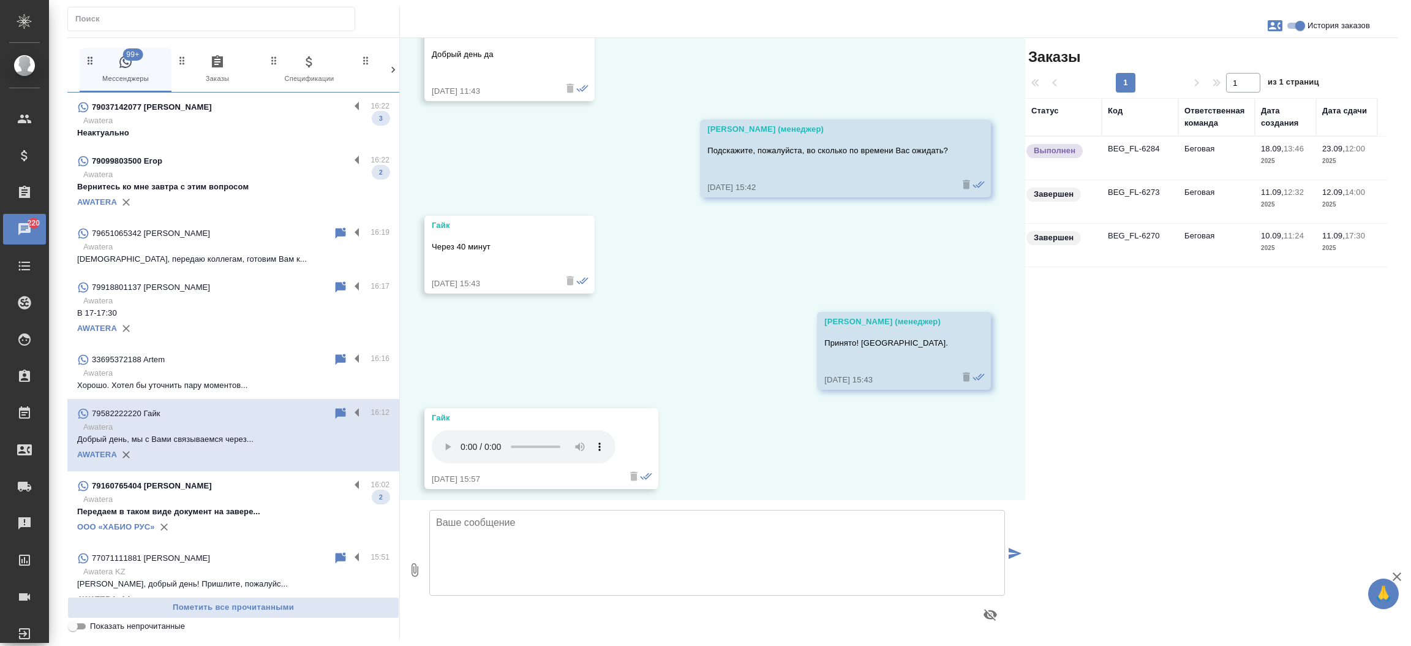
click at [1120, 148] on td "BEG_FL-6284" at bounding box center [1140, 158] width 77 height 43
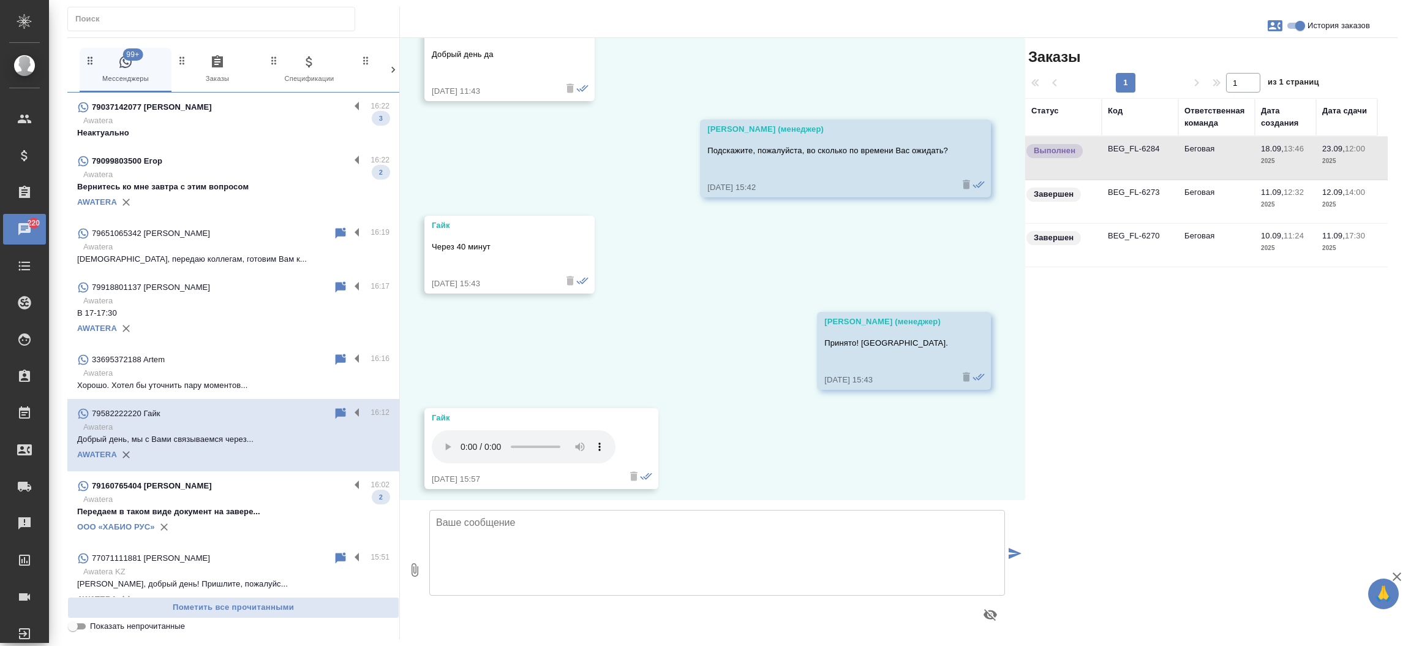
click at [1120, 148] on td "BEG_FL-6284" at bounding box center [1140, 158] width 77 height 43
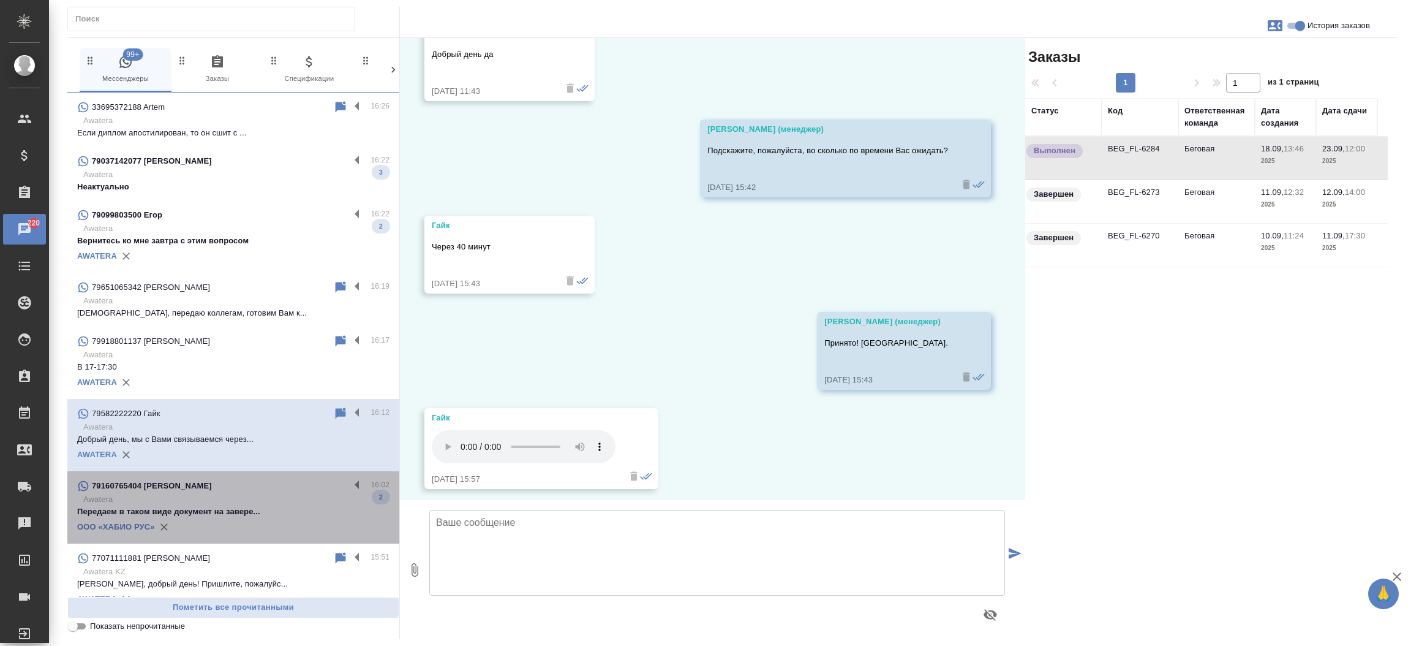
click at [255, 502] on p "Awatera" at bounding box center [236, 499] width 306 height 12
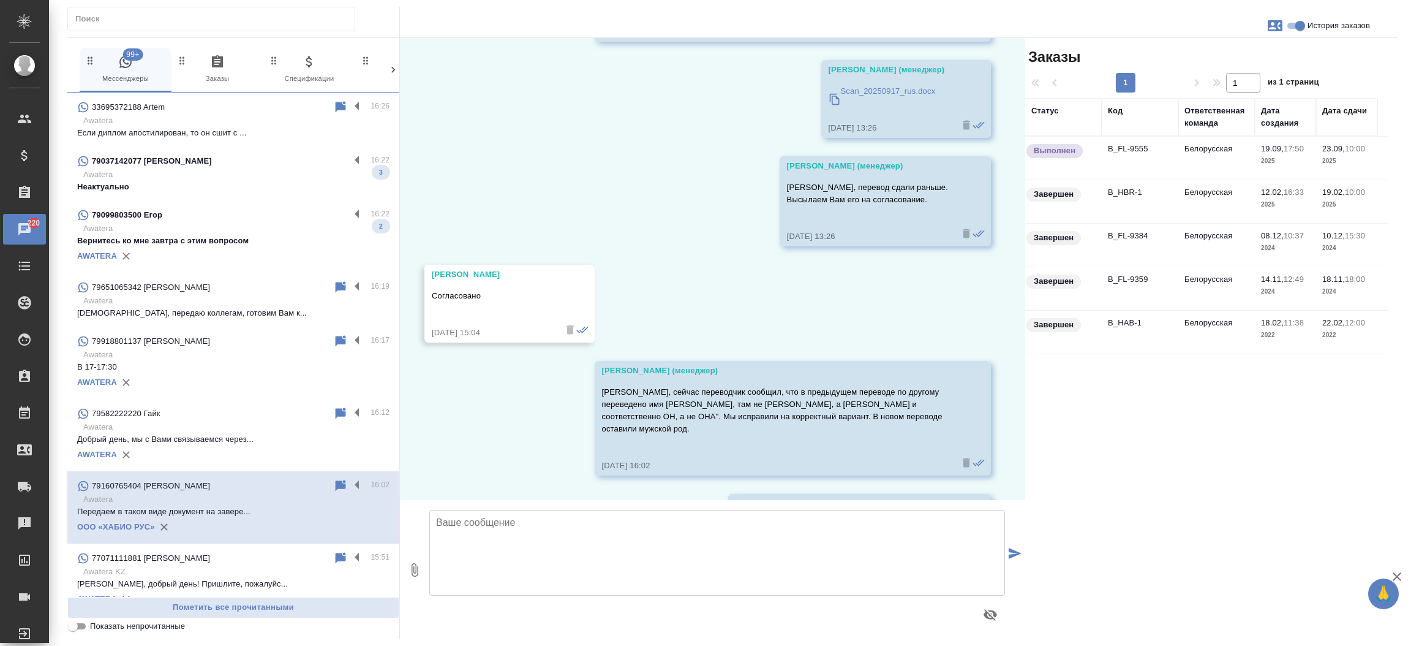
scroll to position [2015, 0]
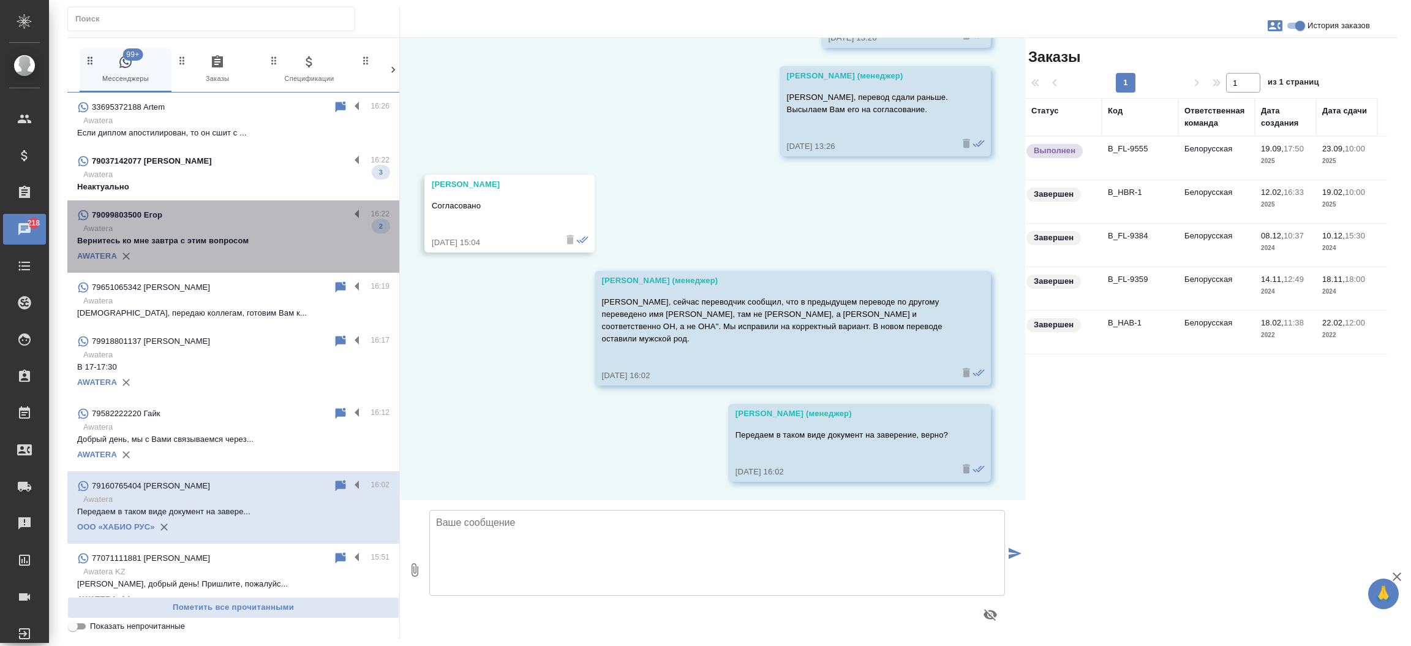
click at [296, 220] on div "79099803500 Егор" at bounding box center [213, 215] width 273 height 15
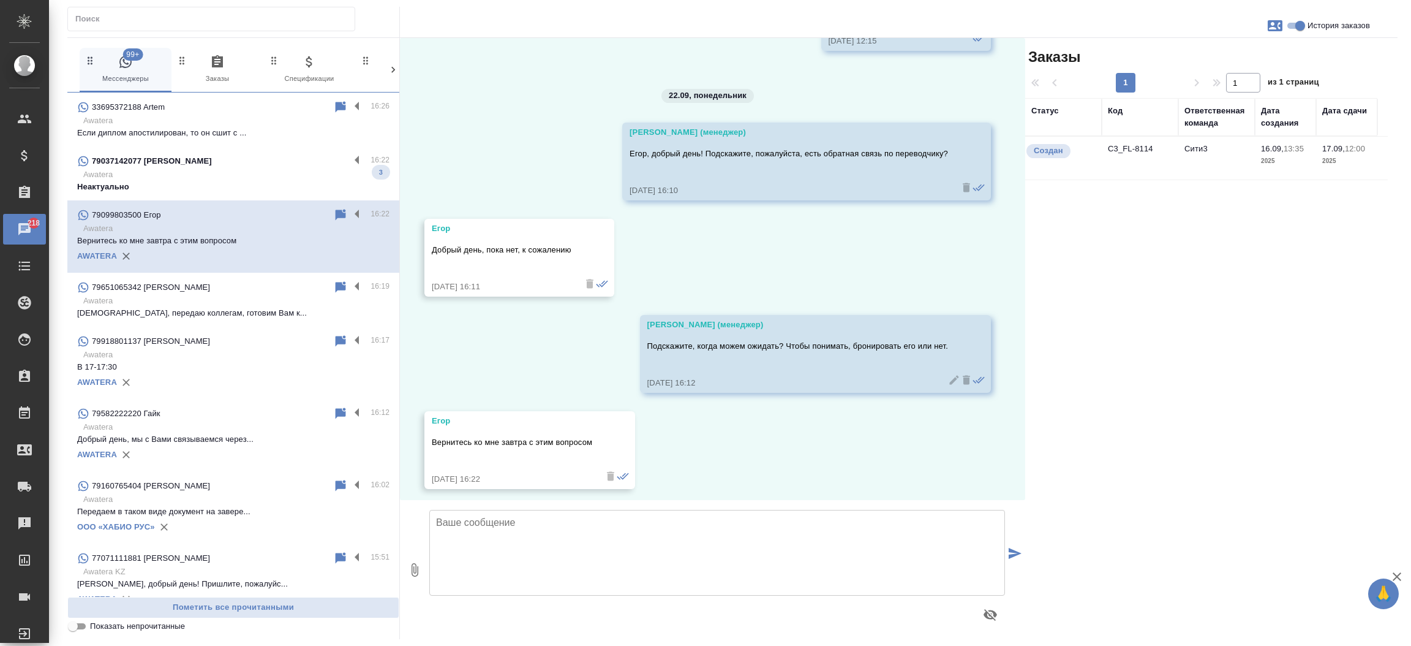
scroll to position [2581, 0]
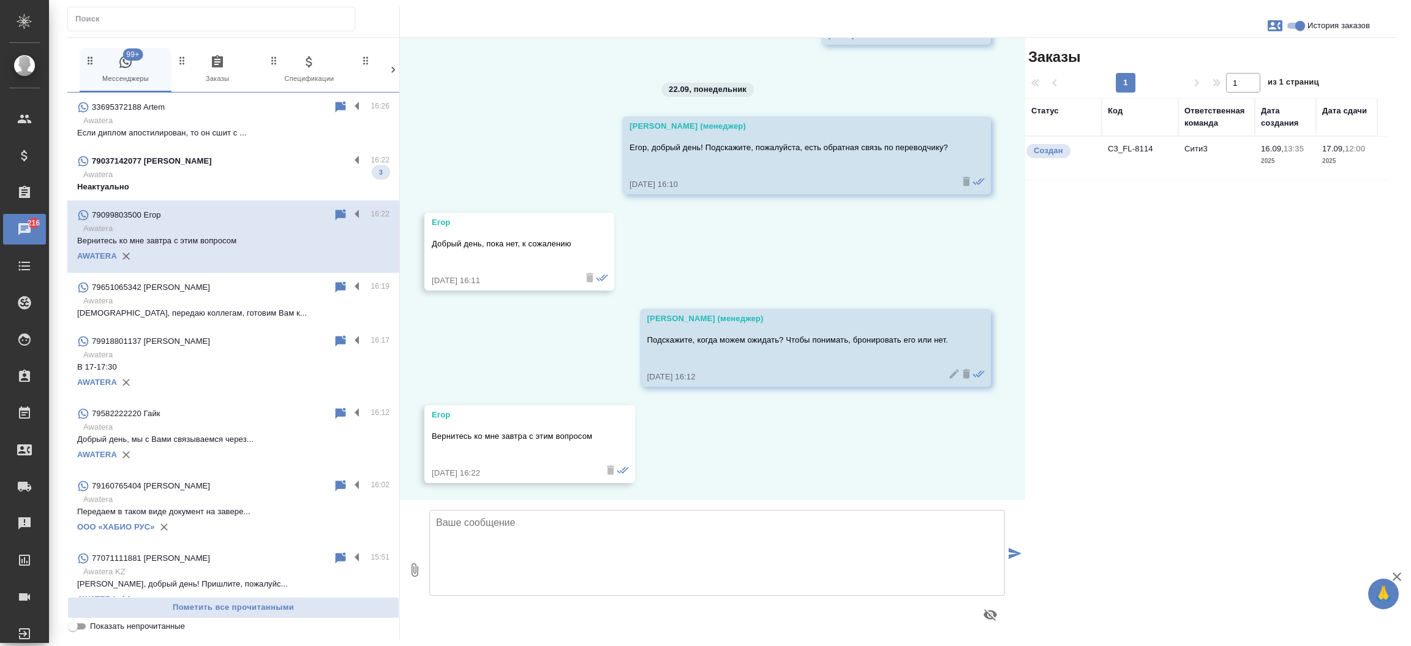
click at [1118, 145] on td "C3_FL-8114" at bounding box center [1140, 158] width 77 height 43
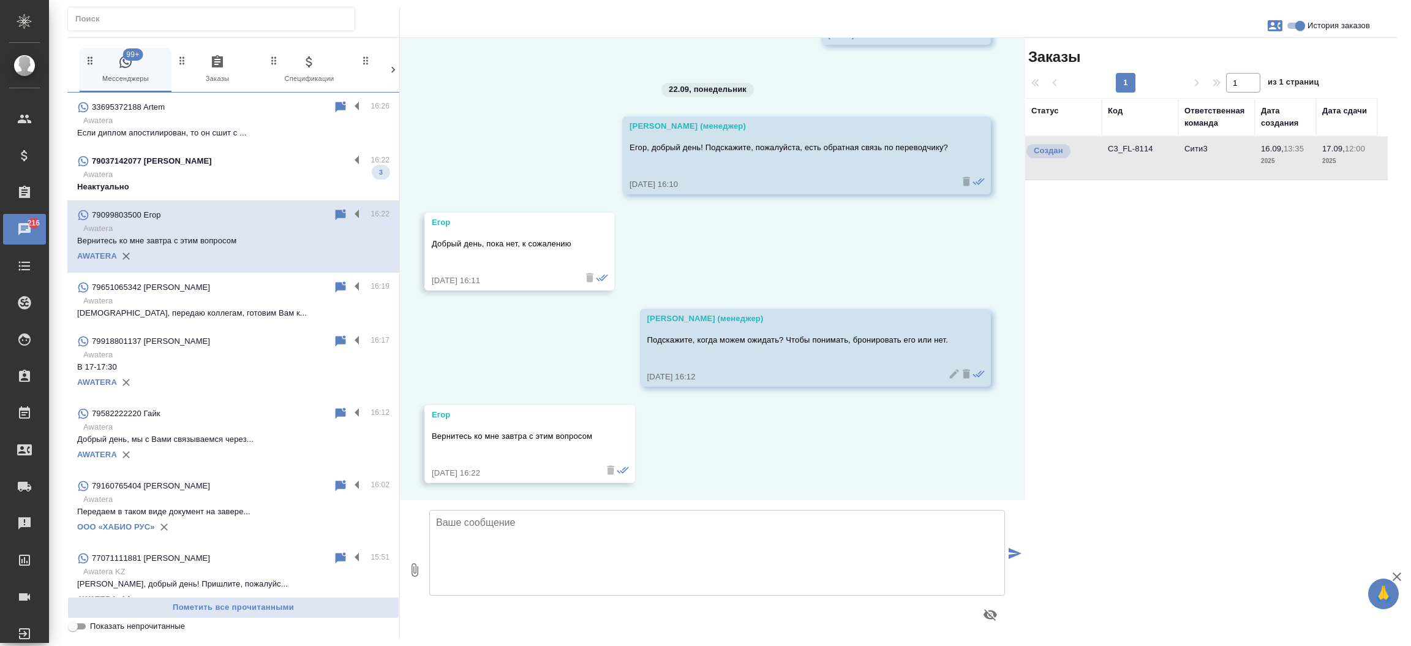
click at [1118, 145] on td "C3_FL-8114" at bounding box center [1140, 158] width 77 height 43
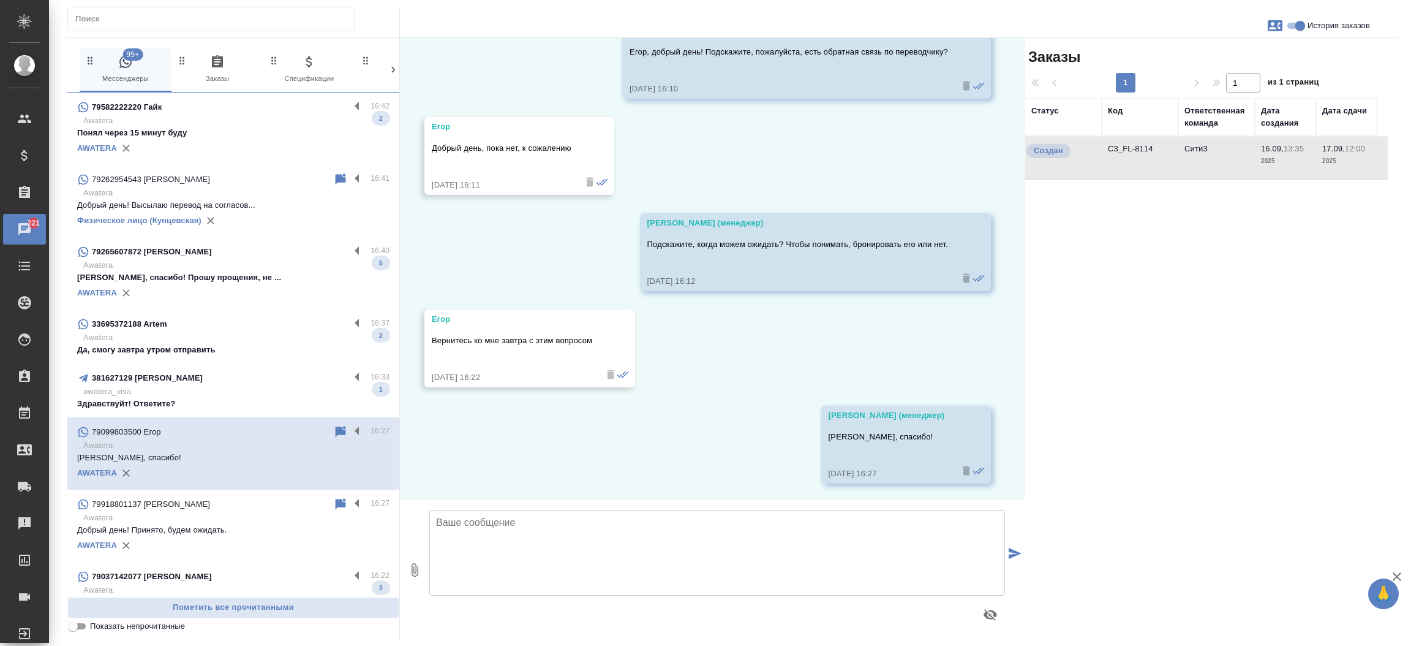
scroll to position [2677, 0]
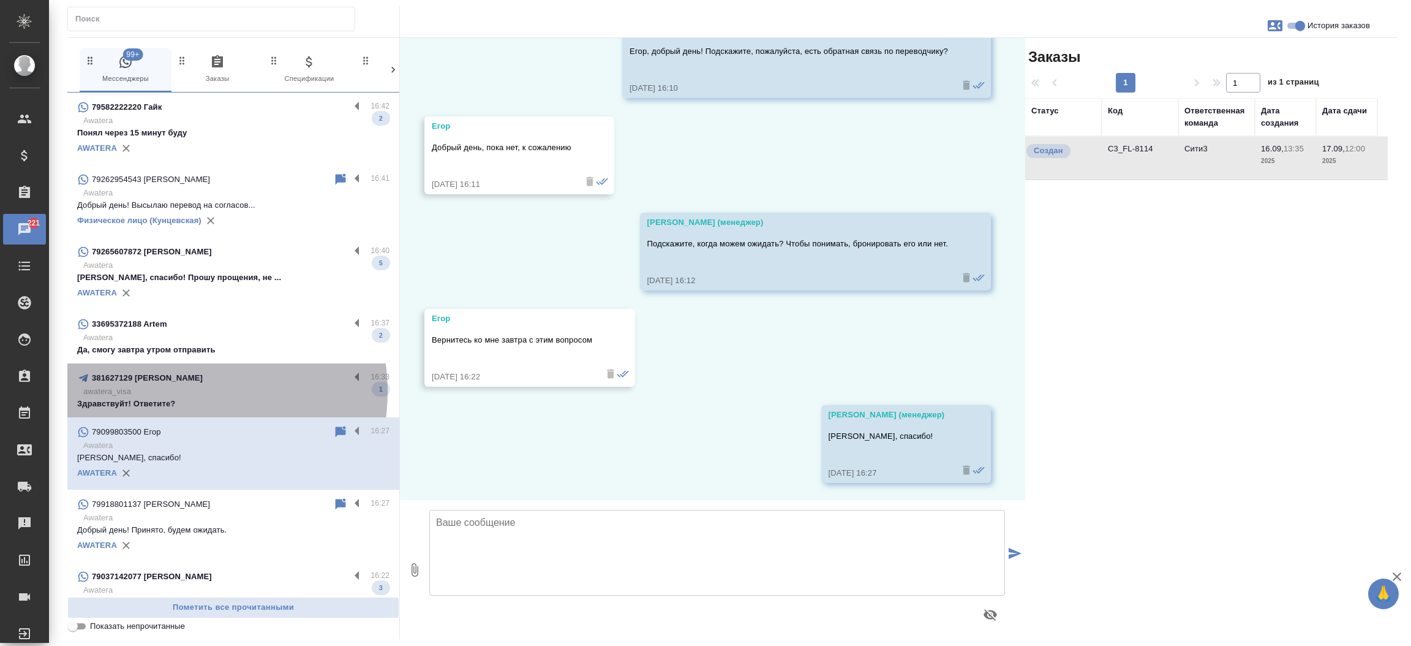
click at [184, 391] on p "awatera_visa" at bounding box center [236, 391] width 306 height 12
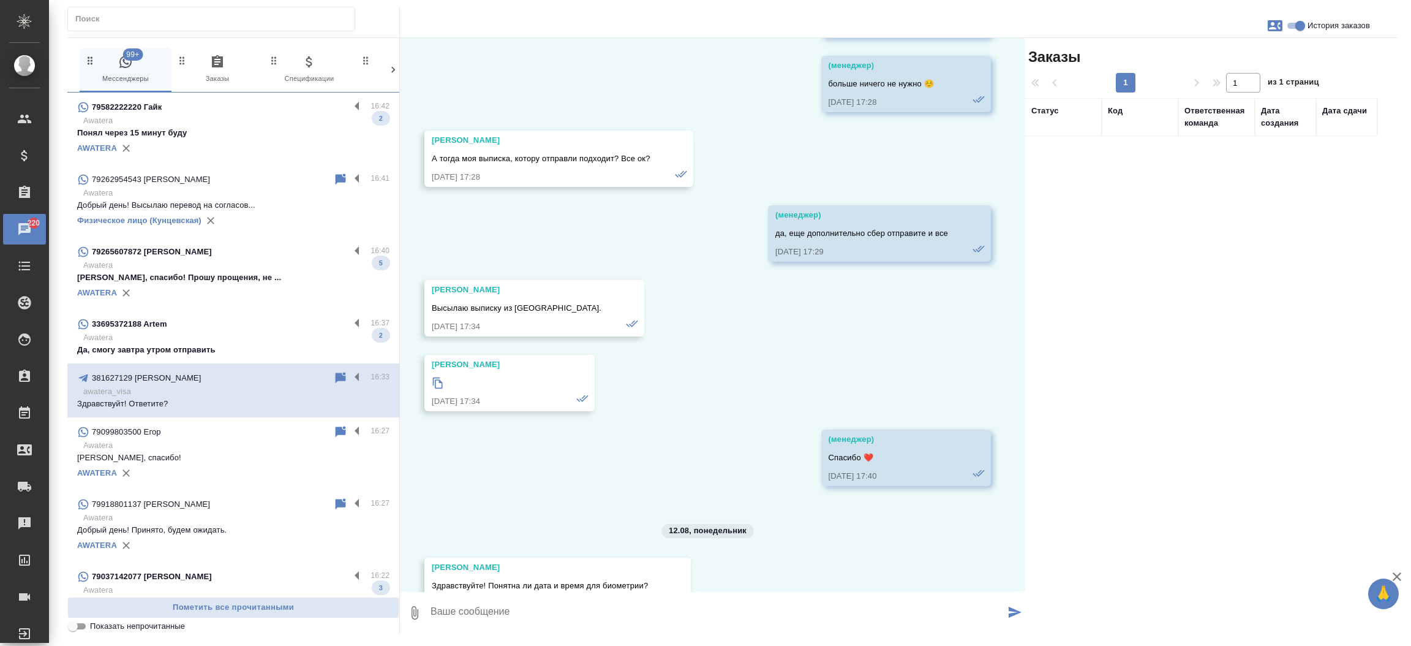
scroll to position [57211, 0]
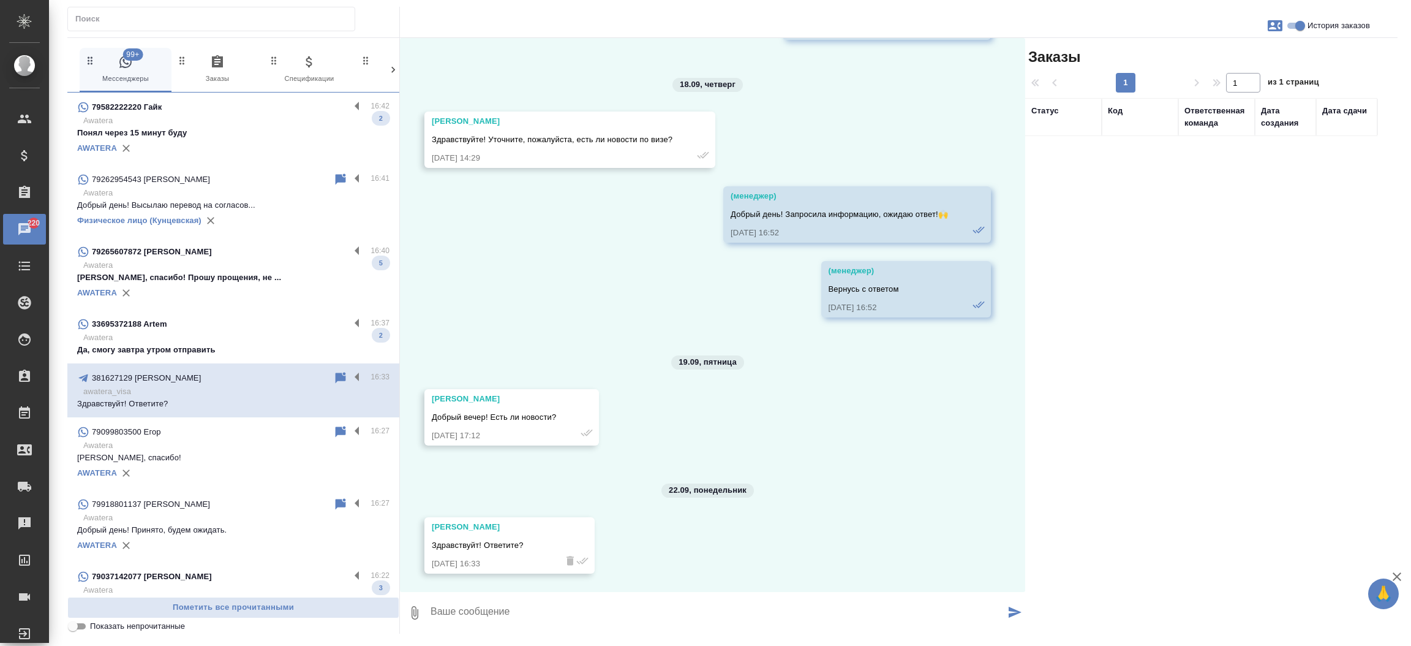
click at [224, 275] on p "Александр, спасибо! Прошу прощения, не ..." at bounding box center [233, 277] width 312 height 12
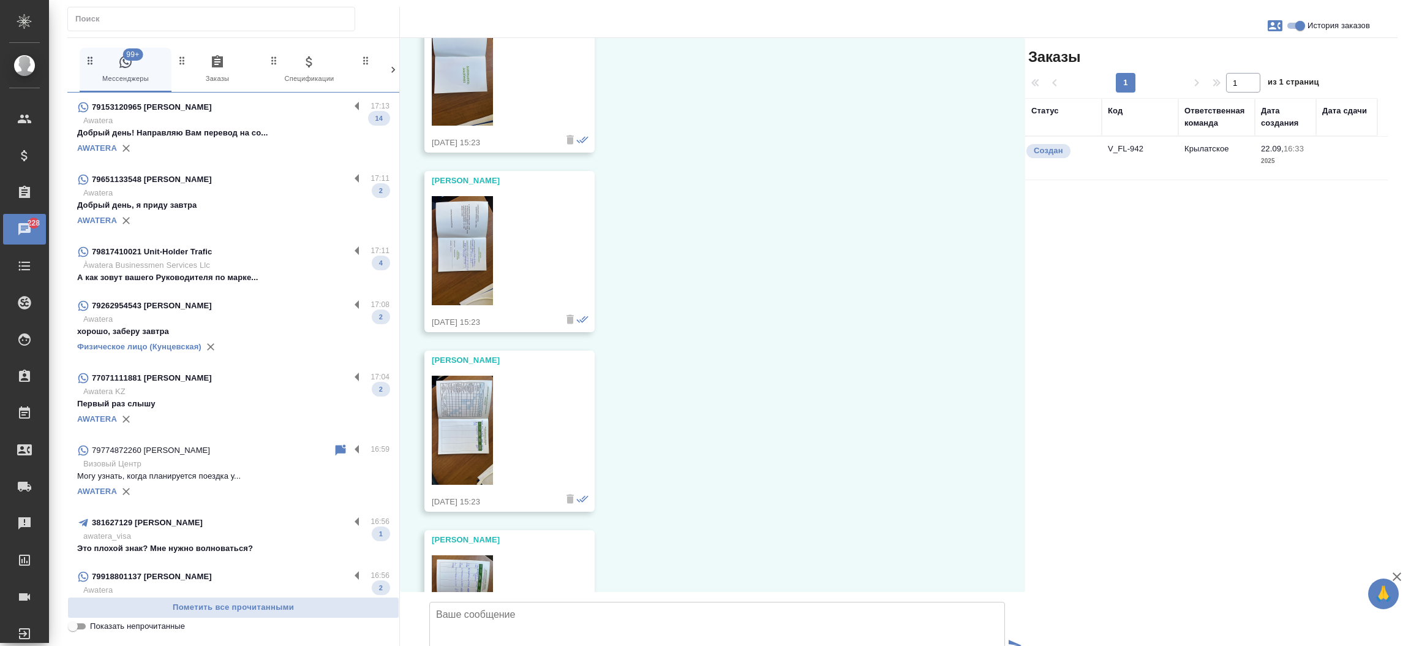
scroll to position [0, 0]
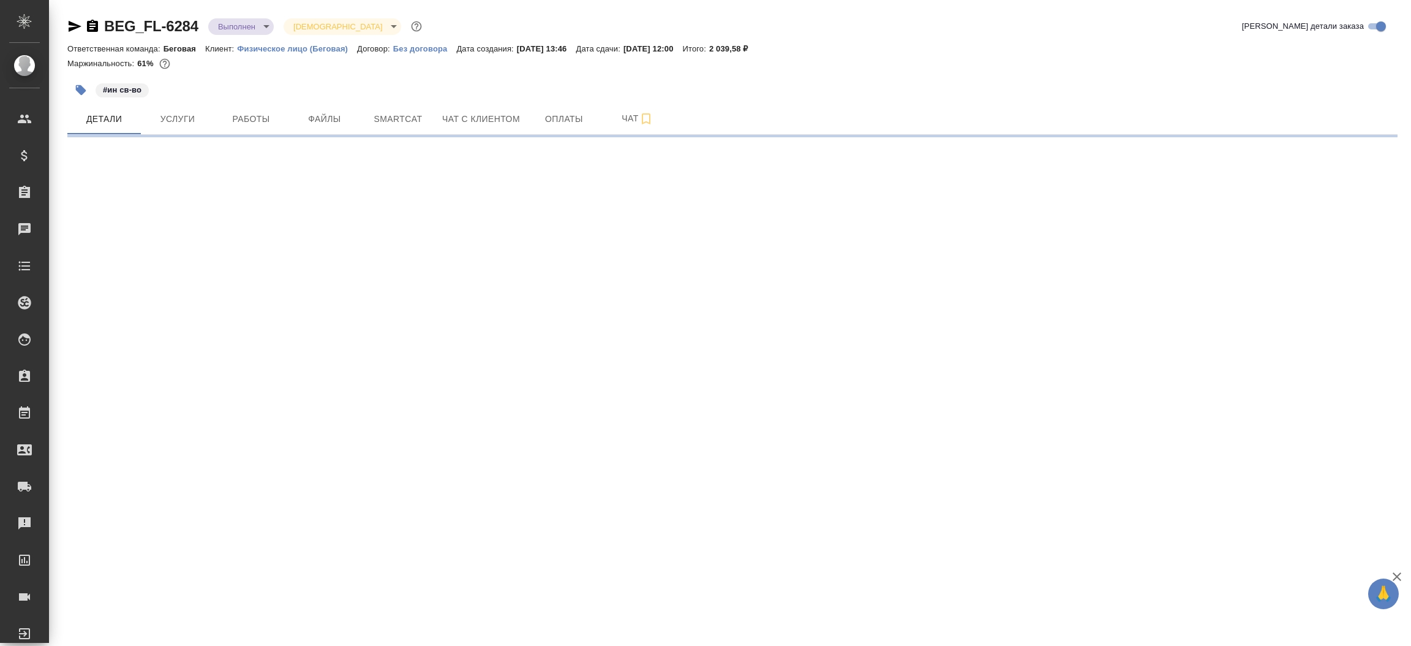
click at [70, 22] on icon "button" at bounding box center [75, 26] width 13 height 11
select select "RU"
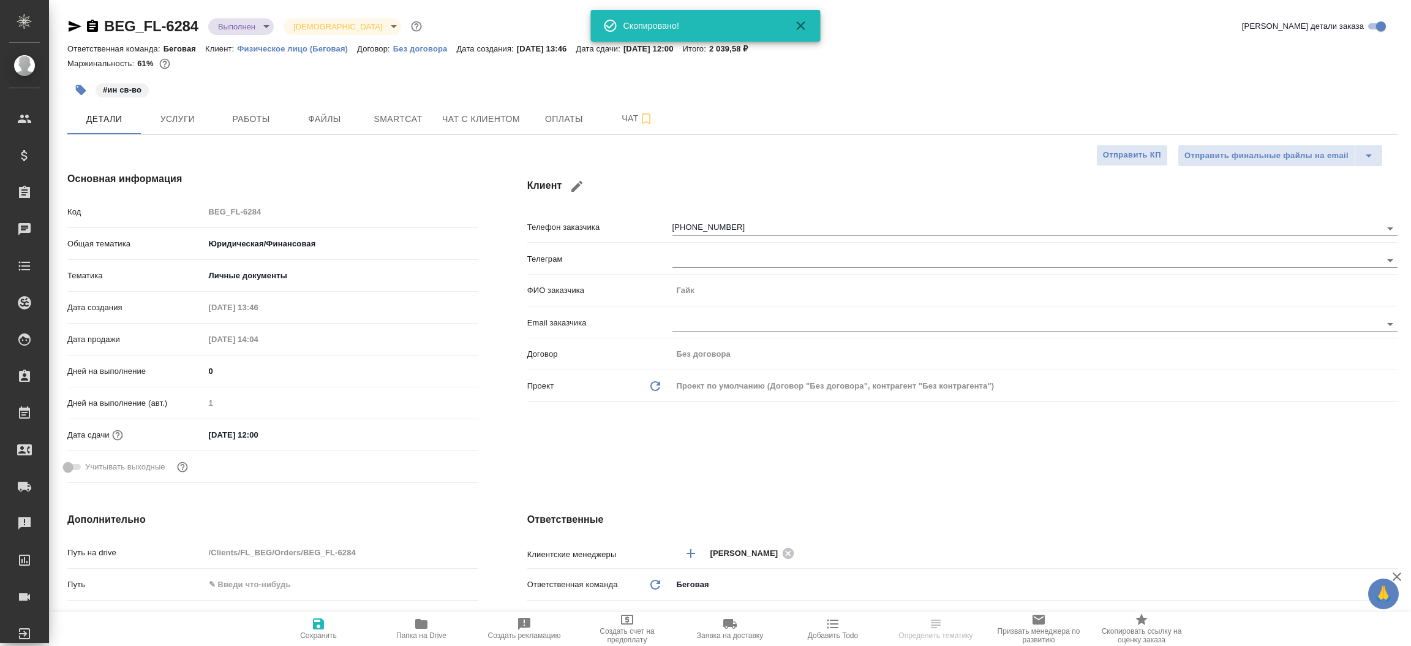
type textarea "x"
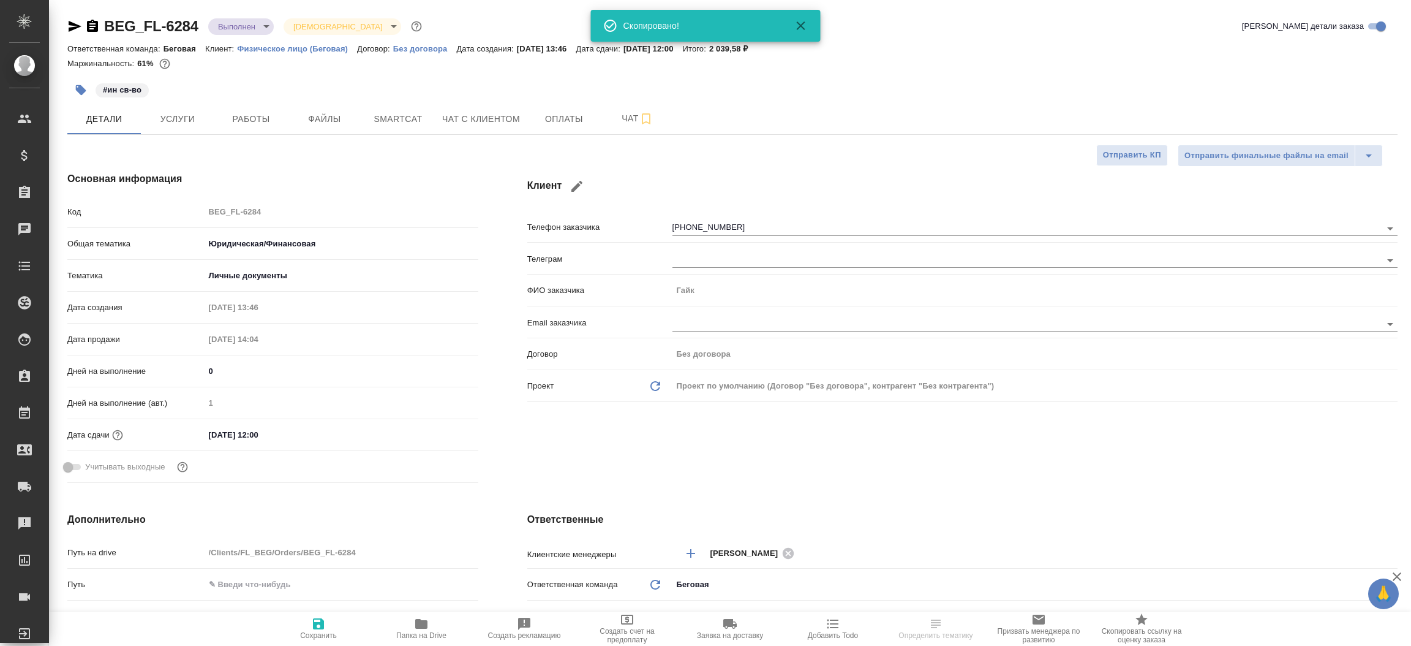
type textarea "x"
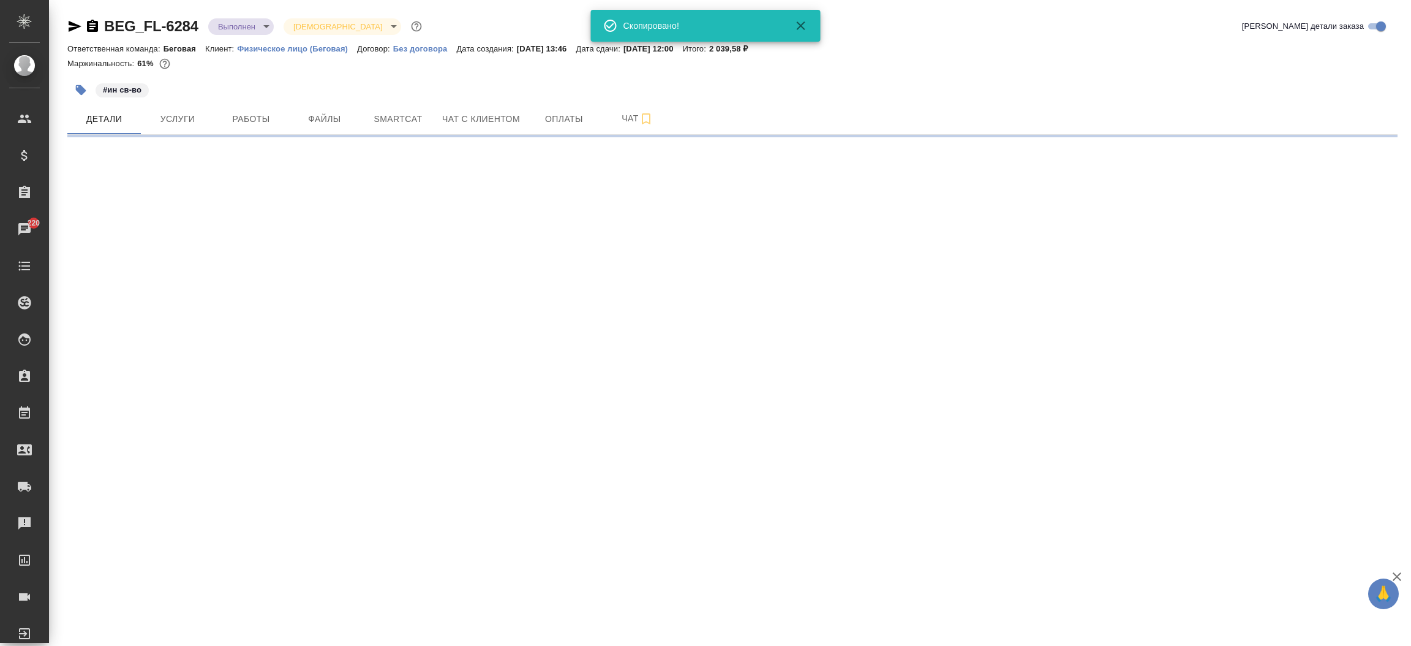
select select "RU"
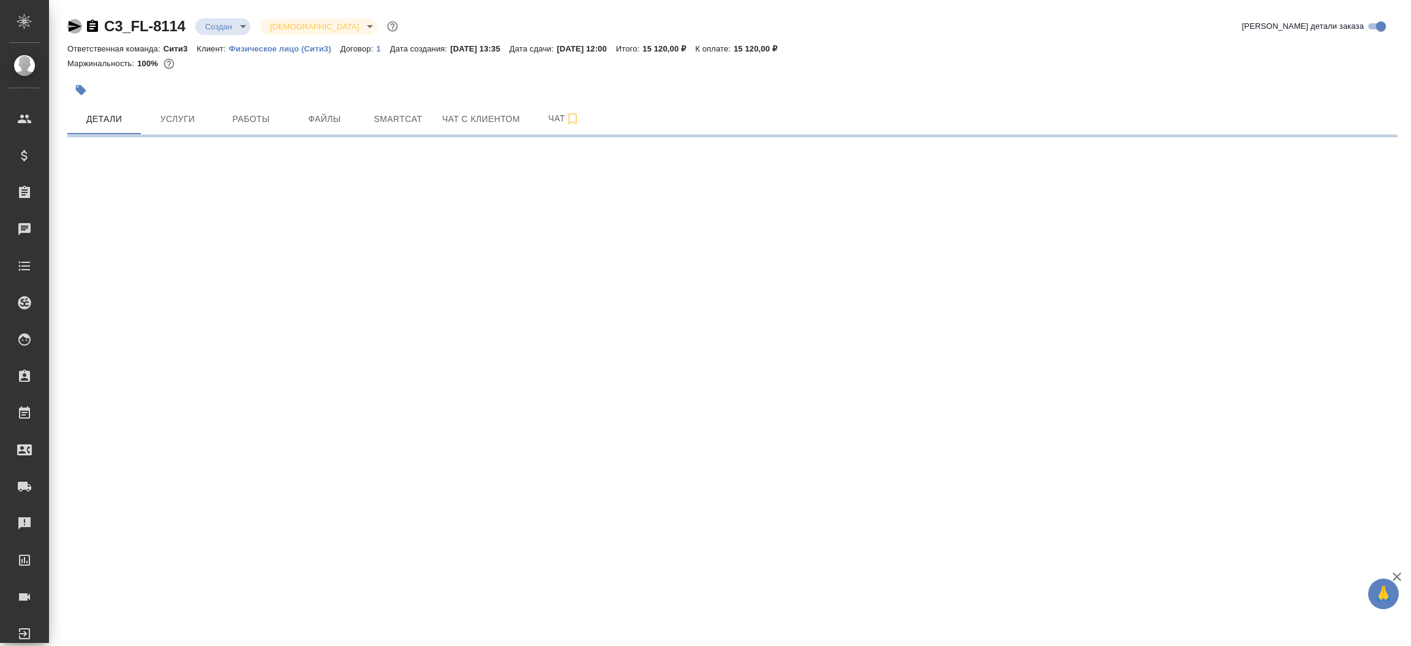
click at [77, 21] on icon "button" at bounding box center [74, 26] width 15 height 15
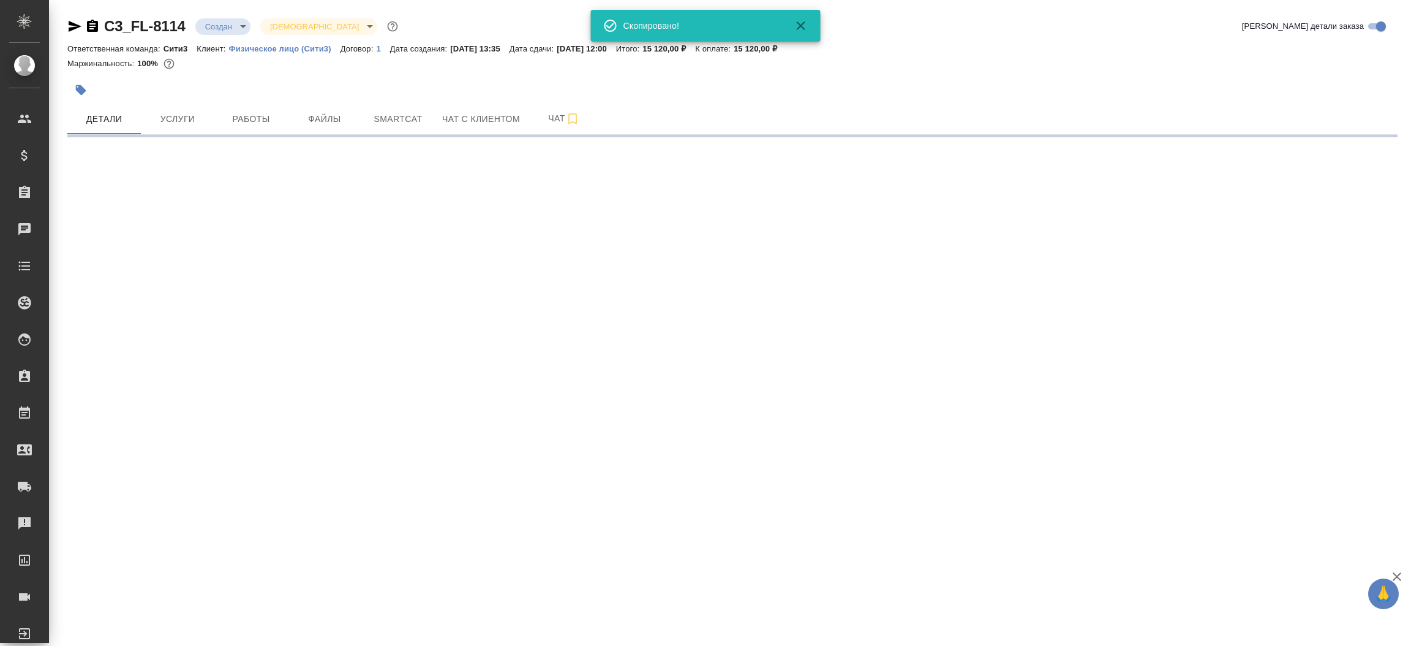
select select "RU"
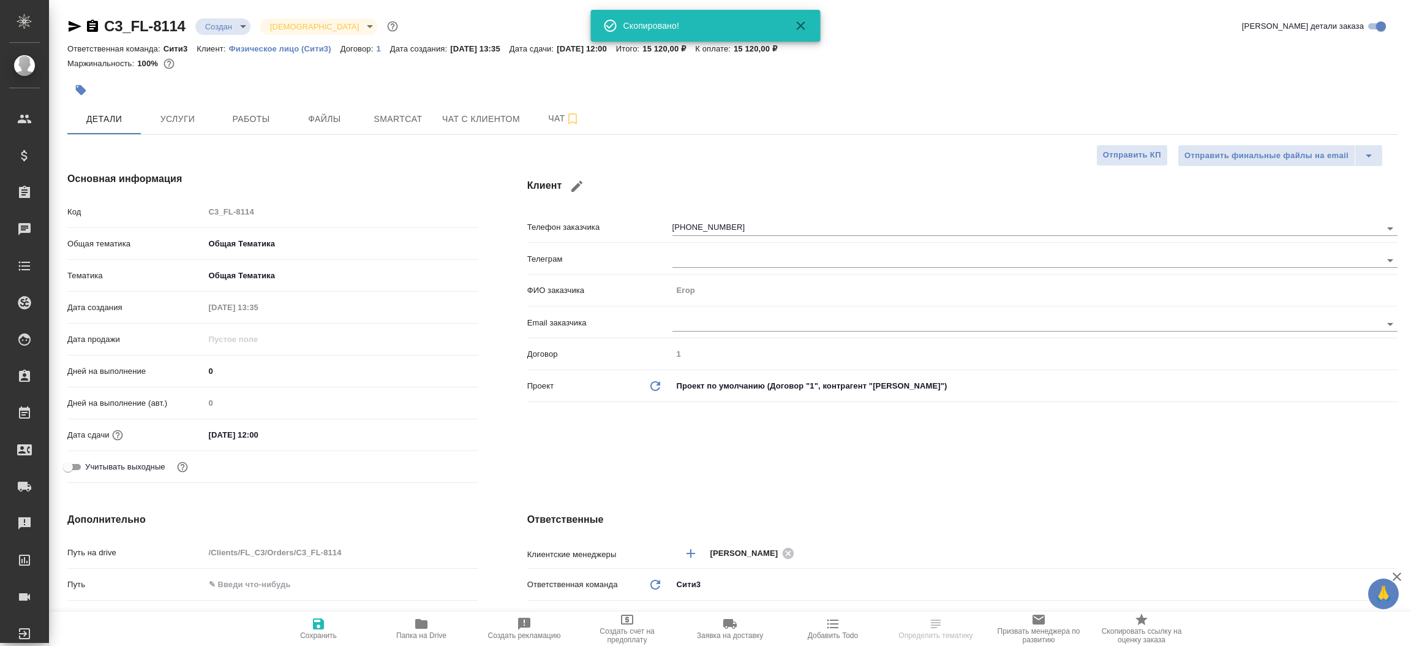
type textarea "x"
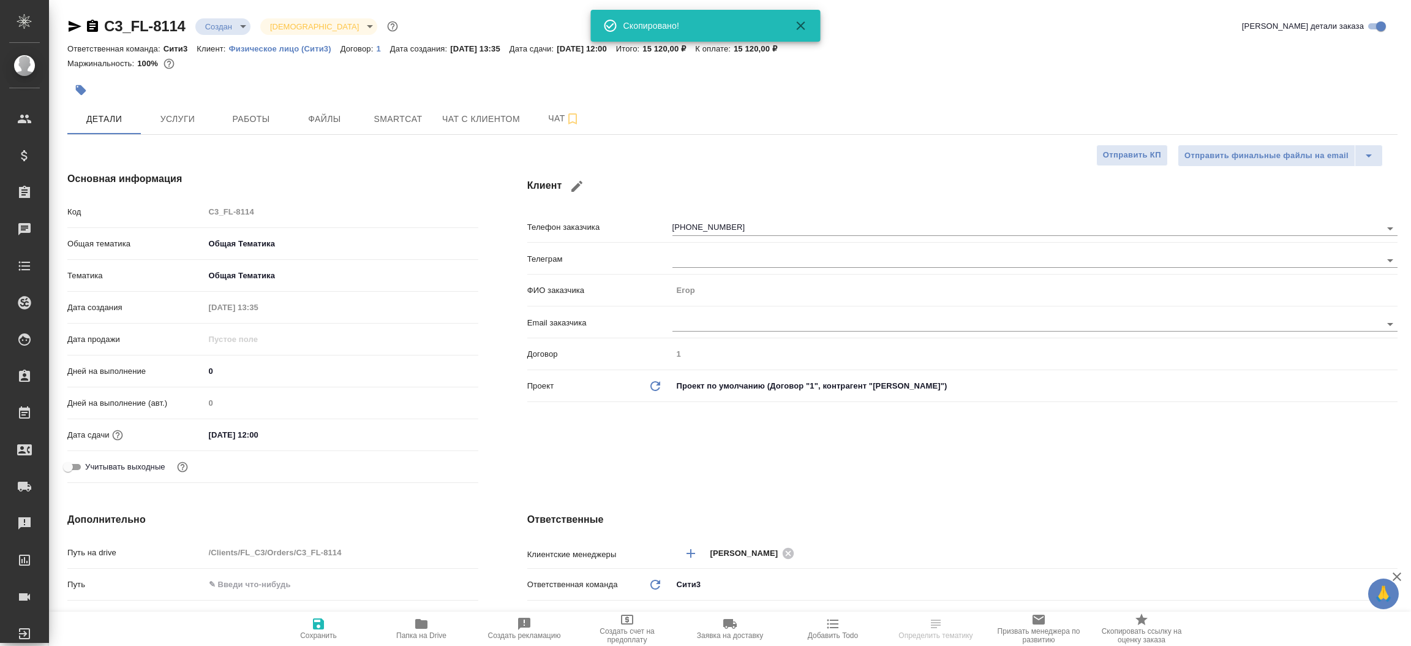
type textarea "x"
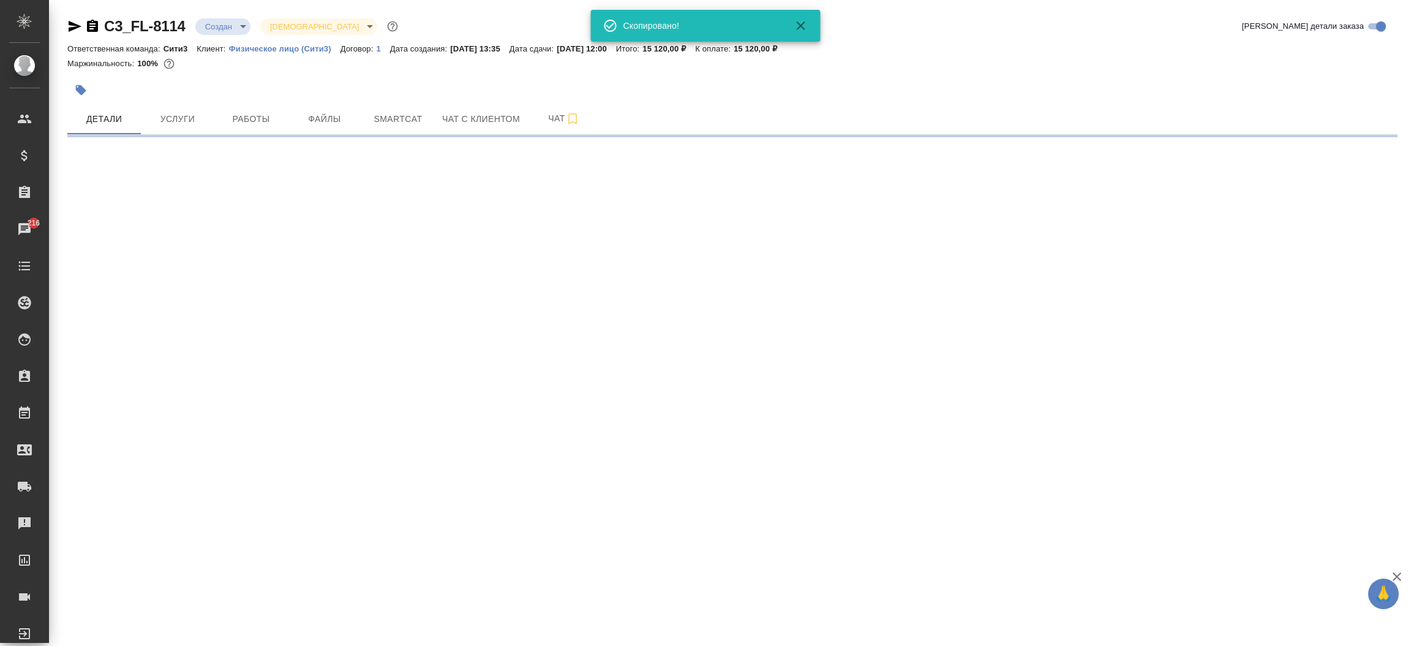
select select "RU"
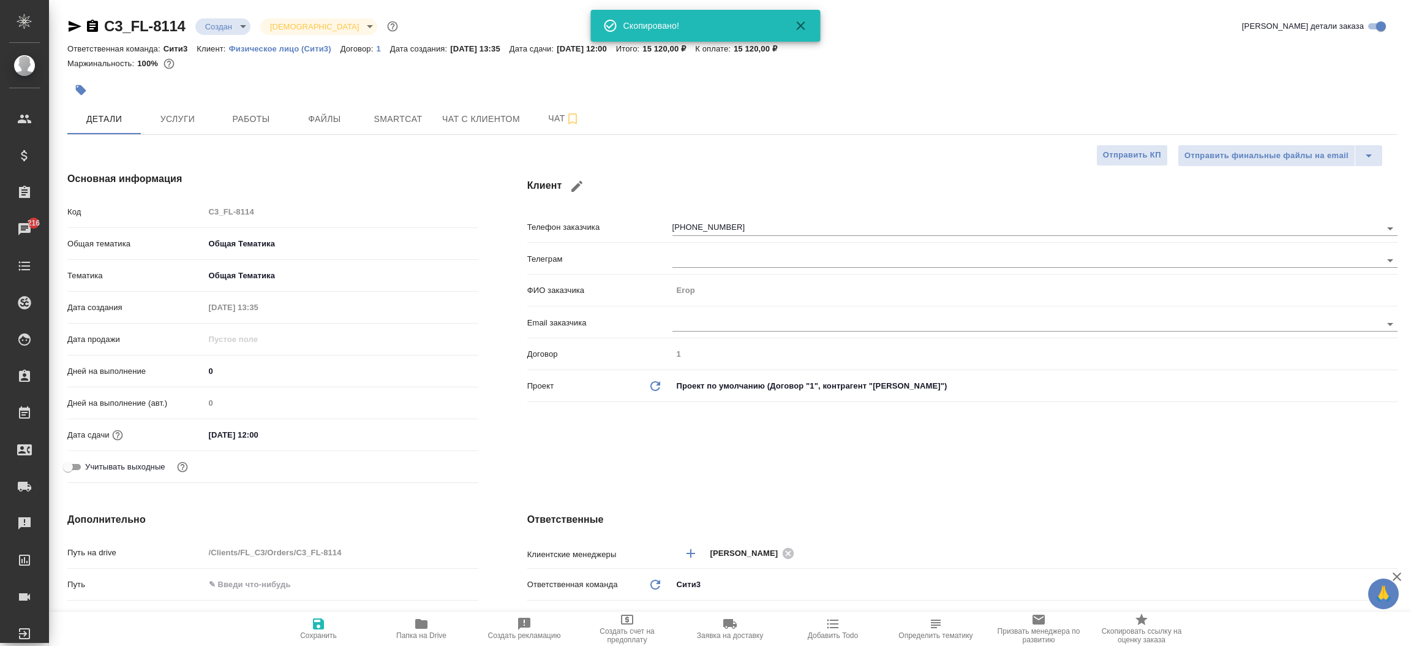
type textarea "x"
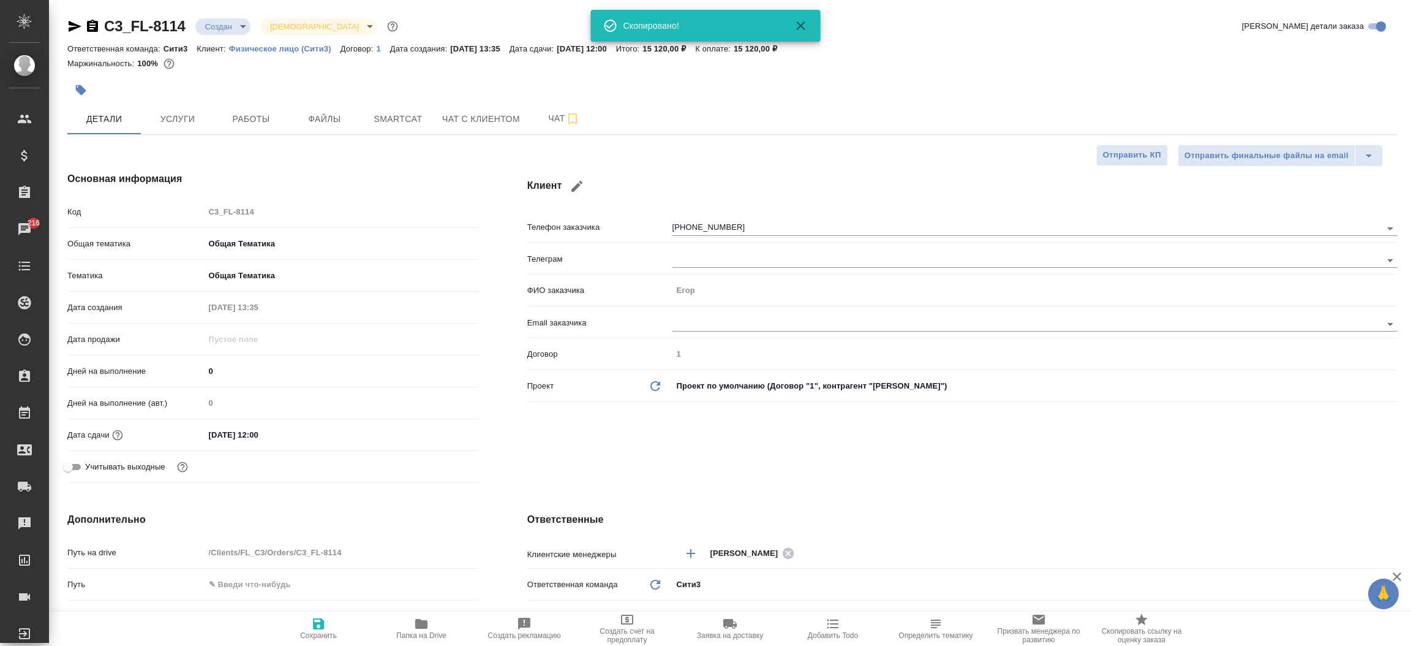
type textarea "x"
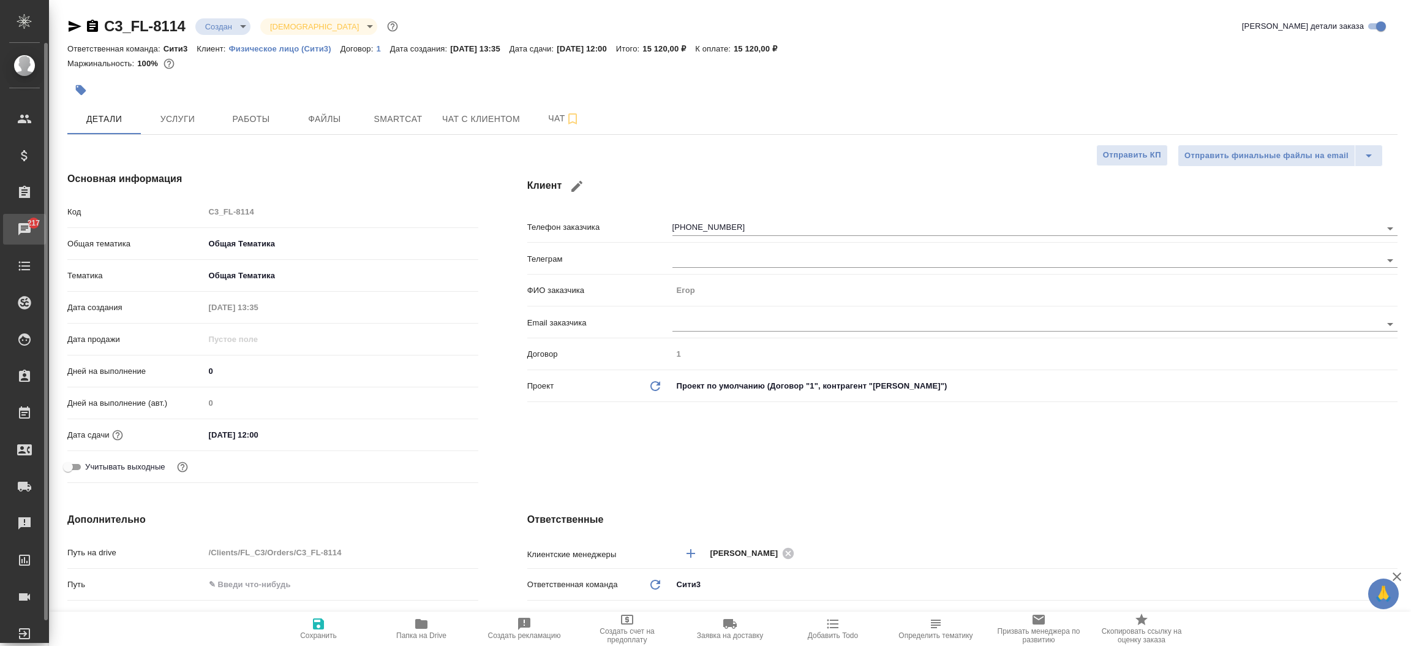
type textarea "x"
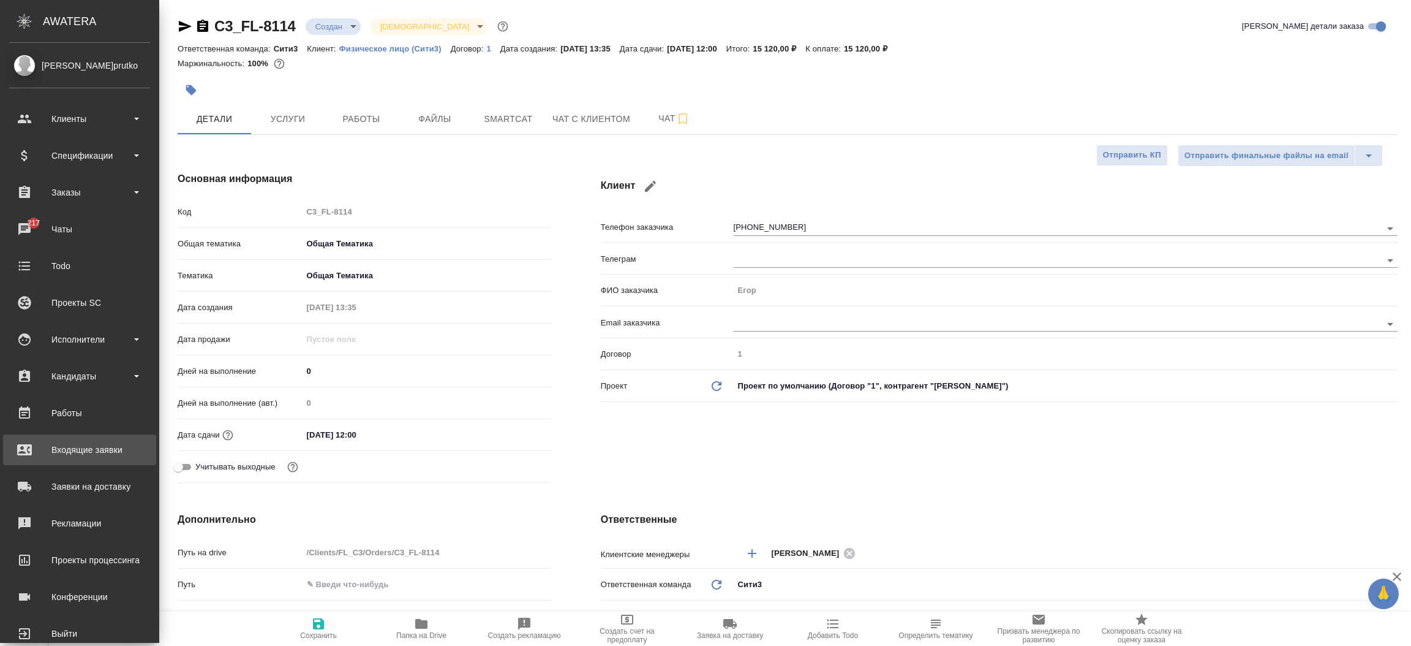
type textarea "x"
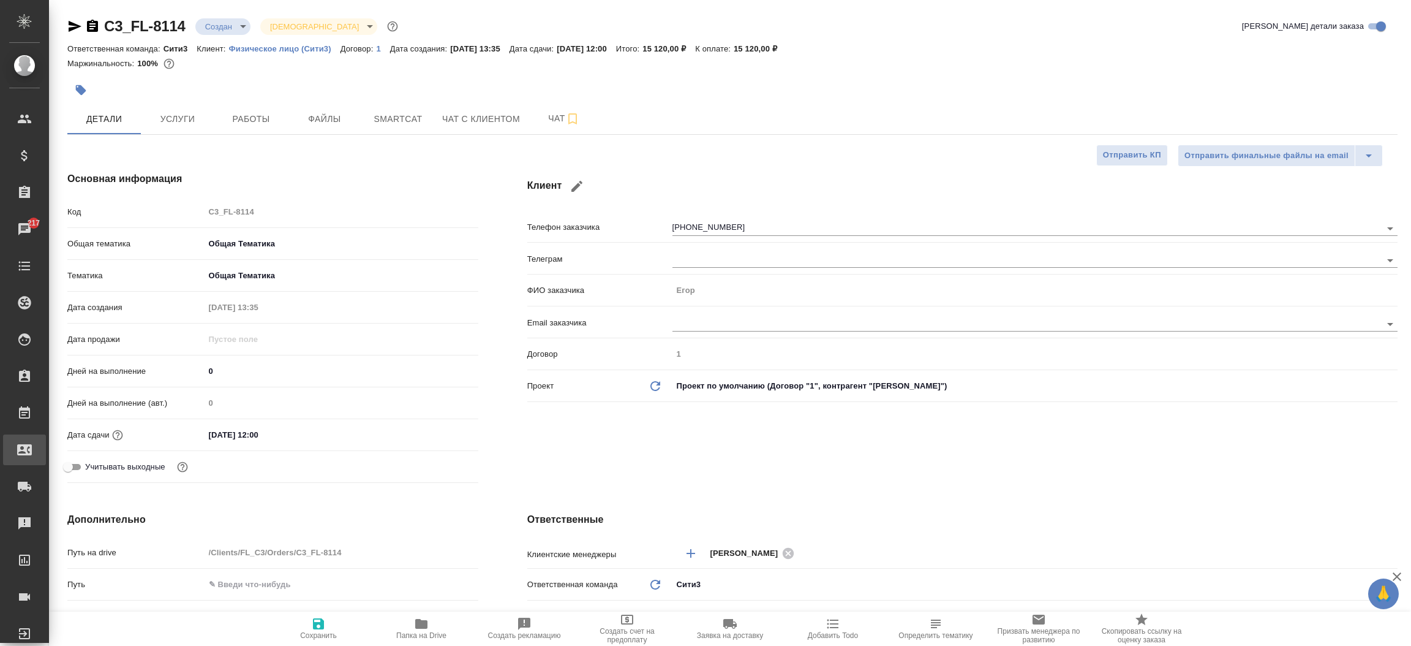
click at [24, 445] on div "Входящие заявки" at bounding box center [9, 449] width 31 height 18
type textarea "x"
click at [74, 445] on div ".cls-1 fill:#fff; AWATERA [PERSON_NAME][PERSON_NAME] Спецификации Заказы 217 Ча…" at bounding box center [705, 323] width 1411 height 646
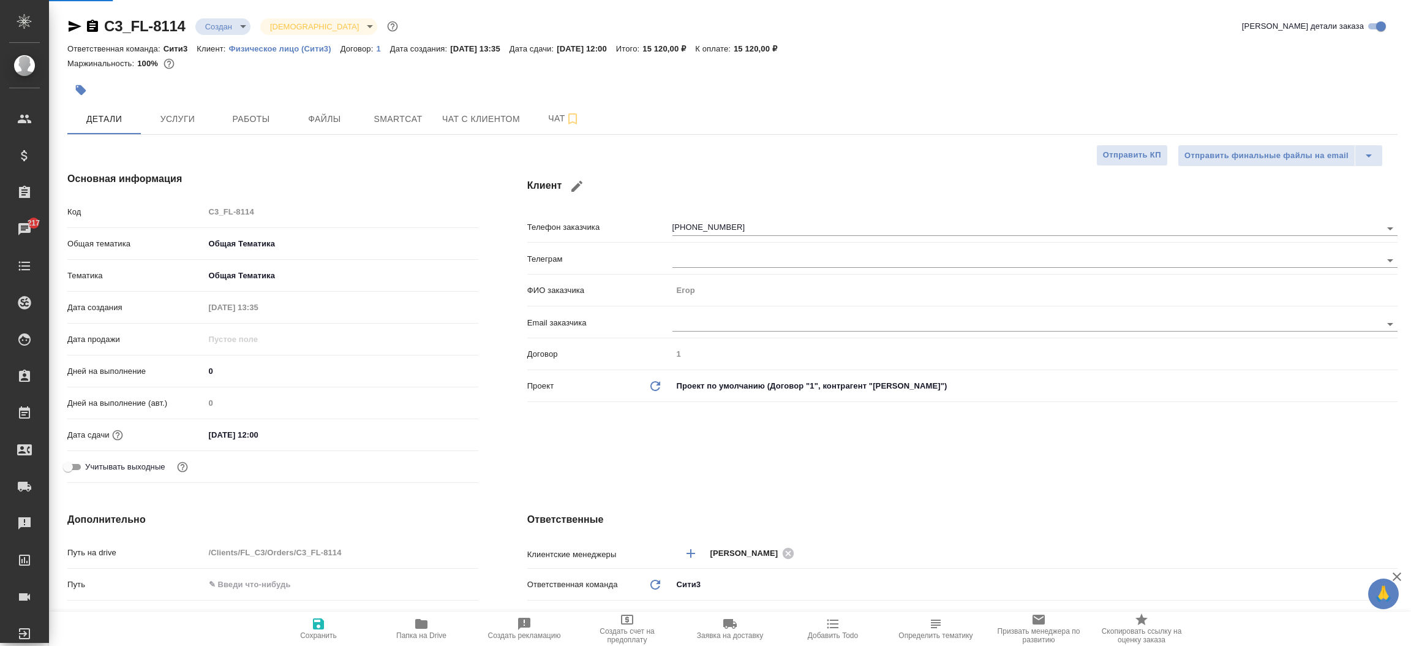
type textarea "x"
select select "RU"
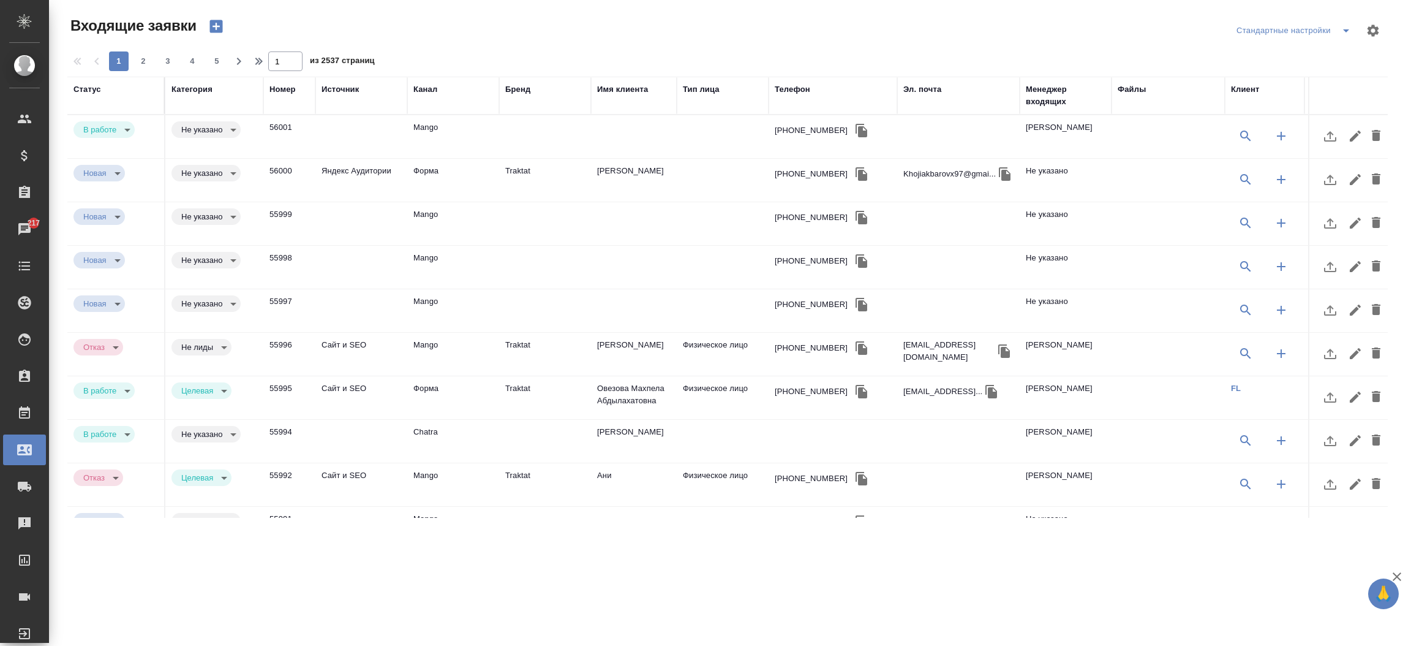
click at [538, 179] on td "Traktat" at bounding box center [545, 180] width 92 height 43
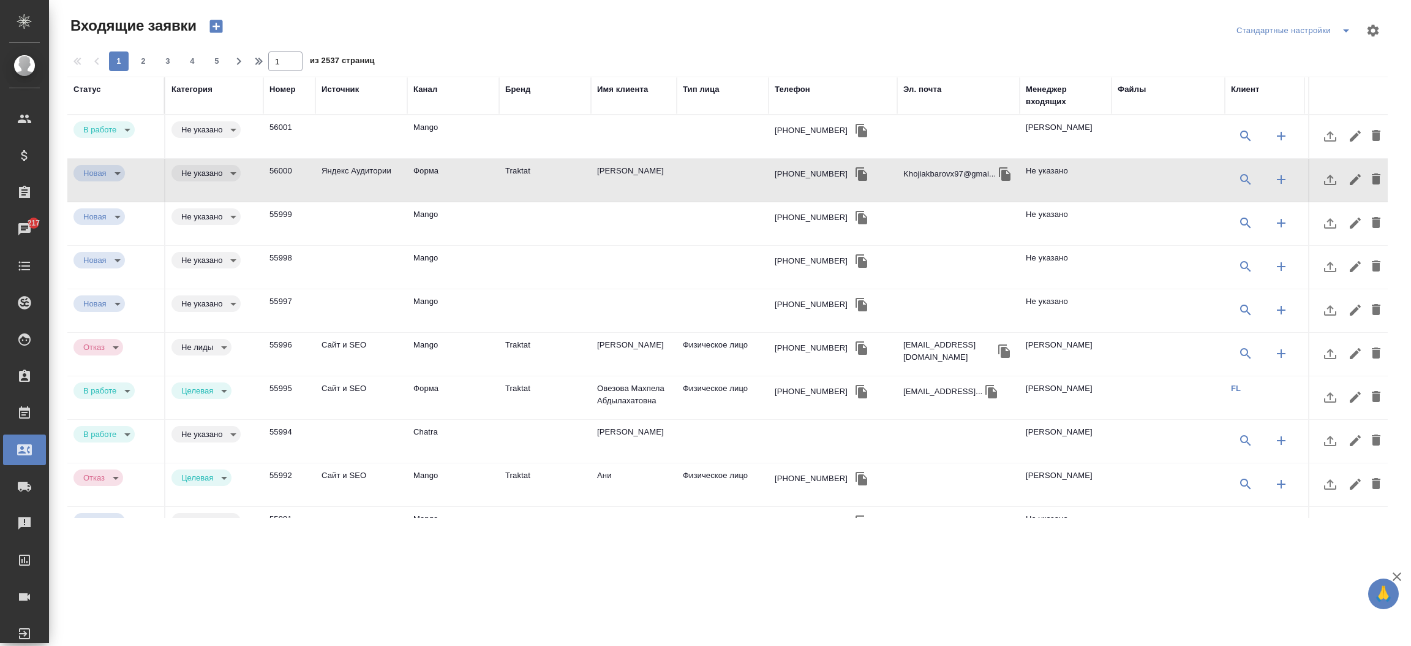
click at [538, 179] on td "Traktat" at bounding box center [545, 180] width 92 height 43
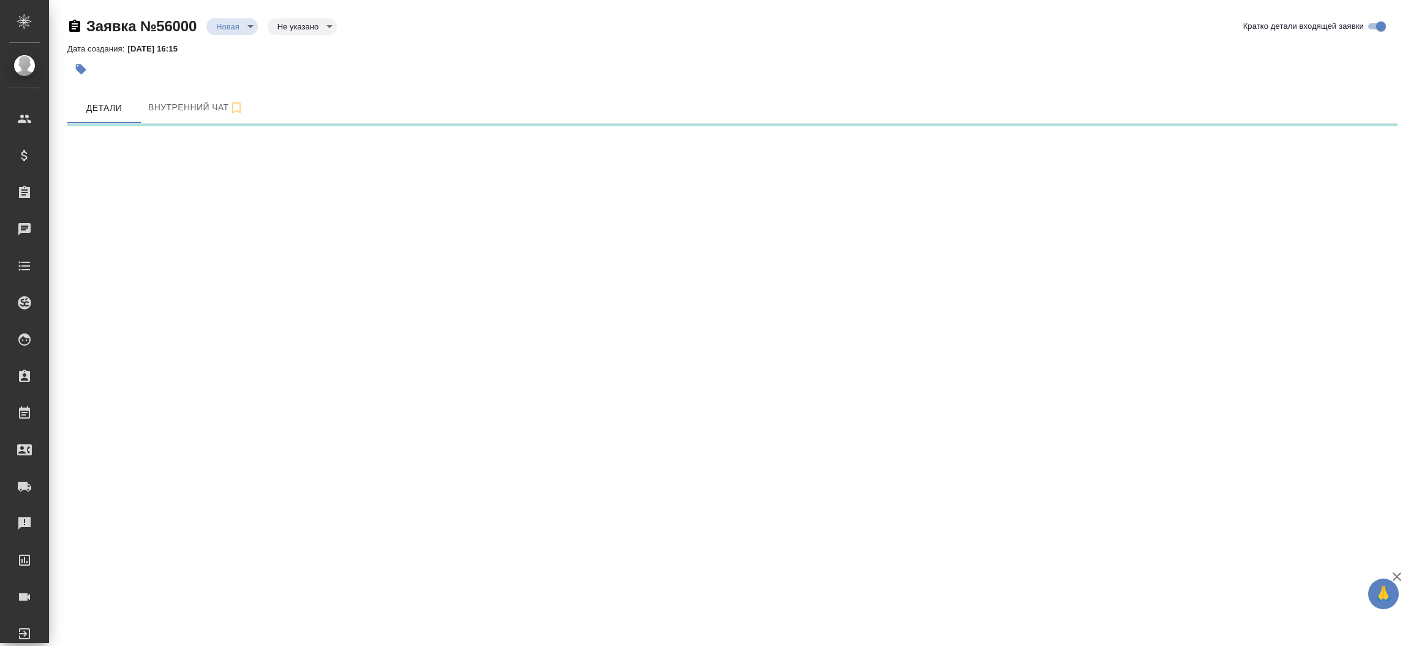
select select "RU"
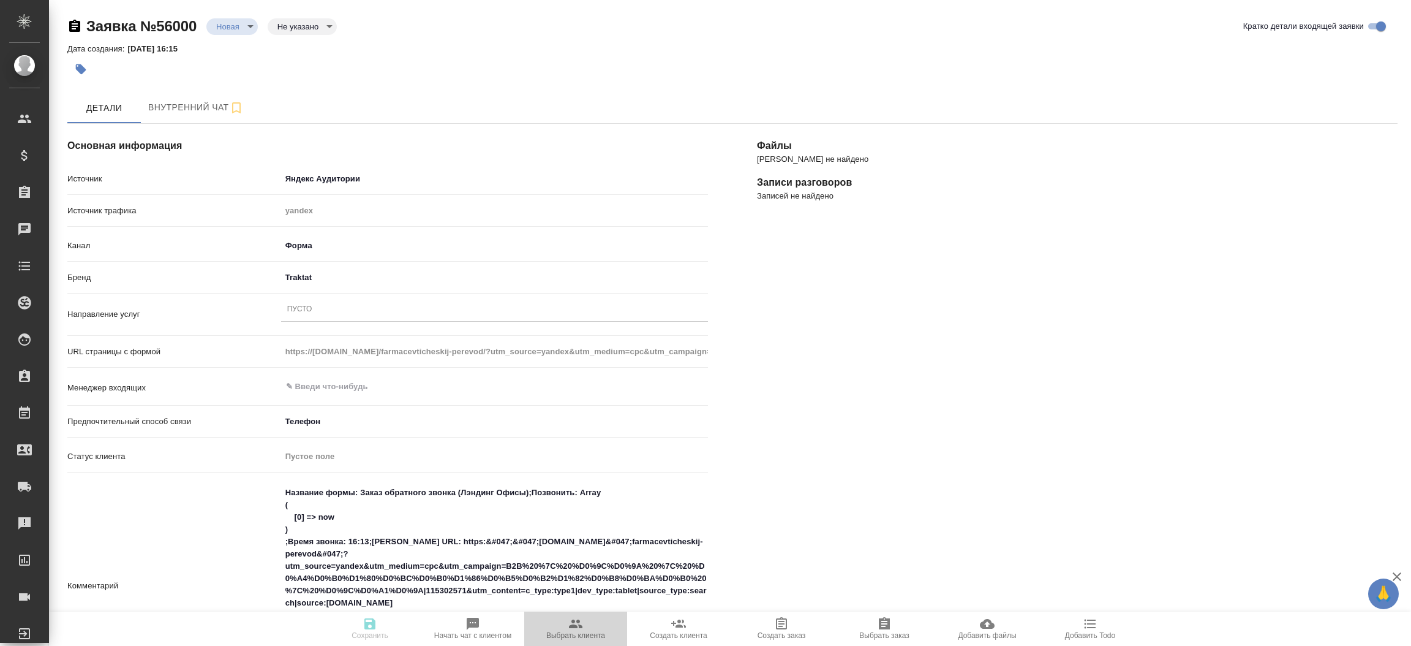
click at [590, 620] on span "Выбрать клиента" at bounding box center [576, 627] width 88 height 23
type textarea "x"
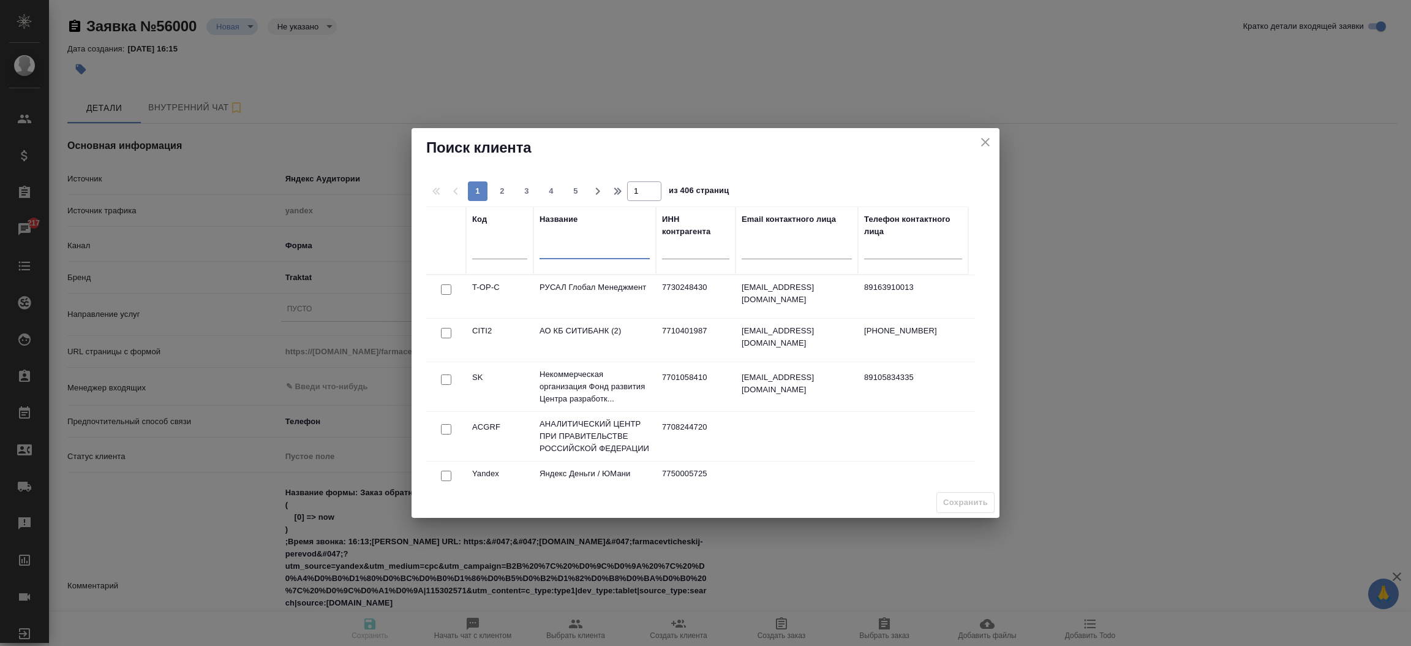
click at [561, 249] on input "text" at bounding box center [595, 251] width 110 height 15
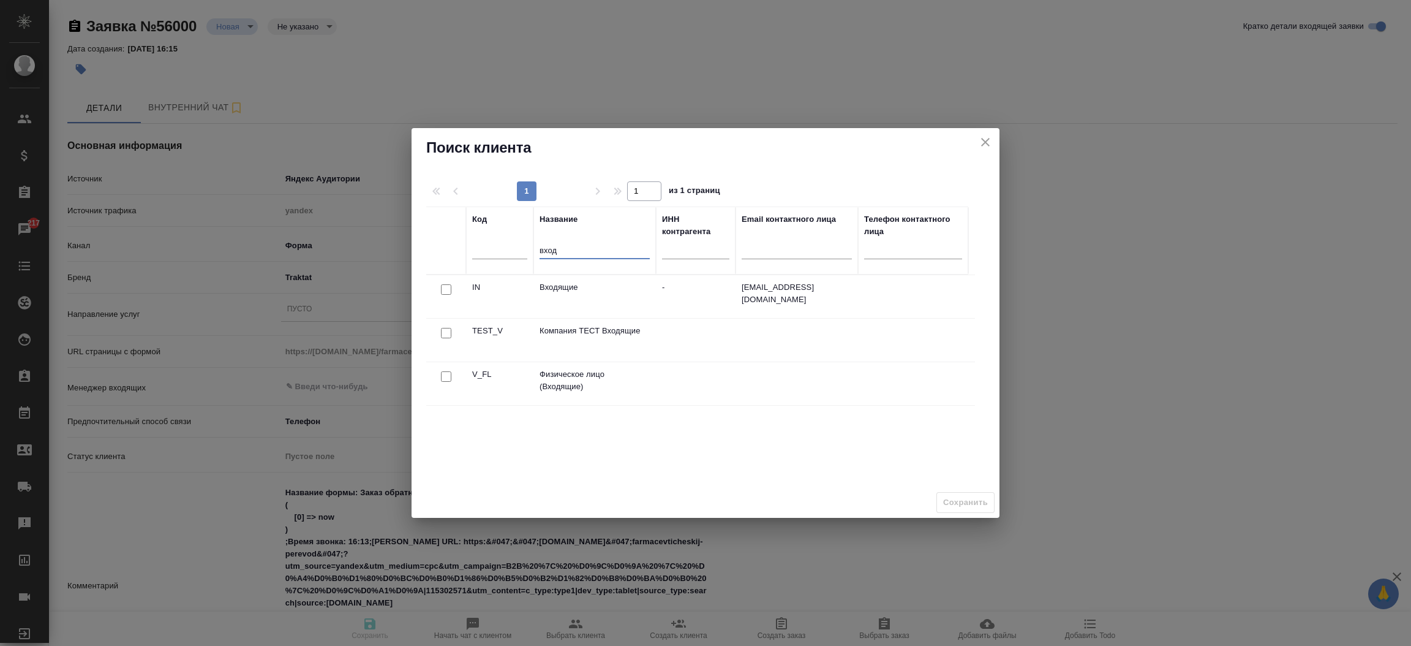
type input "вход"
click at [448, 377] on input "checkbox" at bounding box center [446, 376] width 10 height 10
checkbox input "true"
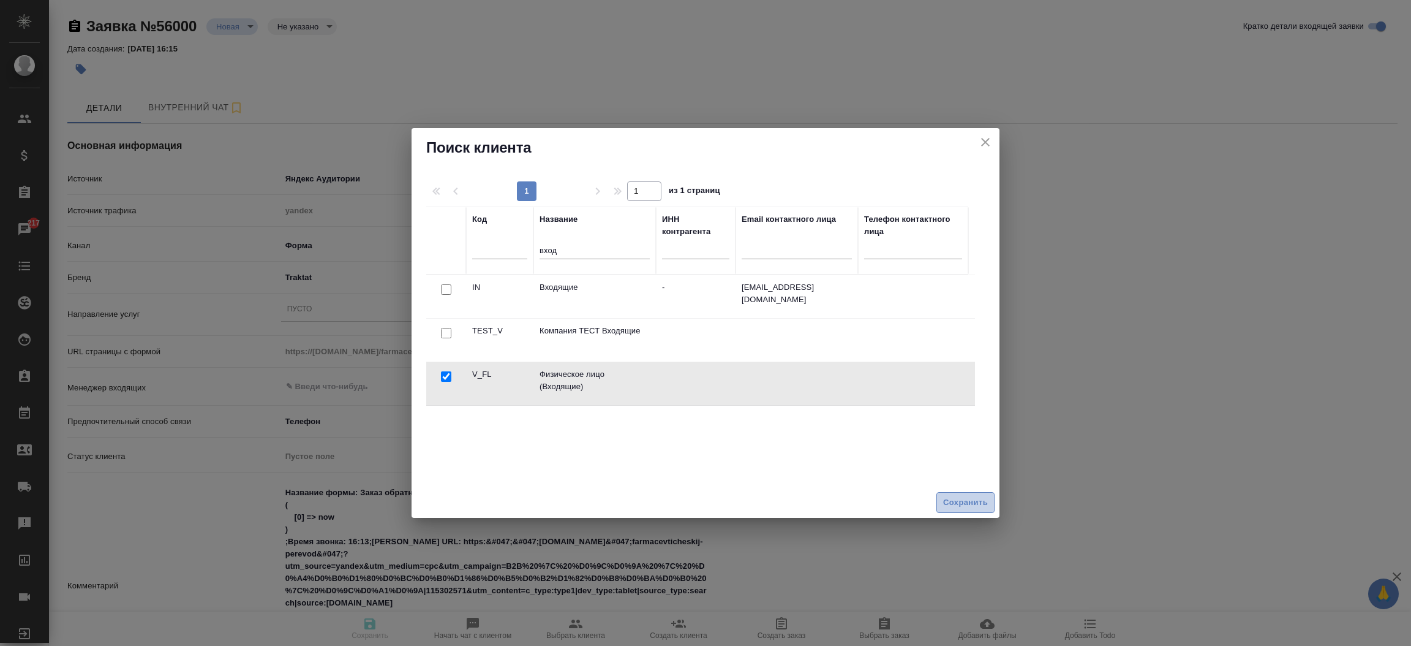
click at [984, 499] on span "Сохранить" at bounding box center [965, 502] width 45 height 14
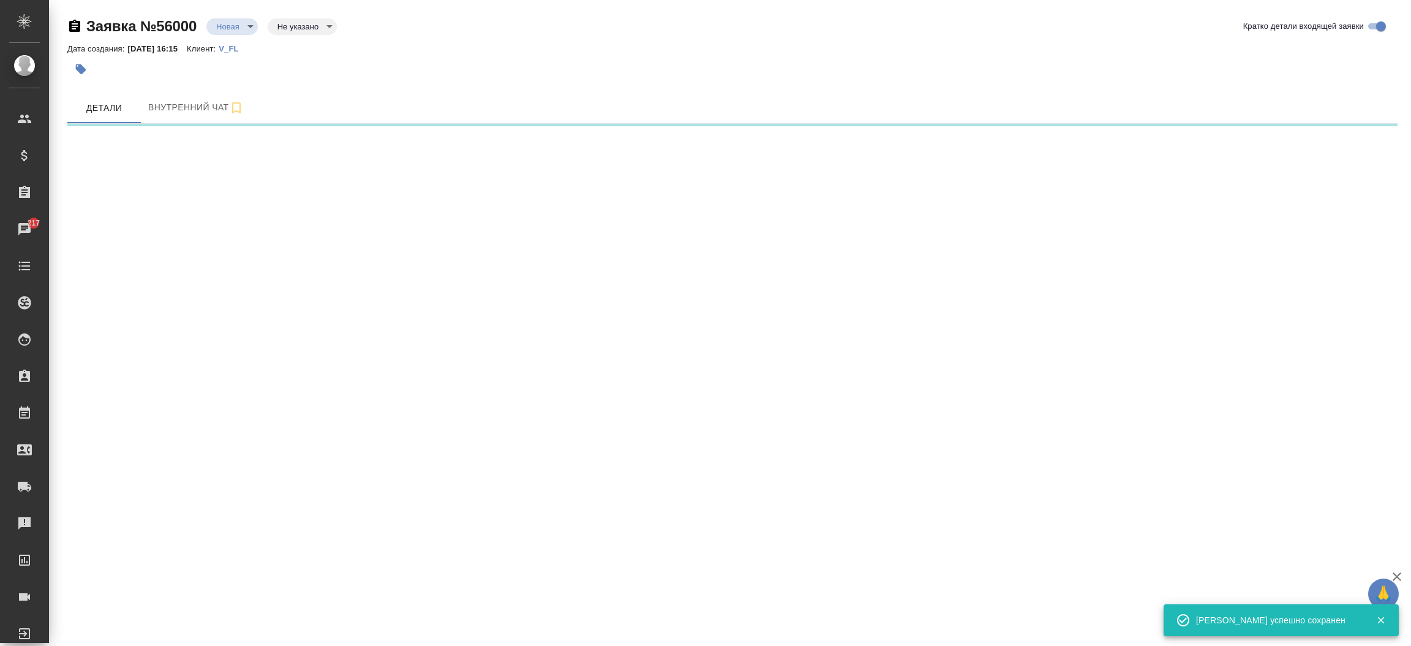
select select "RU"
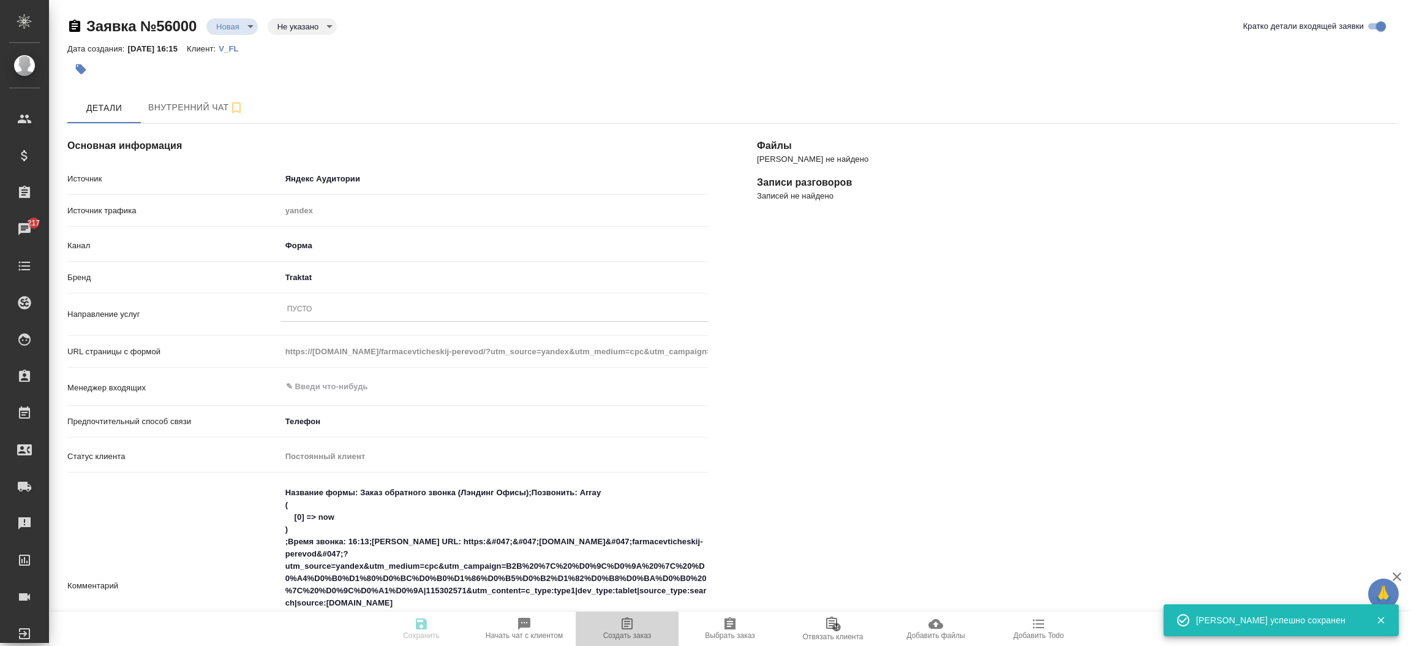
click at [627, 621] on icon "button" at bounding box center [627, 623] width 11 height 12
type textarea "x"
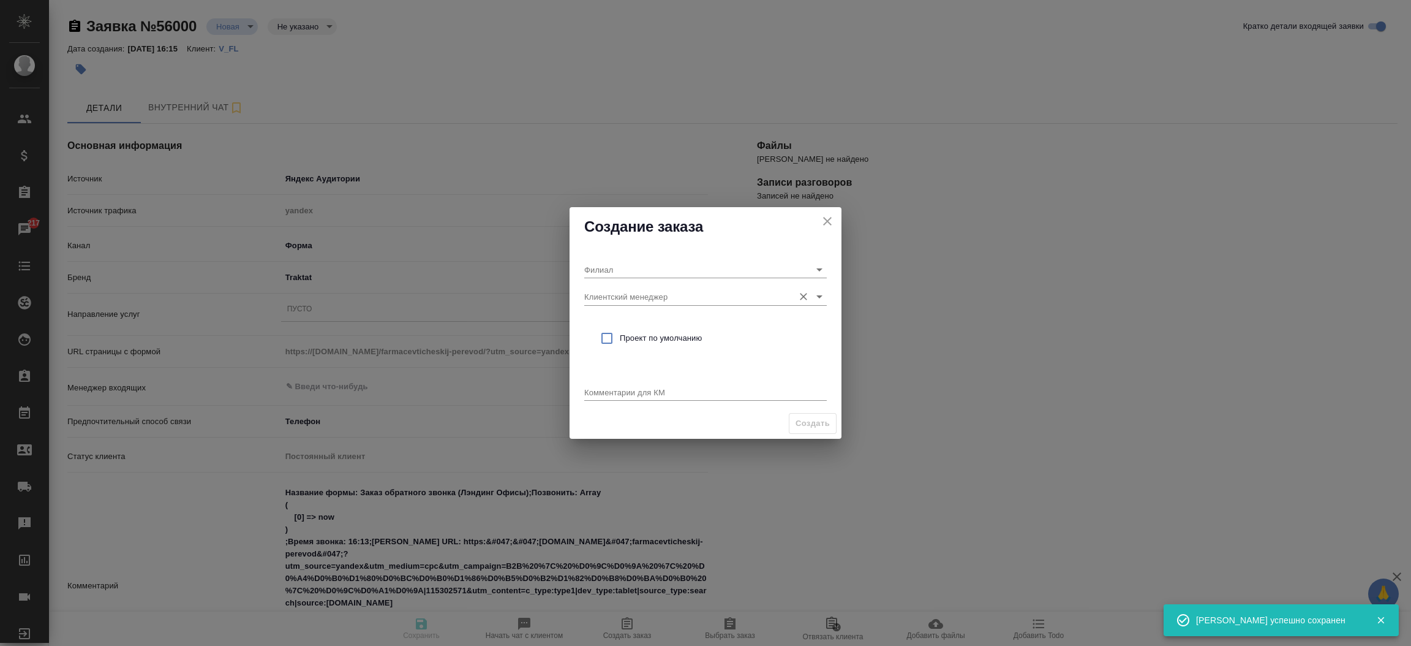
click at [616, 289] on input "Клиентский менеджер" at bounding box center [685, 296] width 203 height 17
type input "тиму"
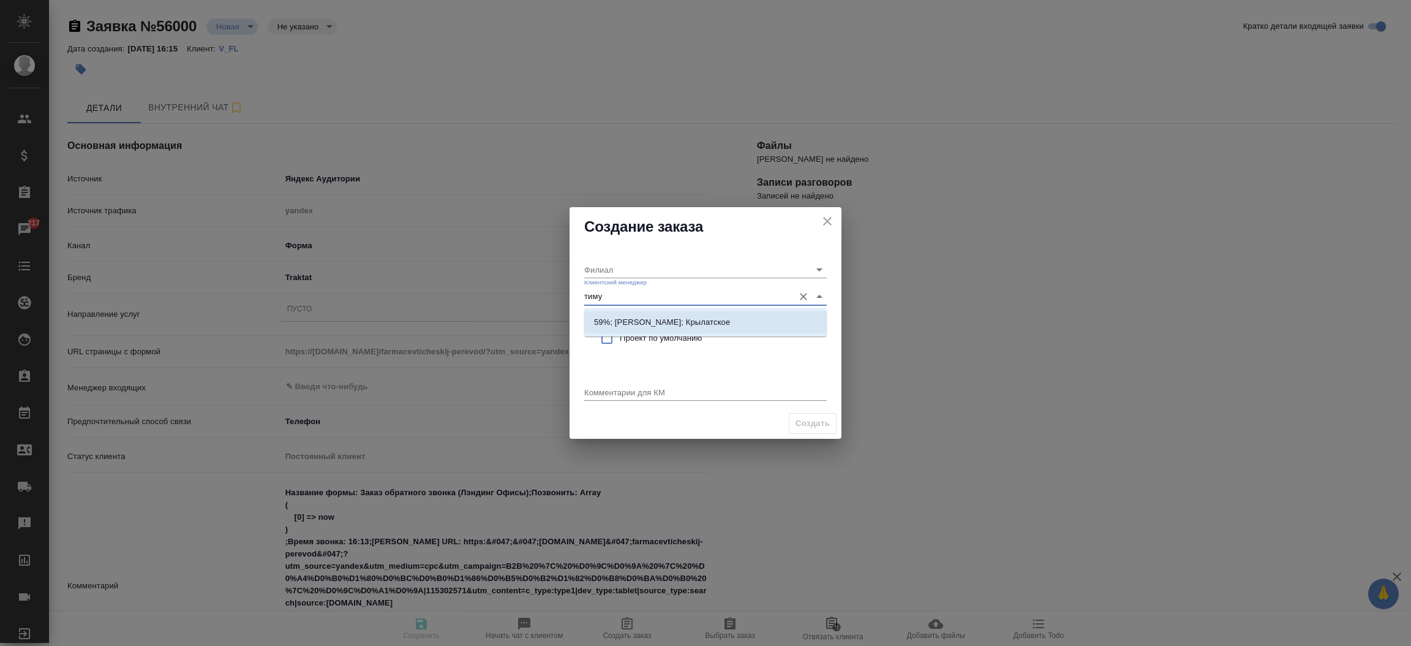
click at [630, 317] on p "59%; [PERSON_NAME]; Крылатское" at bounding box center [662, 322] width 136 height 12
type input "Крылатское"
type input "59%; [PERSON_NAME]; Крылатское"
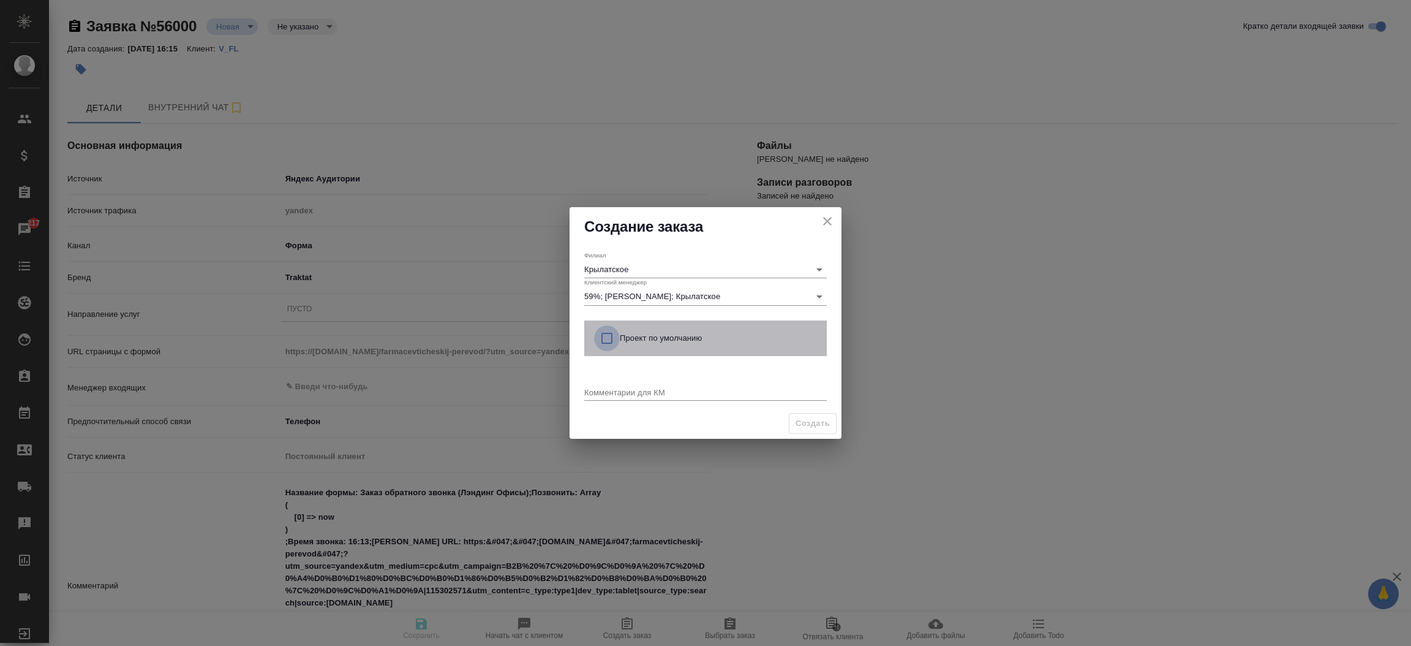
click at [609, 340] on input "checkbox" at bounding box center [607, 338] width 26 height 26
checkbox input "true"
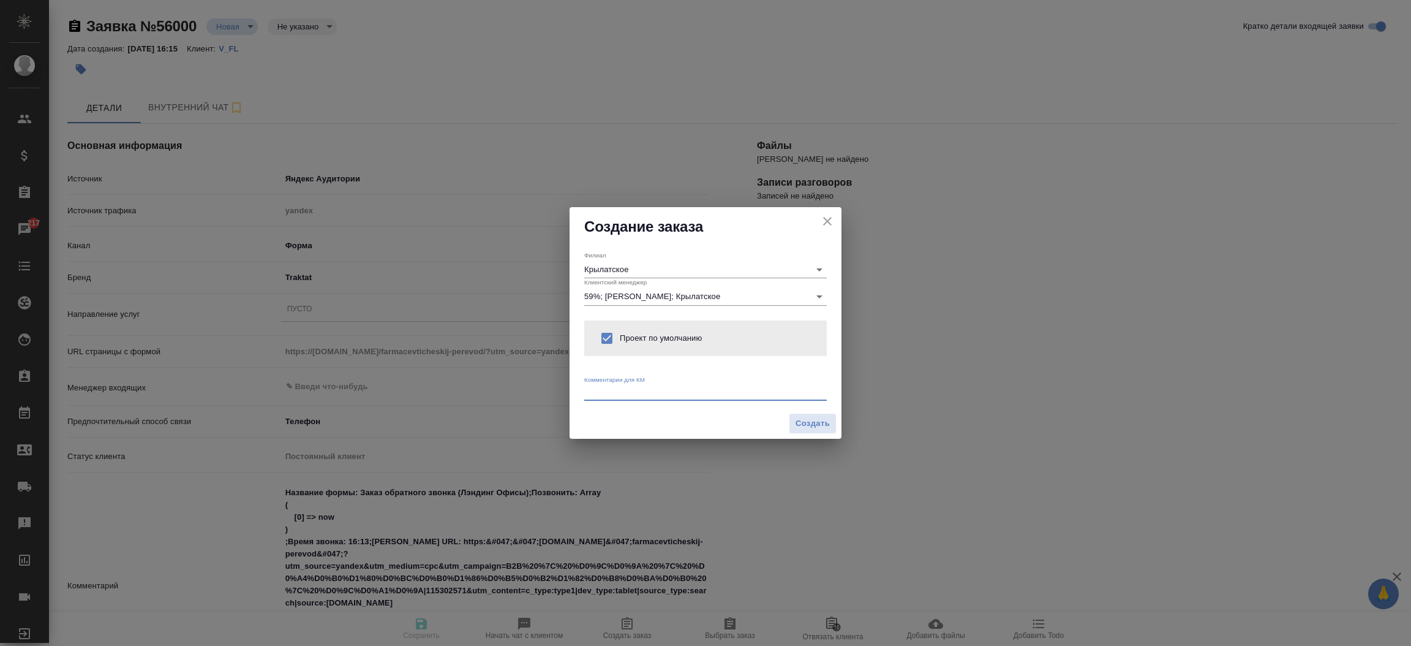
click at [616, 391] on textarea at bounding box center [705, 391] width 243 height 9
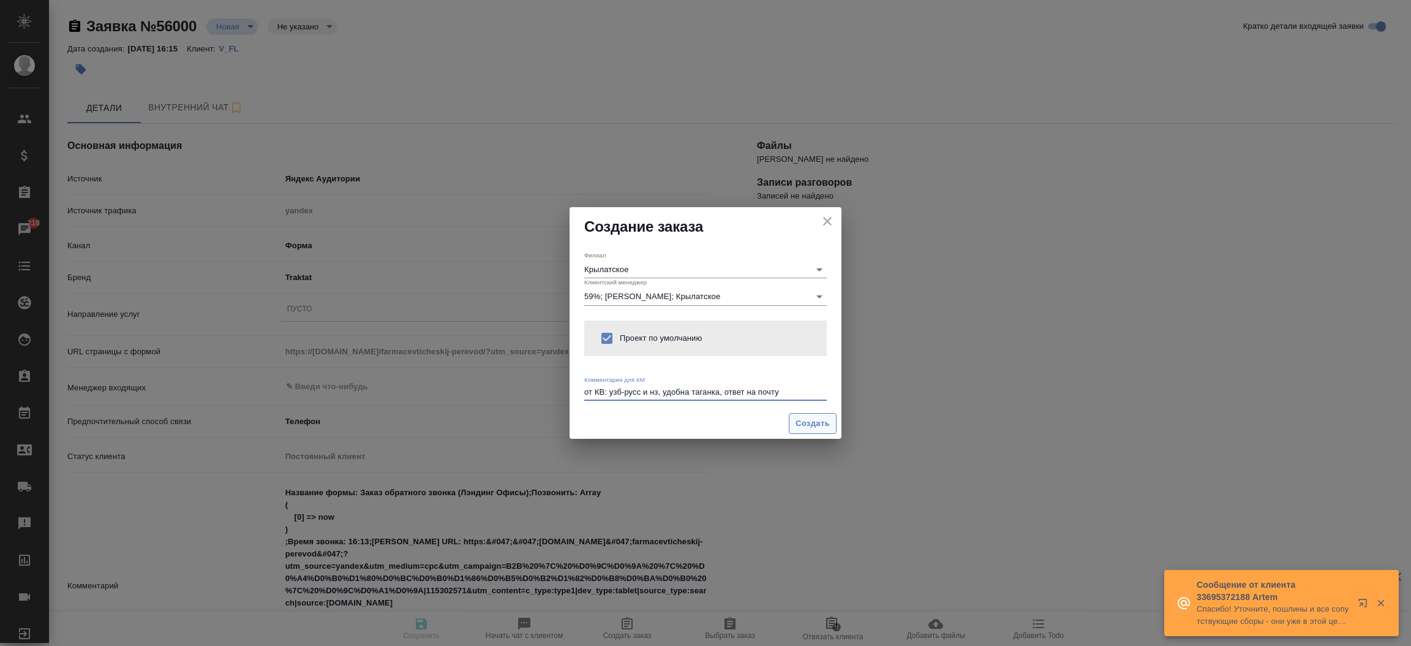
type textarea "от КВ: узб-русс и нз, удобна таганка, ответ на почту"
click at [807, 421] on span "Создать" at bounding box center [813, 423] width 34 height 14
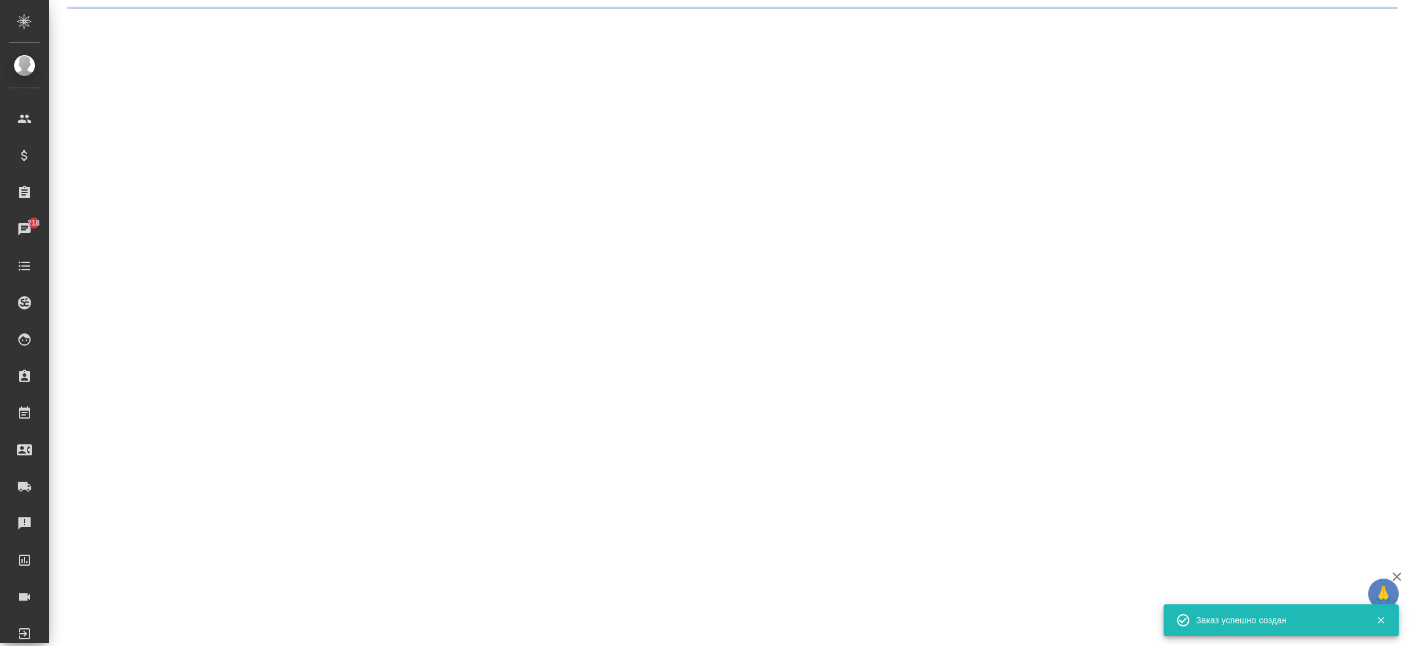
select select "RU"
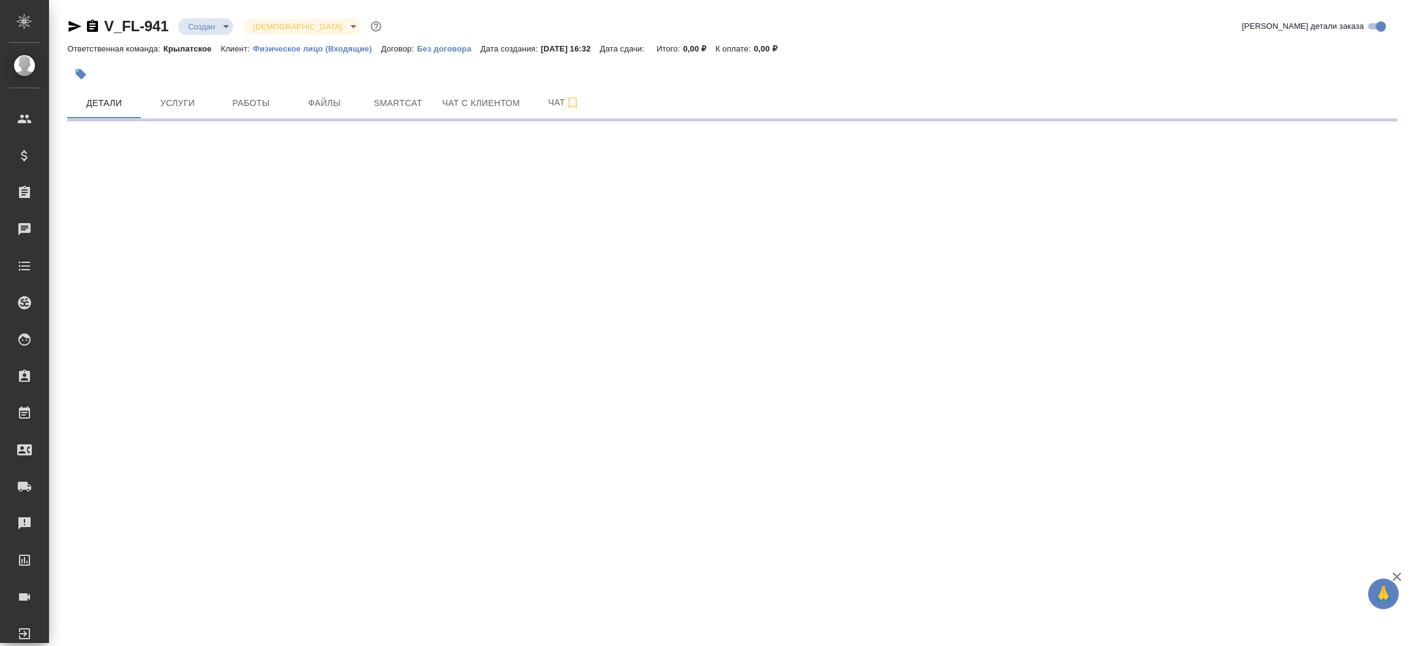
select select "RU"
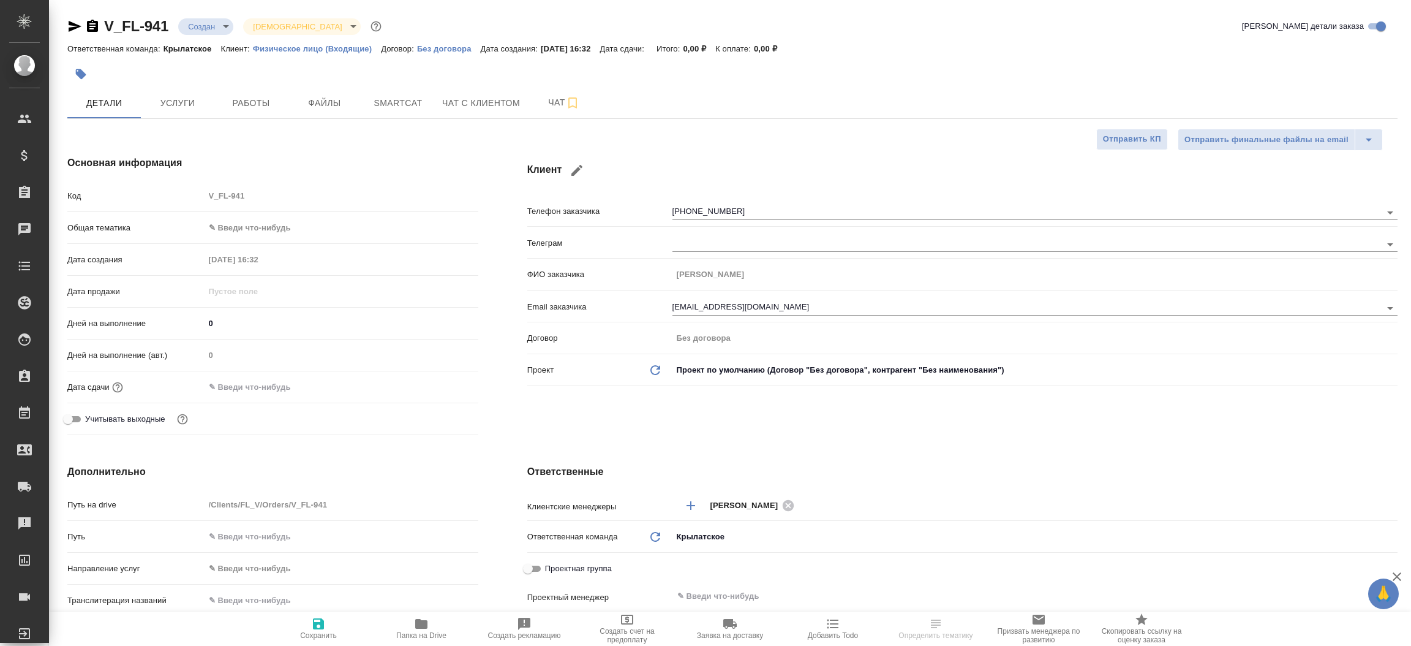
type textarea "x"
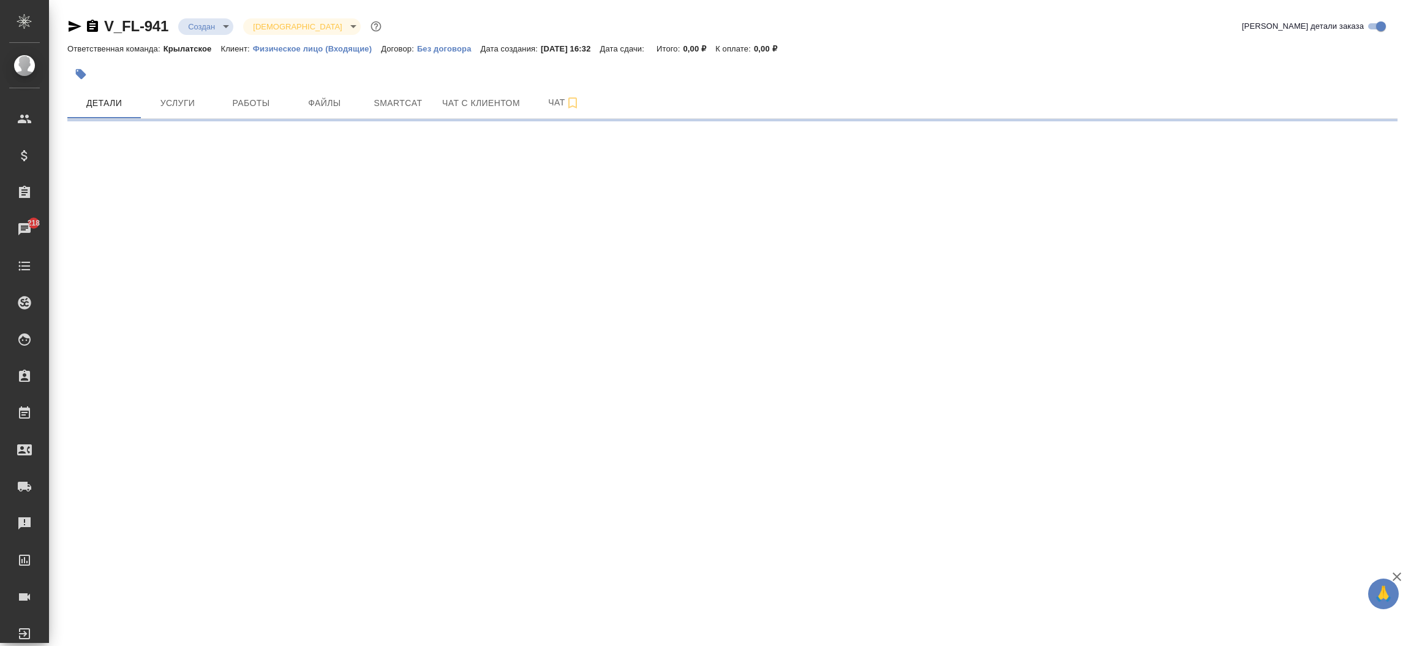
select select "RU"
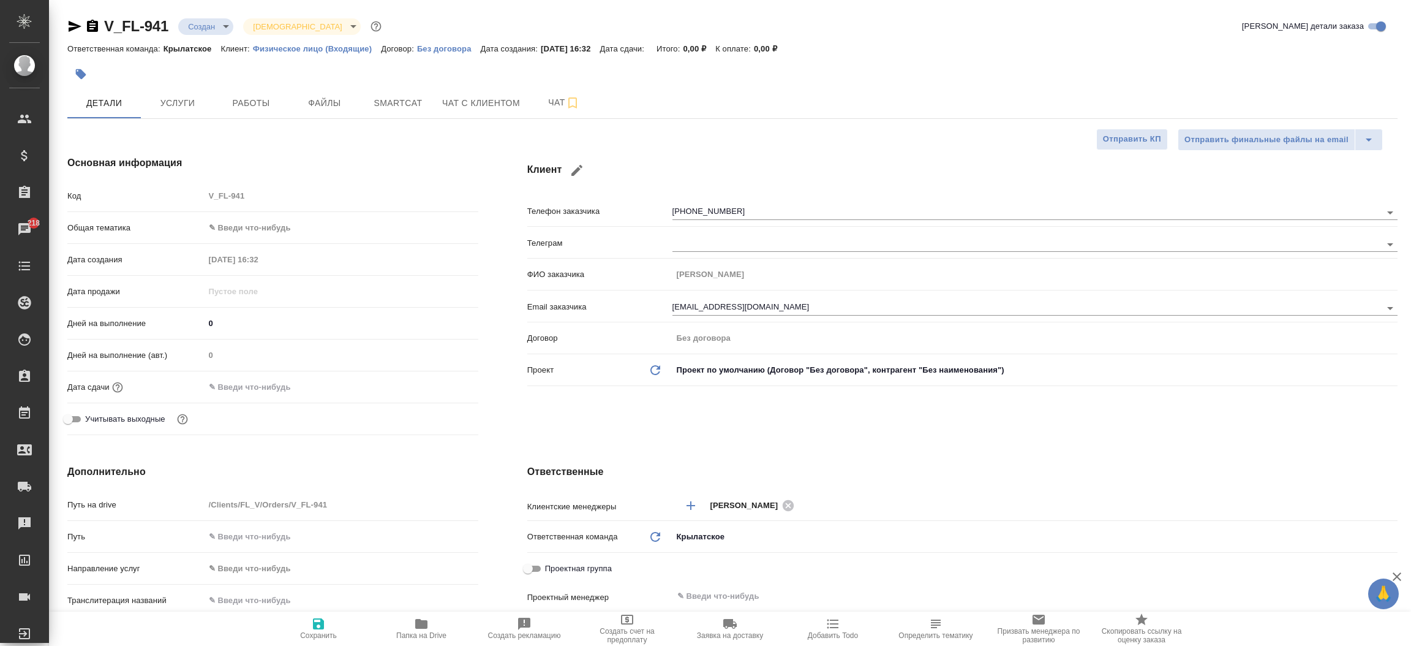
type textarea "x"
click at [74, 21] on icon "button" at bounding box center [74, 26] width 15 height 15
click at [75, 24] on icon "button" at bounding box center [75, 26] width 13 height 11
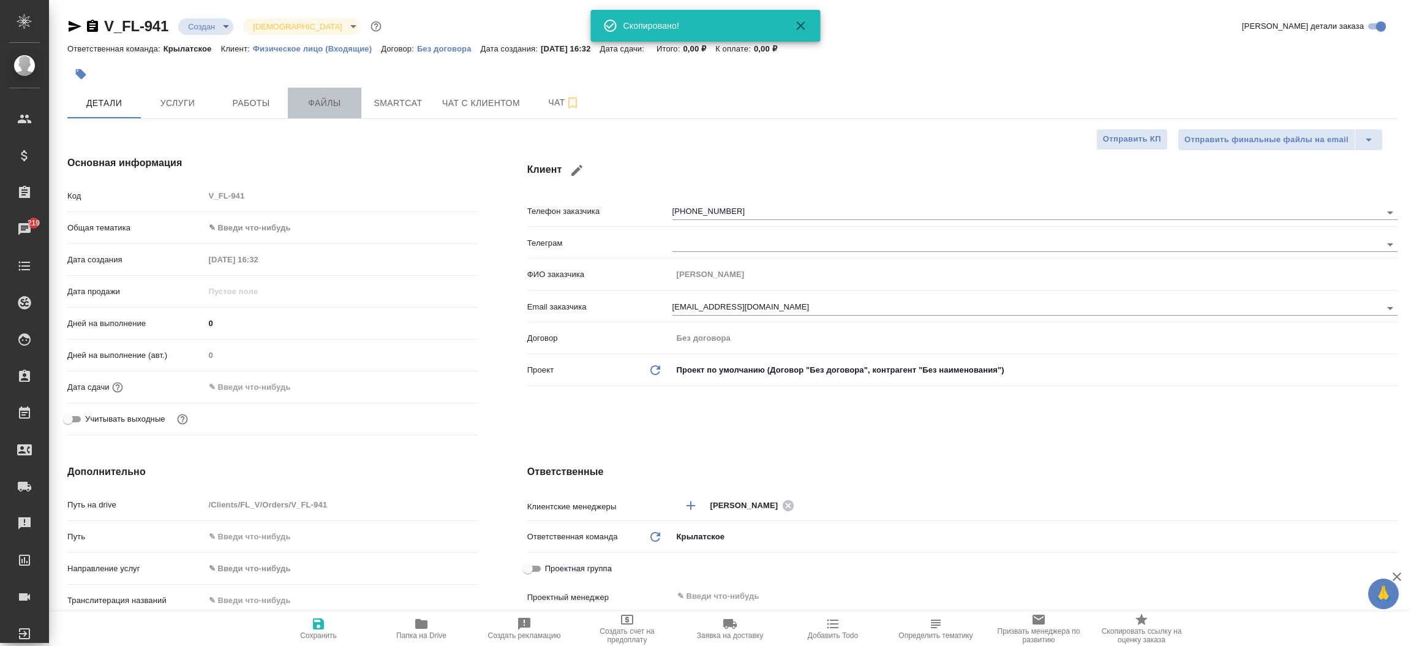
click at [323, 109] on span "Файлы" at bounding box center [324, 103] width 59 height 15
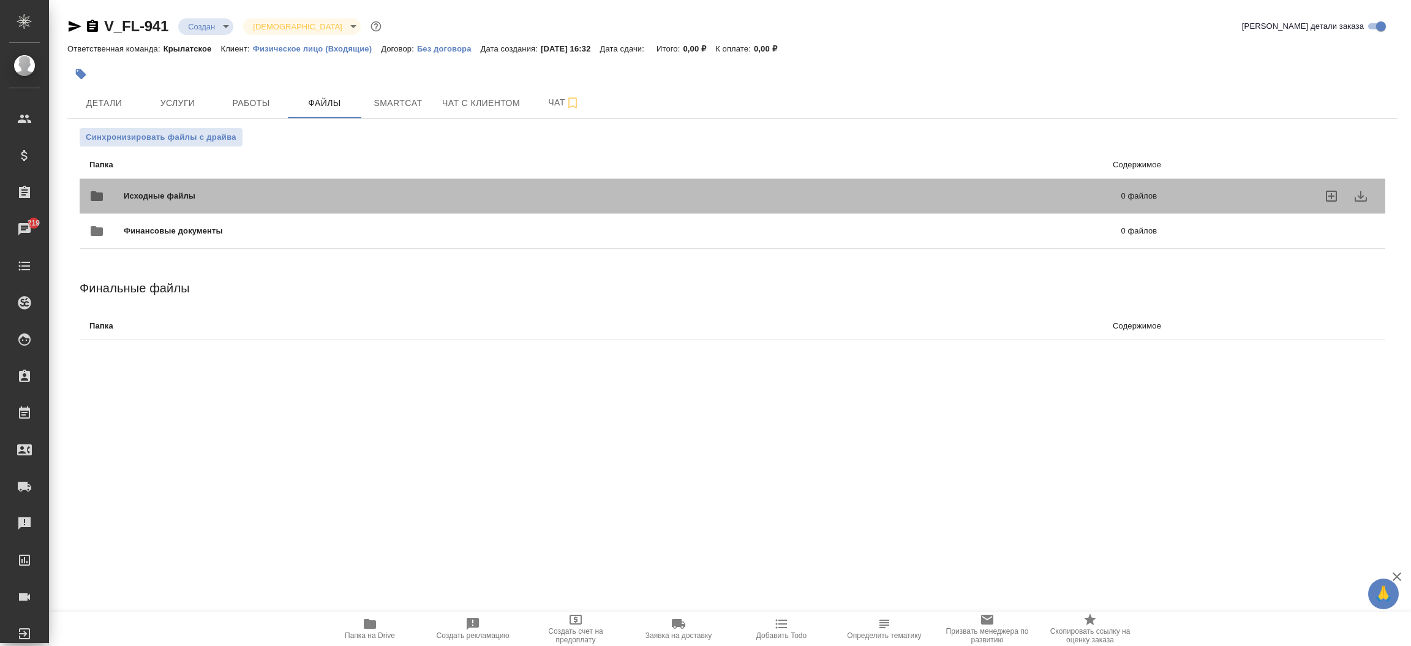
click at [192, 190] on span "Исходные файлы" at bounding box center [391, 196] width 535 height 12
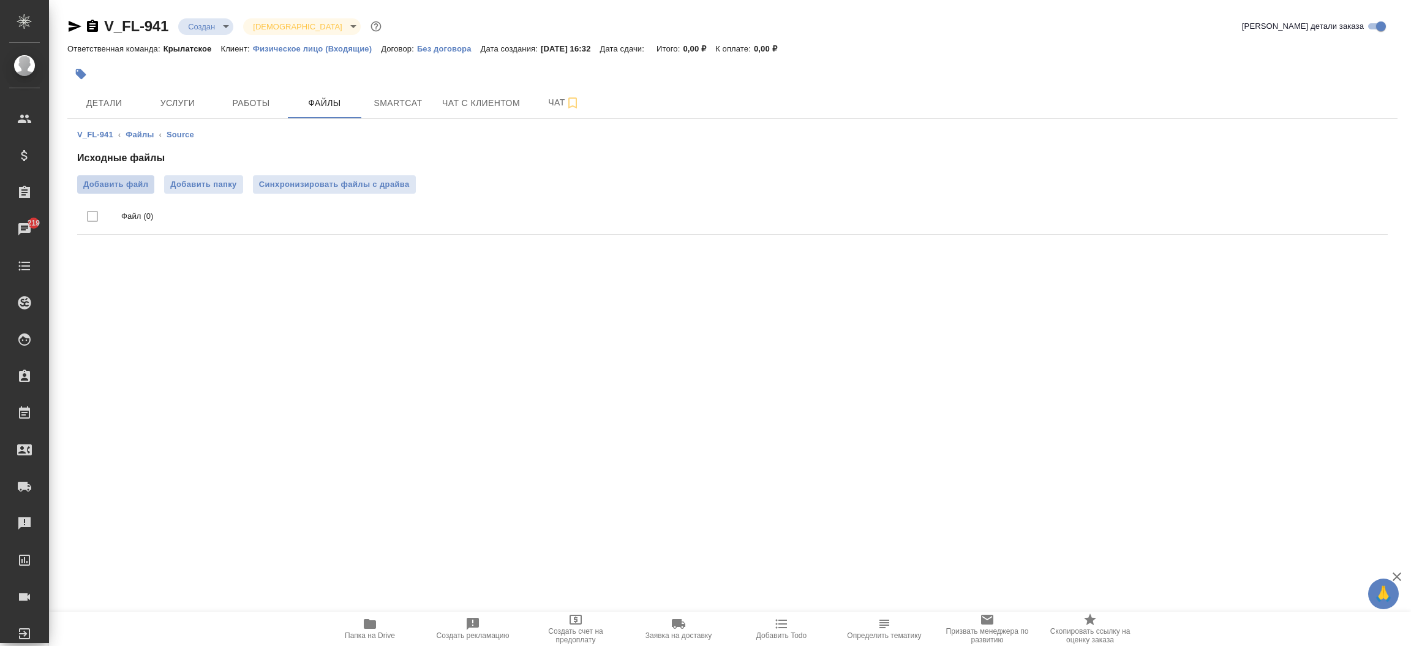
click at [121, 185] on span "Добавить файл" at bounding box center [115, 184] width 65 height 12
click at [0, 0] on input "Добавить файл" at bounding box center [0, 0] width 0 height 0
click at [119, 99] on span "Детали" at bounding box center [104, 103] width 59 height 15
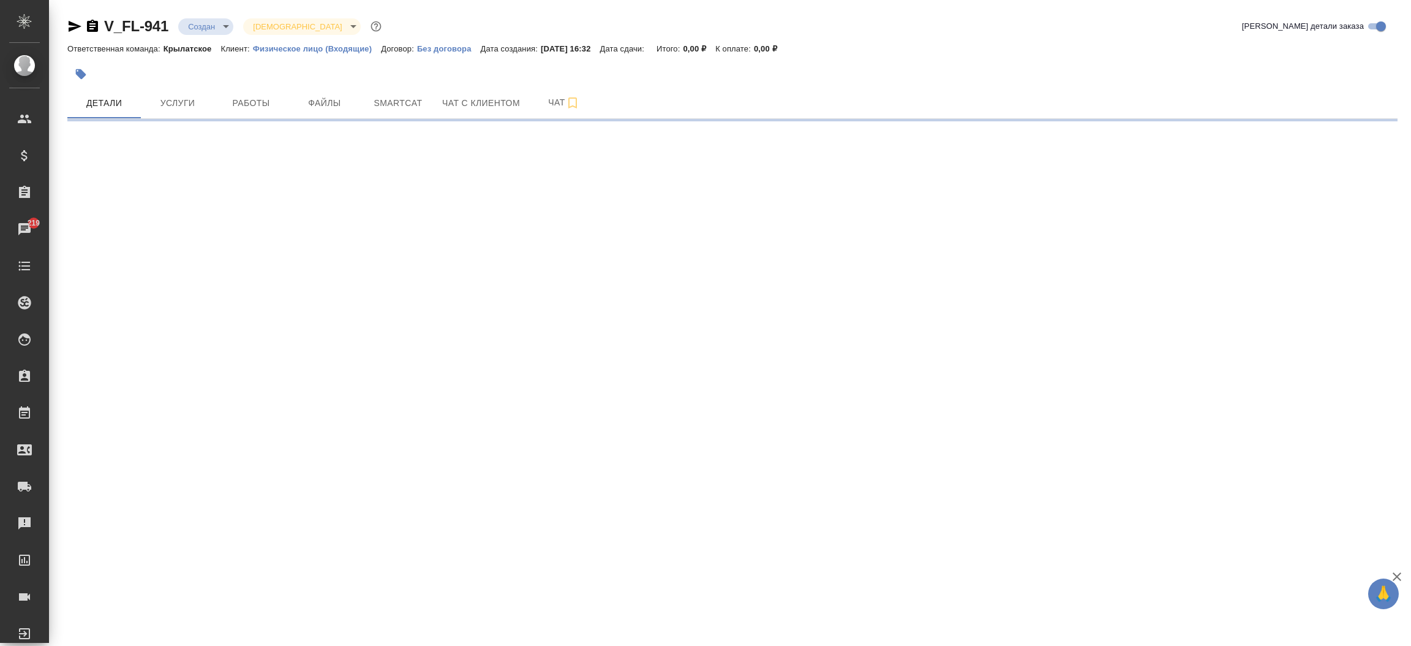
select select "RU"
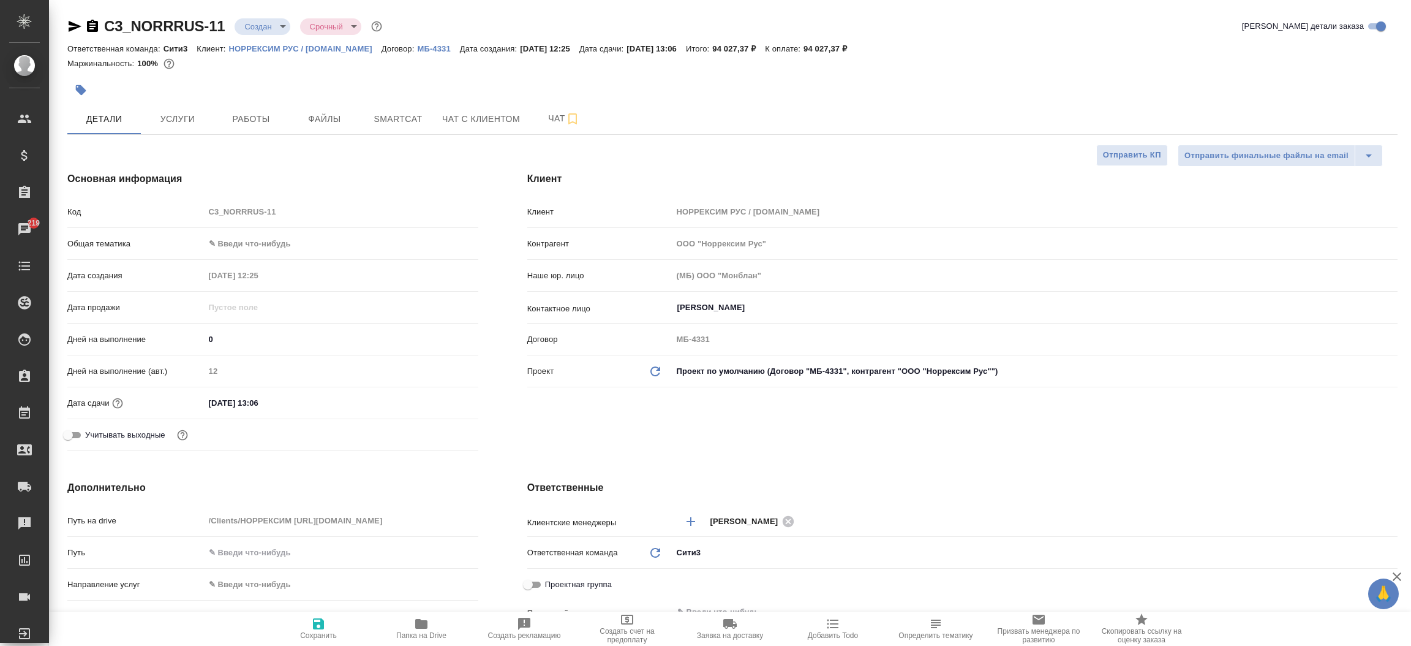
select select "RU"
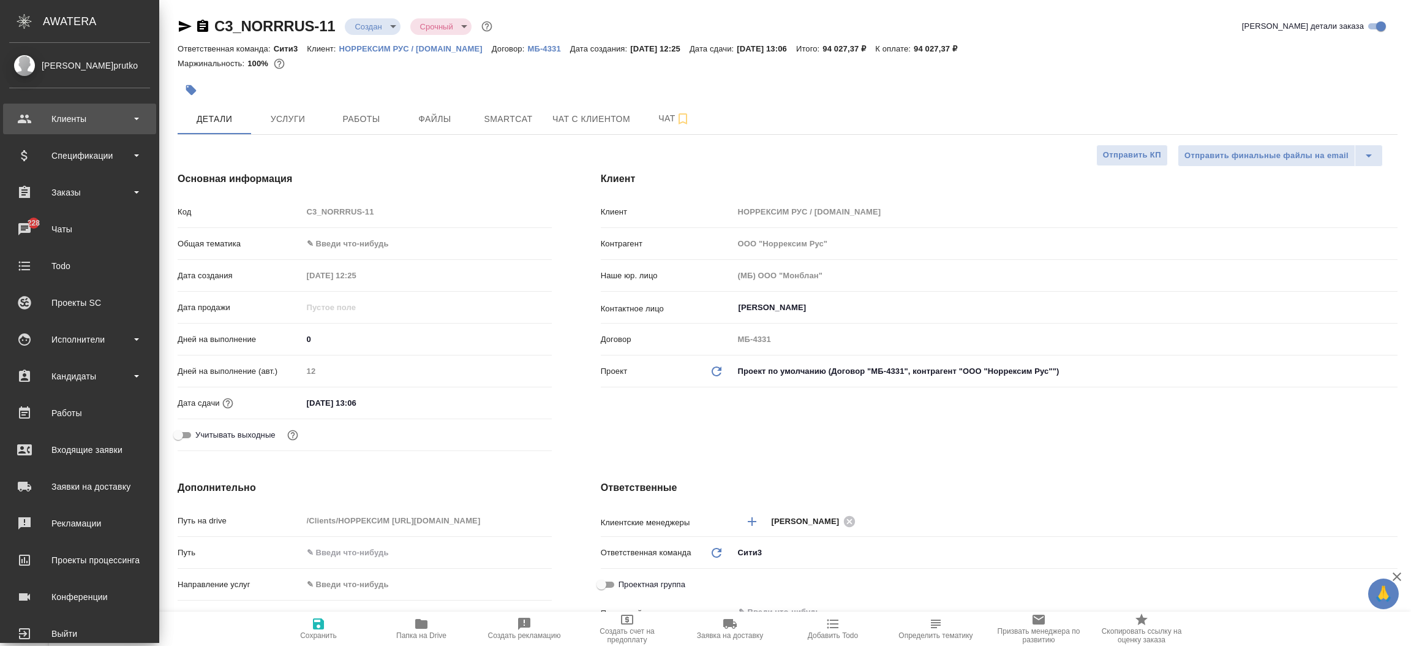
click at [77, 113] on div "Клиенты" at bounding box center [79, 119] width 141 height 18
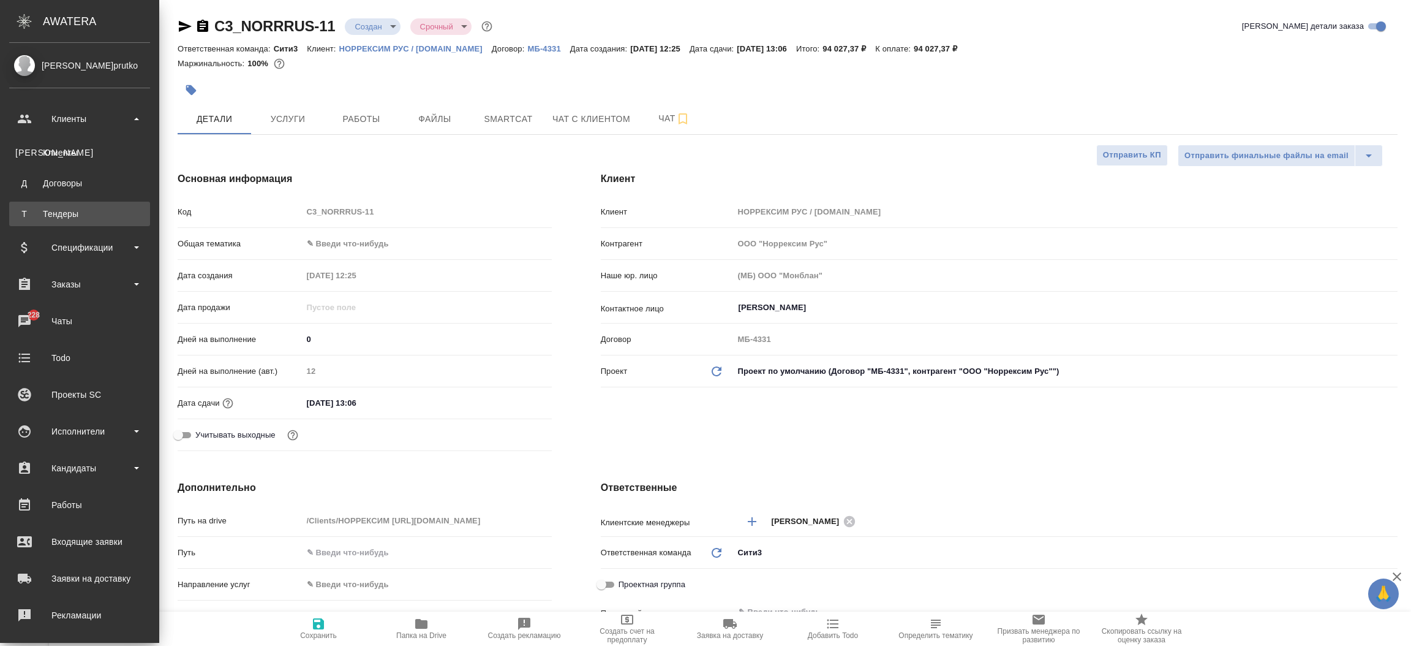
click at [71, 209] on div "Тендеры" at bounding box center [79, 214] width 129 height 12
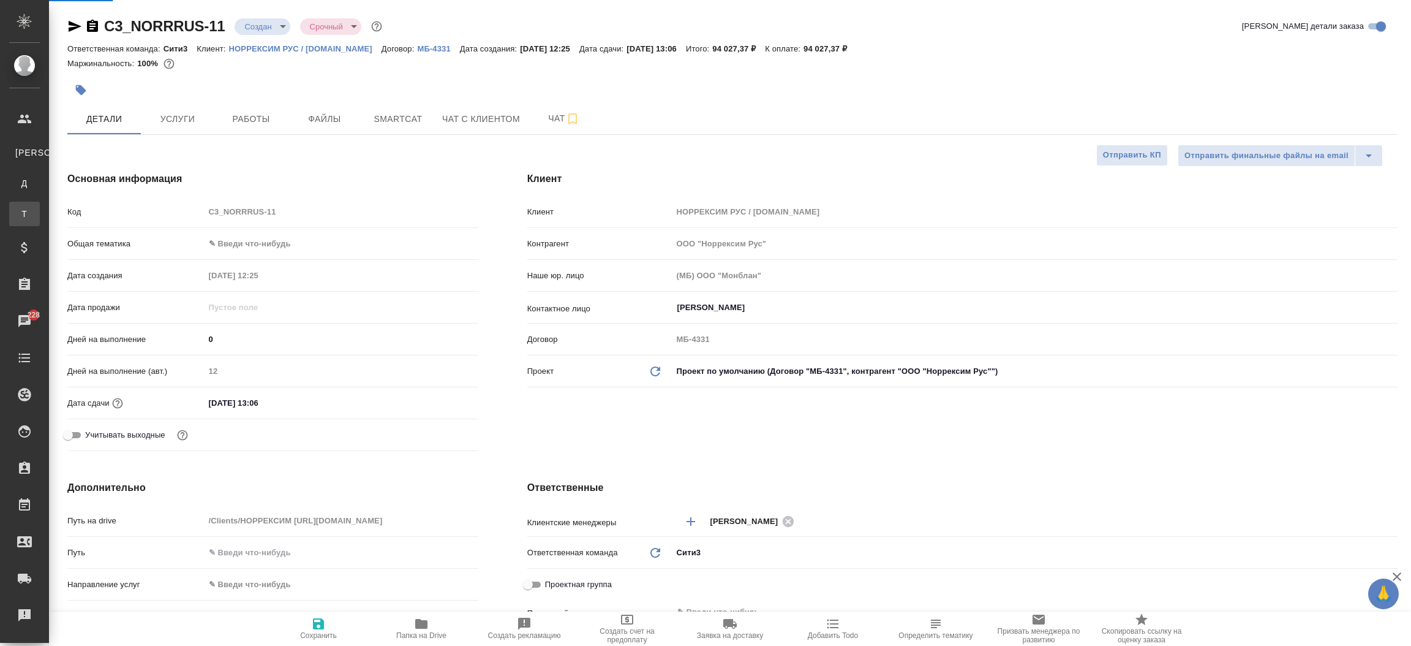
click at [71, 209] on div ".cls-1 fill:#fff; AWATERA [PERSON_NAME]prutko Клиенты К Клиенты Д Договоры Т Те…" at bounding box center [705, 323] width 1411 height 646
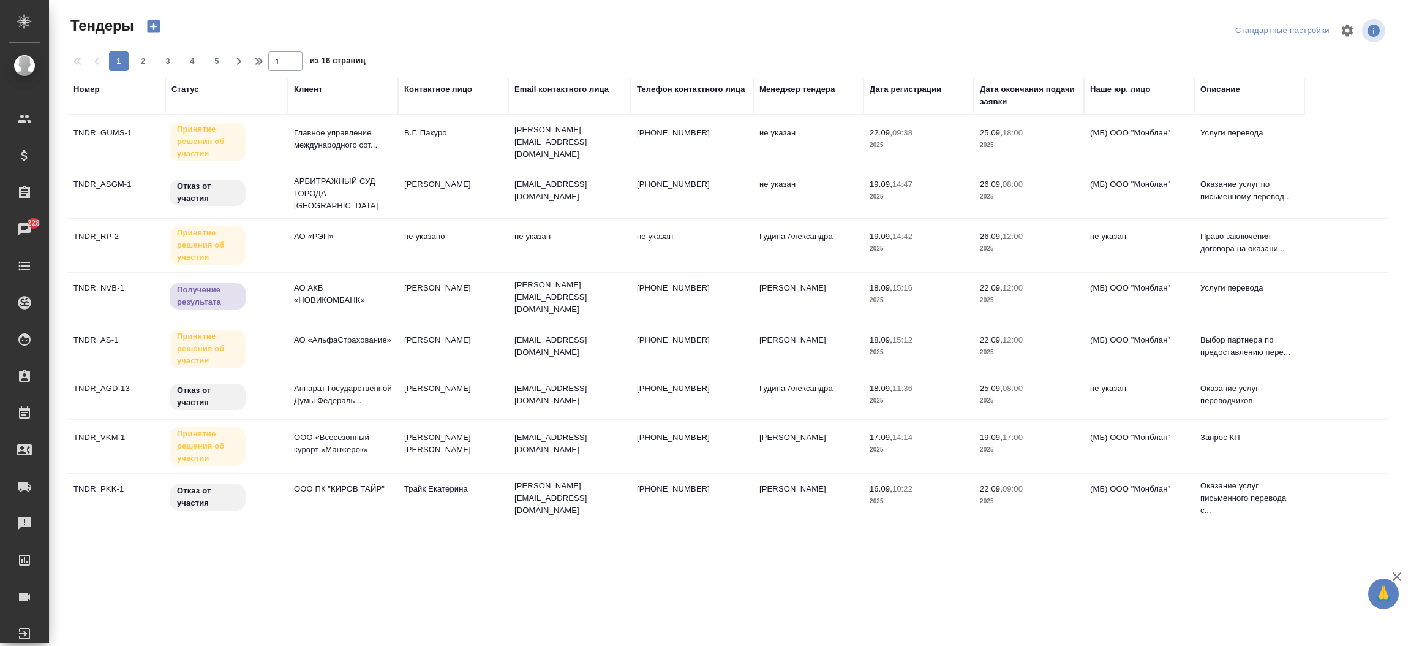
click at [781, 86] on div "Менеджер тендера" at bounding box center [797, 89] width 76 height 12
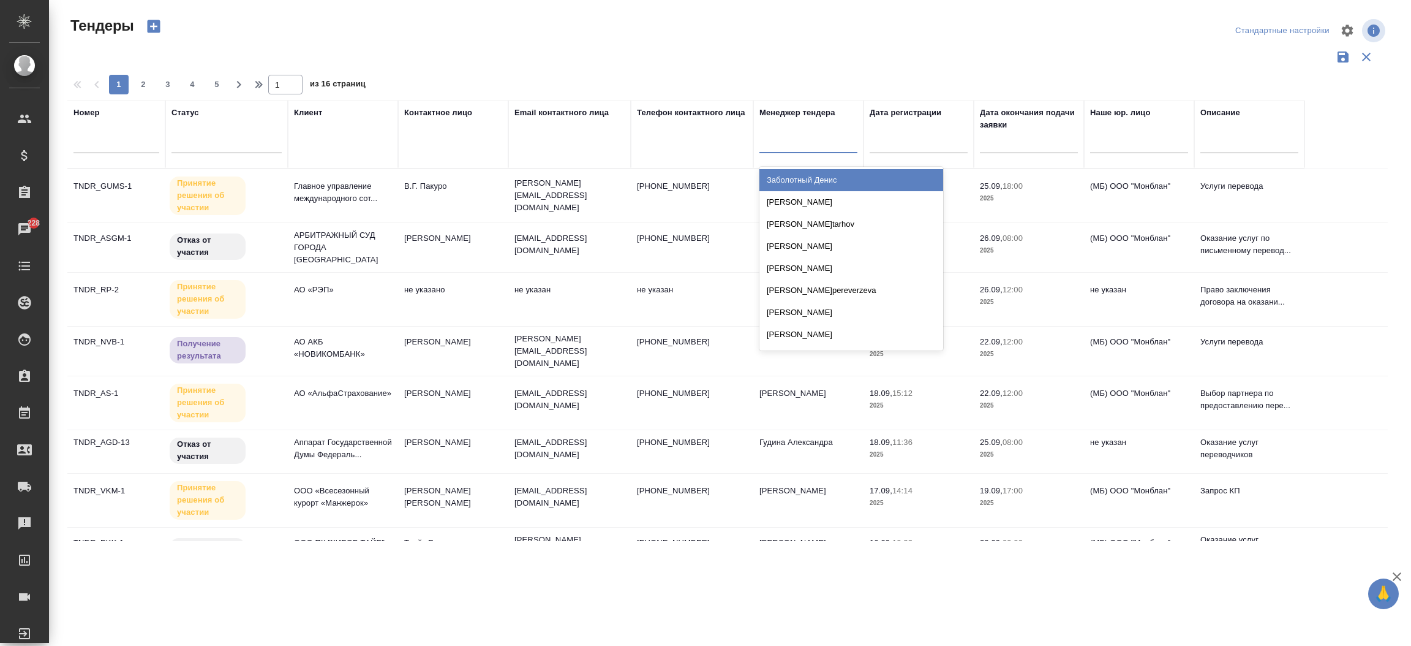
click at [778, 149] on div at bounding box center [808, 141] width 98 height 18
type input "моси"
click at [786, 174] on div "[PERSON_NAME]" at bounding box center [851, 180] width 184 height 22
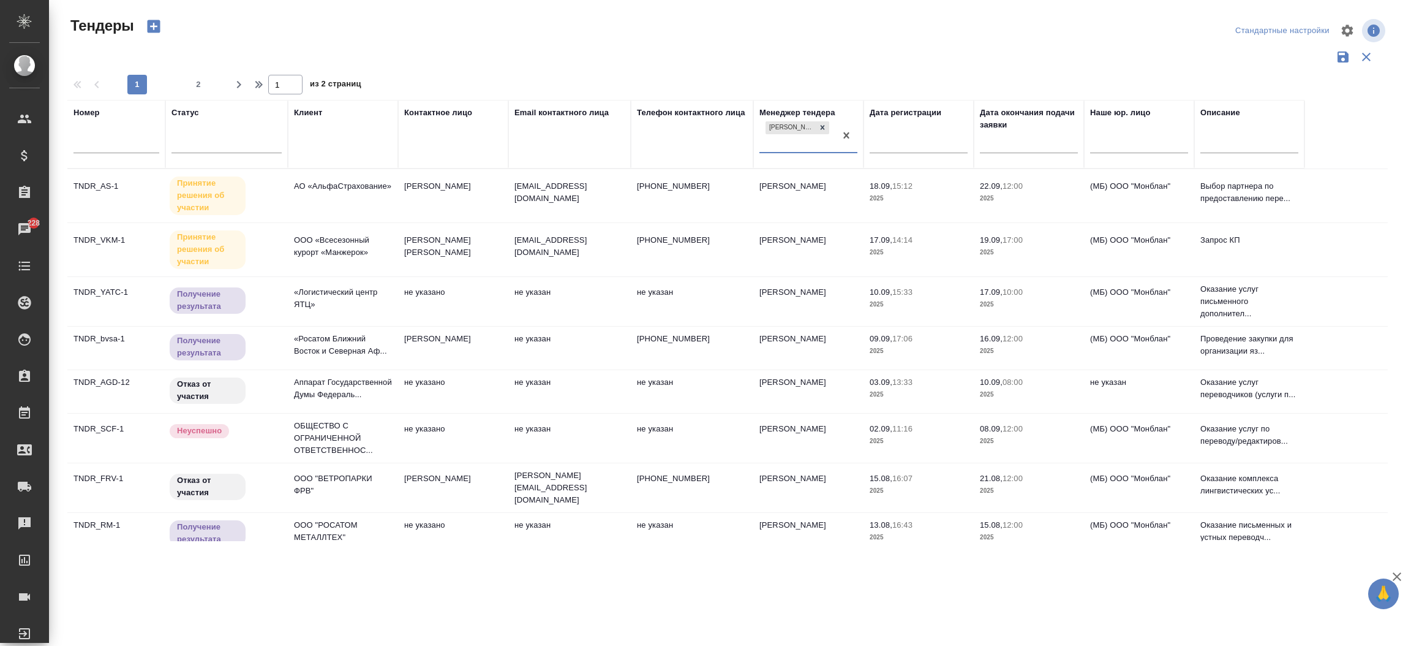
click at [444, 184] on td "[PERSON_NAME]" at bounding box center [453, 195] width 110 height 43
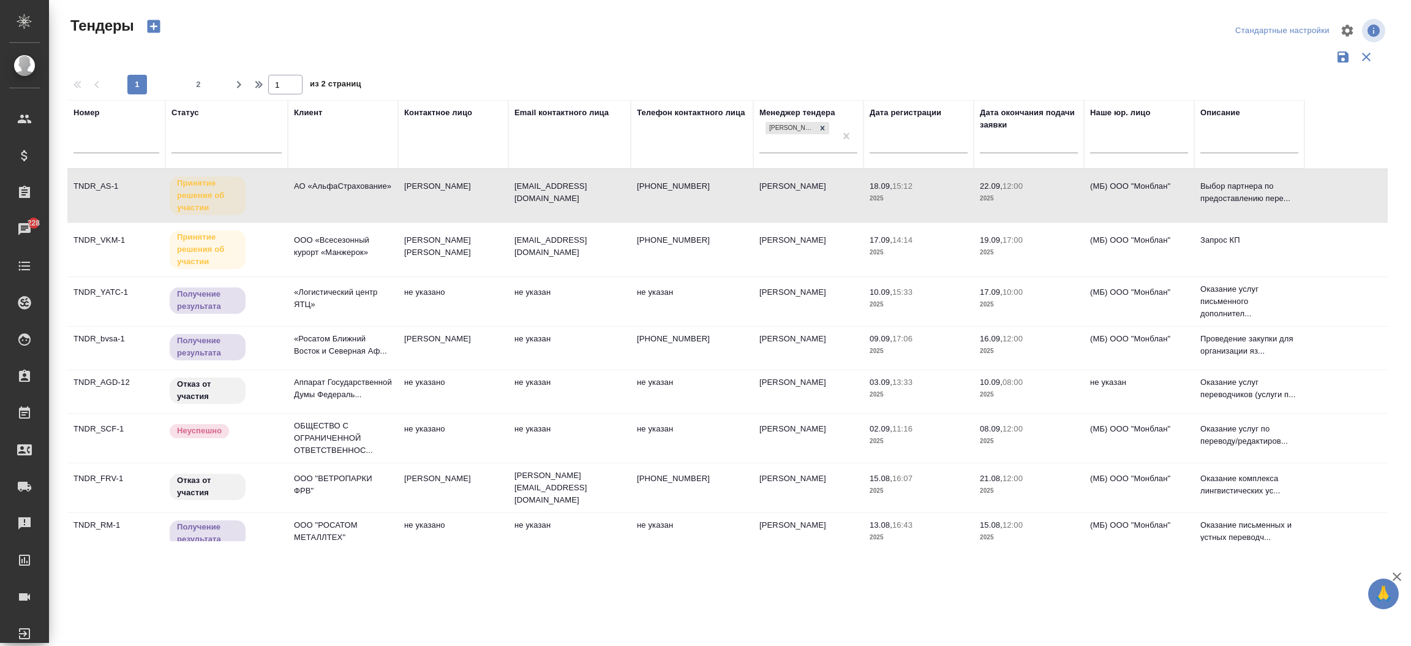
click at [444, 184] on td "[PERSON_NAME]" at bounding box center [453, 195] width 110 height 43
click at [821, 130] on icon at bounding box center [822, 127] width 9 height 9
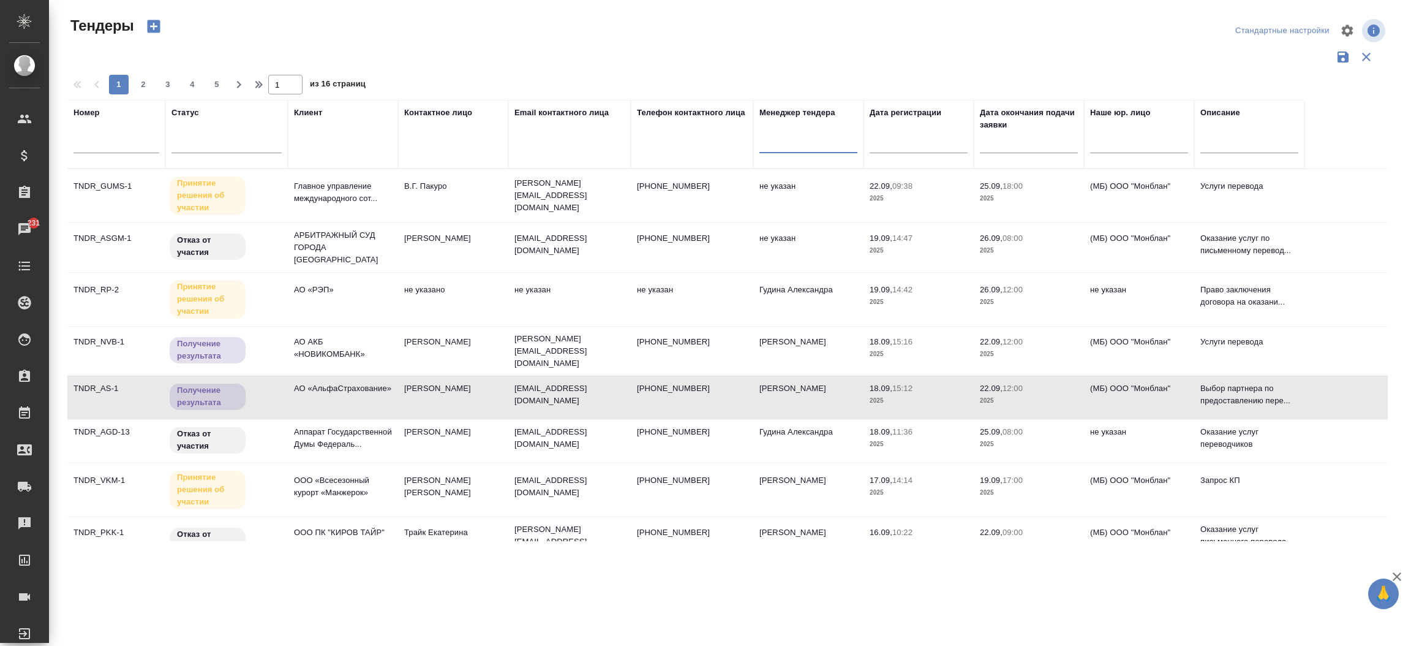
click at [451, 180] on td "В.Г. Пакуро" at bounding box center [453, 195] width 110 height 43
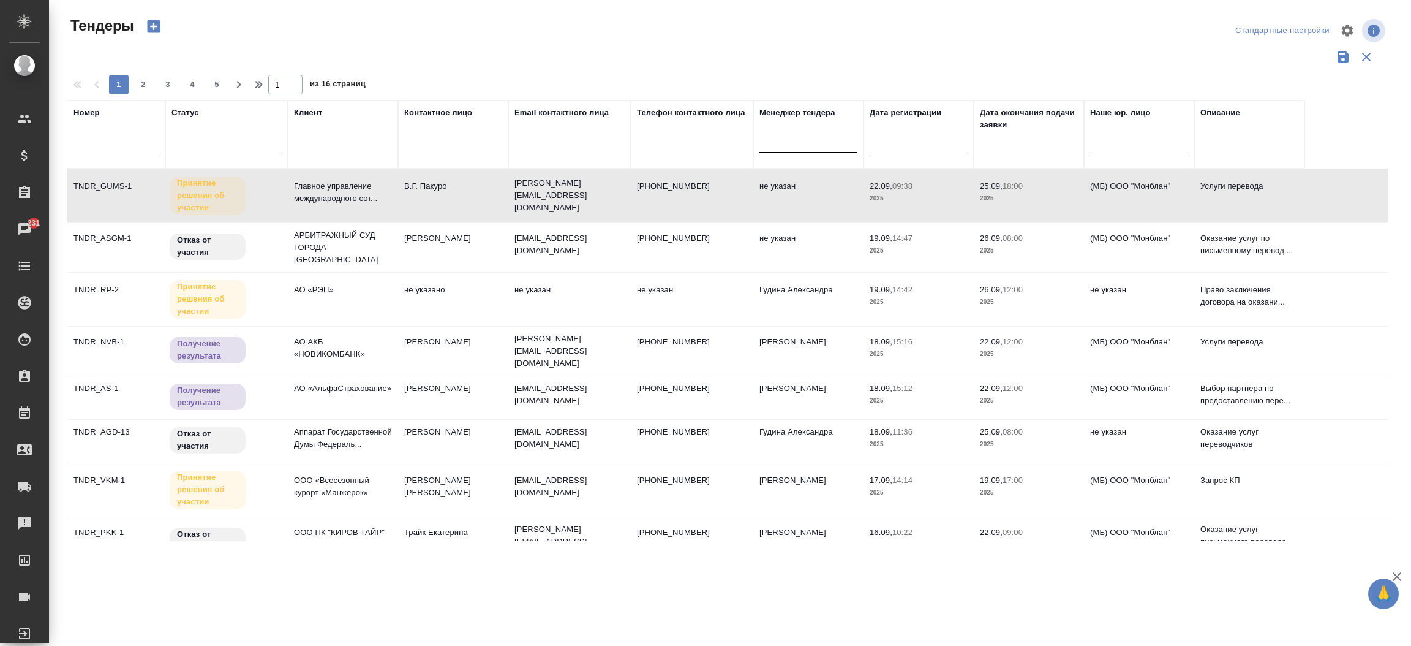
click at [451, 180] on td "В.Г. Пакуро" at bounding box center [453, 195] width 110 height 43
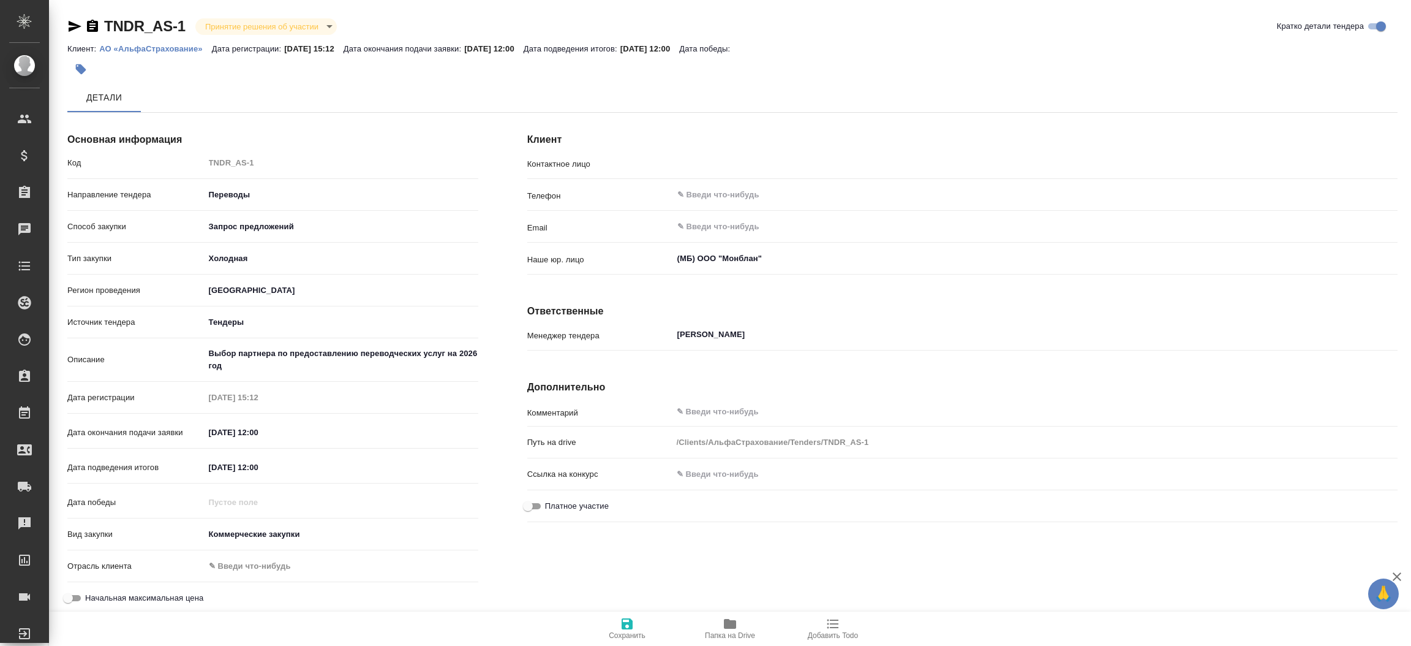
type input "[PERSON_NAME]"
click at [723, 619] on icon "button" at bounding box center [730, 623] width 15 height 15
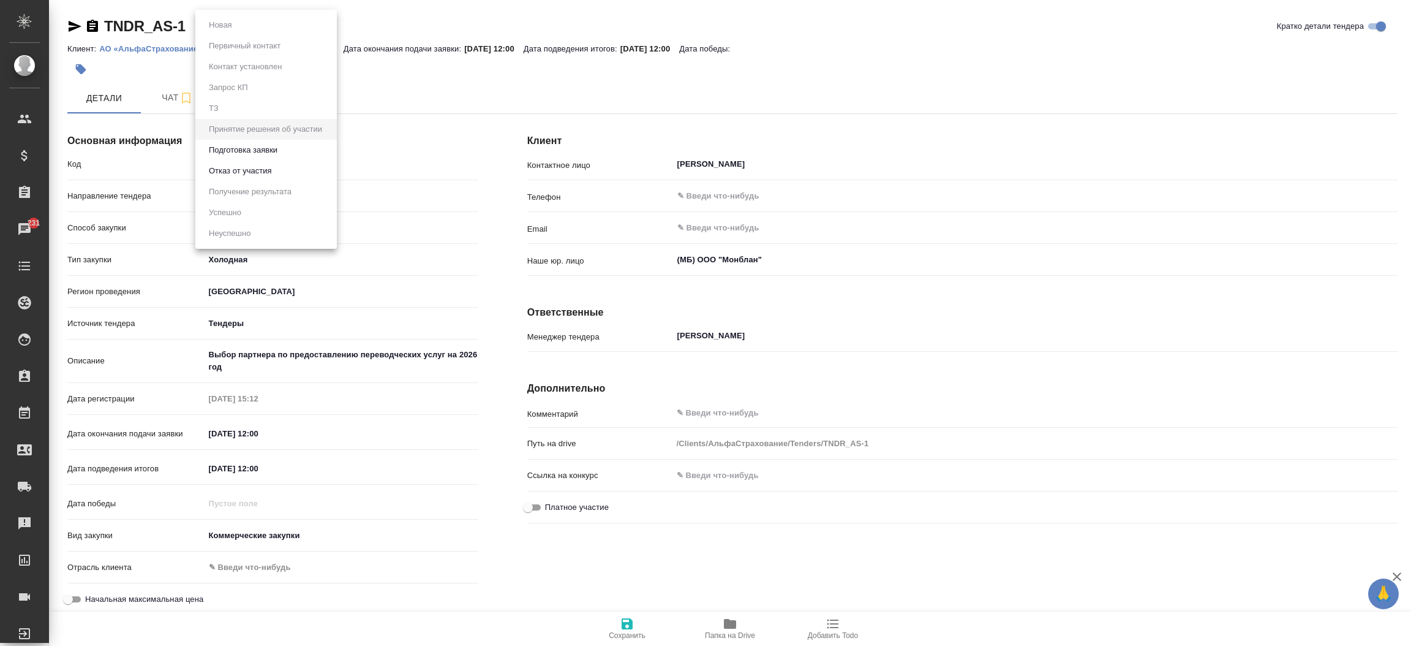
click at [224, 18] on body "🙏 .cls-1 fill:#fff; AWATERA Прутько Ирина i.prutko Клиенты Спецификации Заказы …" at bounding box center [705, 323] width 1411 height 646
click at [231, 150] on button "Подготовка заявки" at bounding box center [243, 149] width 76 height 13
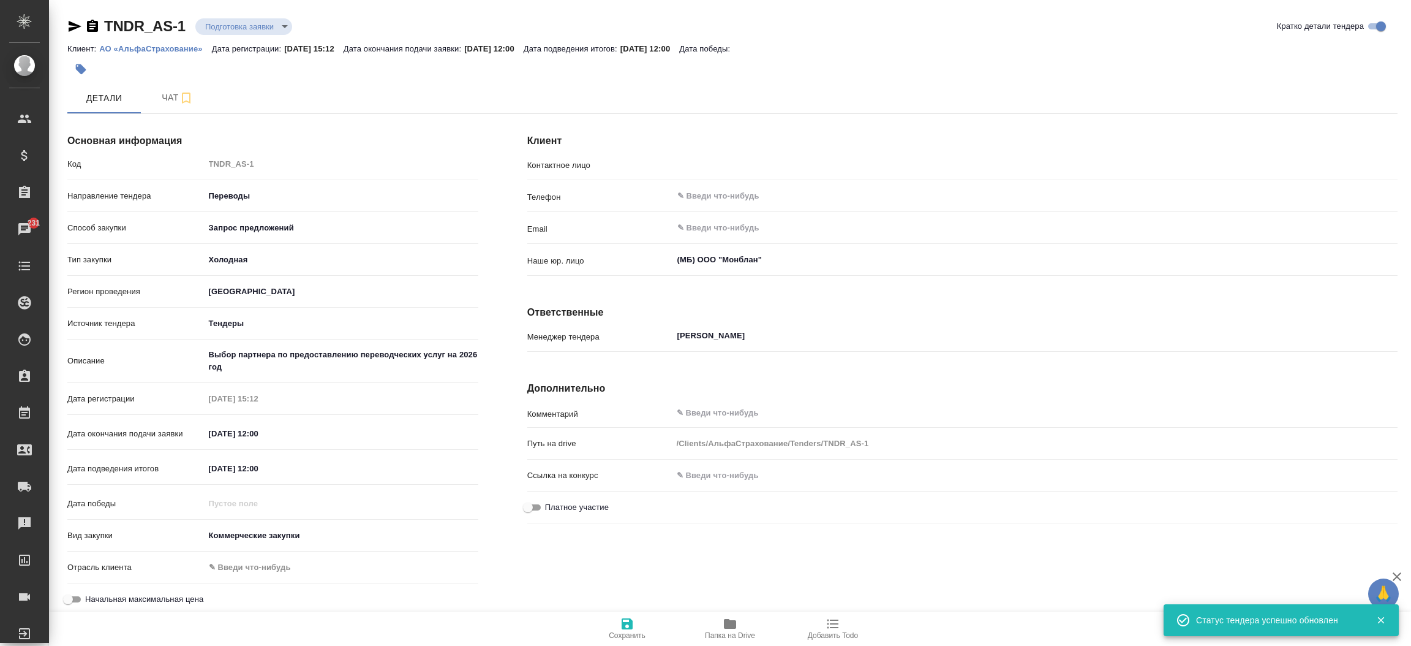
type input "Алеся Столярова"
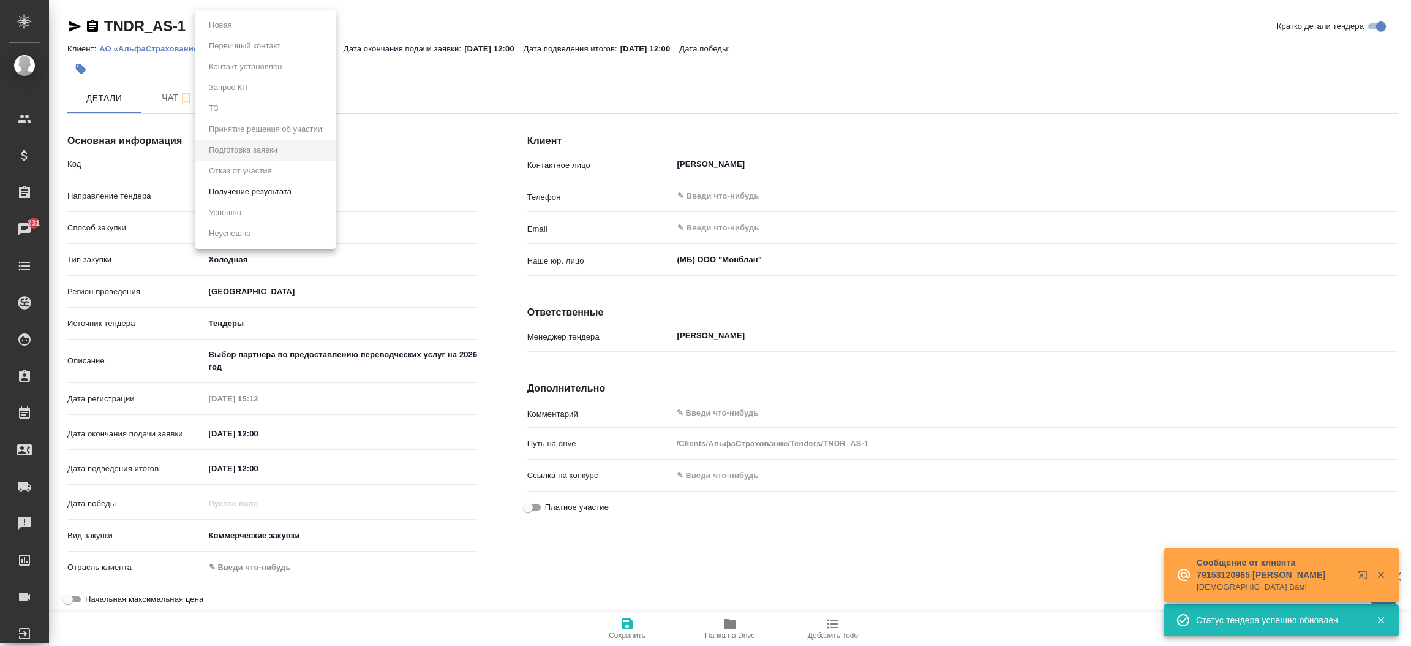
click at [242, 24] on body "🙏 .cls-1 fill:#fff; AWATERA Прутько Ирина i.prutko Клиенты Спецификации Заказы …" at bounding box center [705, 323] width 1411 height 646
click at [219, 191] on button "Получение результата" at bounding box center [250, 191] width 90 height 13
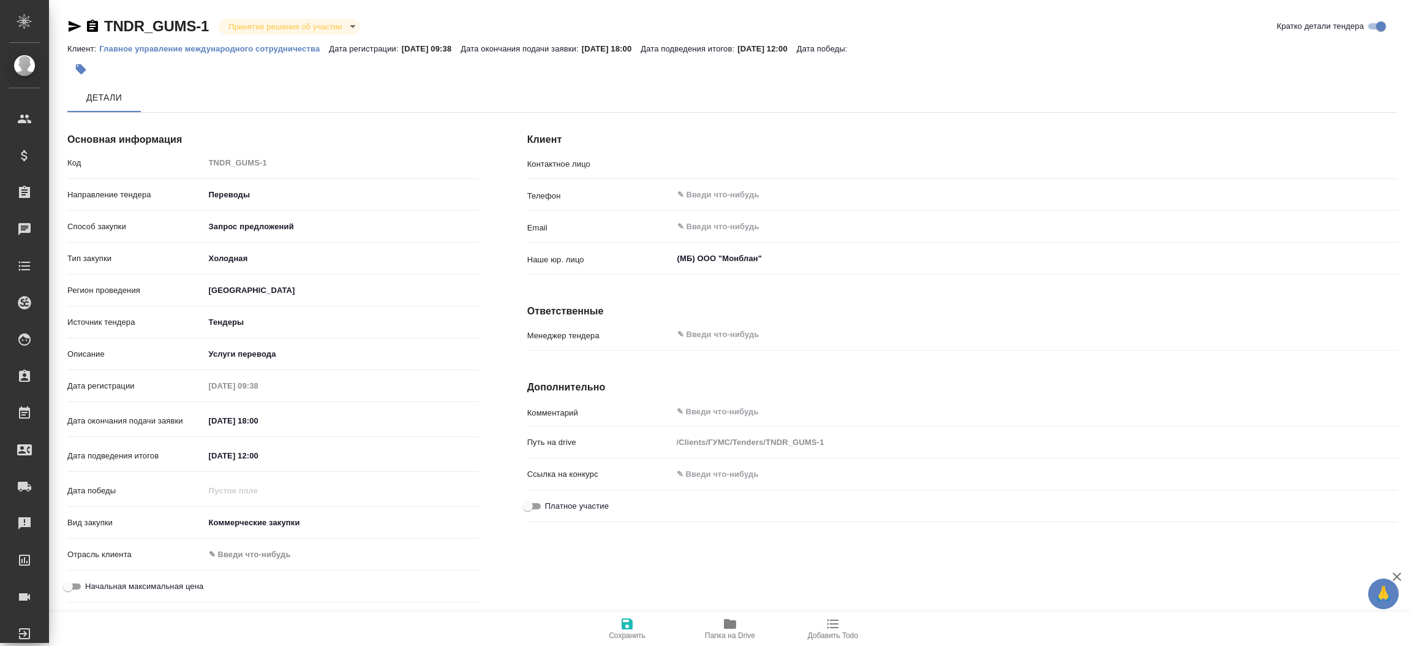
type input "В.Г. Пакуро"
click at [761, 318] on h4 "Ответственные" at bounding box center [962, 312] width 870 height 15
click at [736, 345] on div "​" at bounding box center [1034, 336] width 725 height 22
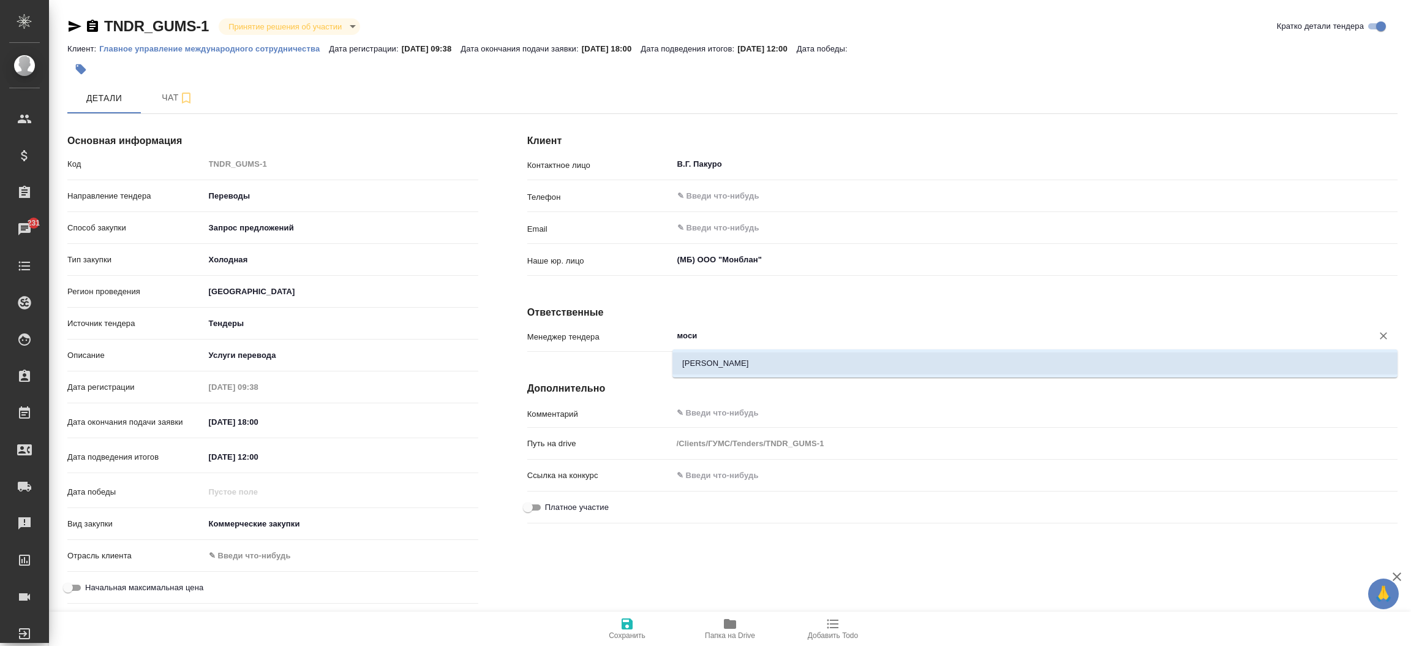
click at [730, 362] on li "[PERSON_NAME]" at bounding box center [1034, 363] width 725 height 22
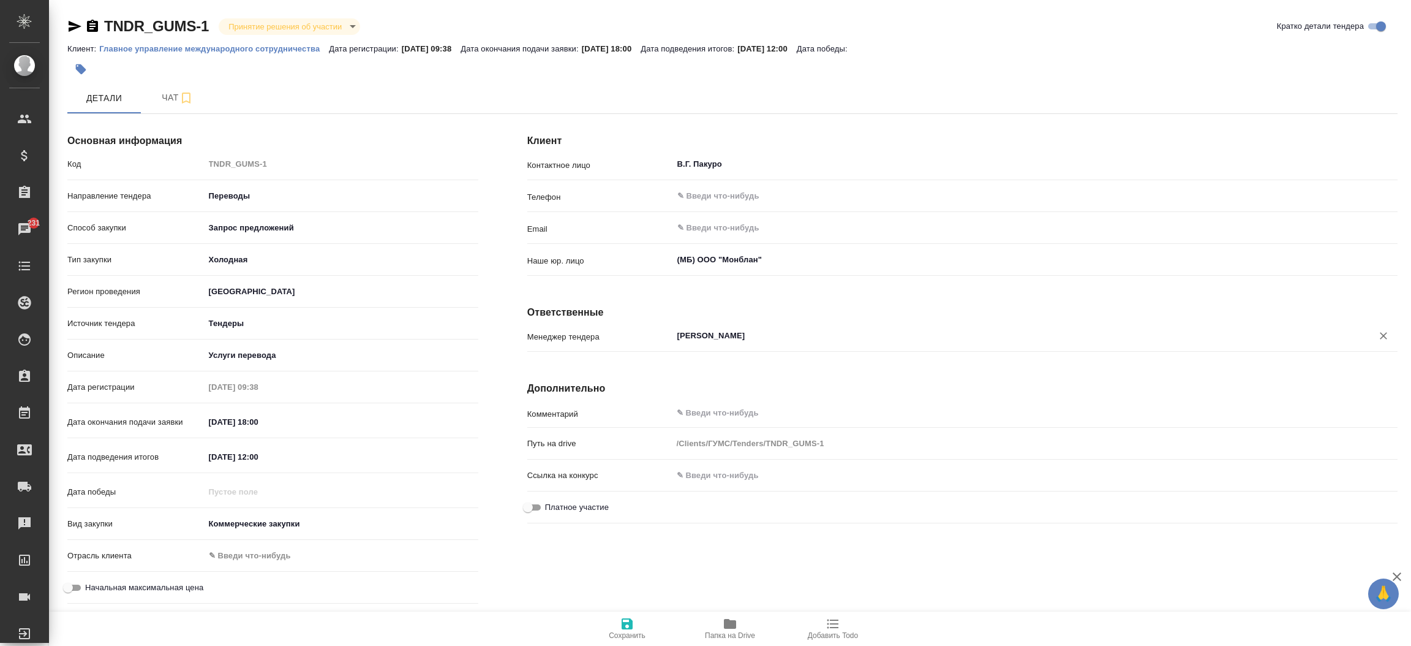
type input "[PERSON_NAME]"
click at [619, 637] on span "Сохранить" at bounding box center [627, 635] width 37 height 9
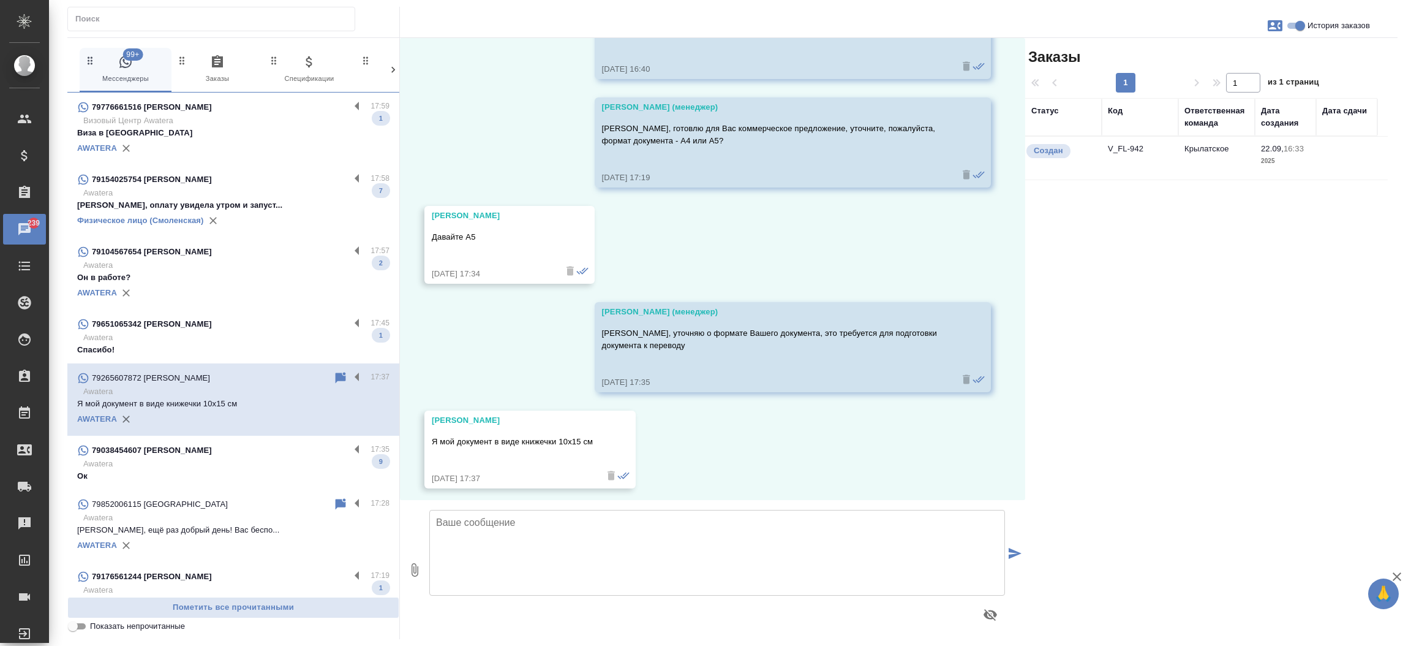
scroll to position [1199, 0]
